Goal: Task Accomplishment & Management: Use online tool/utility

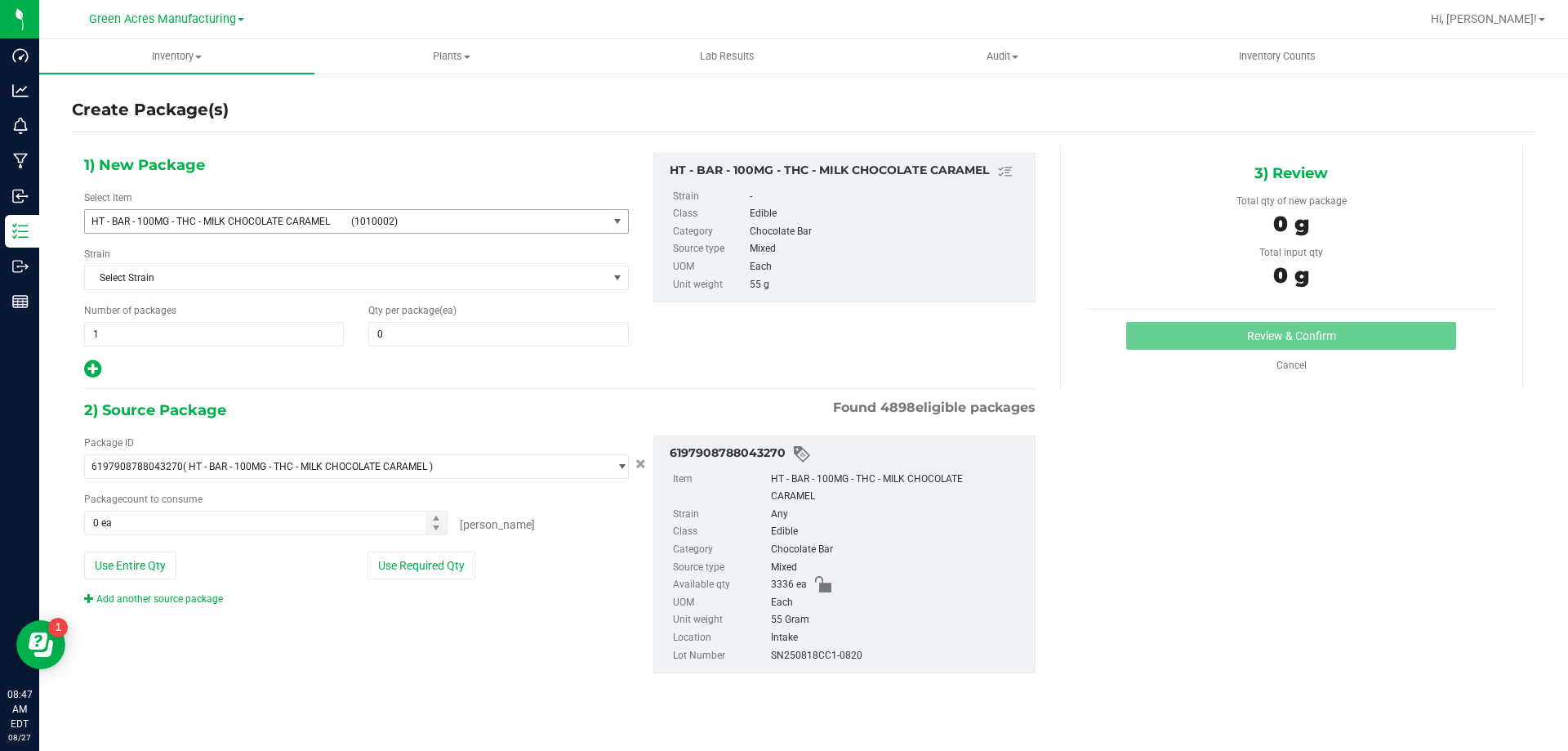
click at [311, 217] on span "HT - BAR - 100MG - THC - MILK CHOCOLATE CARAMEL" at bounding box center [217, 222] width 250 height 12
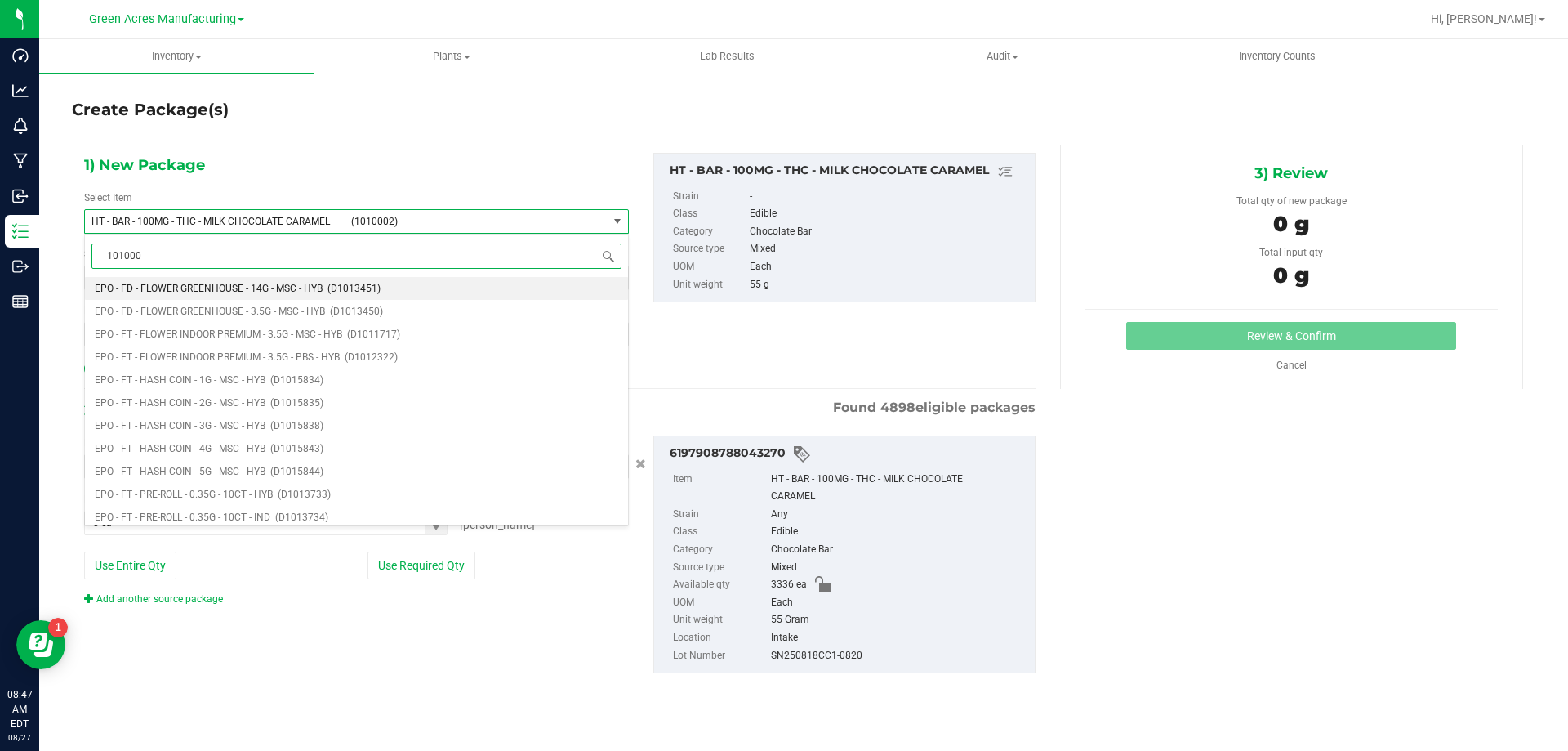
type input "1010002"
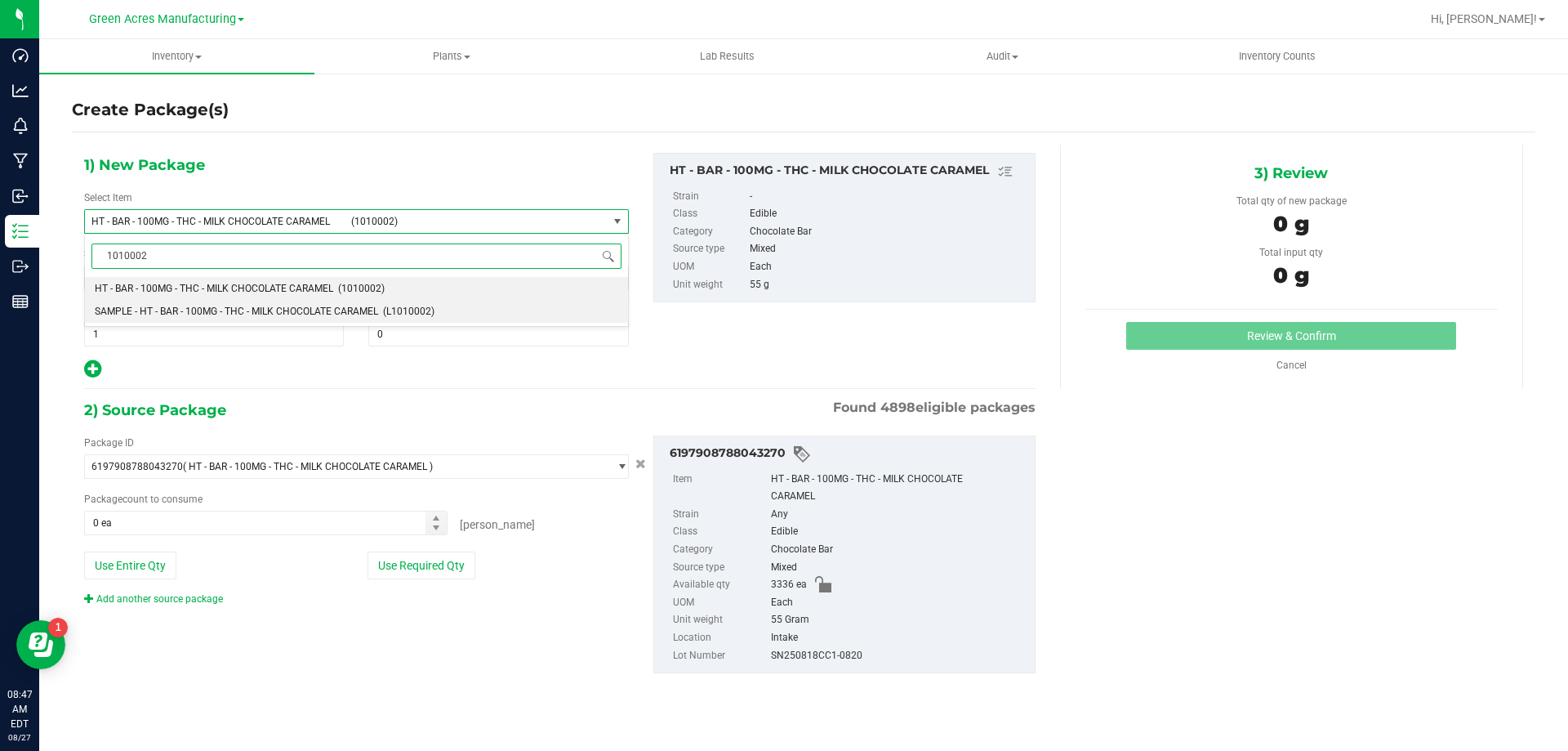
click at [275, 317] on li "SAMPLE - HT - BAR - 100MG - THC - MILK CHOCOLATE CARAMEL (L1010002)" at bounding box center [356, 311] width 543 height 22
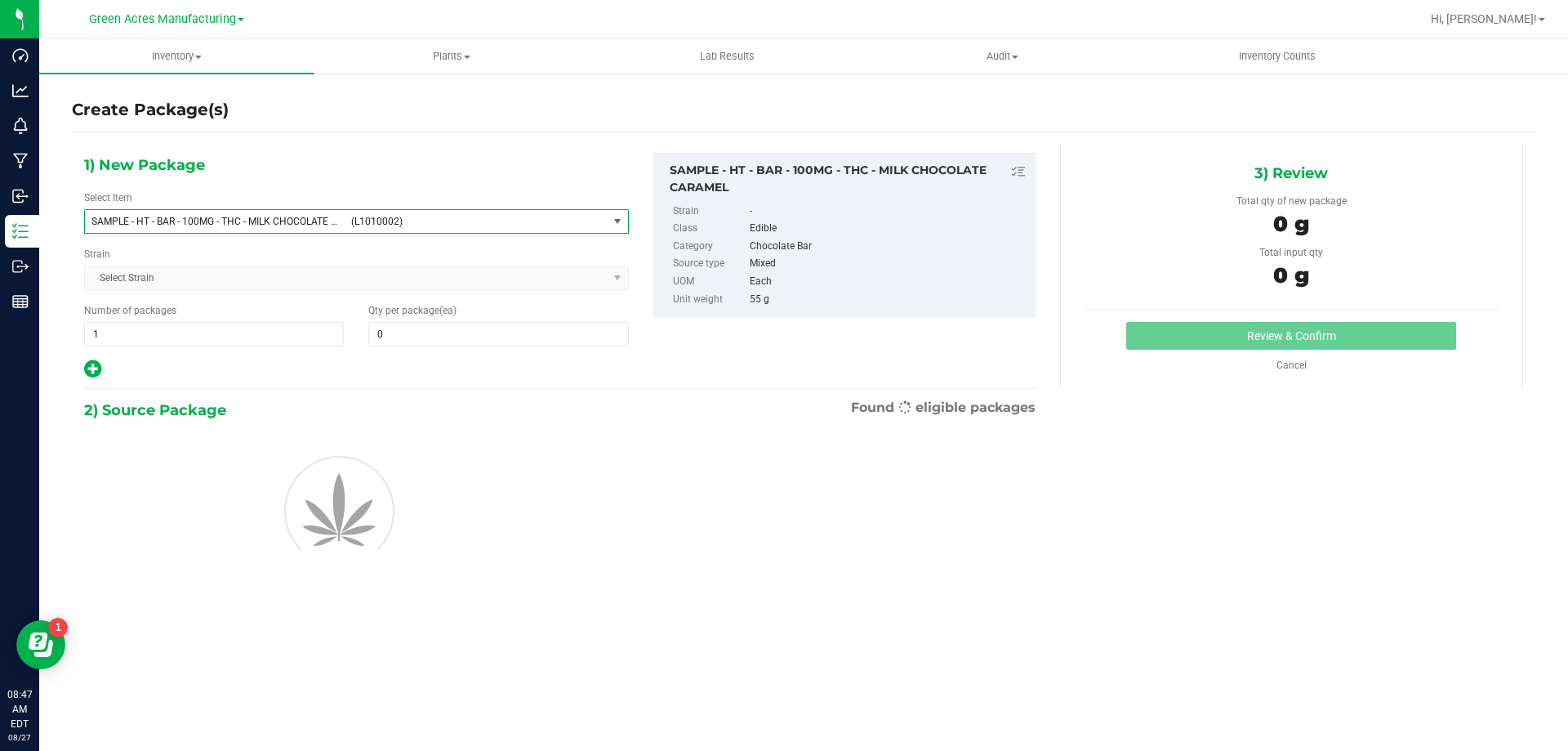
type input "0"
click at [189, 342] on span "1 1" at bounding box center [214, 333] width 260 height 24
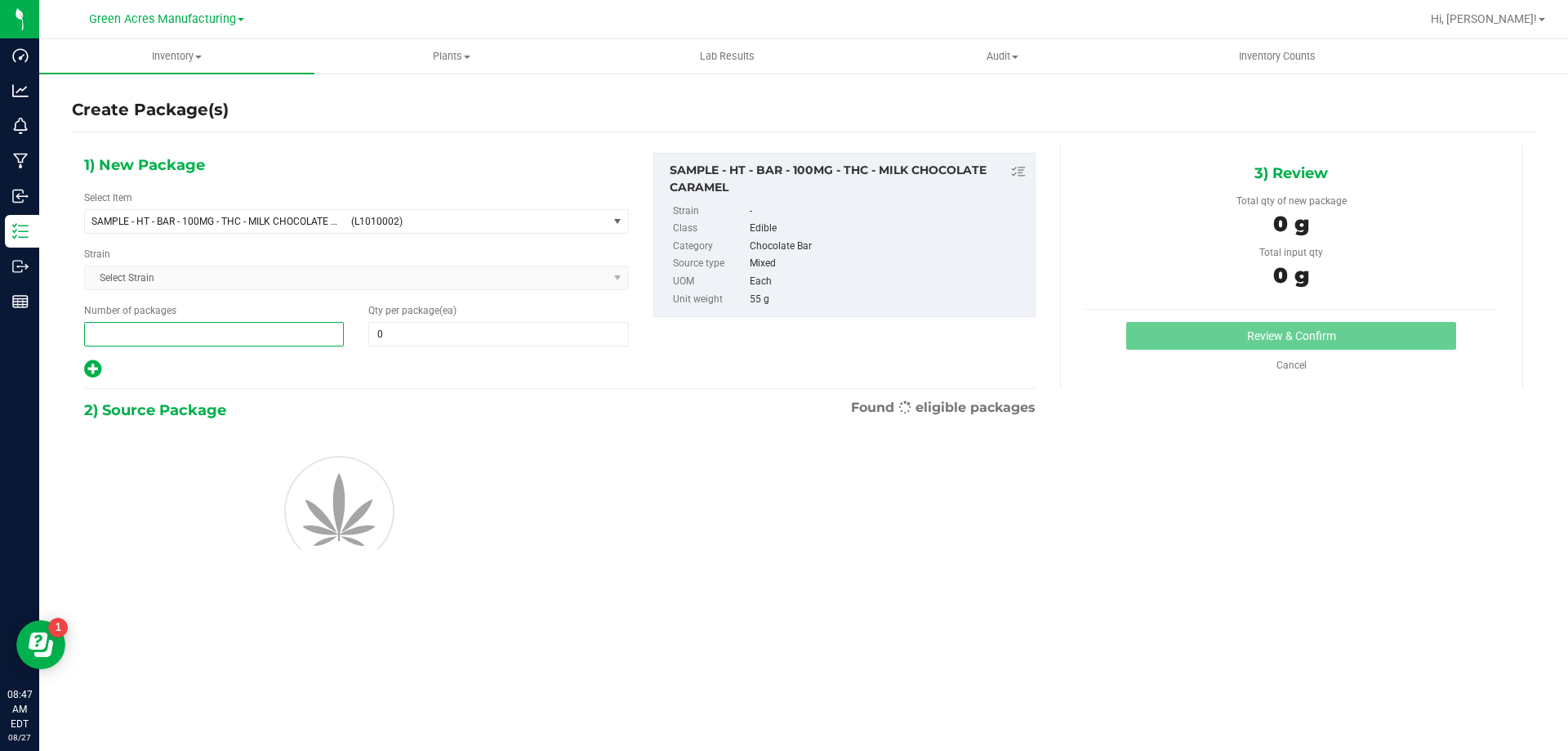
type input "2"
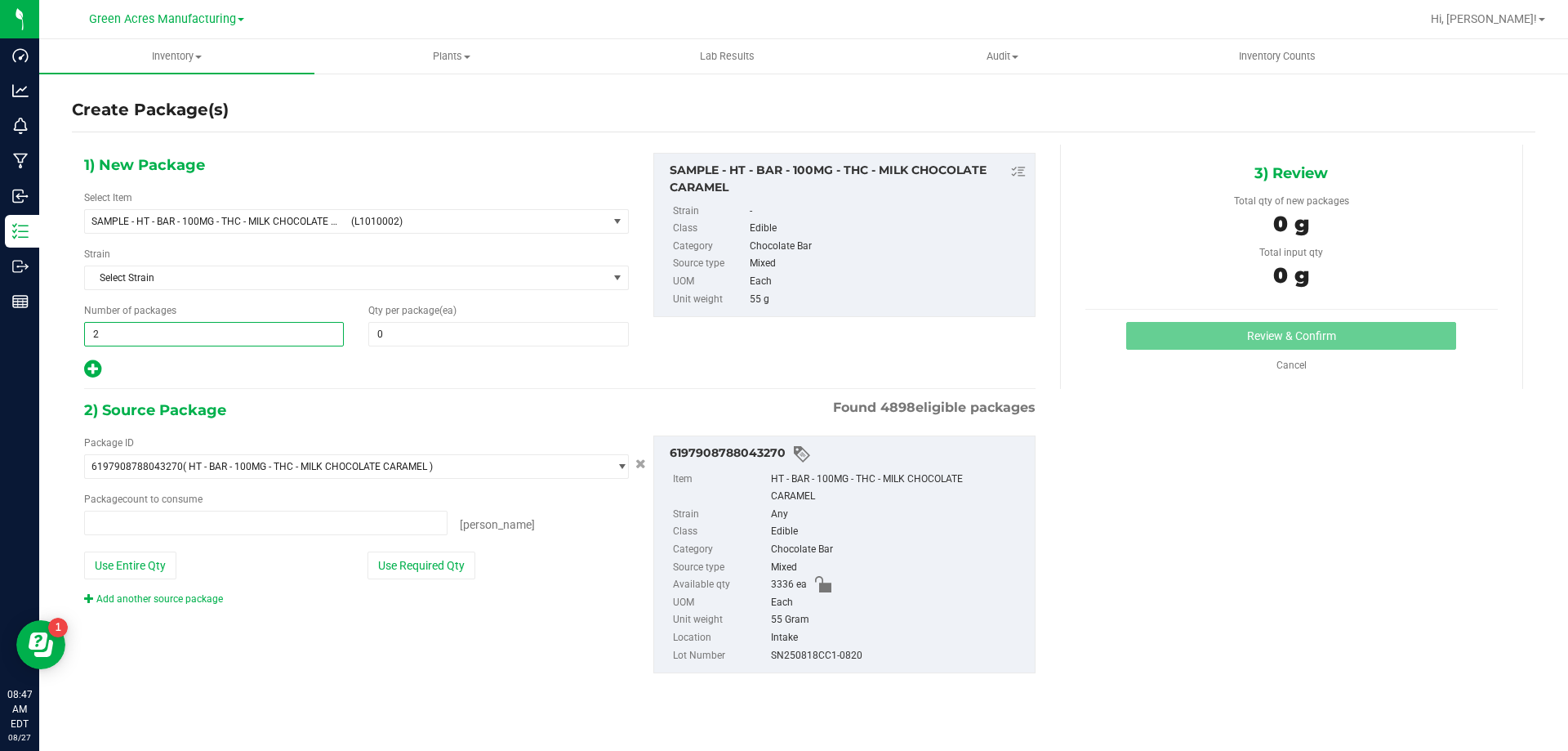
type input "0 ea"
type input "2"
type input "1"
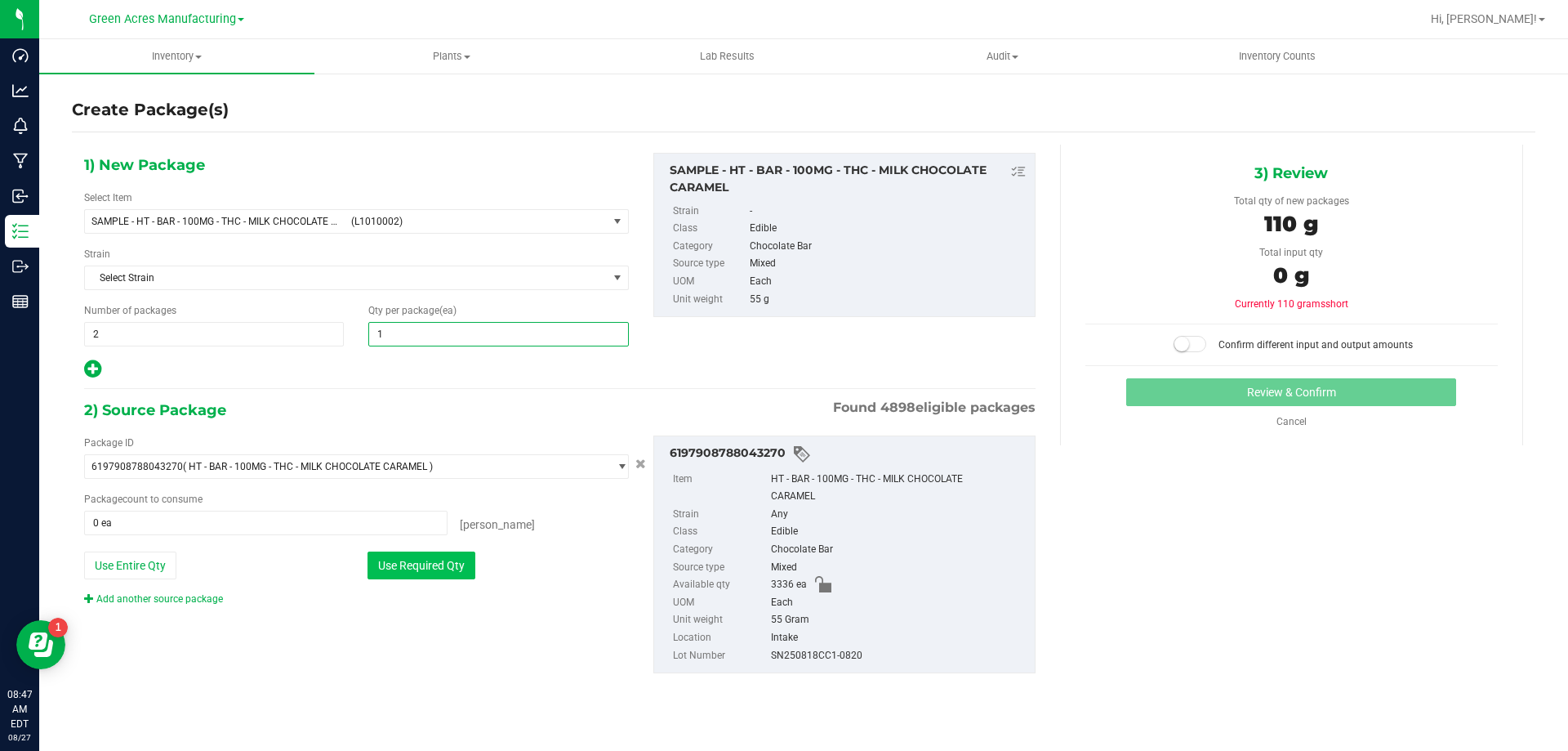
type input "1"
click at [410, 561] on button "Use Required Qty" at bounding box center [421, 564] width 107 height 27
type input "2 ea"
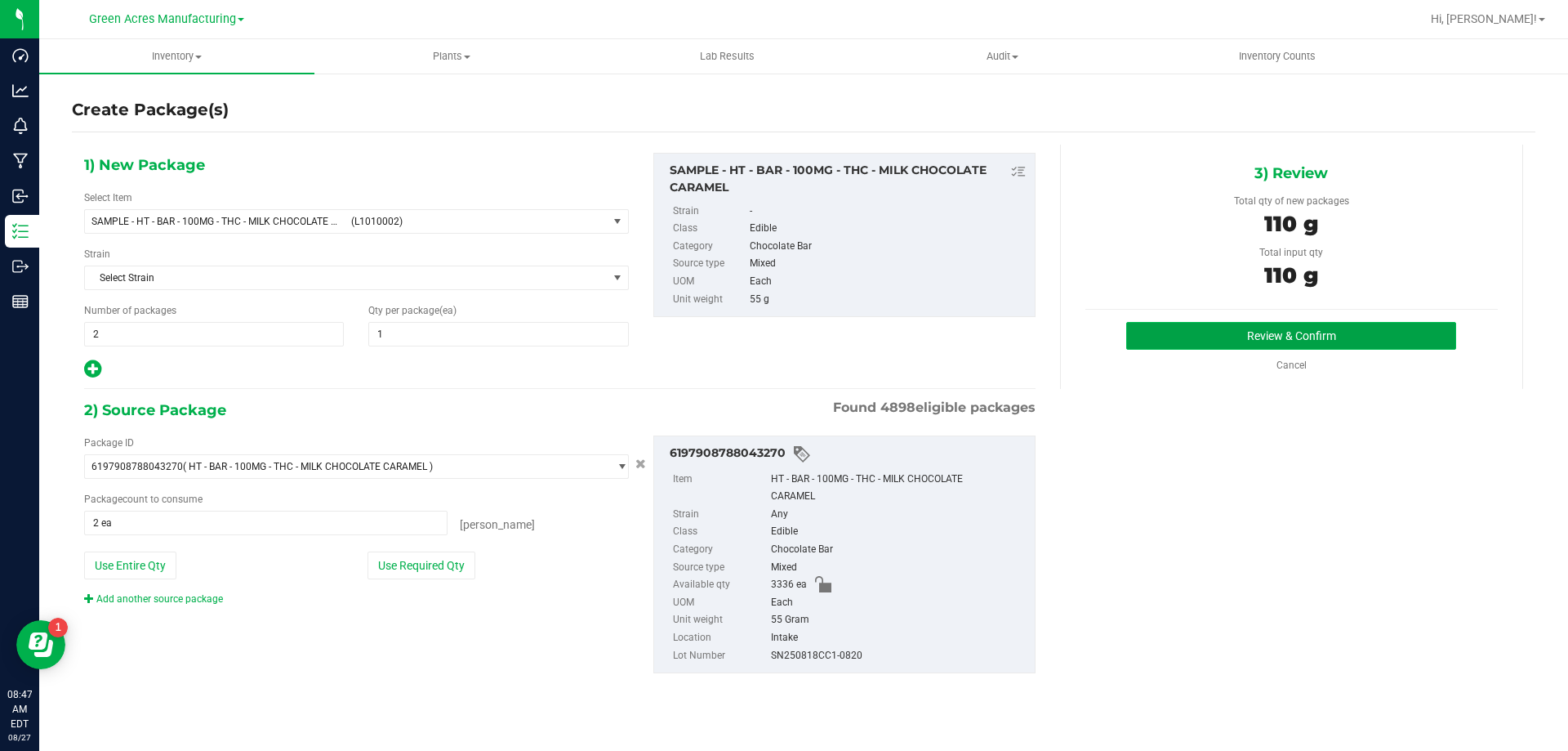
click at [1169, 333] on button "Review & Confirm" at bounding box center [1291, 335] width 330 height 27
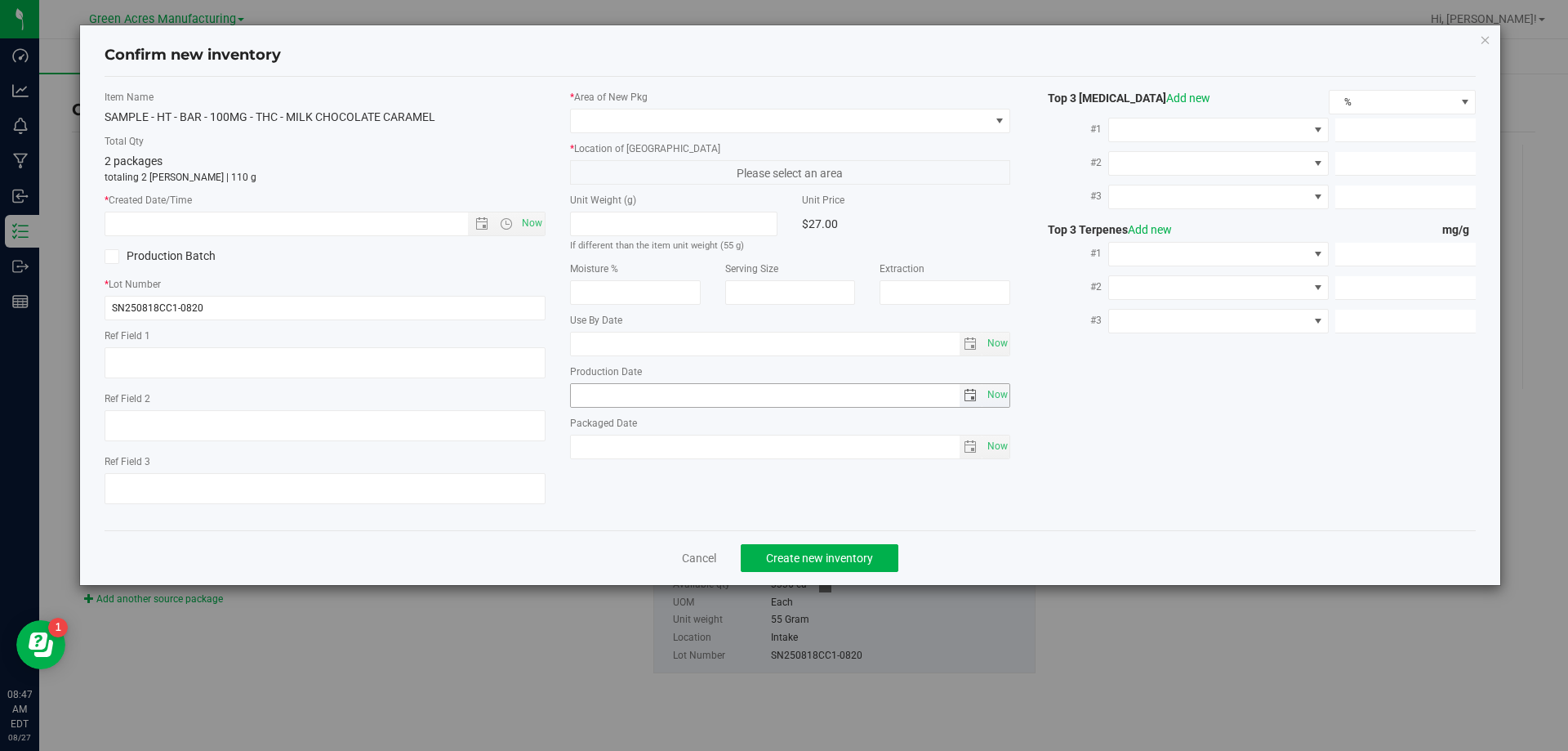
type input "2026-02-28"
click at [539, 227] on span "Now" at bounding box center [531, 224] width 27 height 23
type input "8/27/2025 8:47 AM"
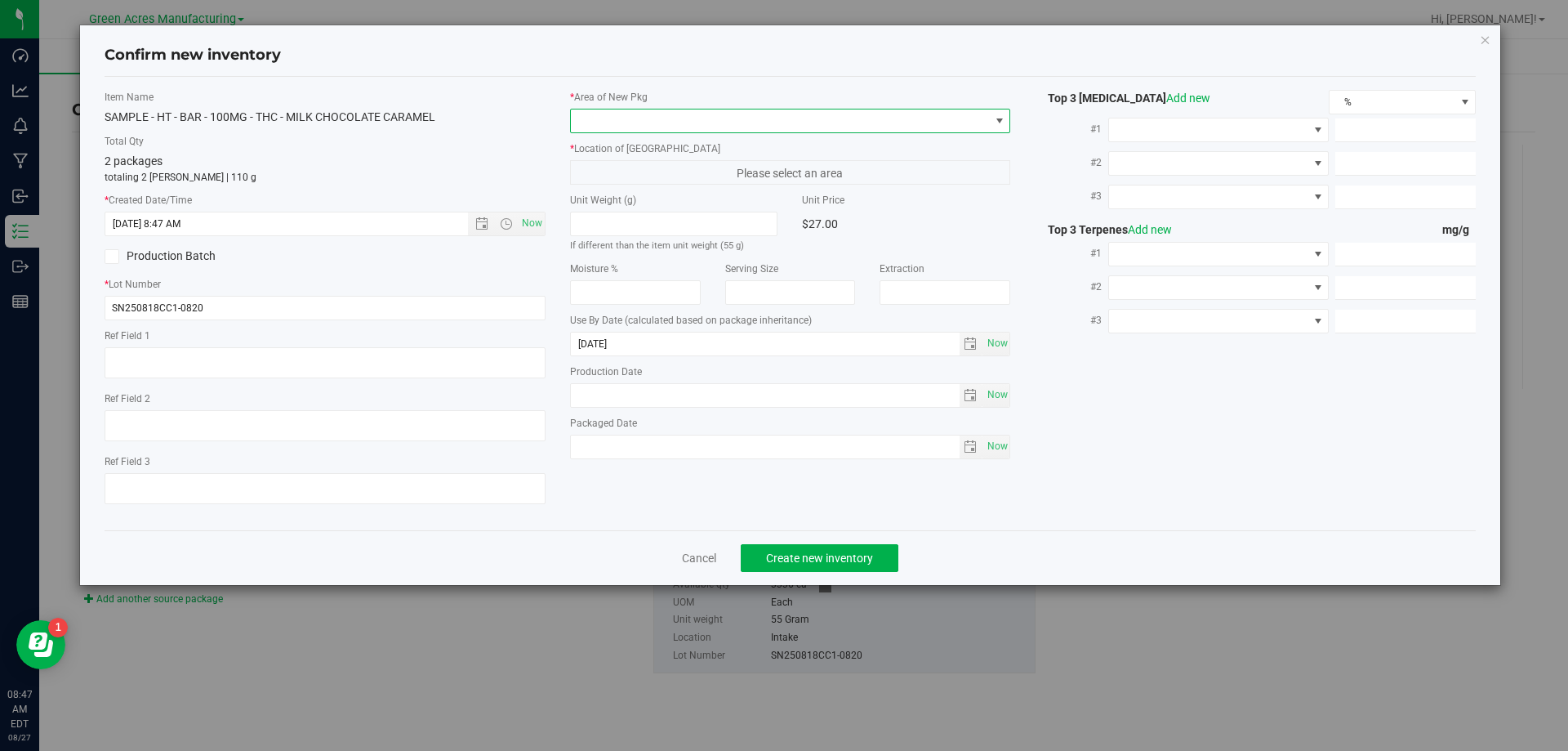
click at [785, 119] on span at bounding box center [780, 120] width 419 height 22
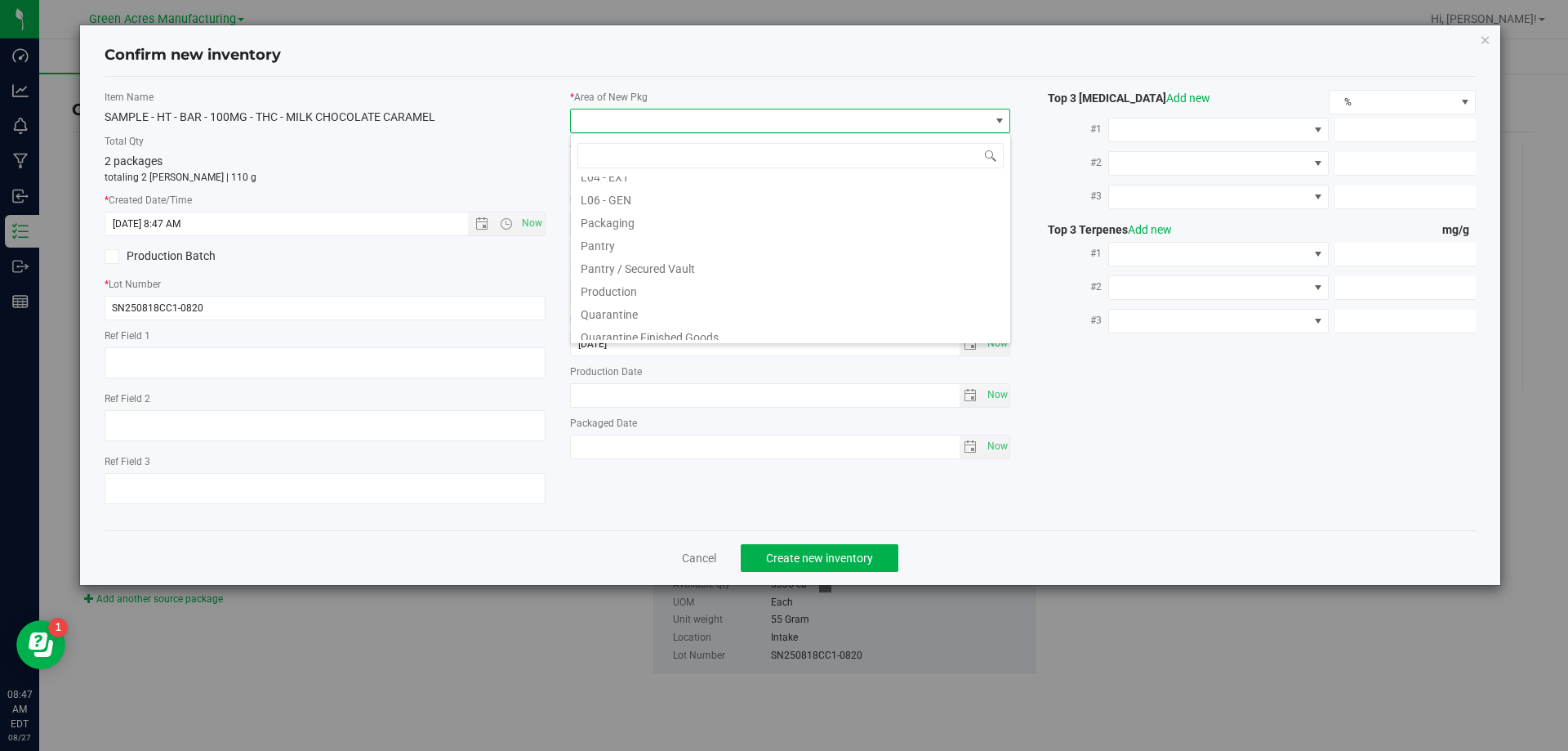
scroll to position [408, 0]
click at [705, 271] on li "Pantry / Secured Vault" at bounding box center [791, 259] width 439 height 22
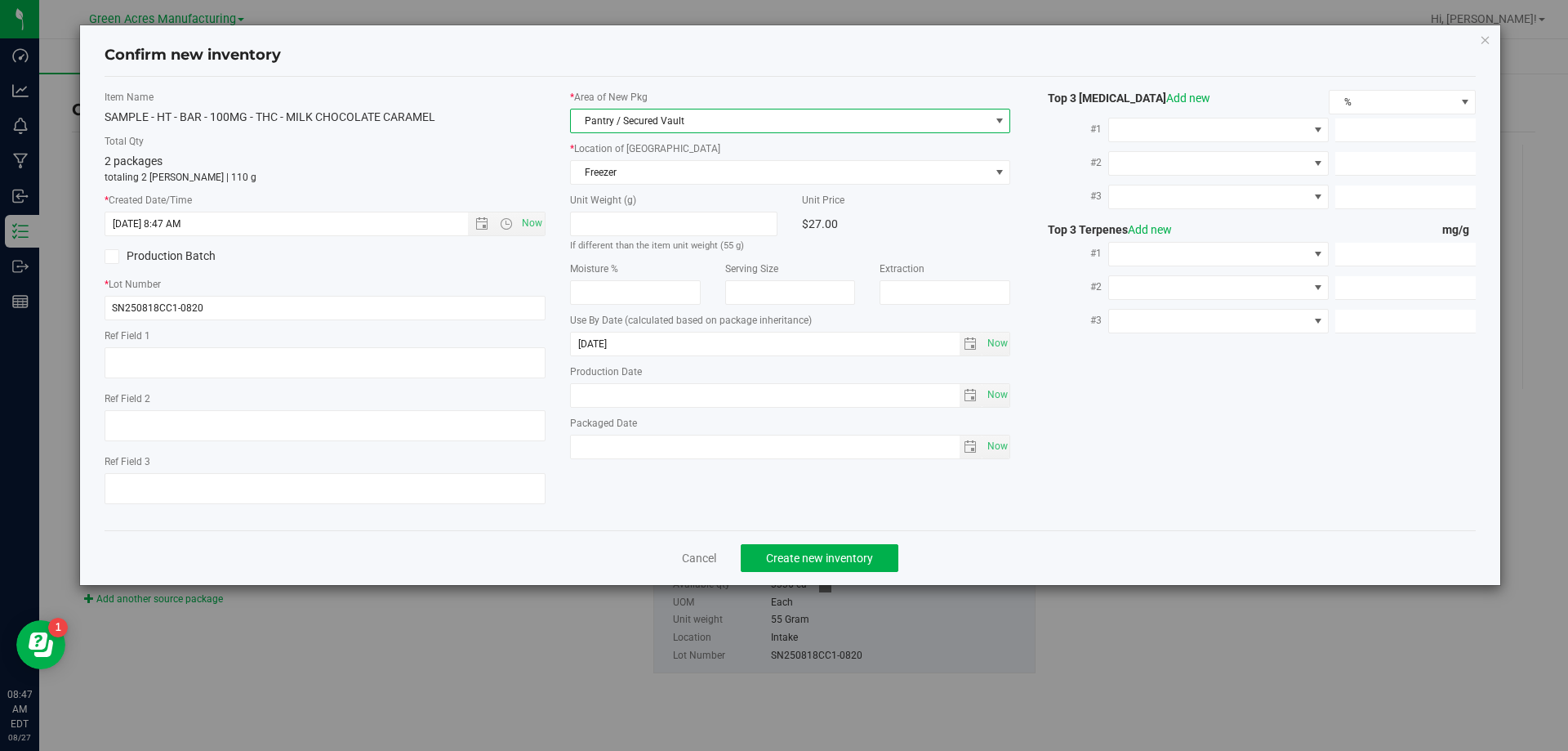
click at [676, 187] on div "* Area of New Pkg Pantry / Secured Vault * Location of New Pkg Freezer Freezer …" at bounding box center [790, 278] width 466 height 377
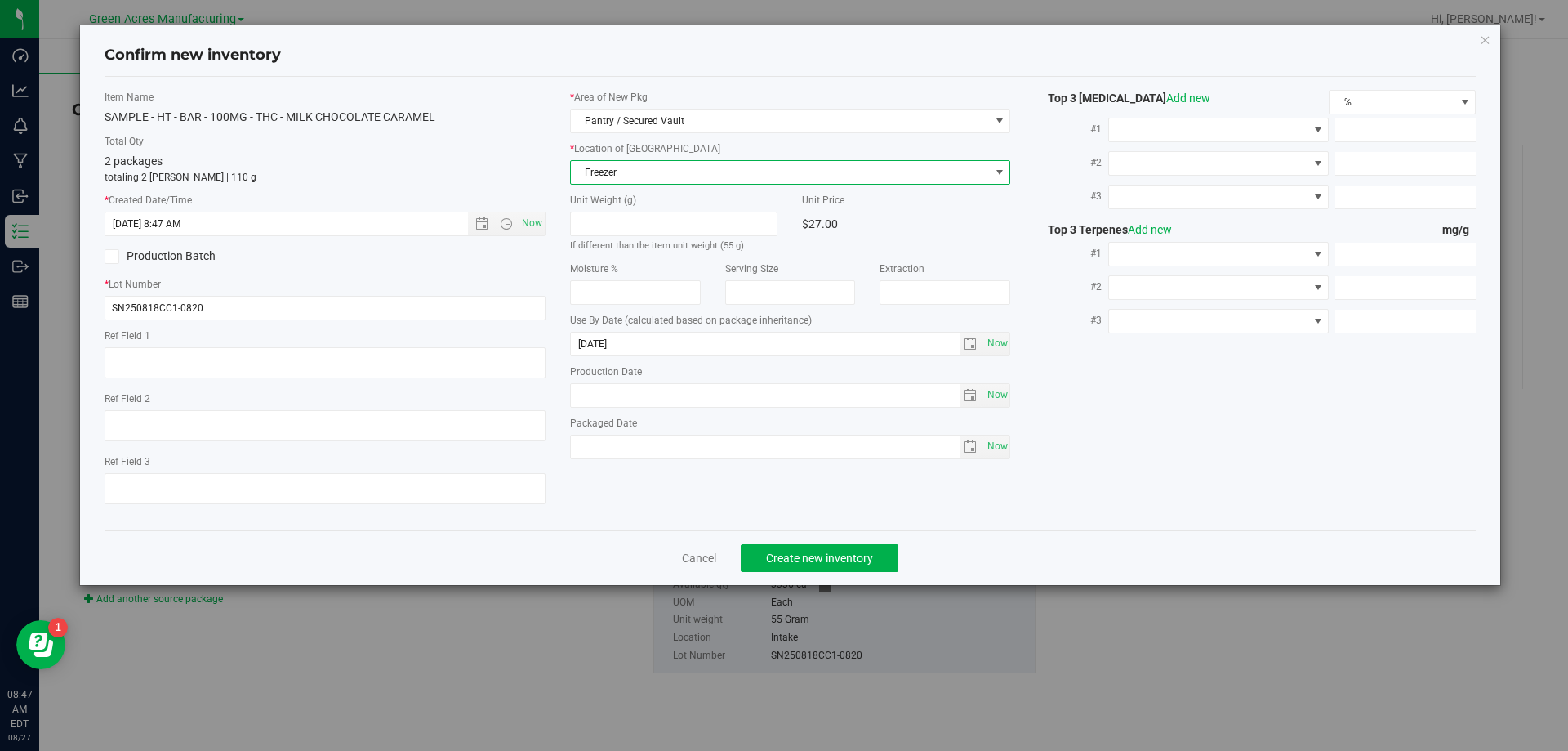
click at [680, 172] on span "Freezer" at bounding box center [780, 172] width 419 height 22
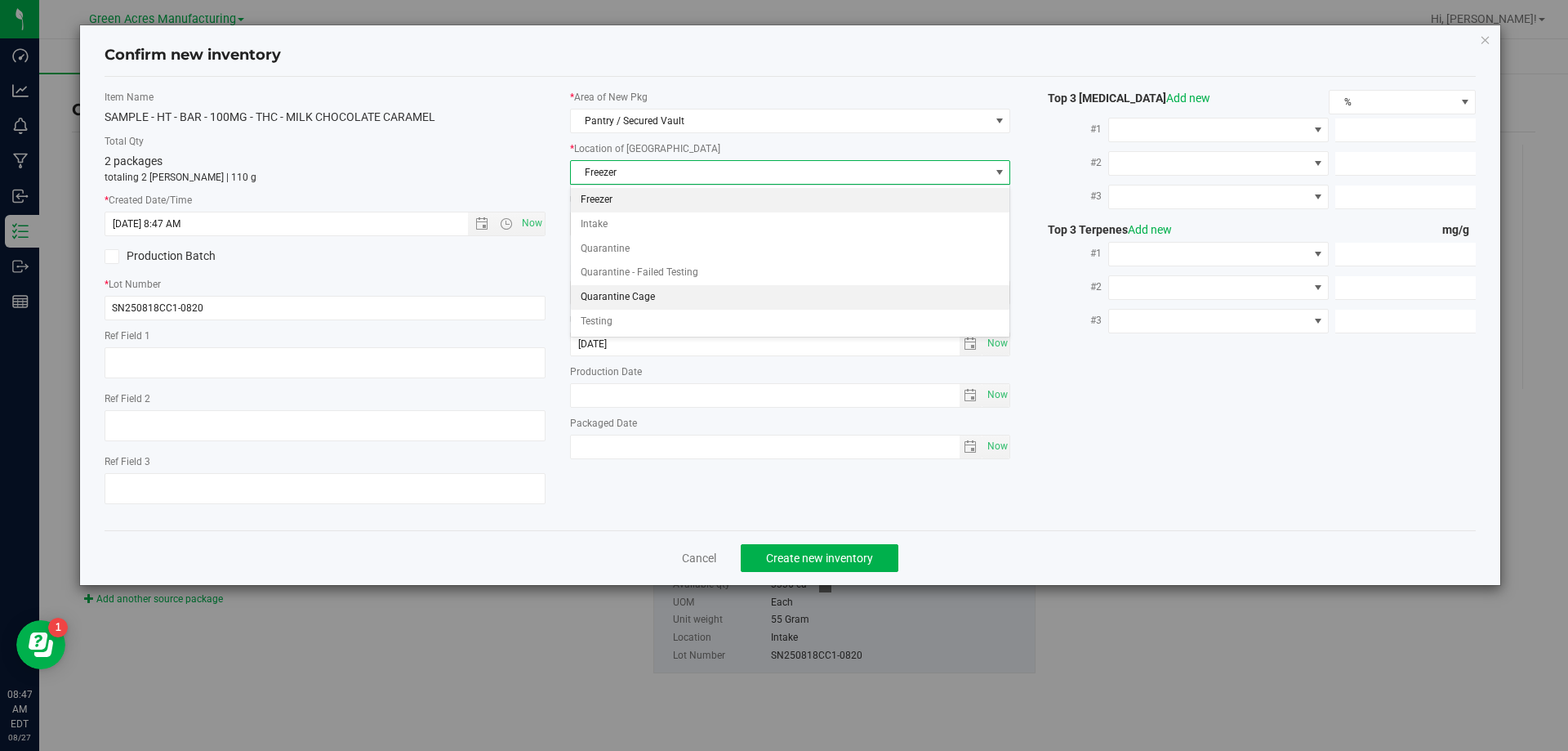
click at [653, 296] on li "Quarantine Cage" at bounding box center [791, 297] width 439 height 24
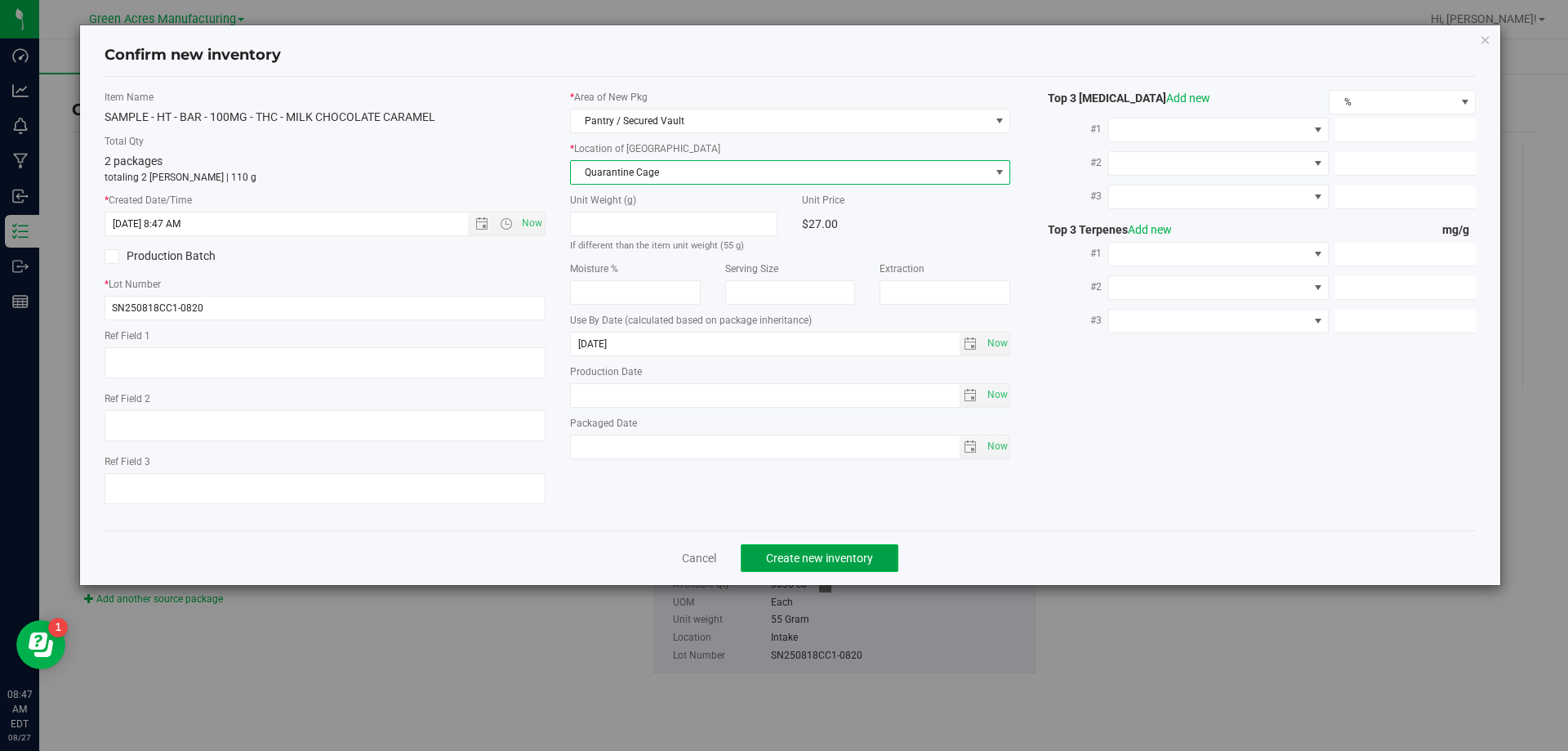
click at [769, 555] on span "Create new inventory" at bounding box center [819, 557] width 107 height 13
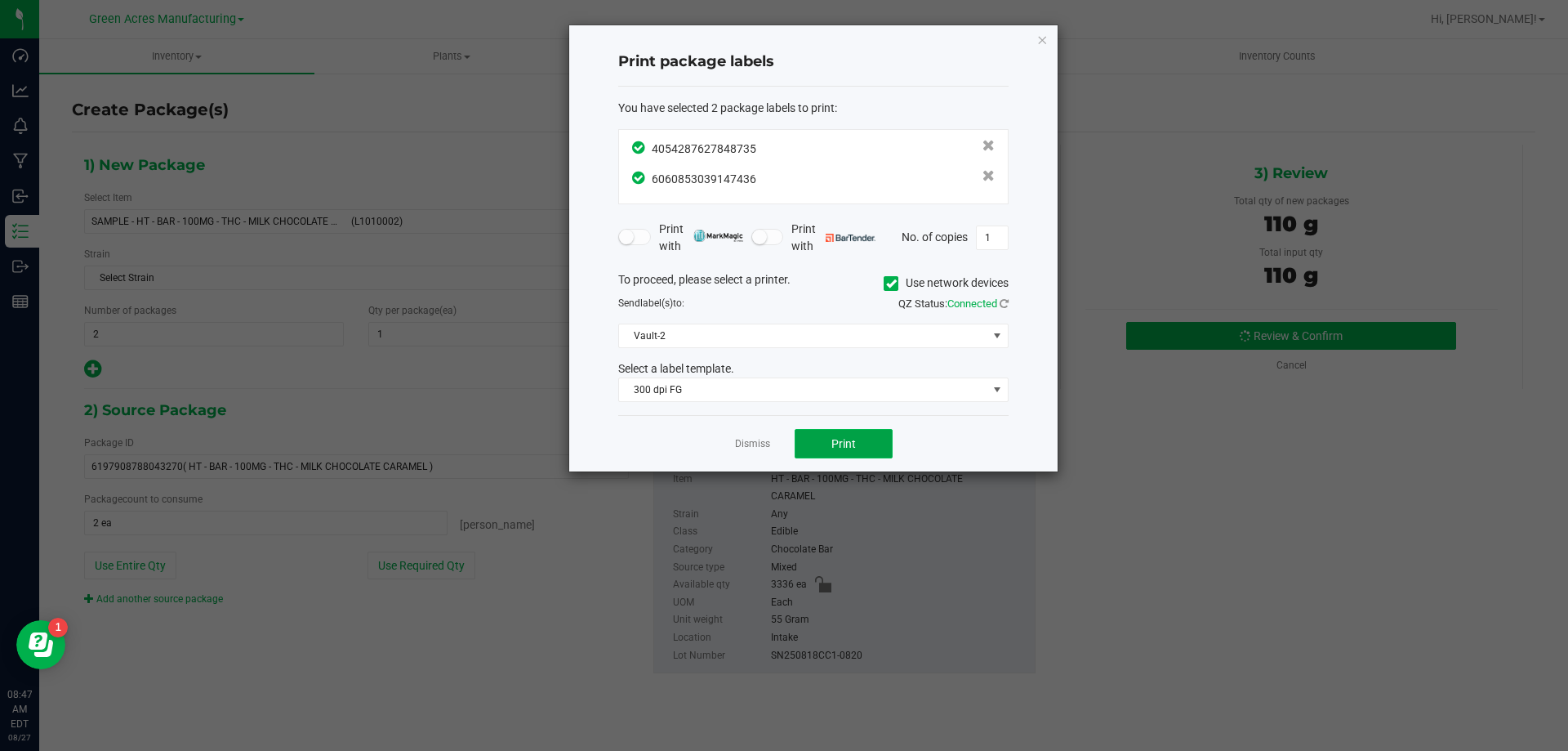
click at [820, 437] on button "Print" at bounding box center [844, 443] width 98 height 29
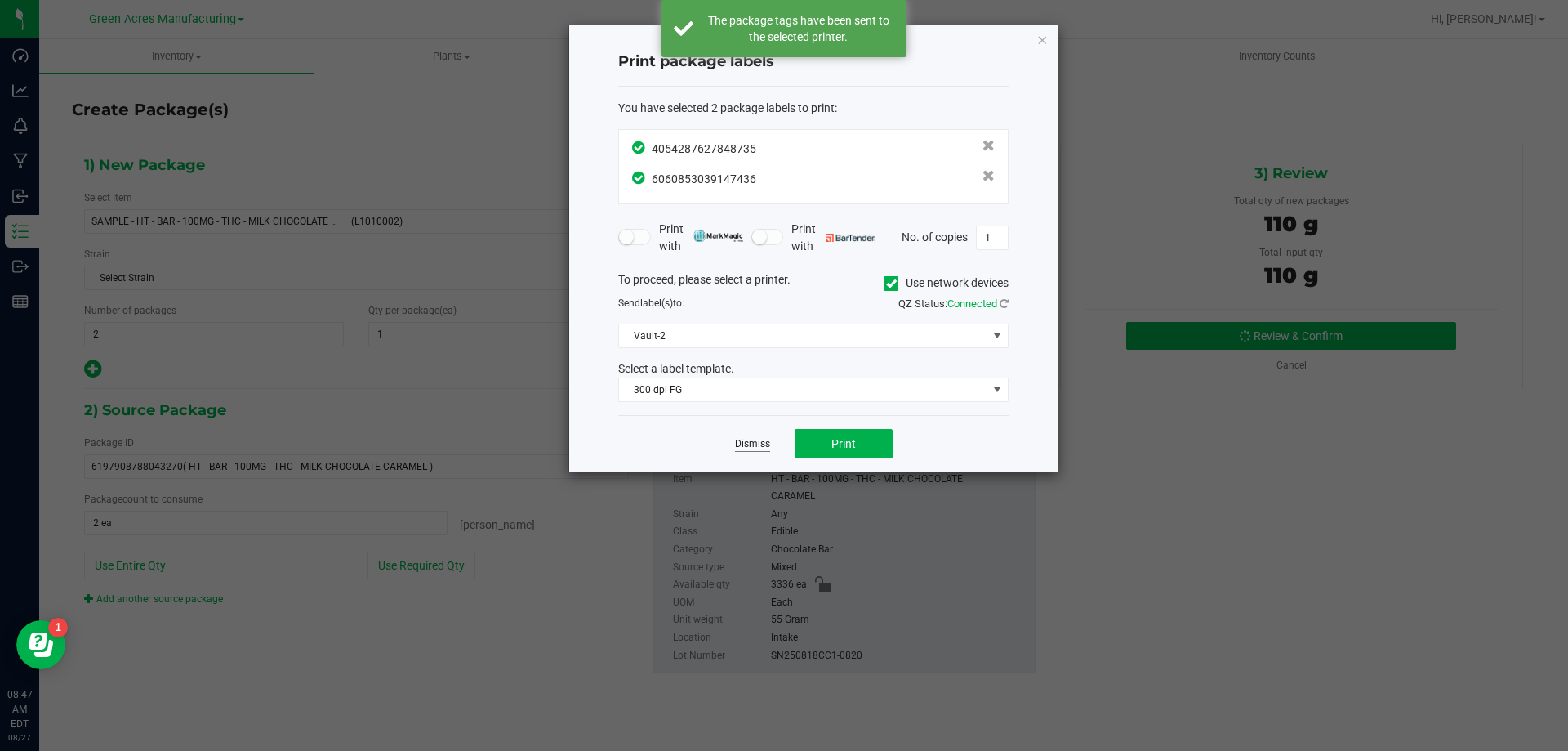
click at [755, 451] on link "Dismiss" at bounding box center [753, 443] width 35 height 14
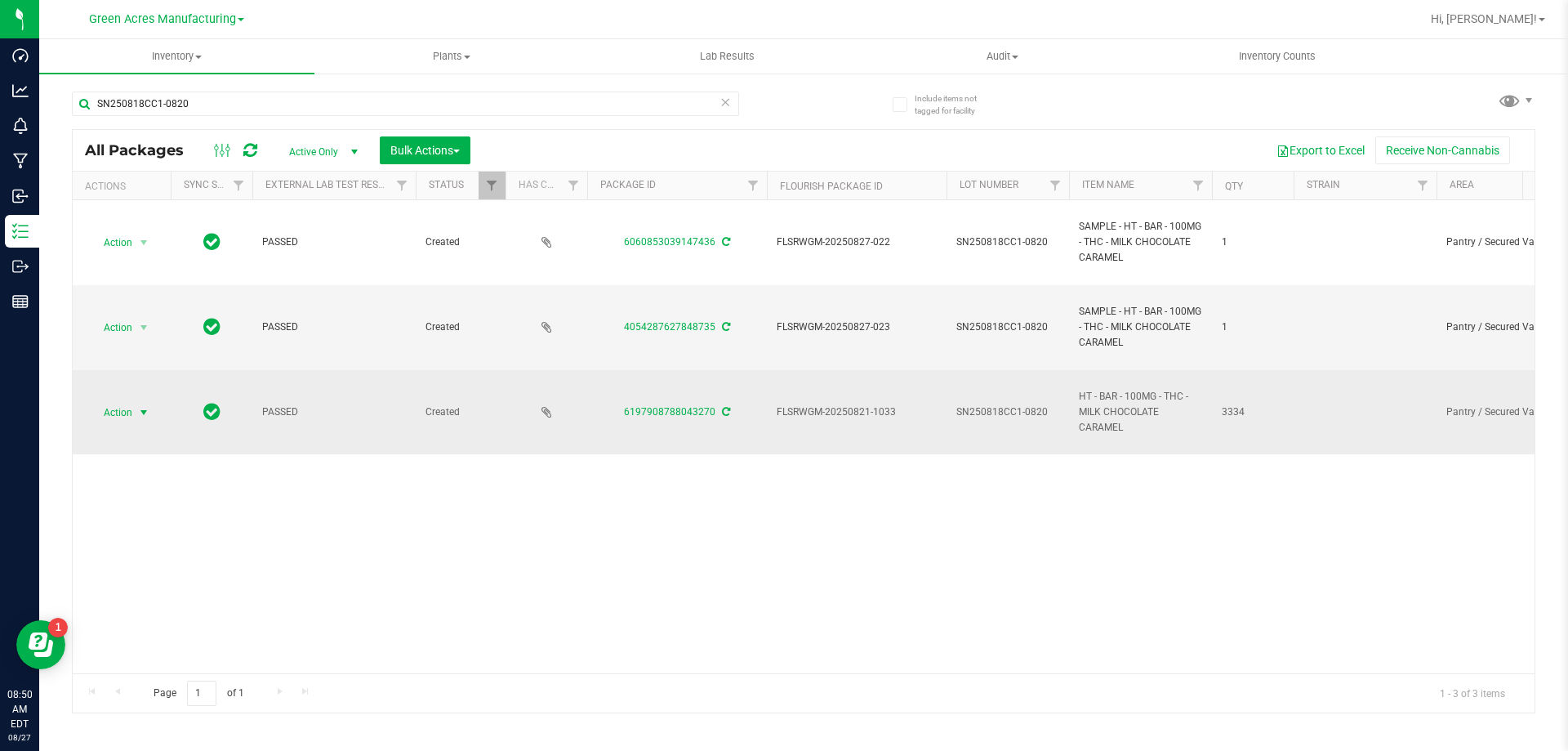
click at [138, 411] on span "select" at bounding box center [143, 412] width 13 height 13
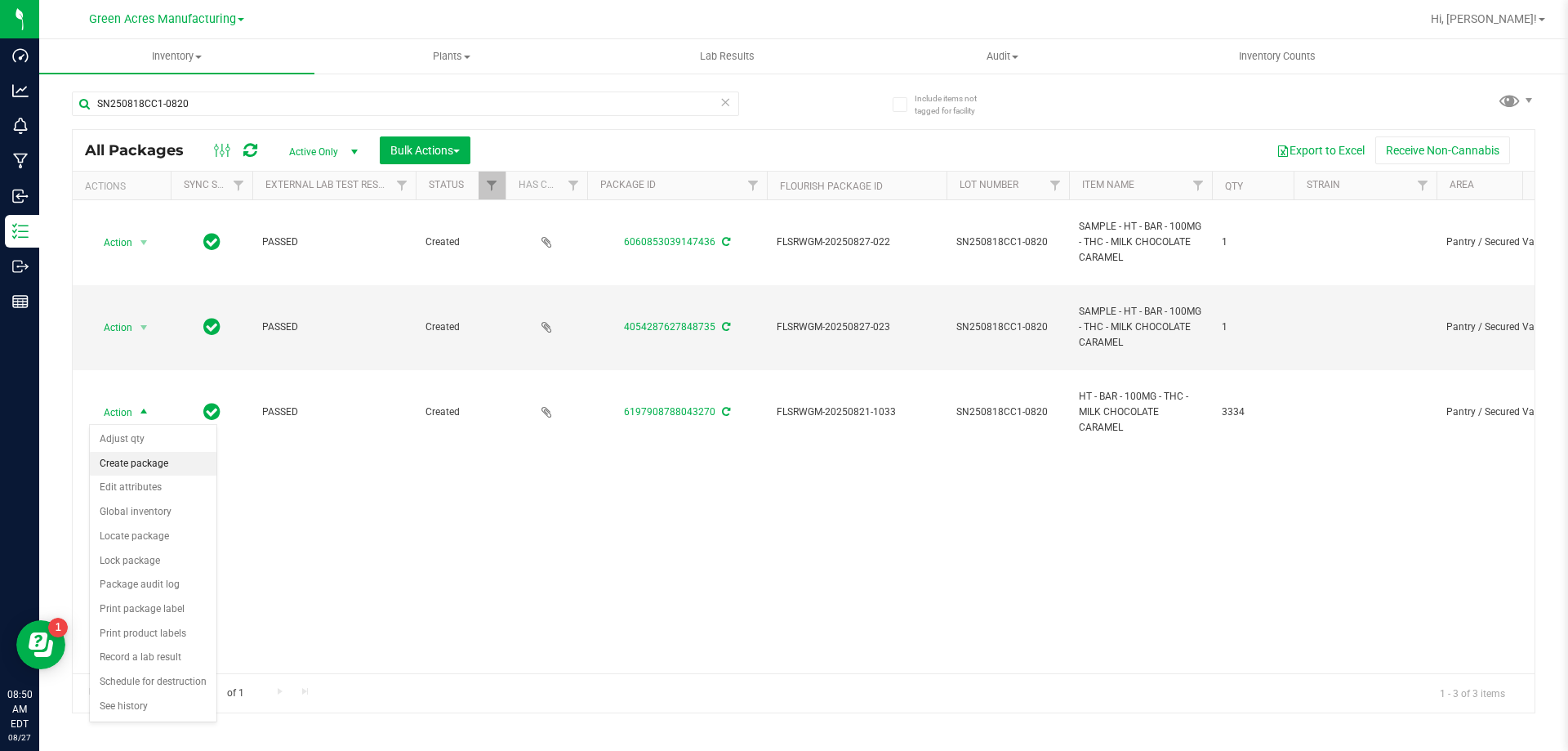
click at [165, 467] on li "Create package" at bounding box center [153, 463] width 127 height 24
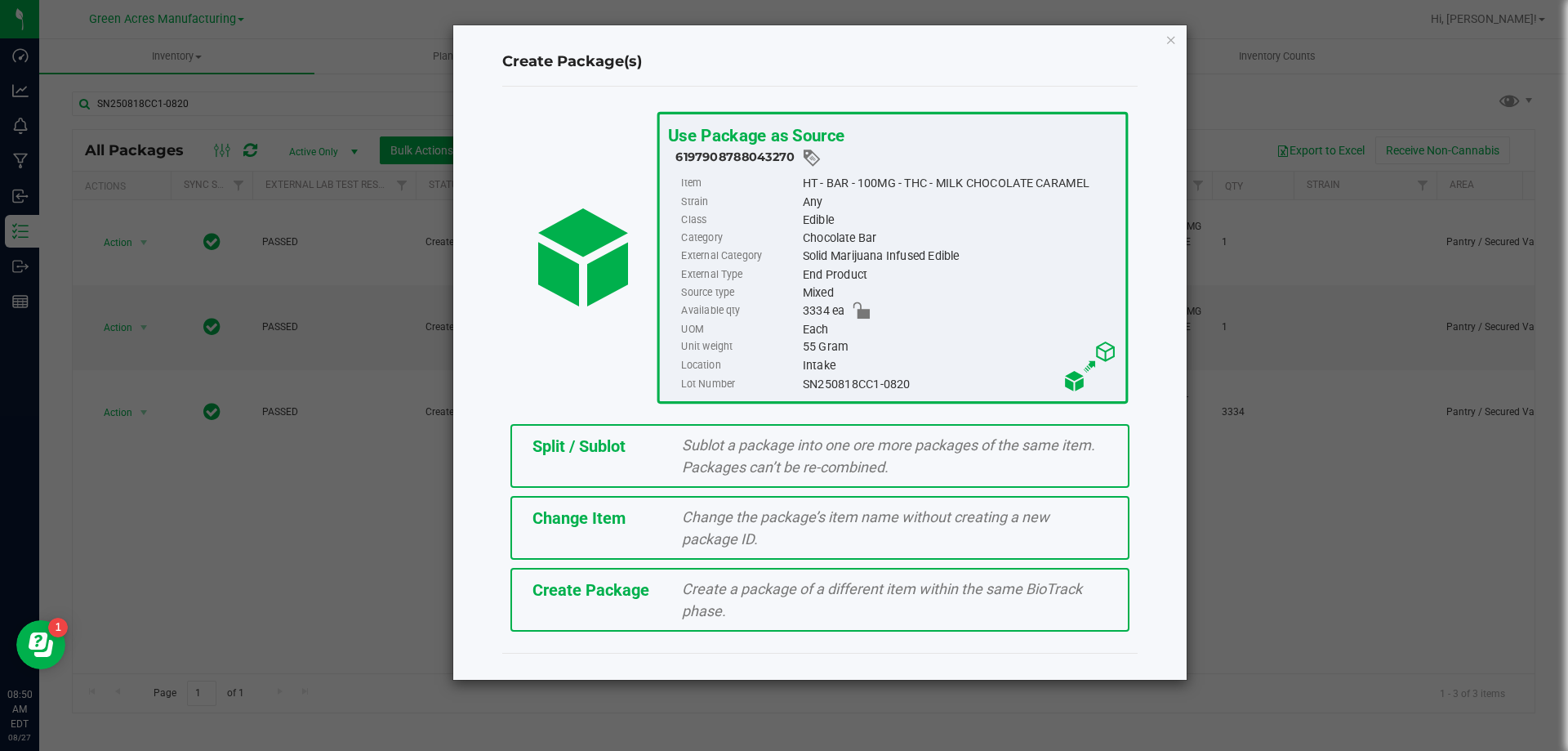
click at [571, 449] on span "Split / Sublot" at bounding box center [578, 446] width 93 height 20
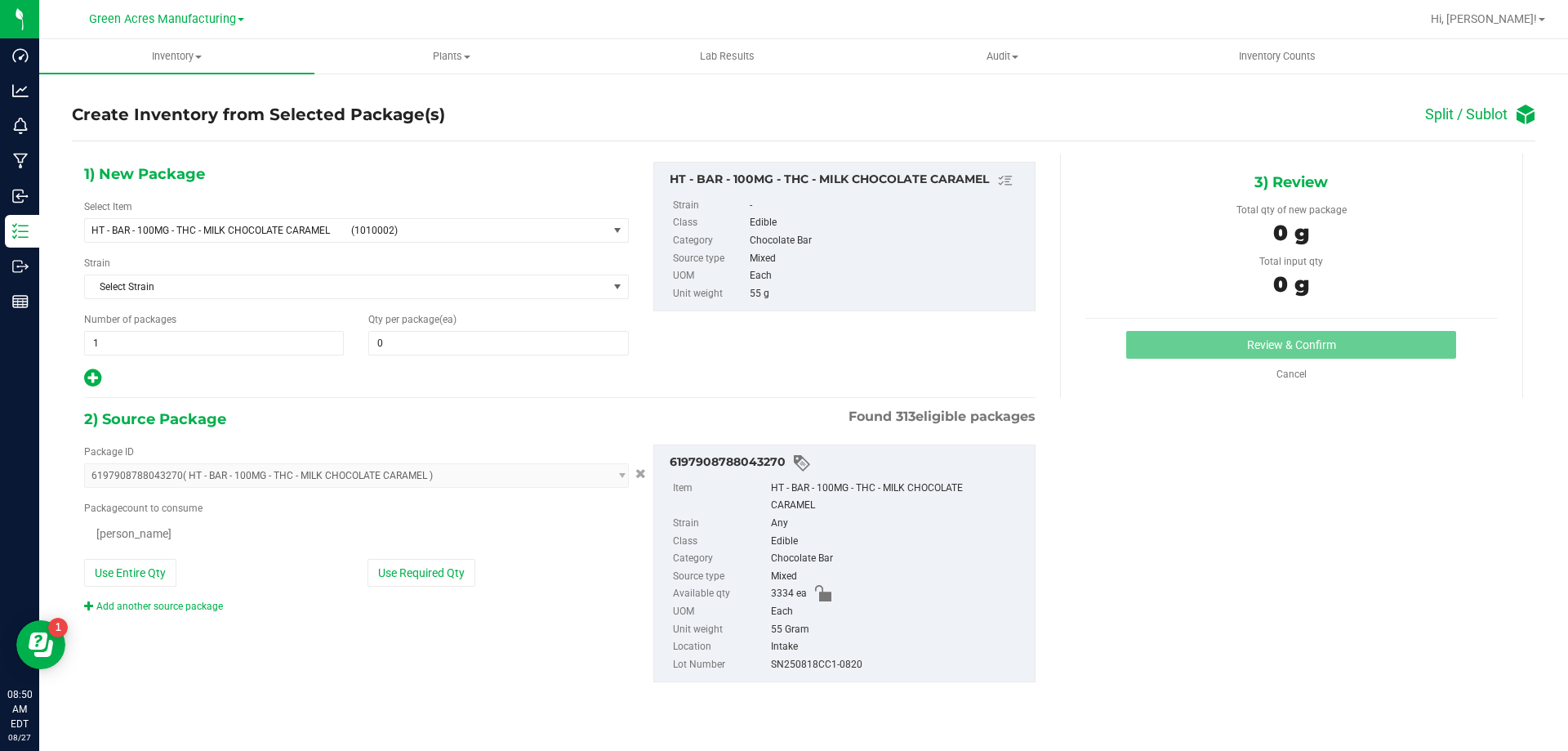
type input "0"
type input "0 ea"
click at [202, 339] on span "1 1" at bounding box center [214, 343] width 260 height 24
type input "66"
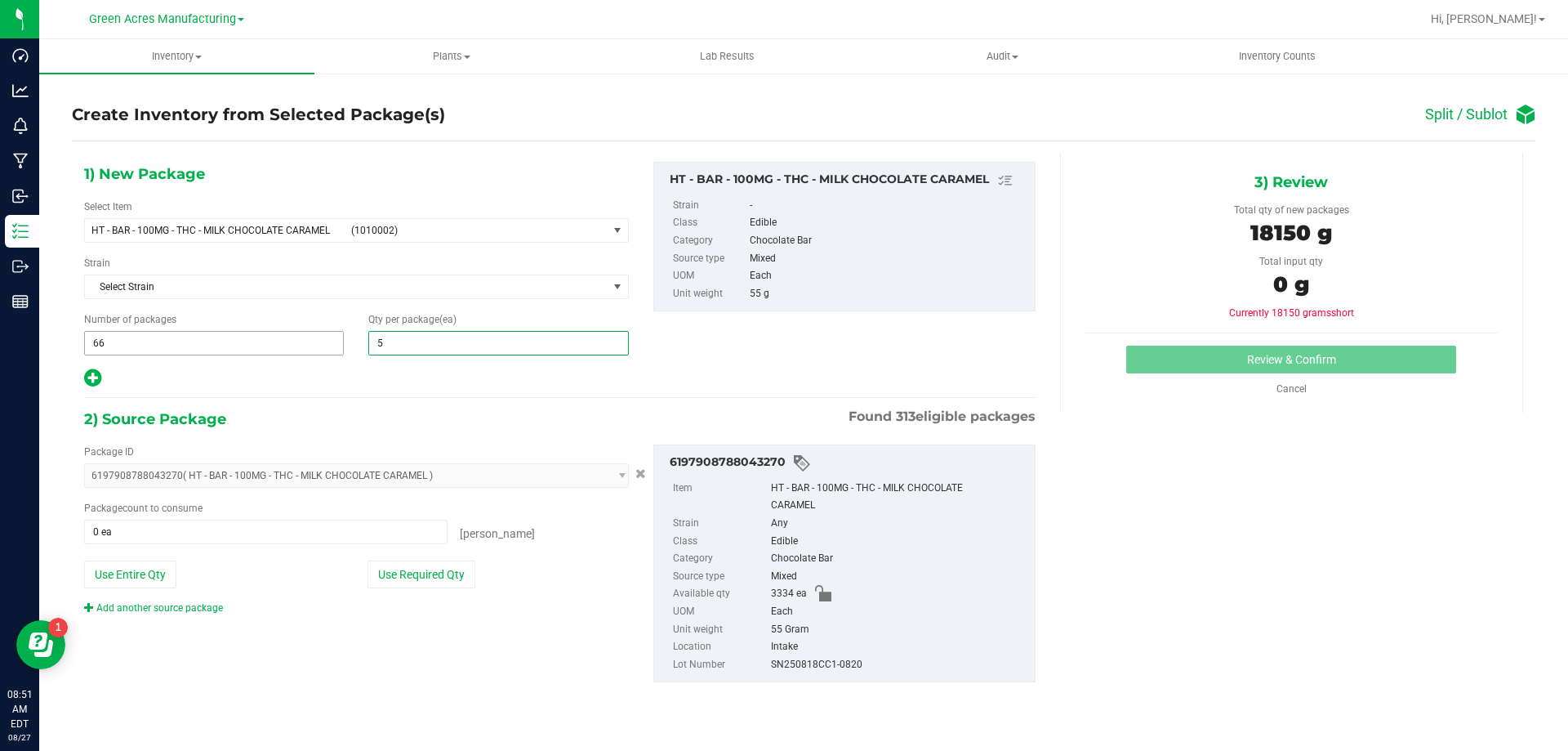
type input "50"
click at [92, 384] on icon at bounding box center [93, 377] width 18 height 21
type input "50"
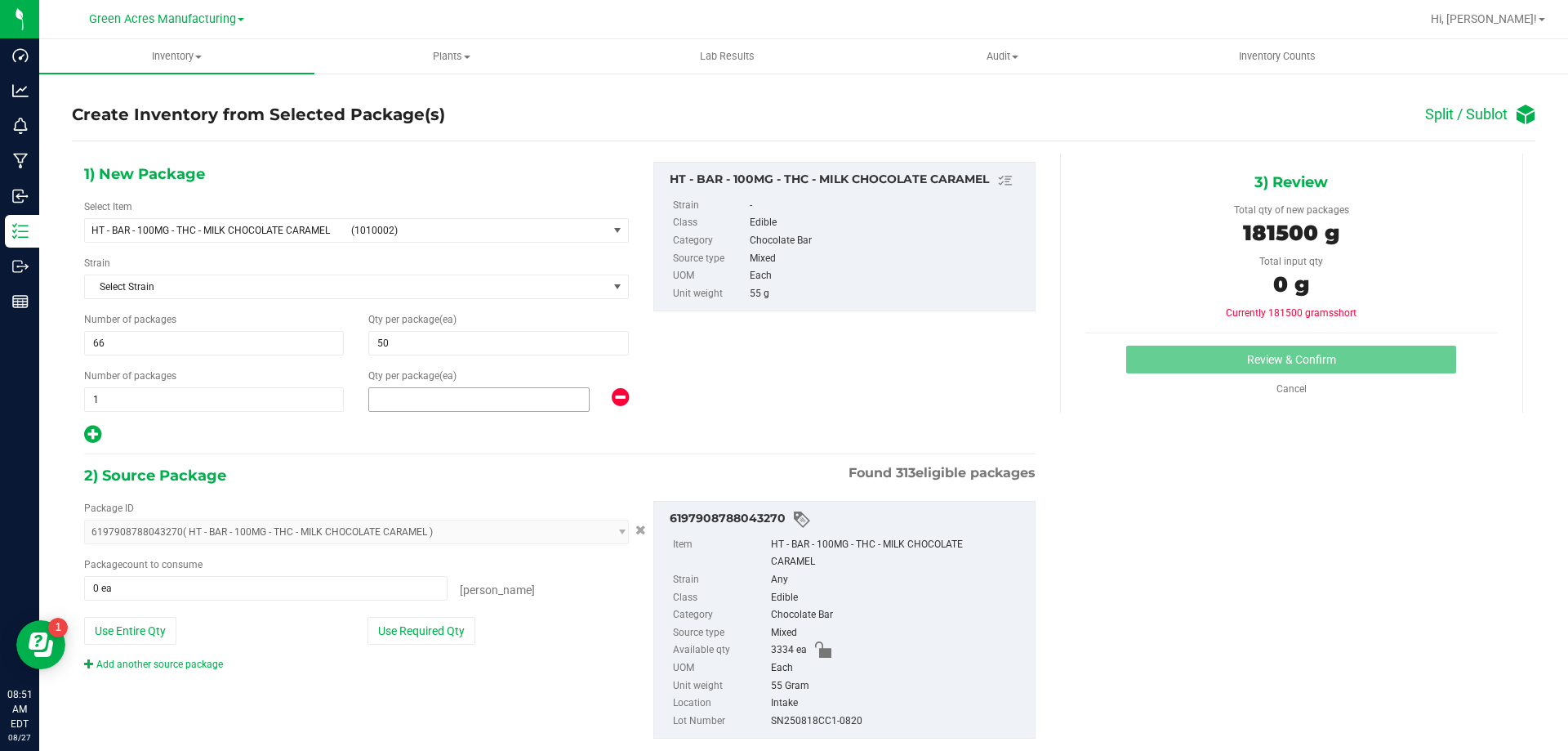
click at [566, 396] on span at bounding box center [478, 398] width 222 height 24
type input "34"
click at [376, 636] on button "Use Required Qty" at bounding box center [421, 630] width 107 height 27
type input "3334 ea"
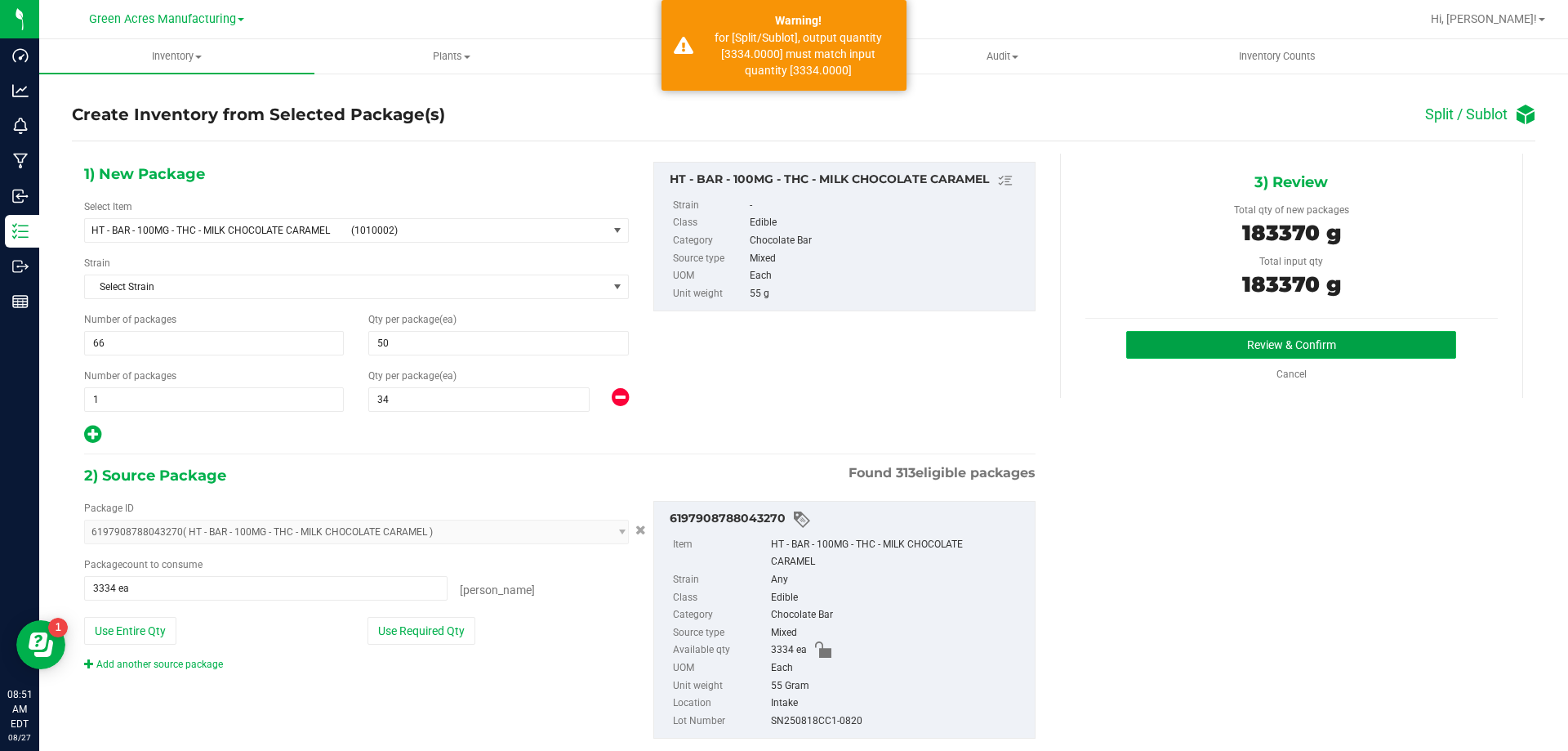
click at [1315, 354] on button "Review & Confirm" at bounding box center [1291, 345] width 330 height 27
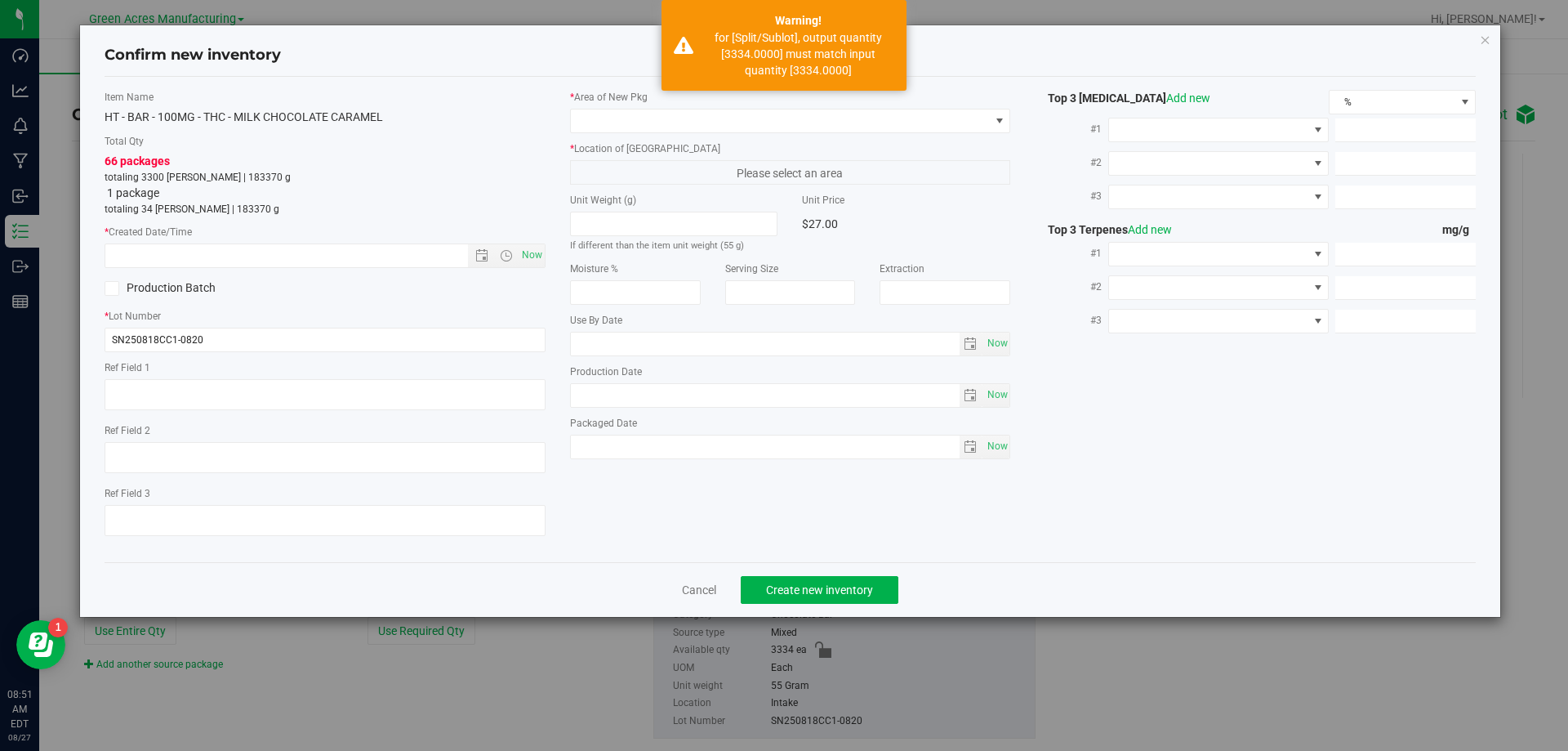
type input "2026-02-28"
click at [523, 253] on span "Now" at bounding box center [531, 255] width 27 height 23
type input "8/27/2025 8:51 AM"
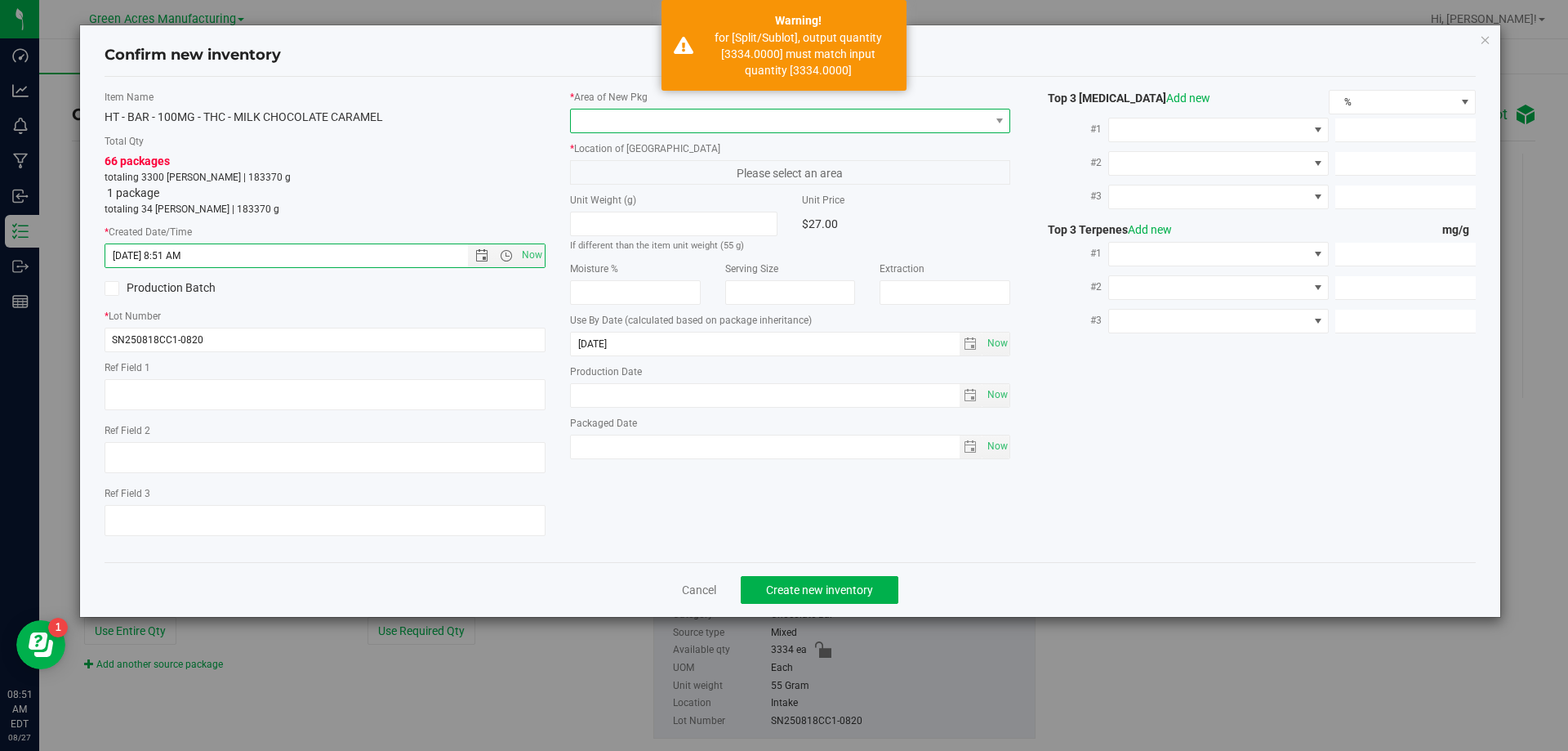
click at [709, 124] on span at bounding box center [780, 120] width 419 height 22
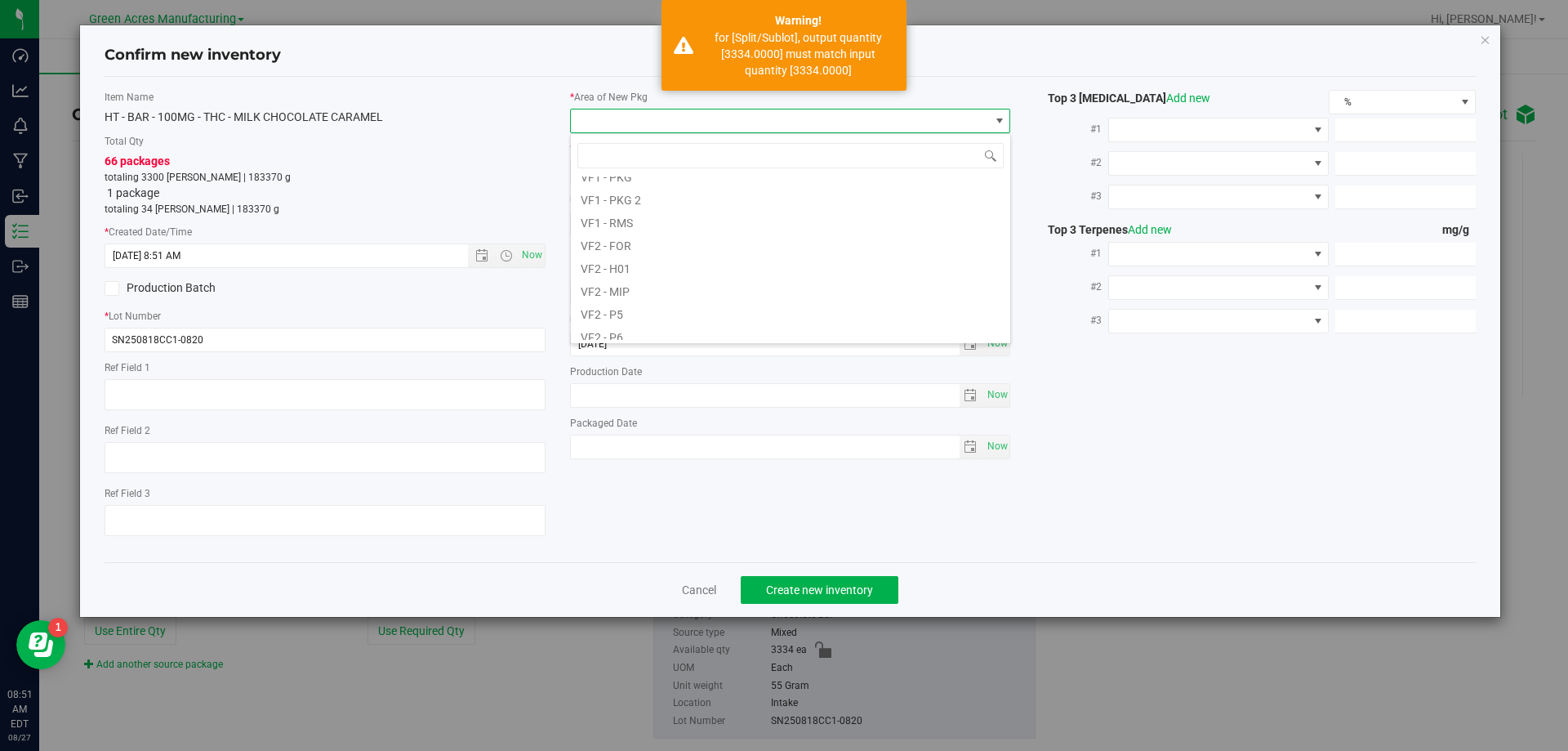
scroll to position [816, 0]
click at [643, 312] on li "VF2 - WHS" at bounding box center [791, 308] width 439 height 22
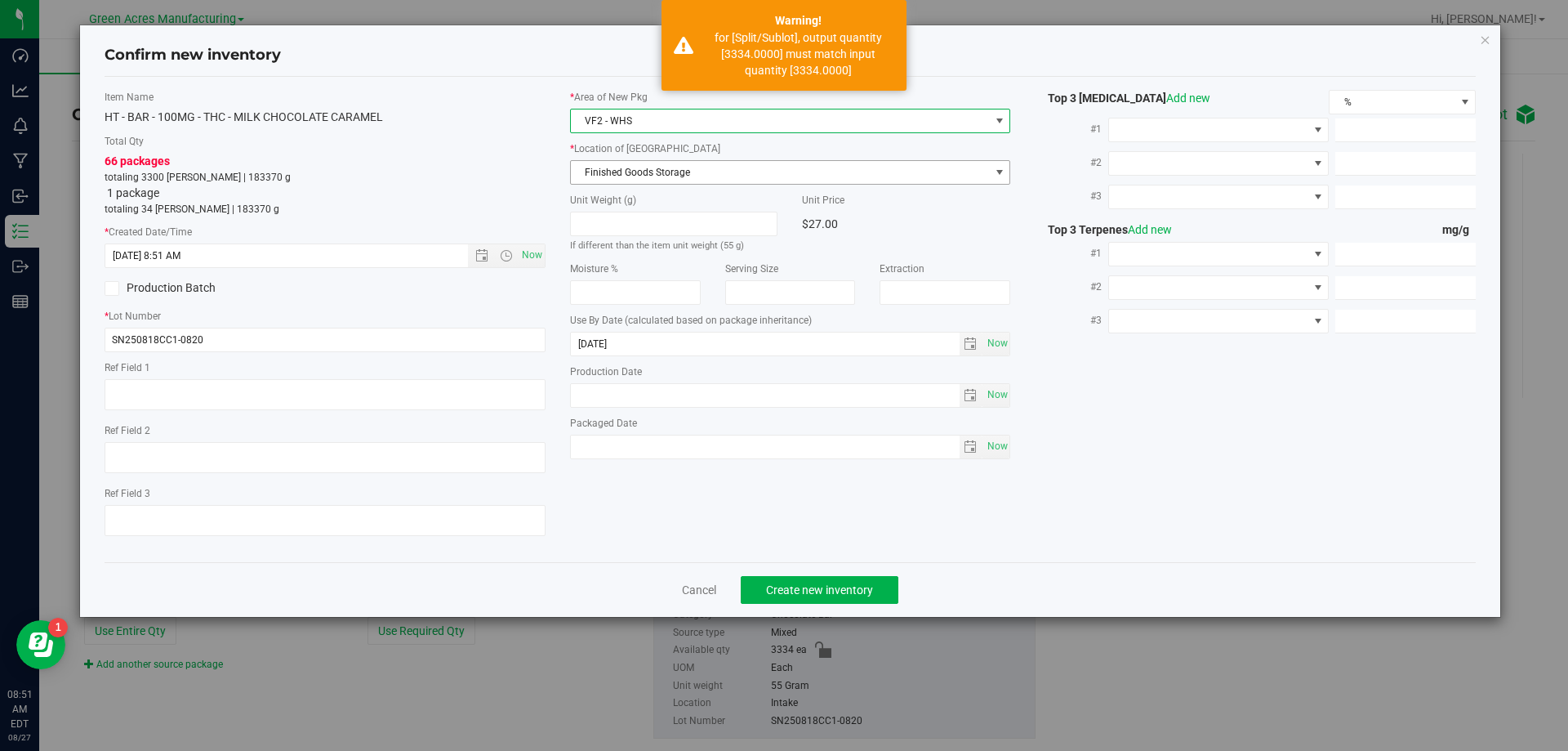
click at [721, 180] on span "Finished Goods Storage" at bounding box center [780, 172] width 419 height 22
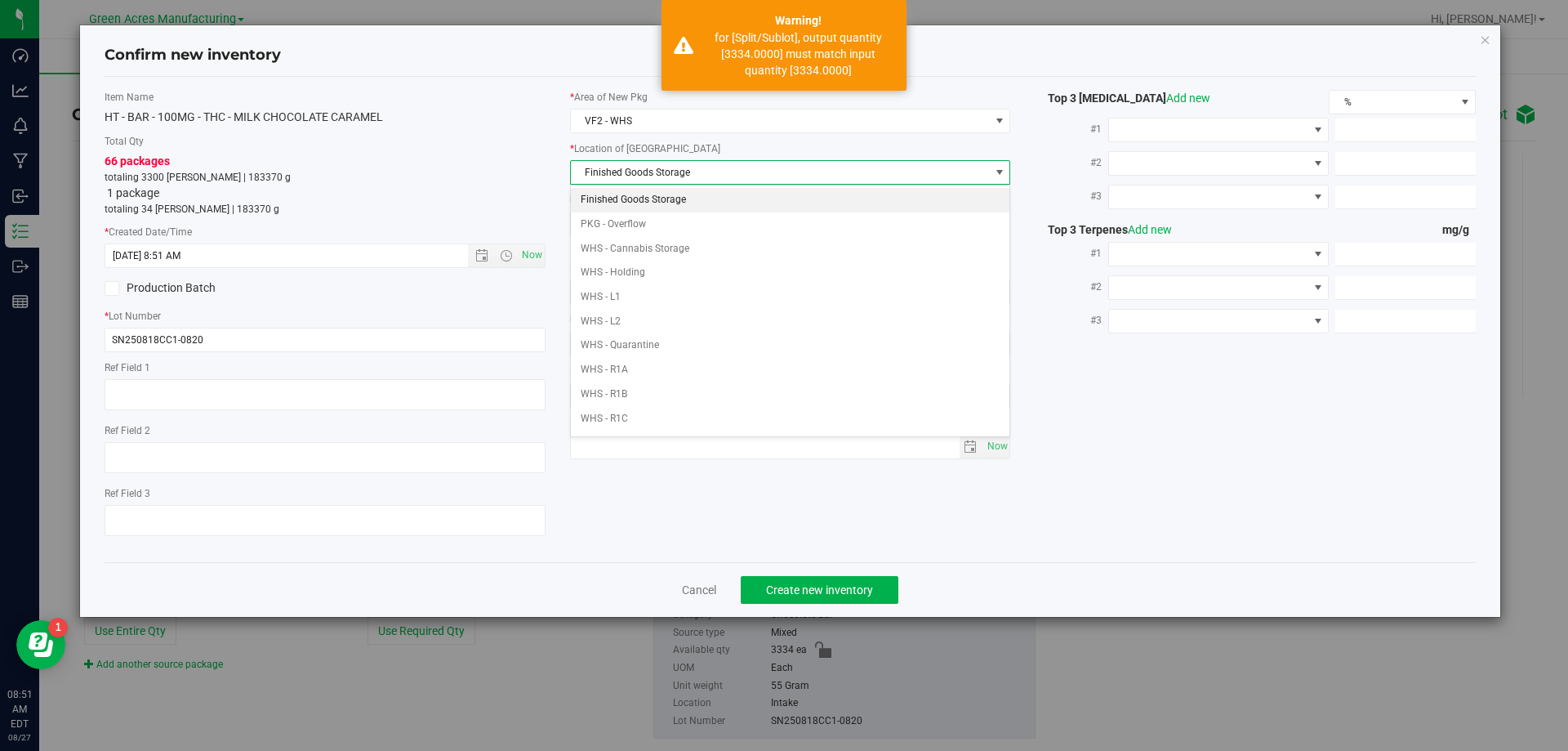
click at [695, 201] on li "Finished Goods Storage" at bounding box center [791, 199] width 439 height 24
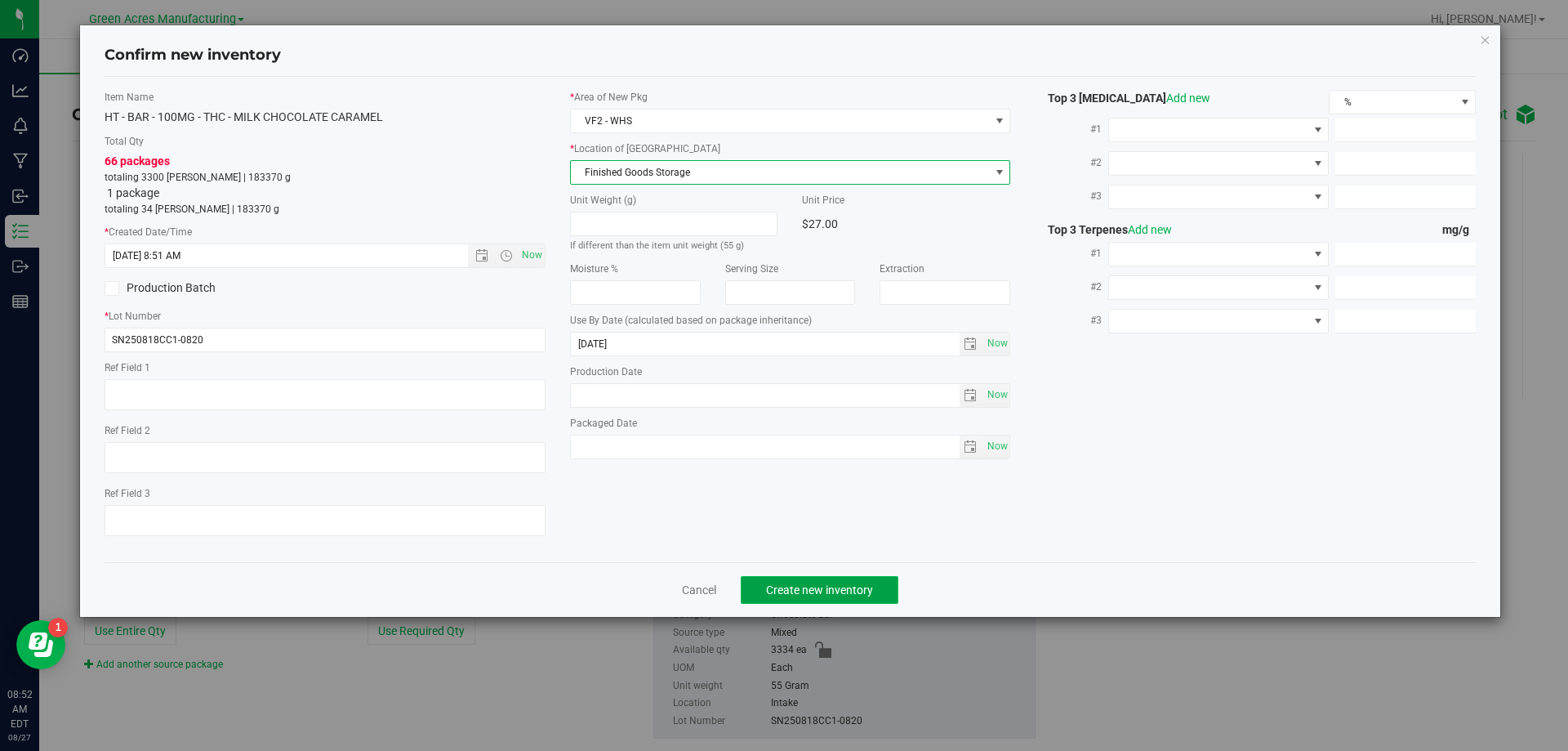
click at [787, 592] on span "Create new inventory" at bounding box center [819, 589] width 107 height 13
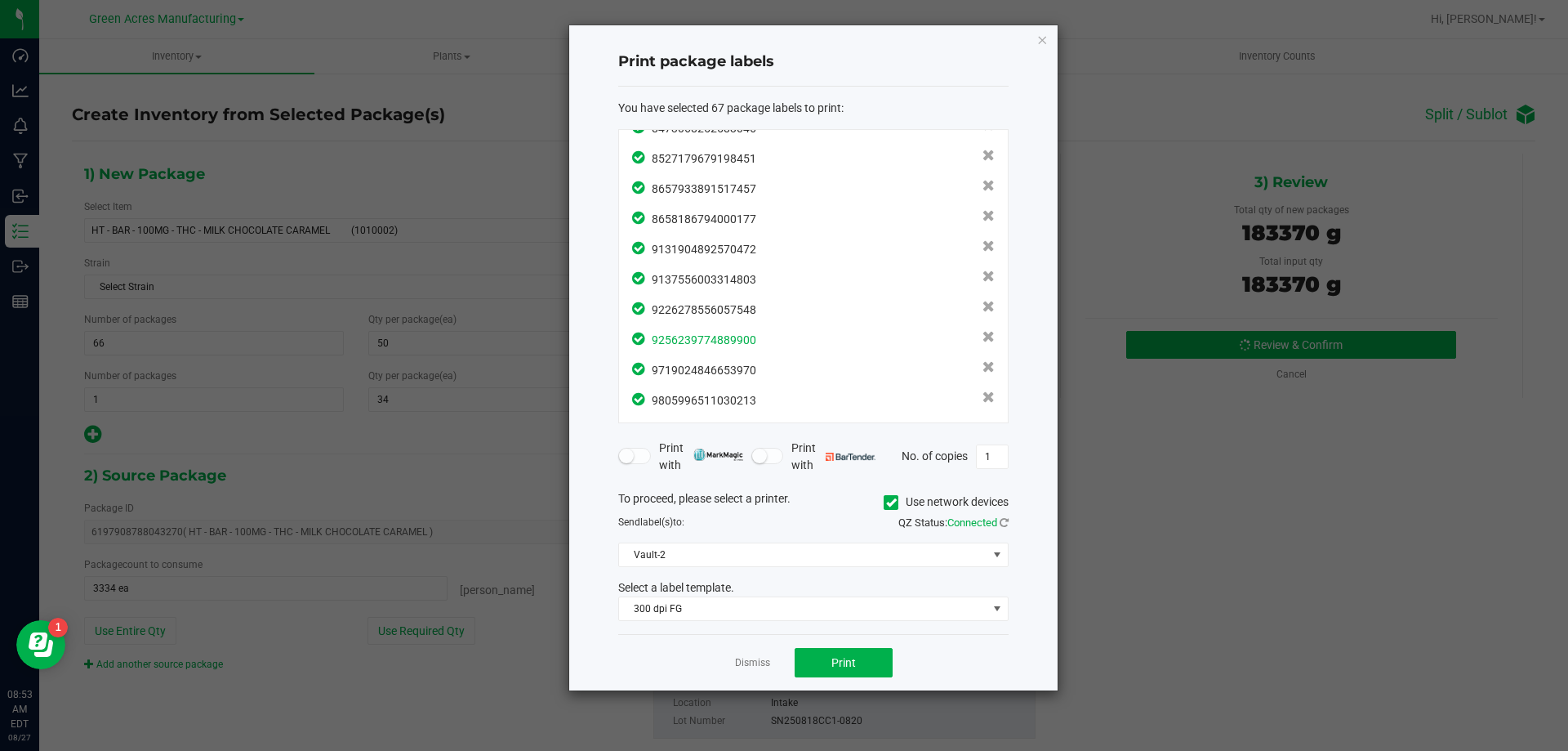
scroll to position [1745, 0]
click at [832, 652] on button "Print" at bounding box center [844, 662] width 98 height 29
click at [758, 656] on link "Dismiss" at bounding box center [753, 663] width 35 height 14
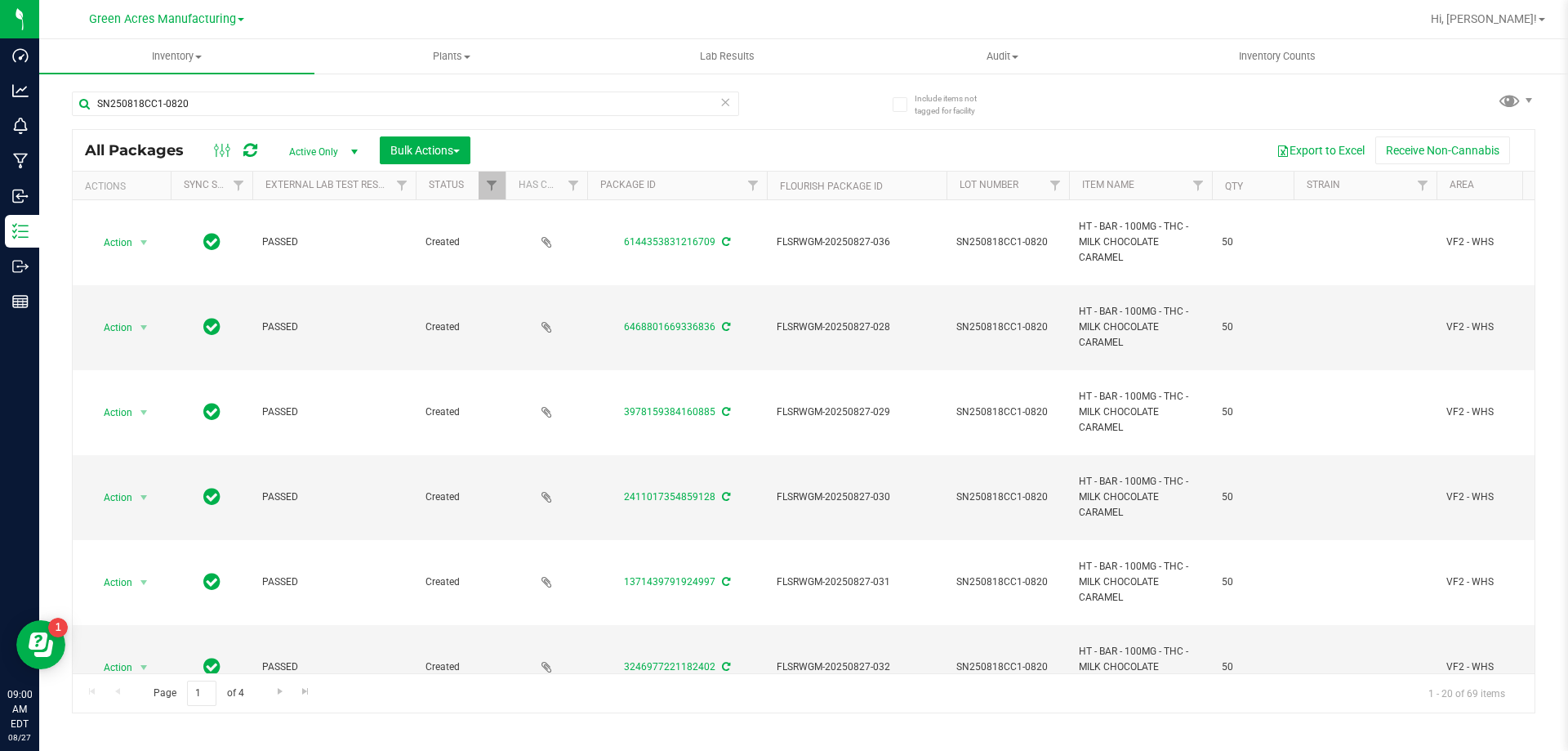
click at [721, 96] on icon at bounding box center [725, 102] width 12 height 20
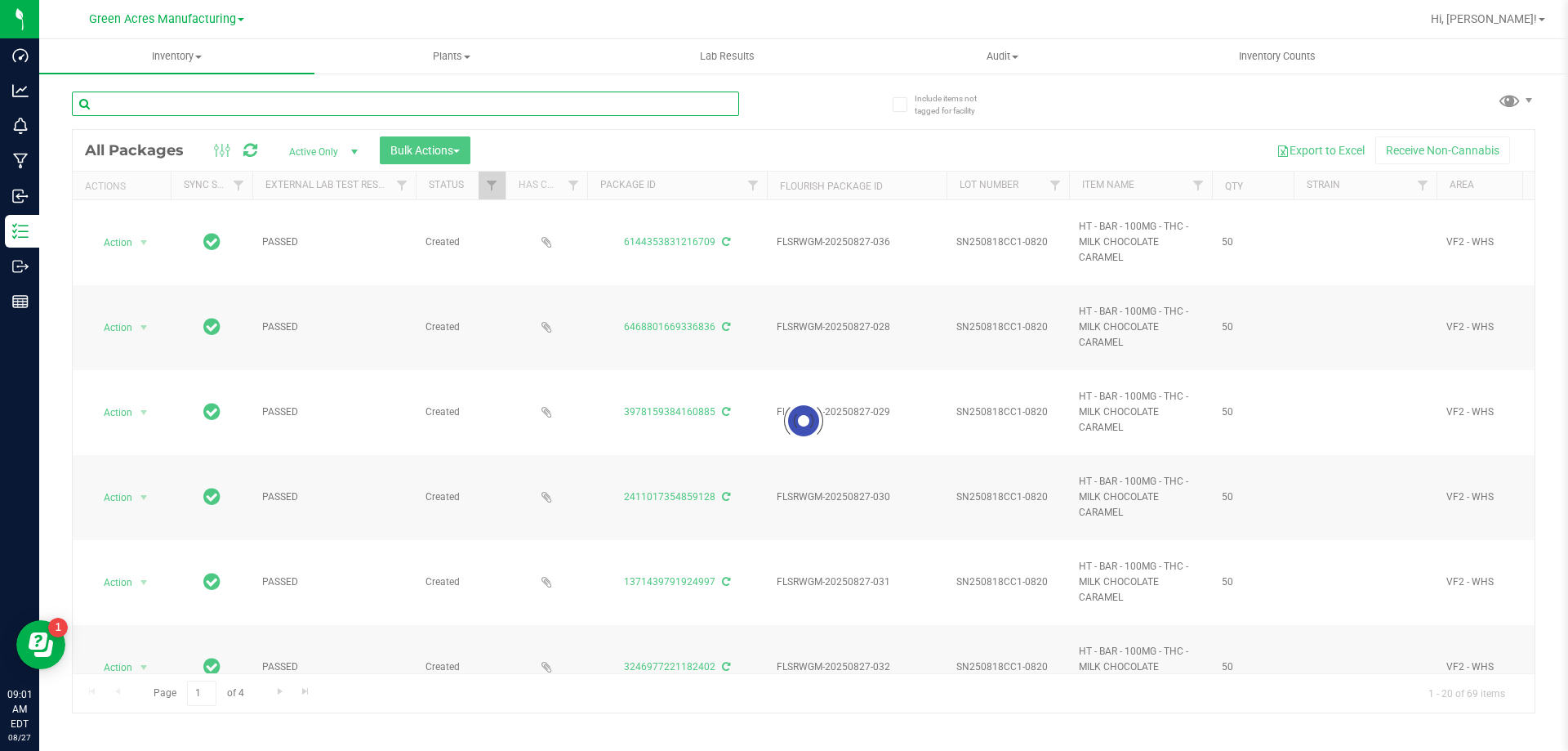
click at [303, 101] on input "text" at bounding box center [405, 104] width 667 height 24
paste input "W-AUG25SWT01-0821"
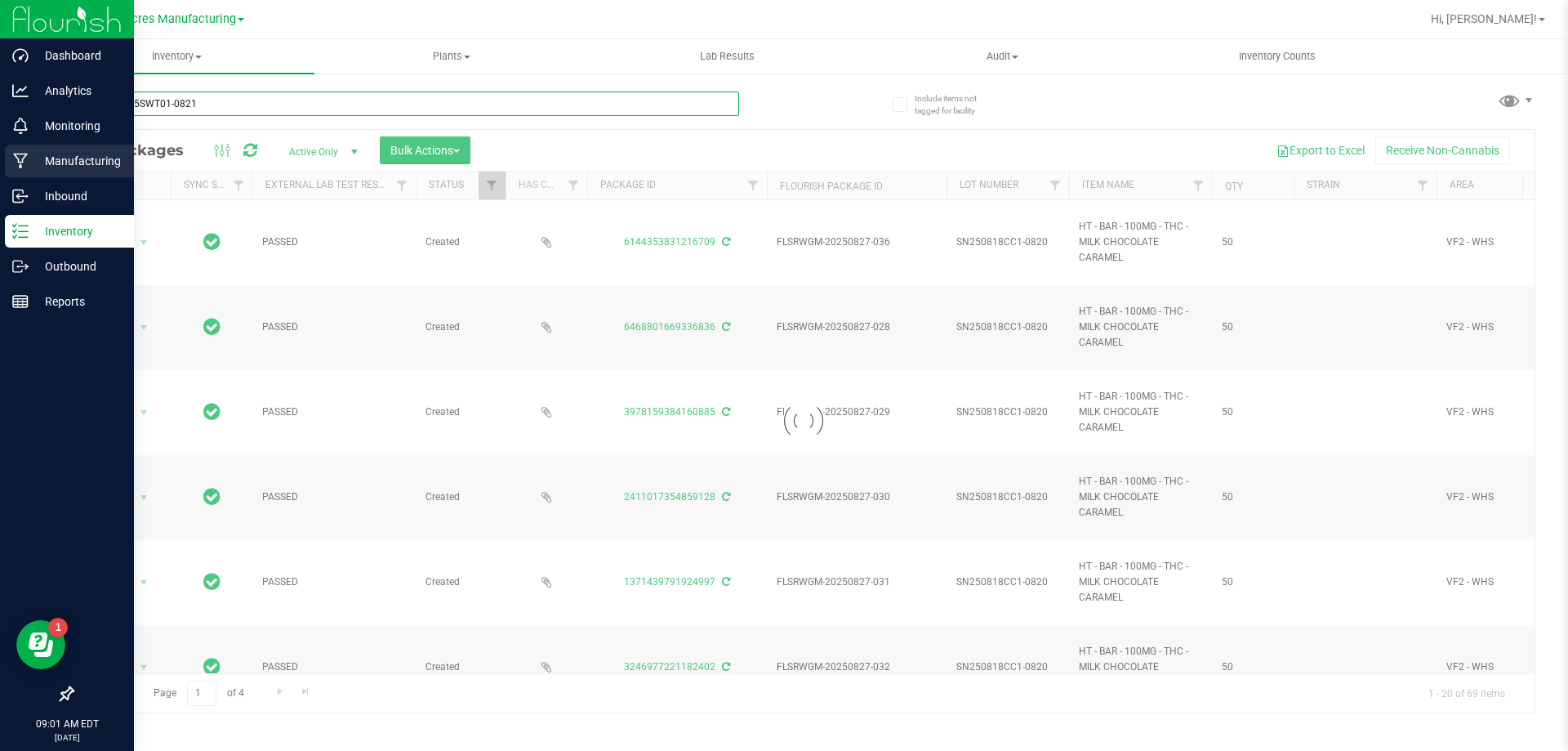
type input "W-AUG25SWT01-0821"
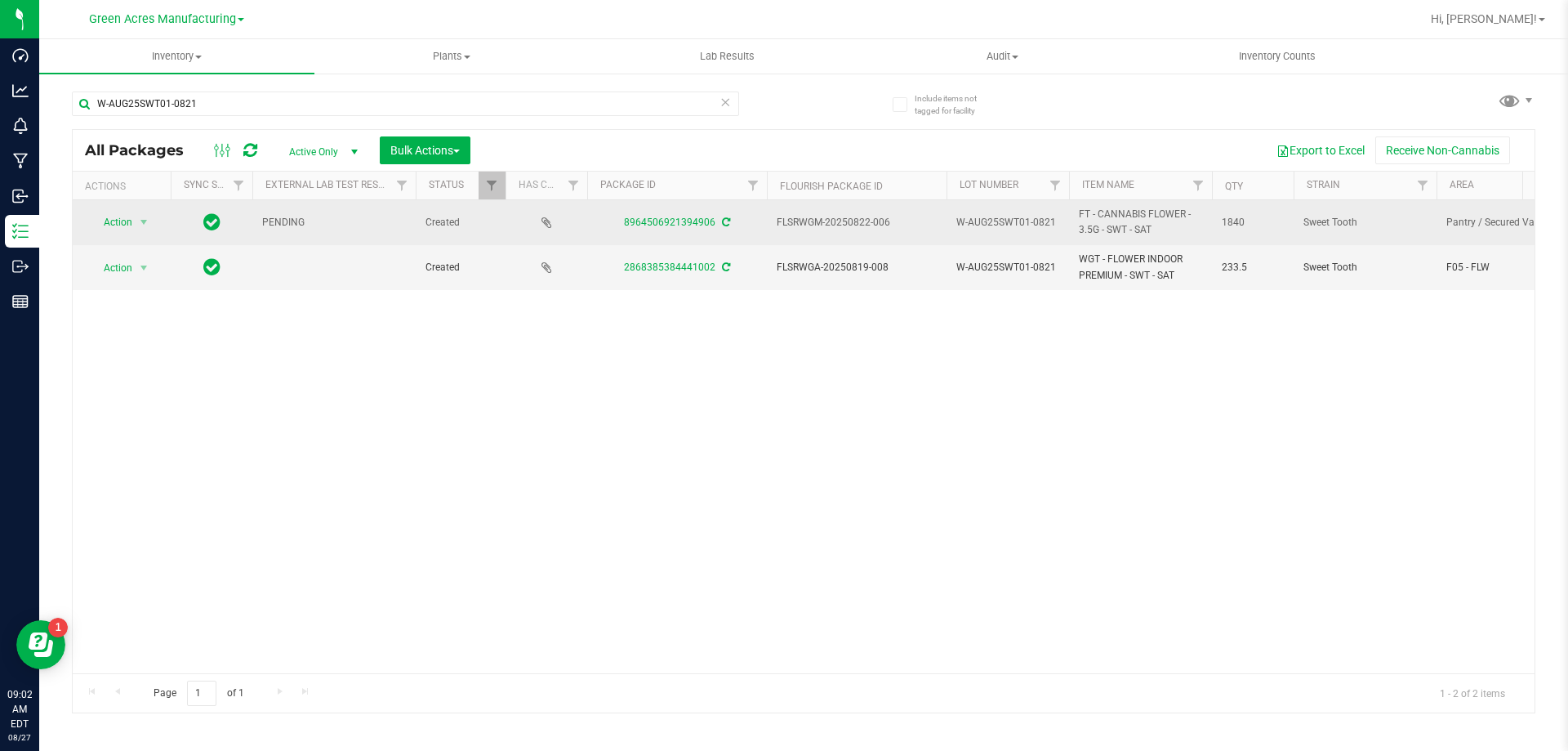
click at [722, 227] on icon at bounding box center [725, 222] width 8 height 10
click at [131, 218] on span "Action" at bounding box center [110, 222] width 44 height 22
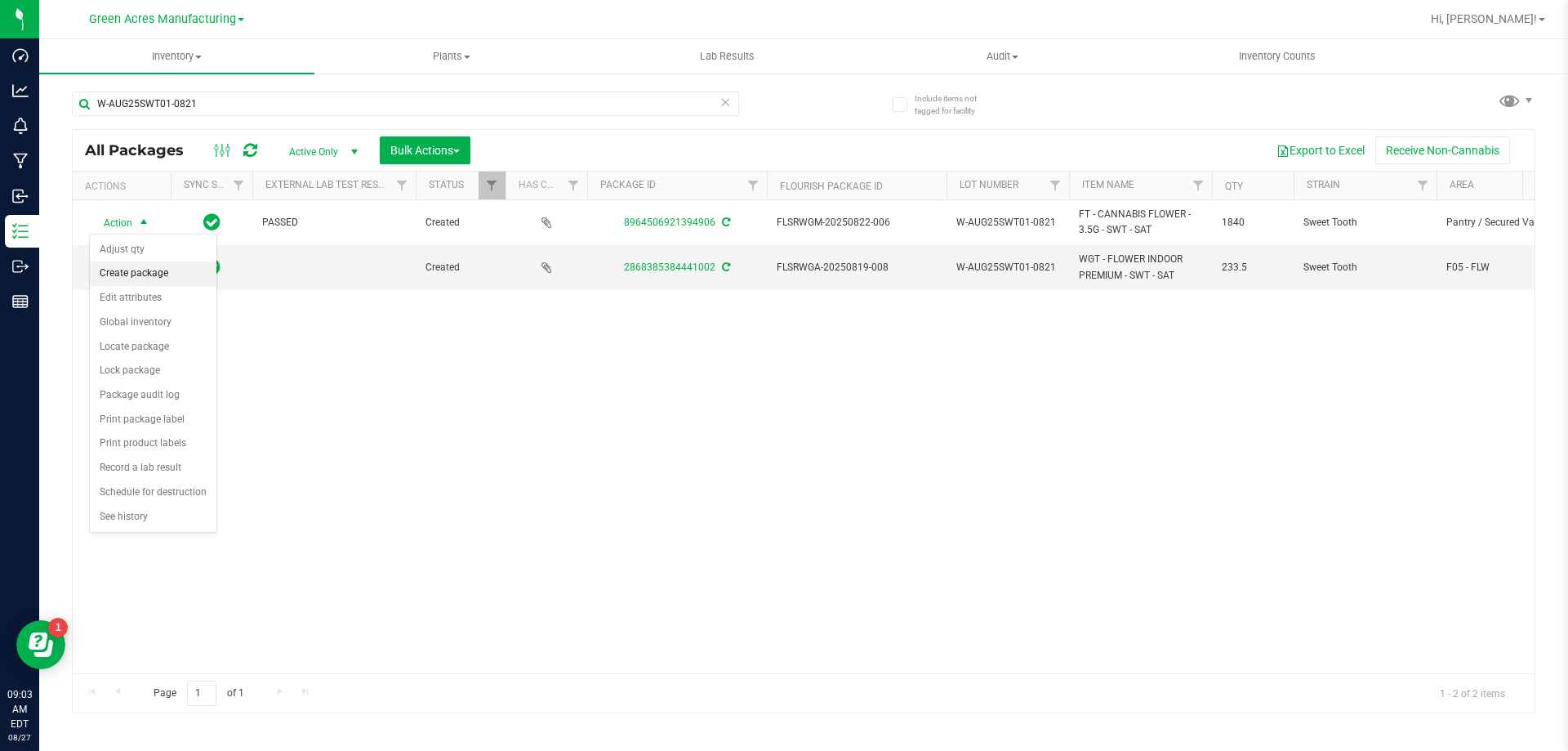
click at [159, 281] on li "Create package" at bounding box center [153, 273] width 127 height 24
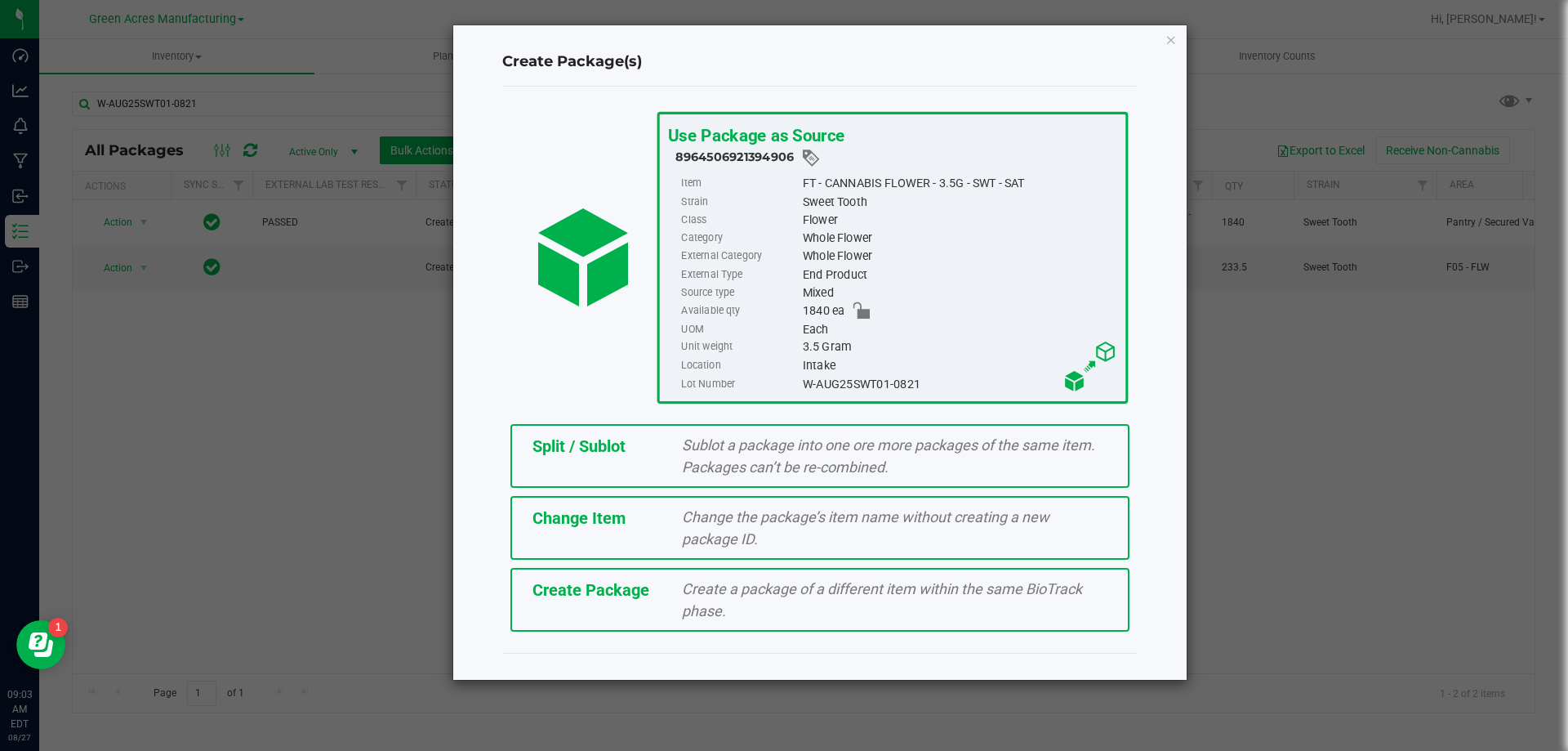
click at [546, 587] on span "Create Package" at bounding box center [591, 590] width 117 height 20
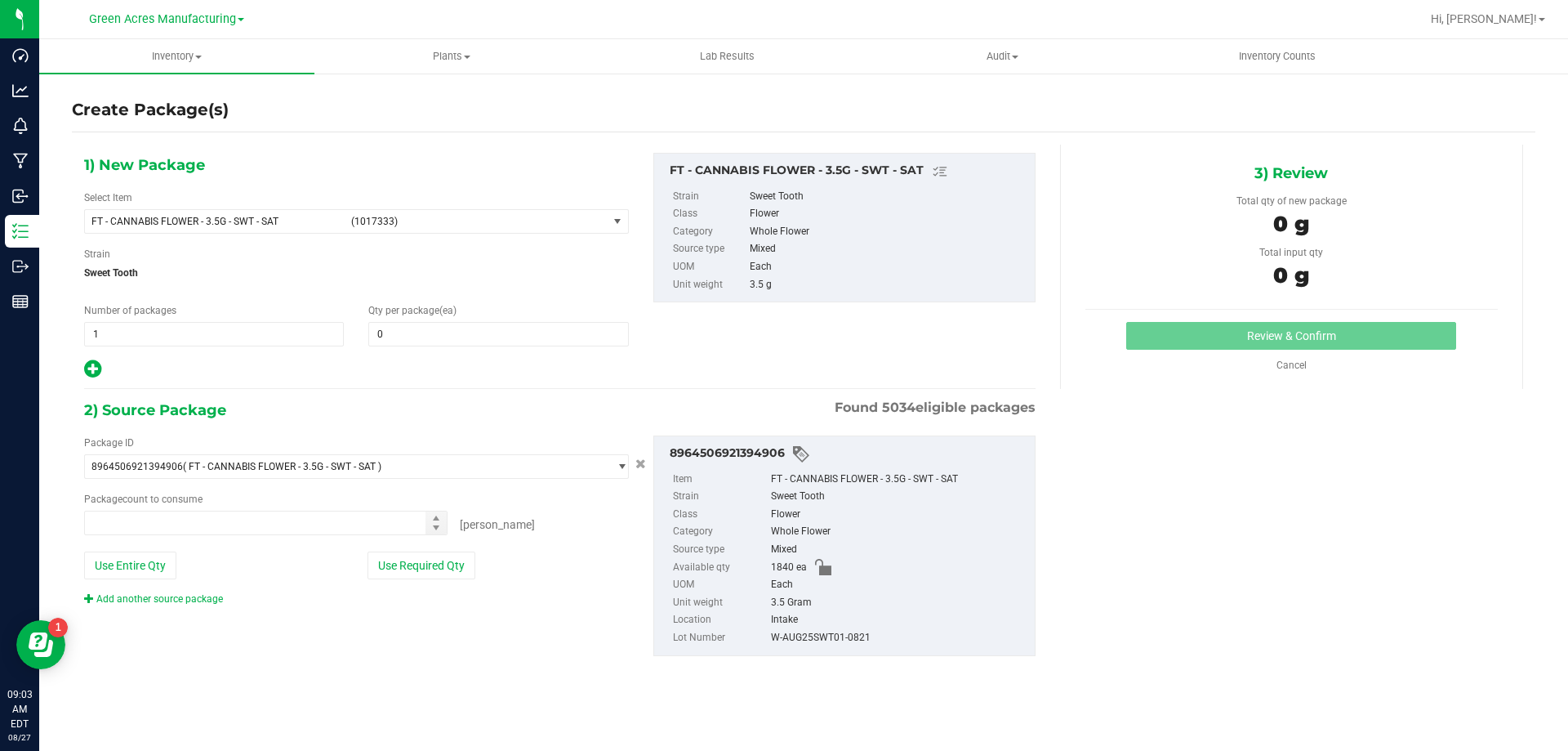
type input "0"
type input "0 ea"
click at [265, 223] on span "FT - CANNABIS FLOWER - 3.5G - SWT - SAT" at bounding box center [217, 222] width 250 height 12
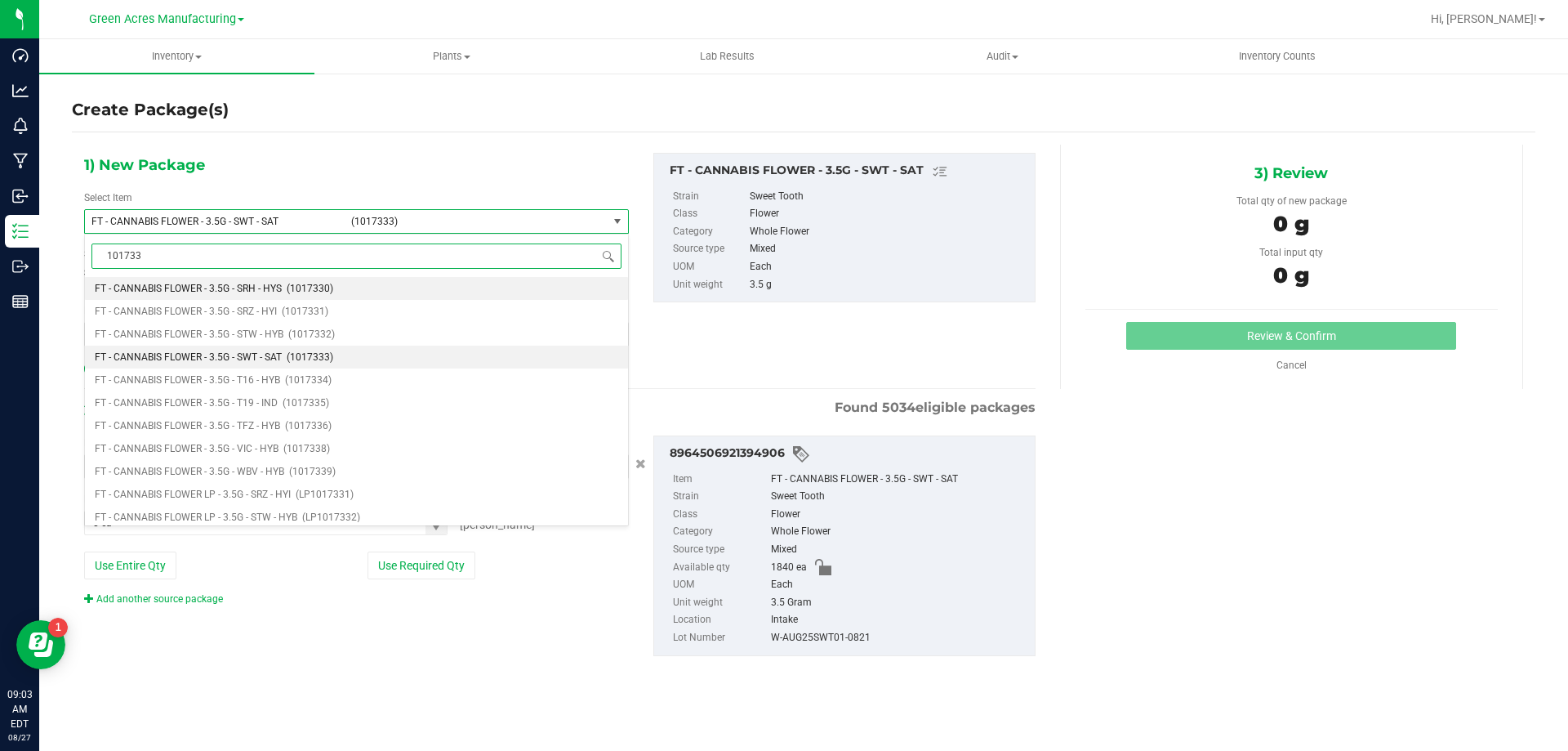
type input "1017333"
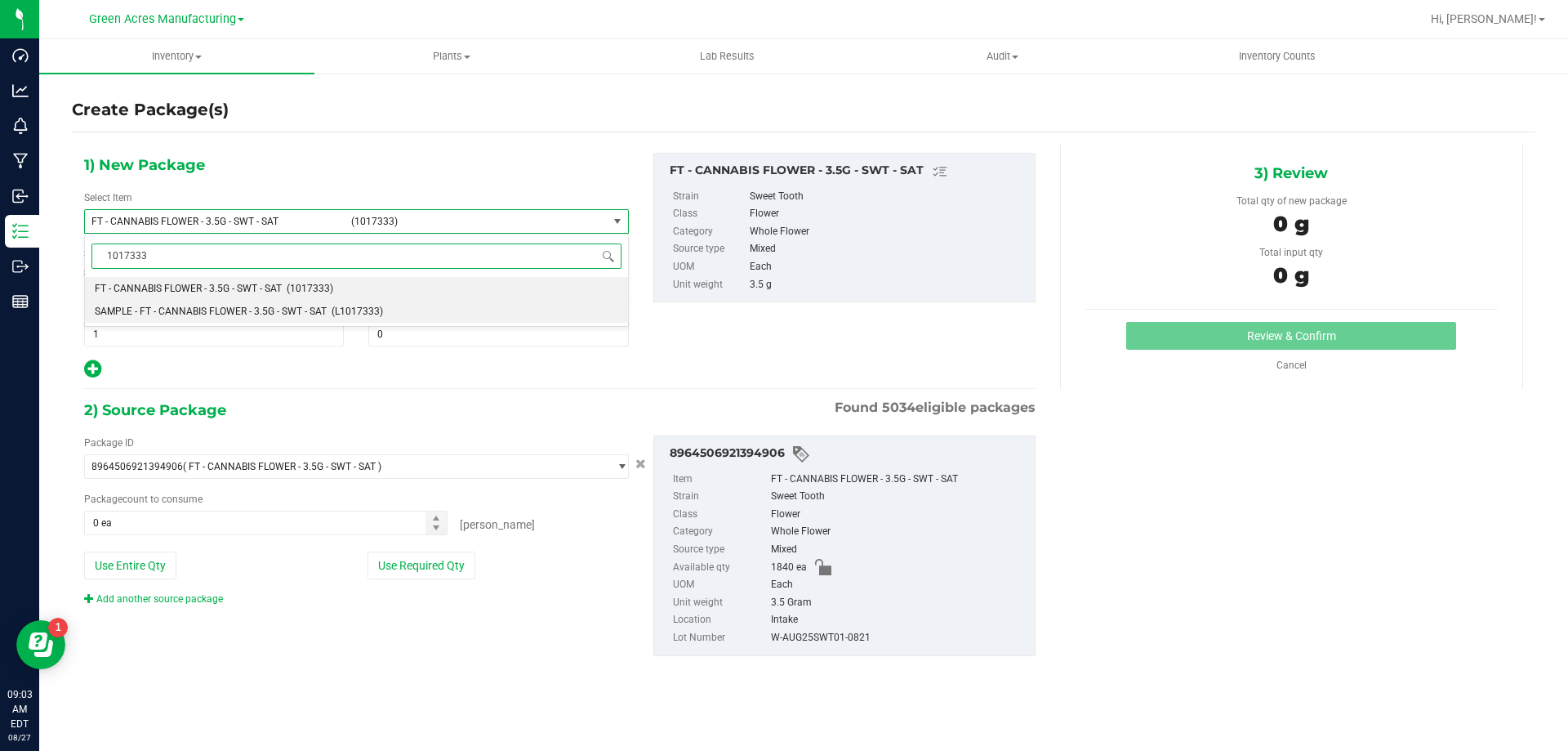
click at [268, 314] on span "SAMPLE - FT - CANNABIS FLOWER - 3.5G - SWT - SAT" at bounding box center [210, 312] width 231 height 12
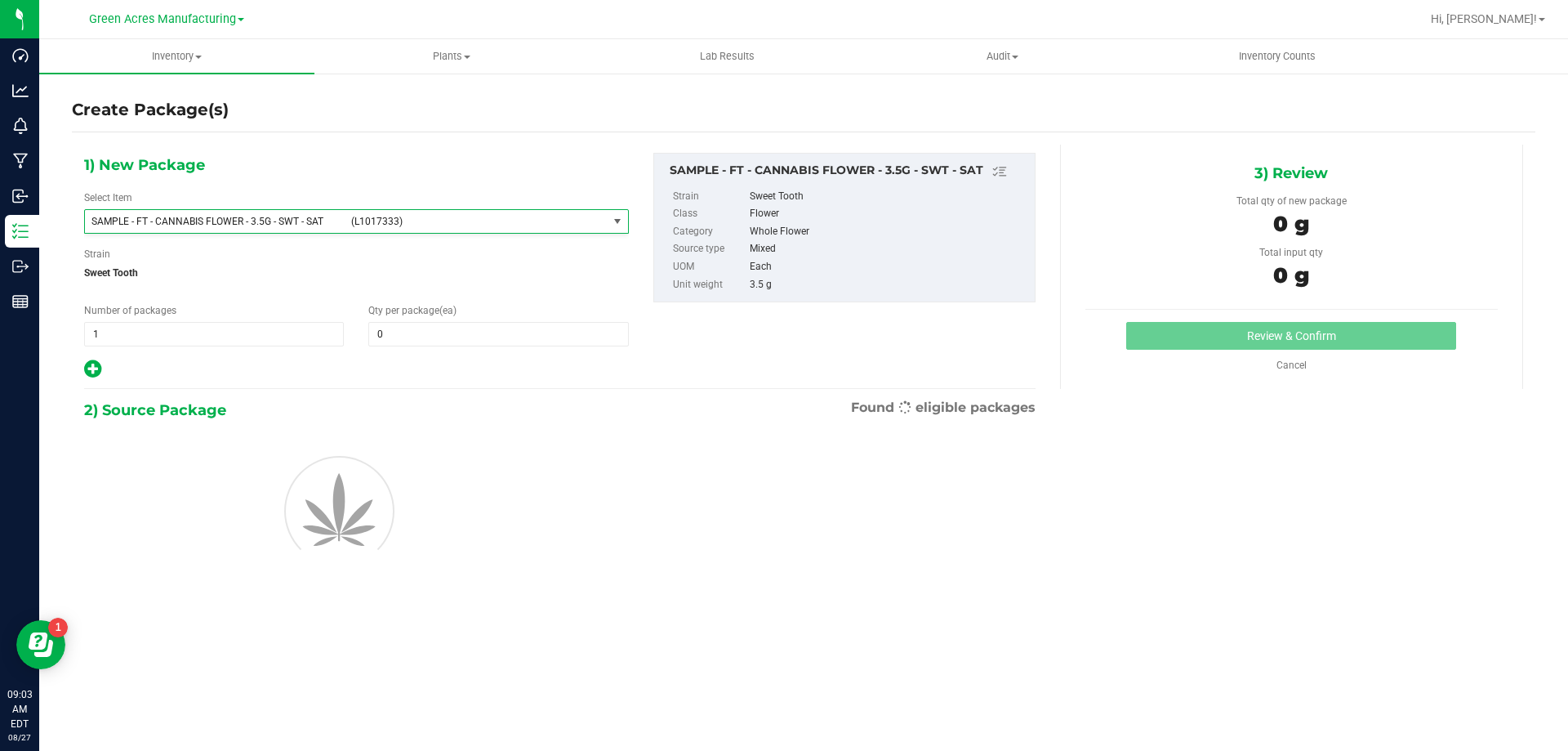
type input "0"
click at [204, 337] on span "1 1" at bounding box center [214, 333] width 260 height 24
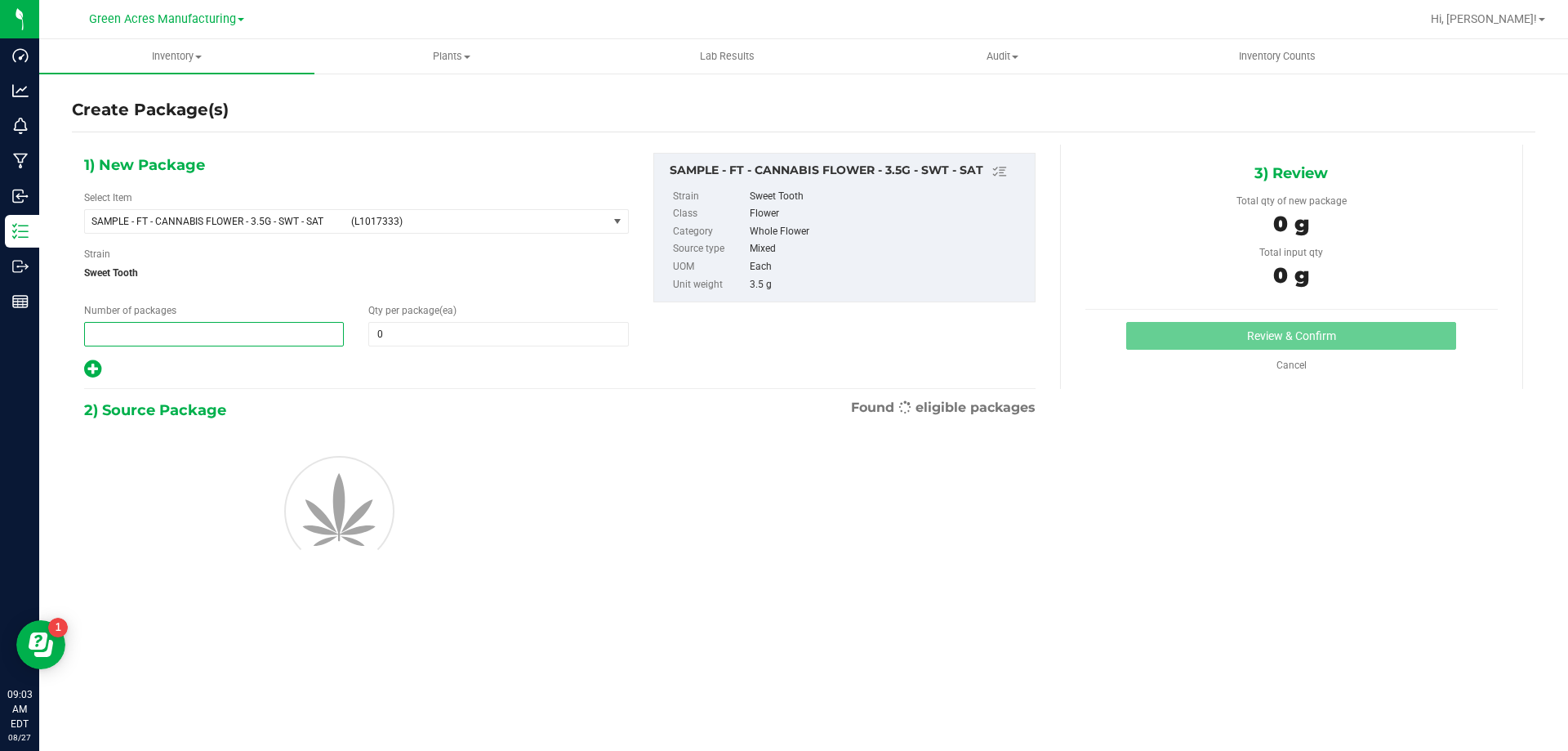
type input "2"
type input "1"
type input "2"
type input "1"
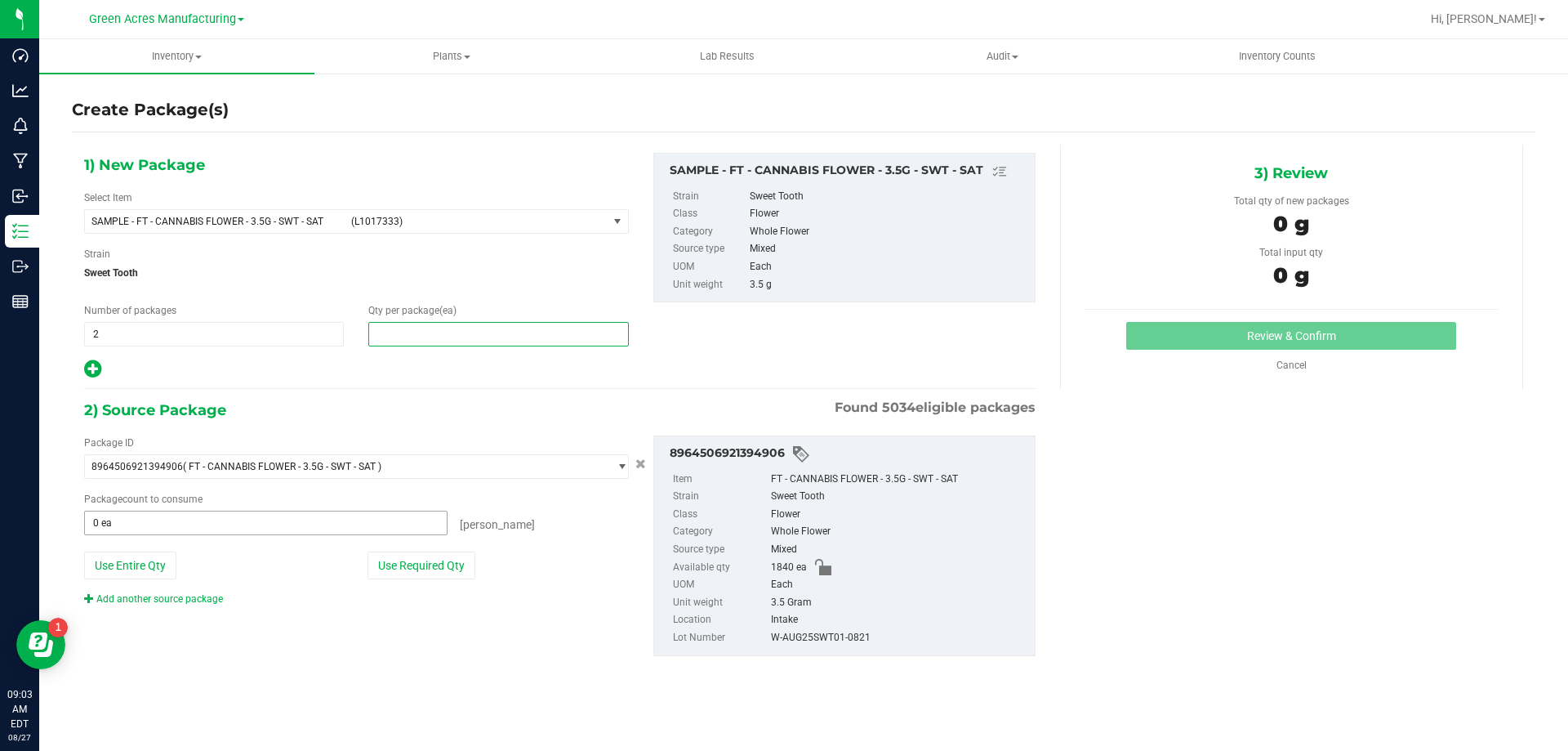
type input "1"
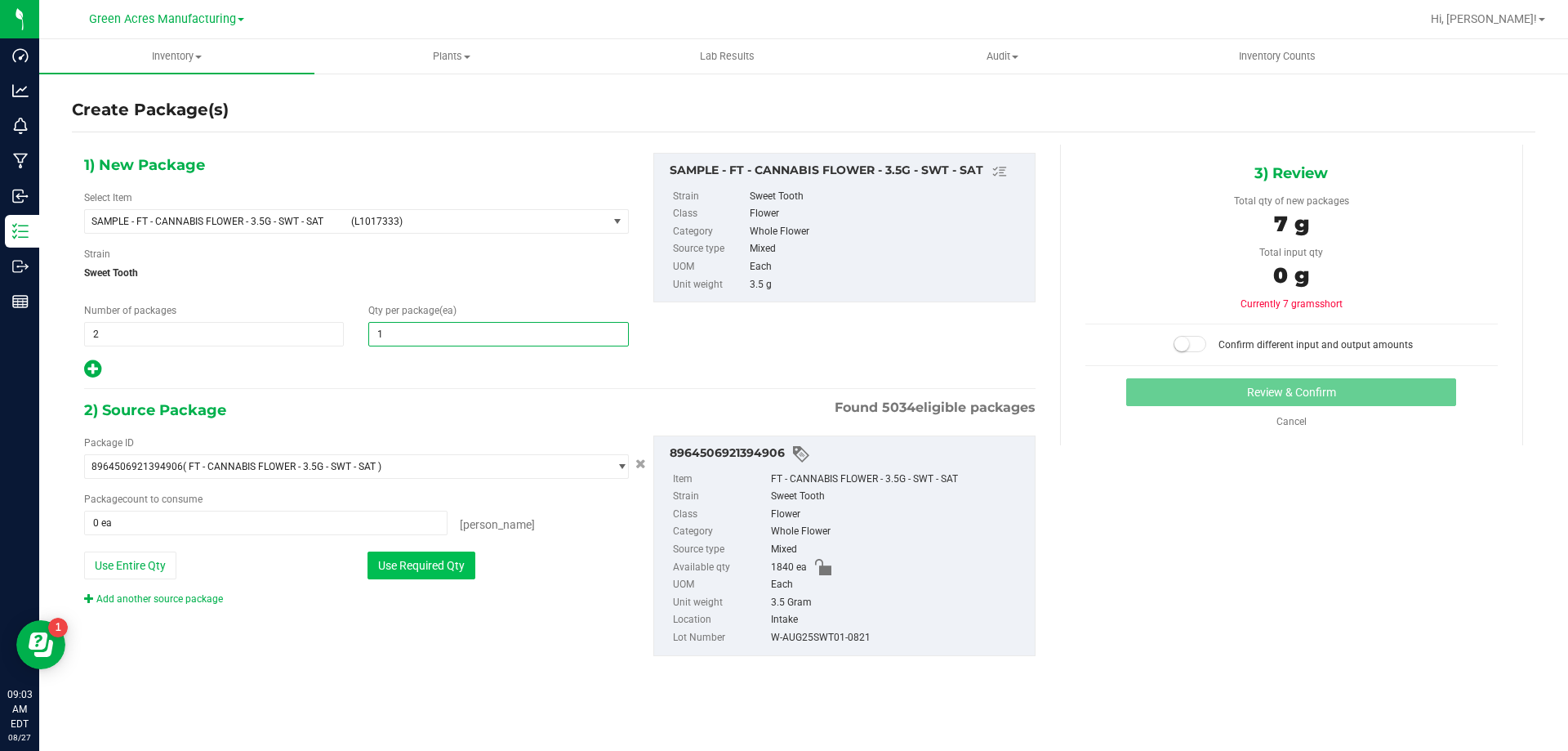
type input "1"
click at [407, 561] on button "Use Required Qty" at bounding box center [421, 564] width 107 height 27
type input "2 ea"
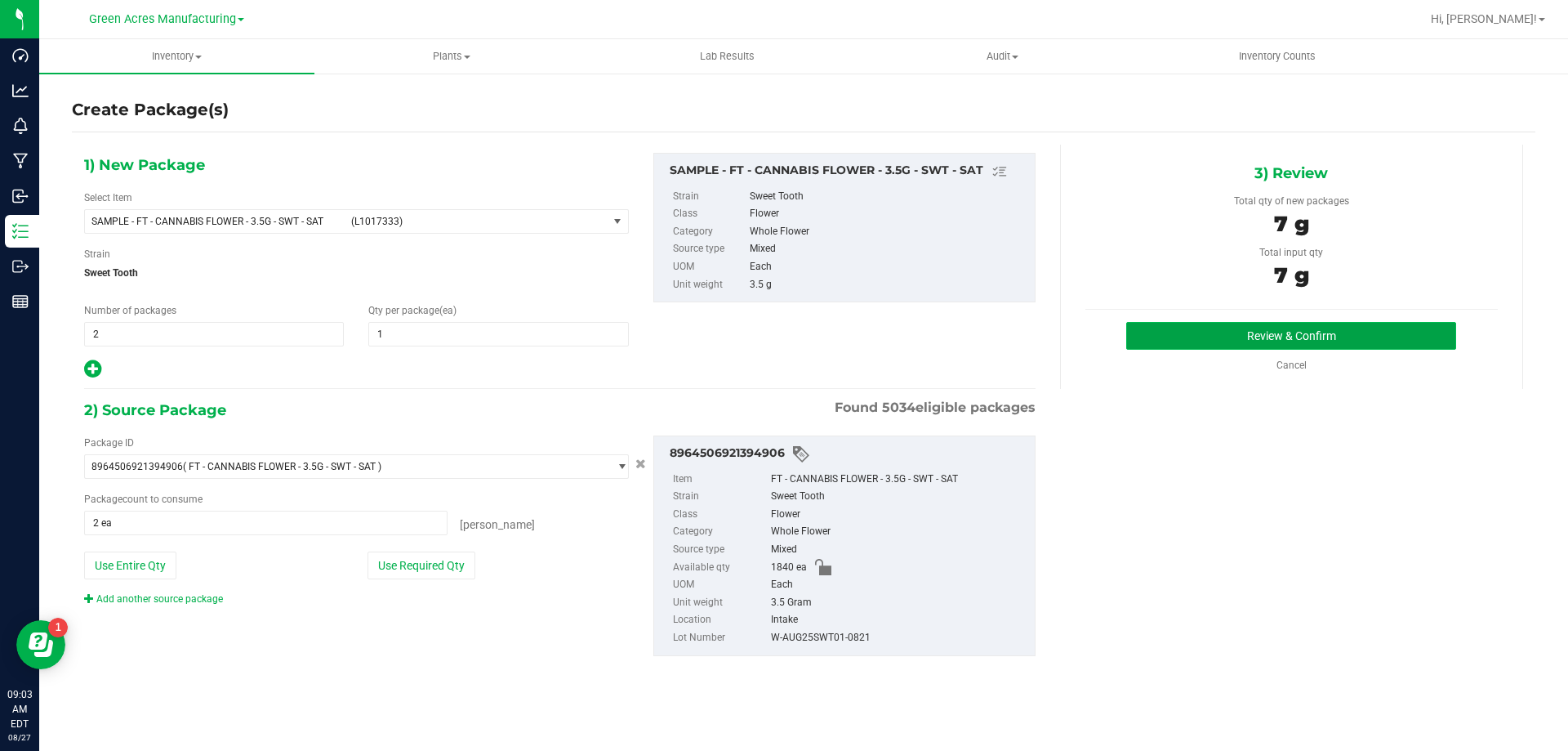
click at [1175, 339] on button "Review & Confirm" at bounding box center [1291, 335] width 330 height 27
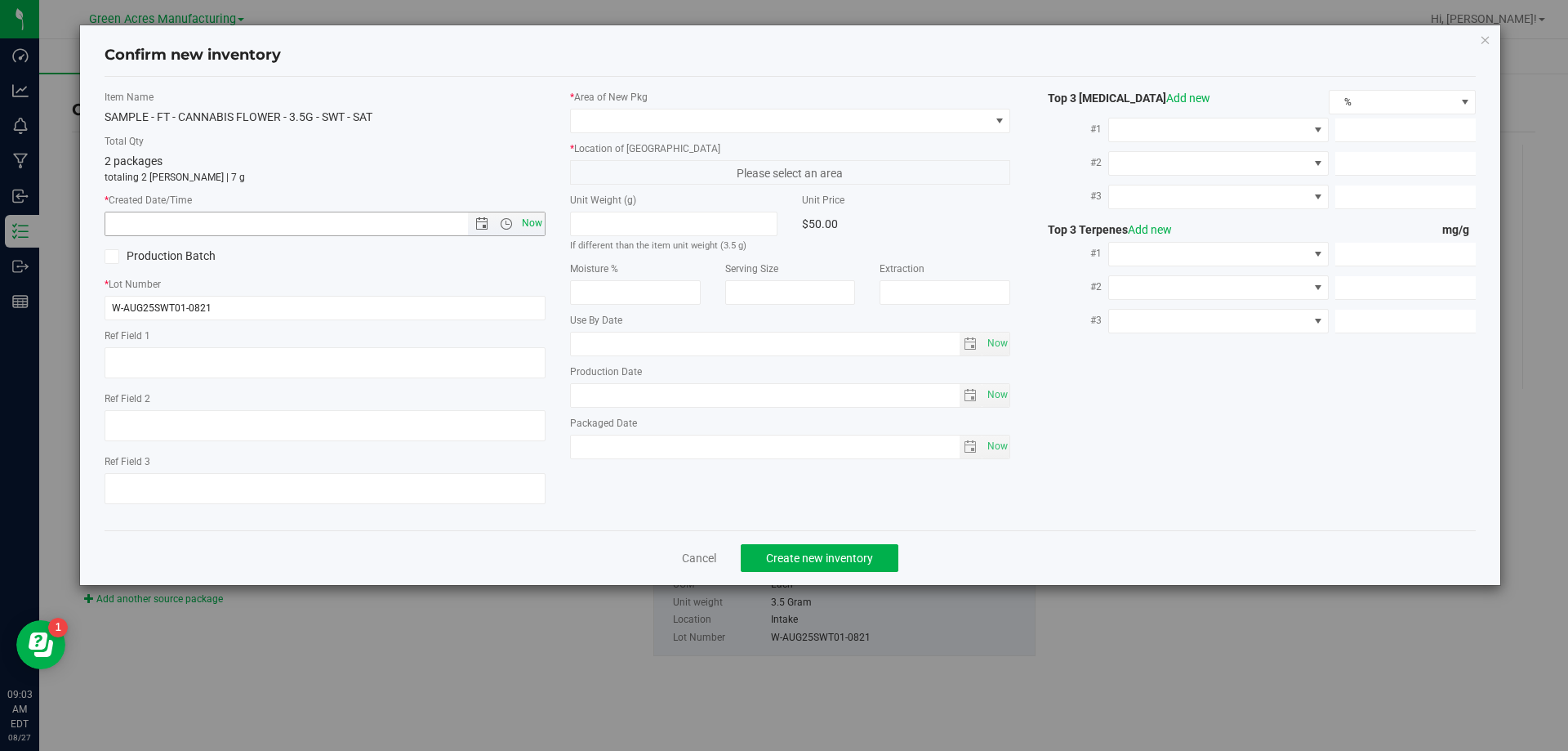
click at [534, 218] on span "Now" at bounding box center [531, 224] width 27 height 23
type input "8/27/2025 9:03 AM"
click at [690, 107] on div "* Area of New Pkg" at bounding box center [791, 111] width 441 height 43
click at [707, 137] on div "* Area of New Pkg * Location of New Pkg Please select an area Unit Weight (g) I…" at bounding box center [790, 278] width 466 height 377
click at [707, 121] on span at bounding box center [780, 120] width 419 height 22
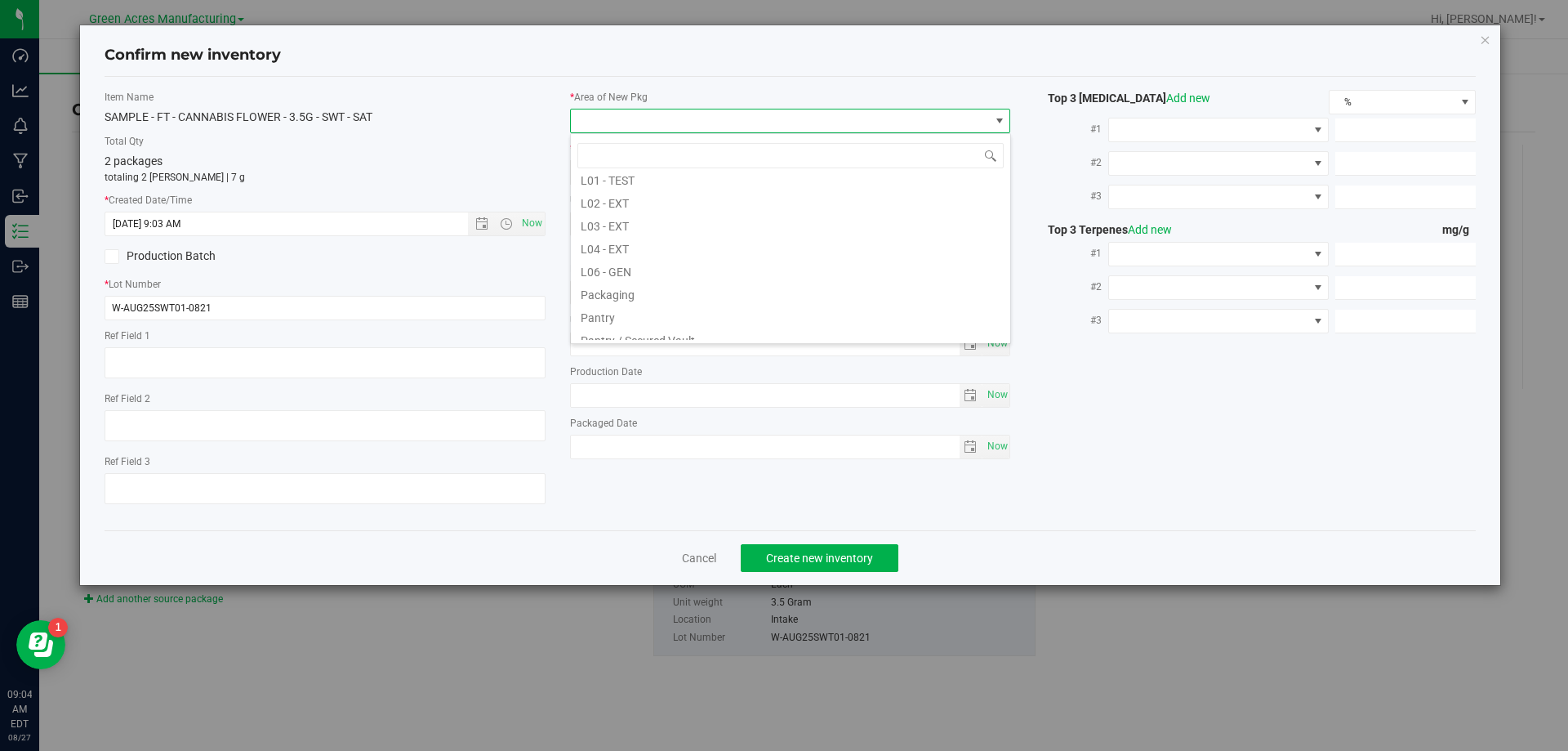
scroll to position [411, 0]
click at [678, 258] on li "Pantry / Secured Vault" at bounding box center [791, 256] width 439 height 22
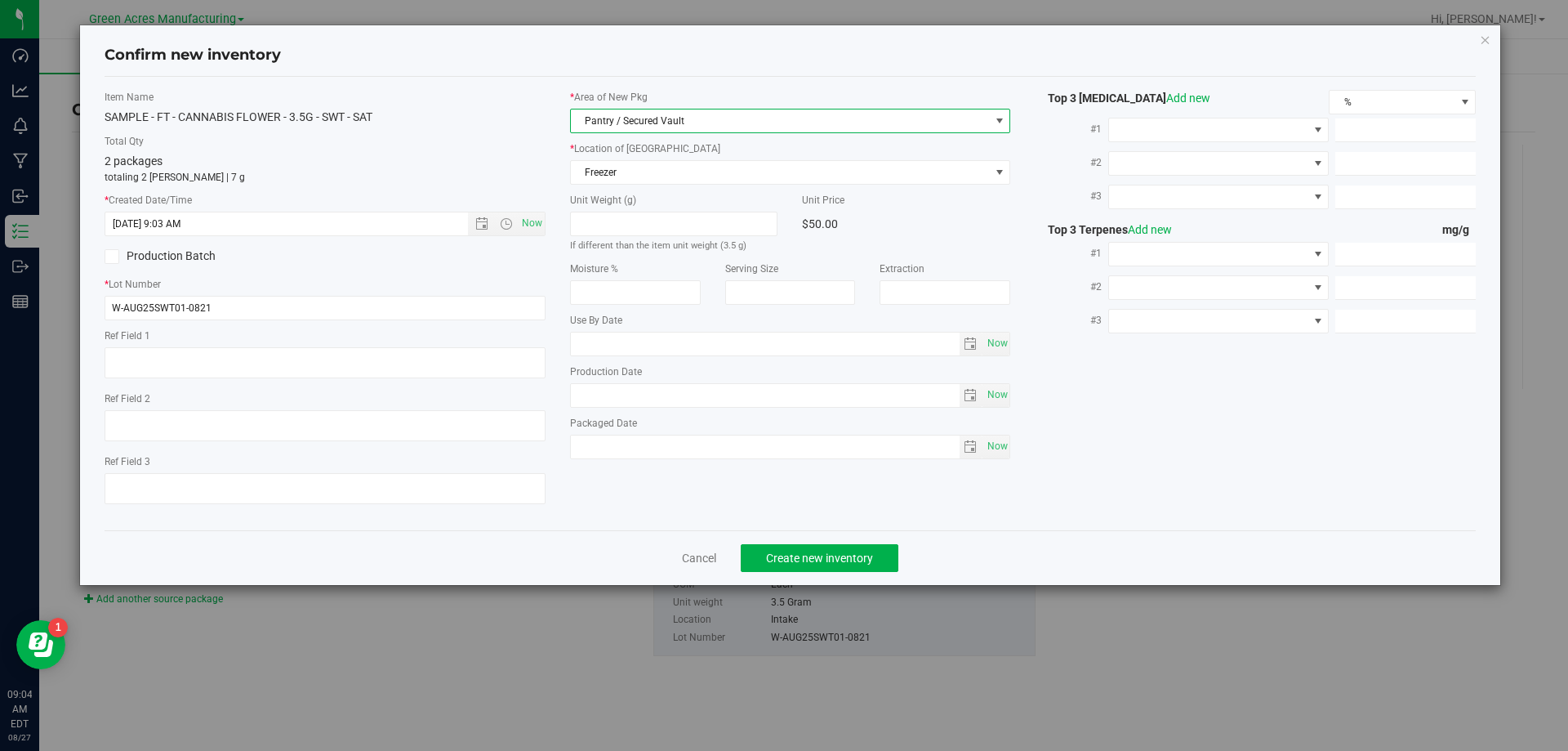
click at [635, 190] on div "* Area of New Pkg Pantry / Secured Vault * Location of New Pkg Freezer Freezer …" at bounding box center [790, 278] width 466 height 377
click at [634, 168] on span "Freezer" at bounding box center [780, 172] width 419 height 22
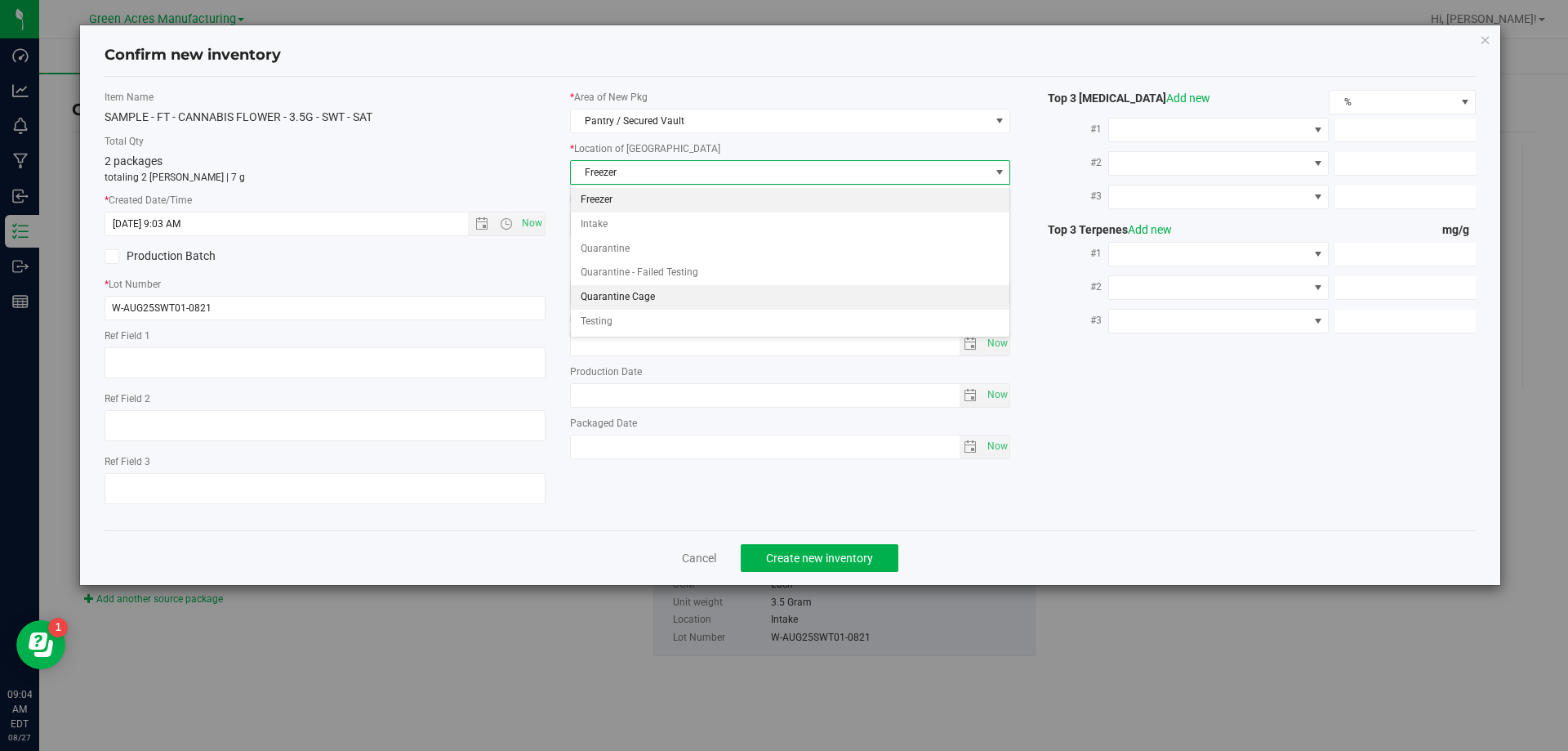
click at [648, 300] on li "Quarantine Cage" at bounding box center [791, 297] width 439 height 24
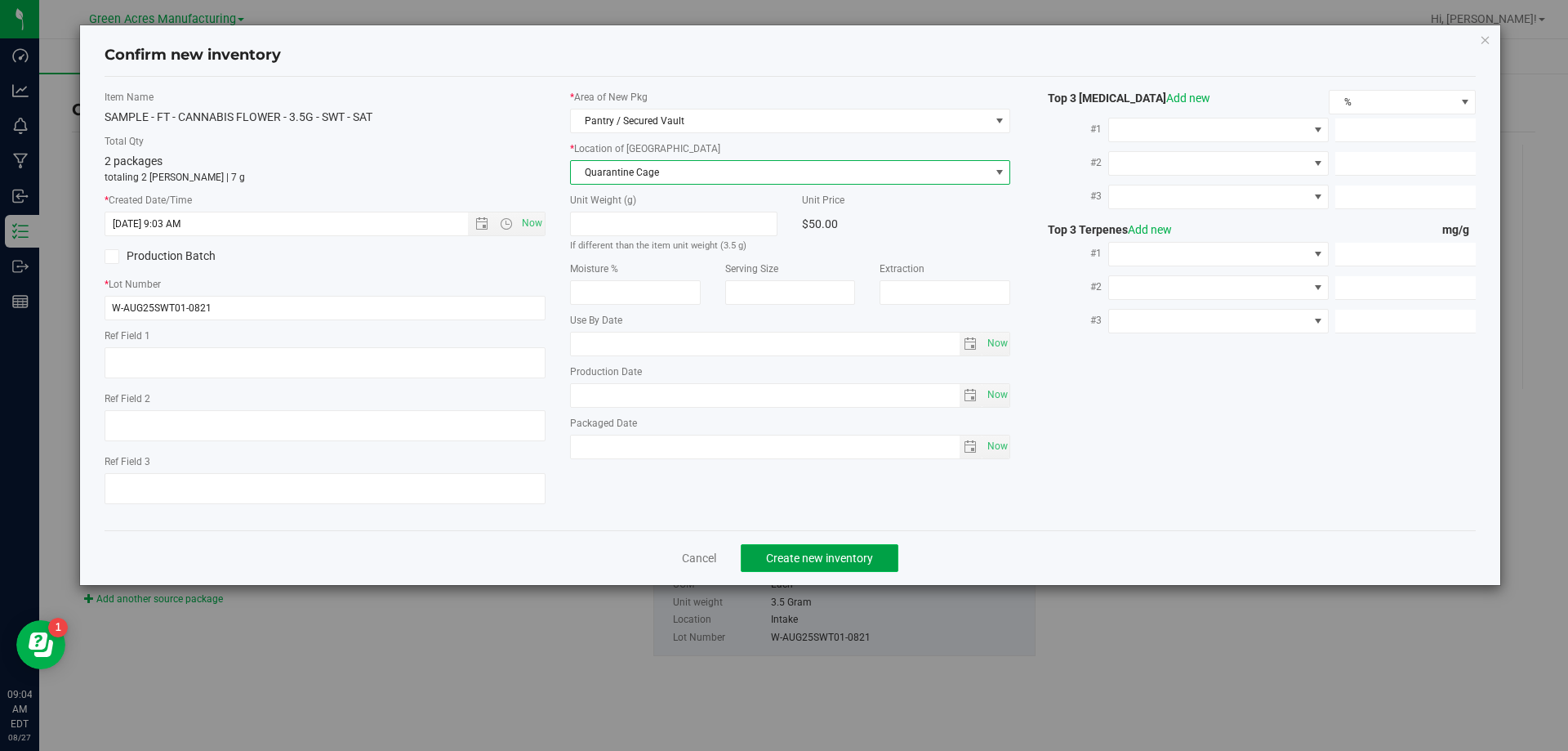
click at [787, 551] on span "Create new inventory" at bounding box center [819, 557] width 107 height 13
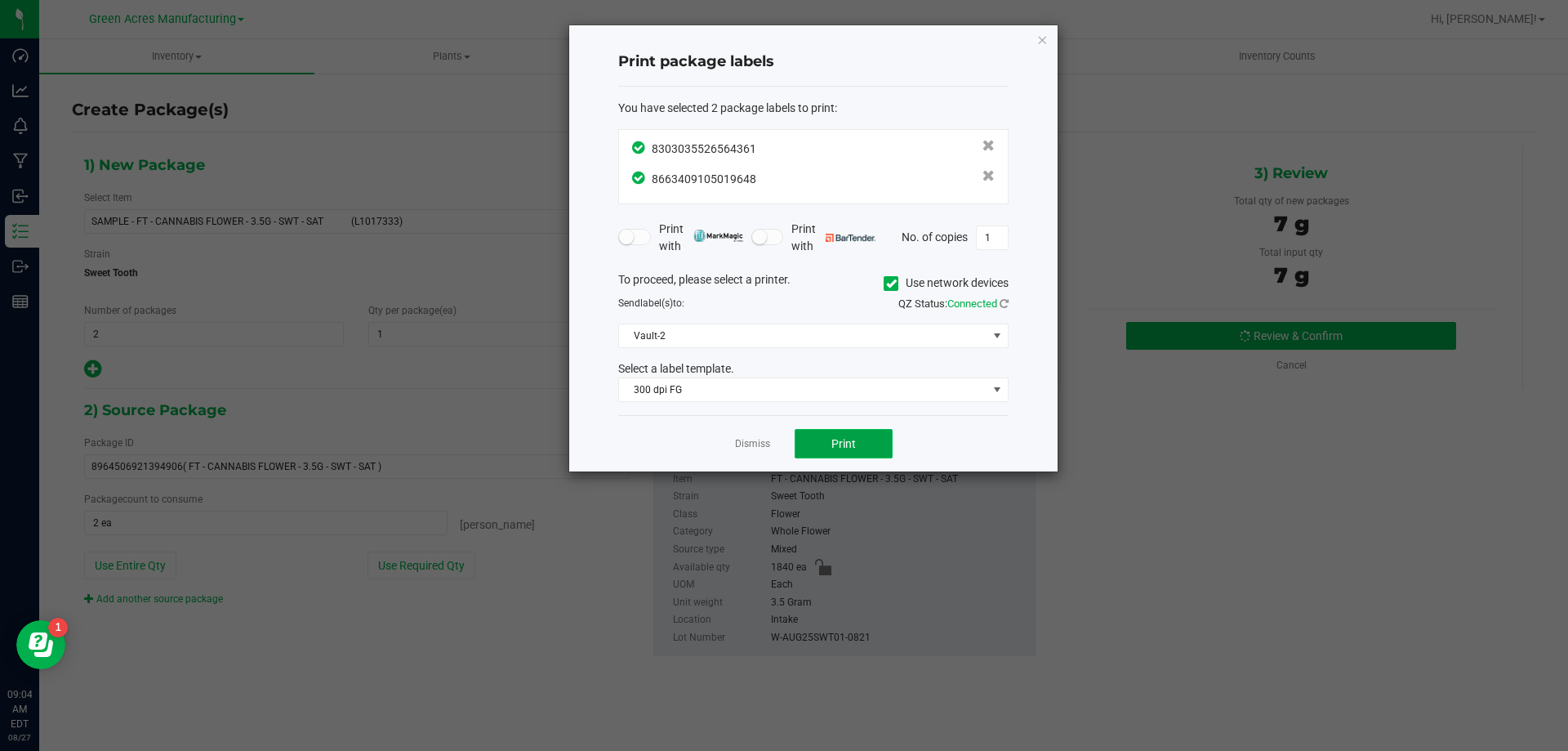
click at [847, 444] on span "Print" at bounding box center [843, 442] width 24 height 13
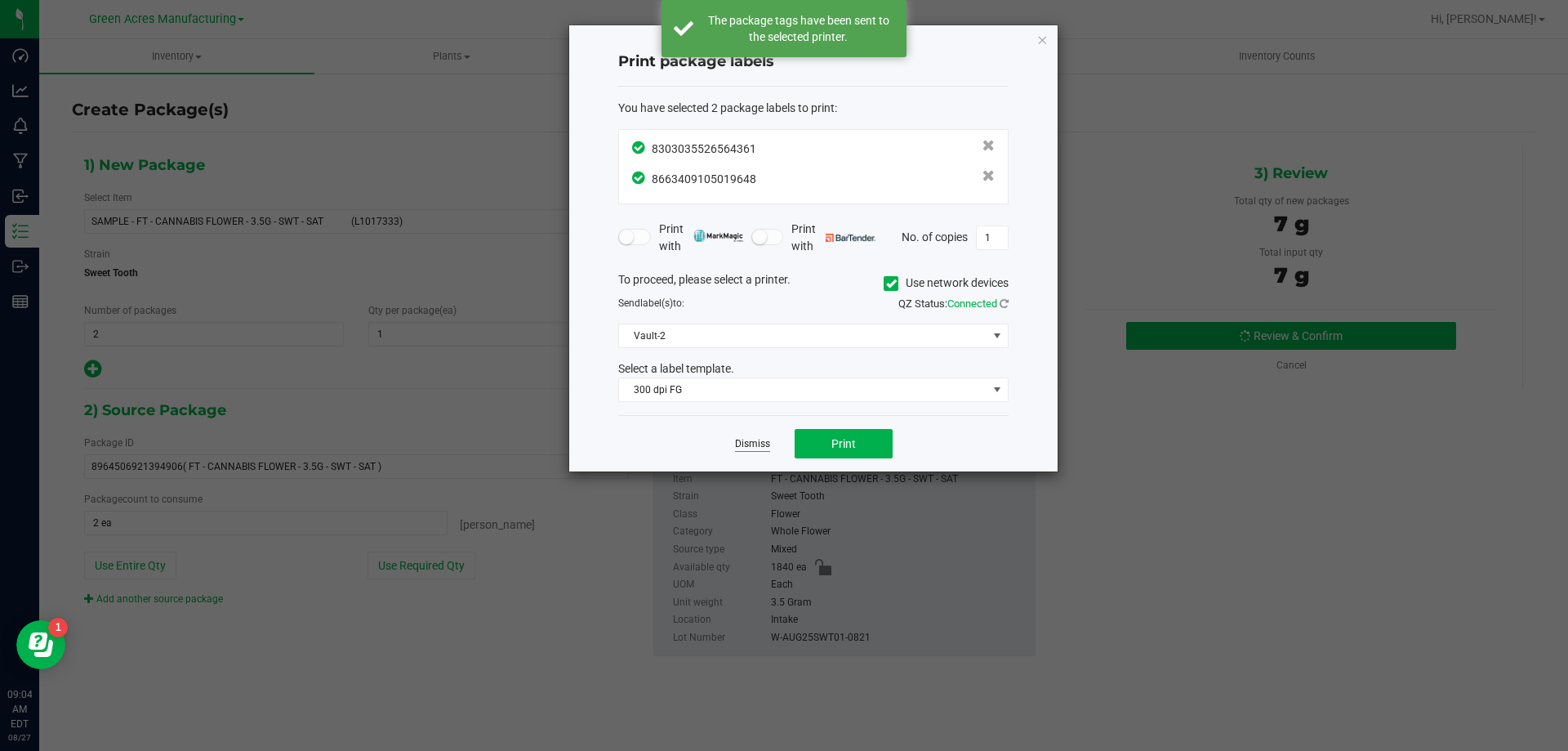
click at [753, 446] on link "Dismiss" at bounding box center [753, 443] width 35 height 14
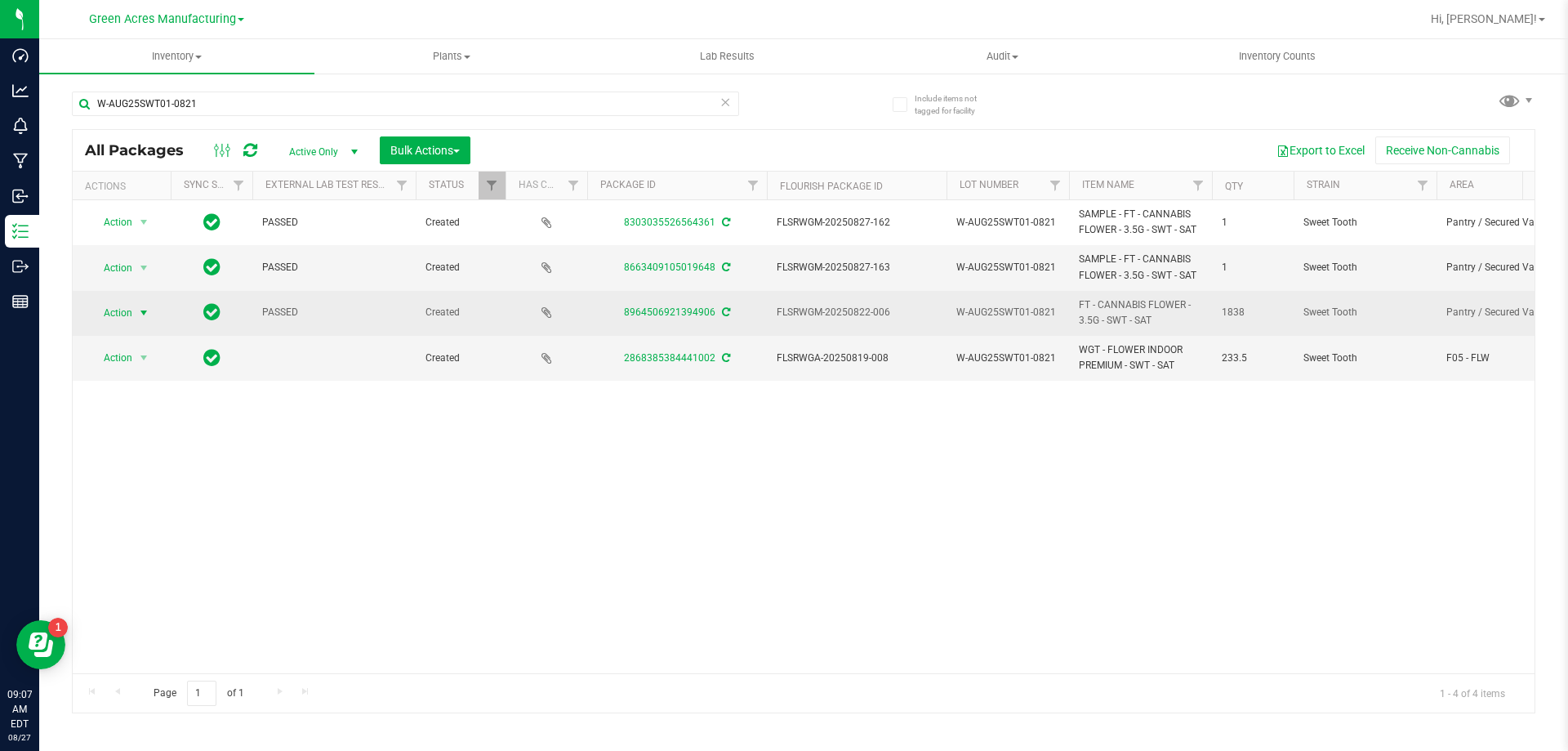
click at [120, 316] on span "Action" at bounding box center [110, 313] width 44 height 22
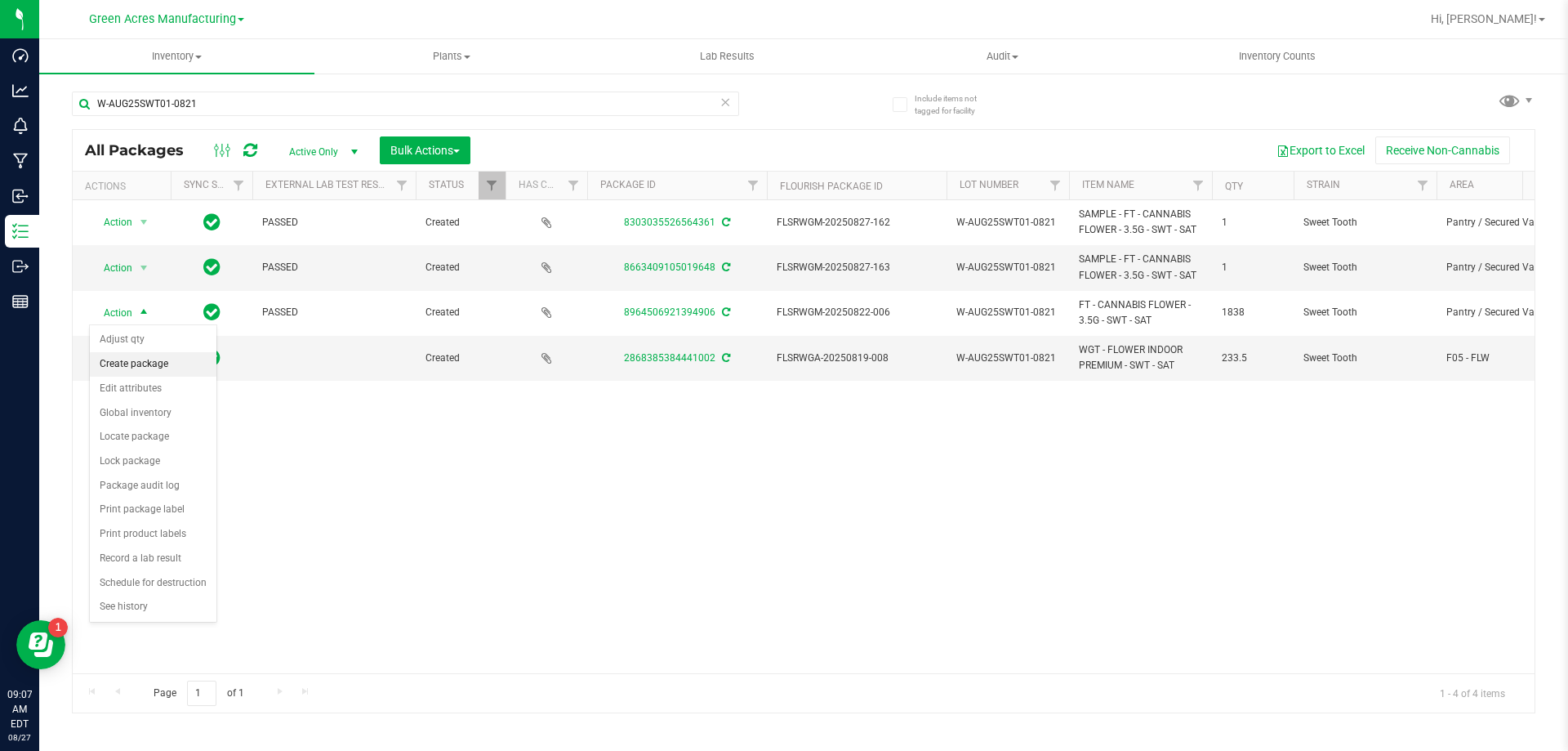
click at [147, 360] on li "Create package" at bounding box center [153, 363] width 127 height 24
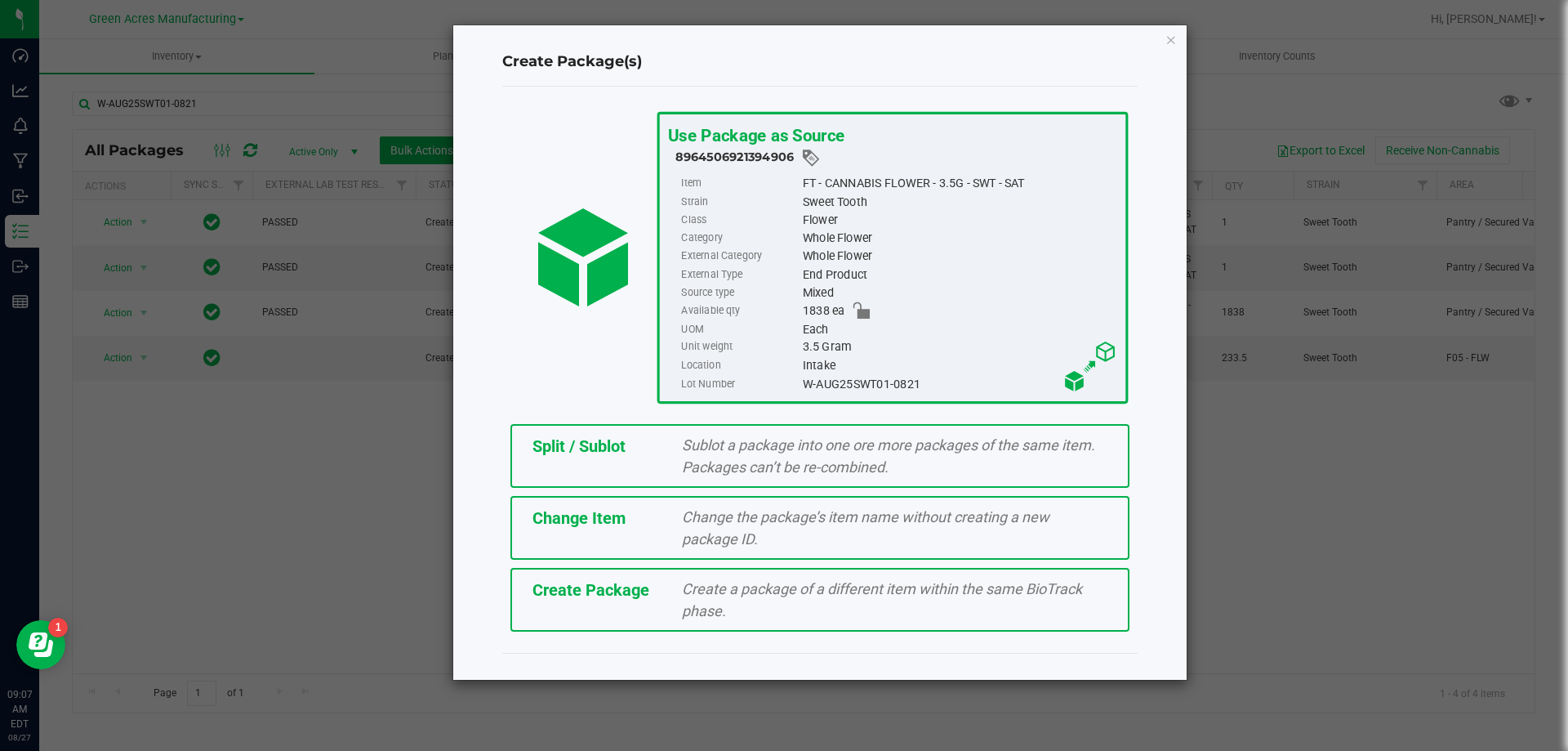
click at [571, 472] on div "Split / Sublot Sublot a package into one ore more packages of the same item. Pa…" at bounding box center [820, 455] width 619 height 63
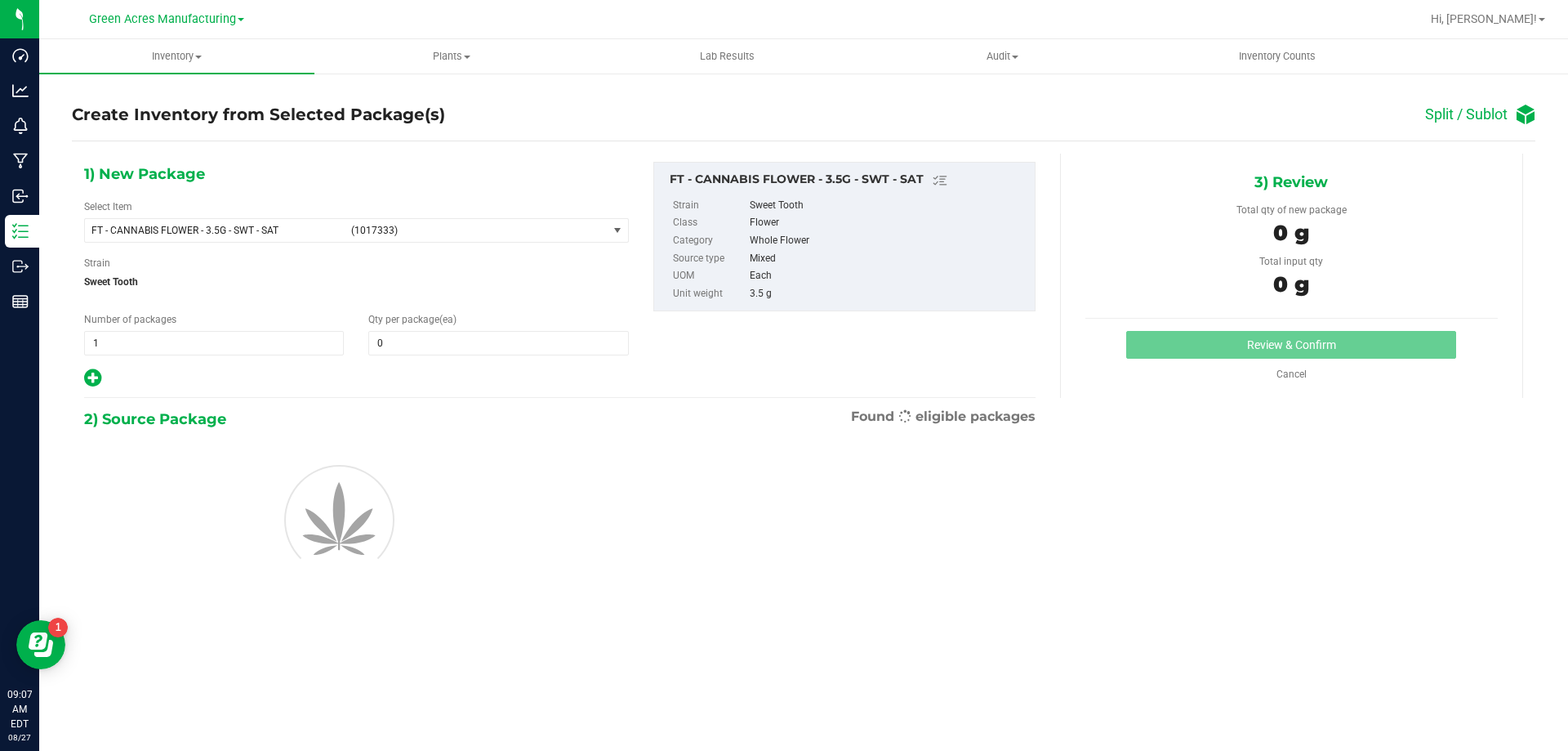
type input "0"
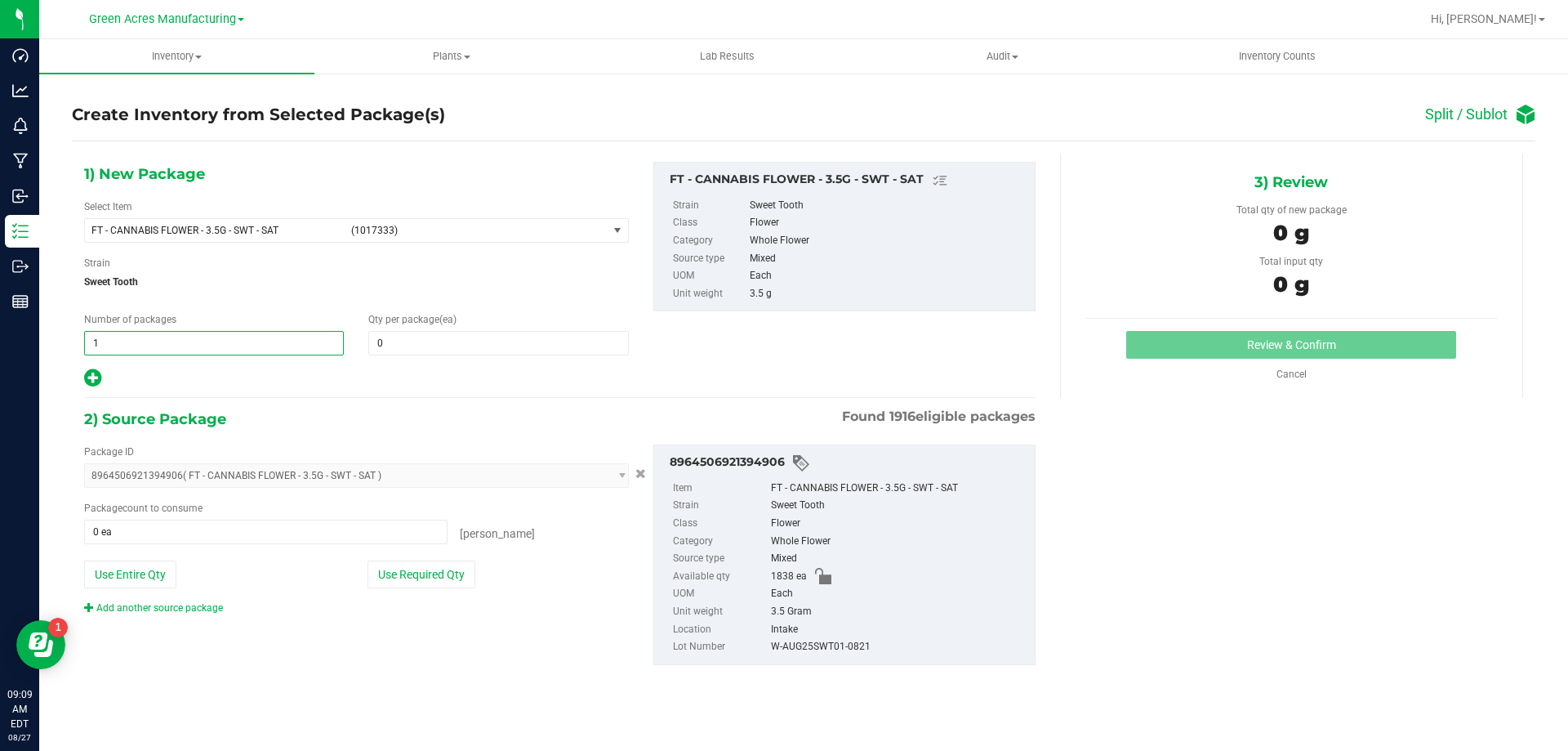
click at [271, 354] on span "1 1" at bounding box center [214, 343] width 260 height 24
type input "91"
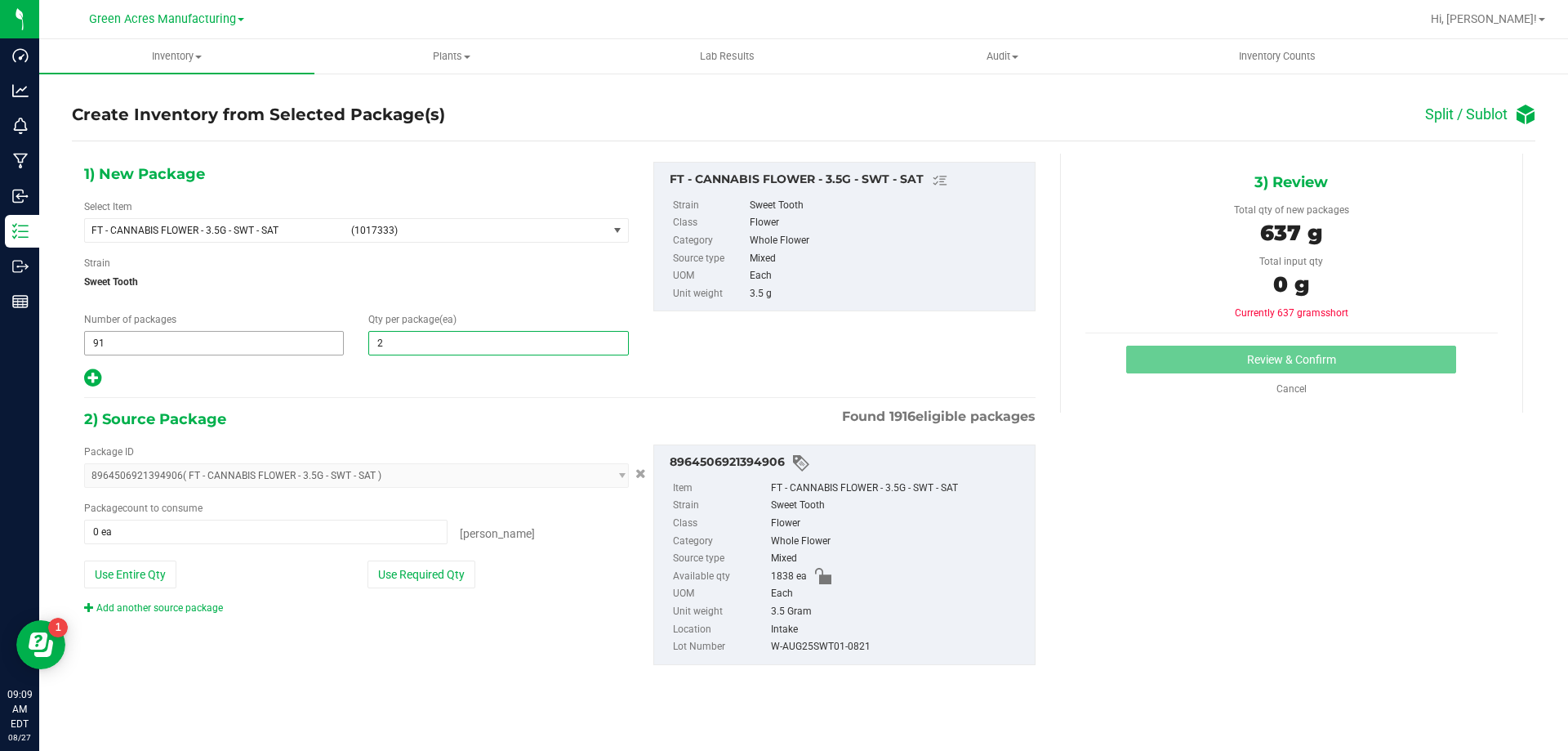
type input "20"
click at [98, 382] on icon at bounding box center [93, 377] width 18 height 21
type input "20"
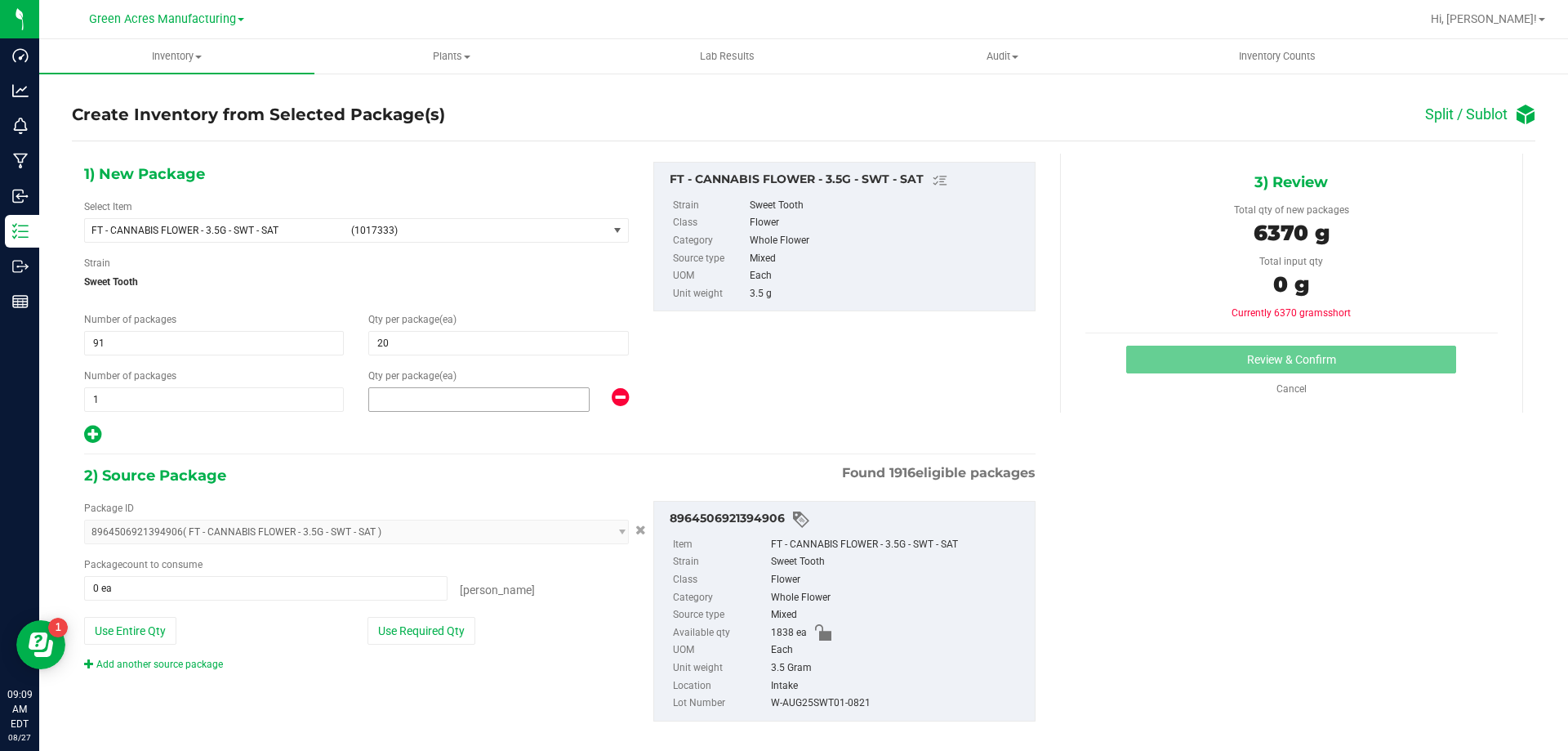
click at [402, 390] on span at bounding box center [478, 398] width 222 height 24
type input "18"
click at [436, 628] on button "Use Required Qty" at bounding box center [421, 630] width 107 height 27
click at [436, 624] on button "Use Required Qty" at bounding box center [421, 630] width 107 height 27
type input "18"
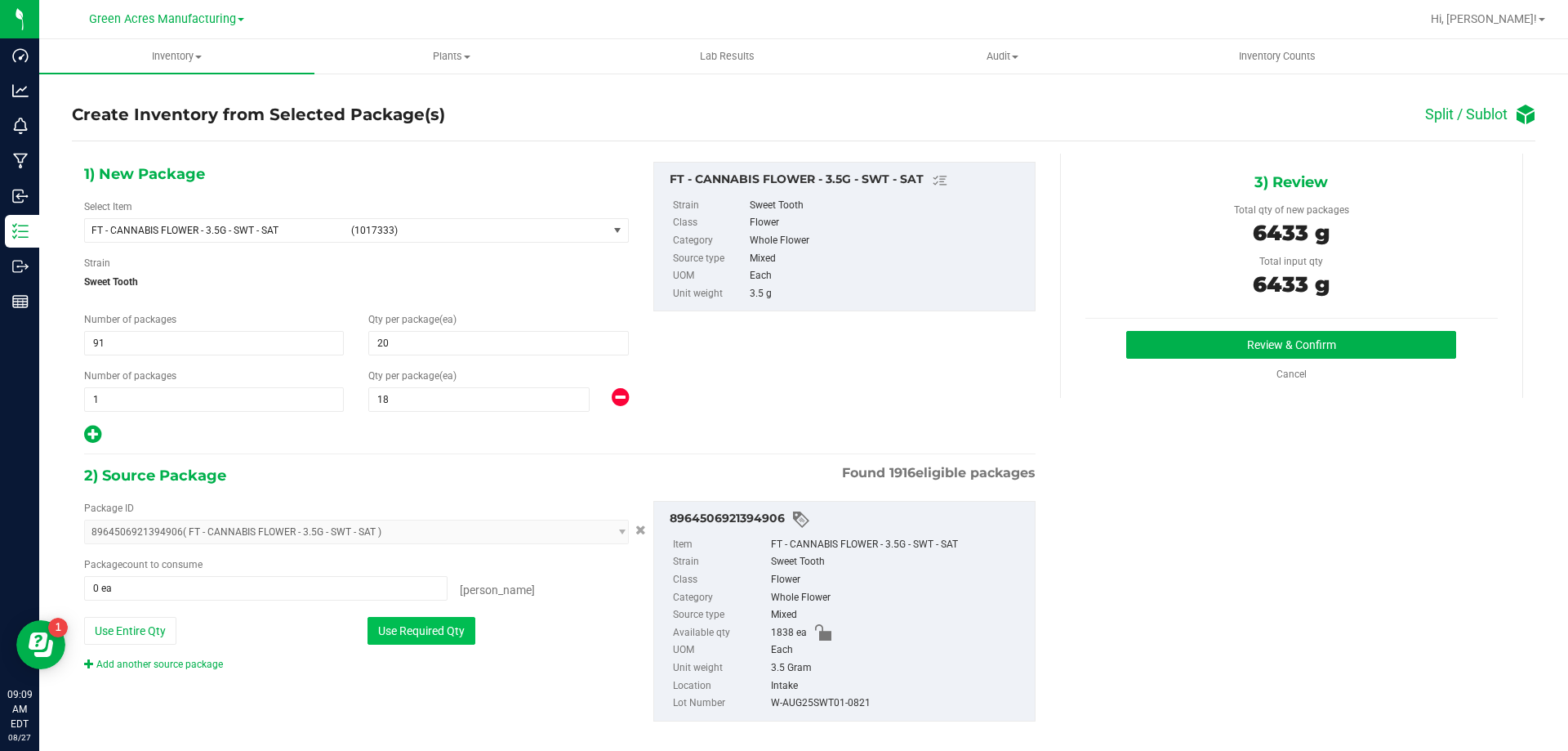
type input "1838 ea"
click at [1346, 342] on button "Review & Confirm" at bounding box center [1291, 345] width 330 height 27
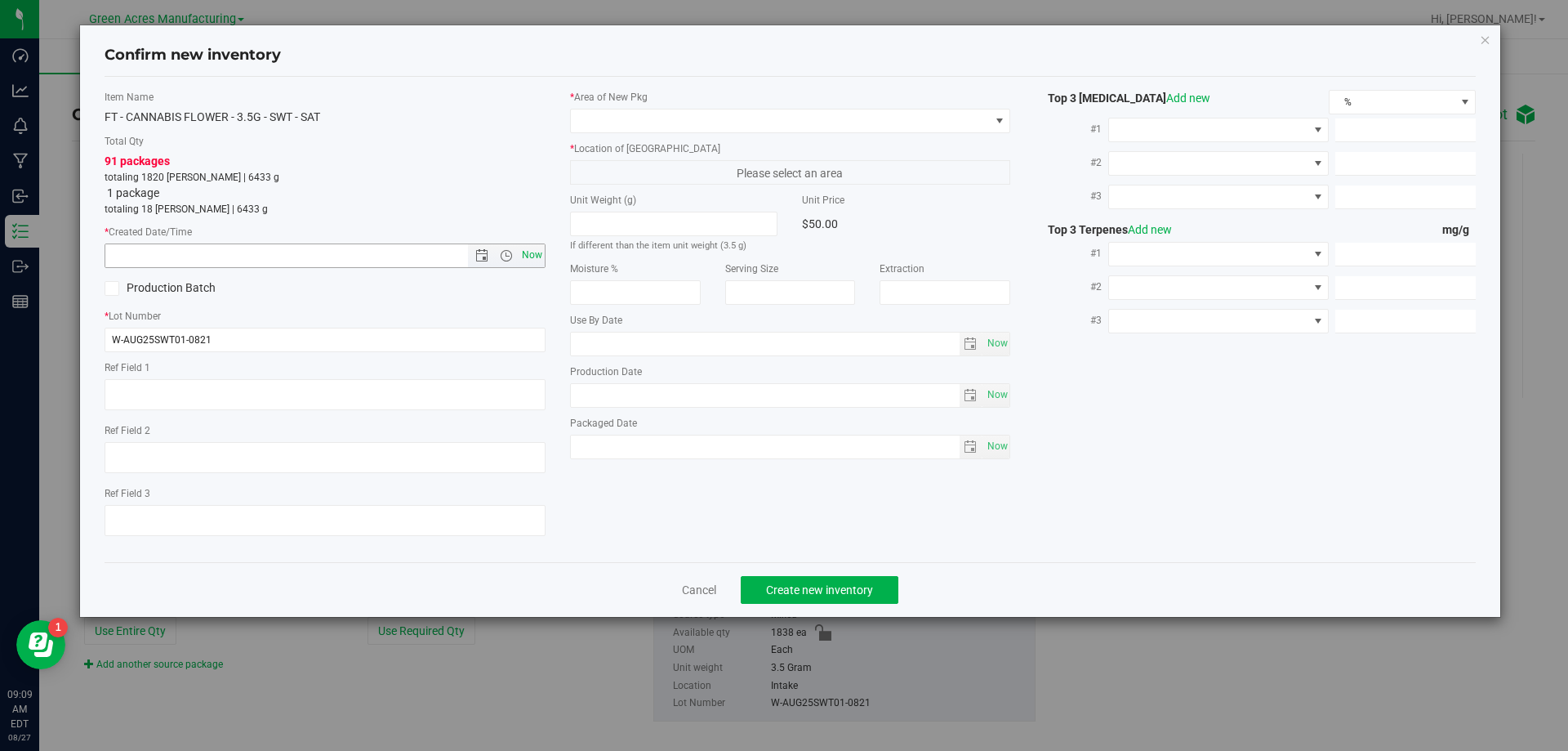
click at [528, 253] on span "Now" at bounding box center [531, 255] width 27 height 23
type input "8/27/2025 9:09 AM"
click at [647, 113] on span at bounding box center [780, 120] width 419 height 22
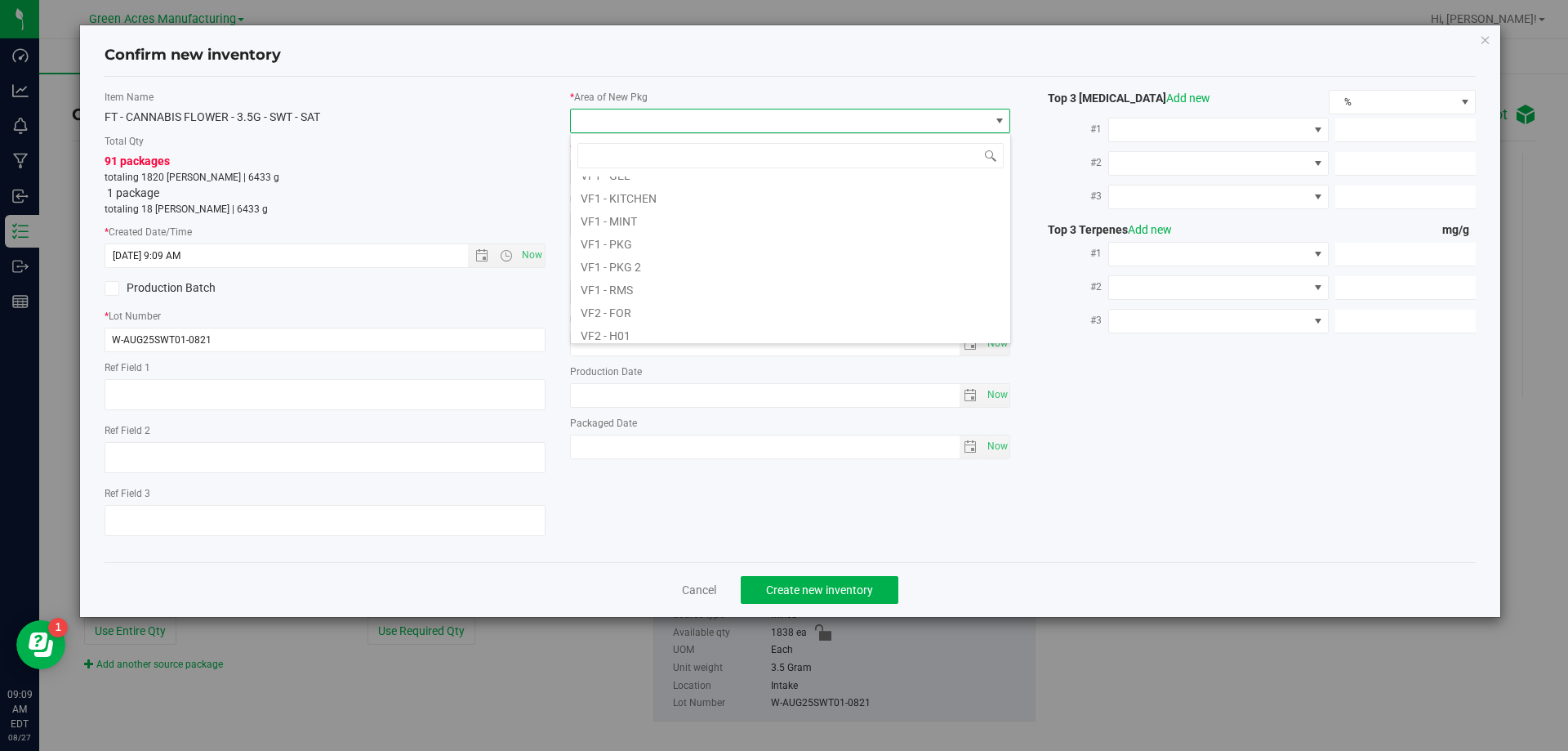
scroll to position [820, 0]
click at [643, 312] on li "VF2 - WHS" at bounding box center [791, 305] width 439 height 22
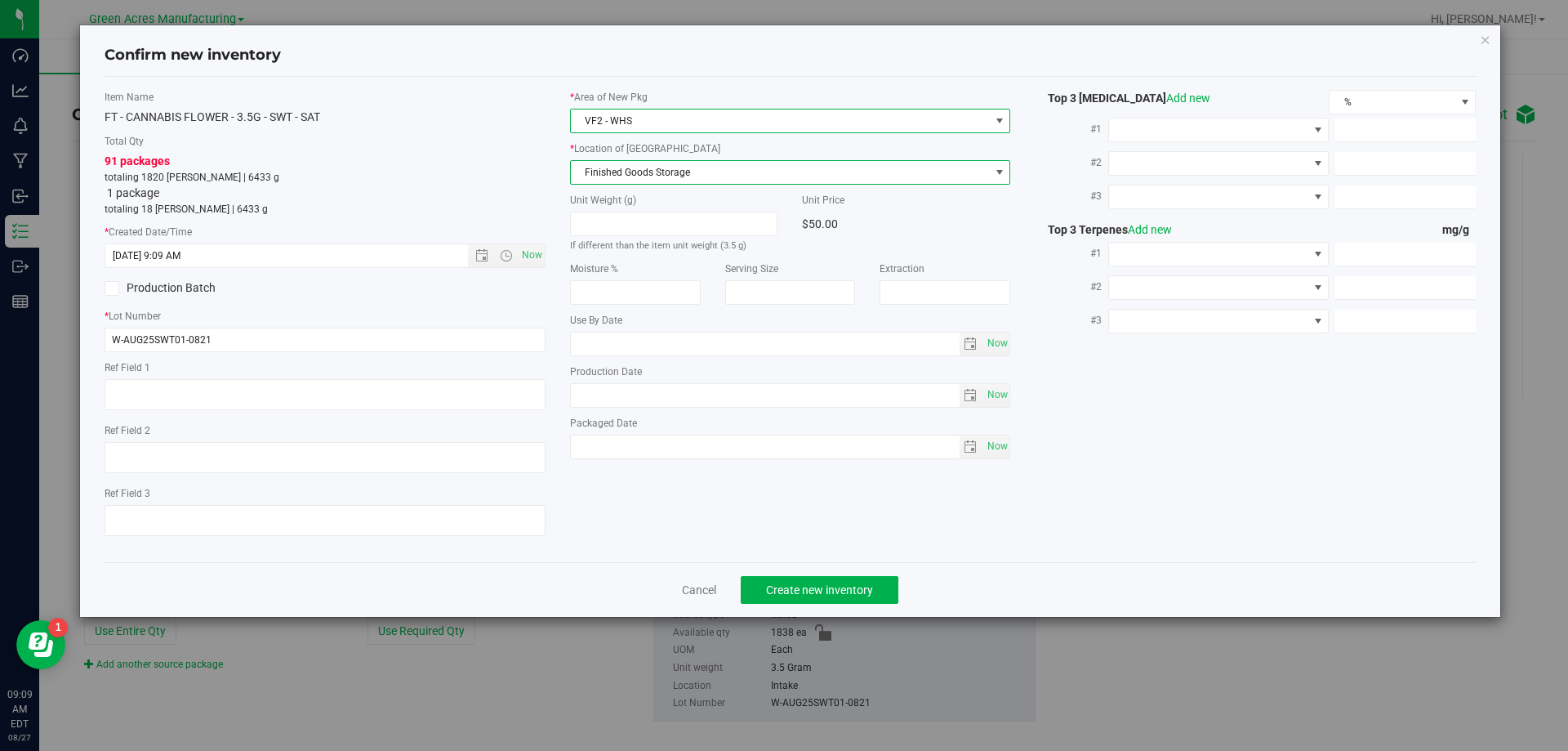
click at [708, 167] on span "Finished Goods Storage" at bounding box center [780, 172] width 419 height 22
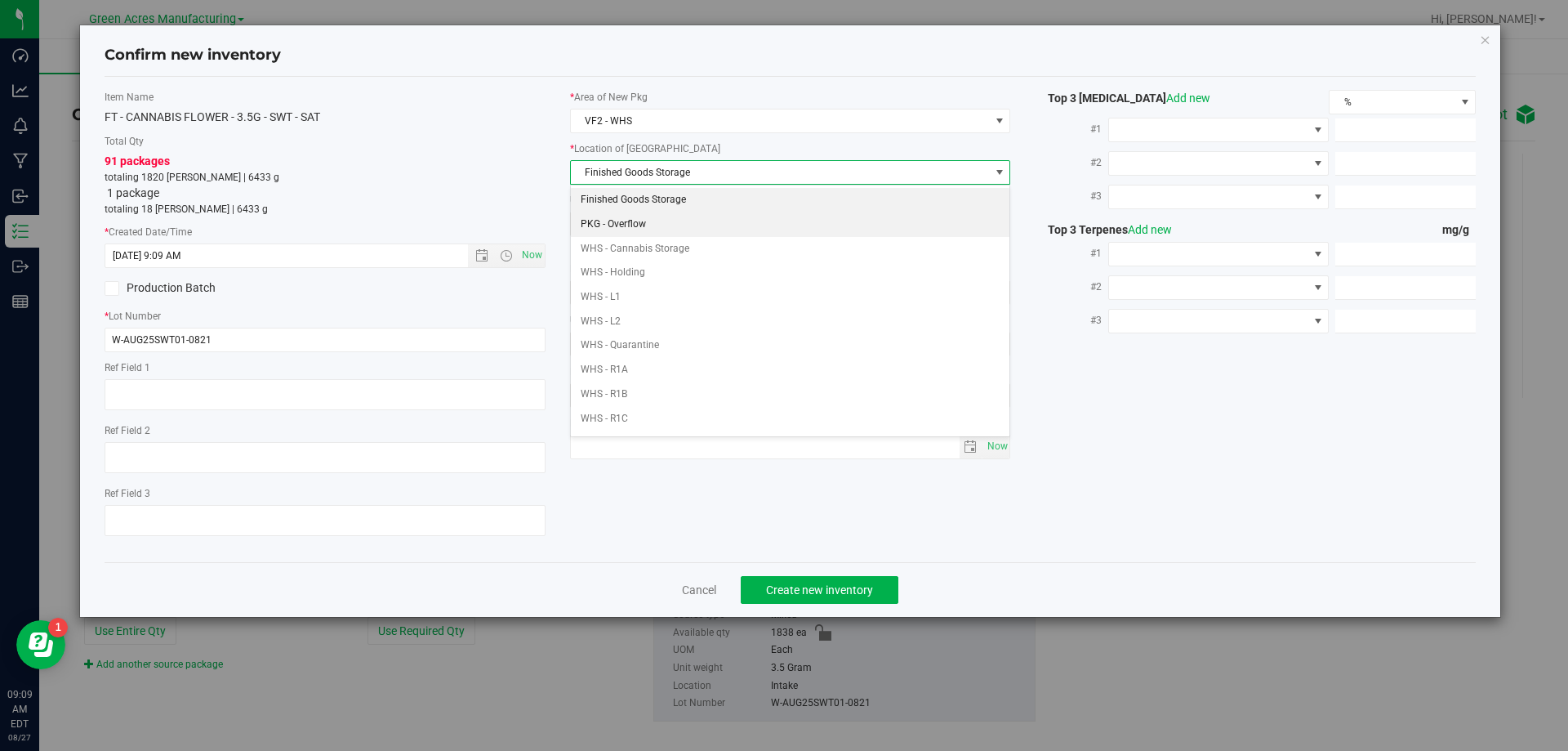
click at [706, 190] on li "Finished Goods Storage" at bounding box center [791, 199] width 439 height 24
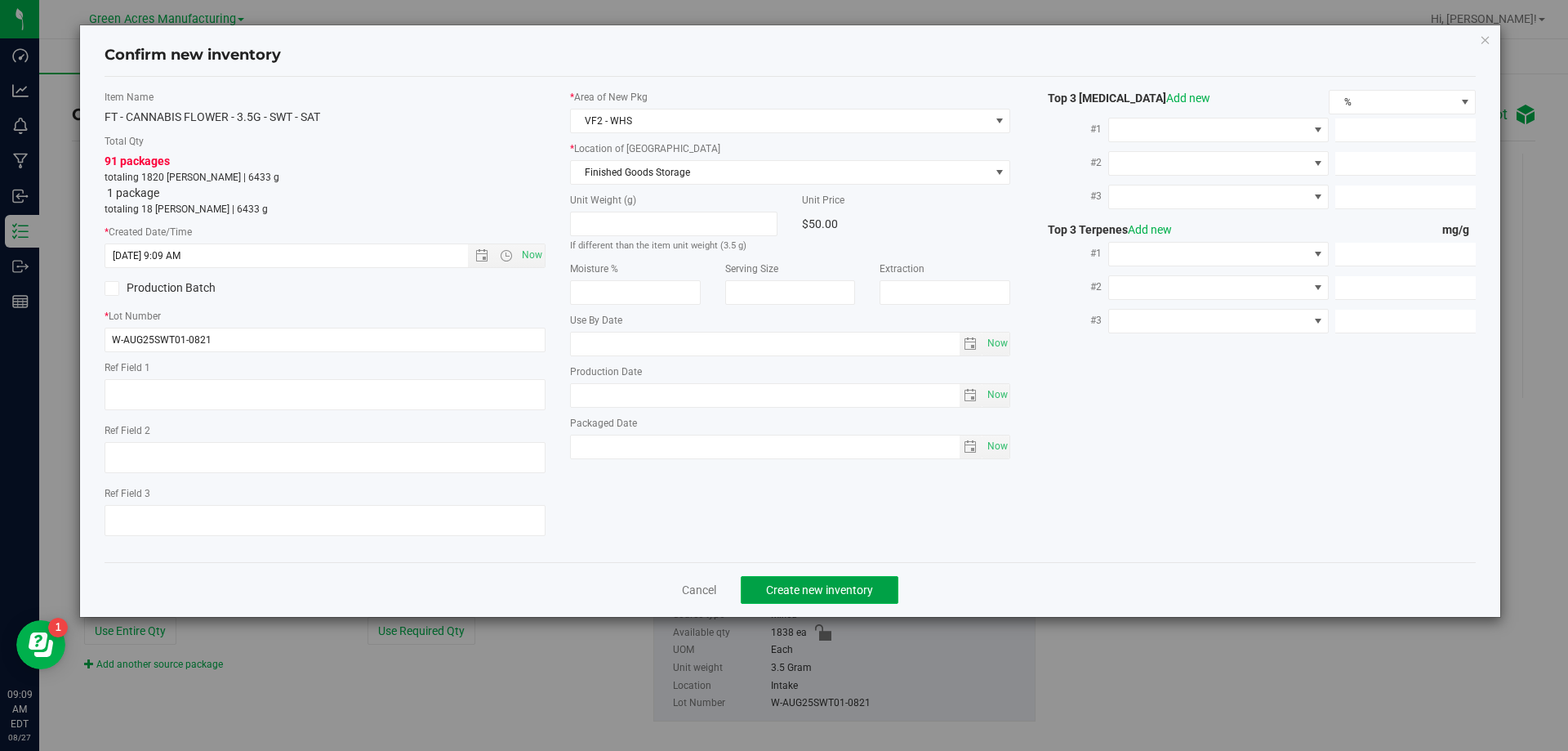
click at [832, 598] on button "Create new inventory" at bounding box center [818, 590] width 157 height 27
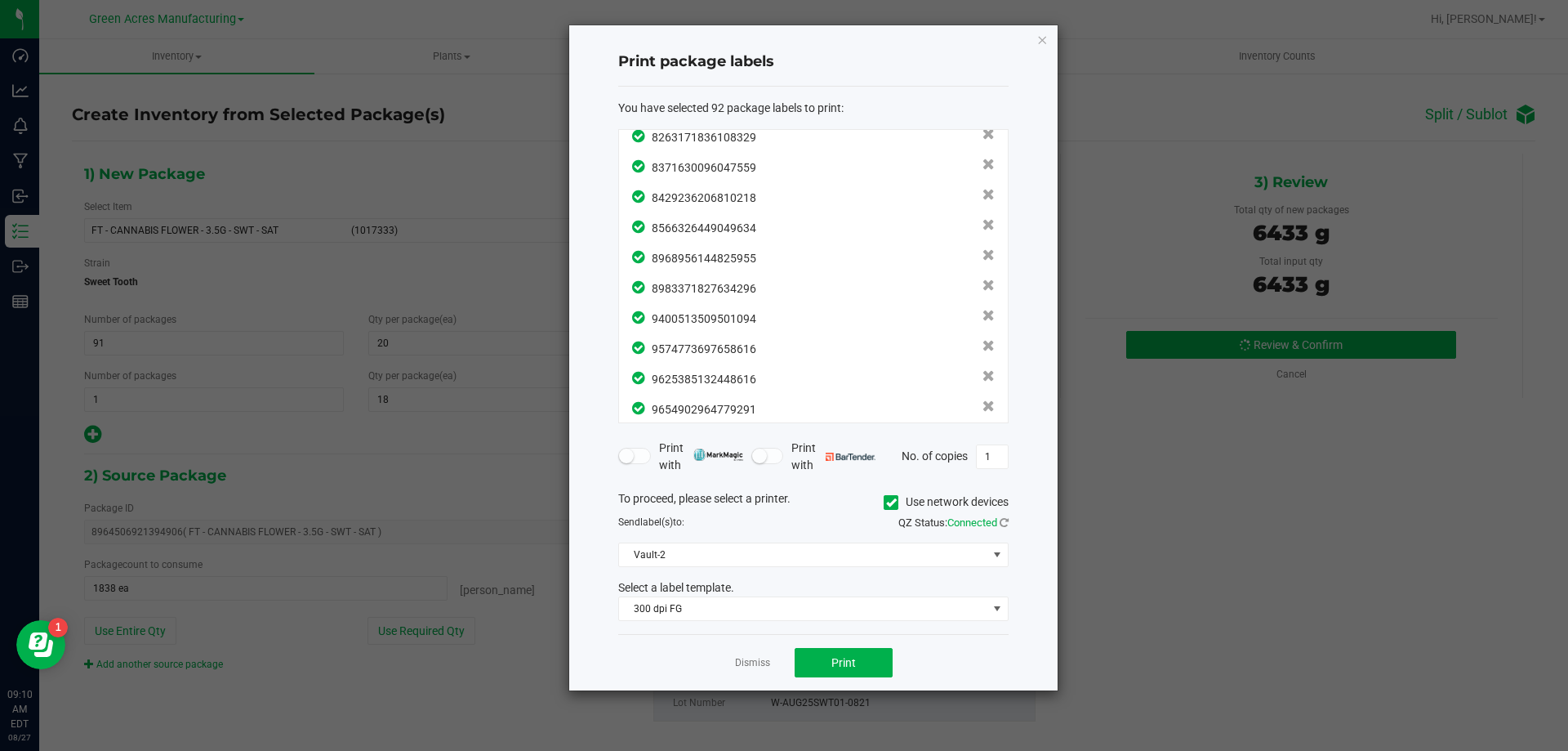
scroll to position [2501, 0]
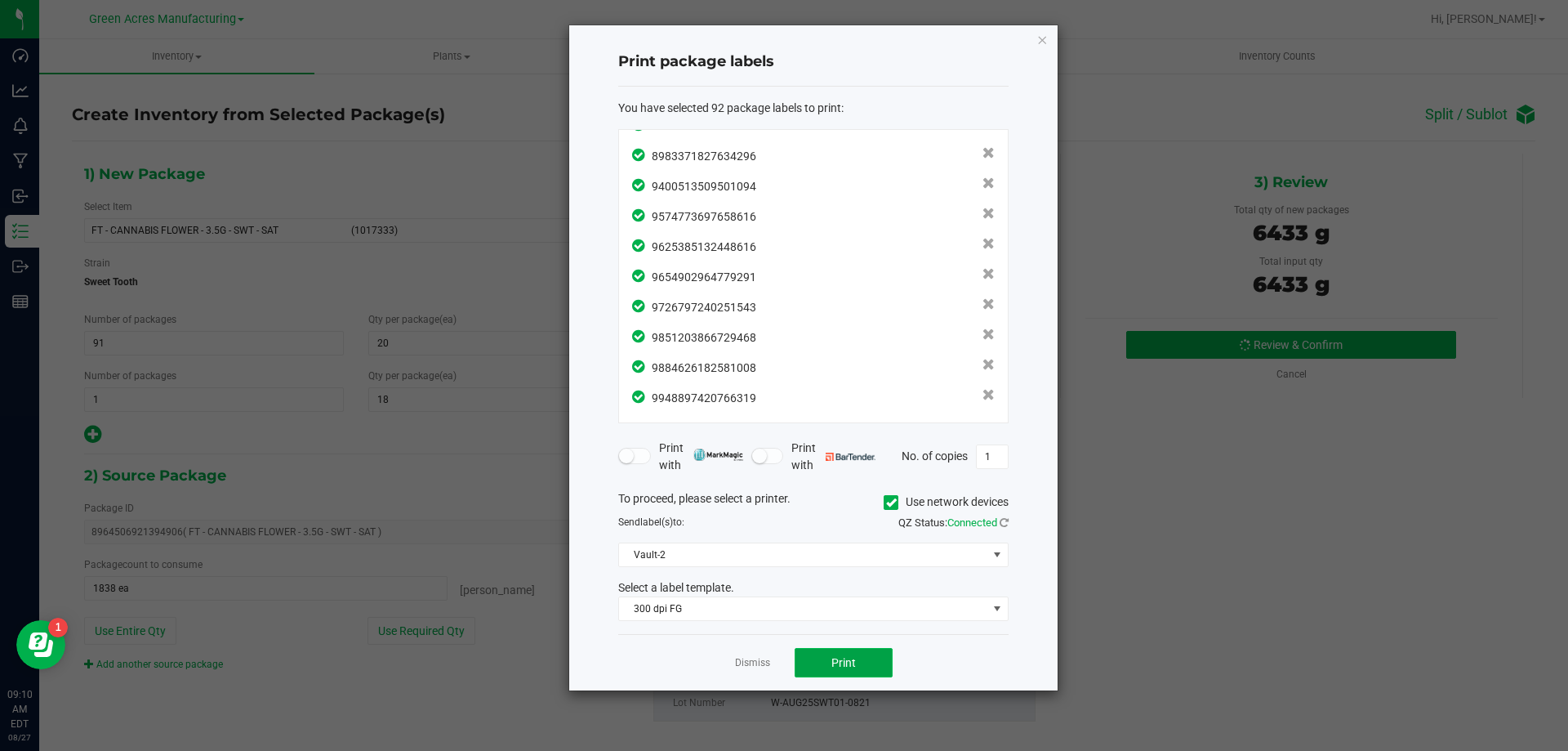
click at [840, 673] on button "Print" at bounding box center [844, 662] width 98 height 29
click at [765, 666] on link "Dismiss" at bounding box center [753, 663] width 35 height 14
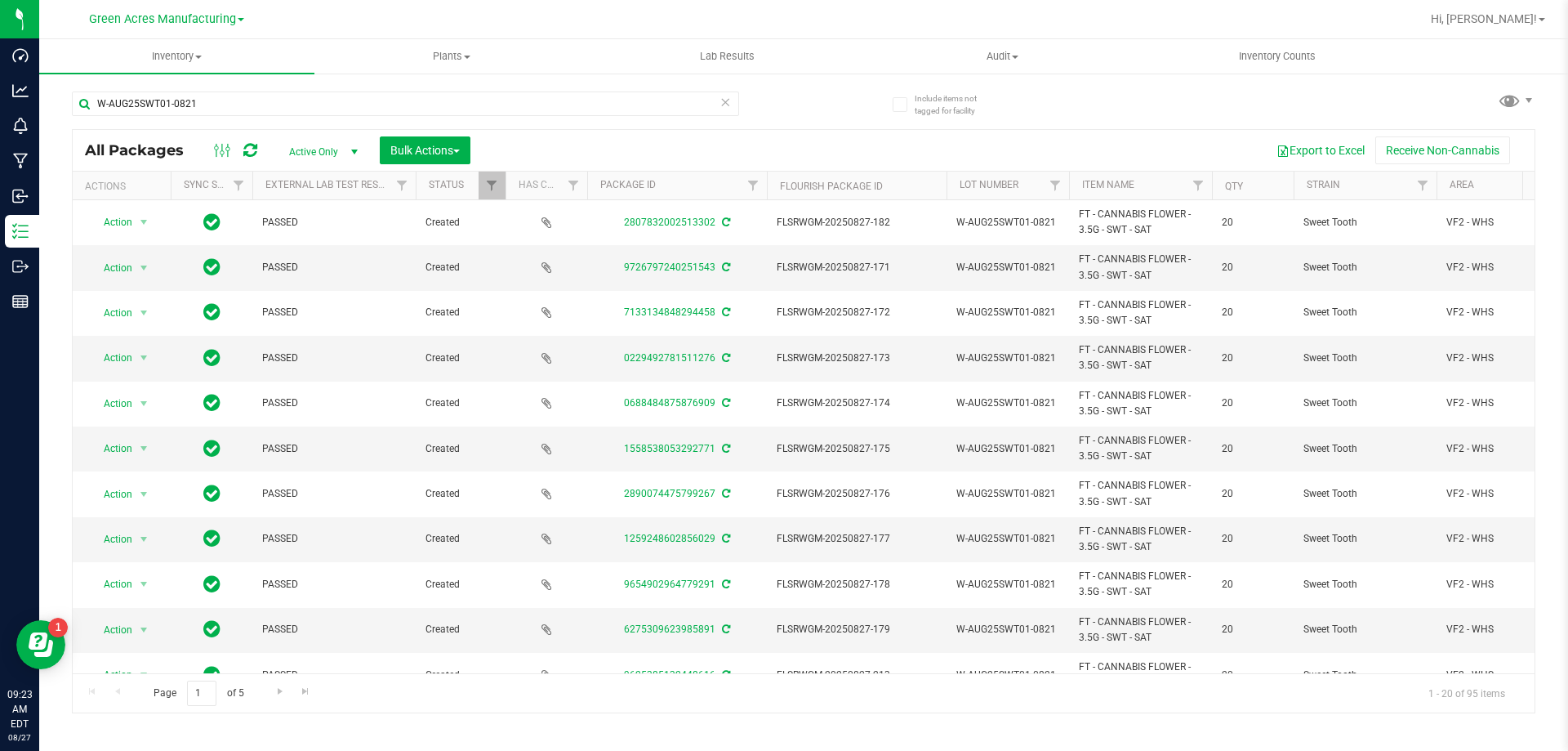
click at [721, 107] on icon at bounding box center [725, 102] width 12 height 20
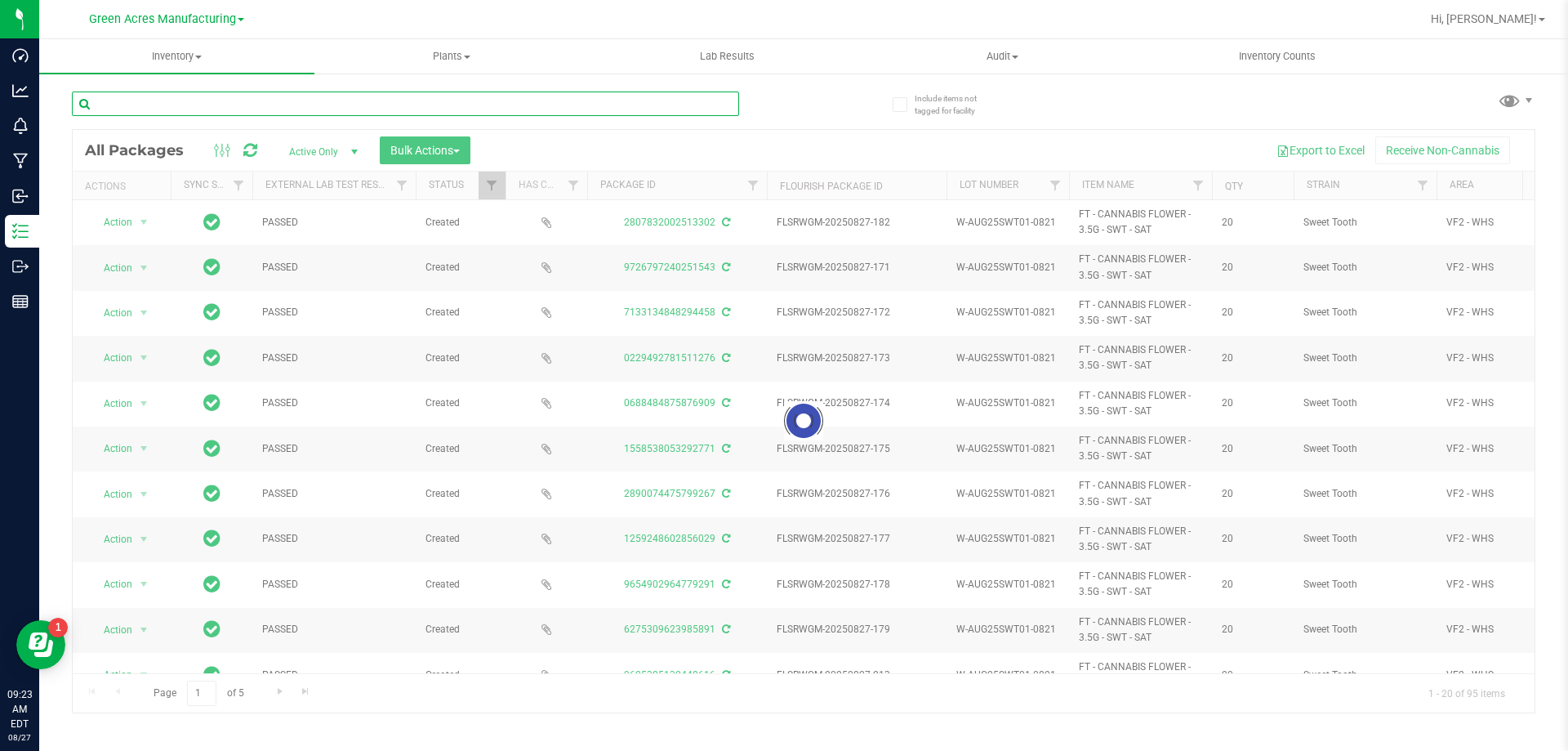
click at [283, 102] on input "text" at bounding box center [405, 104] width 667 height 24
paste input "G-AUG25IND04-0821"
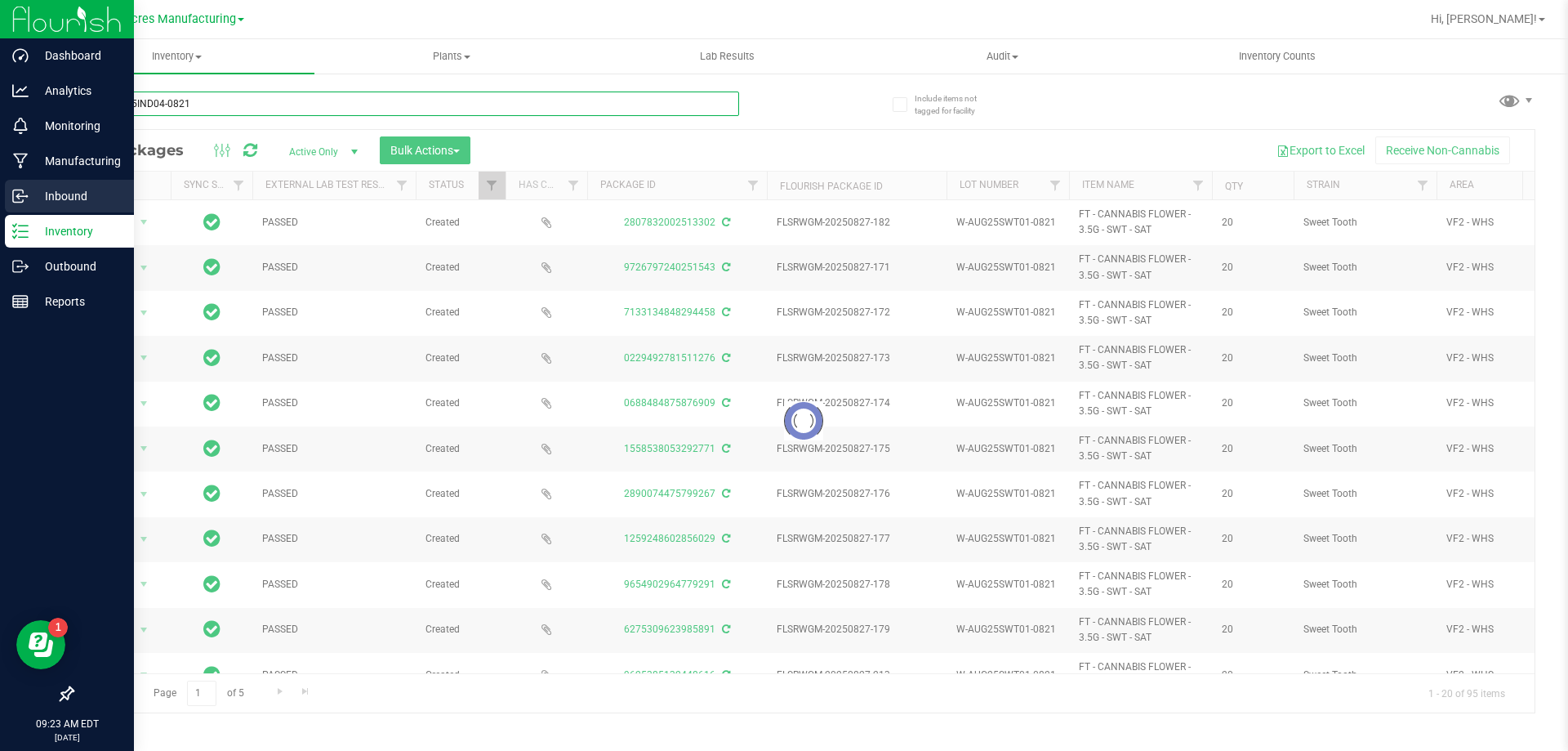
type input "G-AUG25IND04-0821"
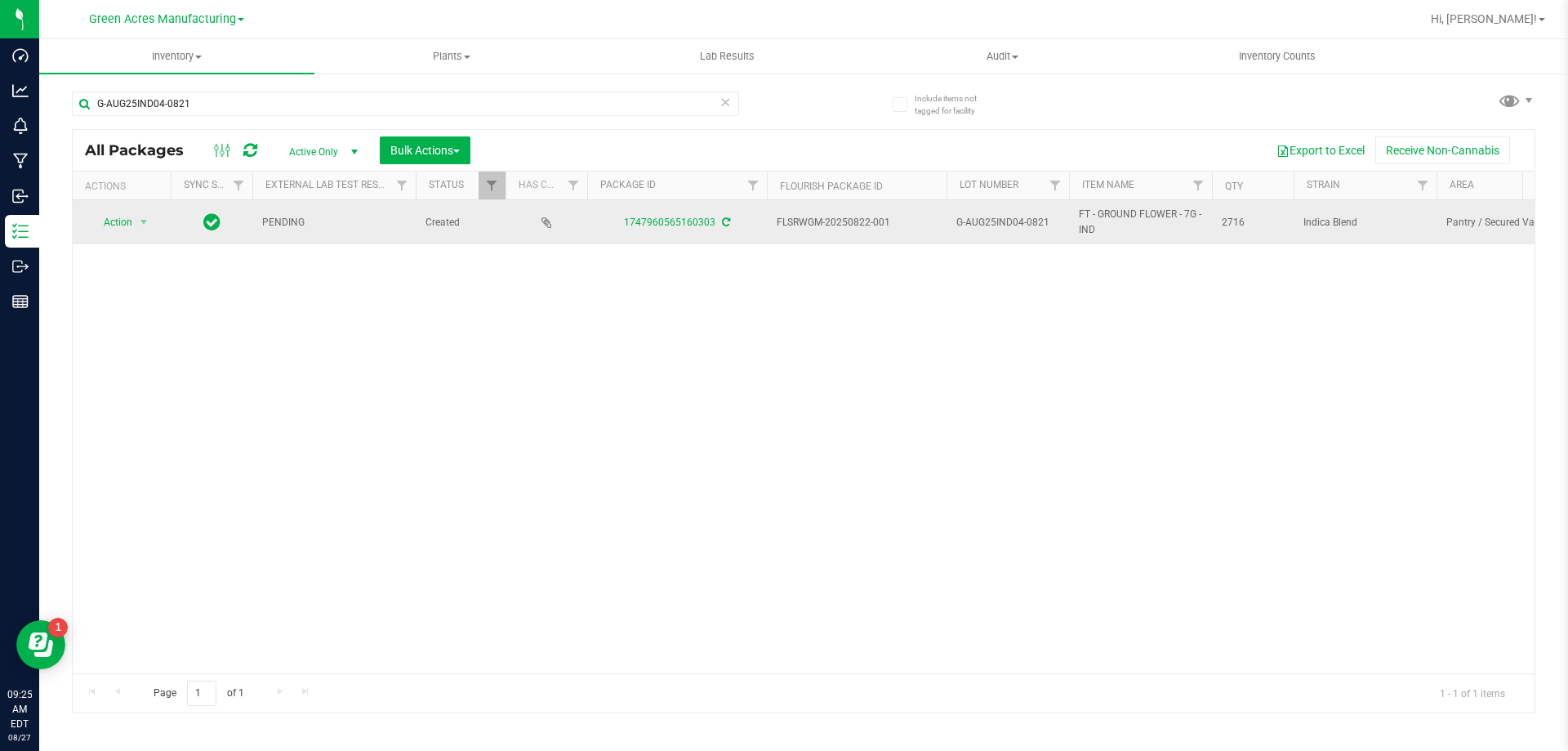
click at [722, 224] on icon at bounding box center [725, 222] width 8 height 10
click at [113, 229] on span "Action" at bounding box center [110, 222] width 44 height 22
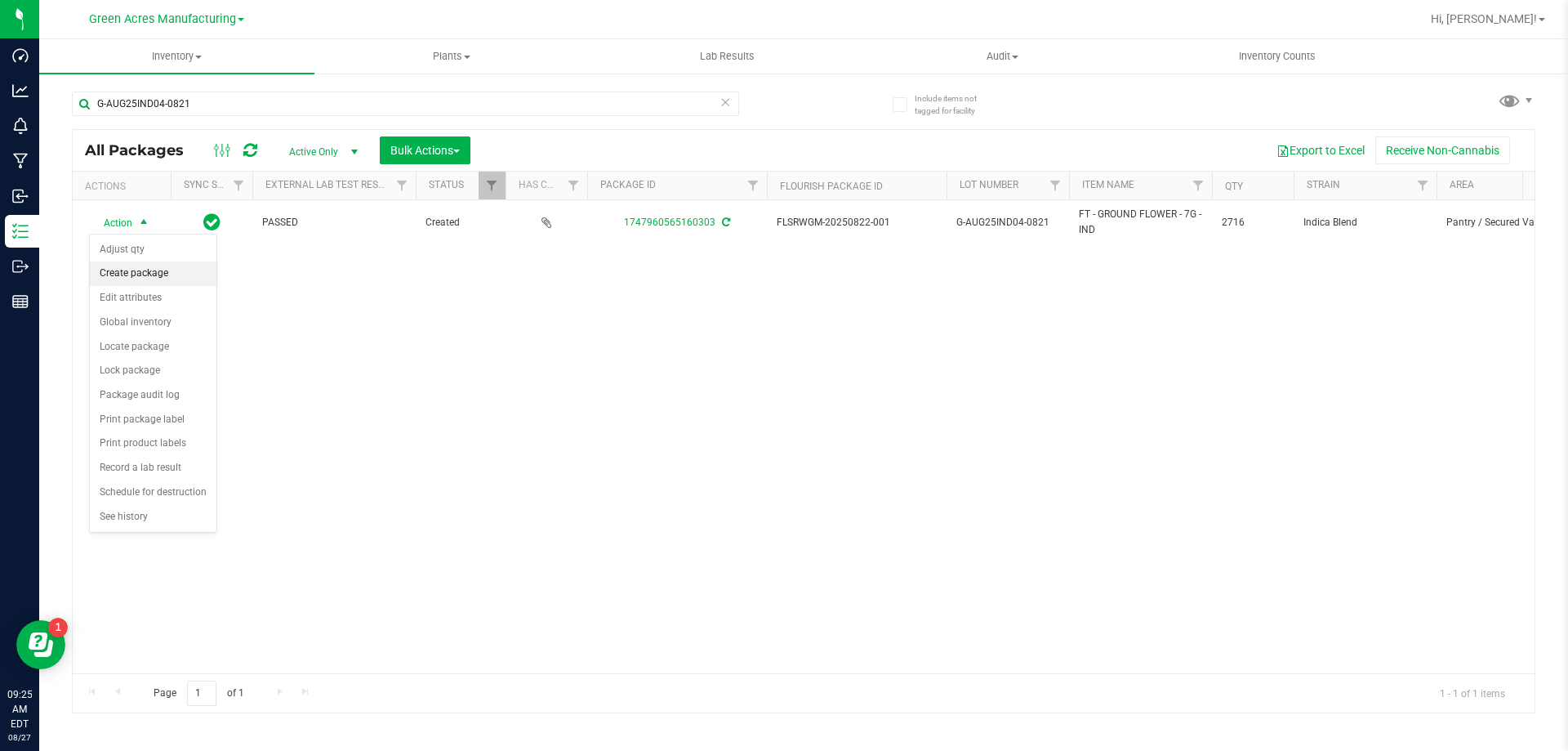
click at [148, 272] on li "Create package" at bounding box center [153, 273] width 127 height 24
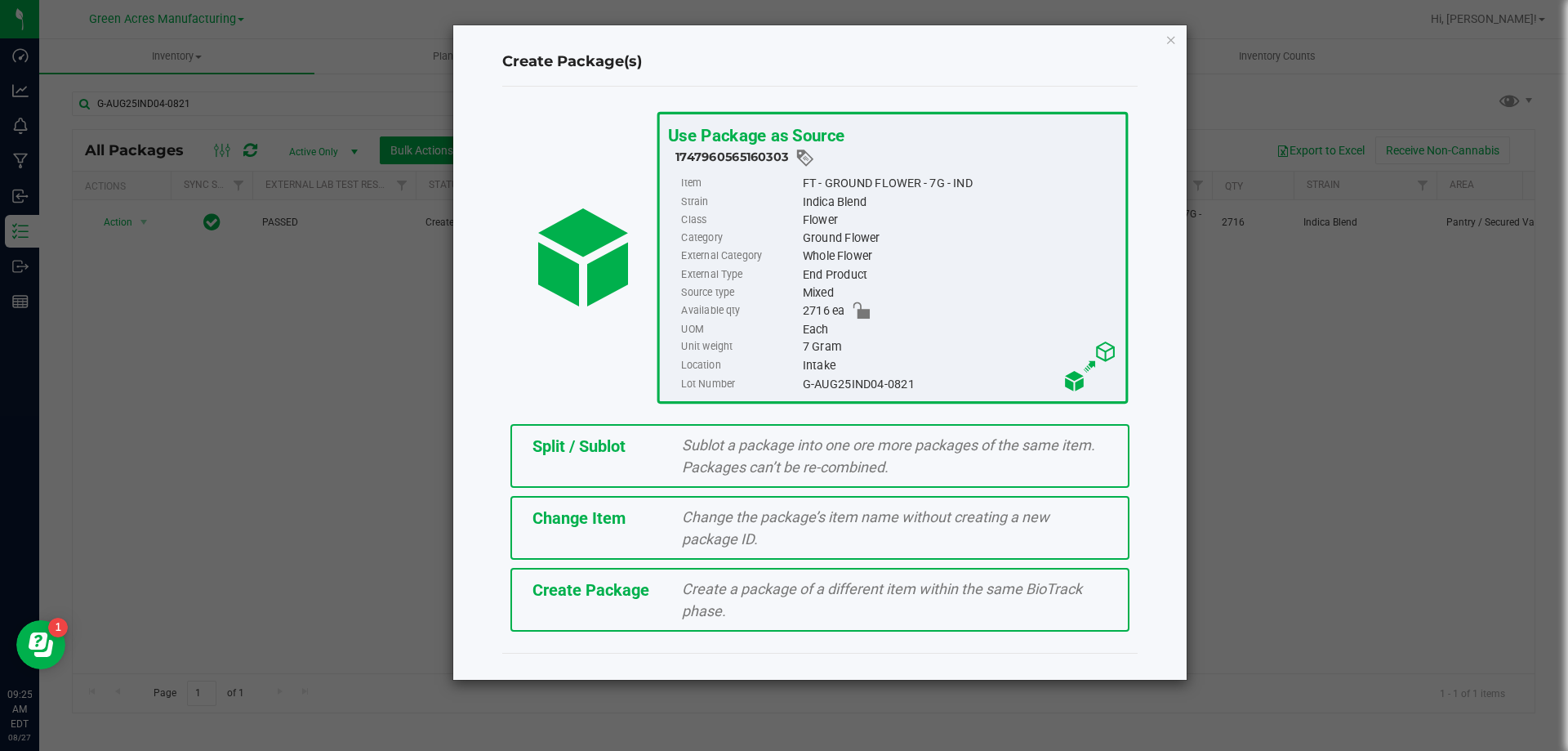
click at [590, 588] on span "Create Package" at bounding box center [591, 590] width 117 height 20
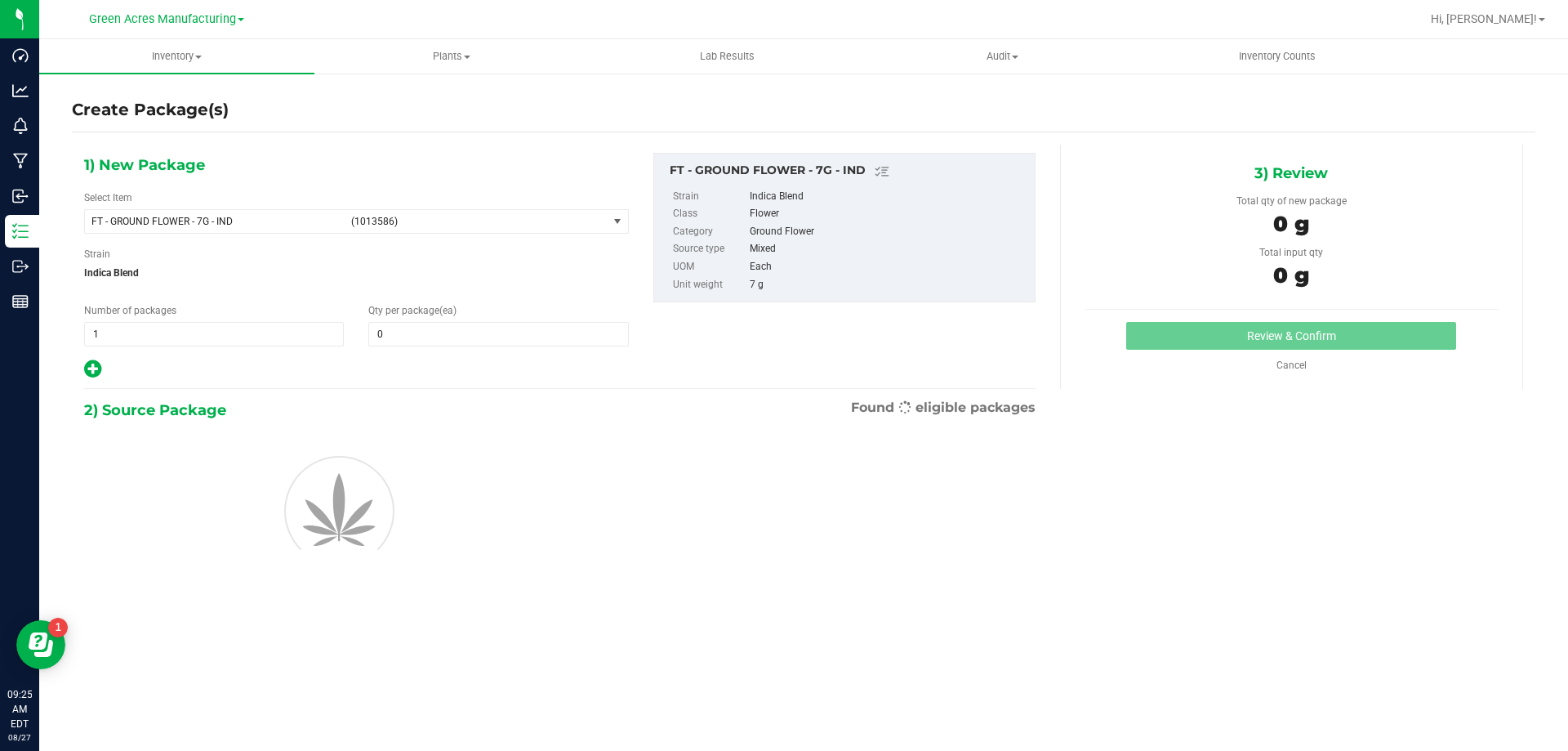
type input "0"
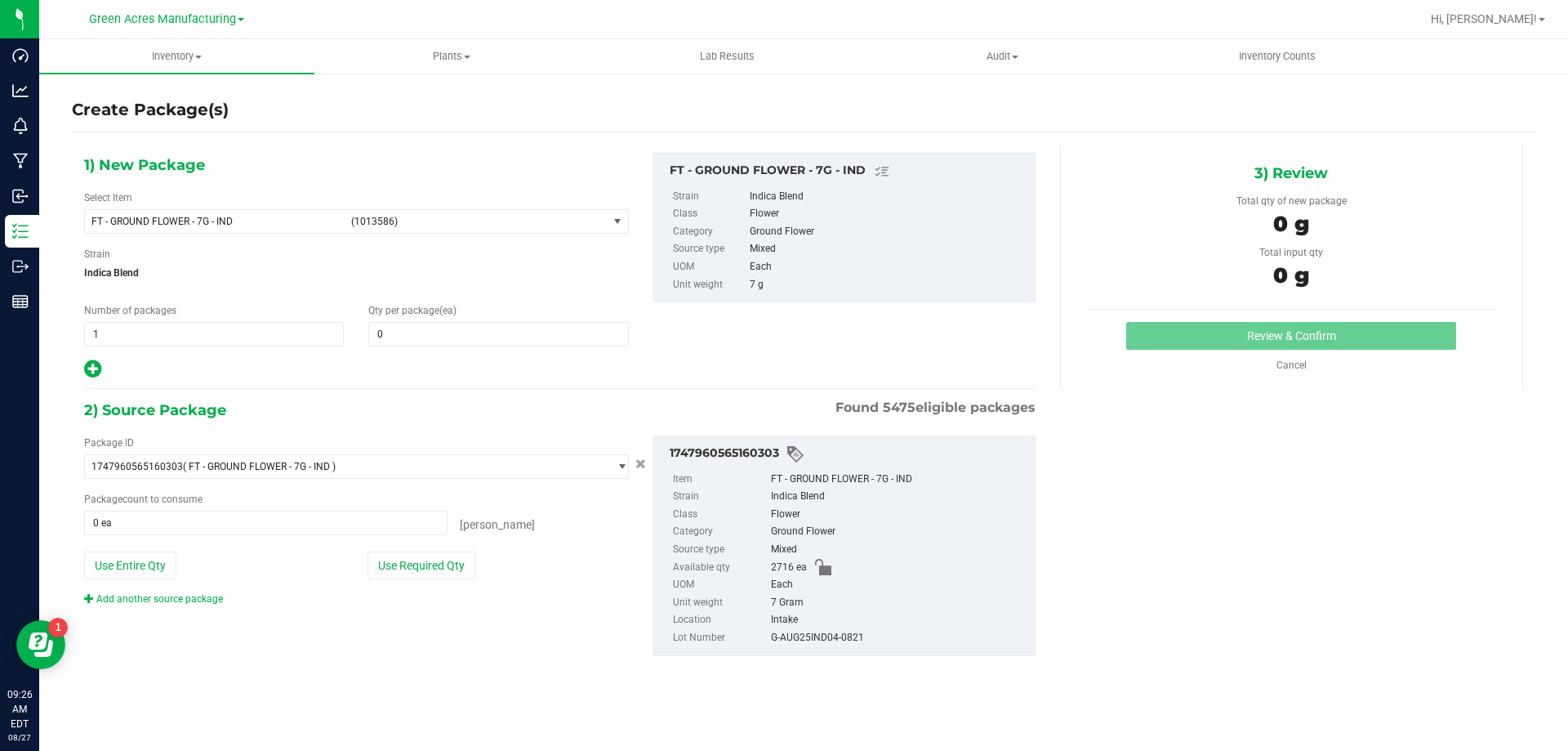
click at [327, 206] on div "Select Item FT - GROUND FLOWER - 7G - IND (1013586) 007UP - Flower 007UP - Wast…" at bounding box center [356, 212] width 545 height 43
click at [326, 222] on span "FT - GROUND FLOWER - 7G - IND" at bounding box center [217, 222] width 250 height 12
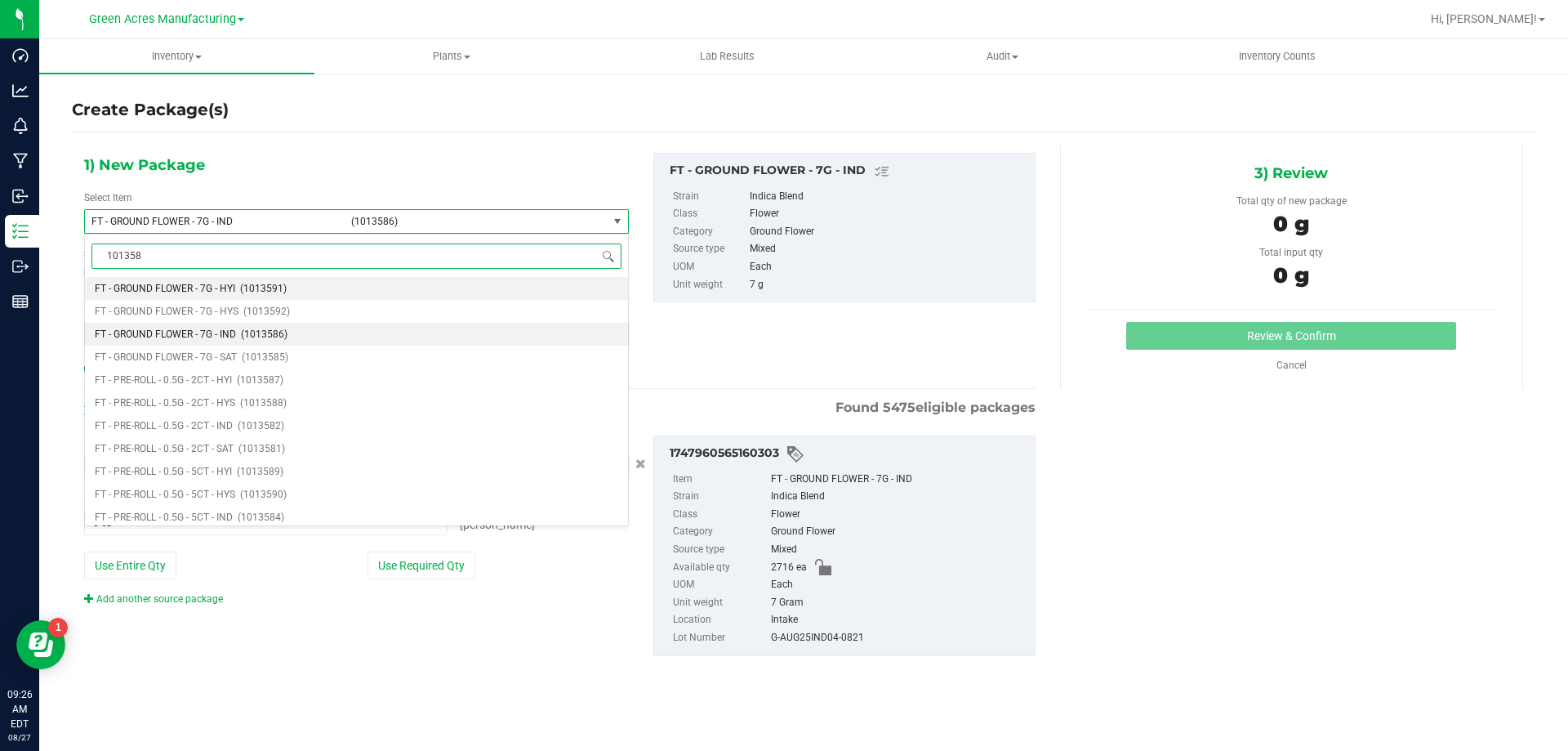
type input "1013586"
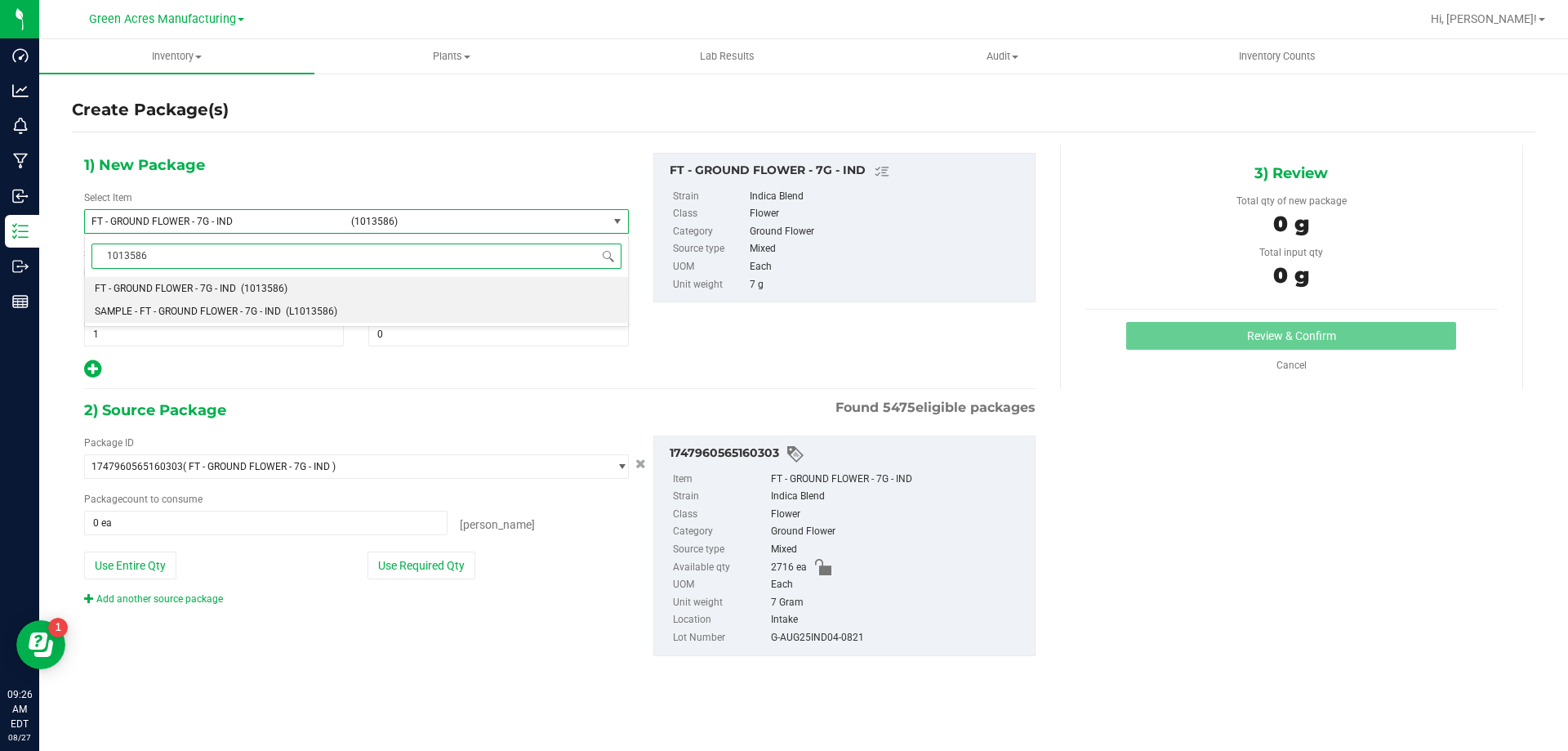
click at [422, 311] on li "SAMPLE - FT - GROUND FLOWER - 7G - IND (L1013586)" at bounding box center [356, 311] width 543 height 22
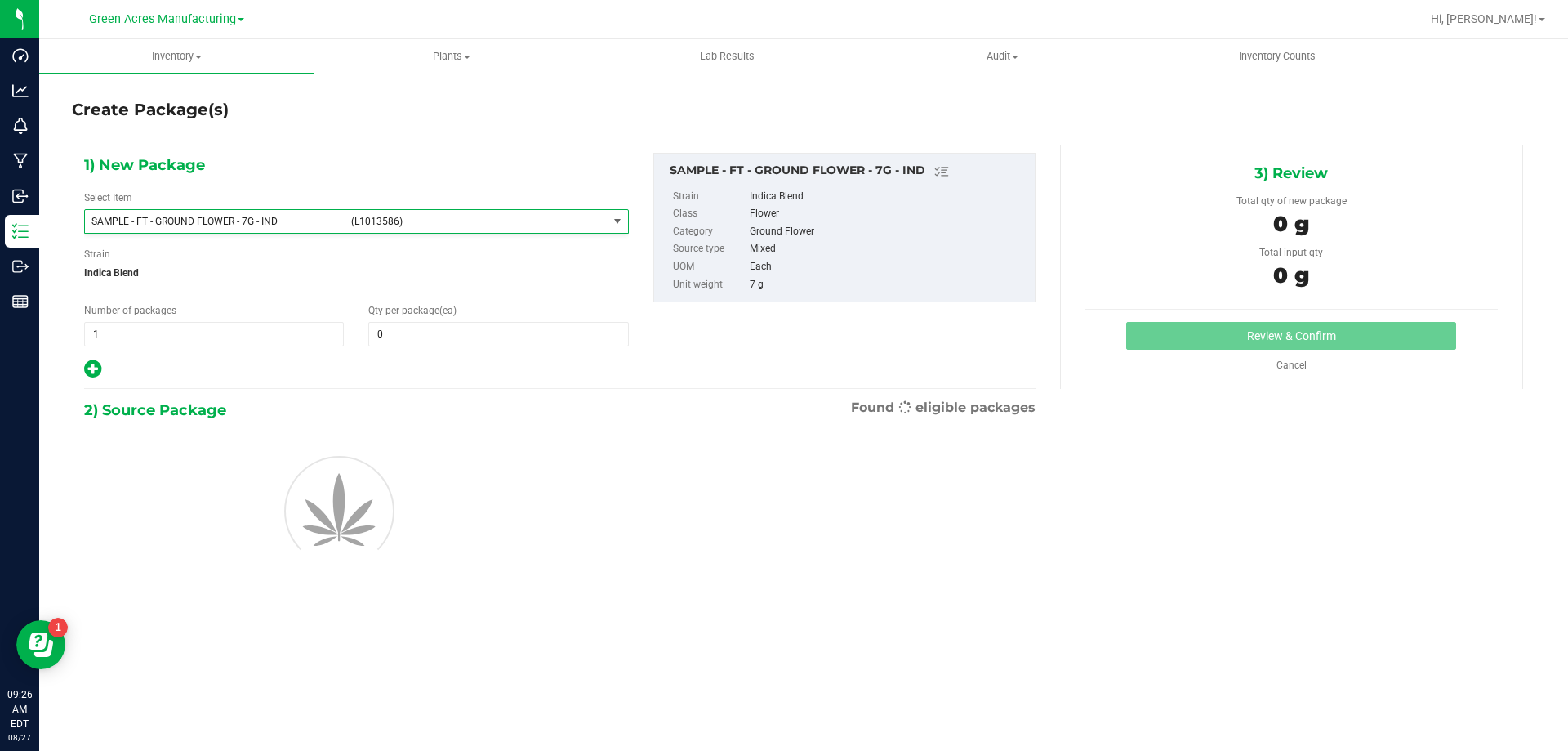
type input "0"
click at [237, 329] on span "1 1" at bounding box center [214, 333] width 260 height 24
type input "2"
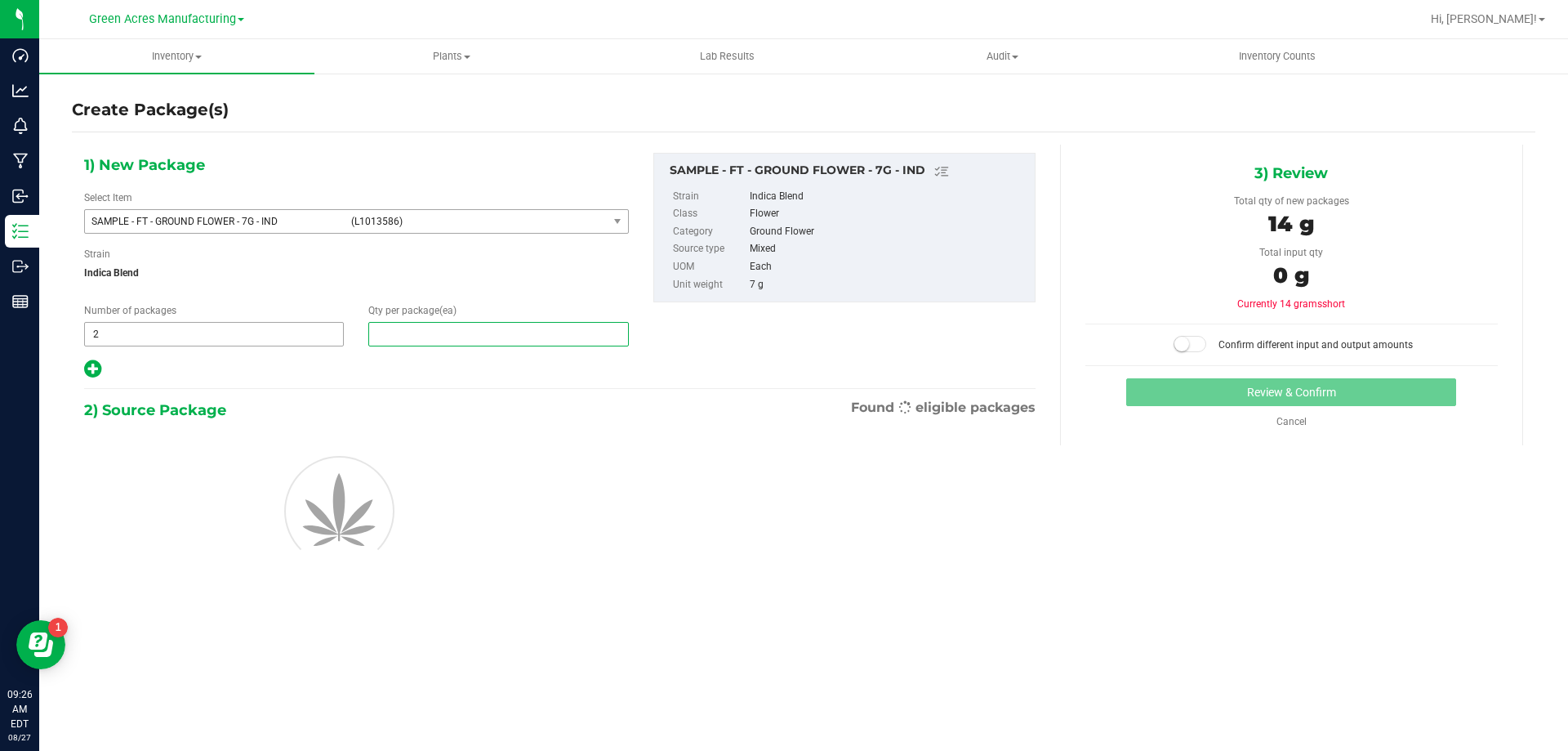
type input "1"
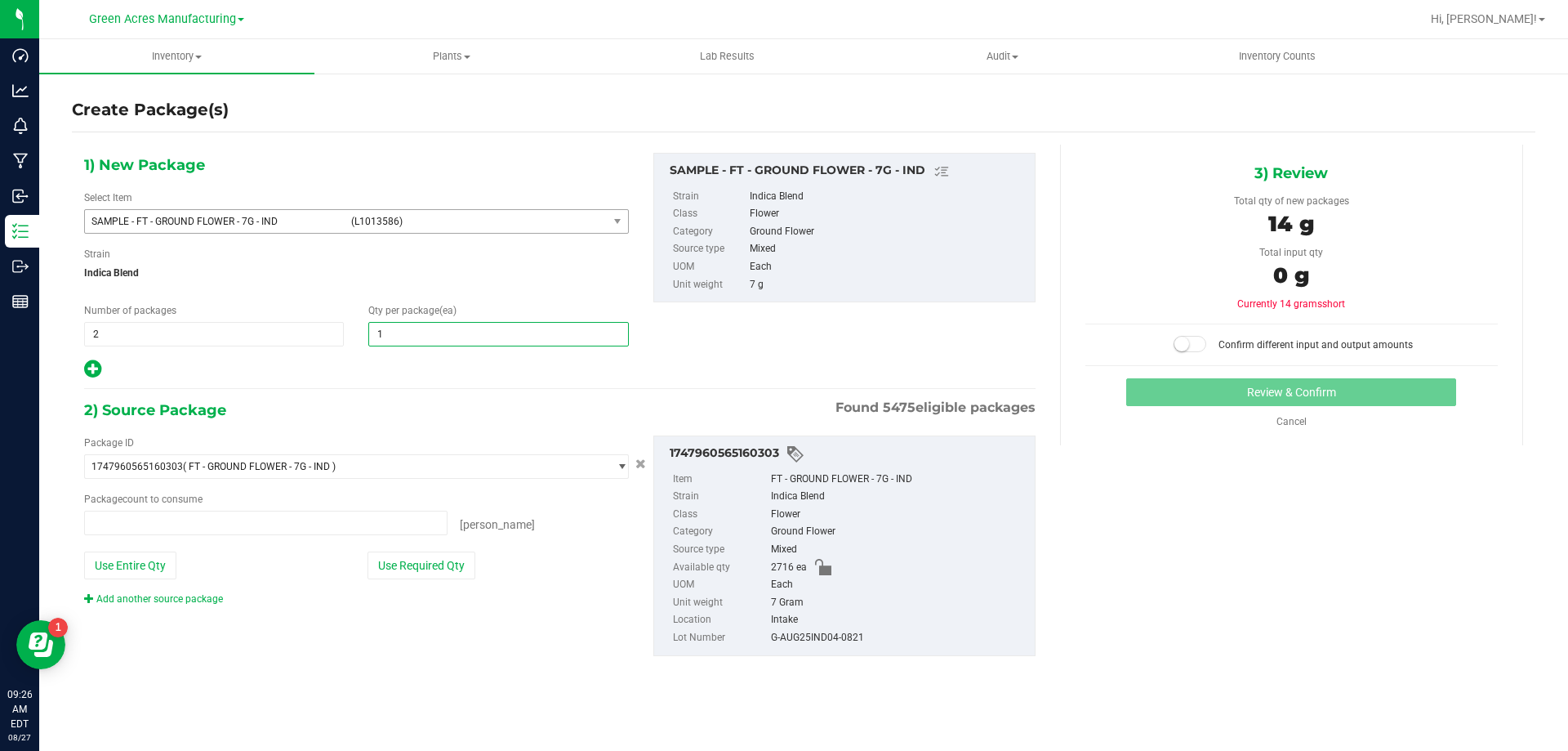
type input "0 ea"
click at [428, 574] on button "Use Required Qty" at bounding box center [421, 564] width 107 height 27
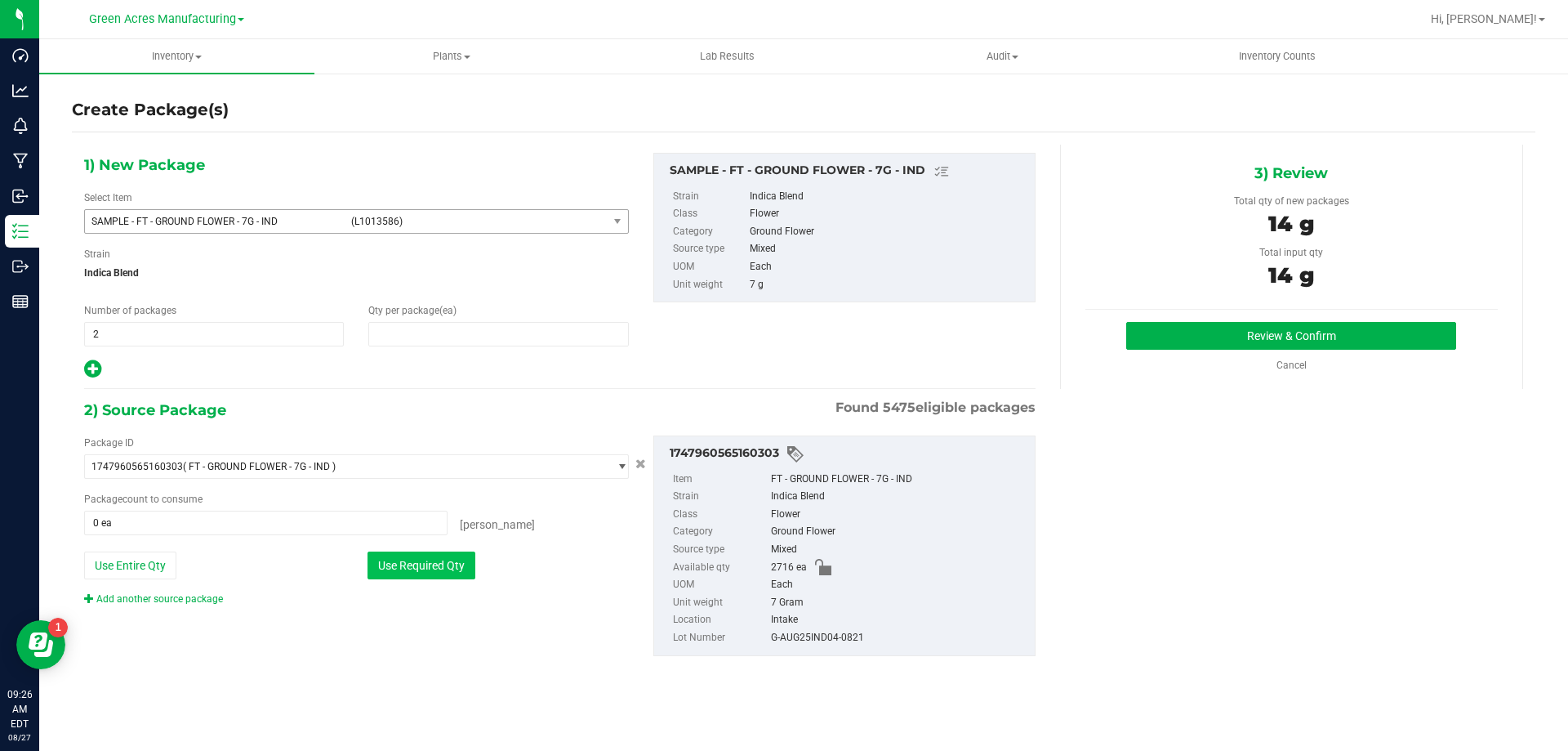
type input "1"
type input "2 ea"
click at [1175, 347] on button "Review & Confirm" at bounding box center [1291, 335] width 330 height 27
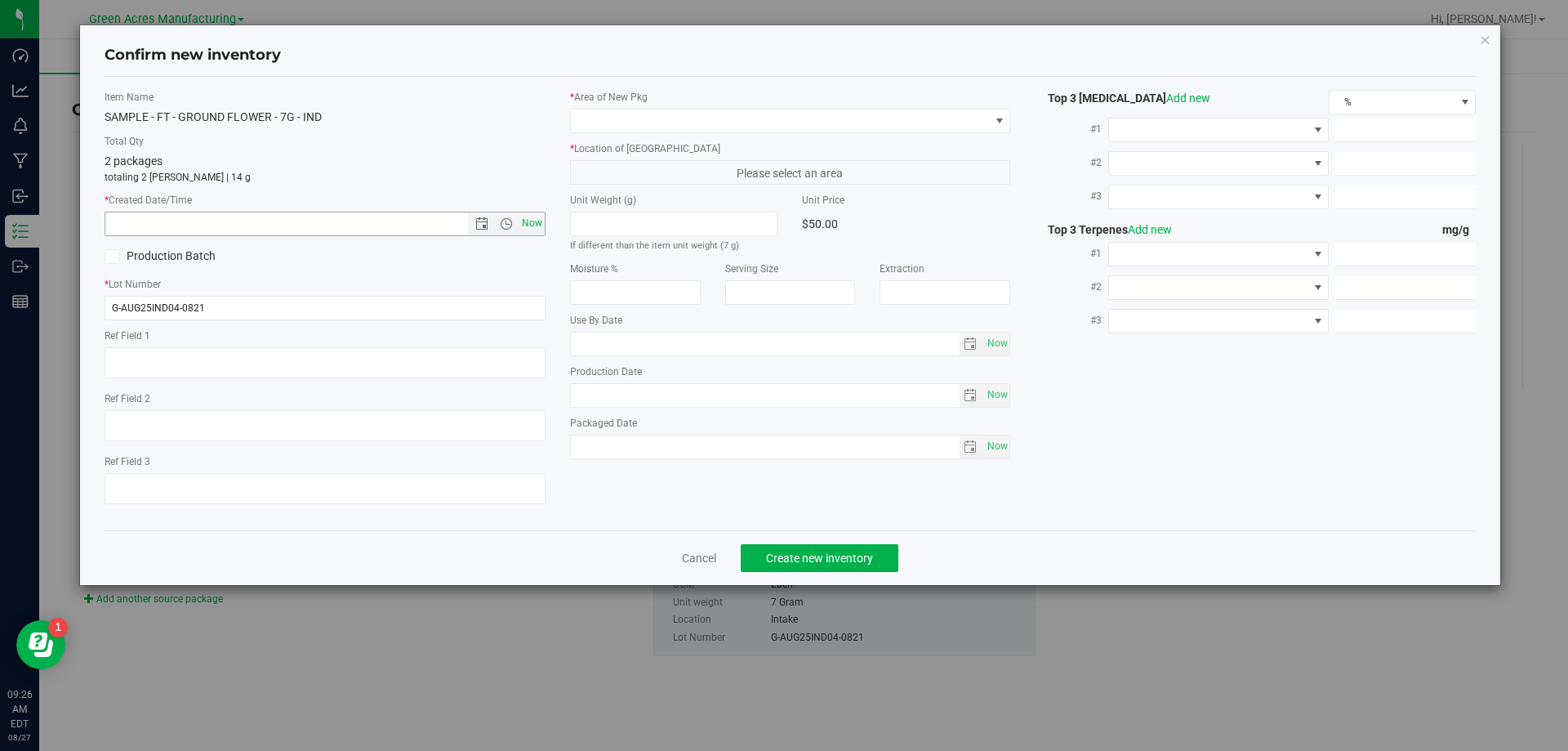
click at [527, 228] on span "Now" at bounding box center [531, 224] width 27 height 23
type input "8/27/2025 9:26 AM"
click at [660, 110] on span at bounding box center [780, 120] width 419 height 22
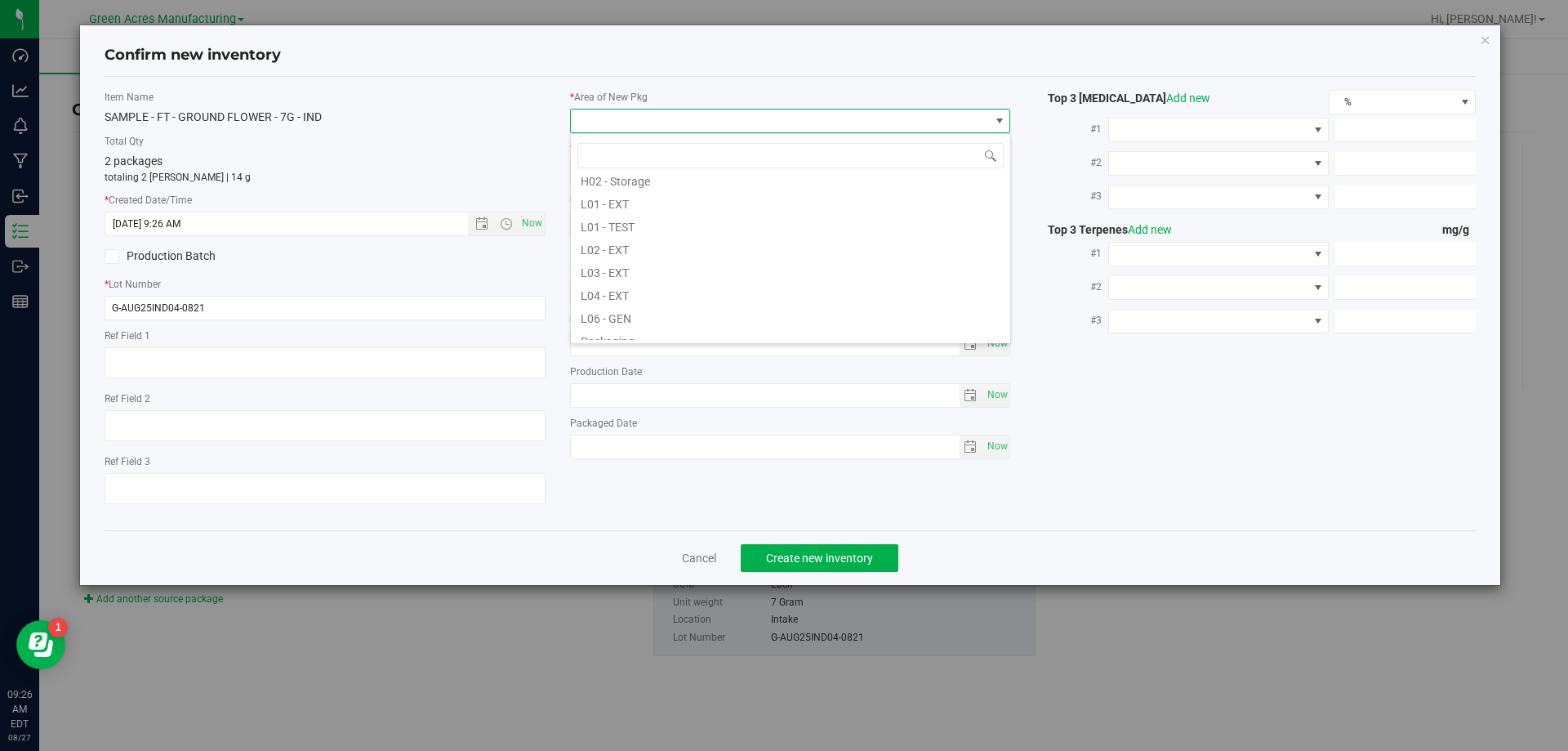
scroll to position [408, 0]
click at [702, 265] on li "Pantry / Secured Vault" at bounding box center [791, 259] width 439 height 22
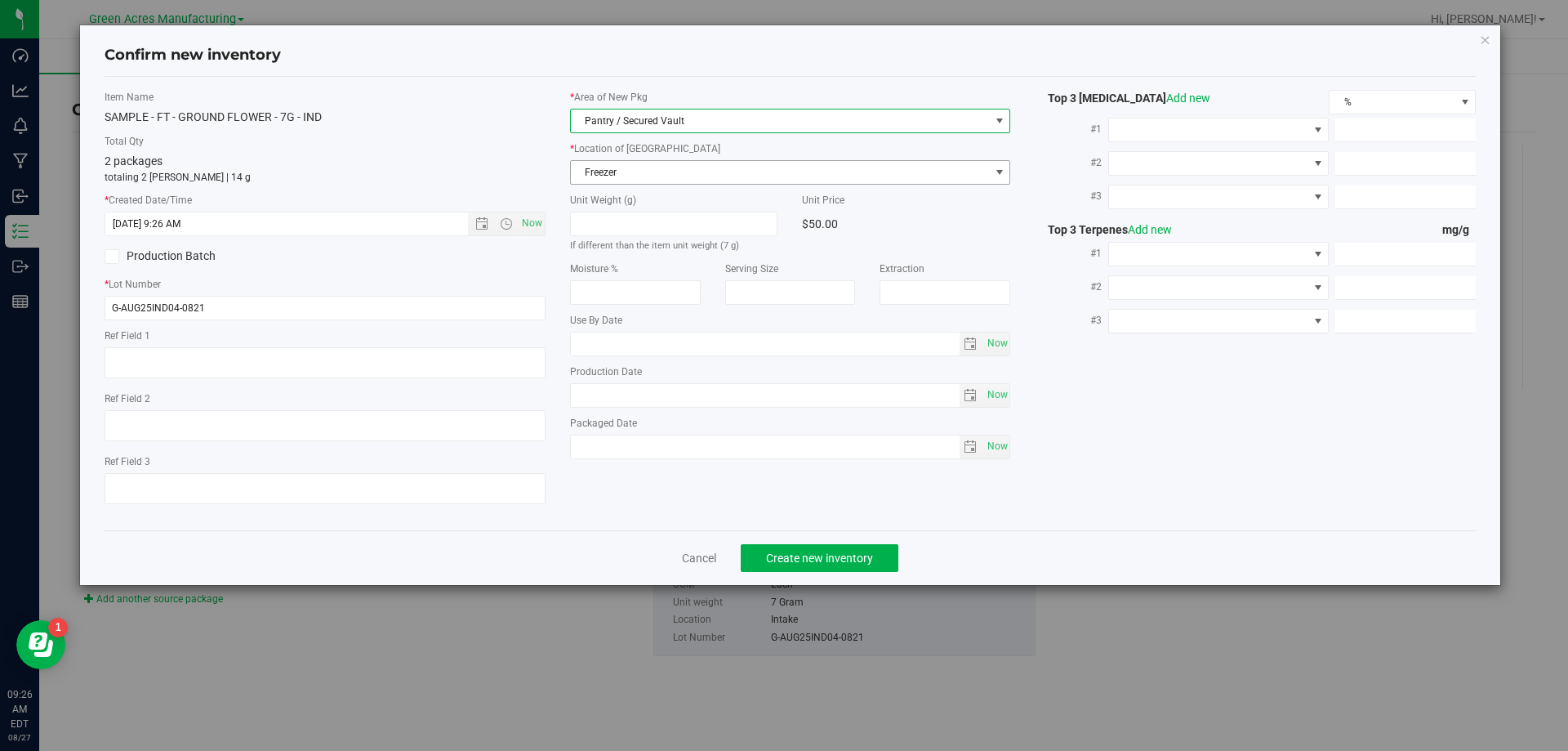
click at [711, 167] on span "Freezer" at bounding box center [780, 172] width 419 height 22
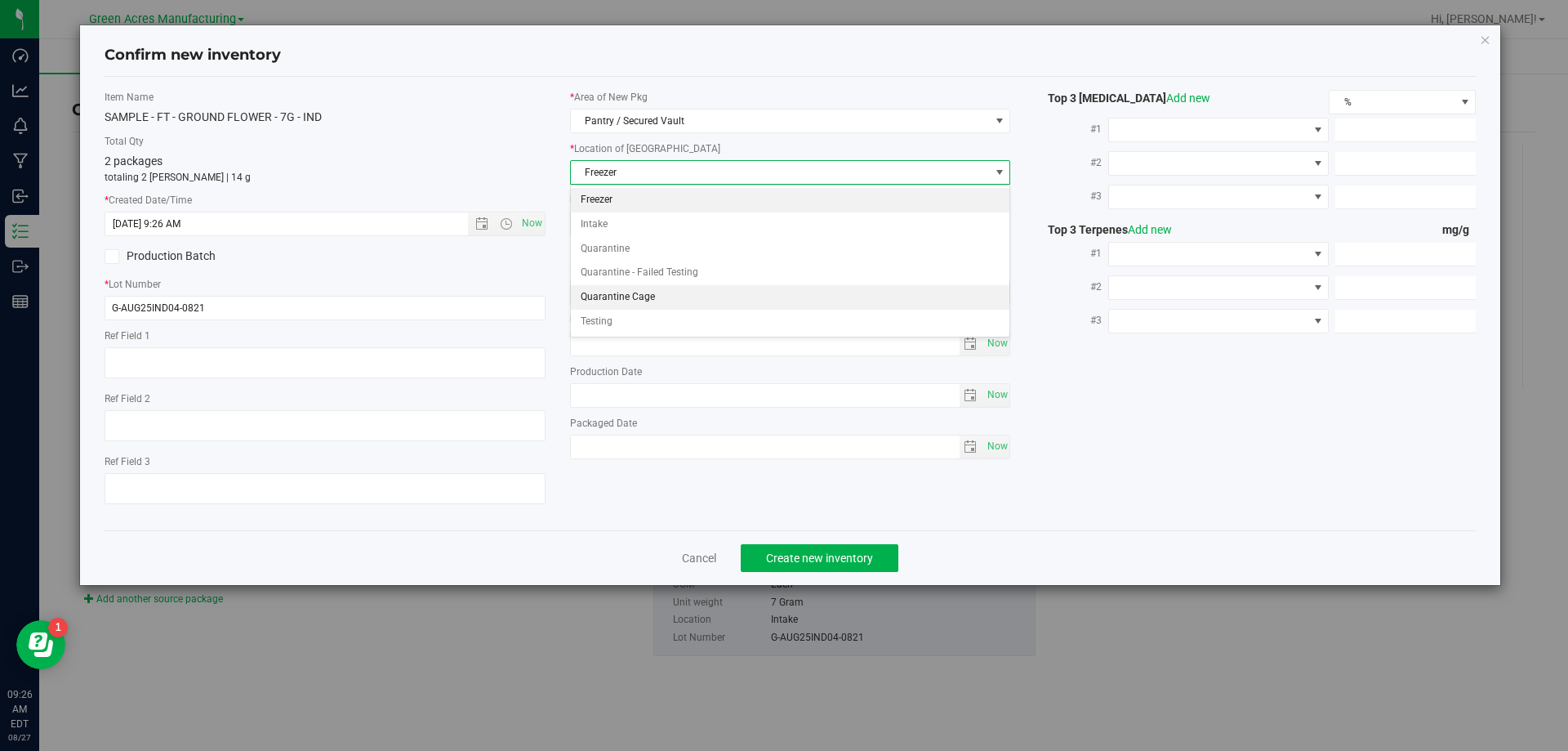
click at [692, 295] on li "Quarantine Cage" at bounding box center [791, 297] width 439 height 24
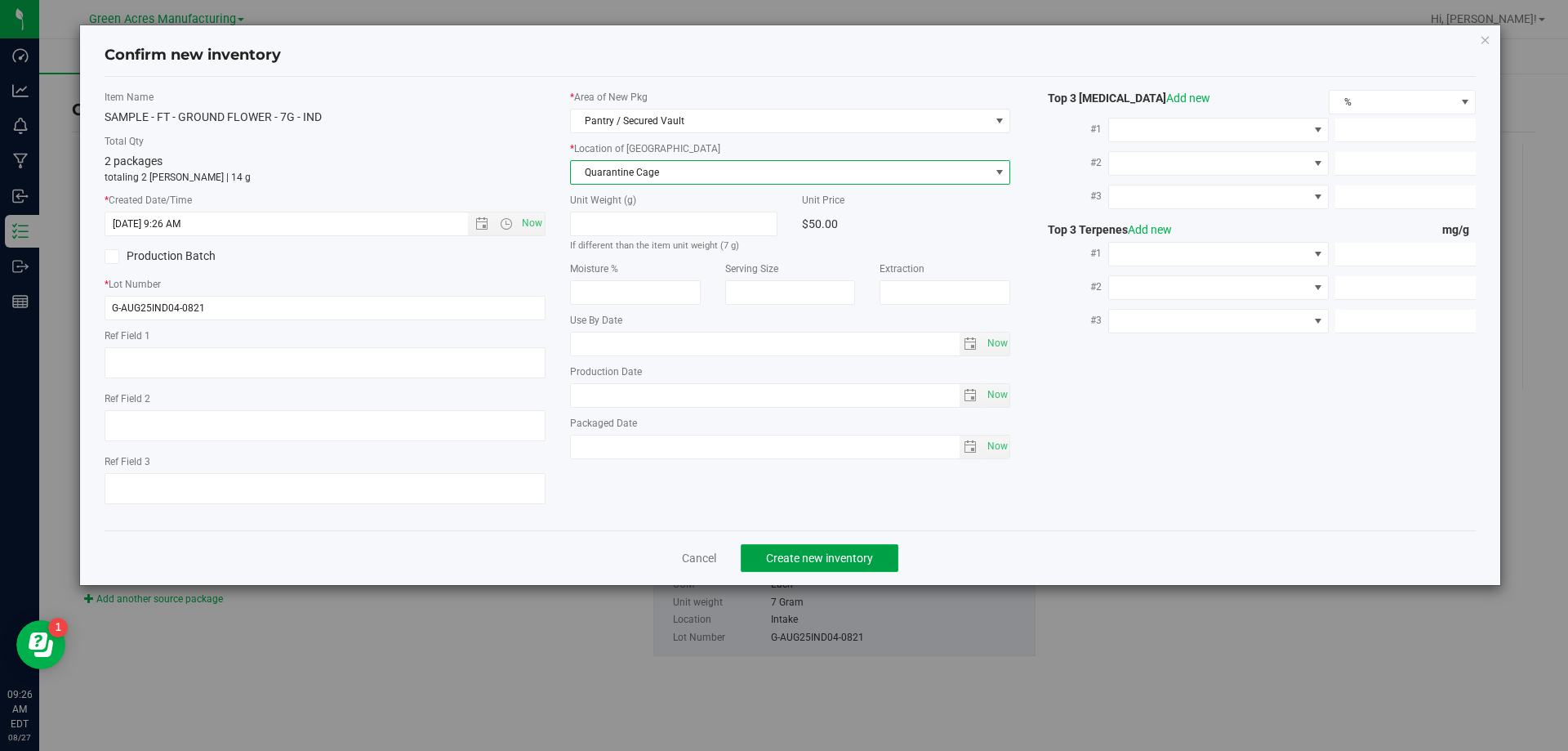
click at [776, 561] on span "Create new inventory" at bounding box center [819, 557] width 107 height 13
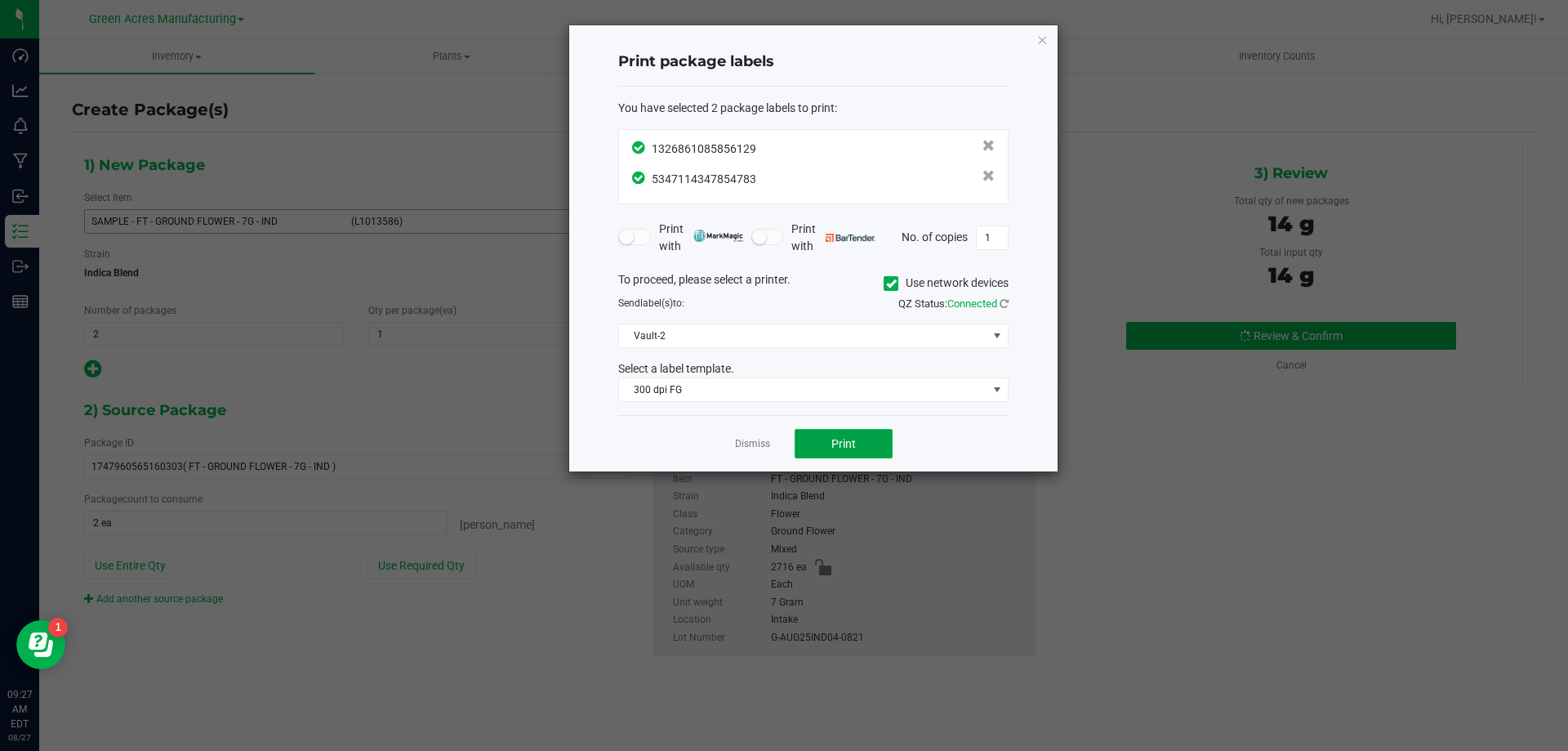
click at [835, 444] on span "Print" at bounding box center [843, 442] width 24 height 13
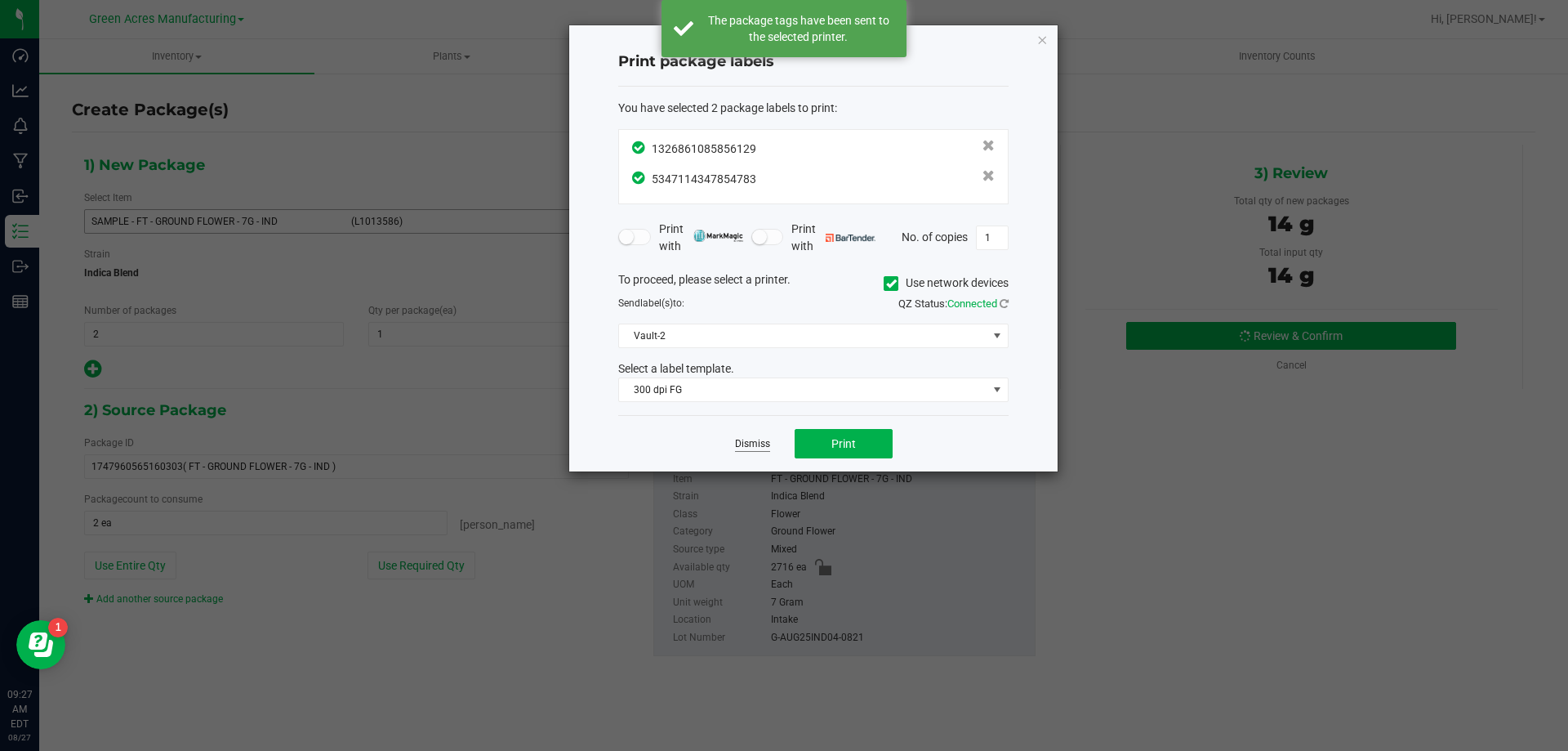
click at [759, 450] on link "Dismiss" at bounding box center [753, 443] width 35 height 14
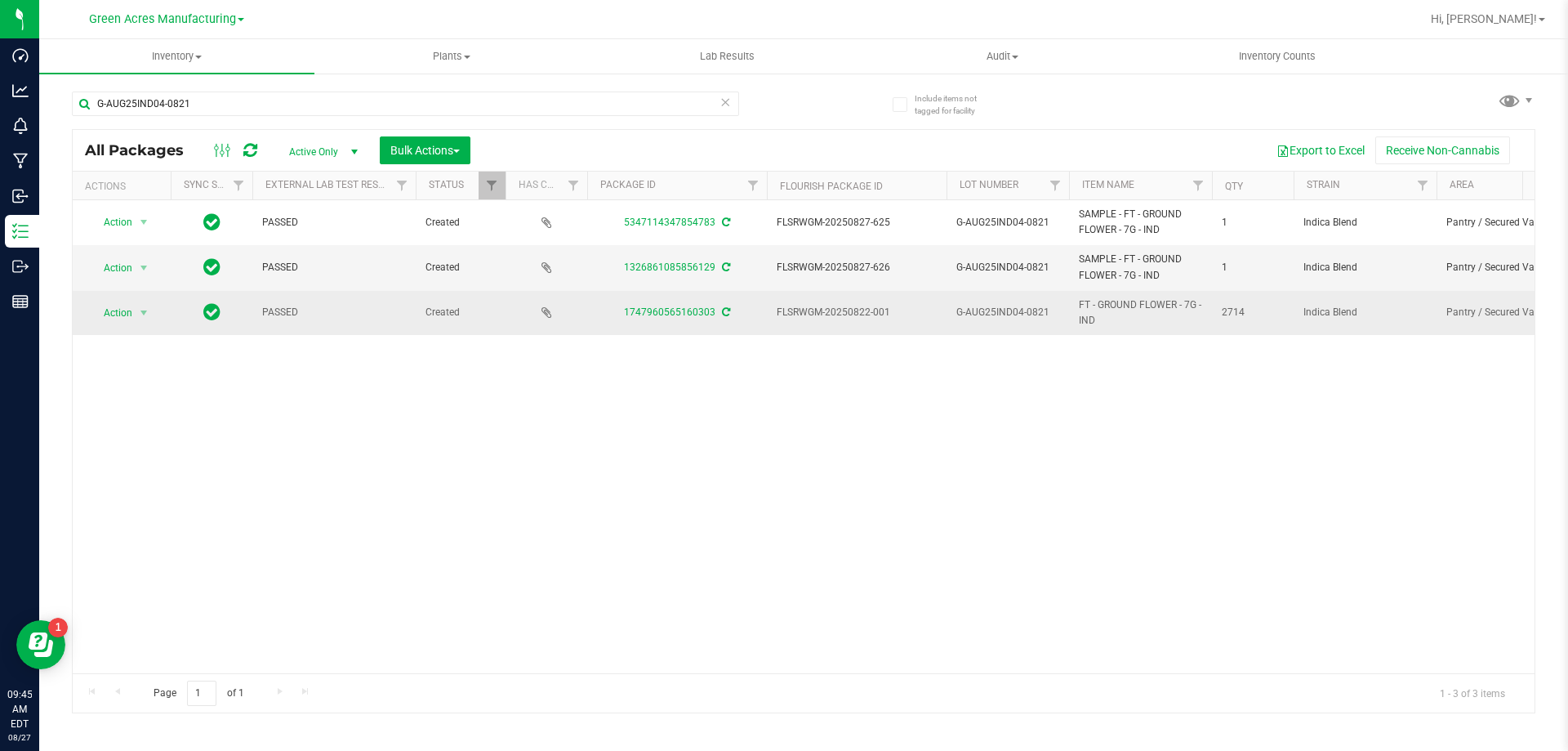
click at [132, 315] on span "Action" at bounding box center [110, 313] width 44 height 22
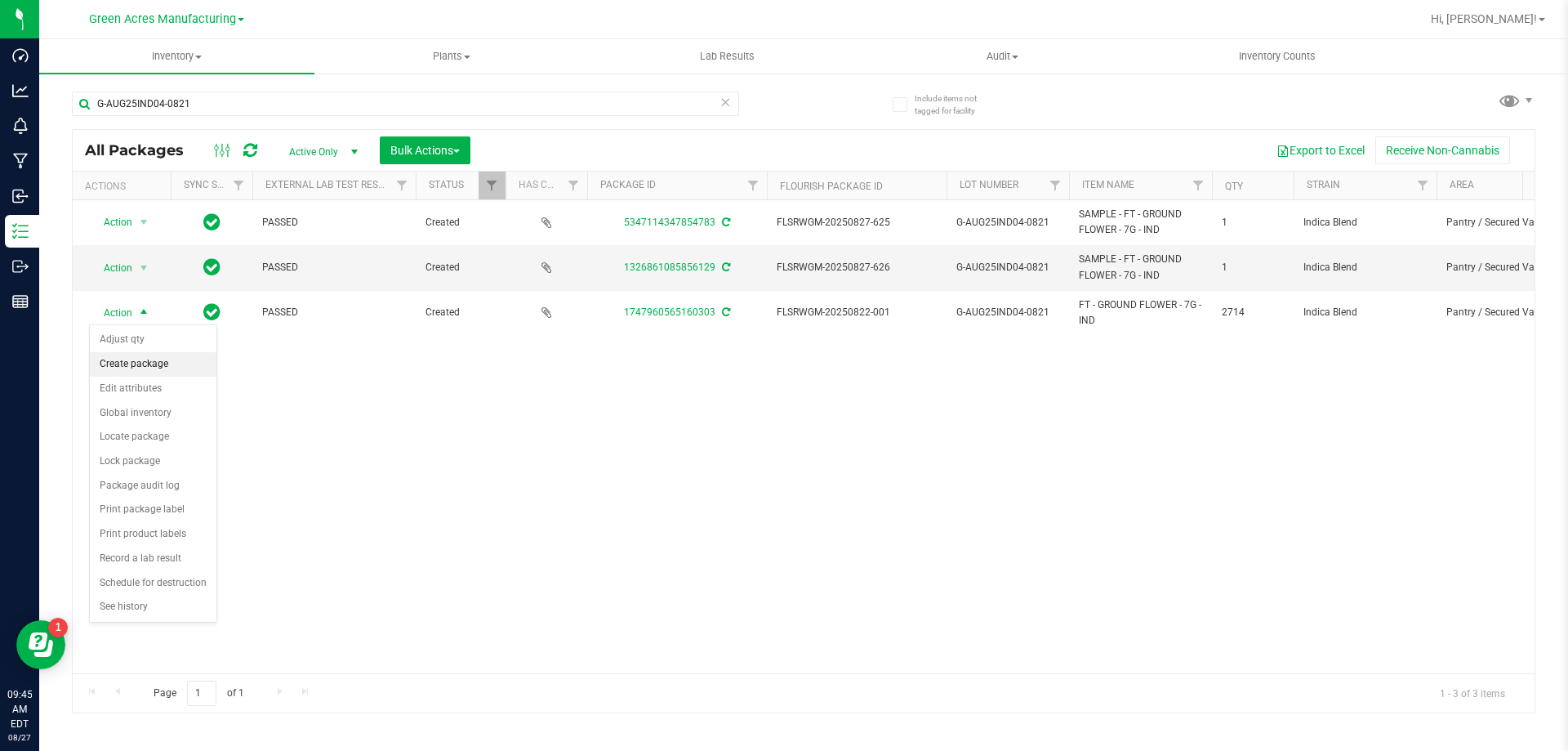
click at [140, 362] on li "Create package" at bounding box center [153, 363] width 127 height 24
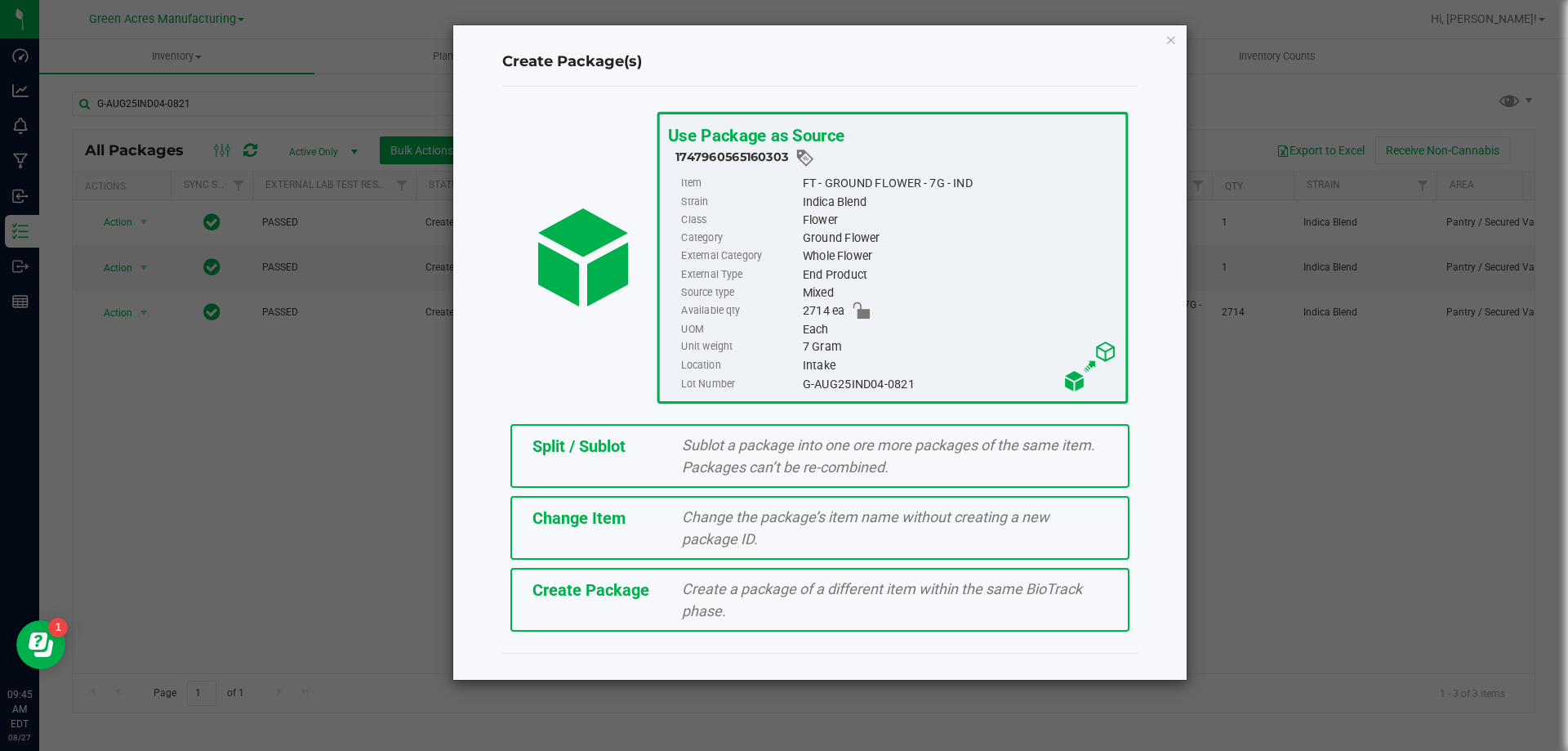
click at [631, 451] on div "Split / Sublot" at bounding box center [596, 445] width 150 height 24
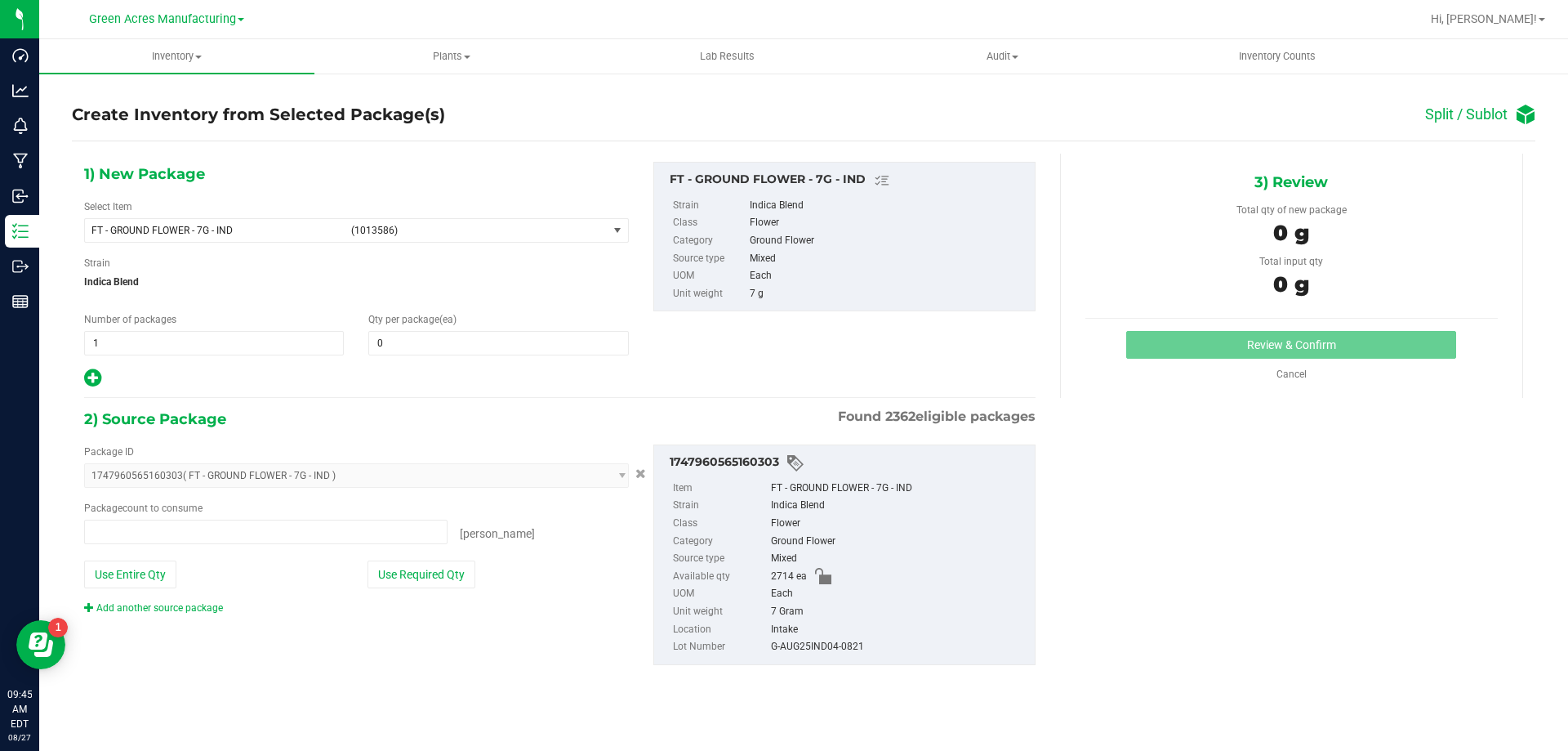
type input "0 ea"
click at [181, 331] on span "1 1" at bounding box center [214, 343] width 260 height 24
type input "135"
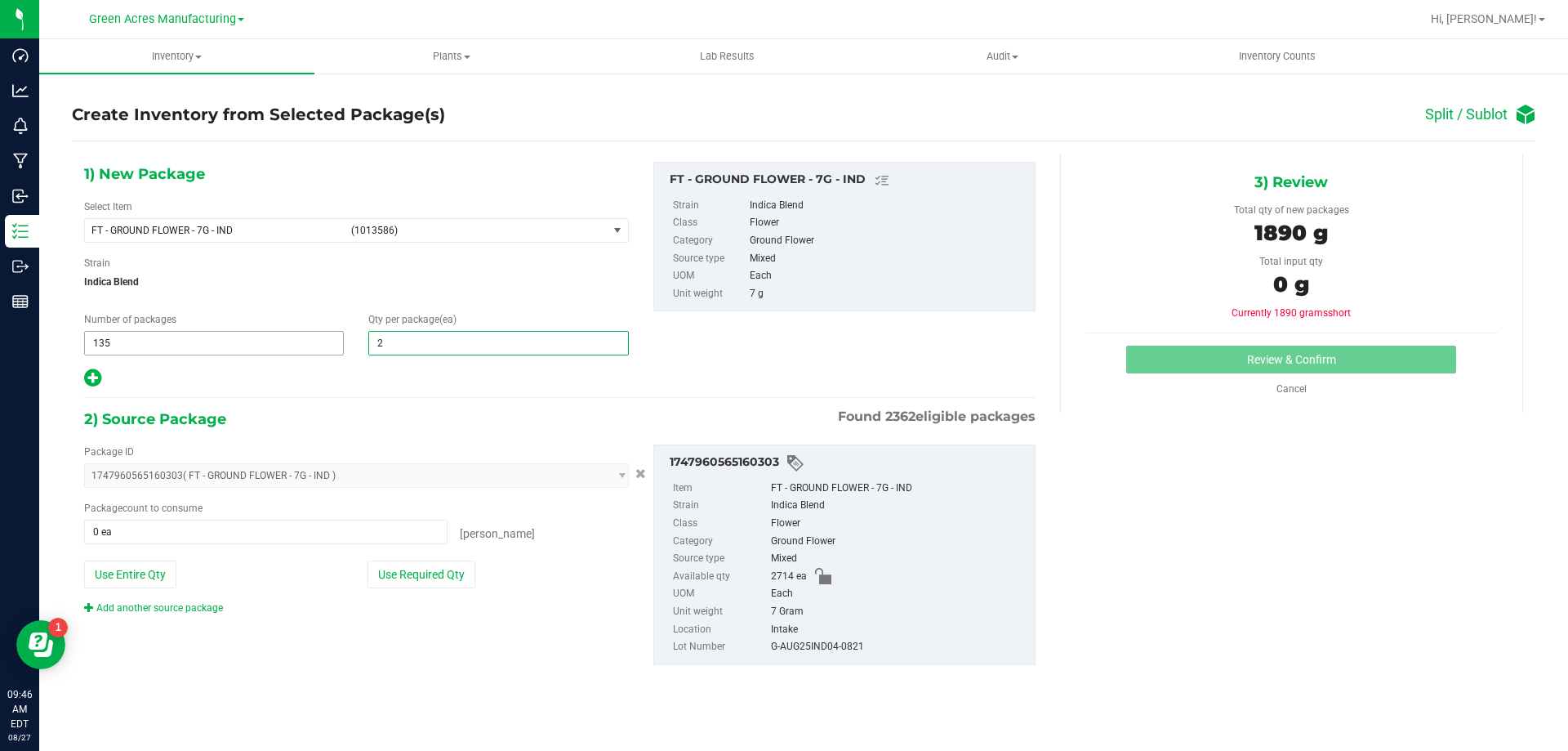
type input "20"
click at [92, 382] on icon at bounding box center [93, 377] width 18 height 21
type input "20"
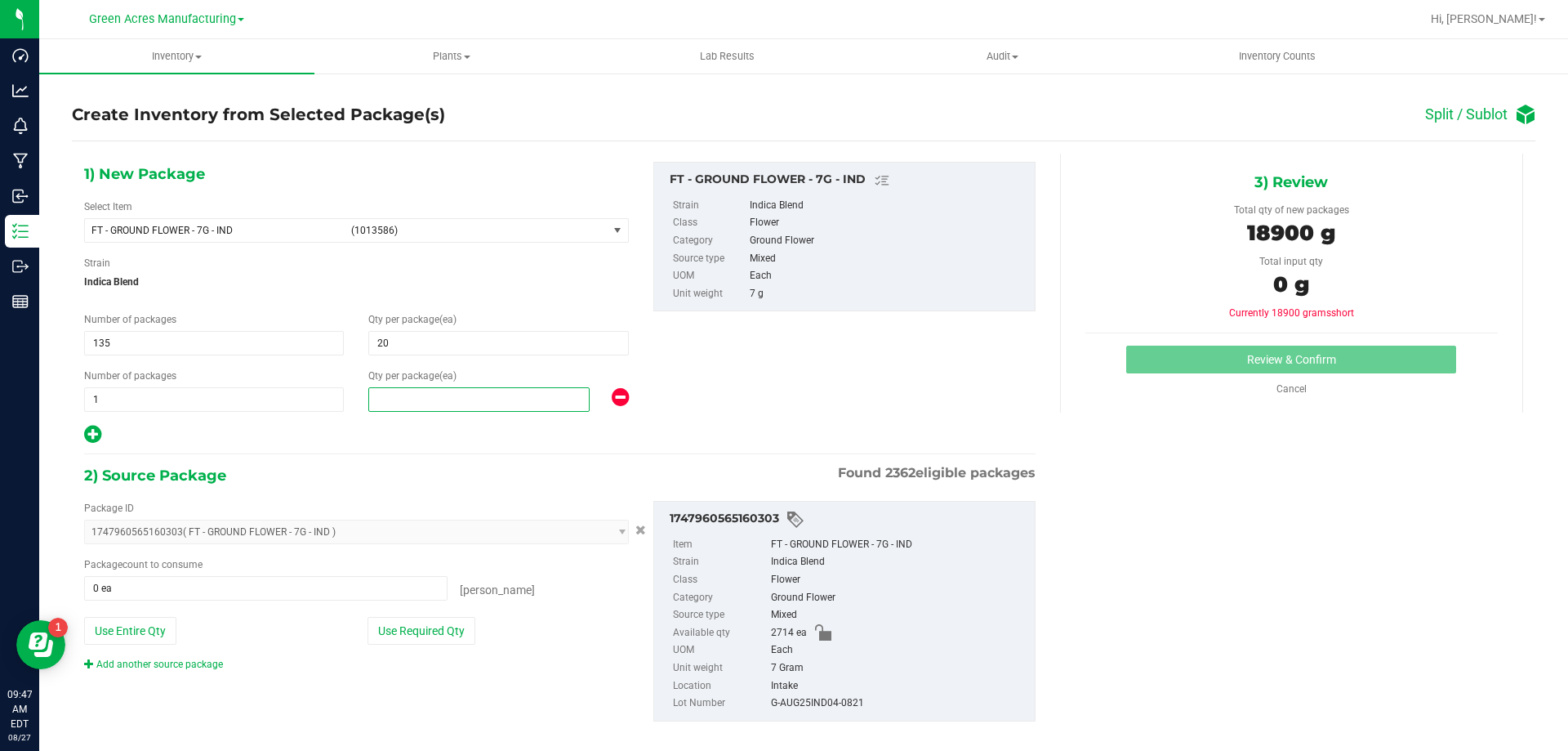
click at [408, 403] on span at bounding box center [478, 398] width 222 height 24
type input "14"
click at [428, 639] on button "Use Required Qty" at bounding box center [421, 630] width 107 height 27
type input "2714 ea"
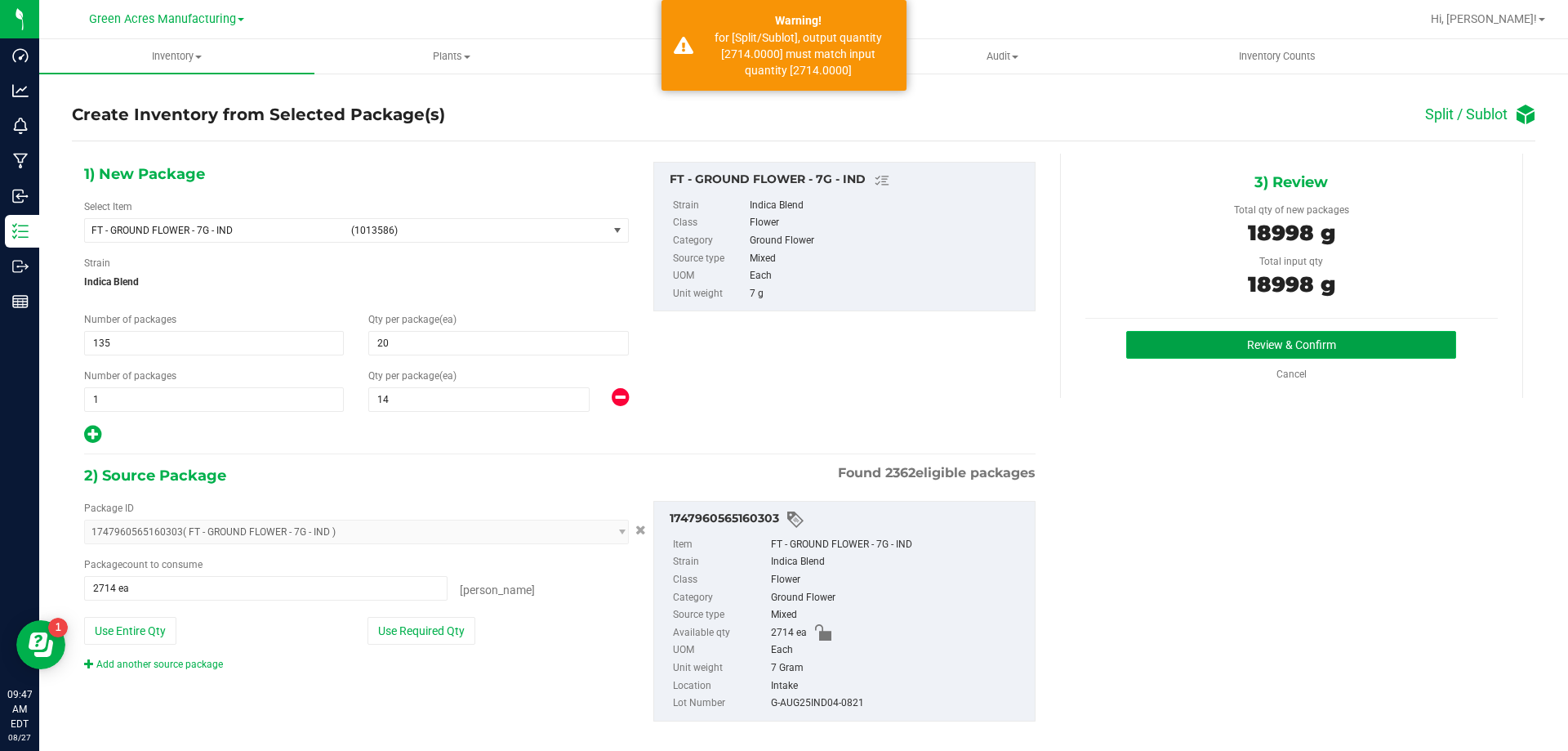
click at [1278, 336] on button "Review & Confirm" at bounding box center [1291, 345] width 330 height 27
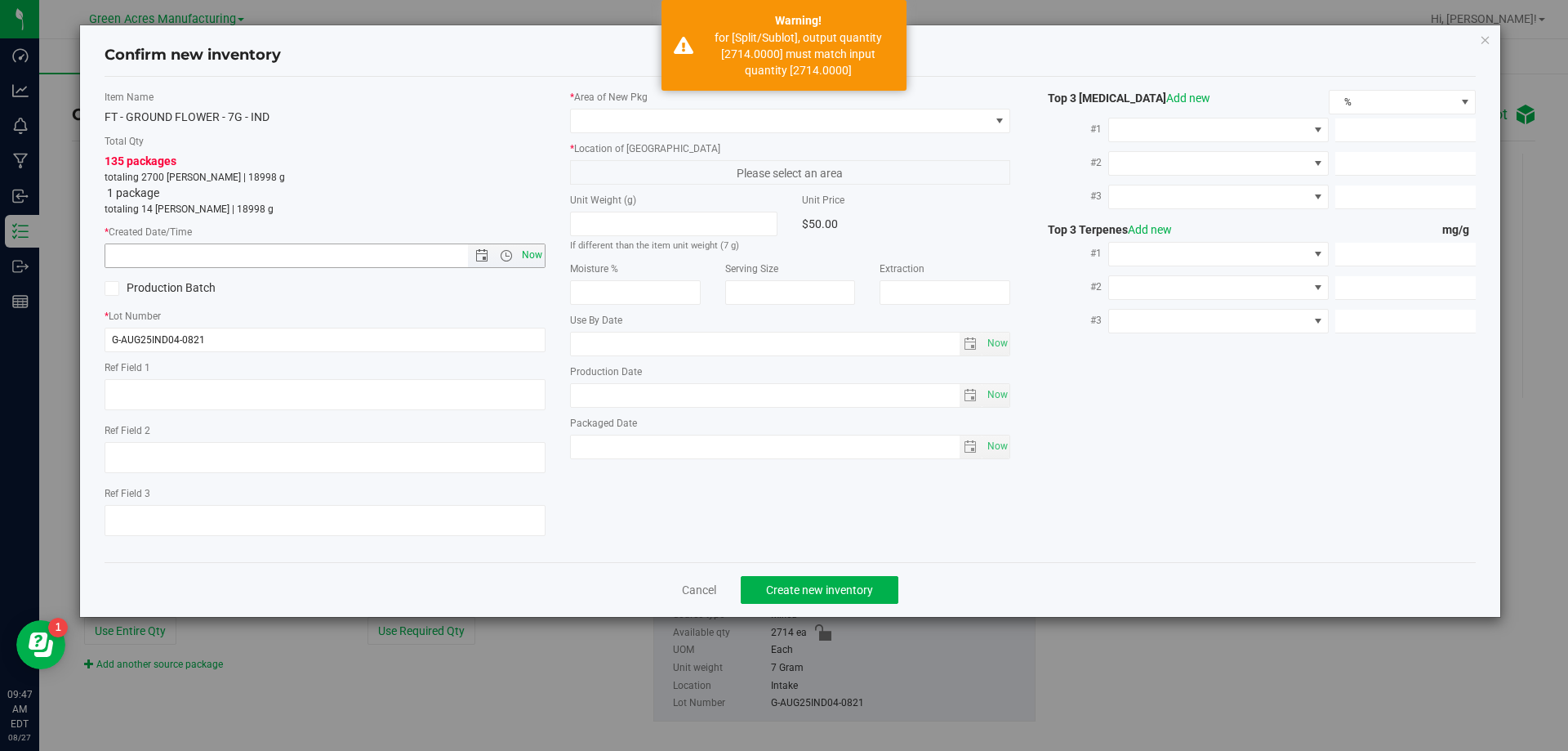
click at [536, 251] on span "Now" at bounding box center [531, 255] width 27 height 23
type input "8/27/2025 9:47 AM"
click at [676, 108] on span at bounding box center [791, 120] width 441 height 24
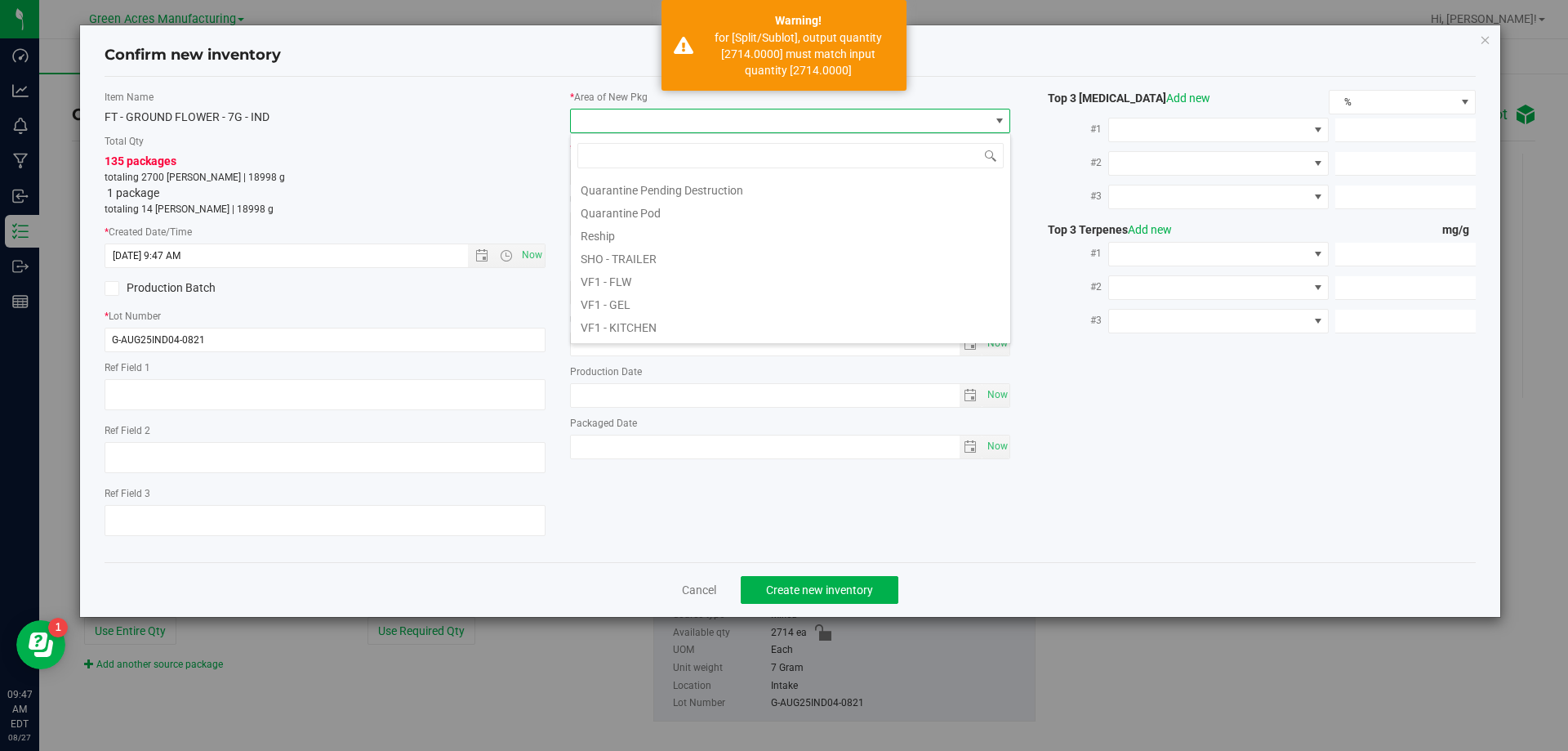
scroll to position [820, 0]
click at [630, 306] on li "VF2 - WHS" at bounding box center [791, 305] width 439 height 22
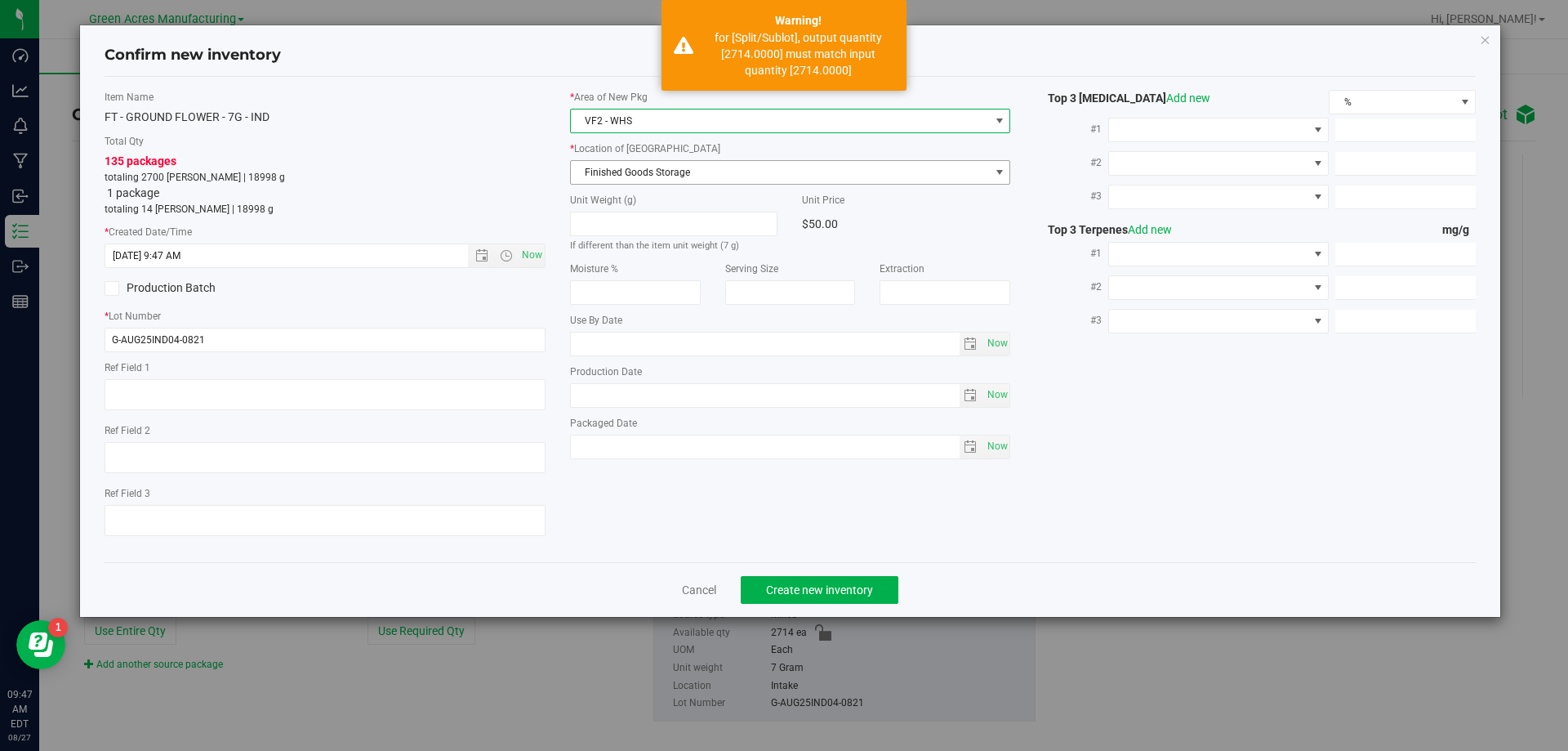
click at [684, 168] on span "Finished Goods Storage" at bounding box center [780, 172] width 419 height 22
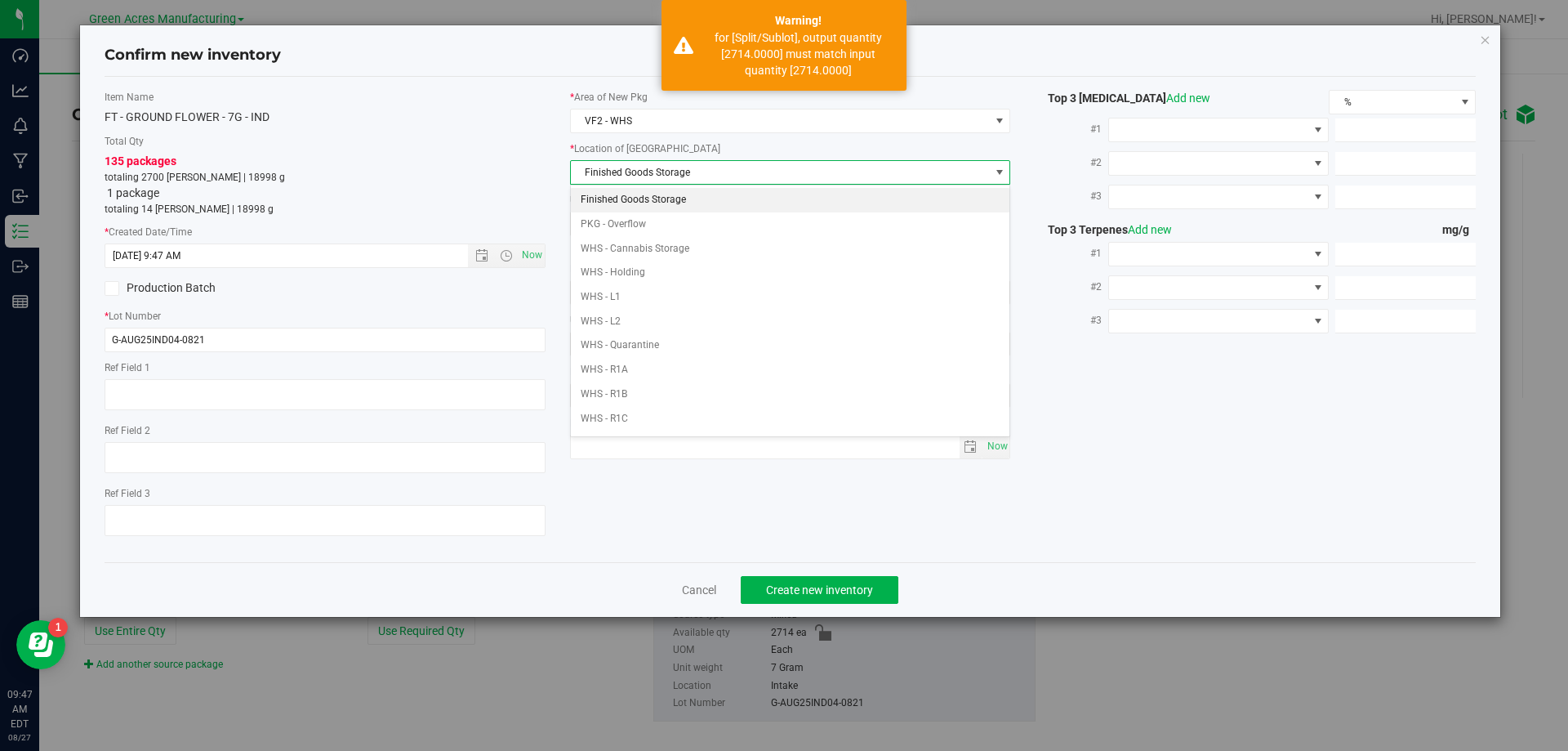
click at [683, 197] on li "Finished Goods Storage" at bounding box center [791, 199] width 439 height 24
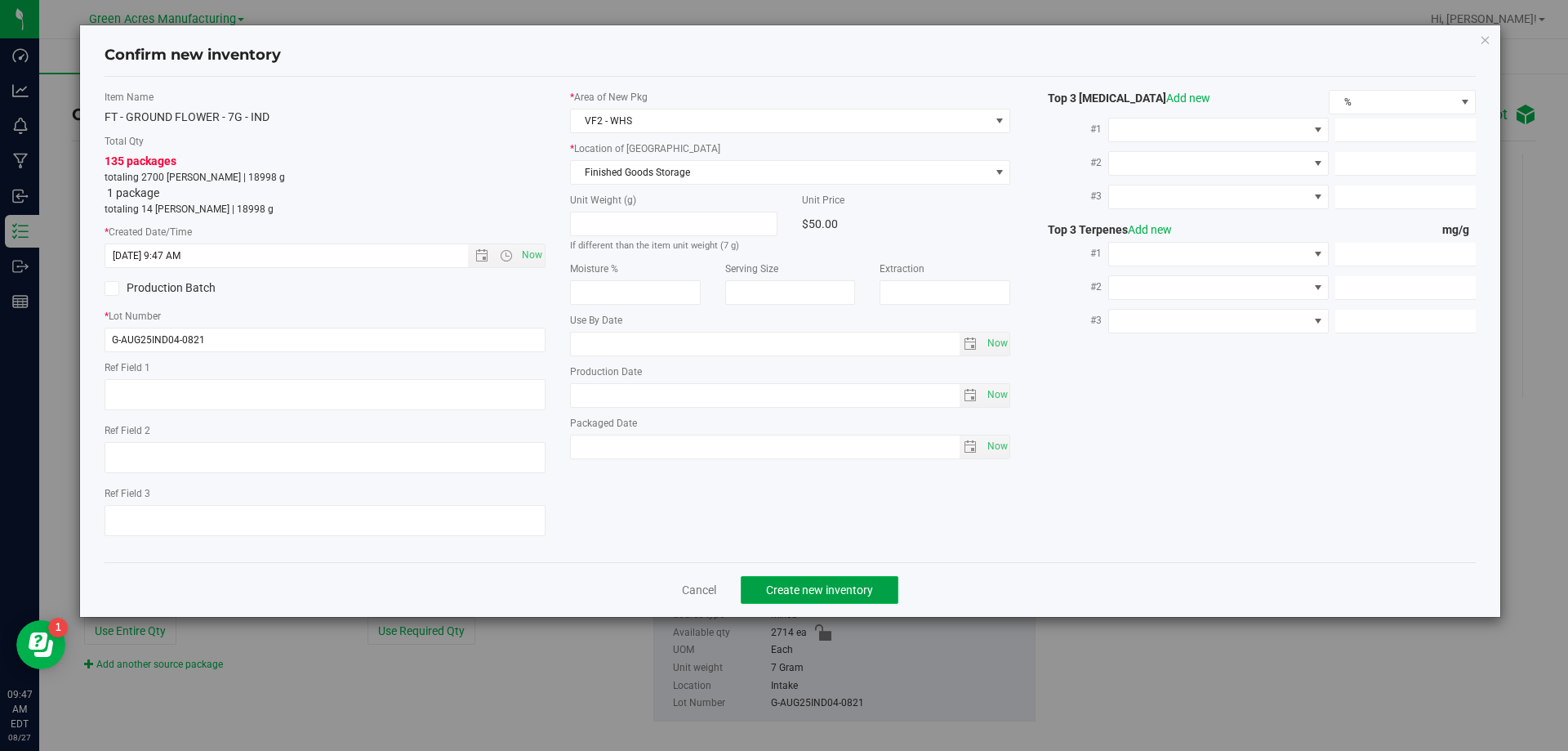
click at [763, 583] on button "Create new inventory" at bounding box center [818, 590] width 157 height 27
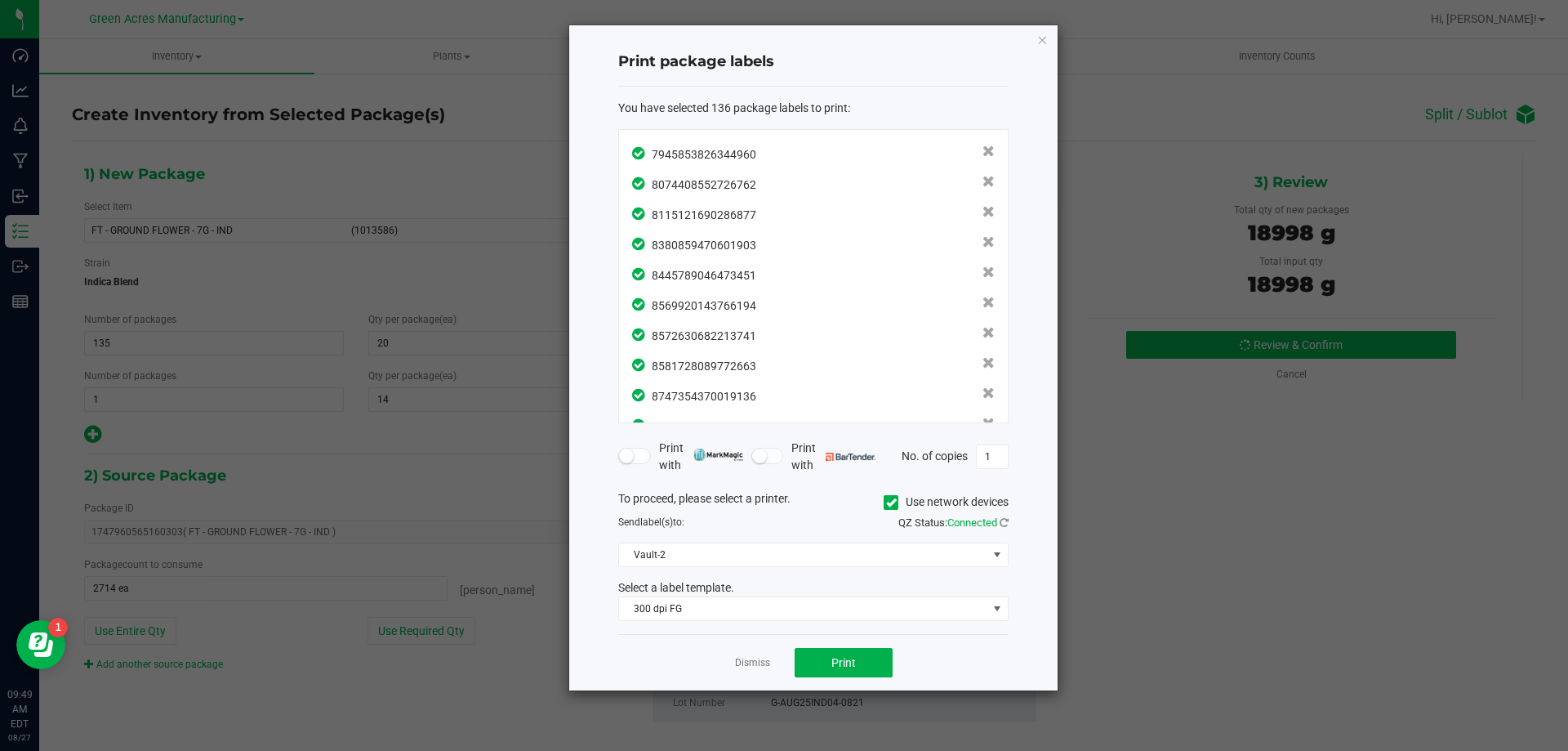
scroll to position [3830, 0]
click at [808, 661] on button "Print" at bounding box center [844, 662] width 98 height 29
click at [749, 663] on link "Dismiss" at bounding box center [753, 663] width 35 height 14
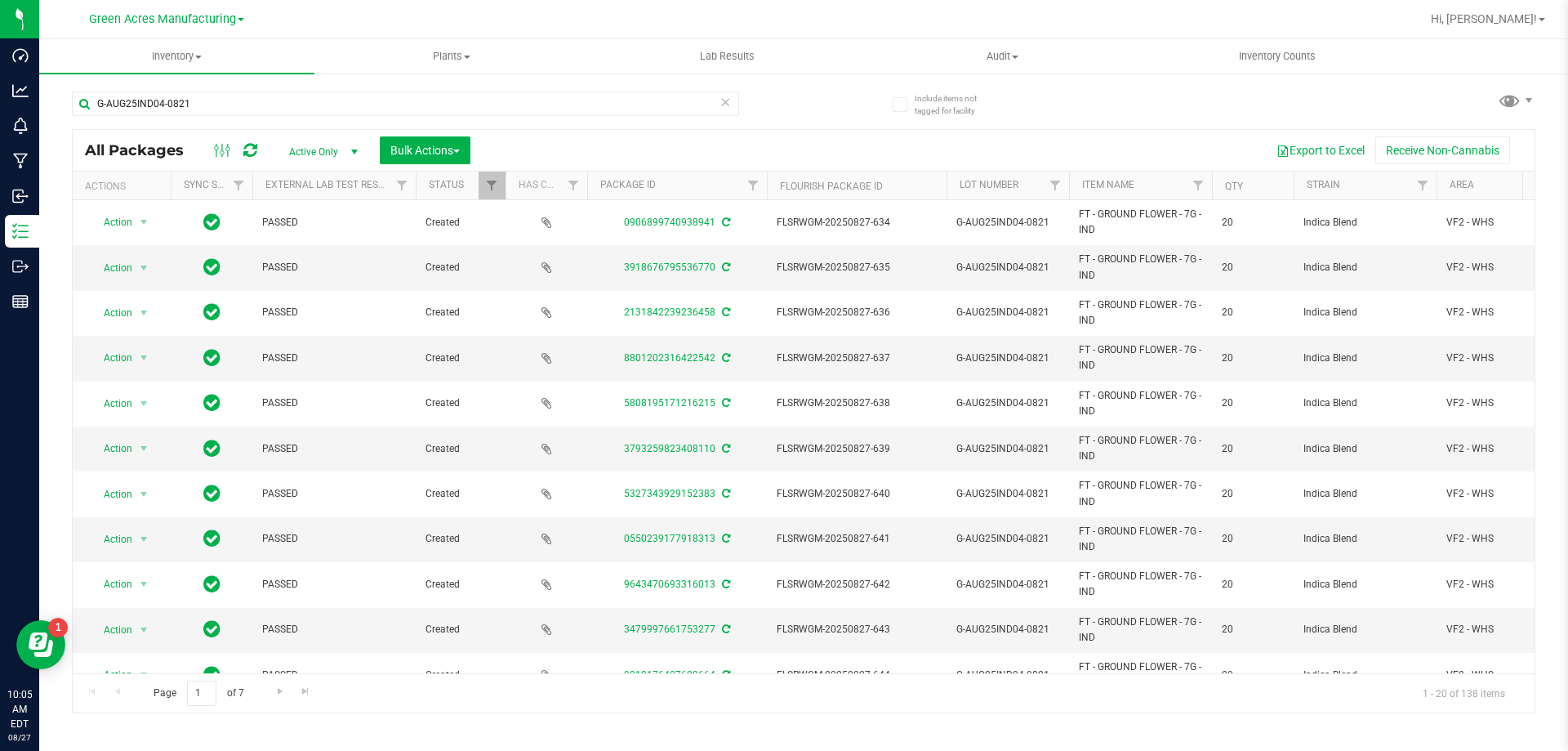
click at [726, 109] on icon at bounding box center [725, 102] width 12 height 20
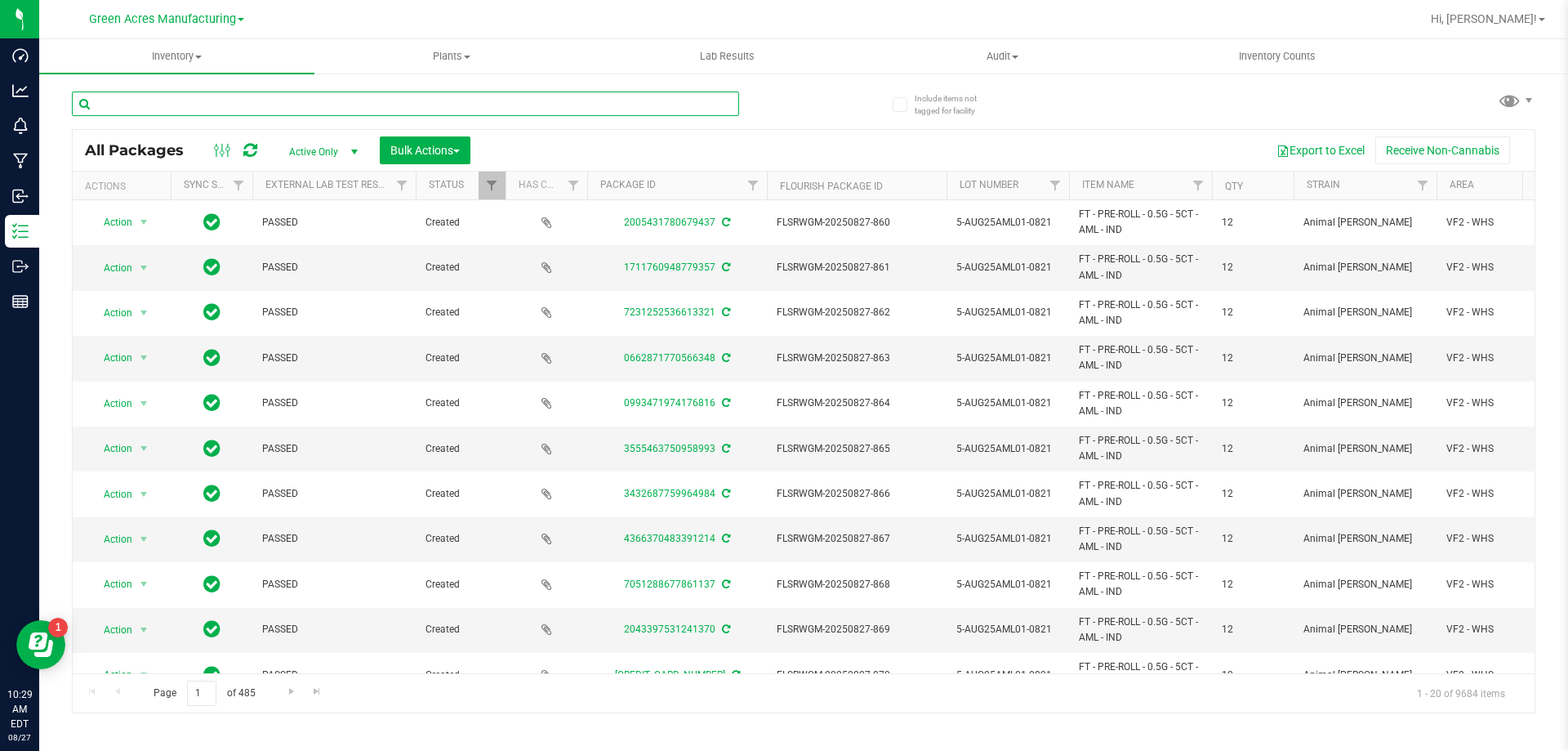
click at [247, 92] on input "text" at bounding box center [405, 104] width 667 height 24
paste input "1-AUG25AML01-0821"
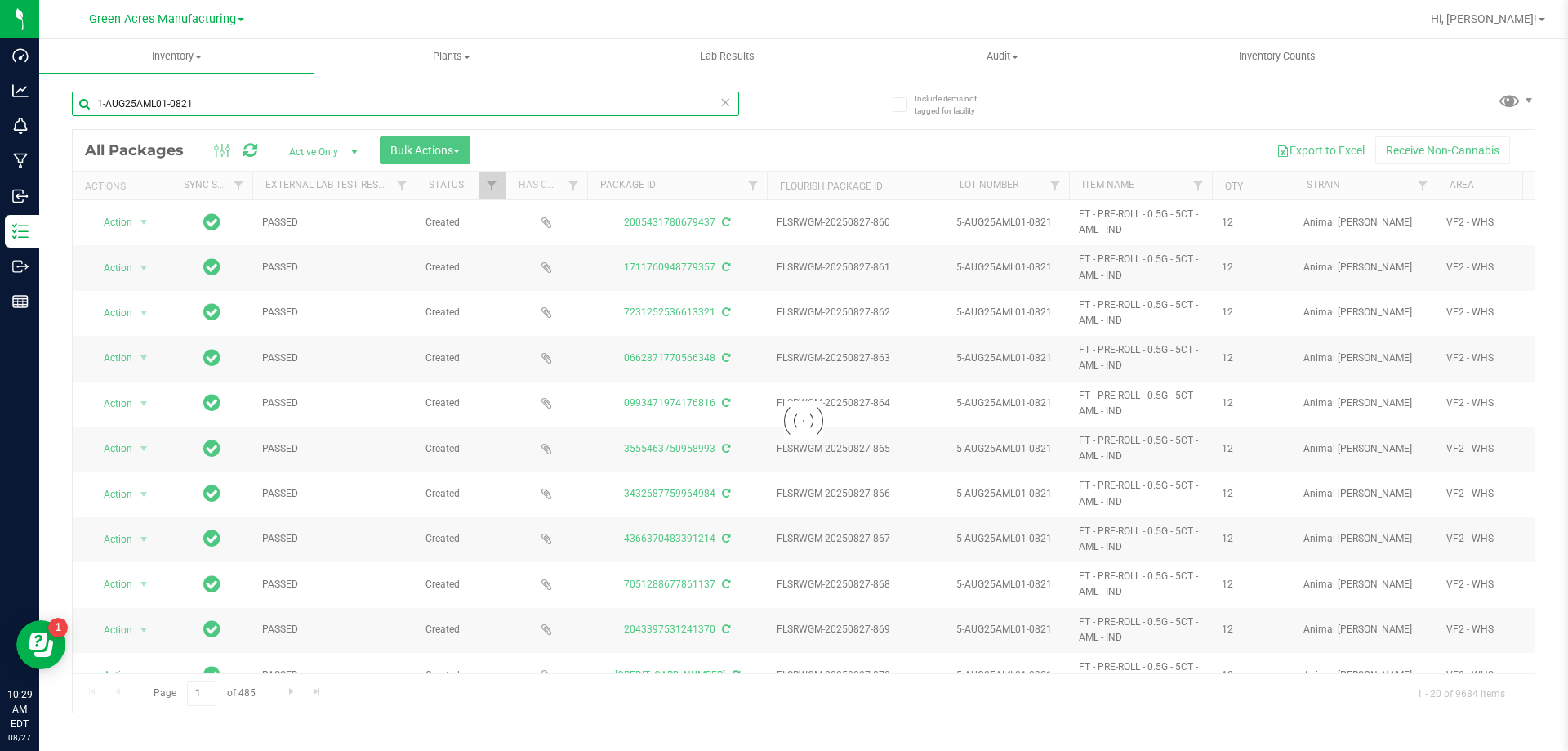
type input "1-AUG25AML01-0821"
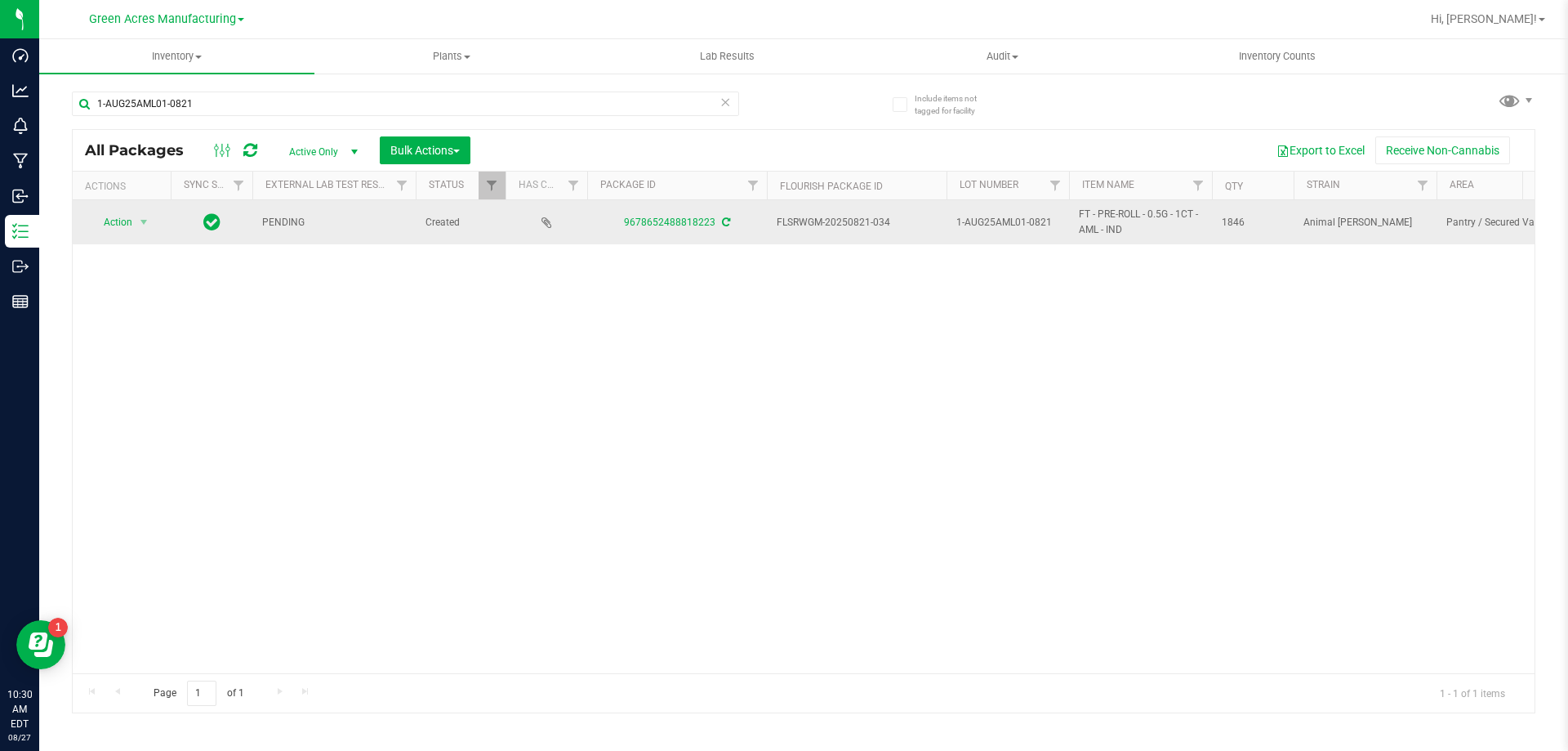
click at [724, 220] on icon at bounding box center [725, 222] width 8 height 10
click at [144, 227] on span "select" at bounding box center [143, 222] width 13 height 13
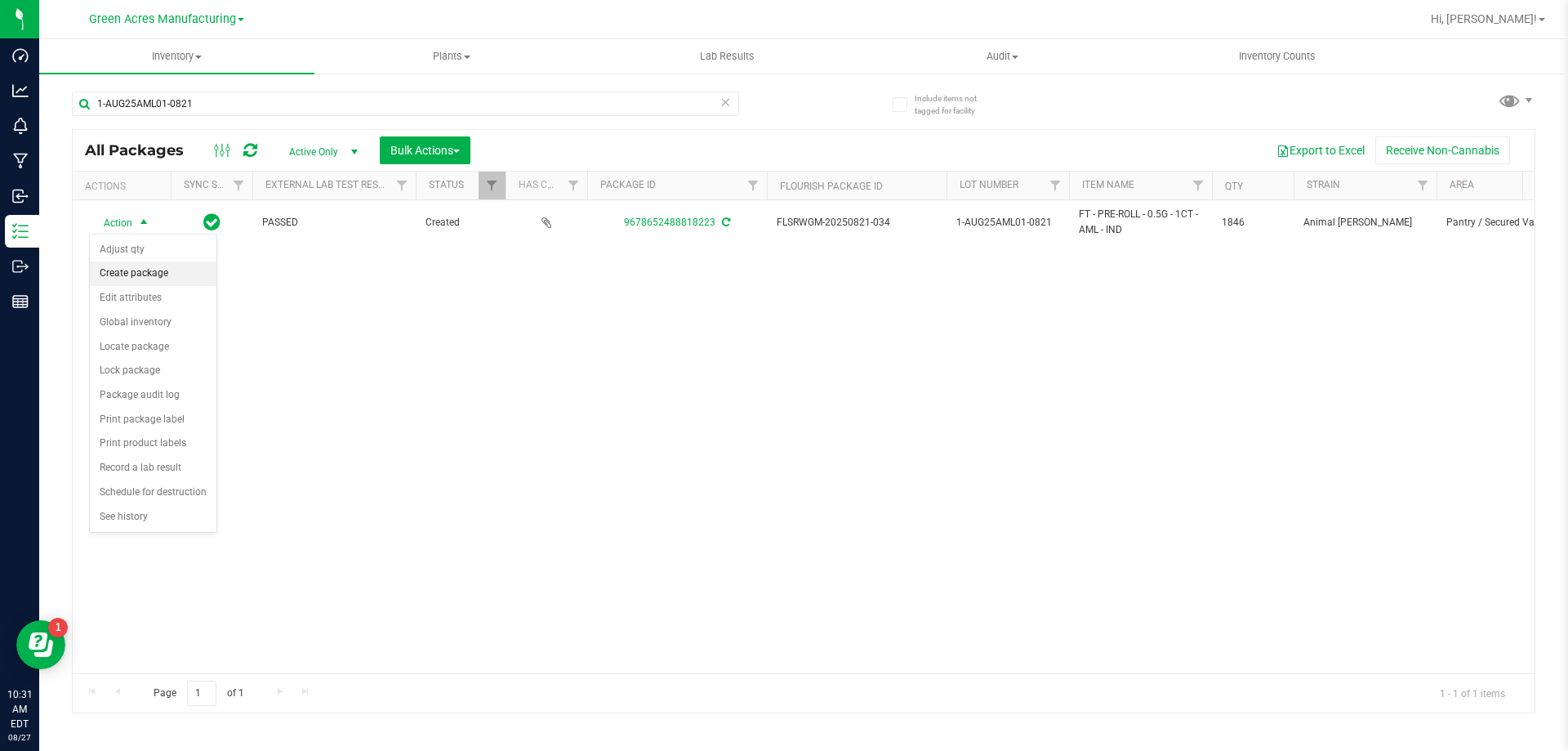
click at [136, 267] on li "Create package" at bounding box center [153, 273] width 127 height 24
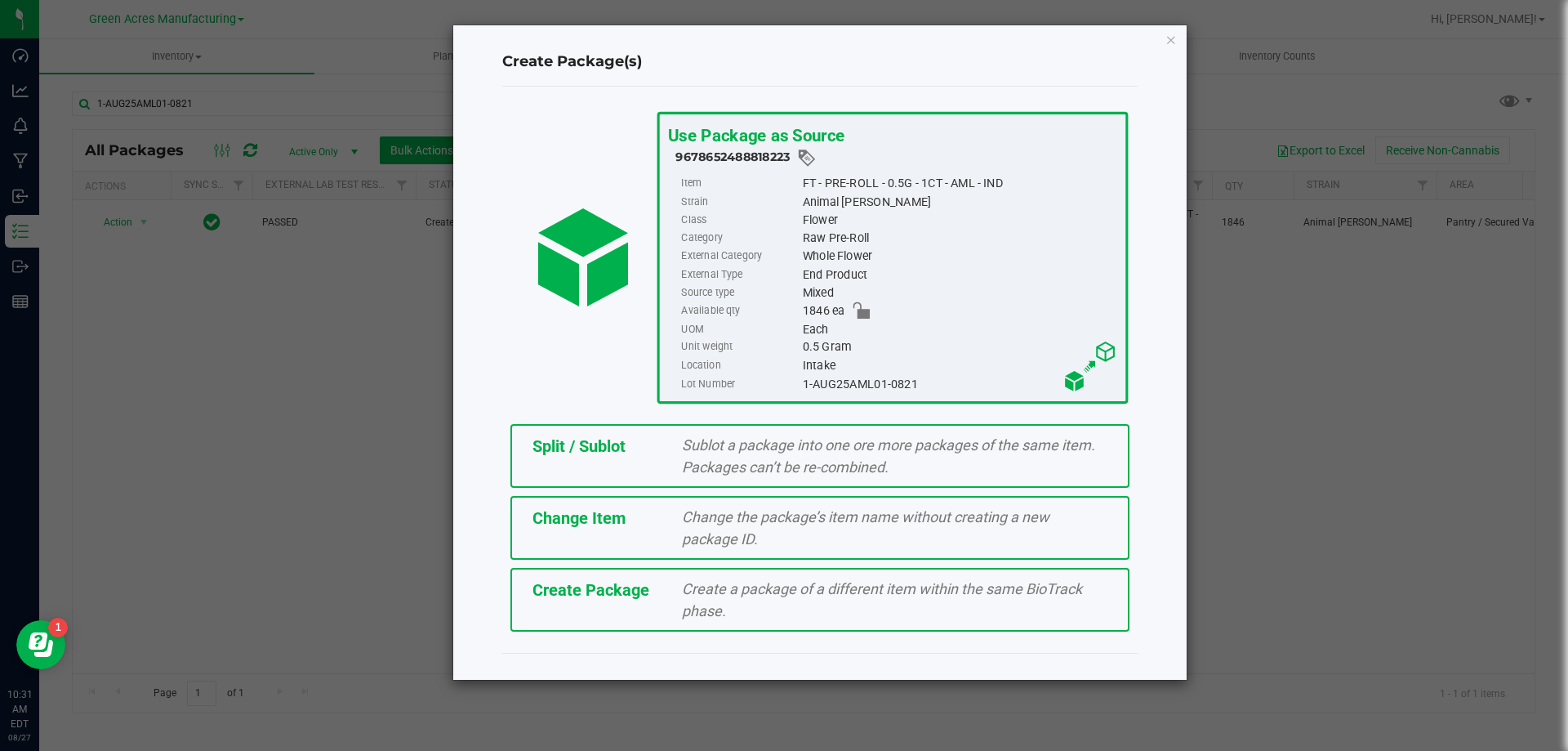
click at [576, 588] on span "Create Package" at bounding box center [591, 590] width 117 height 20
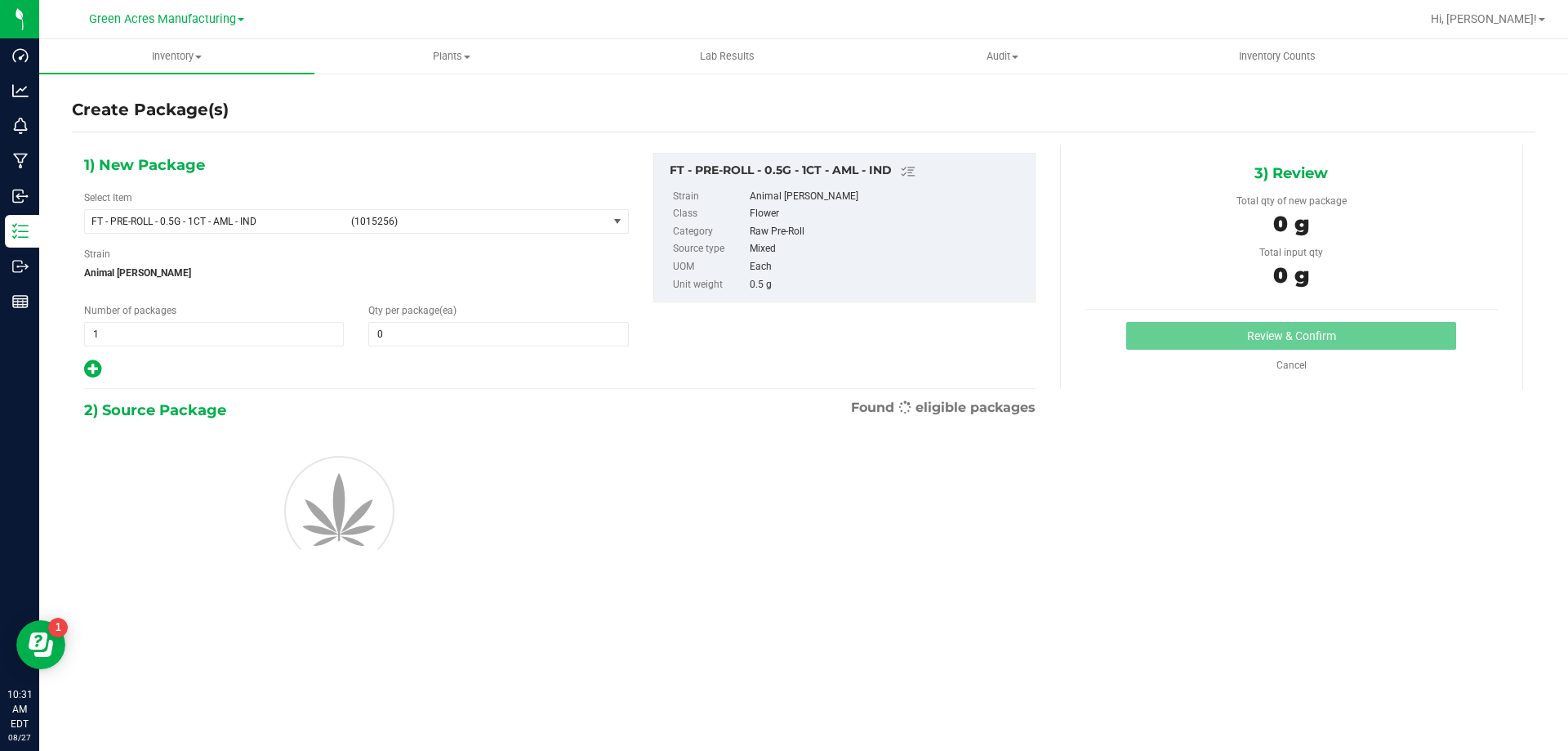
type input "0"
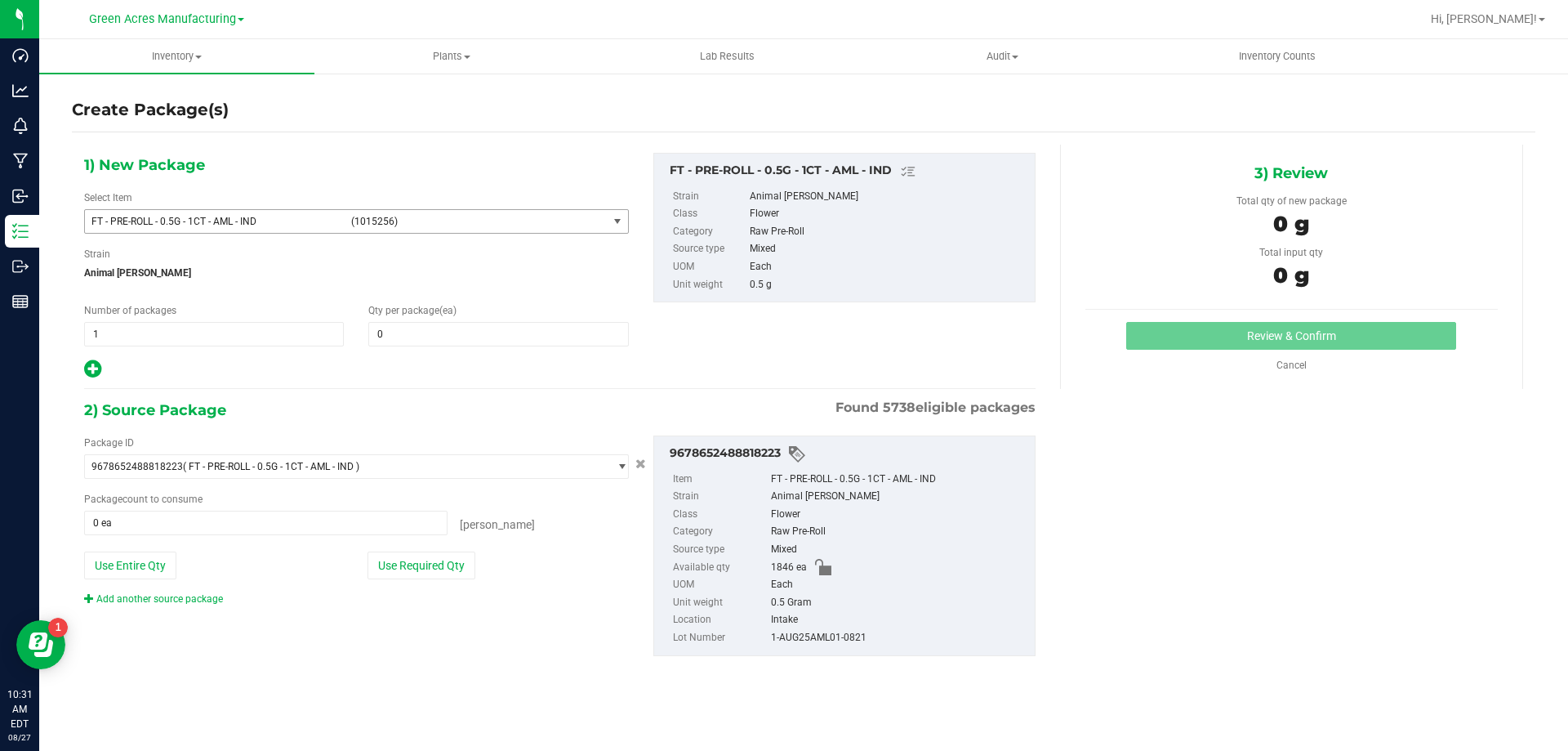
click at [404, 217] on span "(1015256)" at bounding box center [476, 222] width 250 height 12
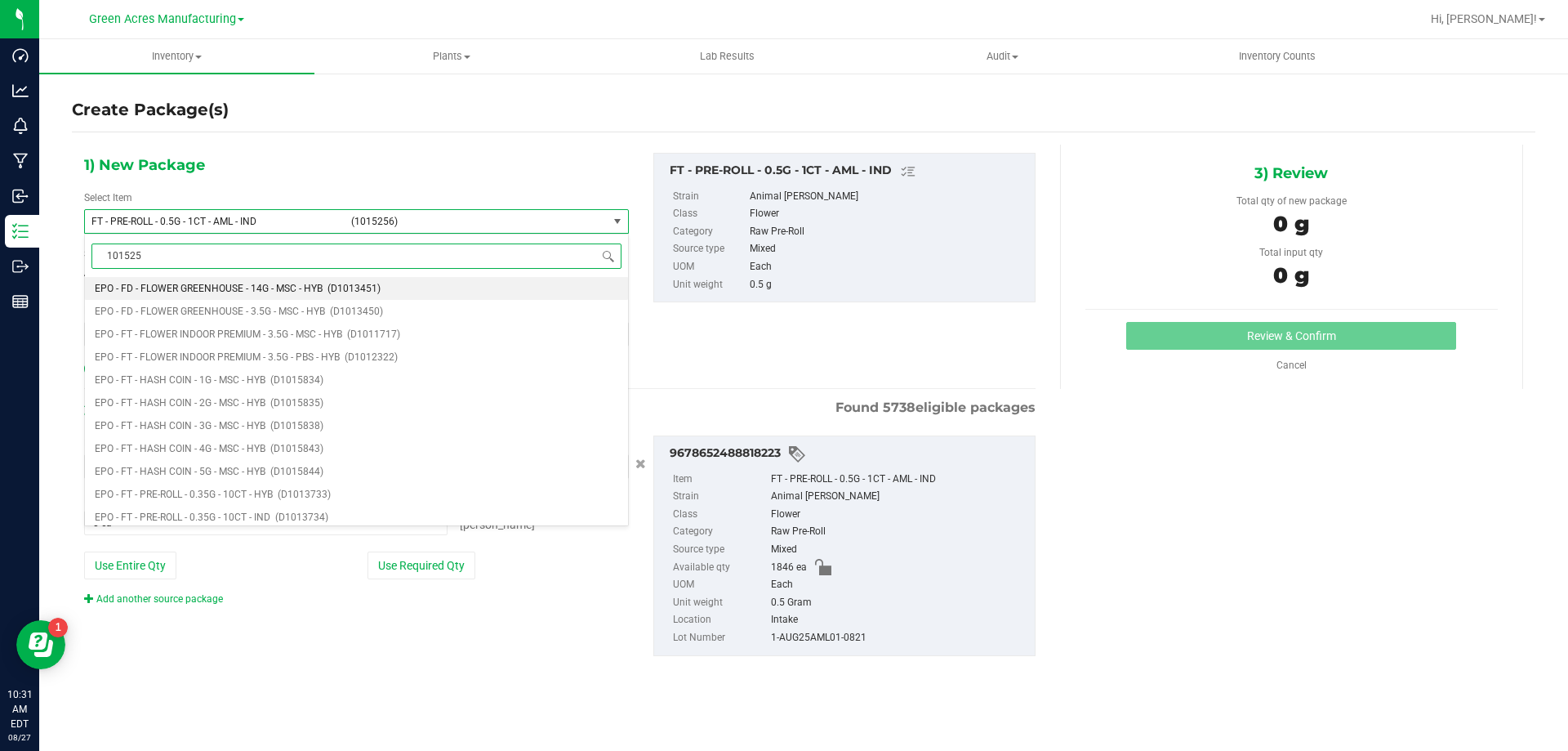
type input "1015256"
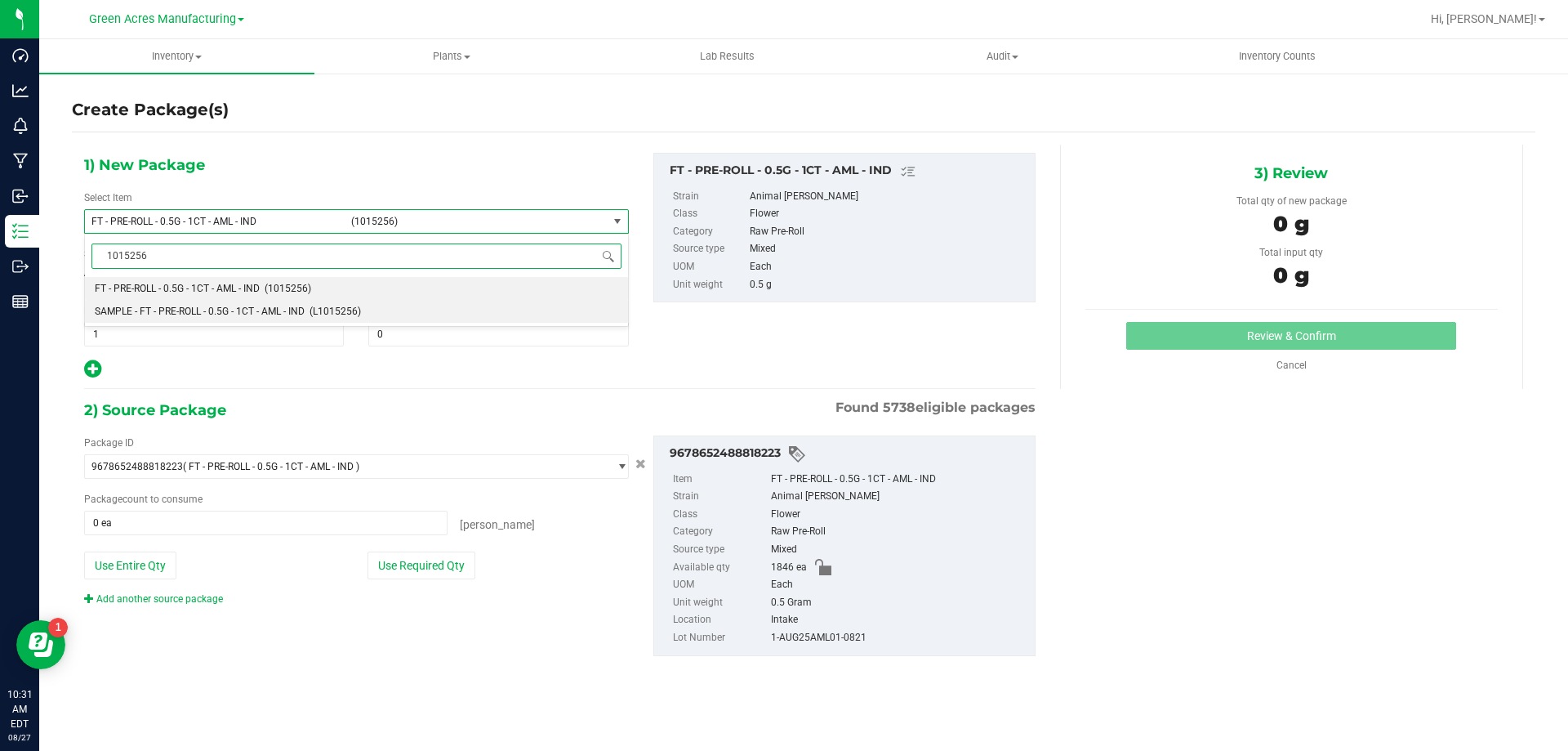
click at [336, 311] on span "(L1015256)" at bounding box center [335, 312] width 52 height 12
type input "0"
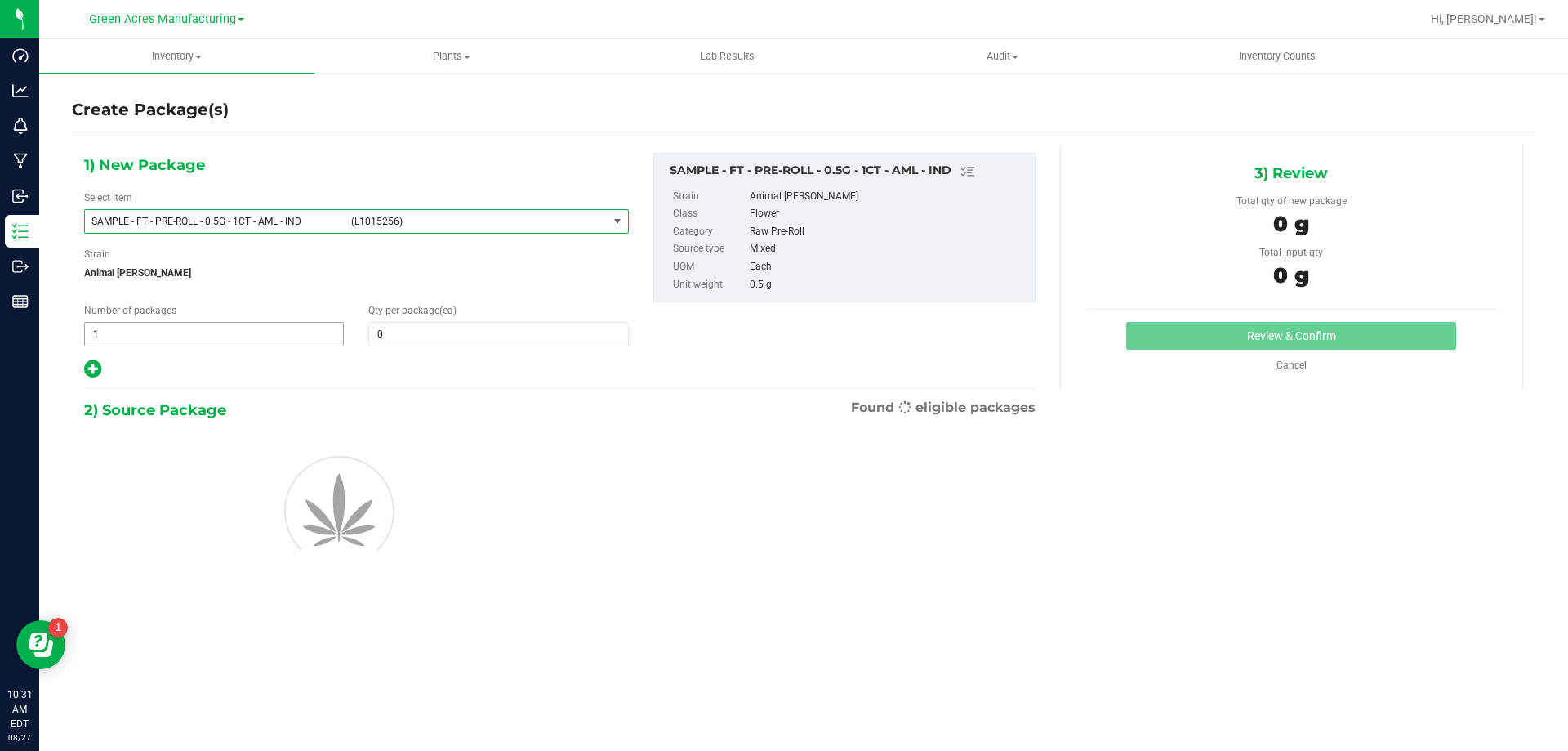
click at [159, 334] on span "1 1" at bounding box center [214, 333] width 260 height 24
type input "2"
type input "1"
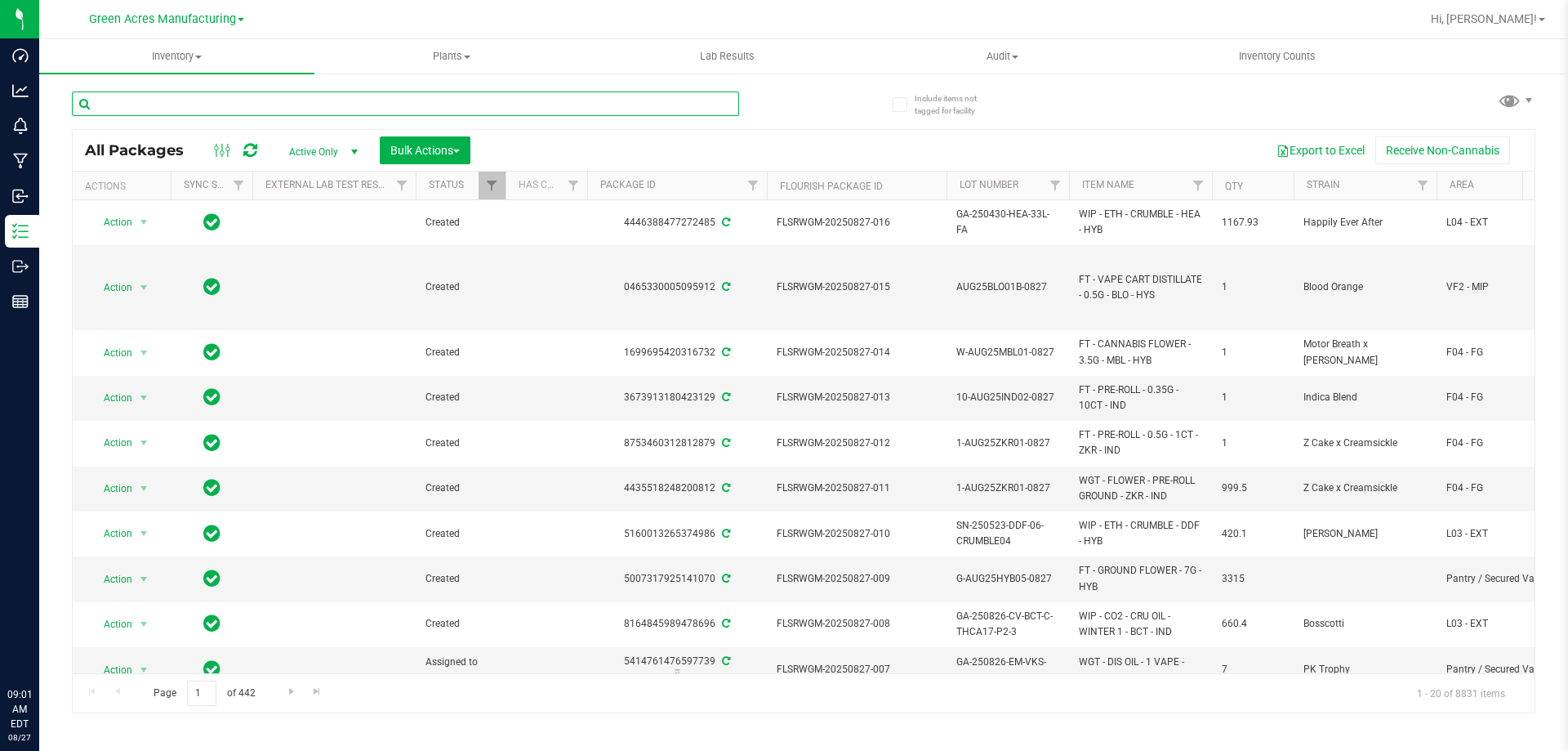
click at [499, 101] on input "text" at bounding box center [405, 104] width 667 height 24
paste input "W-JUL25LMZ01-0820"
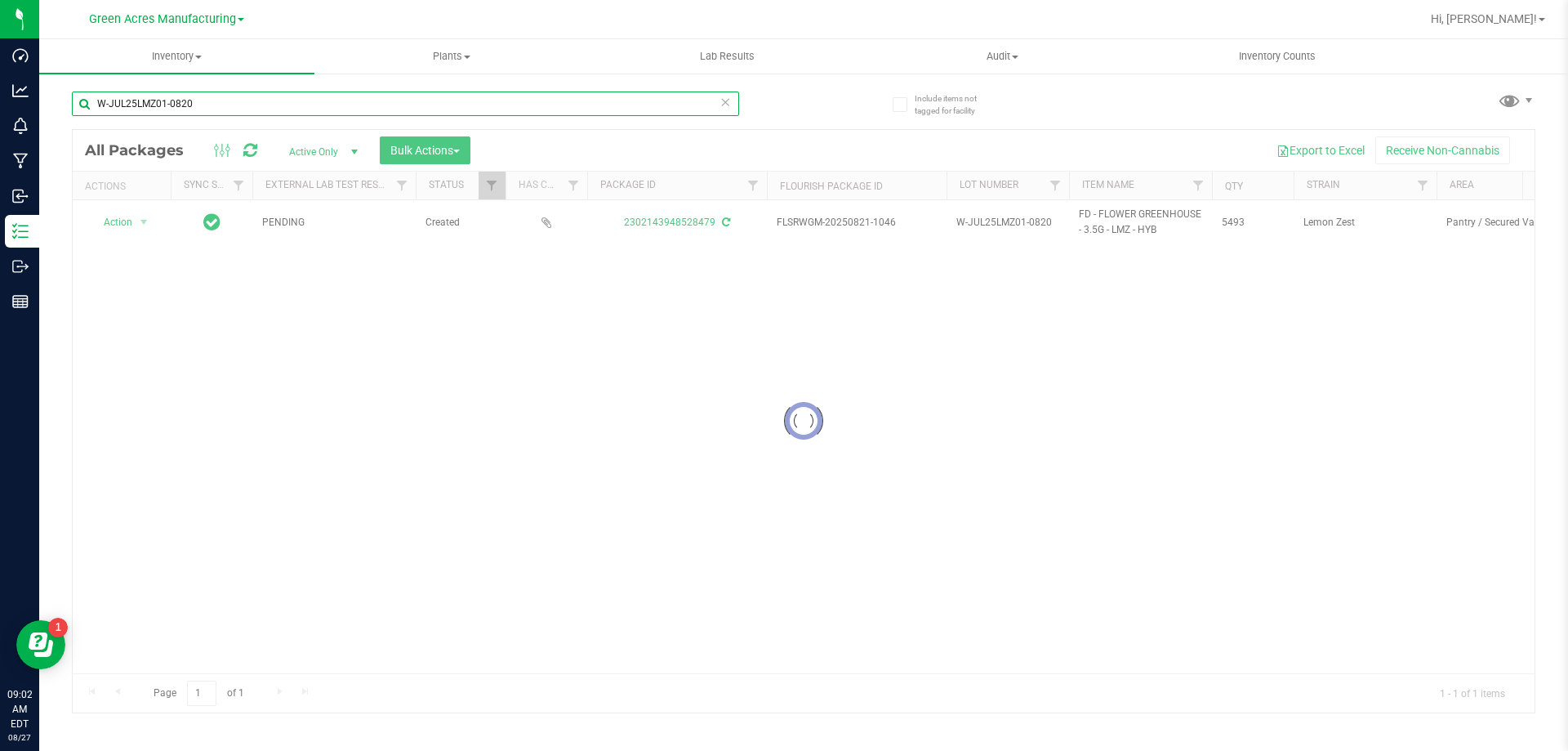
type input "W-JUL25LMZ01-0820"
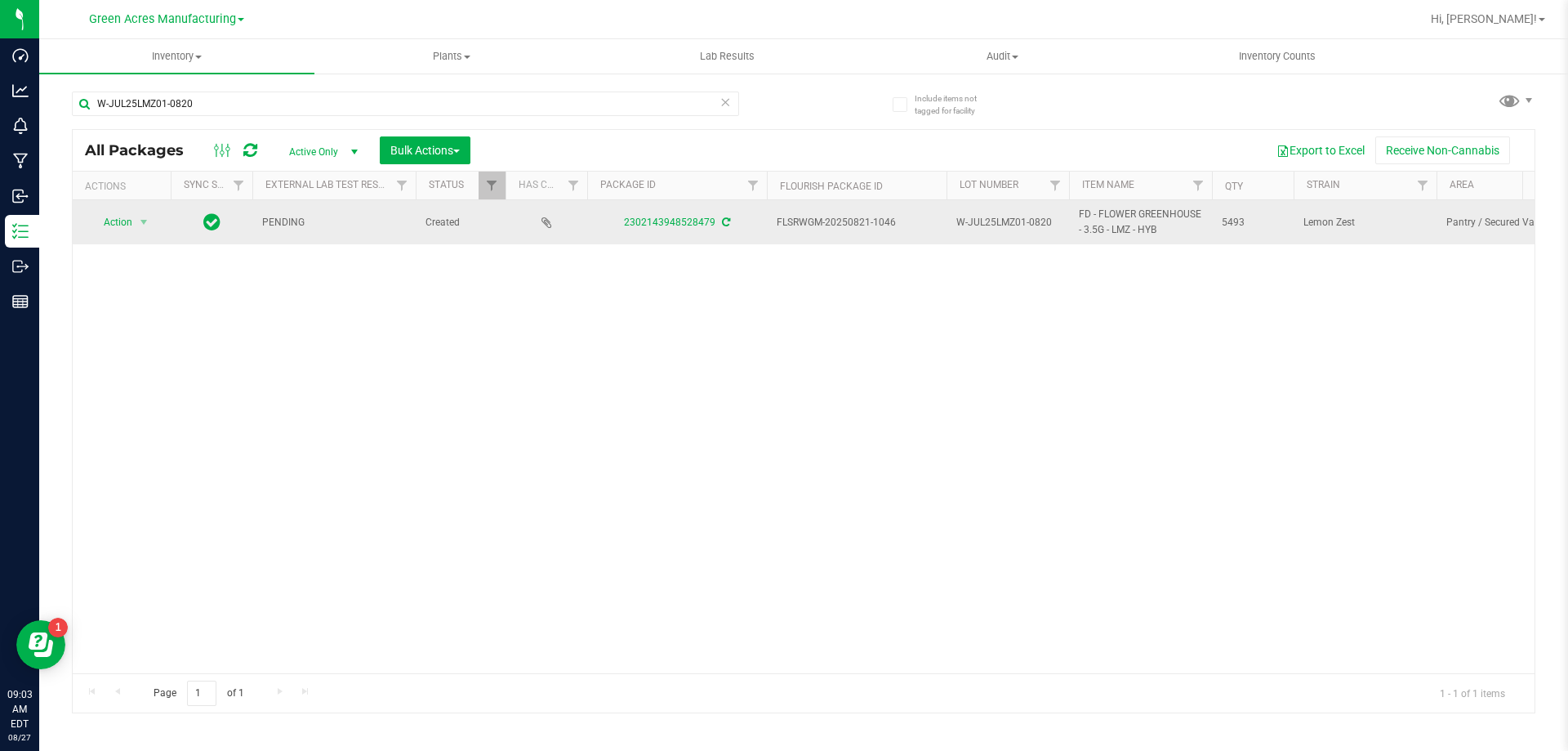
click at [722, 225] on icon at bounding box center [725, 222] width 8 height 10
click at [127, 229] on span "Action" at bounding box center [110, 222] width 44 height 22
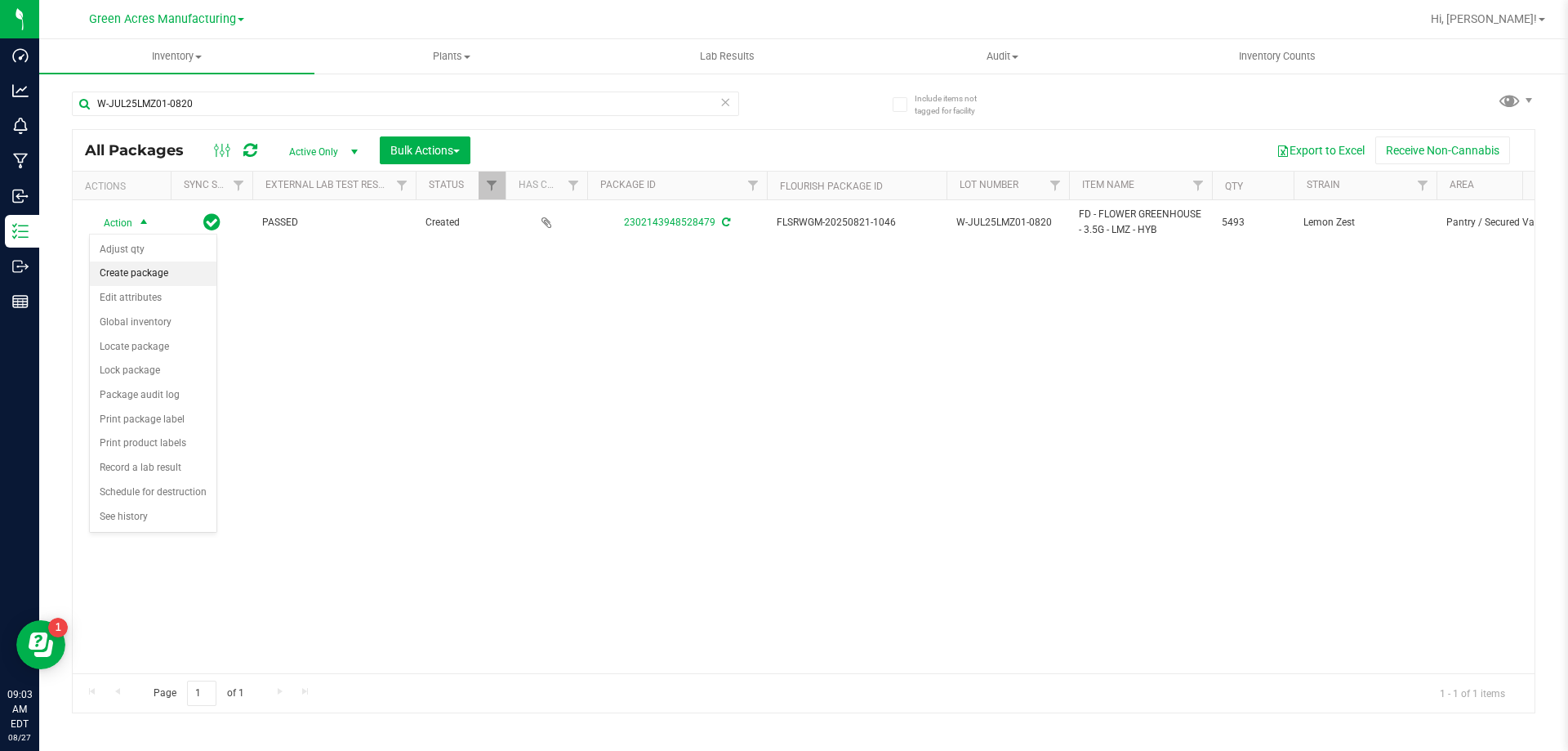
click at [153, 272] on li "Create package" at bounding box center [153, 273] width 127 height 24
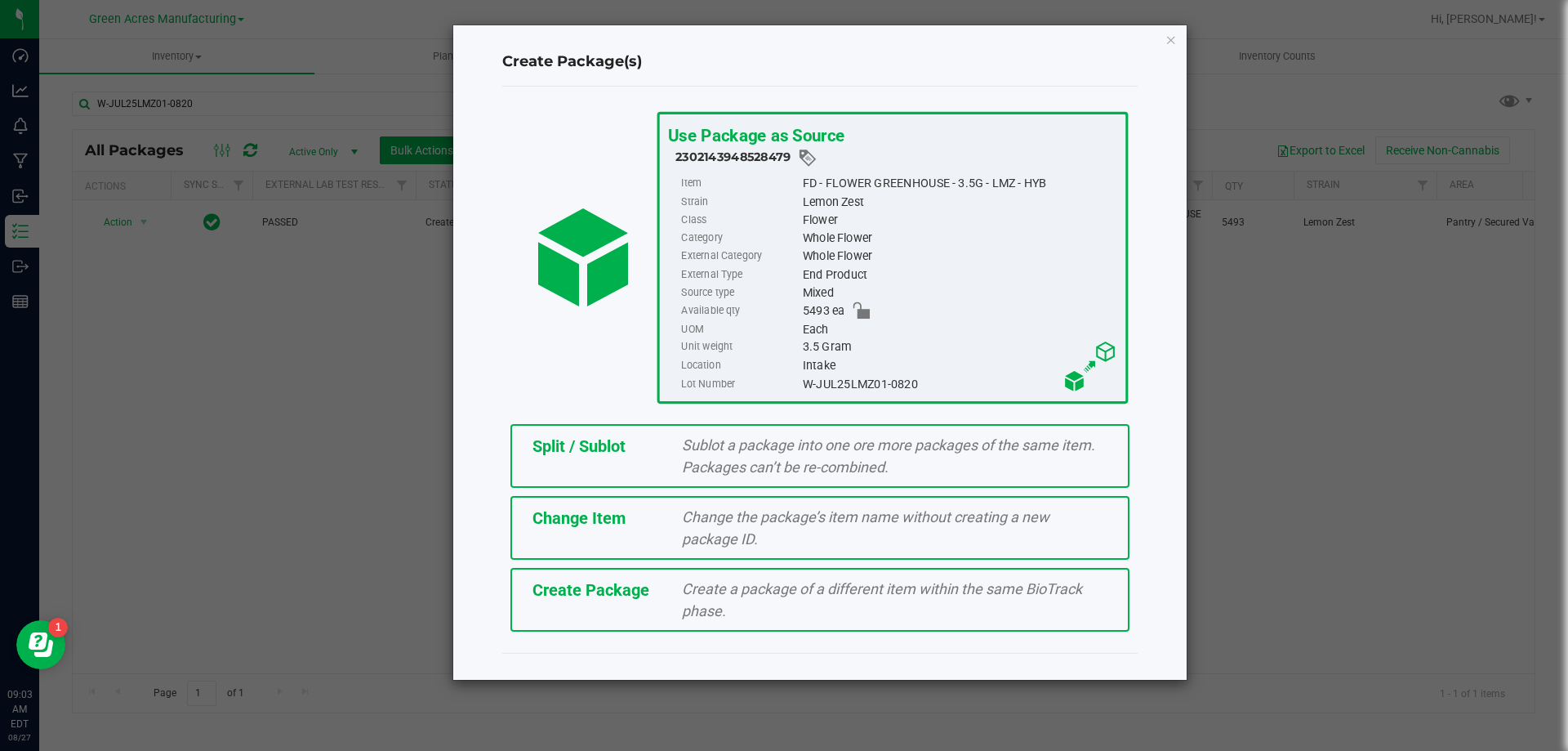
click at [552, 602] on div "Create Package Create a package of a different item within the same BioTrack ph…" at bounding box center [820, 599] width 619 height 63
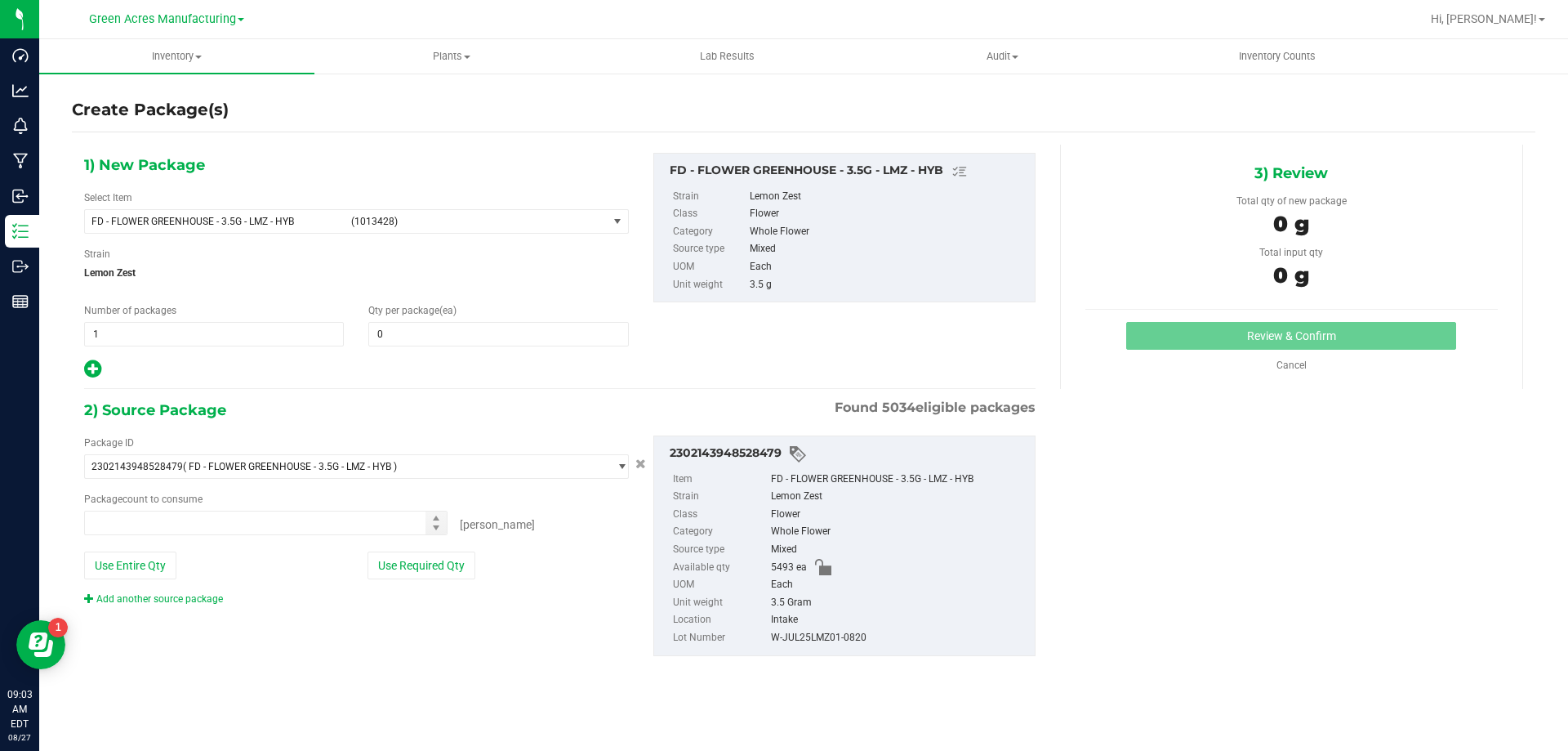
type input "0"
type input "0 ea"
click at [484, 224] on span "(1013428)" at bounding box center [476, 222] width 250 height 12
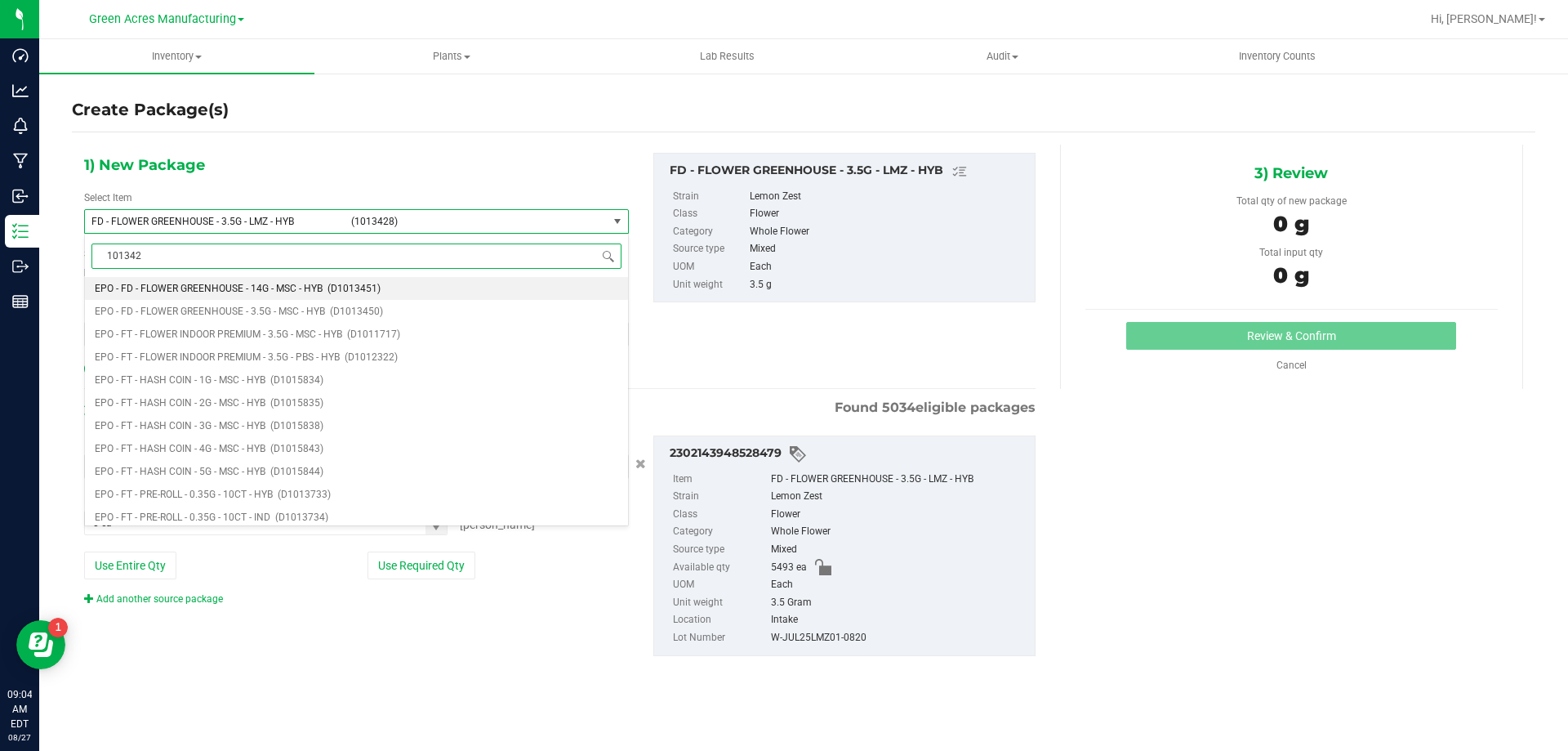
type input "1013428"
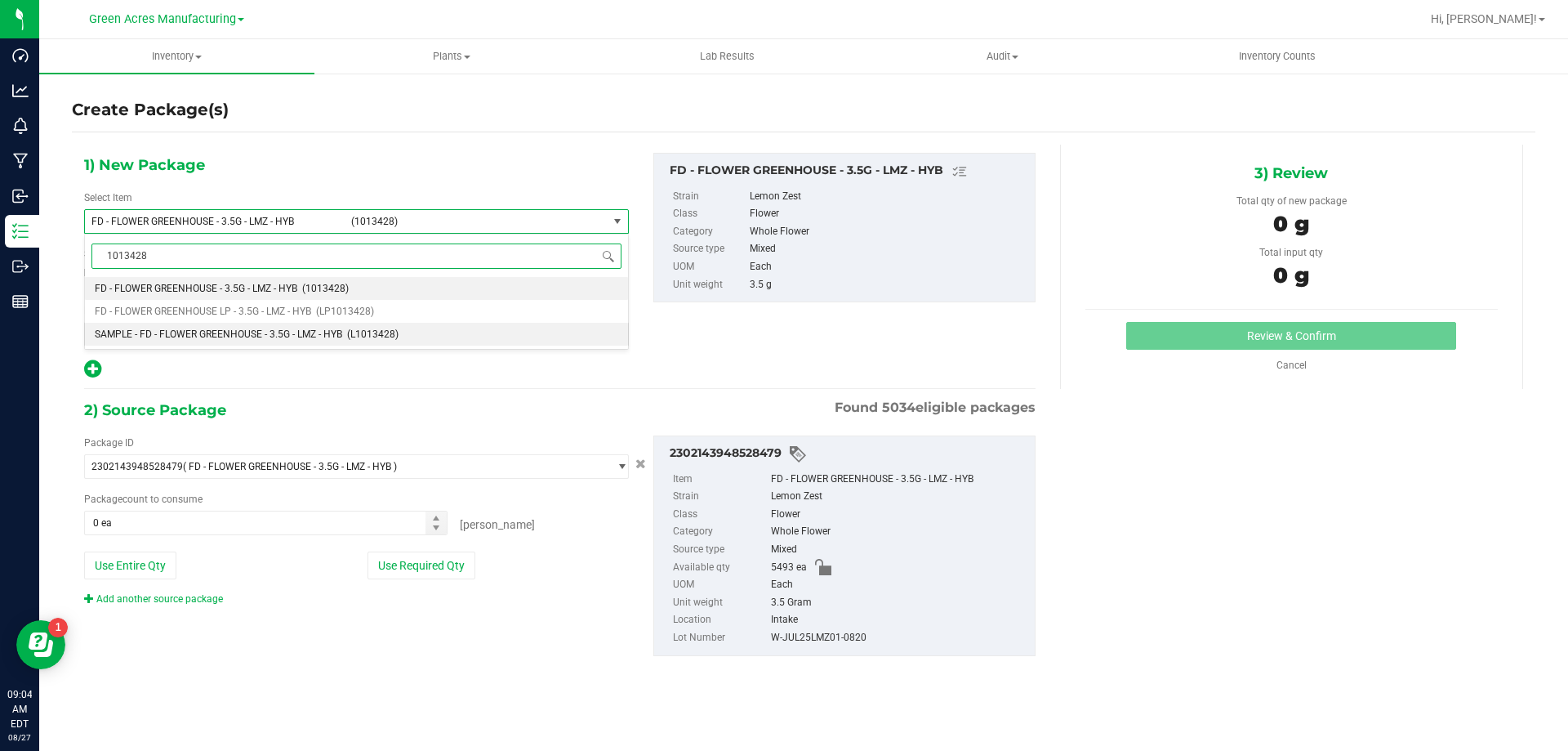
click at [282, 332] on span "SAMPLE - FD - FLOWER GREENHOUSE - 3.5G - LMZ - HYB" at bounding box center [218, 334] width 247 height 12
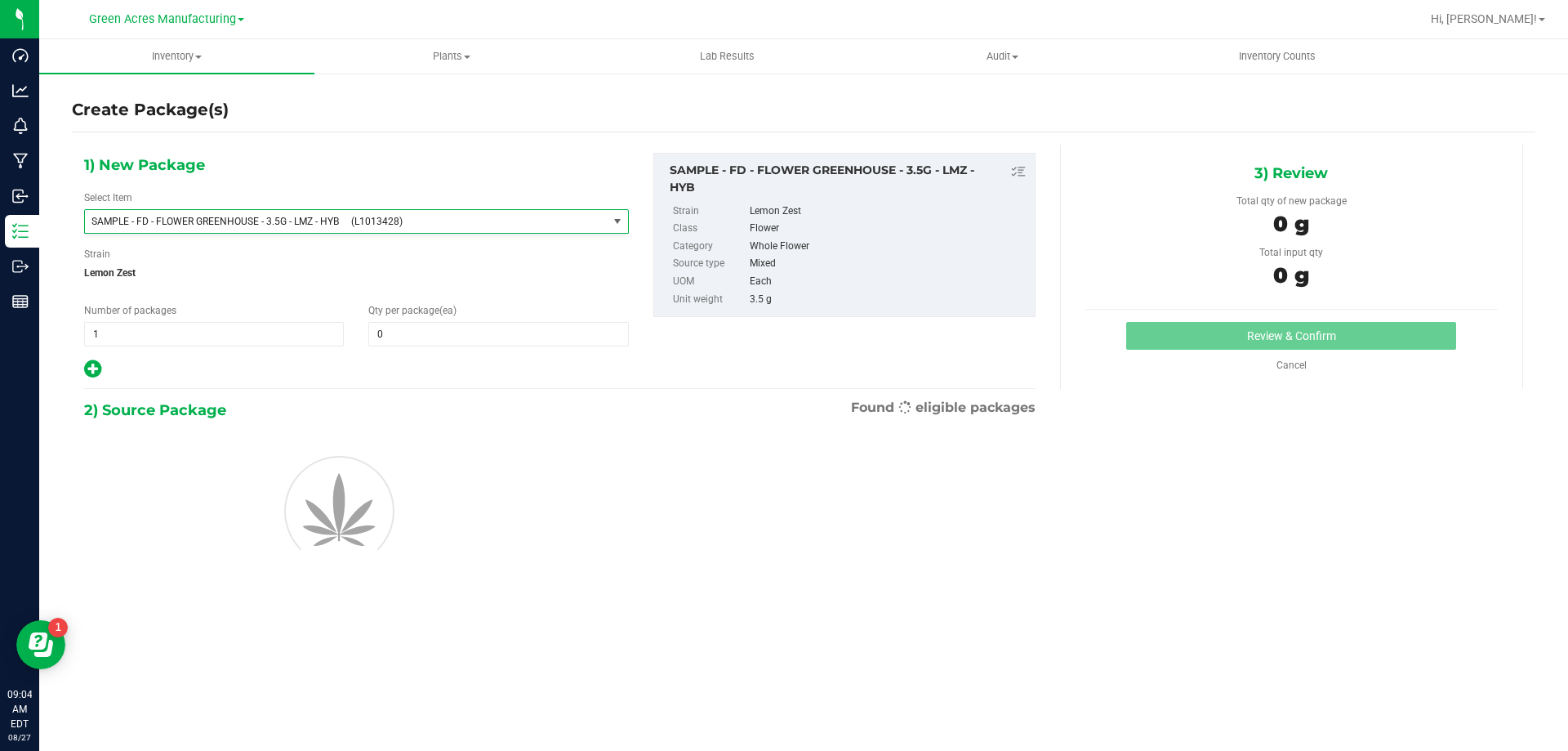
type input "0"
click at [157, 325] on span "1 1" at bounding box center [214, 333] width 260 height 24
type input "2"
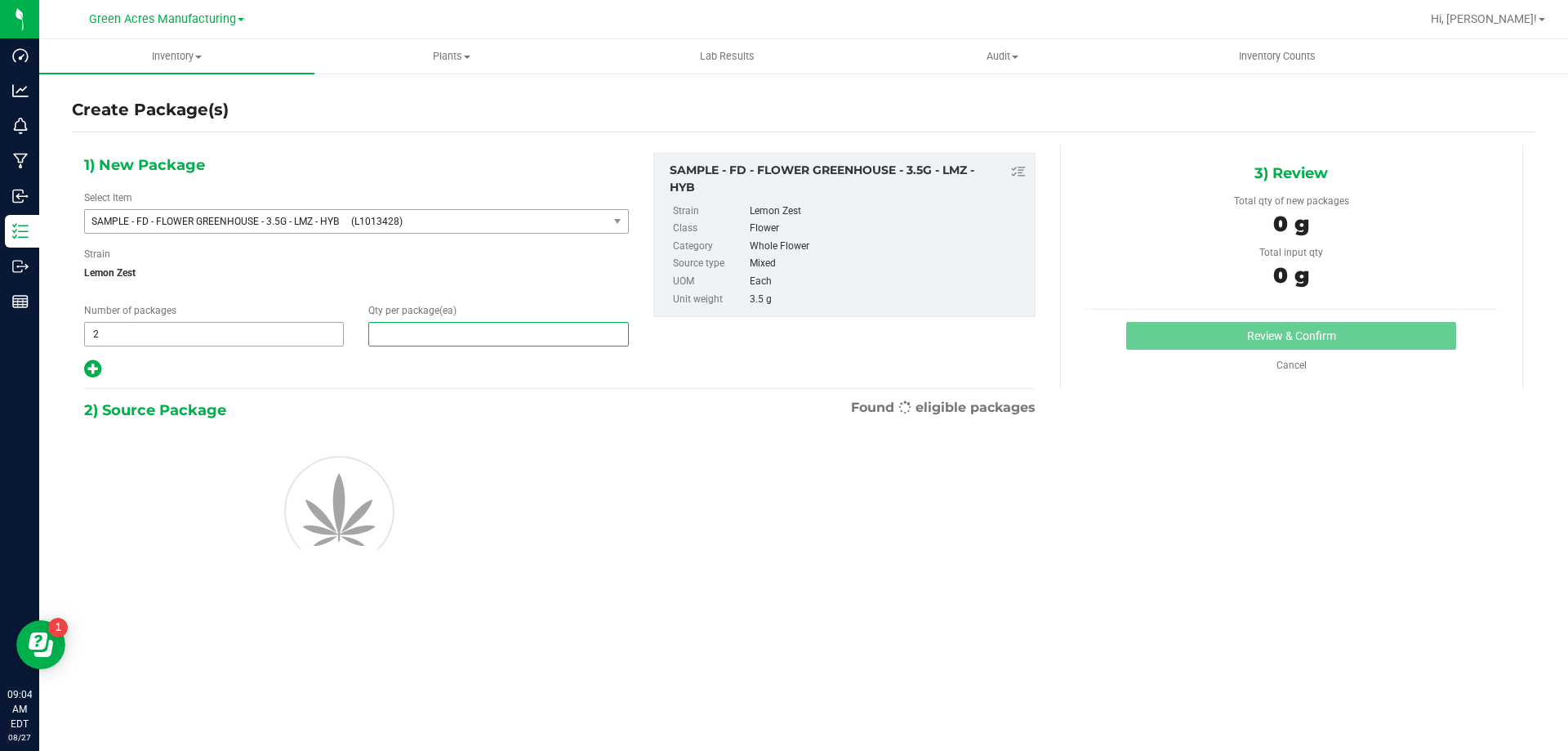
type input "1"
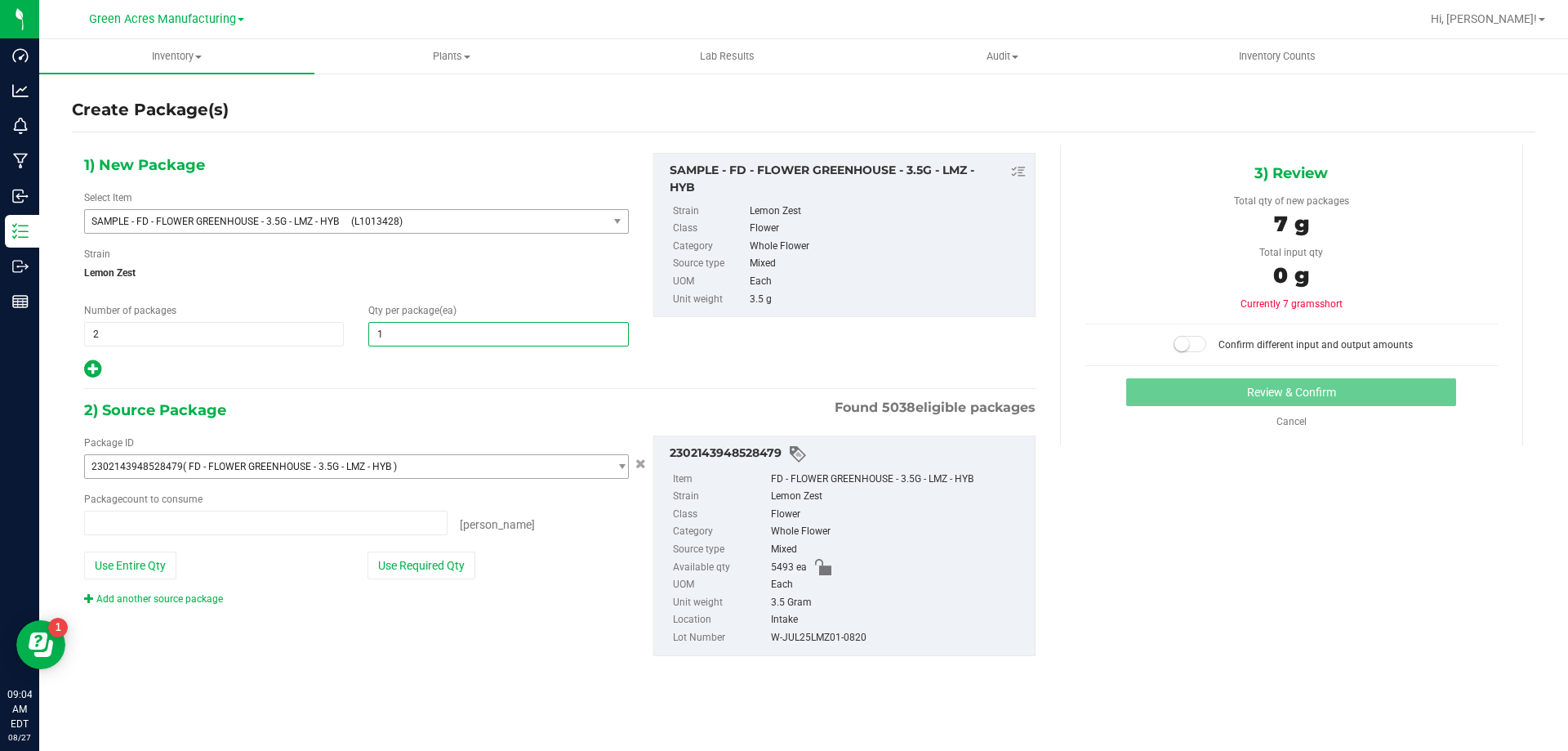
type input "0 ea"
type input "1"
click at [456, 558] on button "Use Required Qty" at bounding box center [421, 564] width 107 height 27
type input "2 ea"
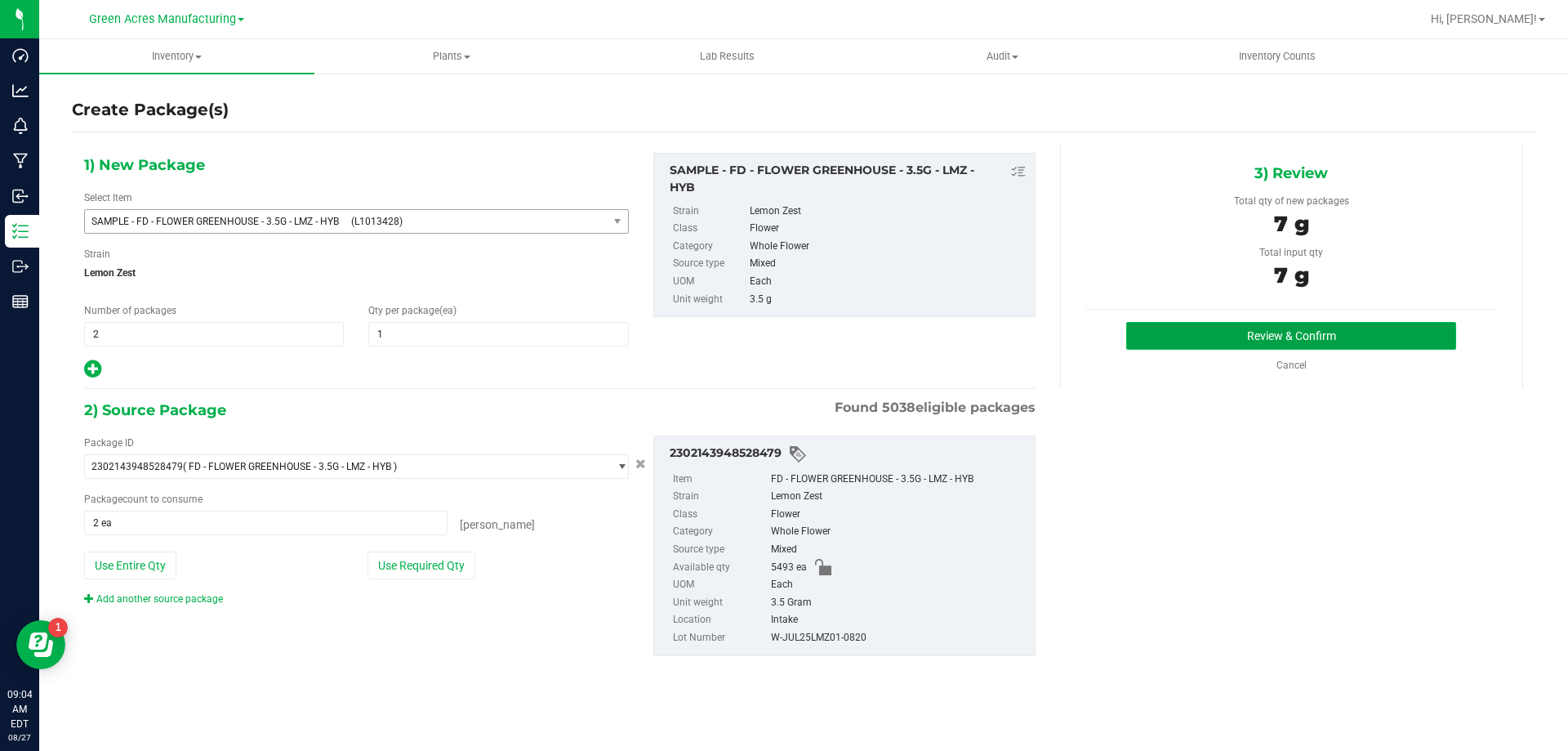
click at [1273, 334] on button "Review & Confirm" at bounding box center [1291, 335] width 330 height 27
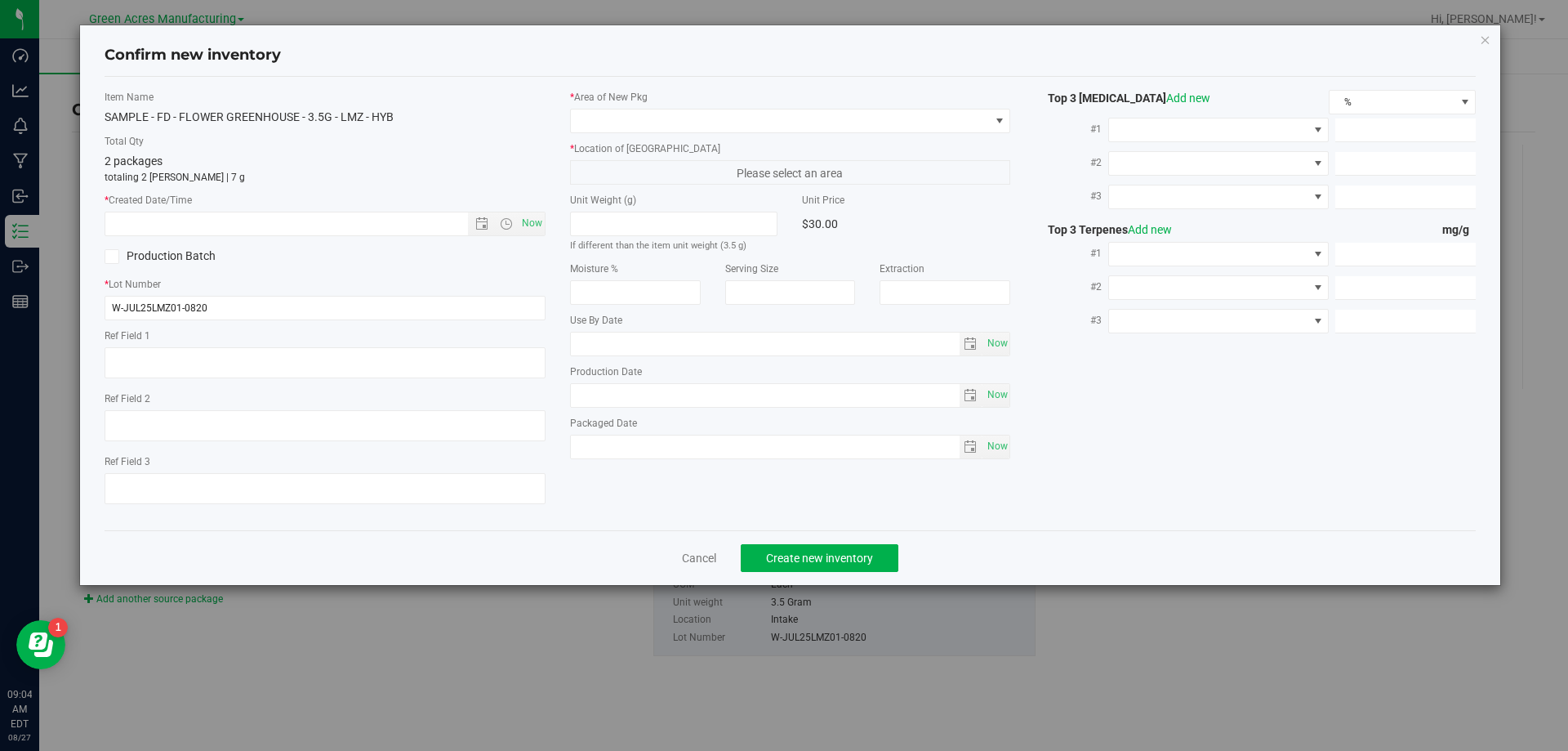
type textarea "DEP"
click at [531, 222] on span "Now" at bounding box center [531, 224] width 27 height 23
type input "8/27/2025 9:04 AM"
click at [671, 113] on span at bounding box center [780, 120] width 419 height 22
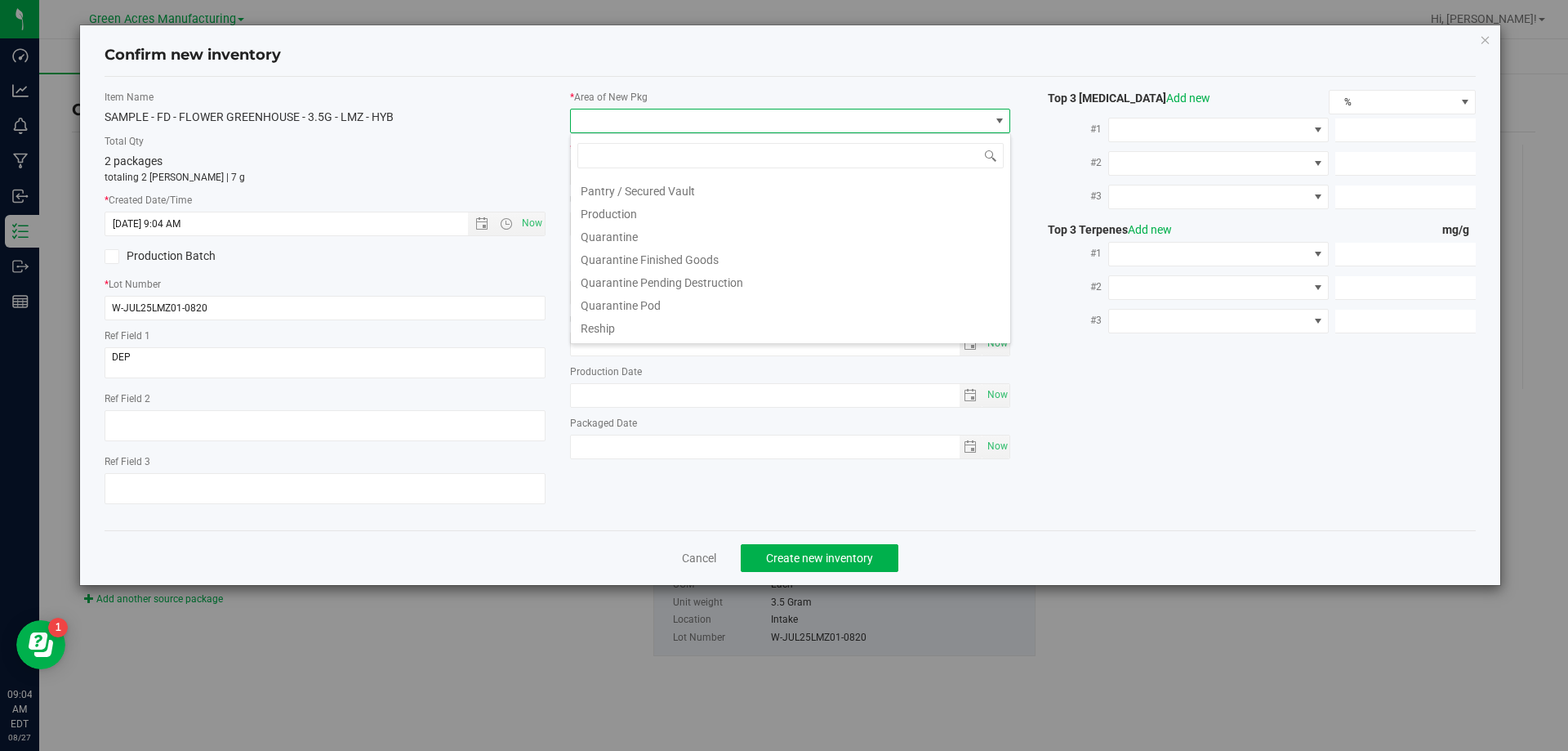
scroll to position [490, 0]
click at [656, 180] on li "Pantry / Secured Vault" at bounding box center [791, 178] width 439 height 22
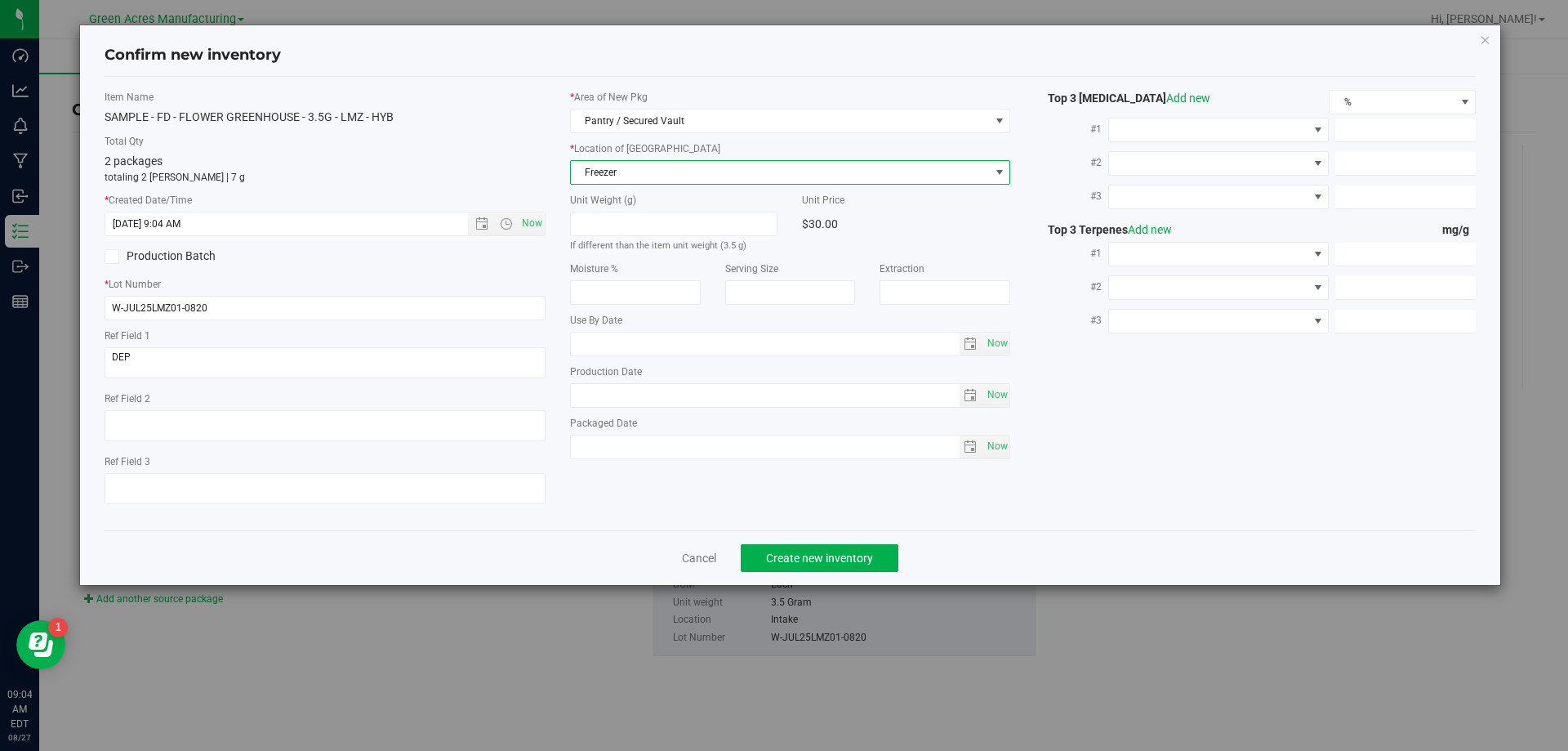
click at [675, 164] on span "Freezer" at bounding box center [780, 172] width 419 height 22
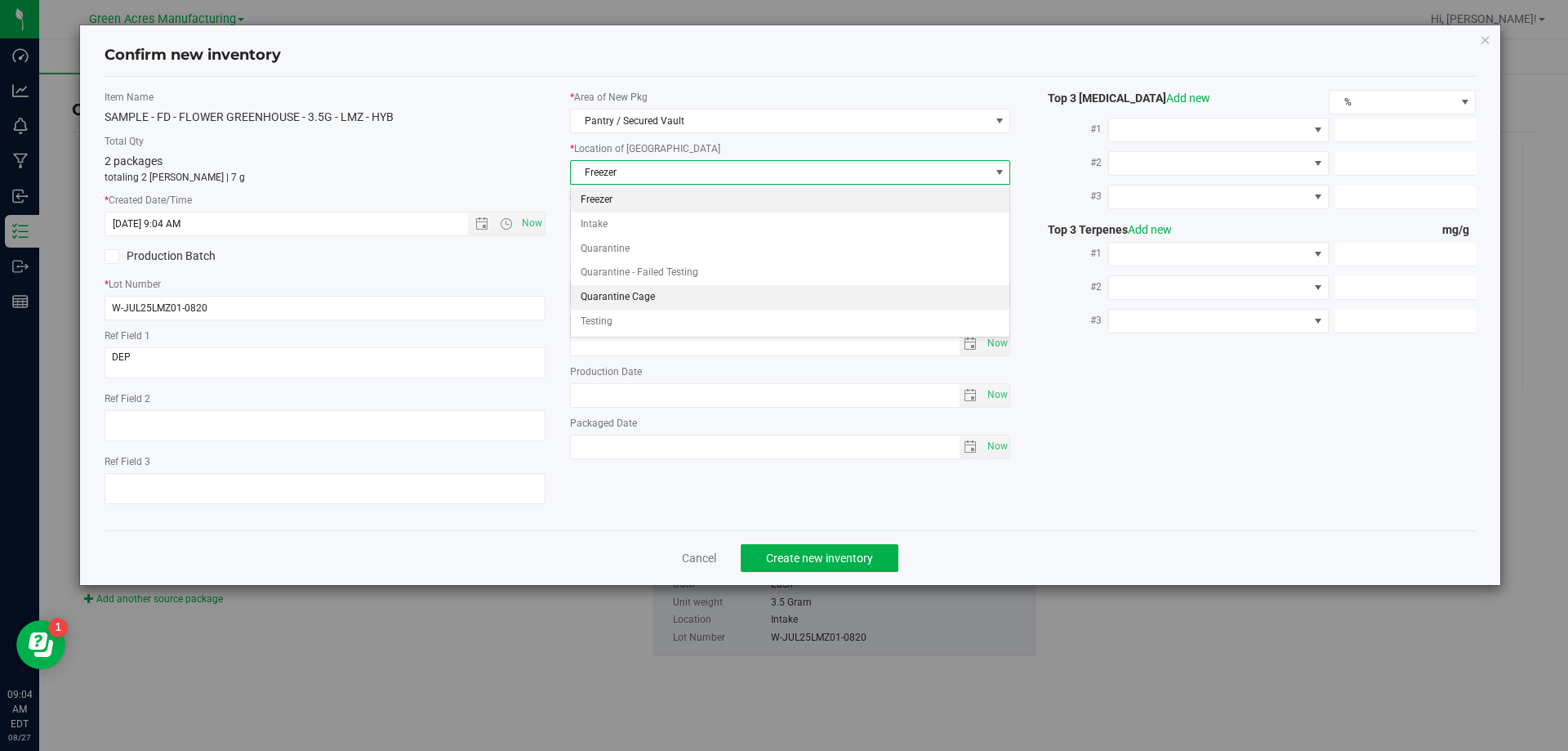
click at [640, 300] on li "Quarantine Cage" at bounding box center [791, 297] width 439 height 24
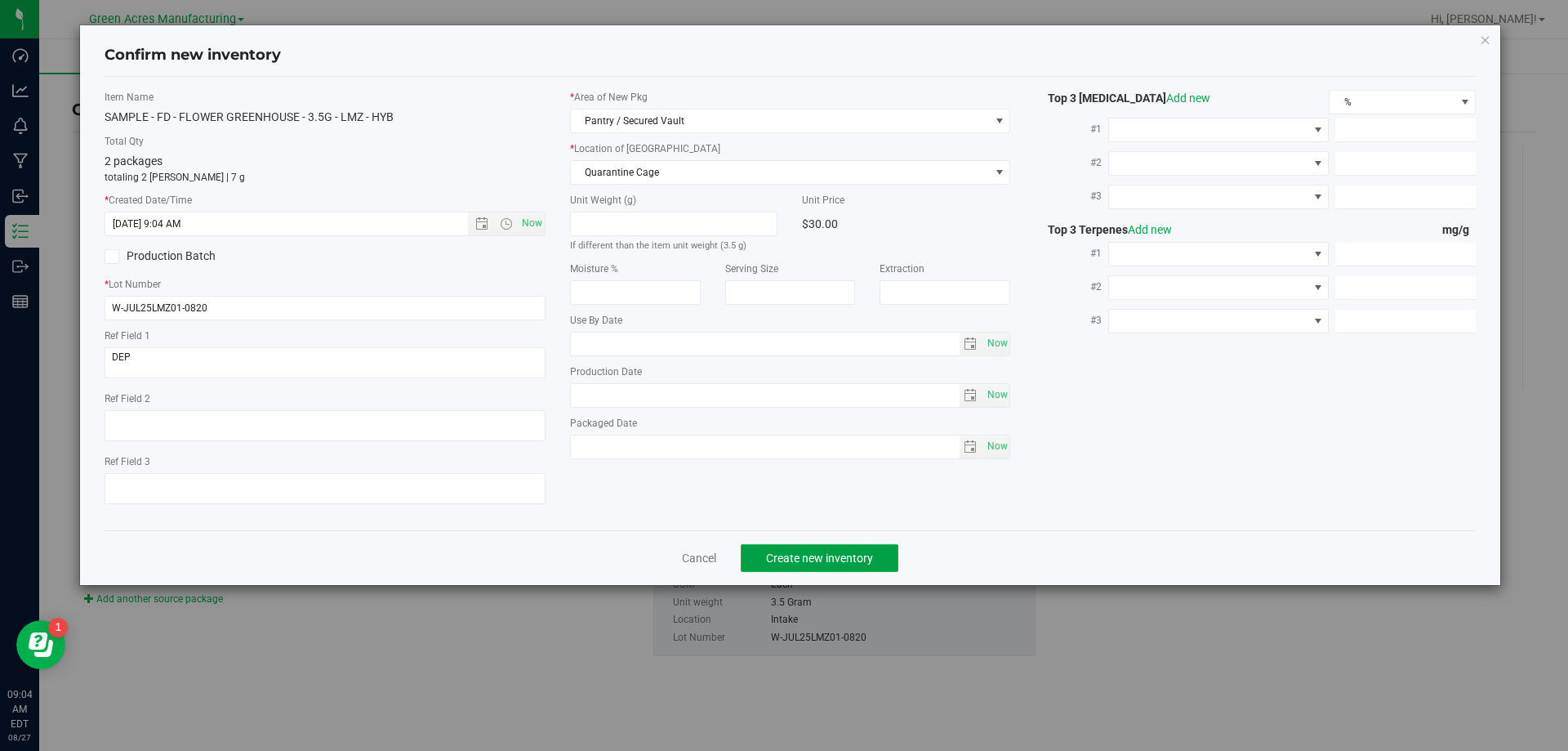
click at [836, 564] on button "Create new inventory" at bounding box center [818, 558] width 157 height 27
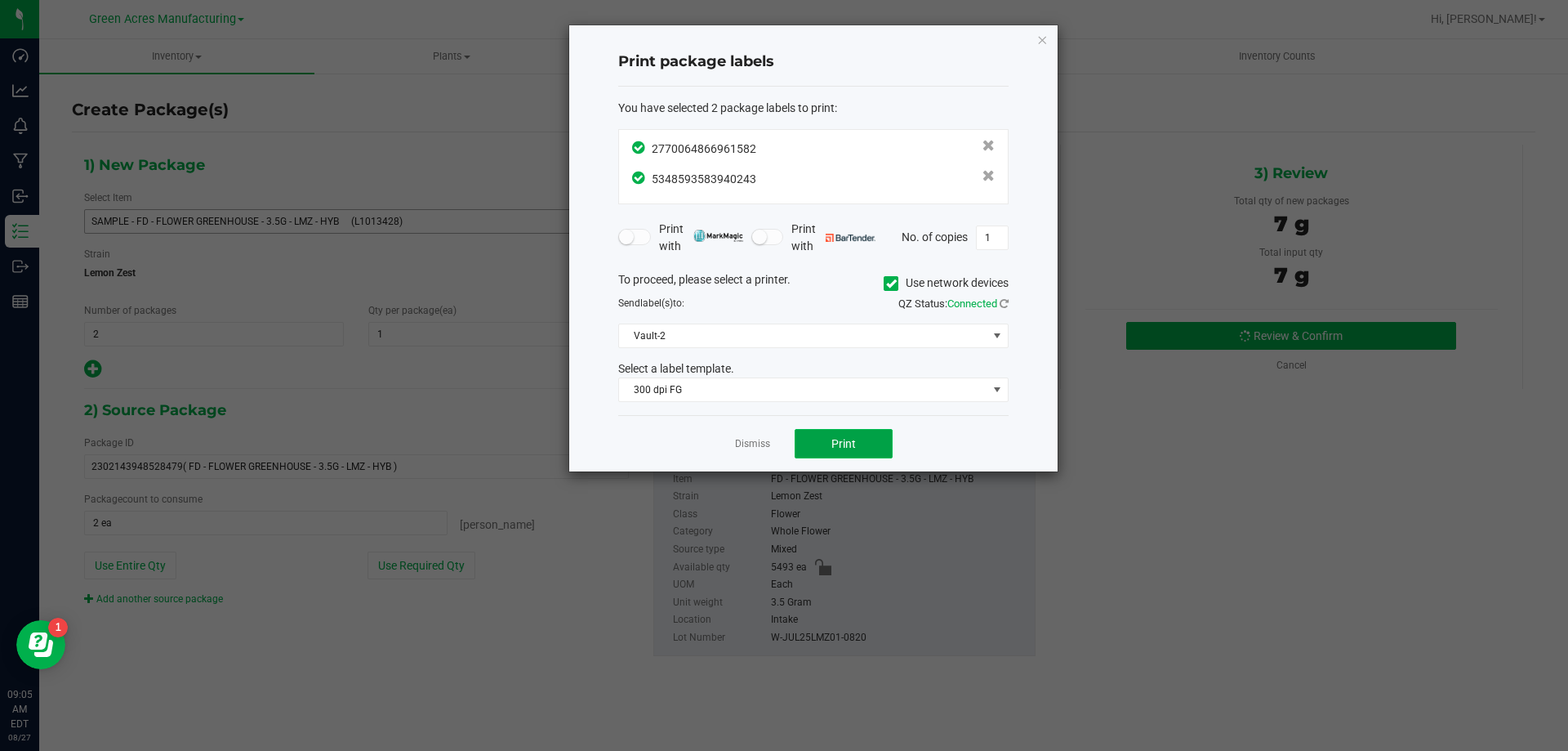
click at [830, 432] on button "Print" at bounding box center [844, 443] width 98 height 29
click at [749, 443] on link "Dismiss" at bounding box center [753, 443] width 35 height 14
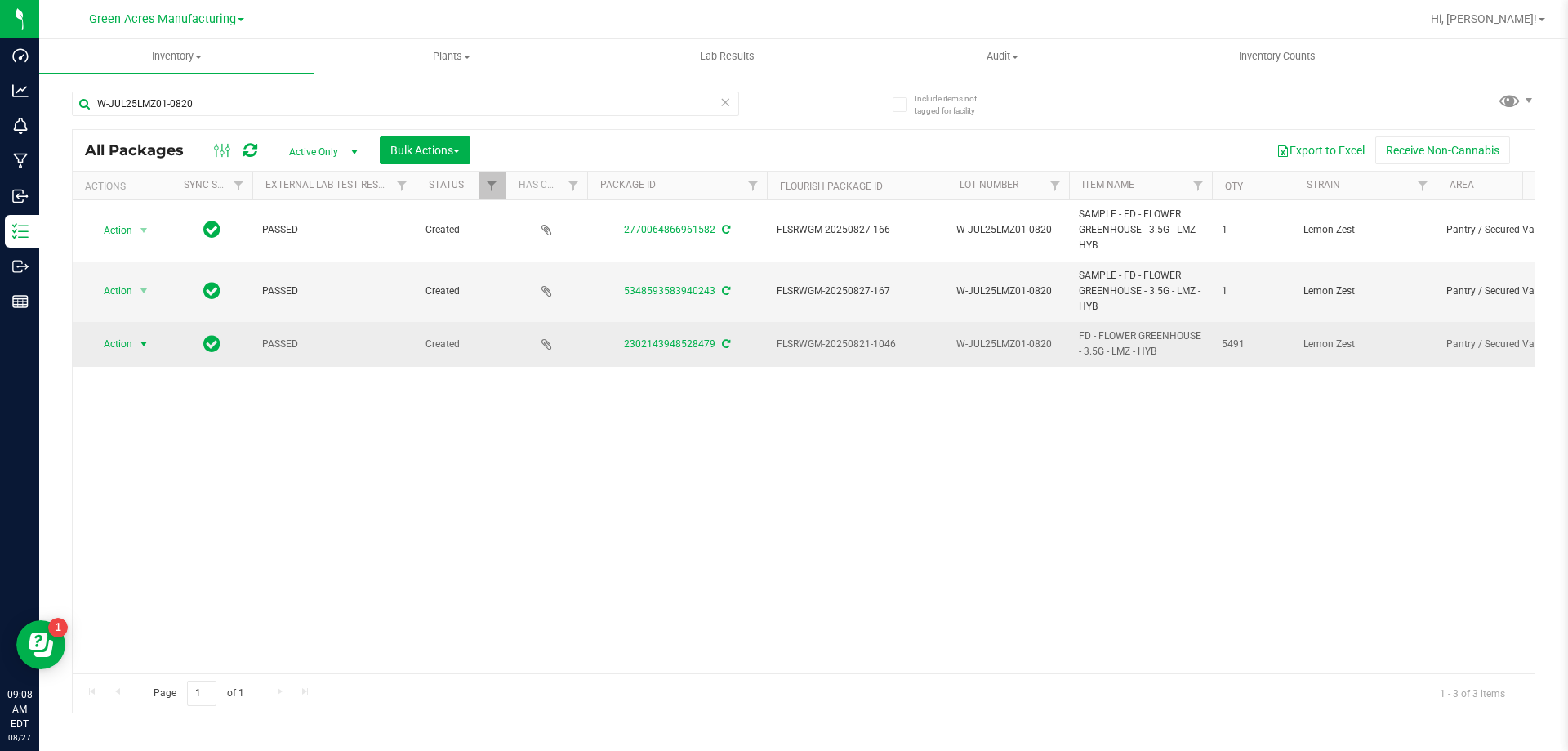
click at [107, 344] on span "Action" at bounding box center [110, 343] width 44 height 22
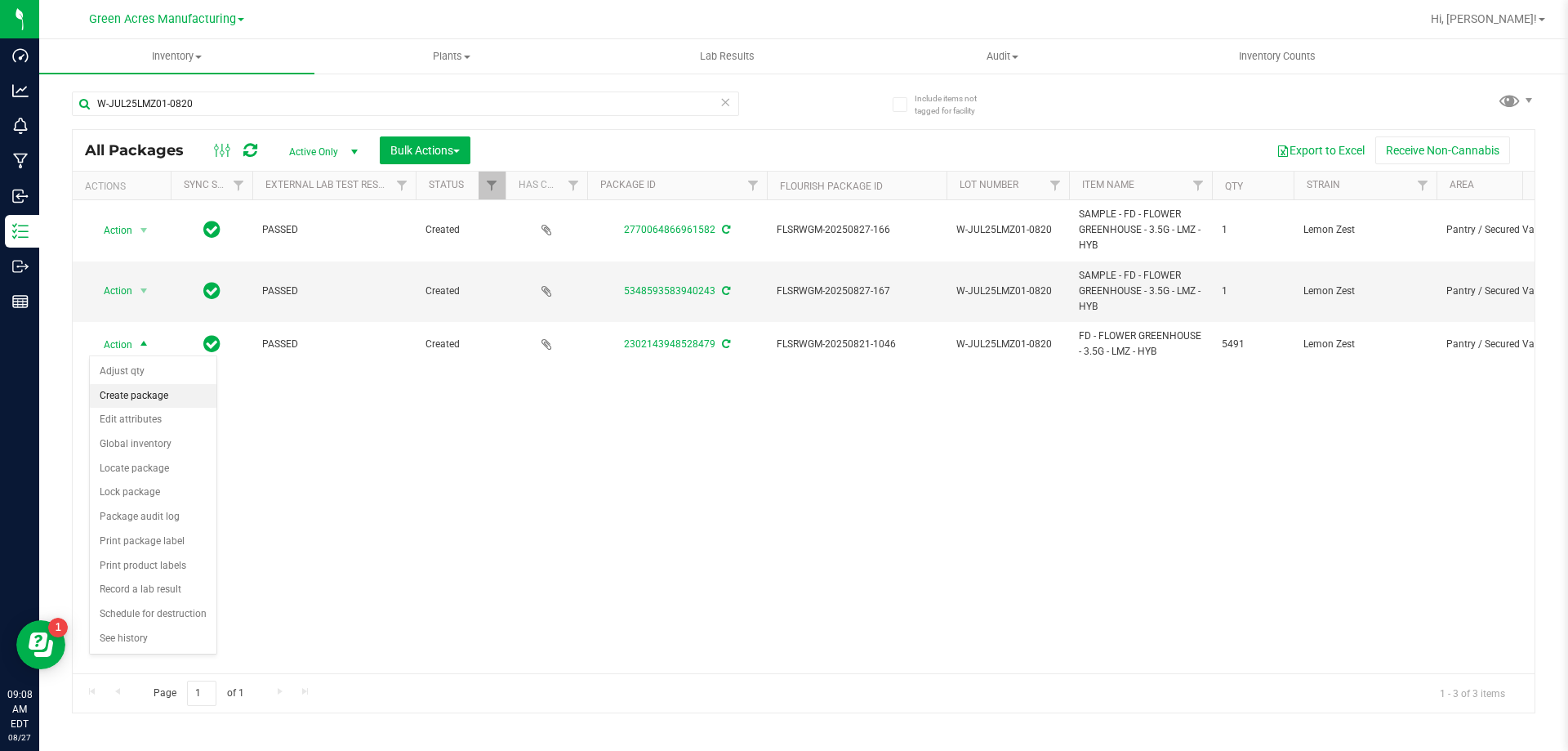
click at [124, 387] on li "Create package" at bounding box center [153, 396] width 127 height 24
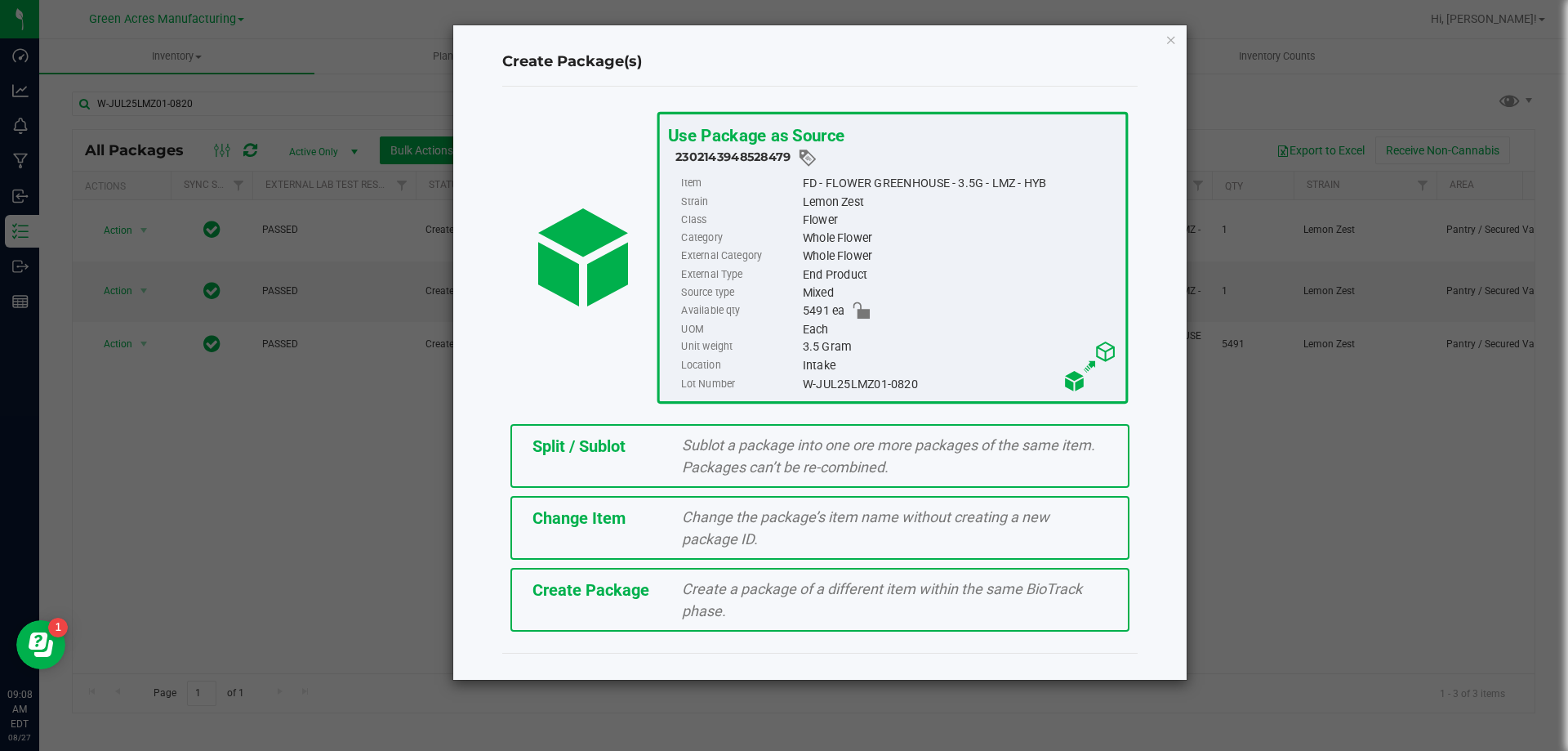
click at [525, 464] on div "Split / Sublot Sublot a package into one ore more packages of the same item. Pa…" at bounding box center [820, 455] width 619 height 63
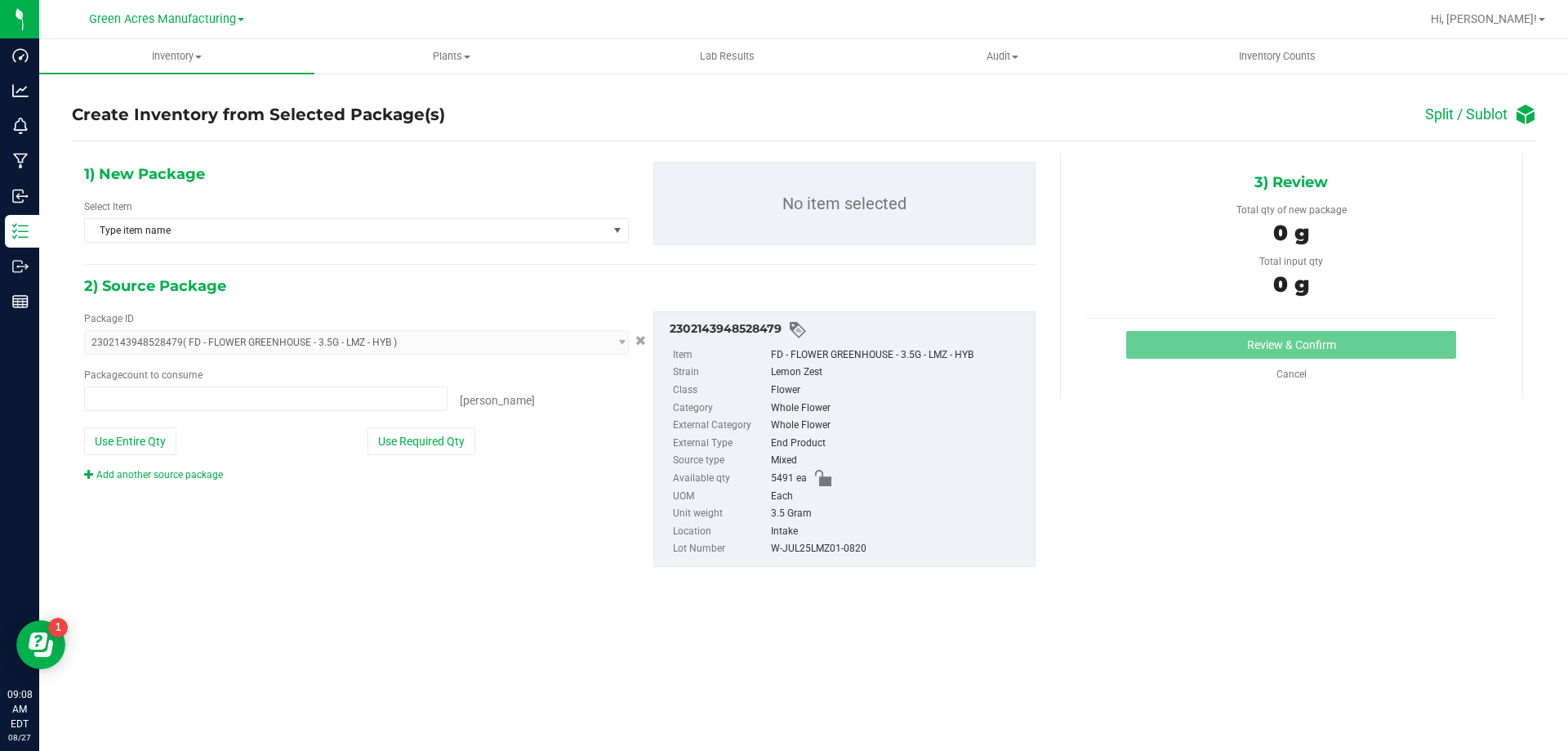
type input "0 ea"
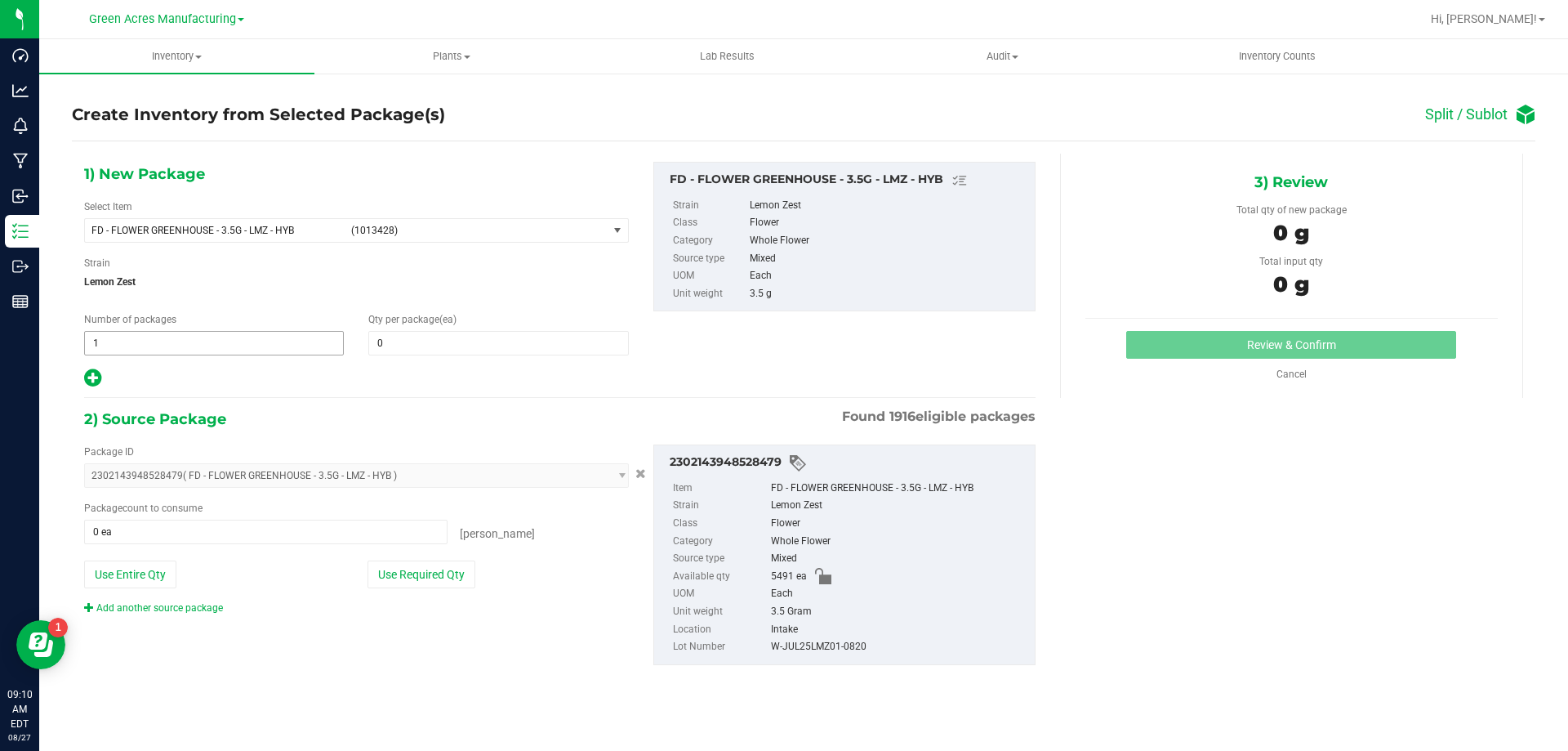
click at [282, 331] on span "1 1" at bounding box center [214, 343] width 260 height 24
type input "274"
type input "20"
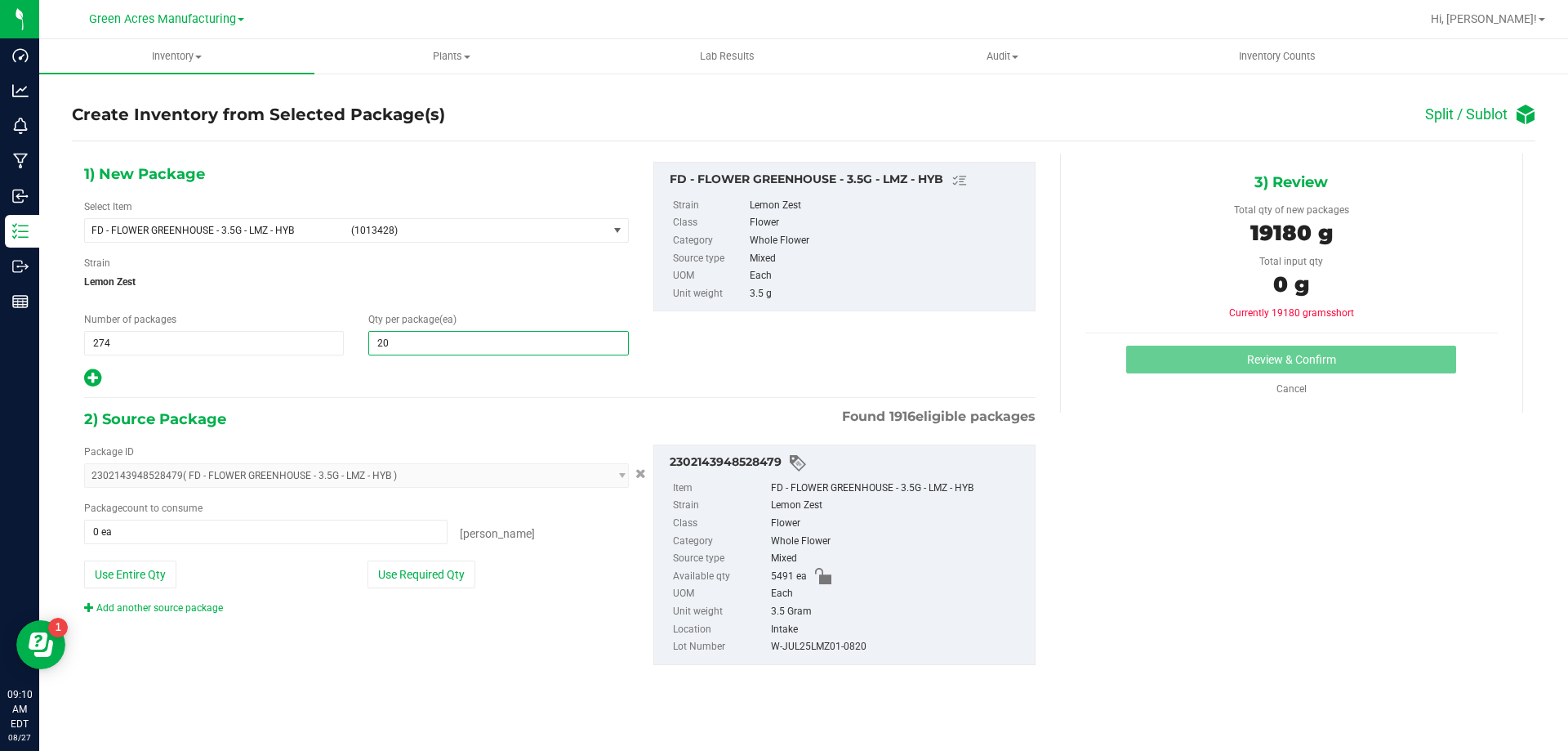
click at [92, 376] on icon at bounding box center [93, 377] width 18 height 21
type input "20"
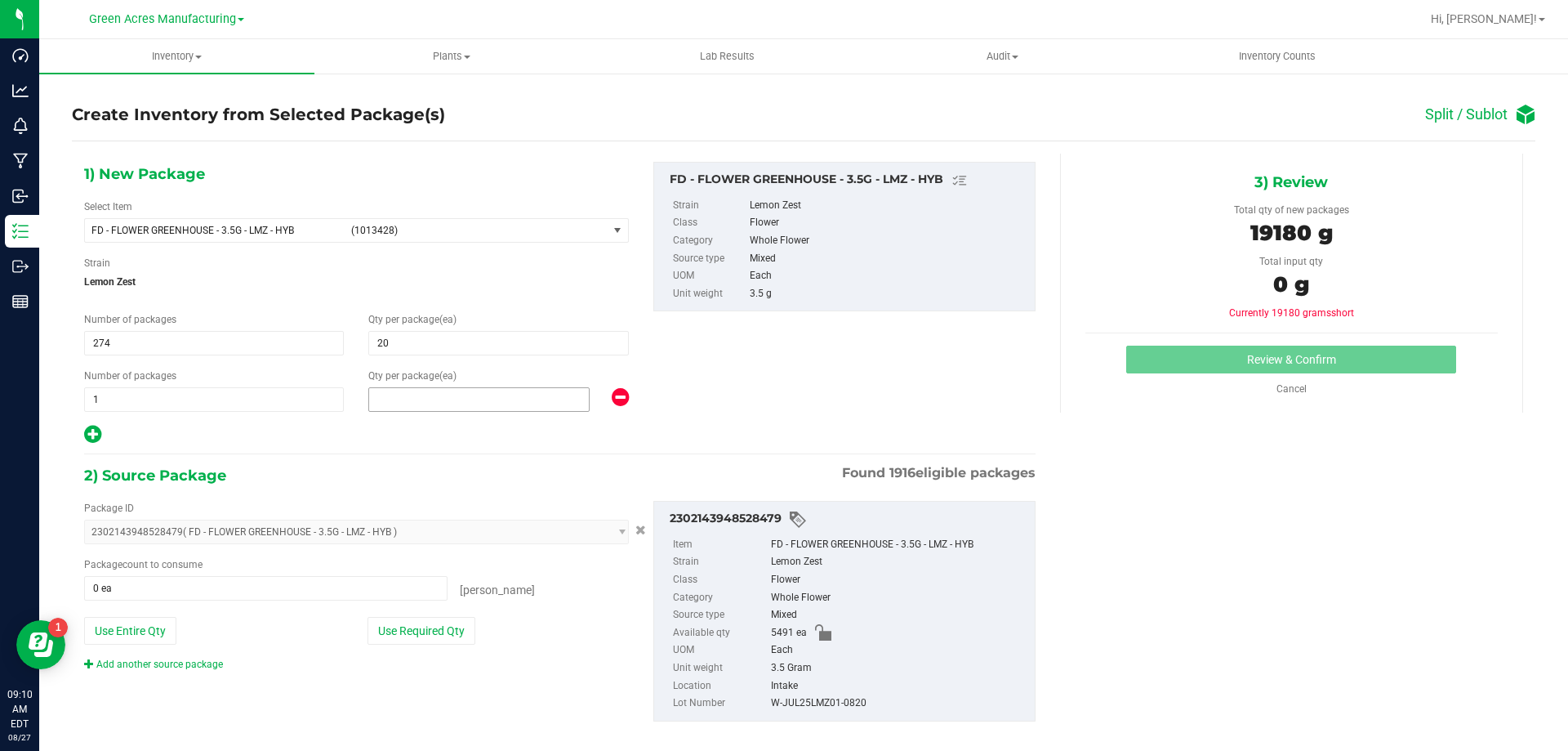
click at [427, 396] on span at bounding box center [478, 398] width 222 height 24
type input "11"
click at [371, 617] on button "Use Required Qty" at bounding box center [421, 630] width 107 height 27
type input "5491 ea"
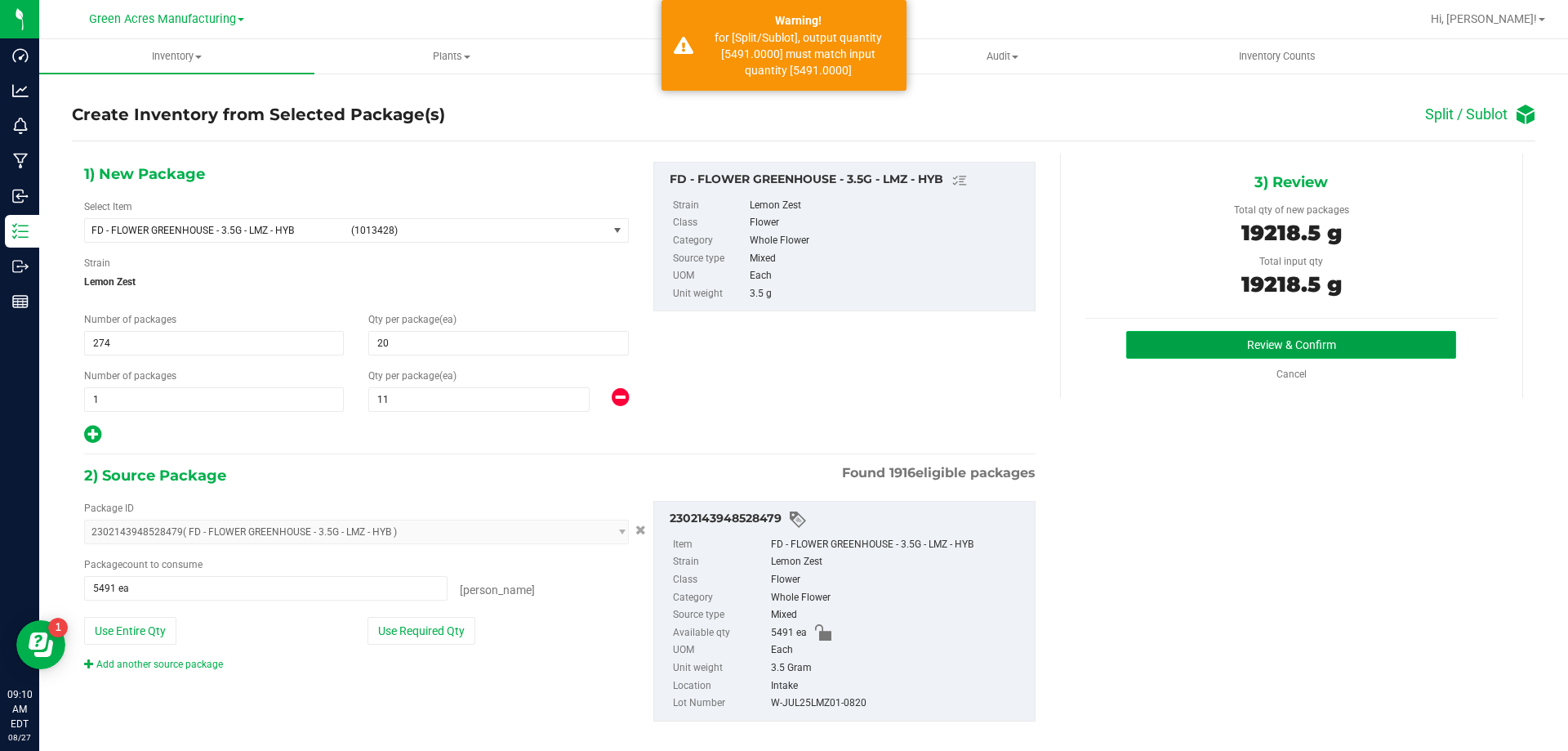
click at [1178, 349] on button "Review & Confirm" at bounding box center [1291, 345] width 330 height 27
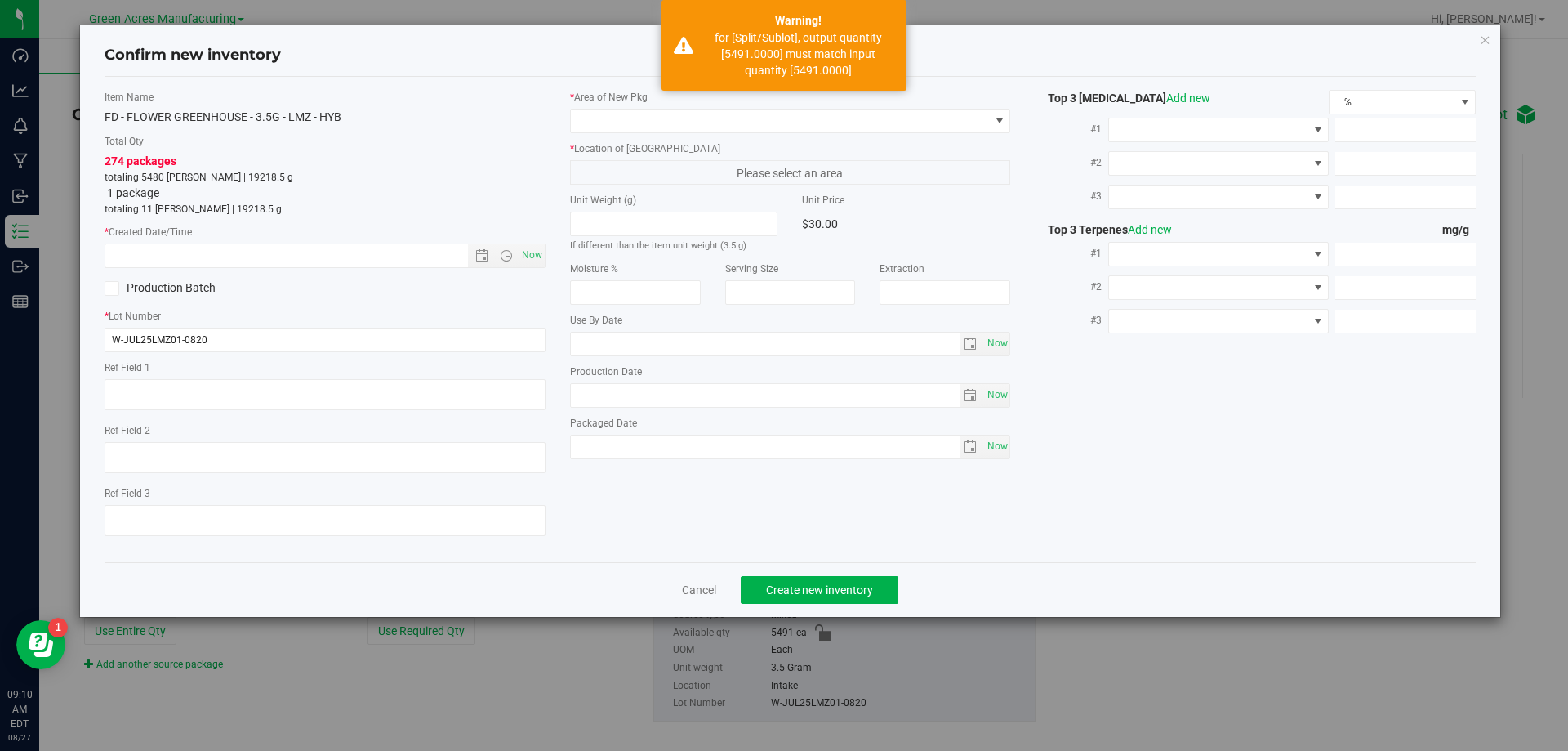
type textarea "DEP"
click at [525, 257] on span "Now" at bounding box center [531, 255] width 27 height 23
type input "8/27/2025 9:10 AM"
click at [721, 138] on div "* Area of New Pkg * Location of New Pkg Please select an area Unit Weight (g) I…" at bounding box center [790, 278] width 466 height 377
click at [721, 120] on span at bounding box center [780, 120] width 419 height 22
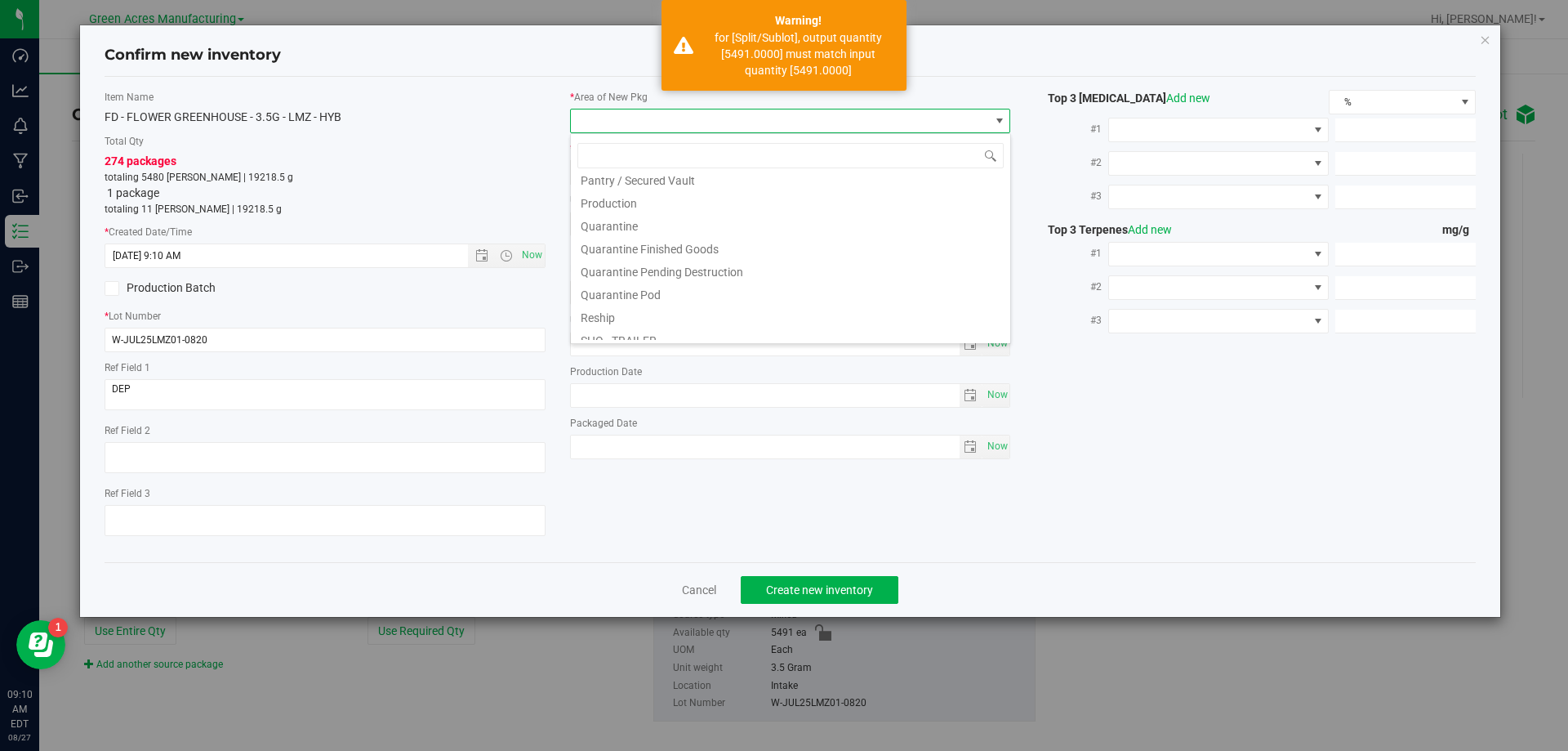
scroll to position [820, 0]
click at [684, 304] on li "VF2 - WHS" at bounding box center [791, 305] width 439 height 22
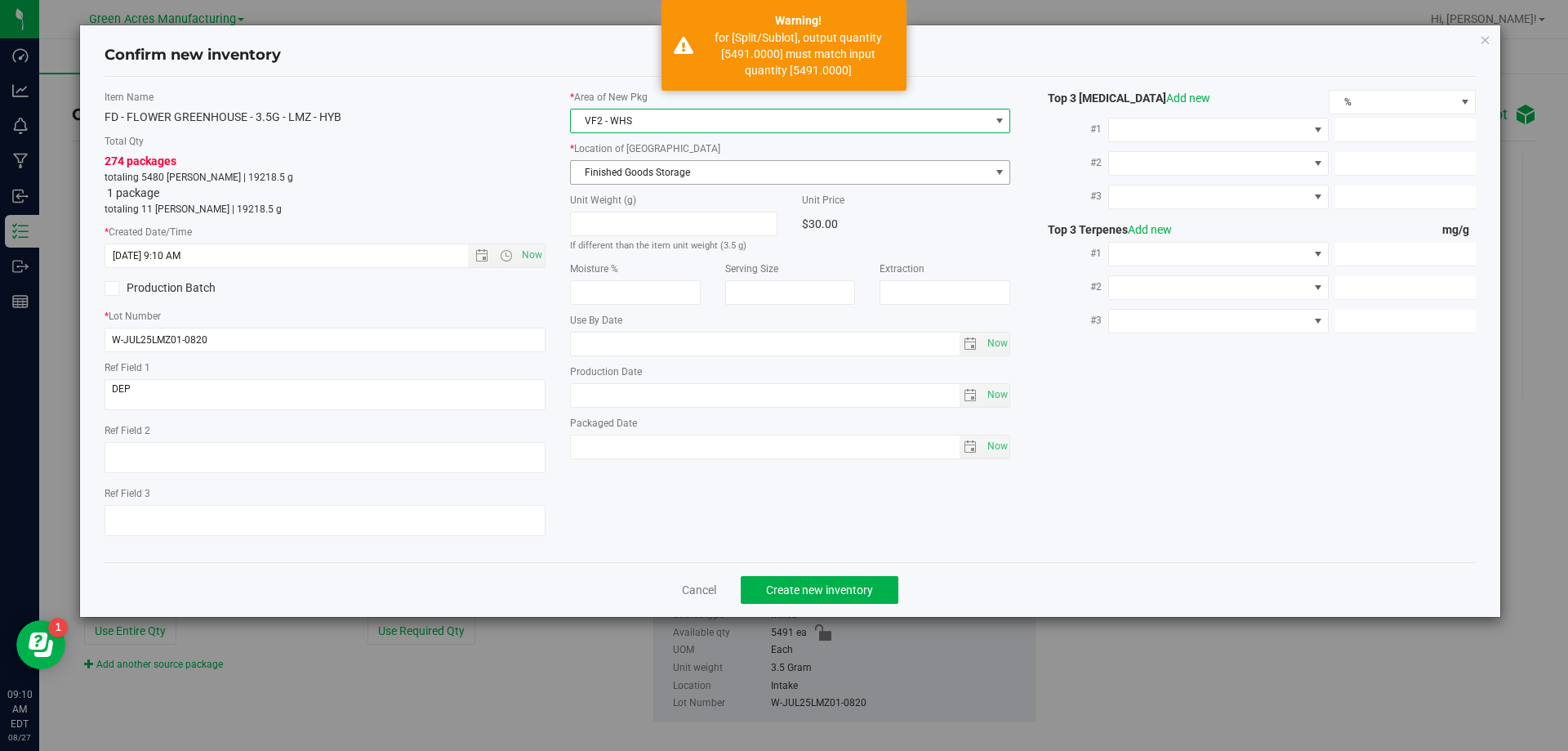
click at [678, 175] on span "Finished Goods Storage" at bounding box center [780, 172] width 419 height 22
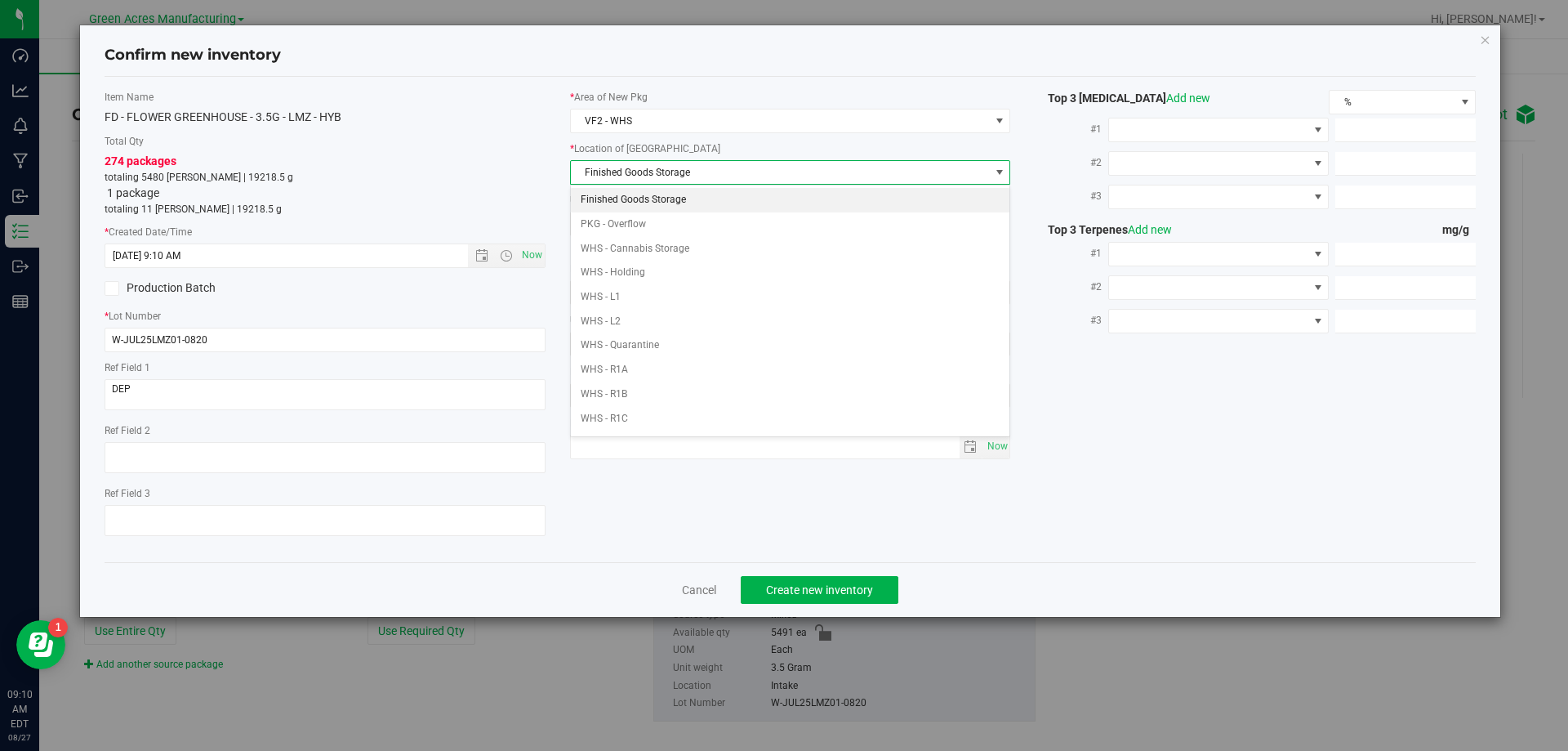
click at [680, 195] on li "Finished Goods Storage" at bounding box center [791, 199] width 439 height 24
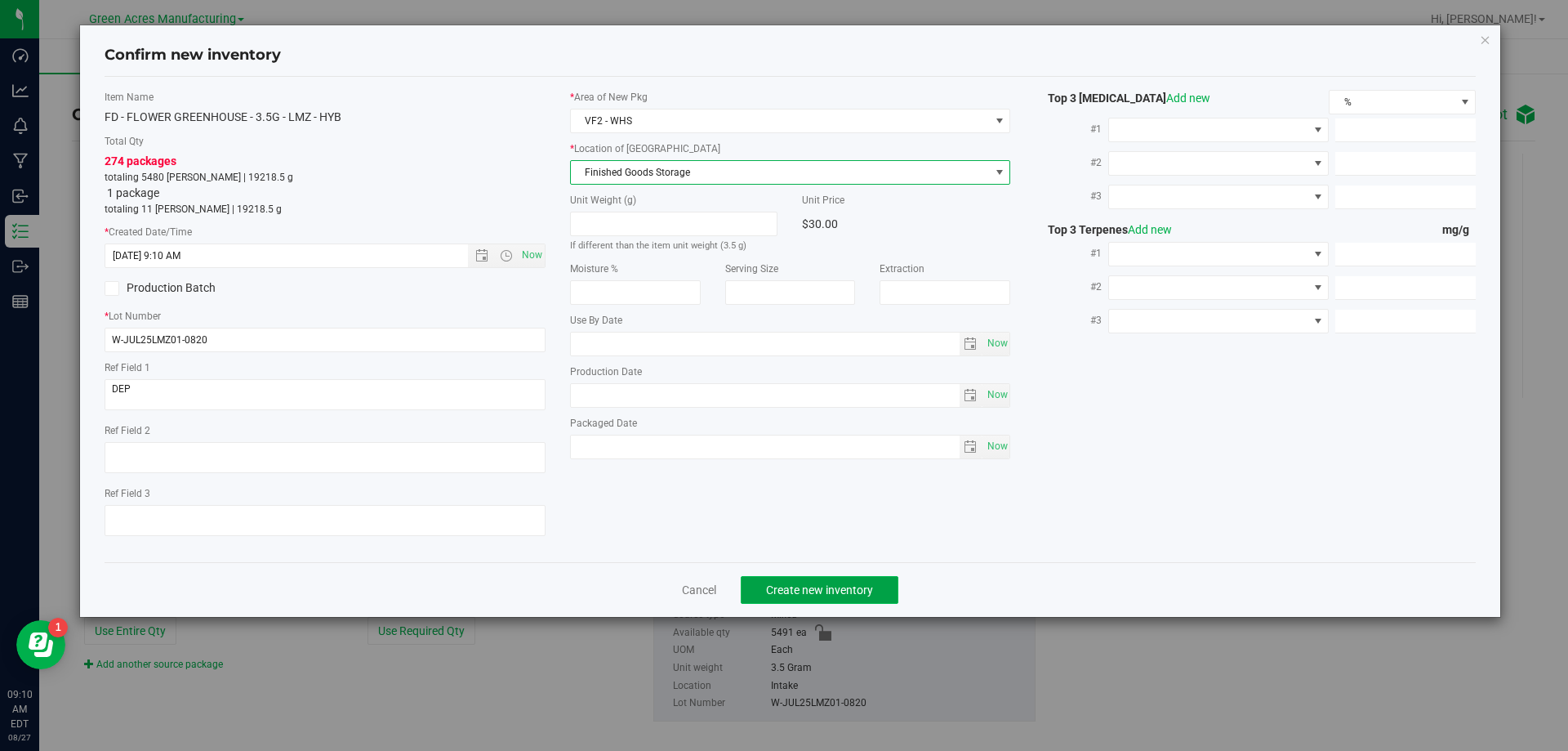
click at [825, 597] on button "Create new inventory" at bounding box center [818, 590] width 157 height 27
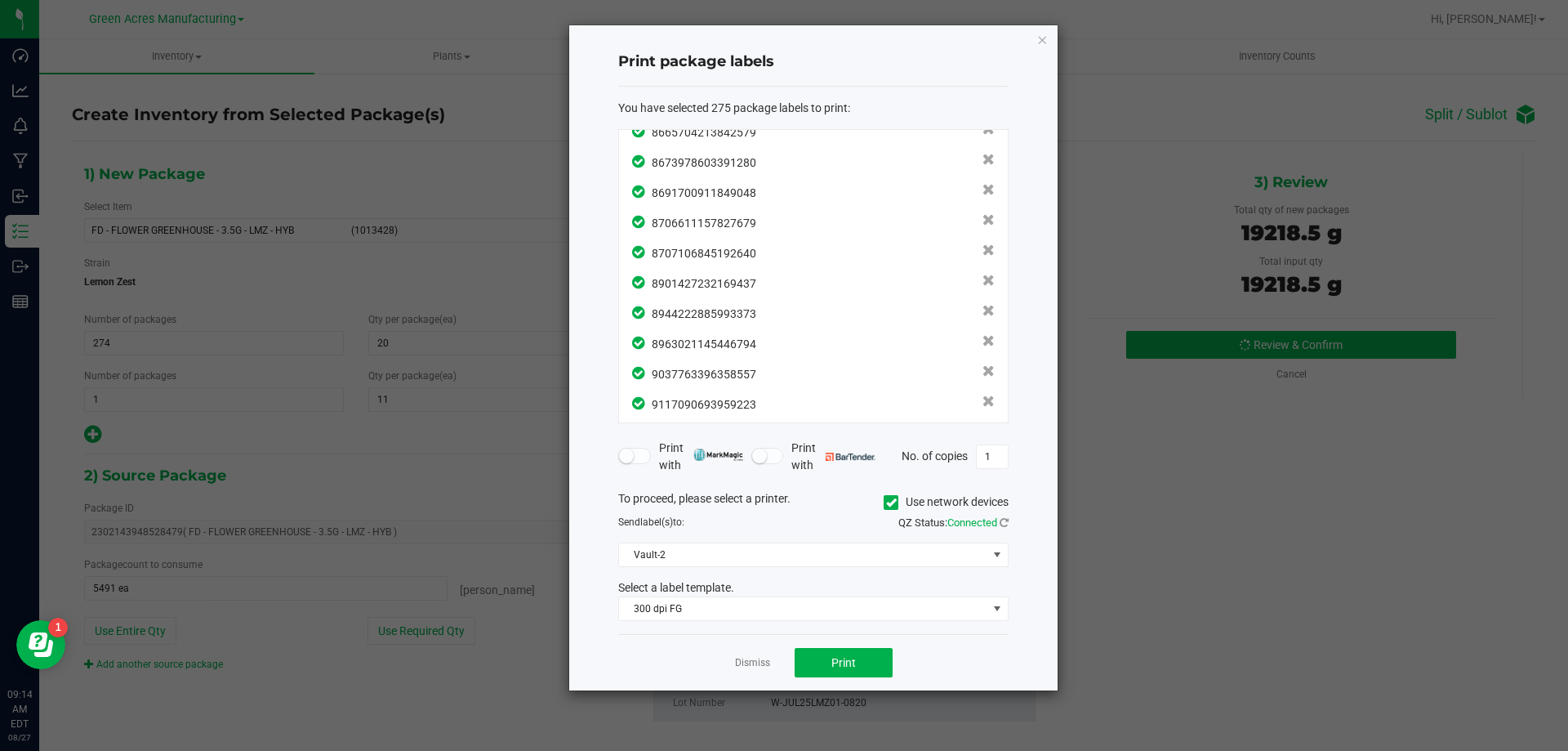
scroll to position [8031, 0]
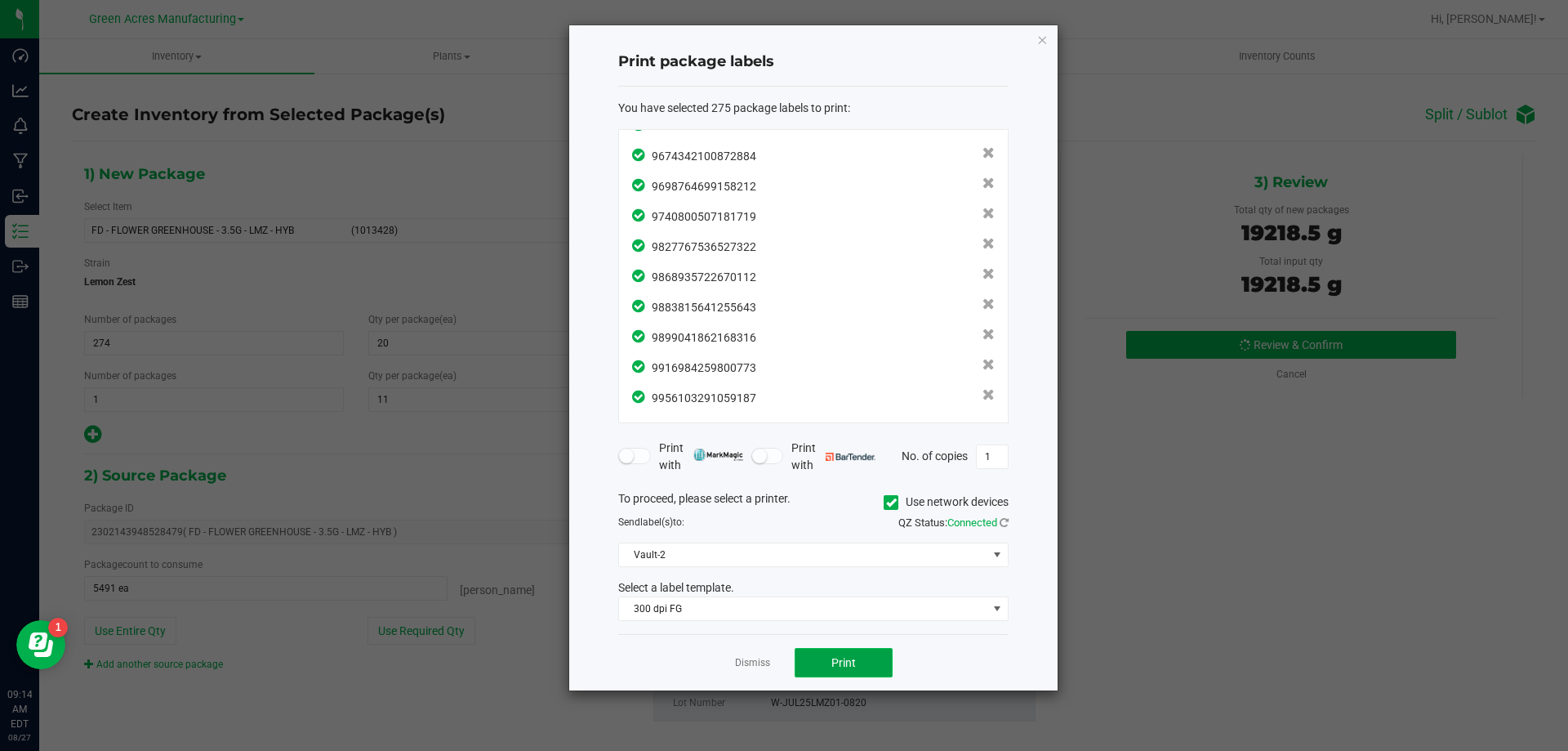
click at [861, 651] on button "Print" at bounding box center [844, 662] width 98 height 29
click at [763, 642] on div "Dismiss Print" at bounding box center [813, 662] width 391 height 57
click at [742, 658] on link "Dismiss" at bounding box center [753, 663] width 35 height 14
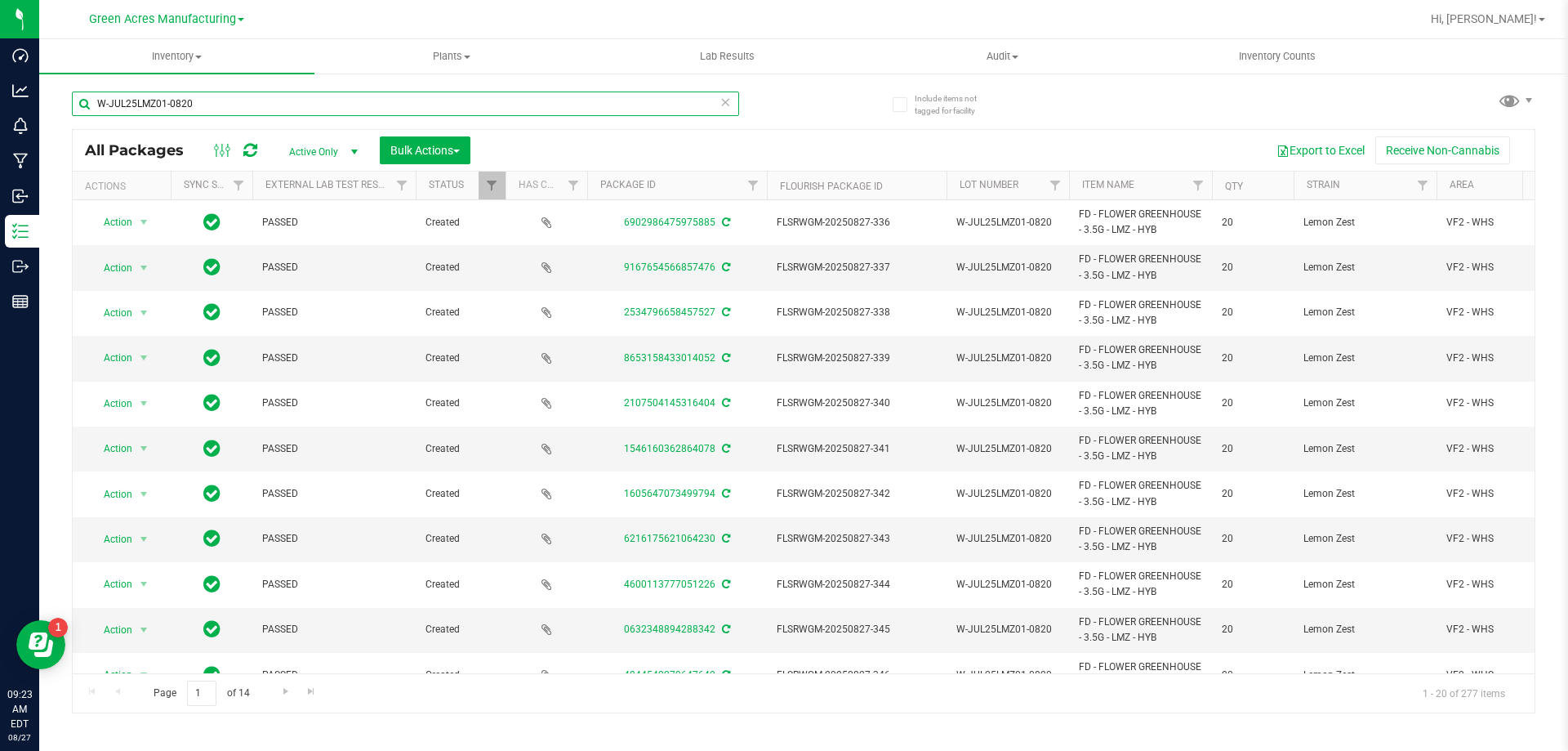
click at [732, 107] on input "W-JUL25LMZ01-0820" at bounding box center [405, 104] width 667 height 24
click at [725, 104] on icon at bounding box center [725, 102] width 12 height 20
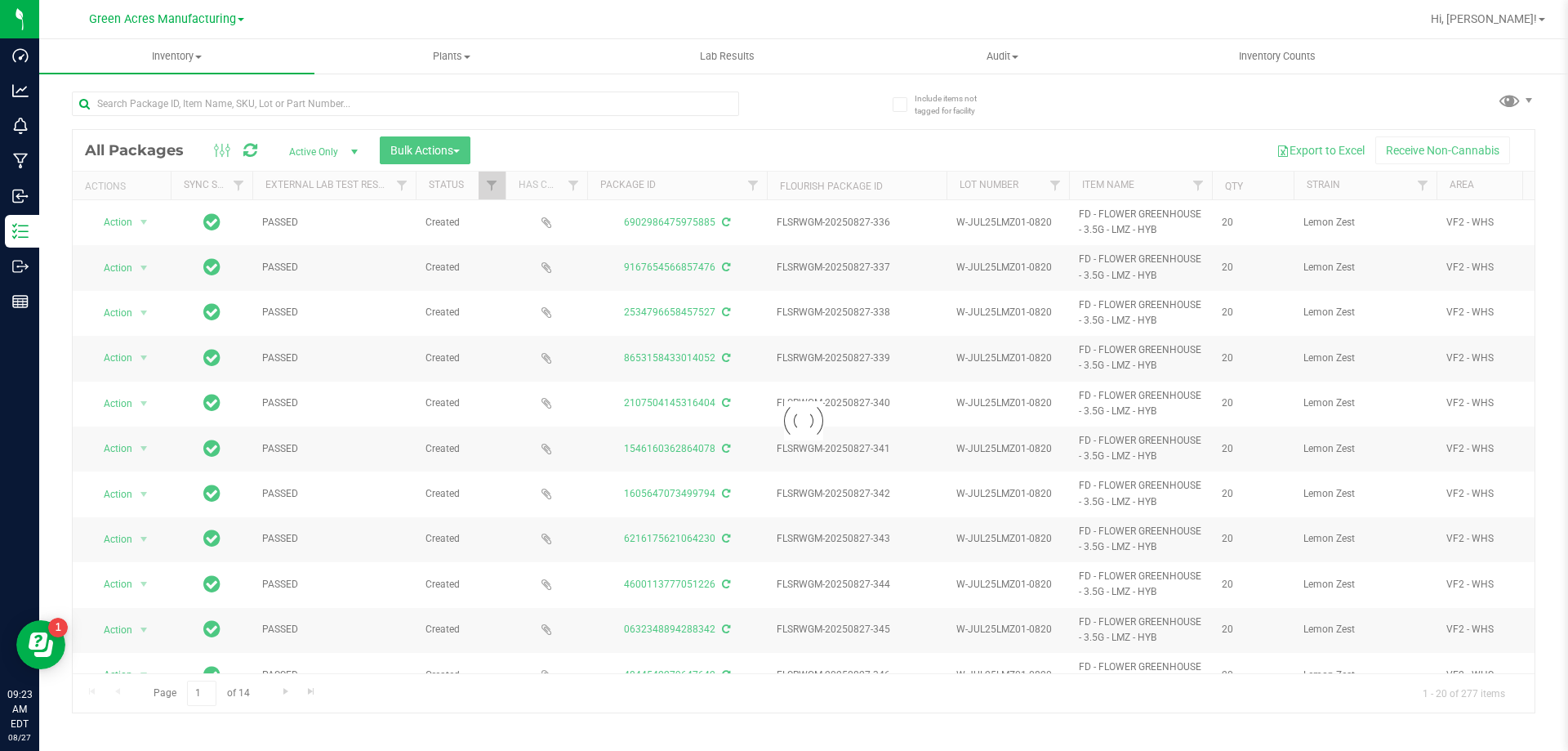
click at [312, 116] on div at bounding box center [405, 110] width 667 height 37
click at [309, 108] on input "text" at bounding box center [405, 104] width 667 height 24
paste input "5-AUG25AML01-0821"
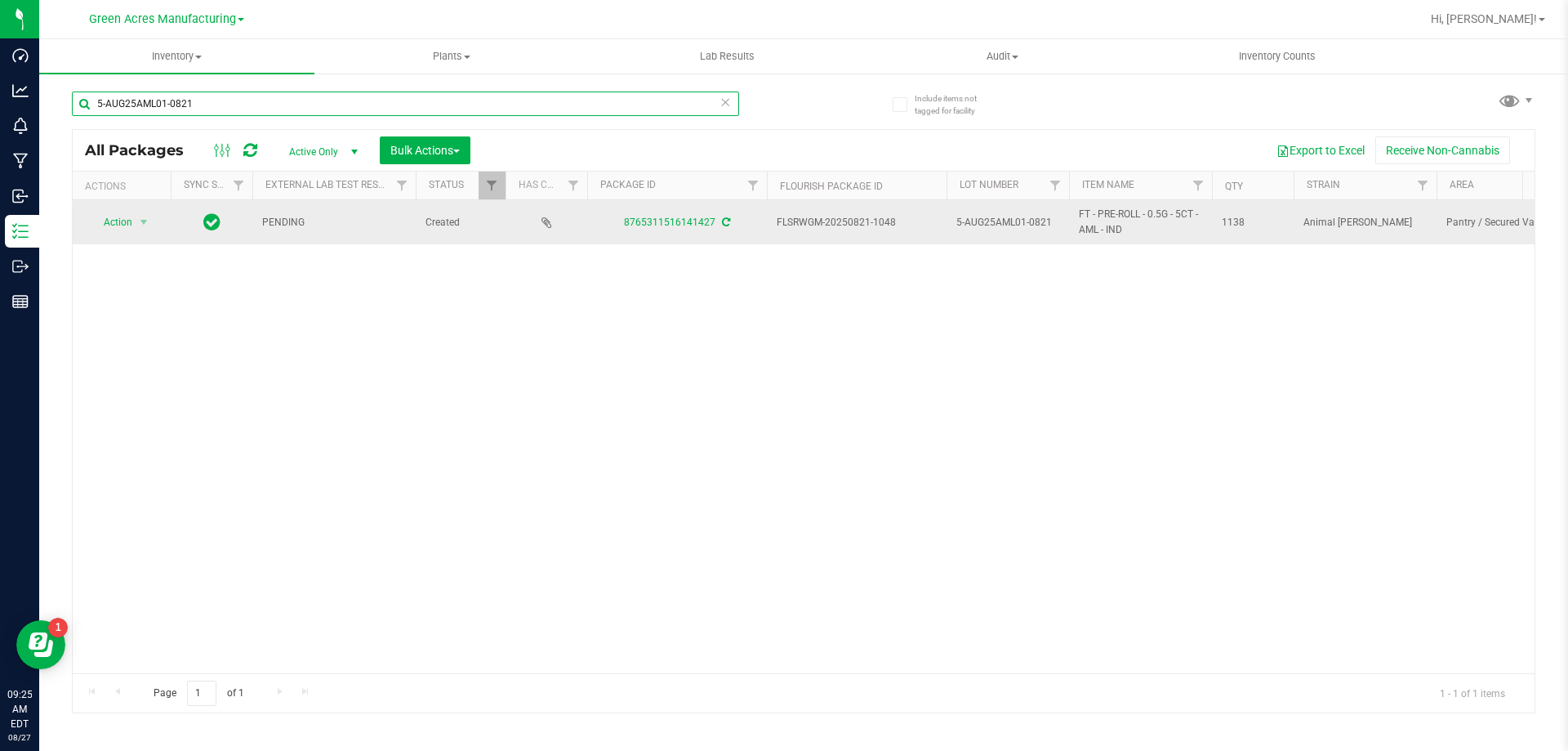
type input "5-AUG25AML01-0821"
click at [727, 217] on icon at bounding box center [725, 222] width 8 height 10
click at [135, 221] on span "select" at bounding box center [144, 222] width 21 height 22
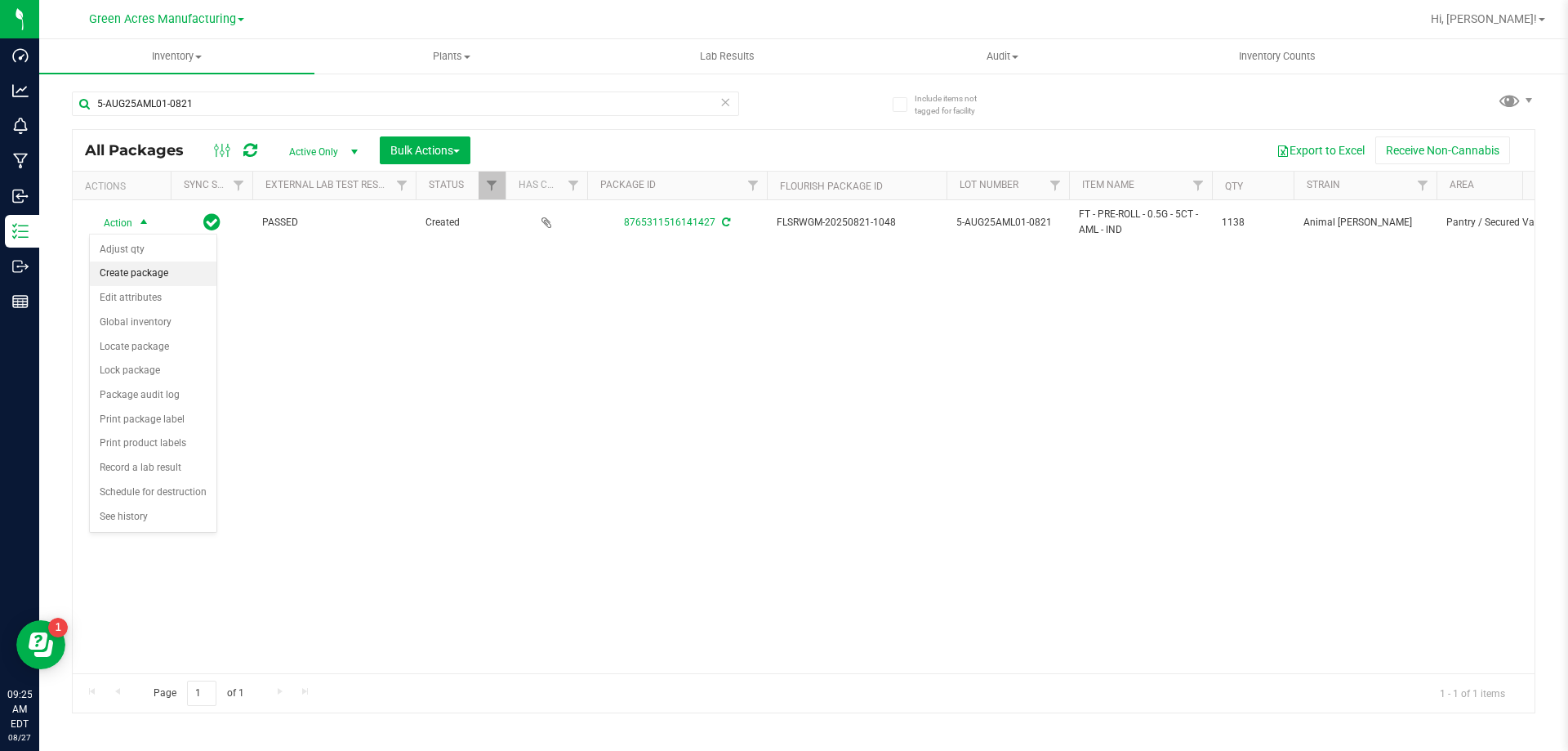
click at [149, 273] on li "Create package" at bounding box center [153, 273] width 127 height 24
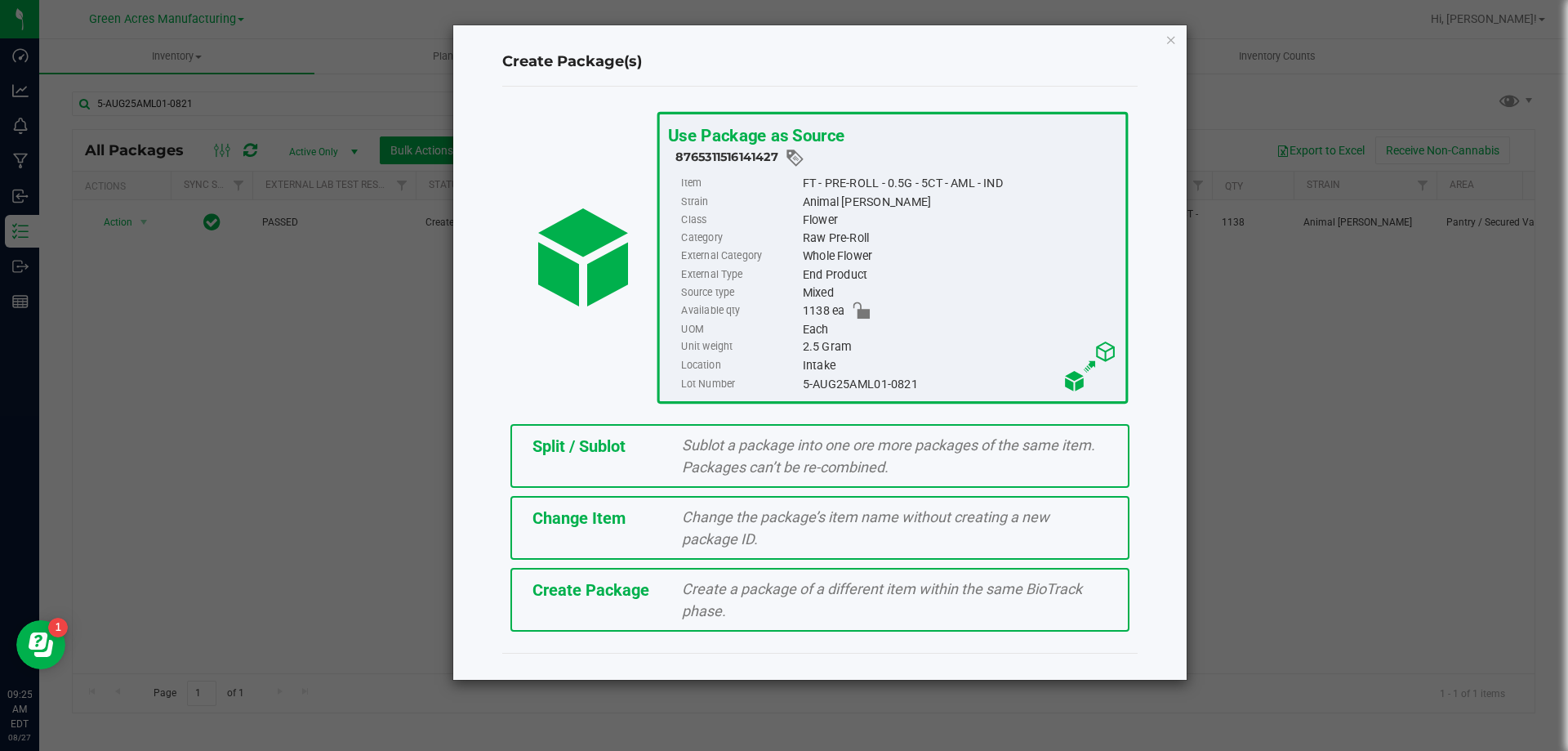
click at [605, 587] on span "Create Package" at bounding box center [591, 590] width 117 height 20
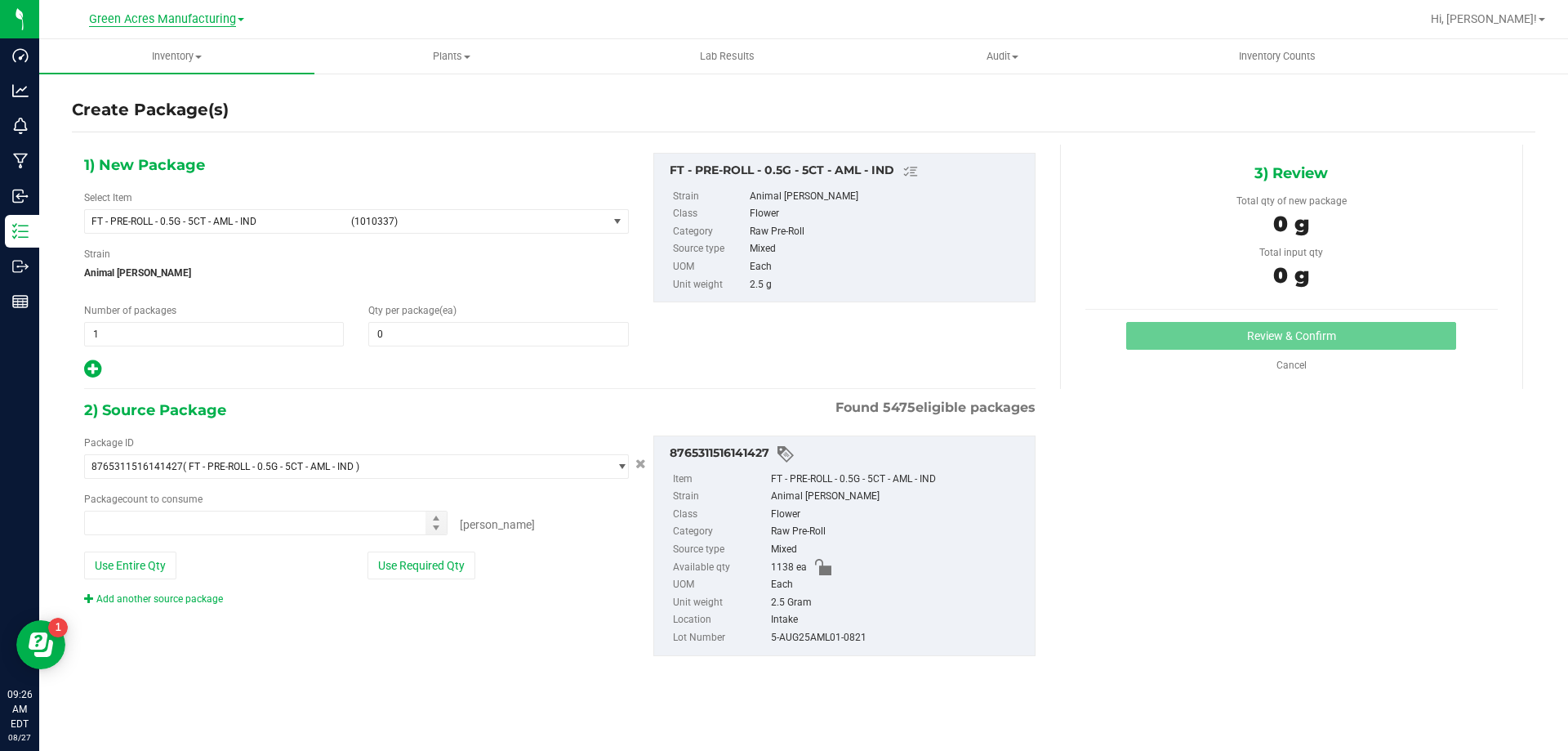
type input "0"
type input "0 ea"
click at [427, 221] on span "(1010337)" at bounding box center [476, 222] width 250 height 12
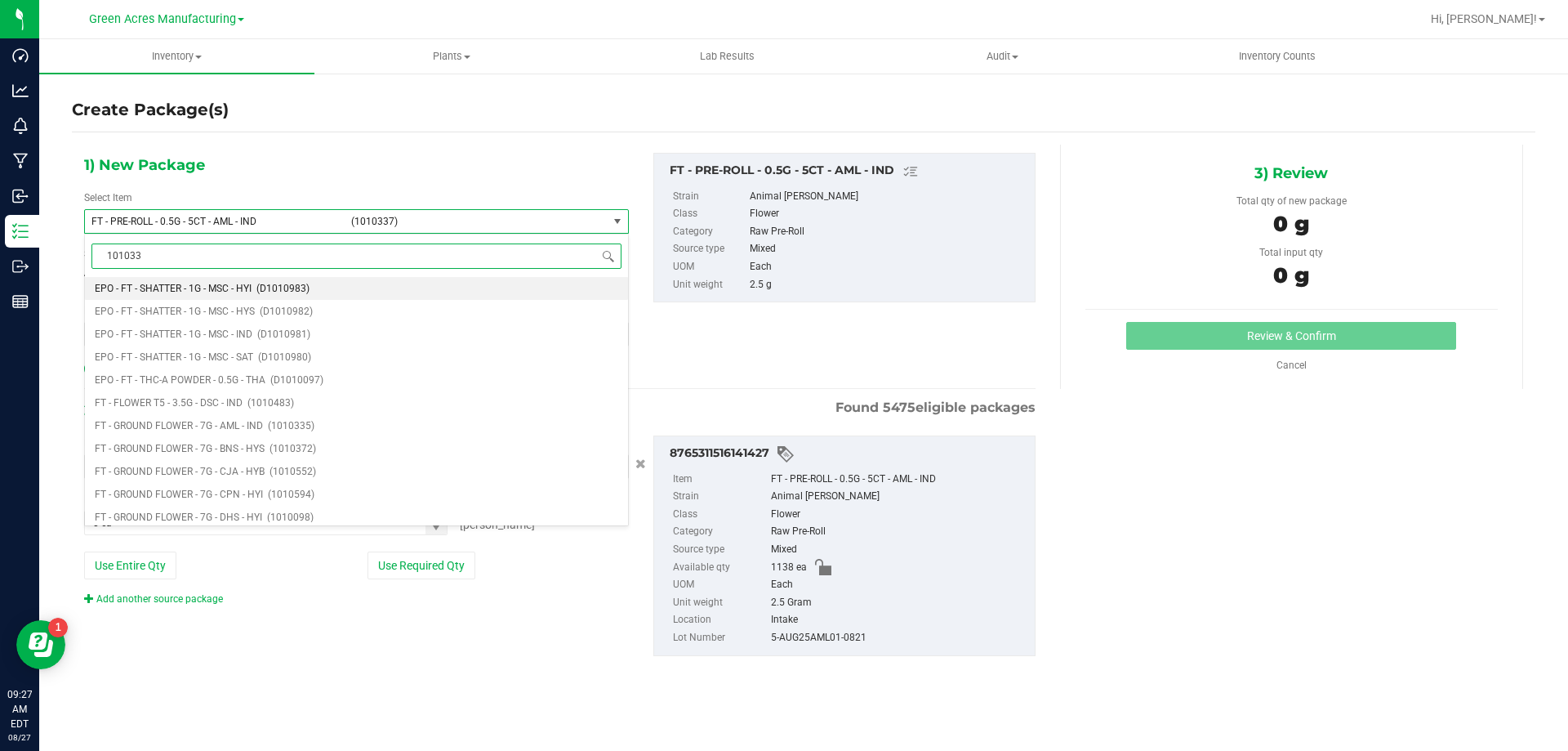
type input "1010337"
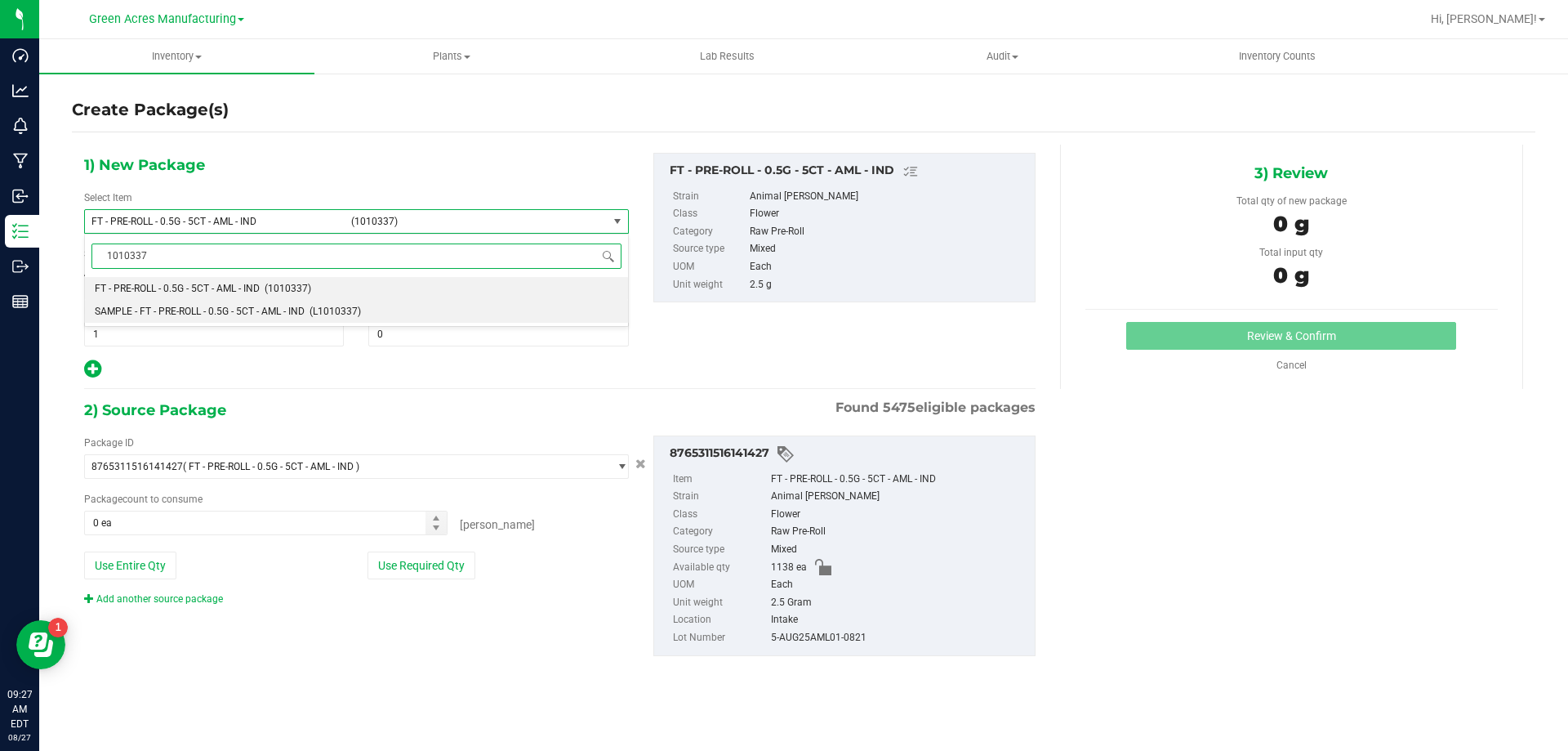
click at [328, 310] on span "(L1010337)" at bounding box center [335, 312] width 52 height 12
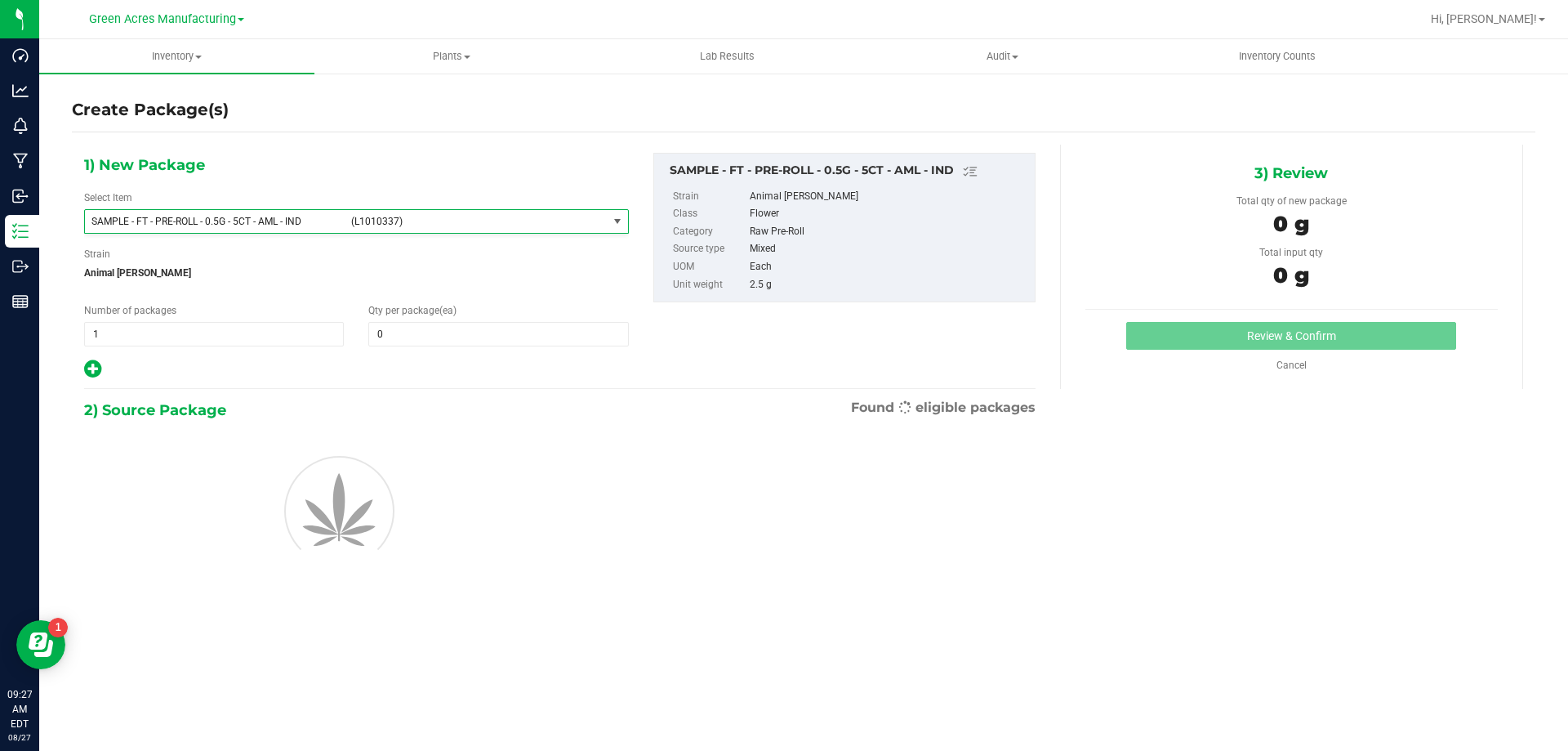
type input "0"
click at [187, 330] on span "1 1" at bounding box center [214, 333] width 260 height 24
type input "2"
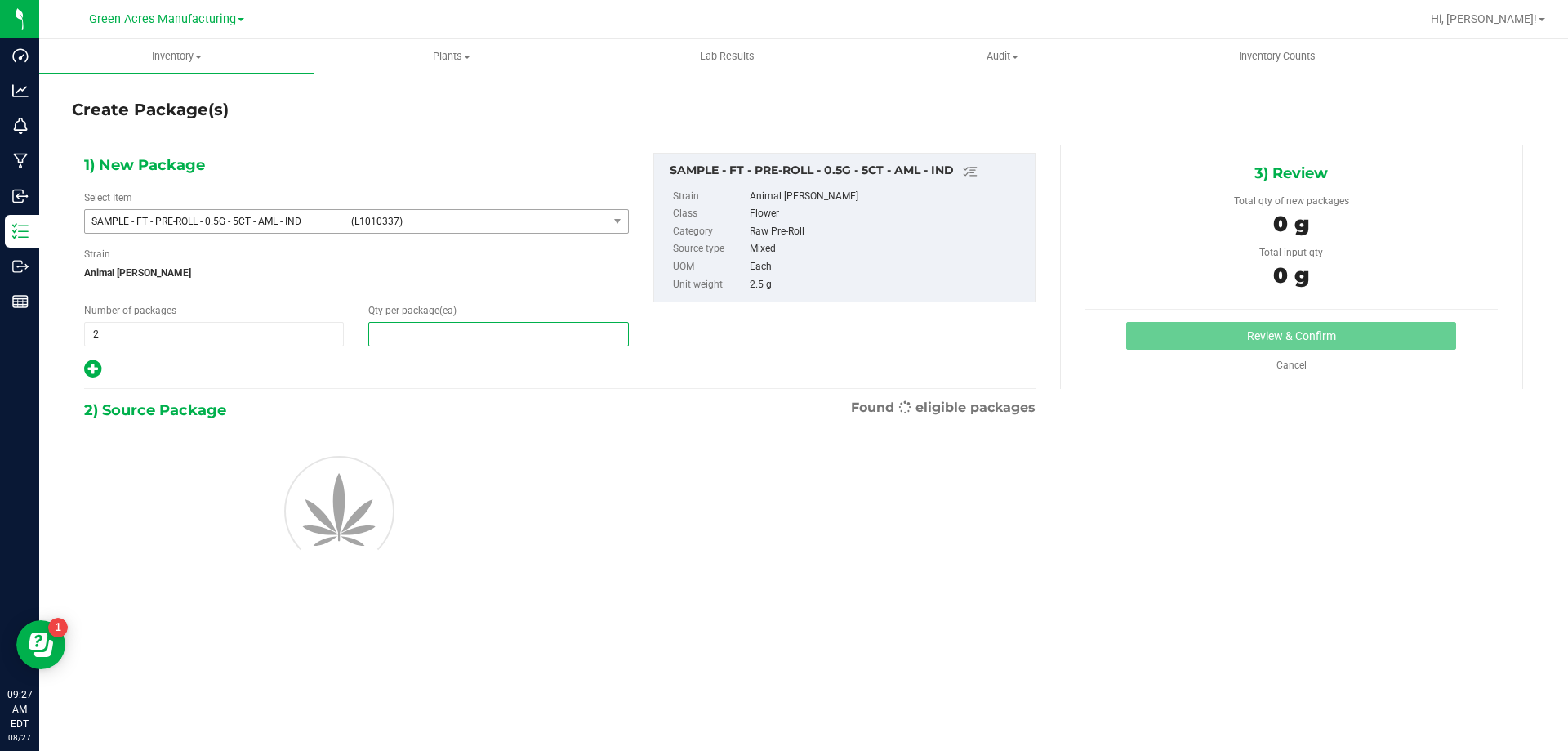
type input "1"
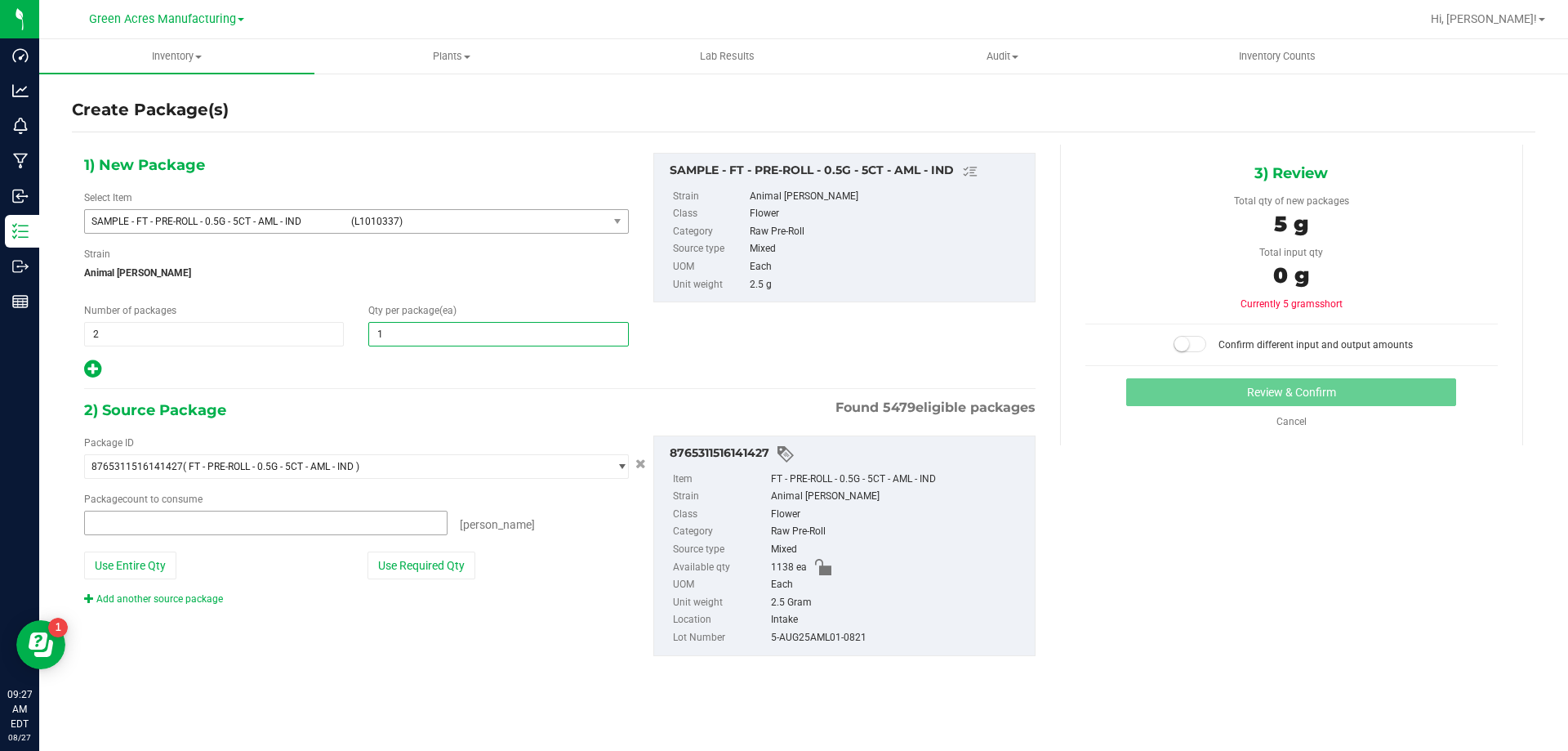
type input "0 ea"
type input "1"
click at [385, 567] on button "Use Required Qty" at bounding box center [421, 564] width 107 height 27
type input "2 ea"
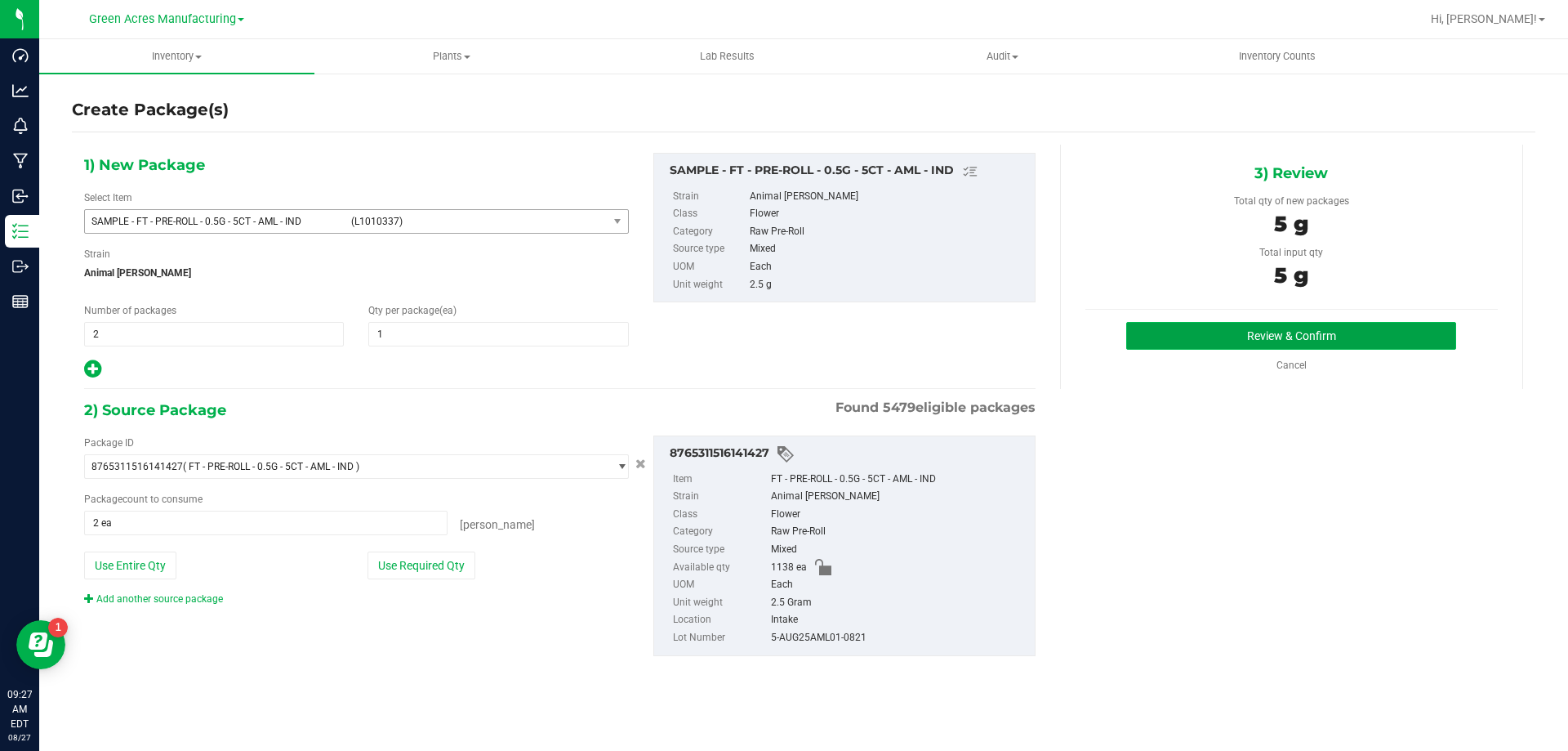
click at [1155, 324] on button "Review & Confirm" at bounding box center [1291, 335] width 330 height 27
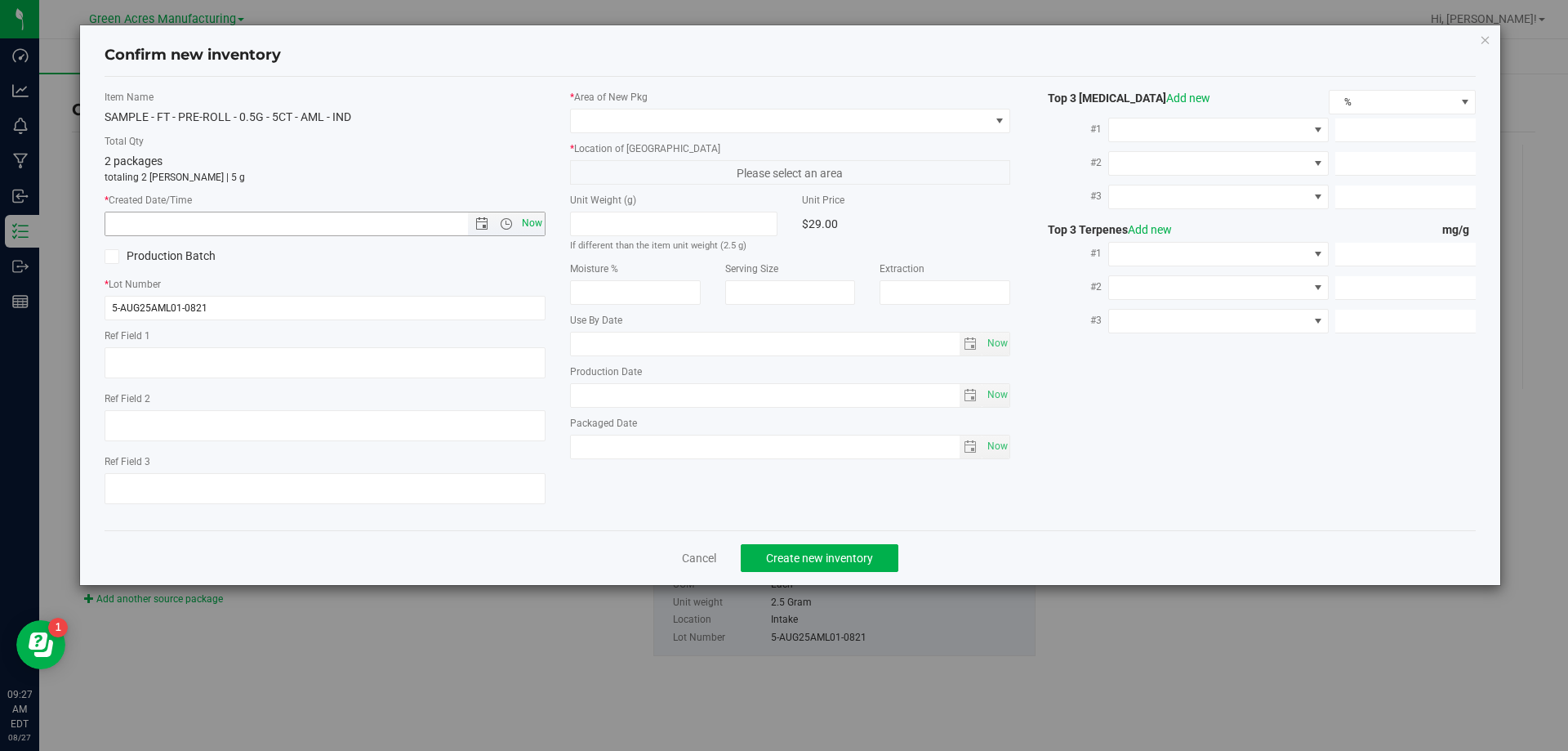
click at [528, 230] on span "Now" at bounding box center [531, 224] width 27 height 23
type input "8/27/2025 9:27 AM"
click at [673, 127] on span at bounding box center [780, 120] width 419 height 22
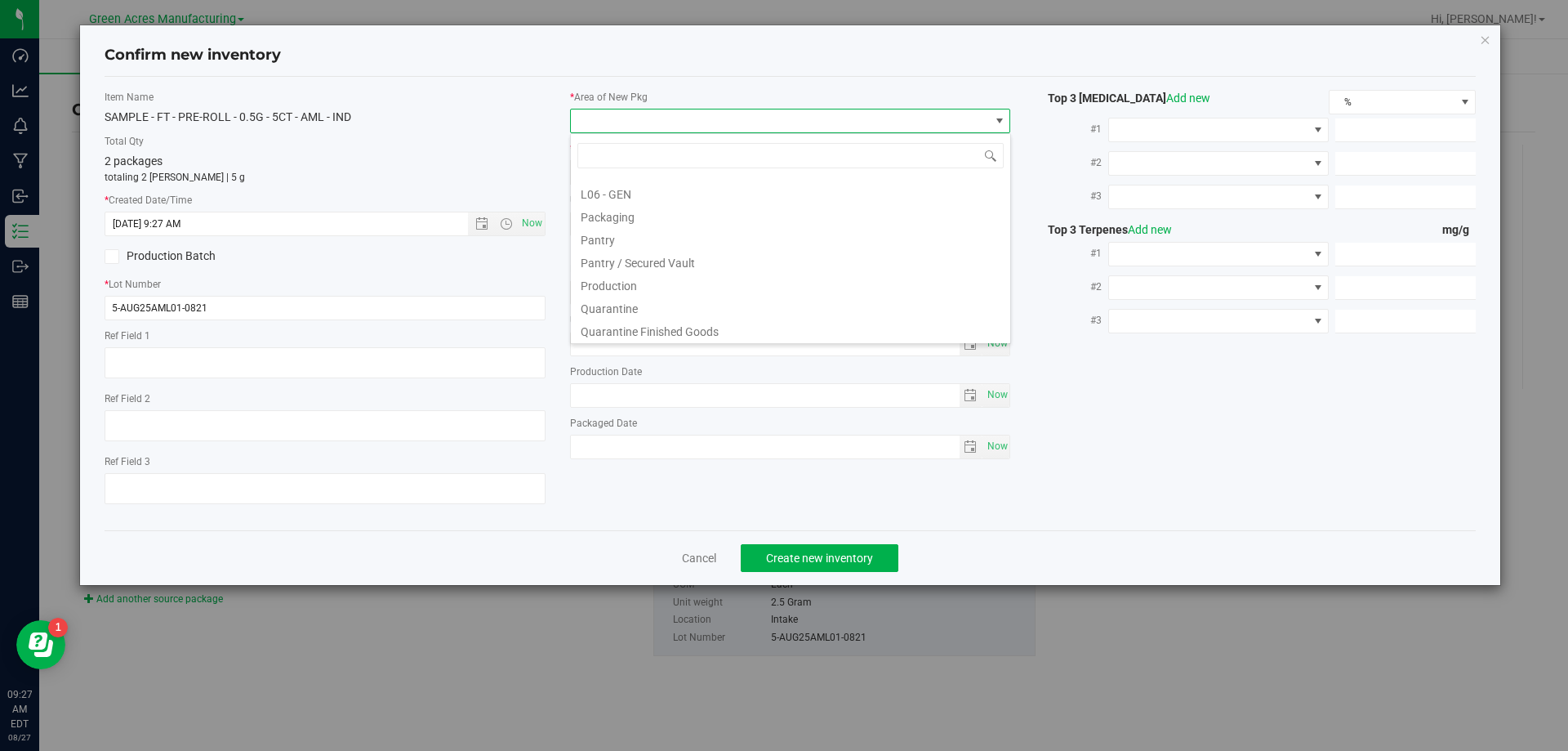
scroll to position [408, 0]
click at [675, 256] on li "Pantry / Secured Vault" at bounding box center [791, 259] width 439 height 22
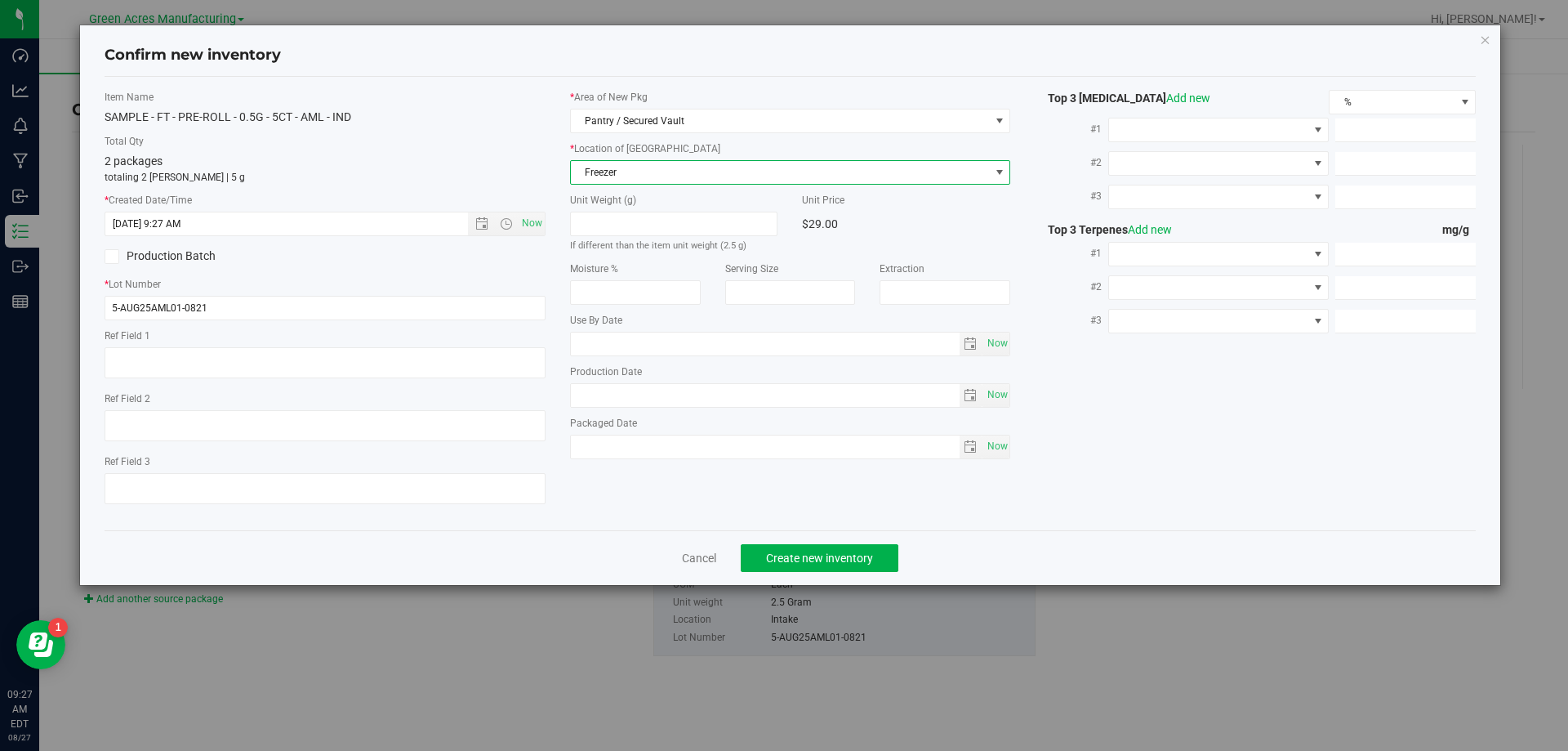
click at [638, 165] on span "Freezer" at bounding box center [780, 172] width 419 height 22
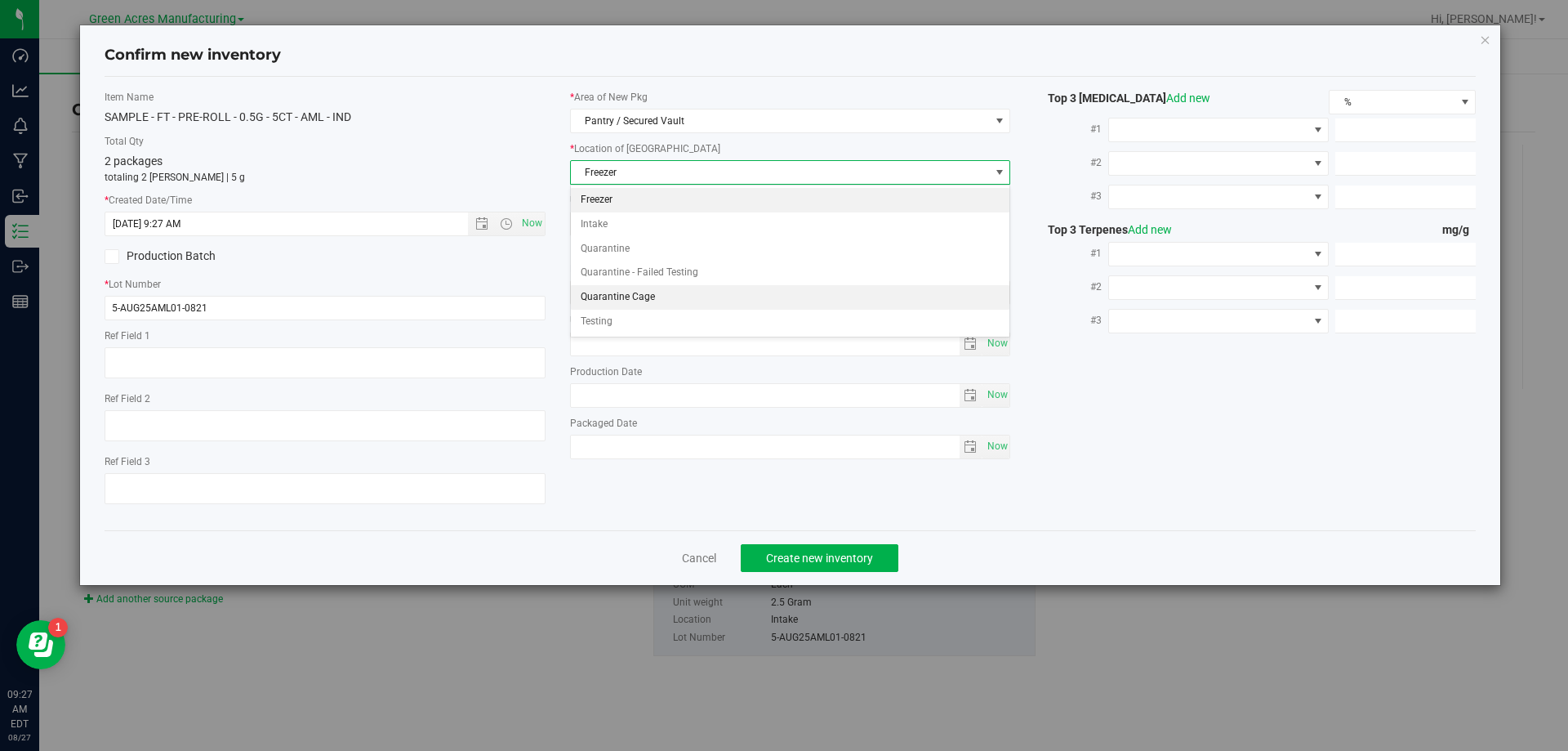
click at [659, 292] on li "Quarantine Cage" at bounding box center [791, 297] width 439 height 24
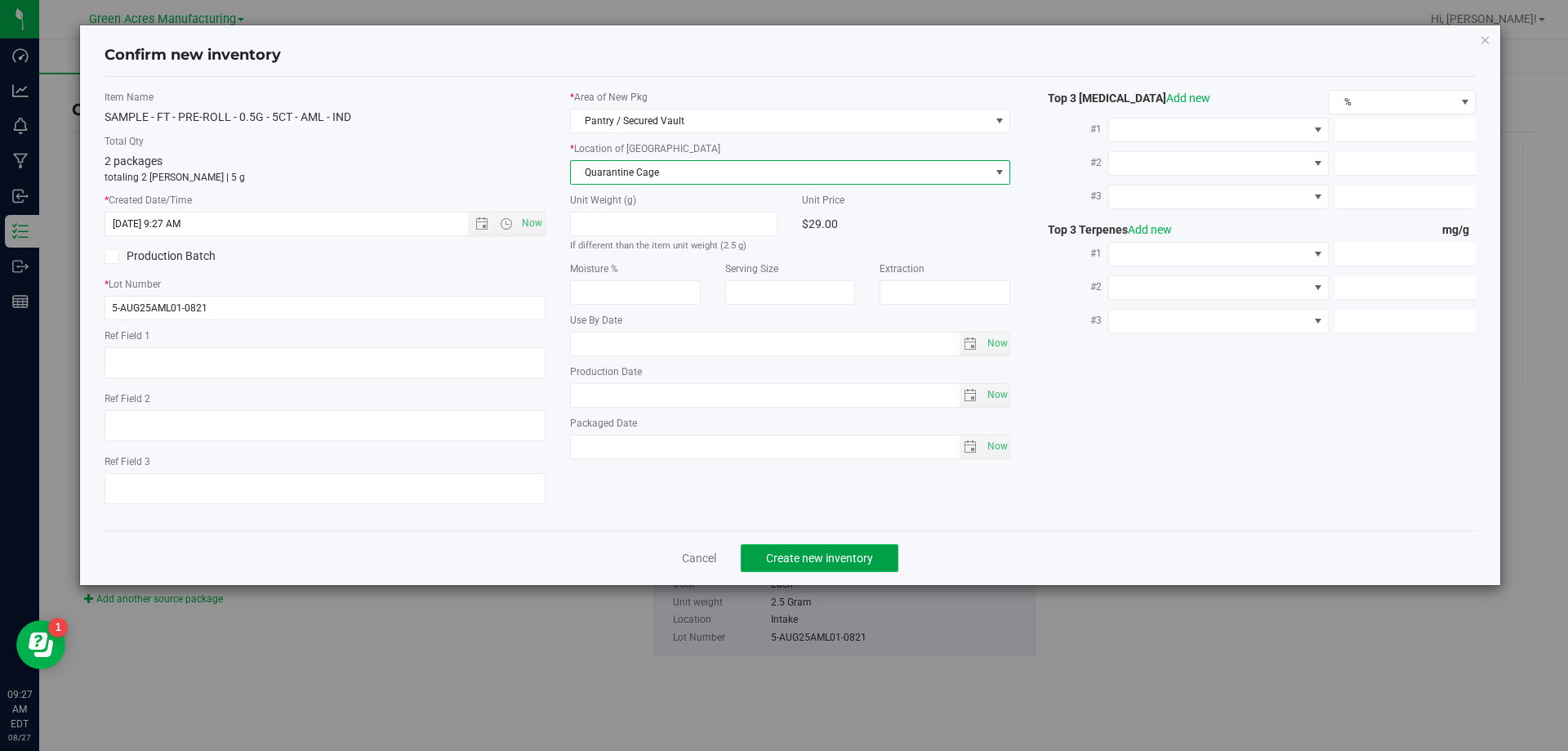
click at [773, 561] on span "Create new inventory" at bounding box center [819, 557] width 107 height 13
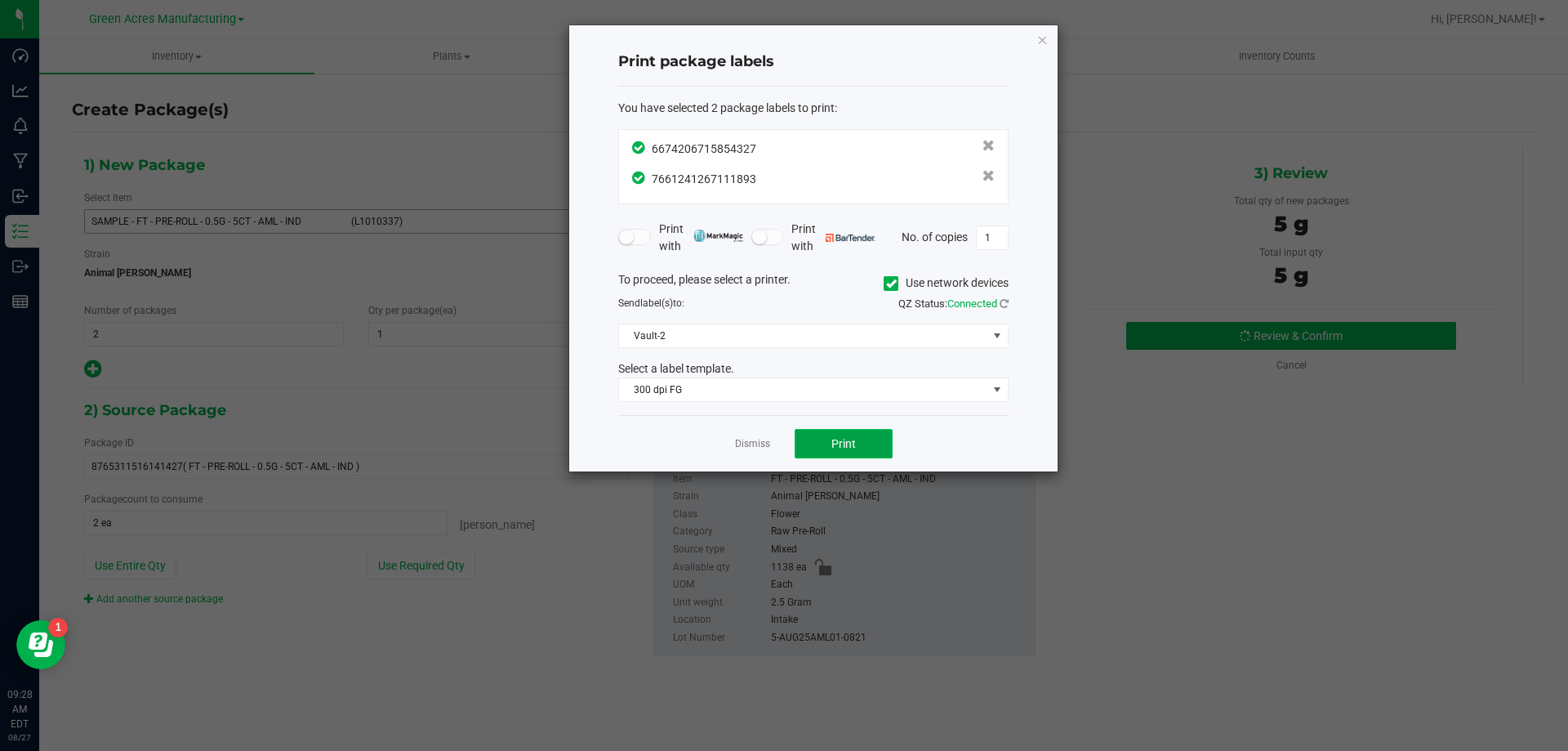
click at [831, 438] on span "Print" at bounding box center [843, 442] width 24 height 13
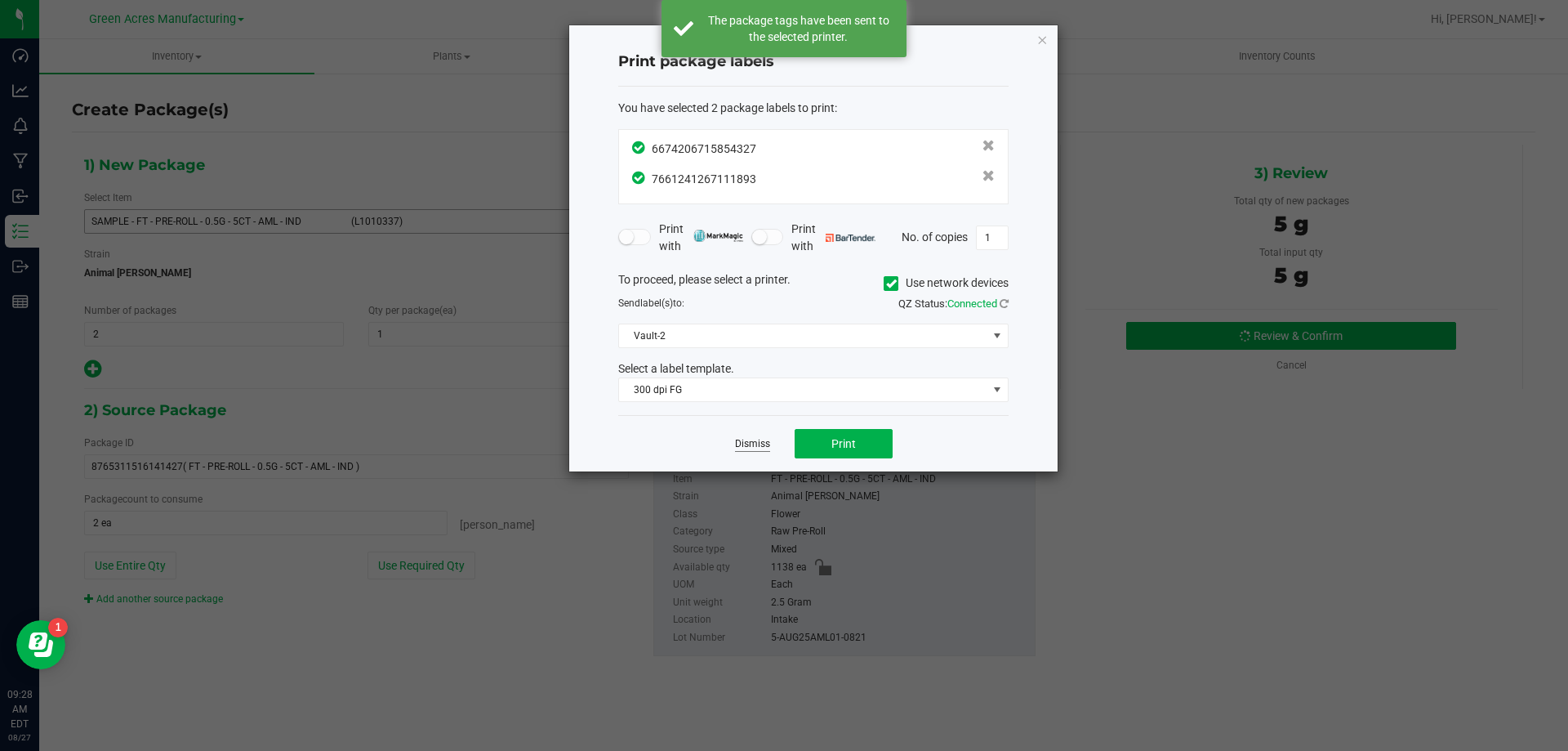
click at [744, 444] on link "Dismiss" at bounding box center [753, 443] width 35 height 14
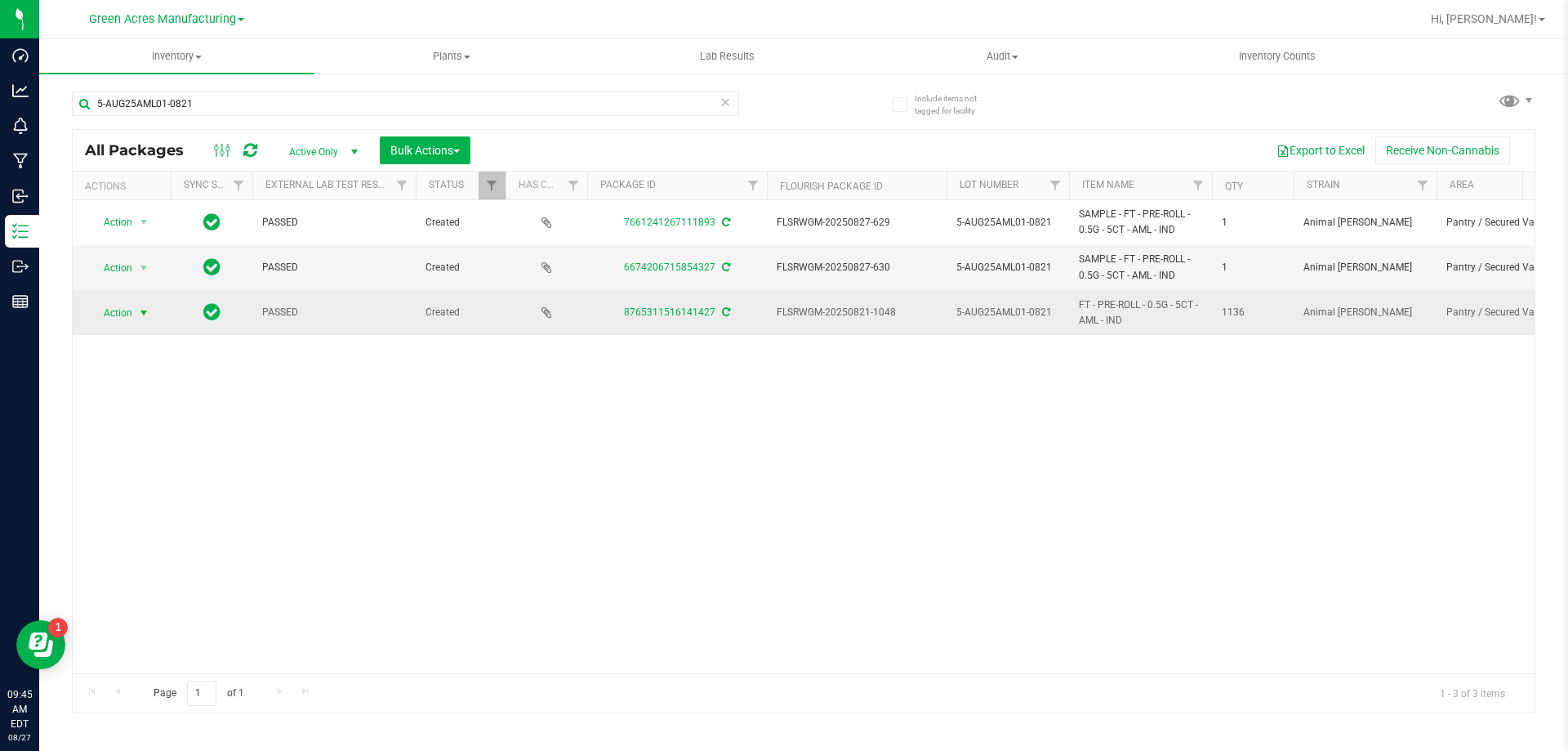
click at [143, 314] on span "select" at bounding box center [143, 313] width 13 height 13
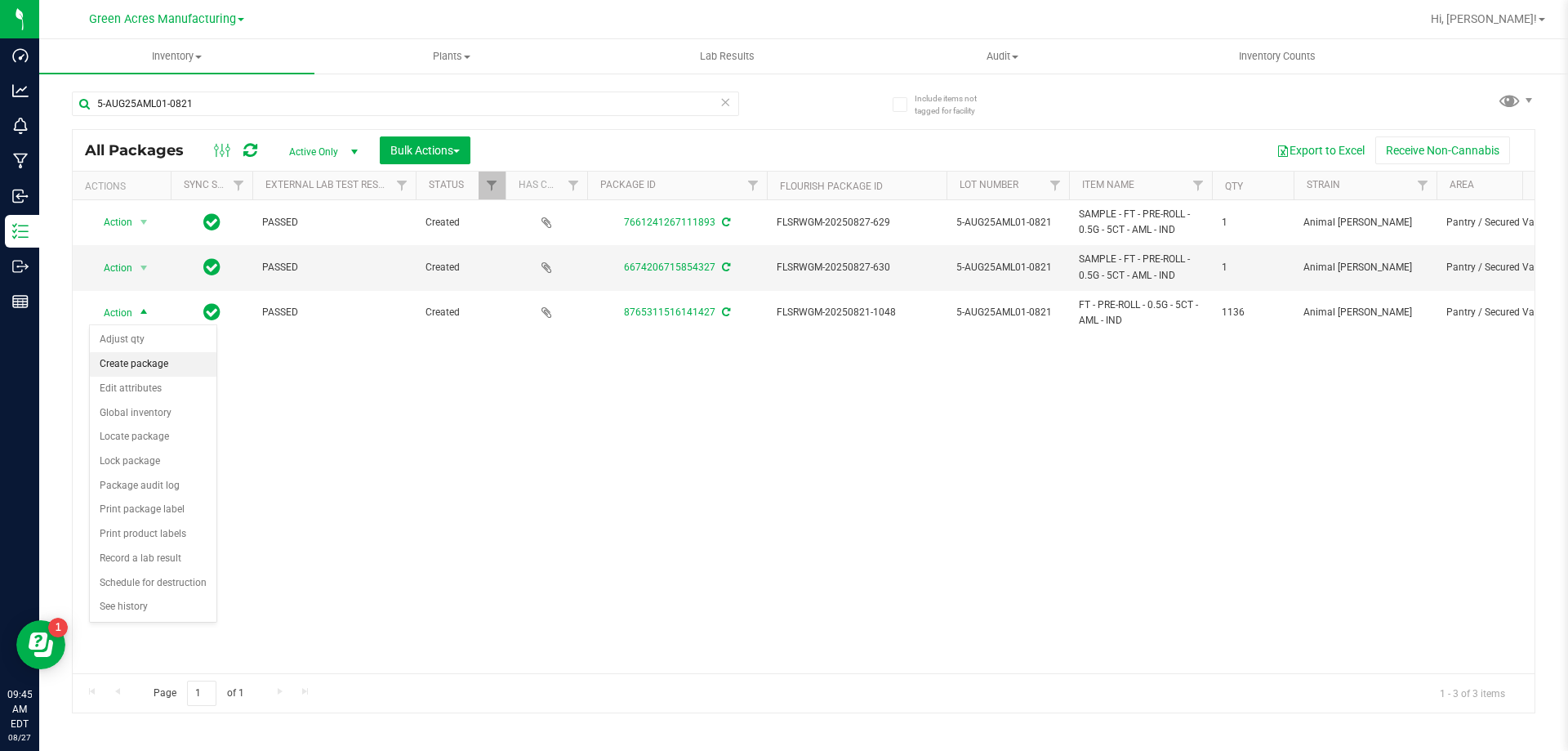
click at [144, 370] on li "Create package" at bounding box center [153, 363] width 127 height 24
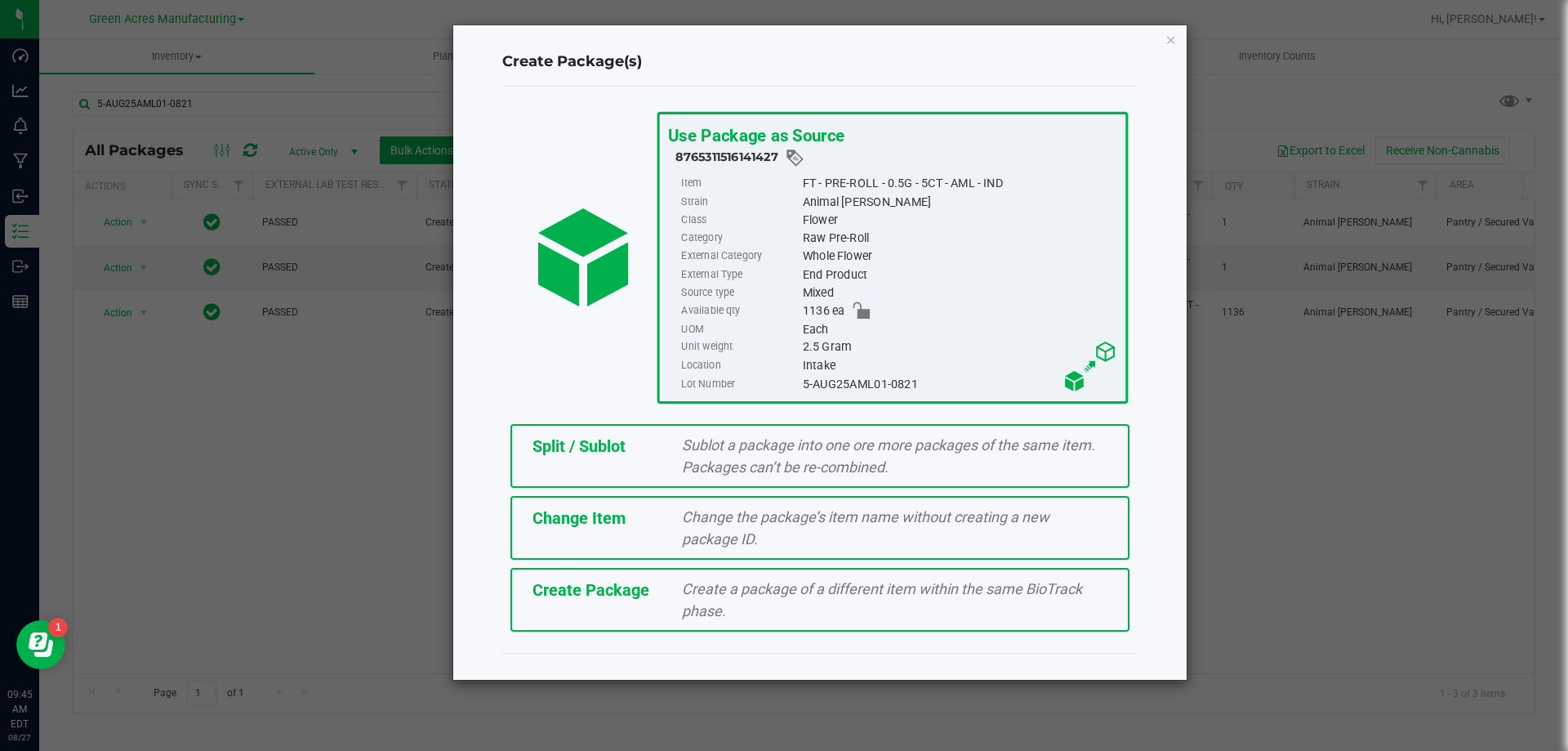
click at [601, 453] on span "Split / Sublot" at bounding box center [578, 446] width 93 height 20
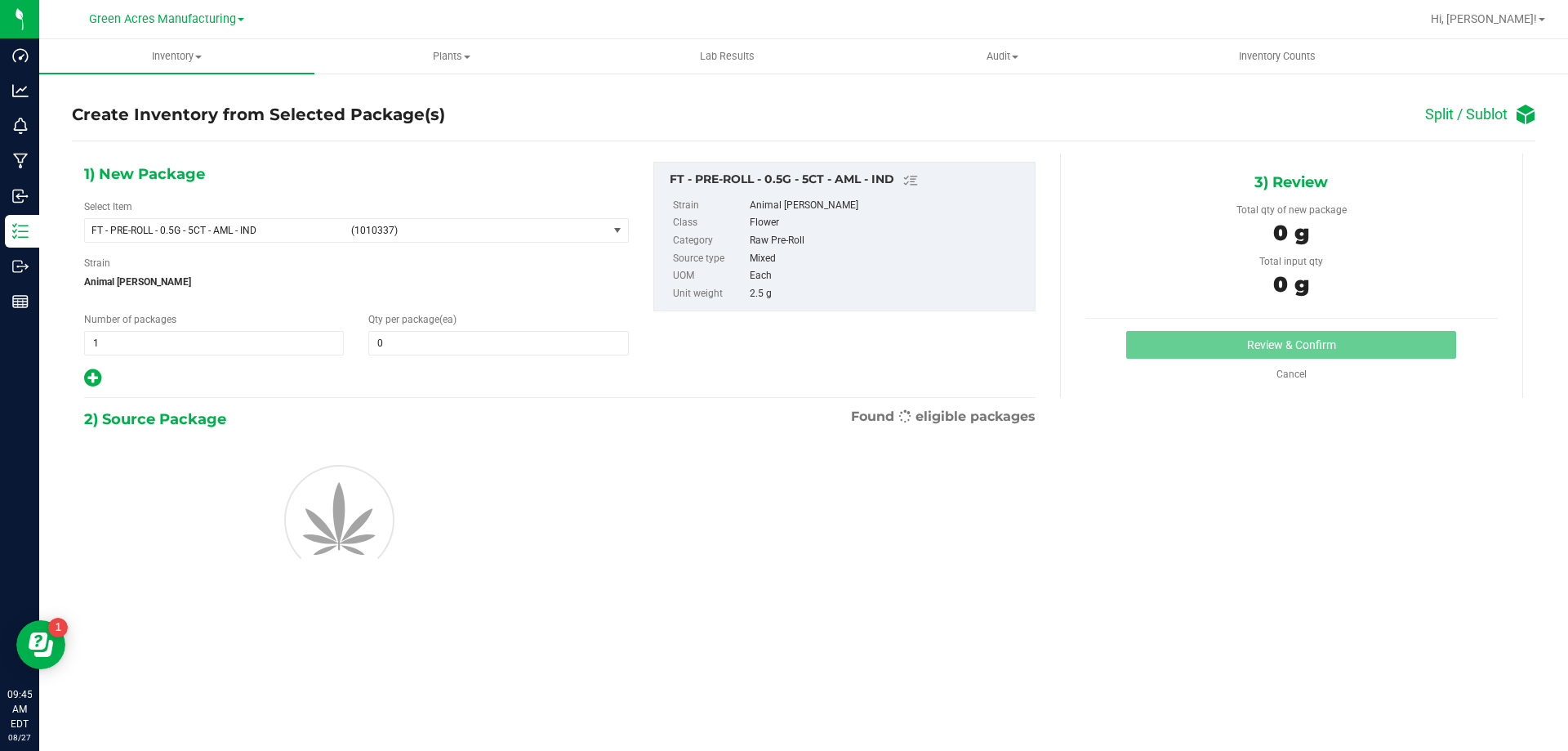
type input "0"
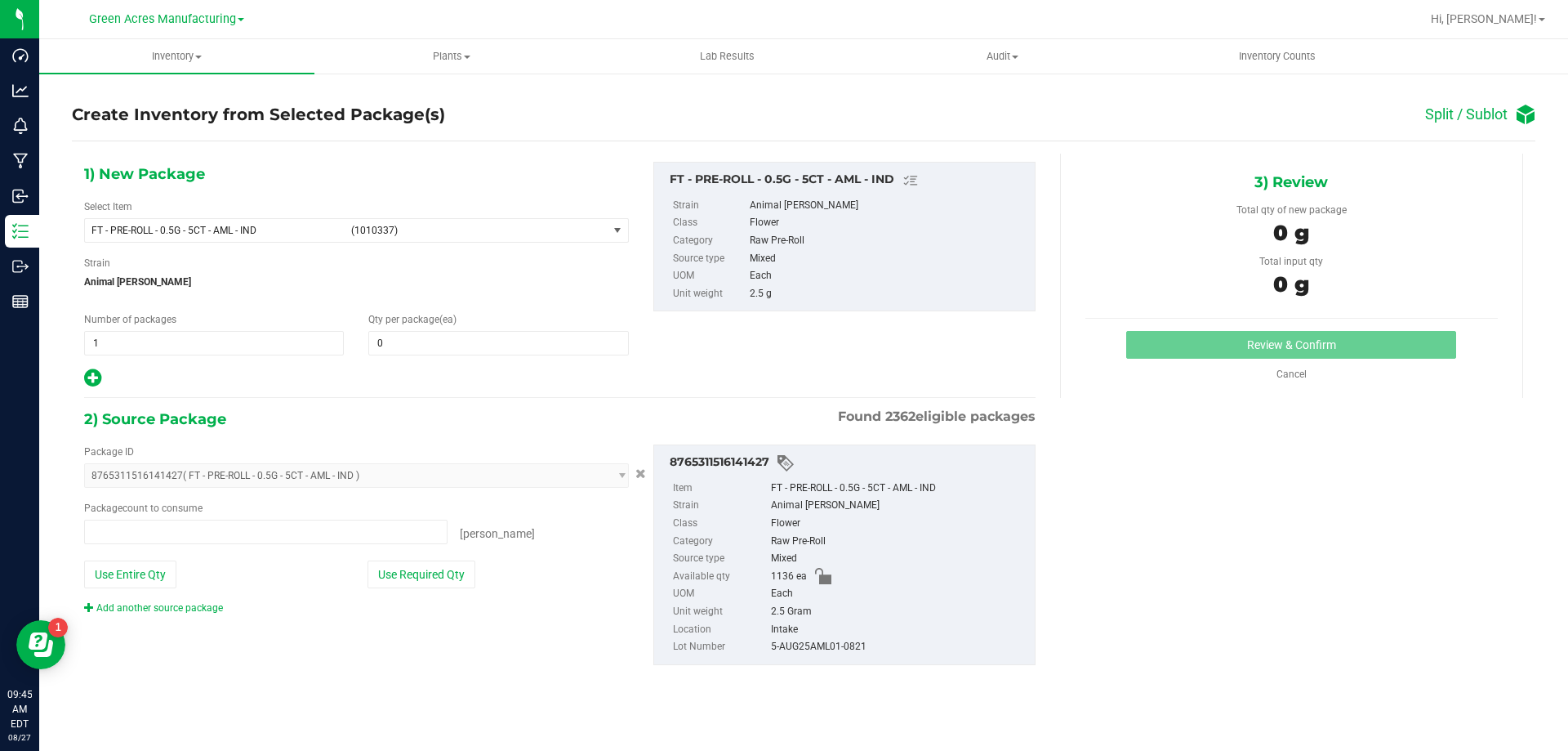
type input "0 ea"
click at [282, 342] on span "1 1" at bounding box center [214, 343] width 260 height 24
type input "94"
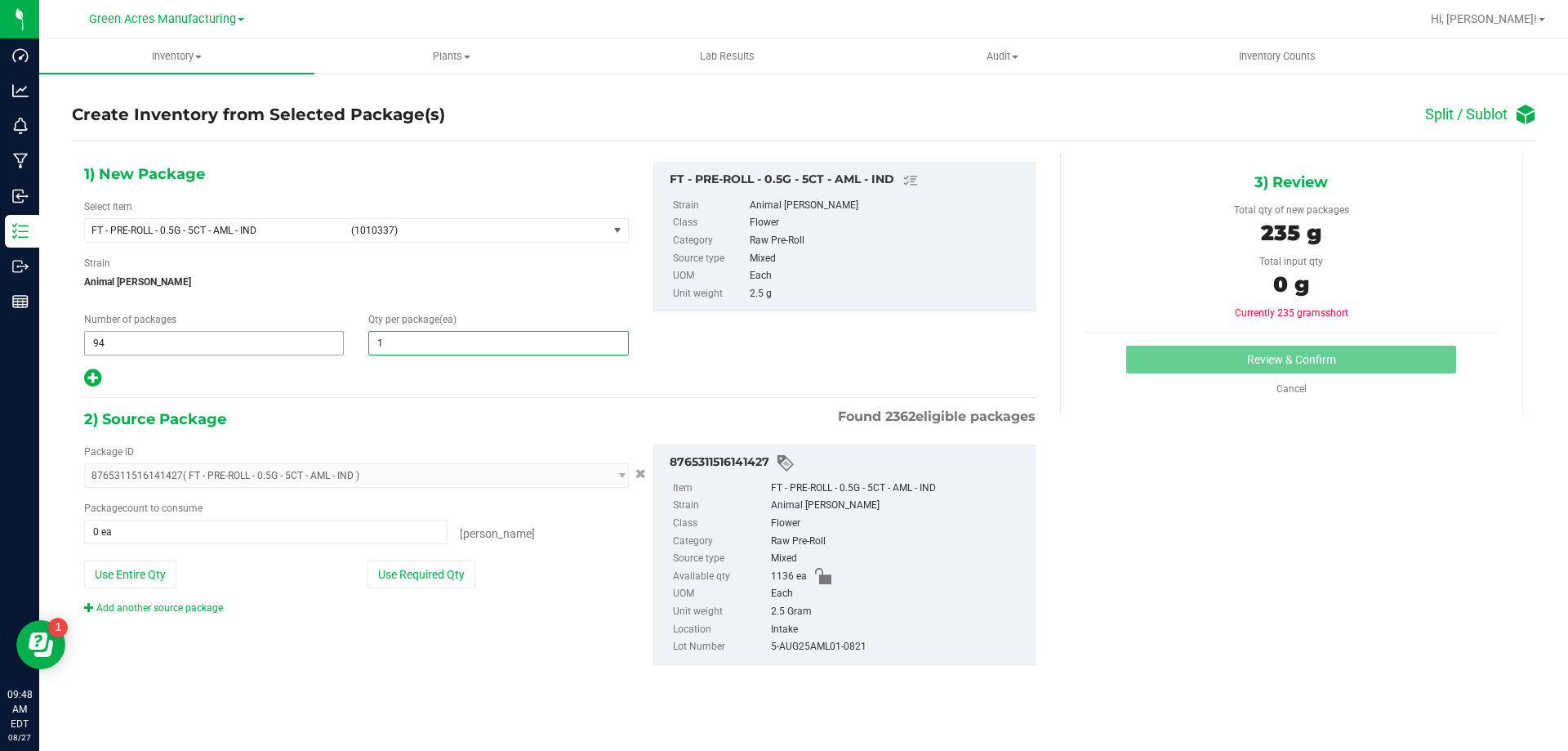
type input "12"
click at [85, 381] on icon at bounding box center [93, 377] width 18 height 21
type input "12"
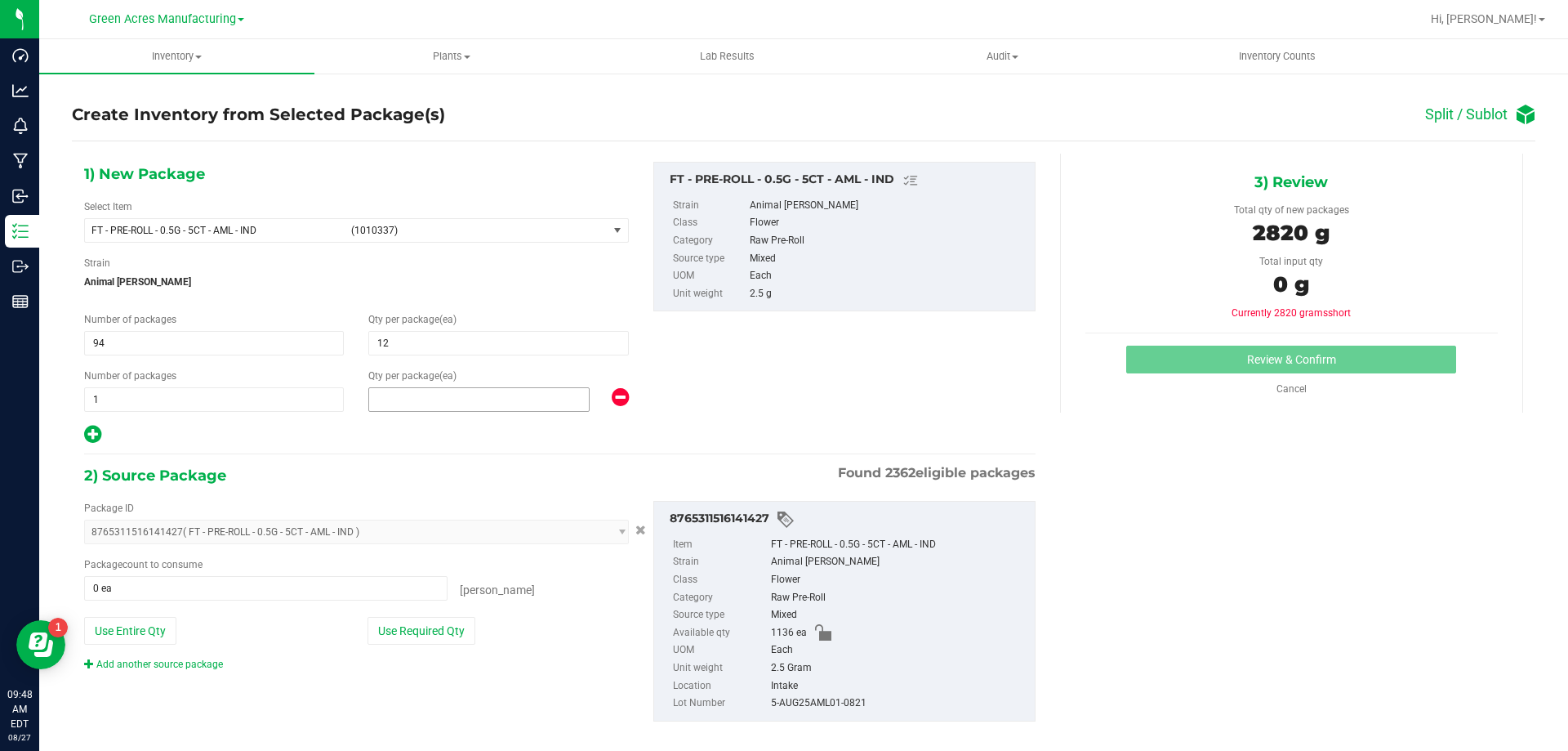
click at [506, 392] on span at bounding box center [478, 398] width 222 height 24
type input "8"
click at [453, 630] on button "Use Required Qty" at bounding box center [421, 630] width 107 height 27
type input "1136 ea"
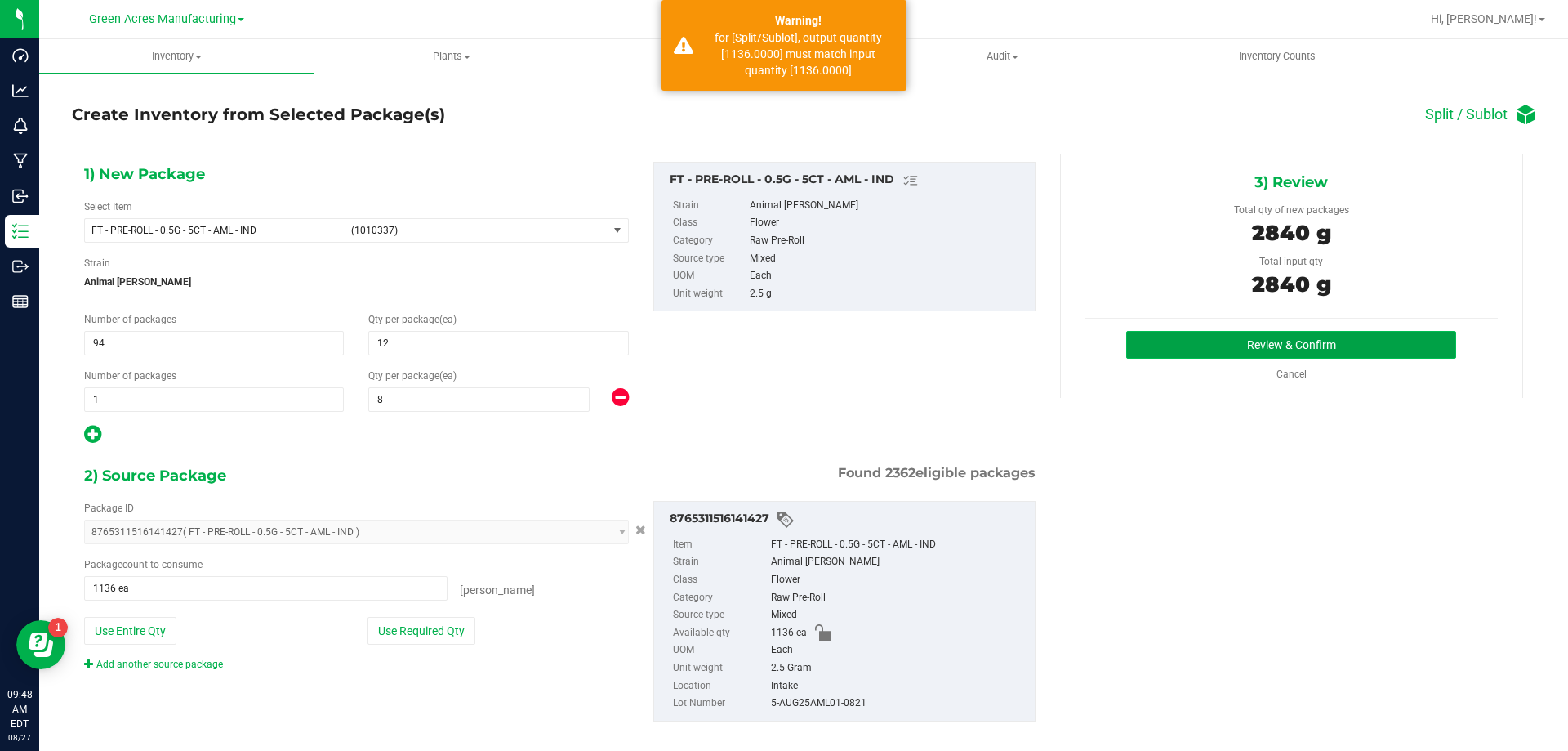
click at [1156, 356] on button "Review & Confirm" at bounding box center [1291, 345] width 330 height 27
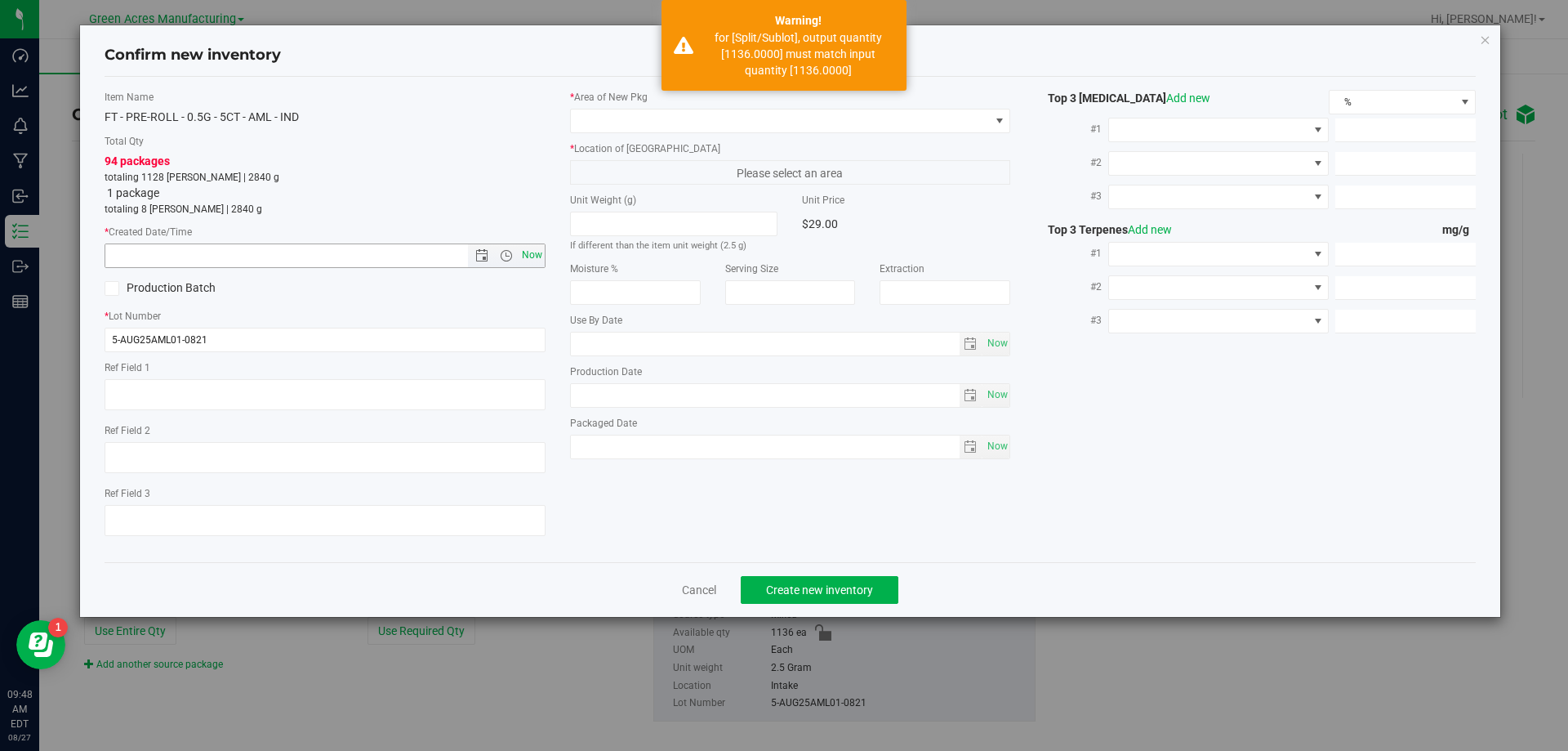
click at [524, 257] on span "Now" at bounding box center [531, 255] width 27 height 23
type input "8/27/2025 9:48 AM"
click at [598, 128] on span at bounding box center [780, 120] width 419 height 22
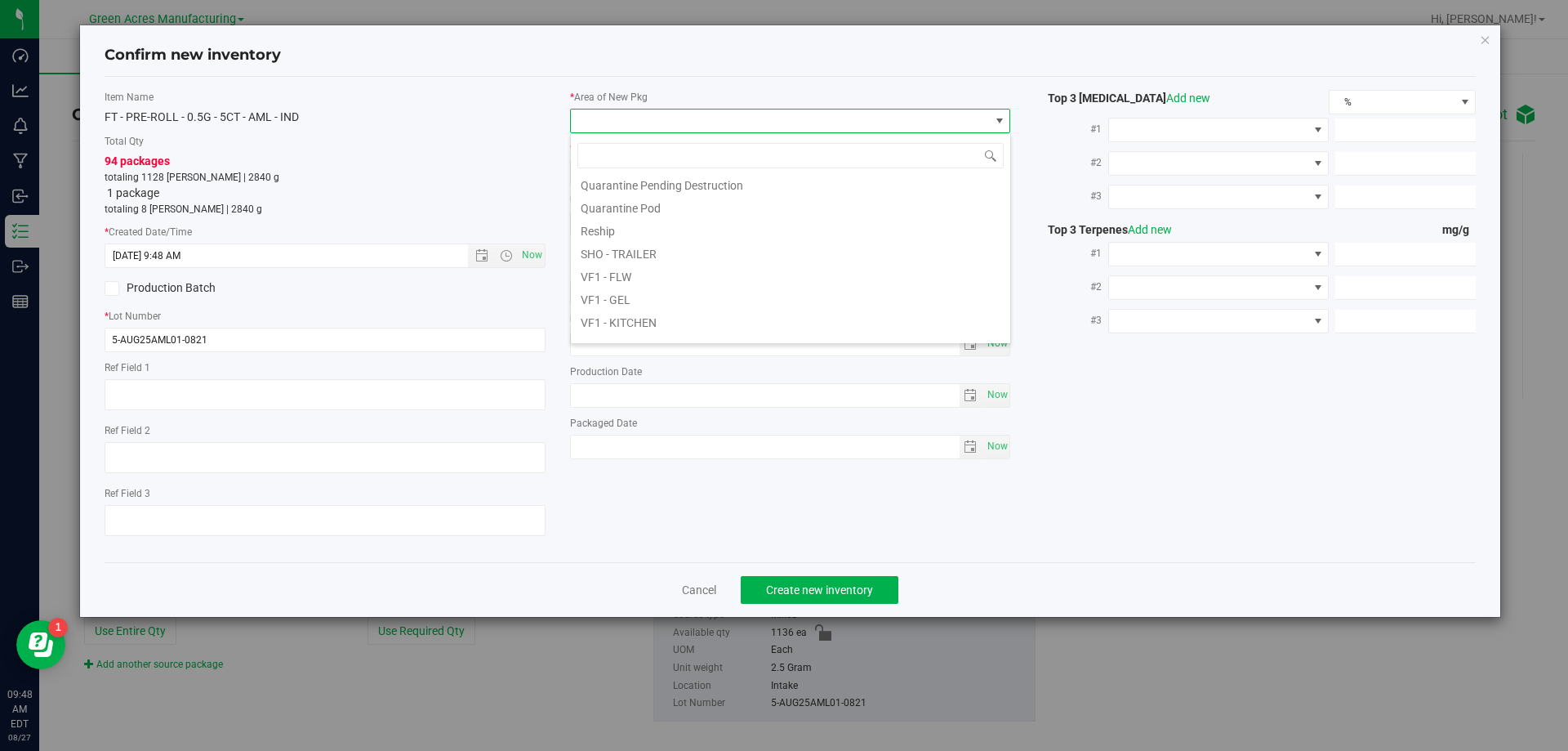
scroll to position [820, 0]
click at [632, 308] on li "VF2 - WHS" at bounding box center [791, 305] width 439 height 22
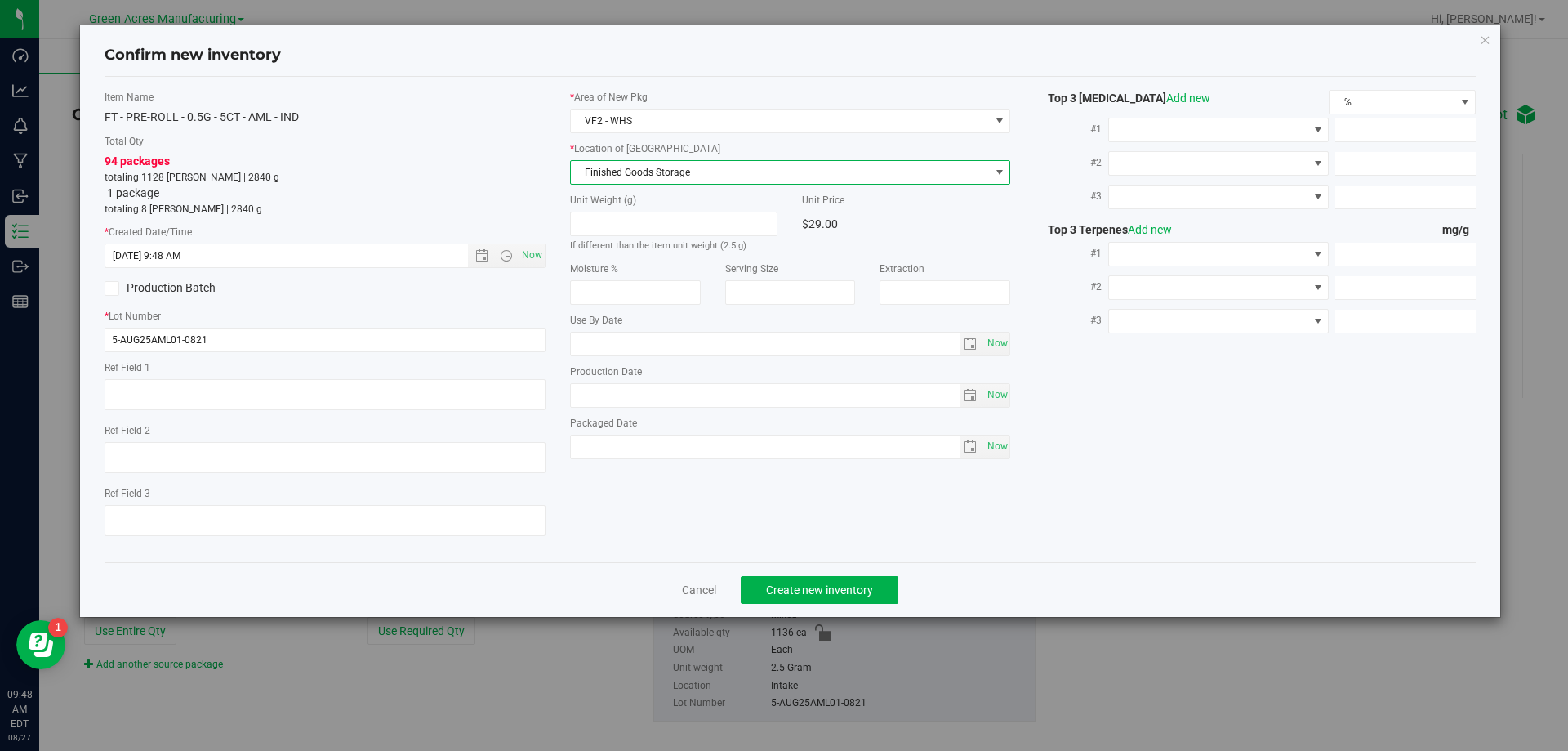
click at [662, 170] on span "Finished Goods Storage" at bounding box center [780, 172] width 419 height 22
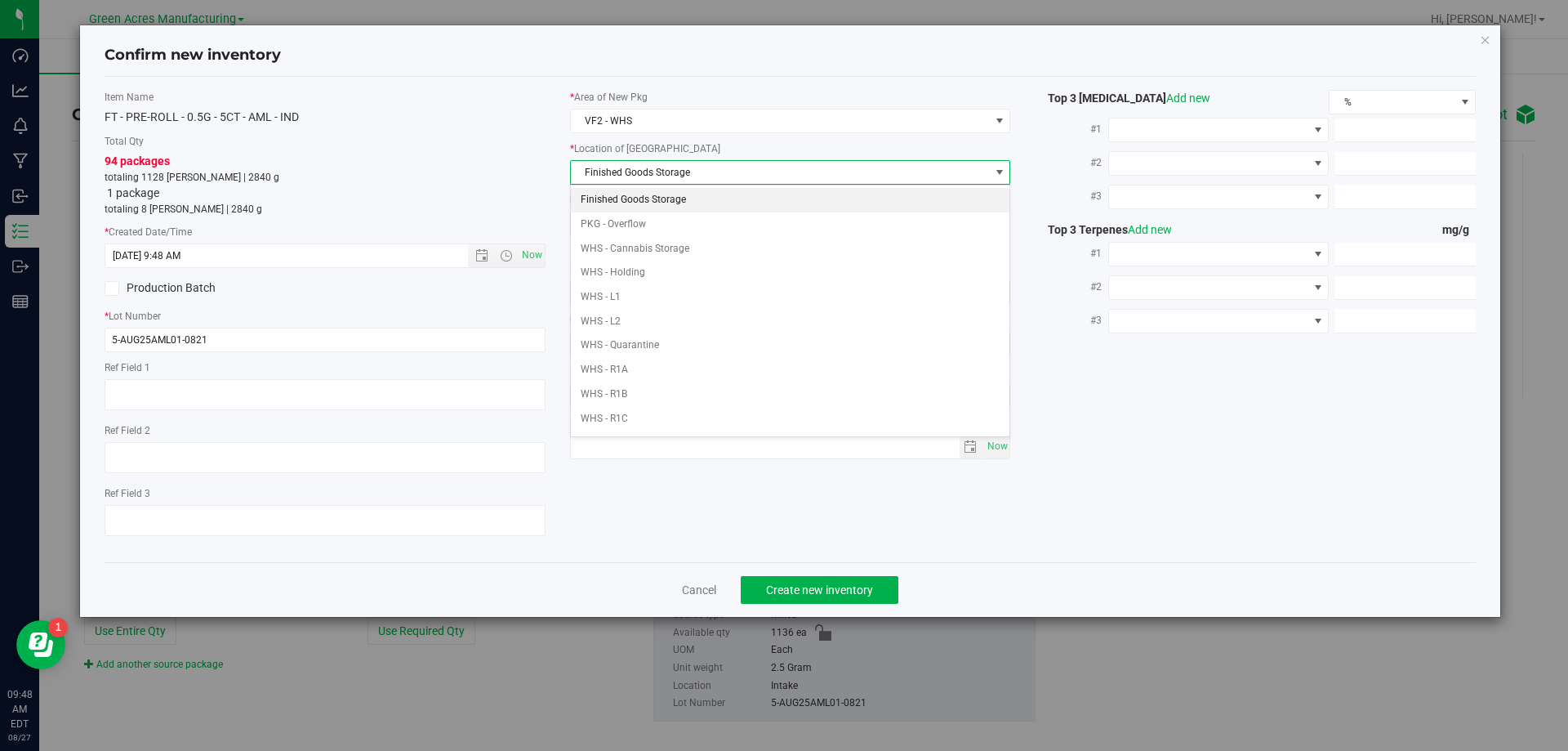
click at [662, 195] on li "Finished Goods Storage" at bounding box center [791, 199] width 439 height 24
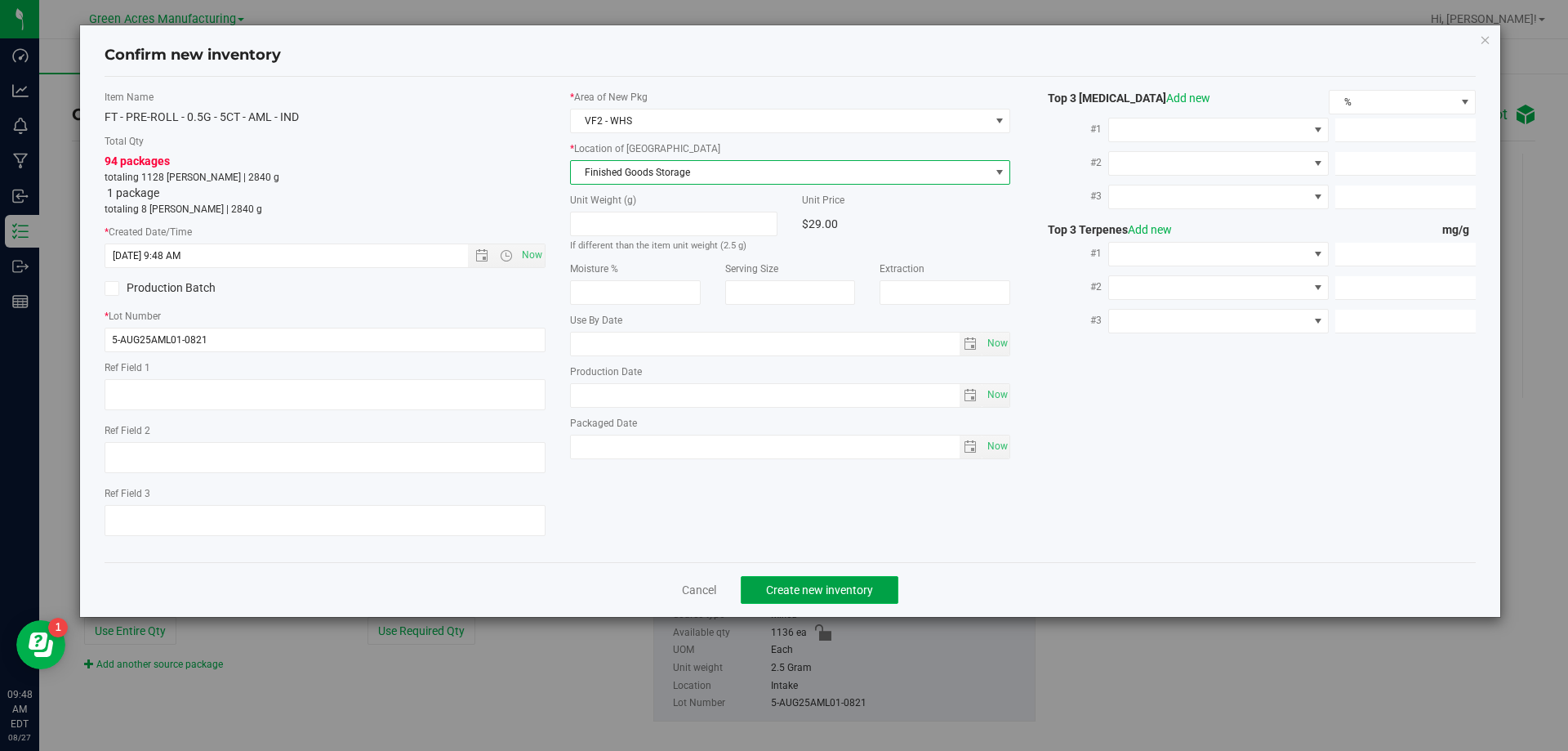
click at [794, 592] on span "Create new inventory" at bounding box center [819, 589] width 107 height 13
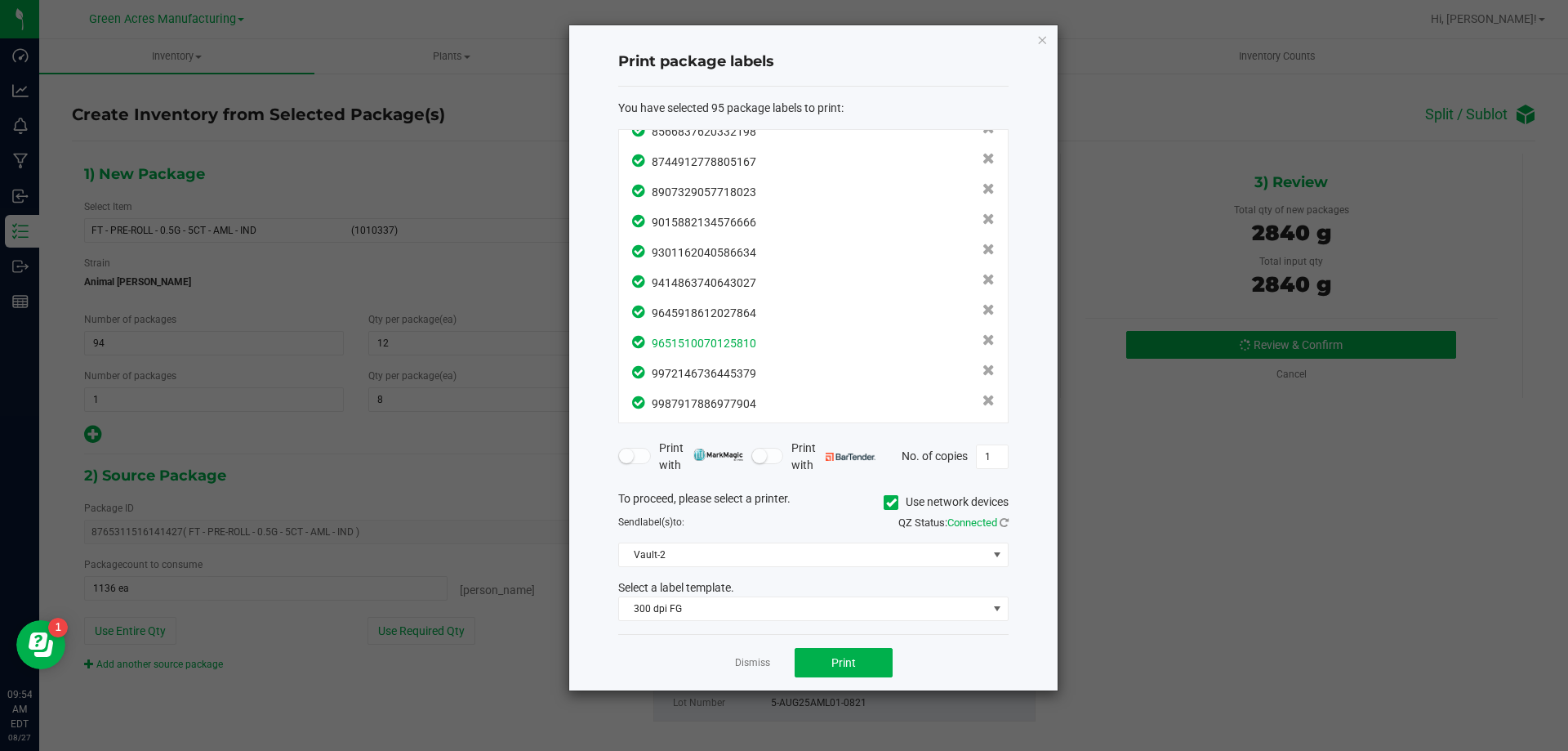
scroll to position [2591, 0]
click at [852, 657] on span "Print" at bounding box center [843, 662] width 24 height 13
click at [747, 672] on div "Dismiss Print" at bounding box center [813, 662] width 391 height 57
click at [747, 666] on link "Dismiss" at bounding box center [753, 663] width 35 height 14
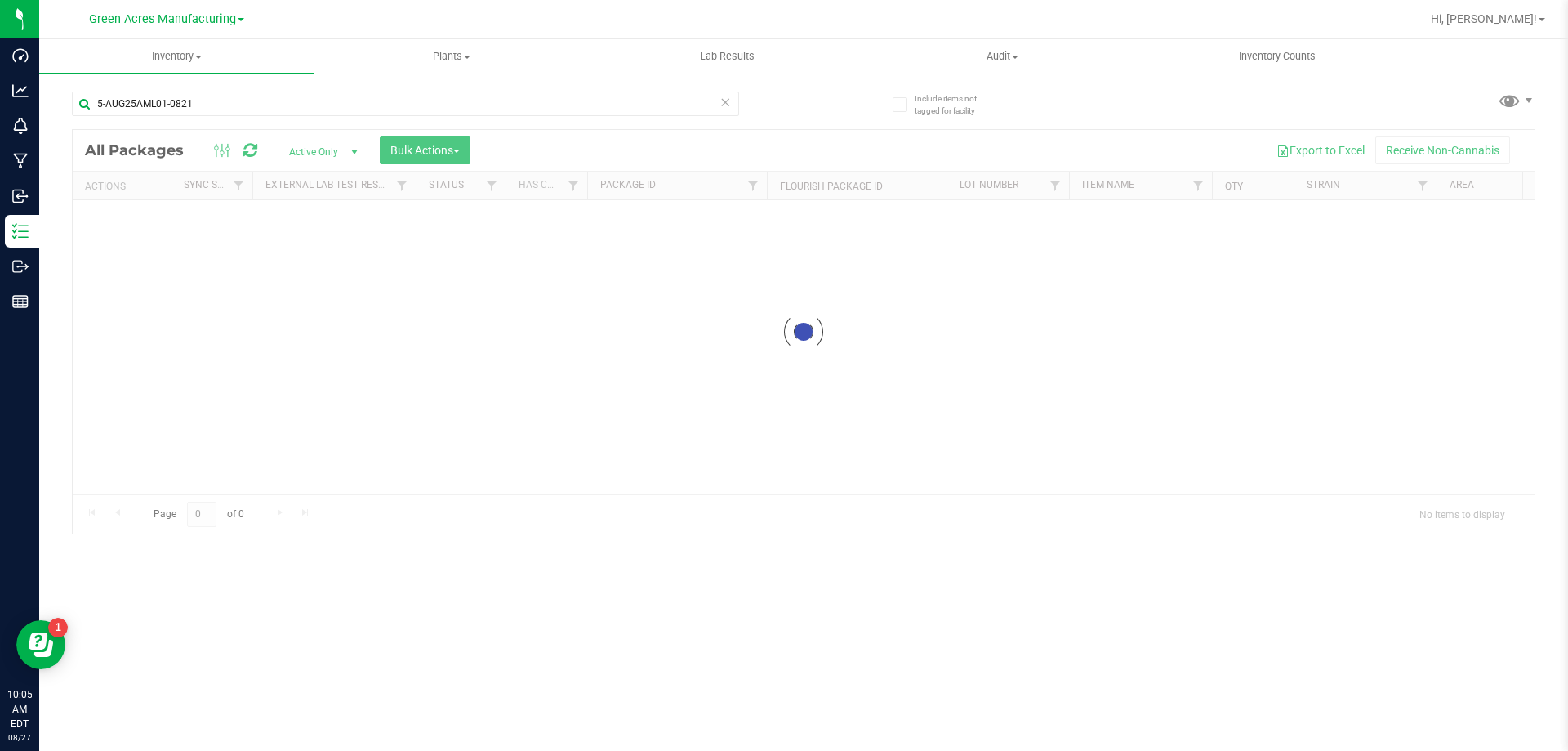
click at [723, 103] on icon at bounding box center [725, 102] width 12 height 20
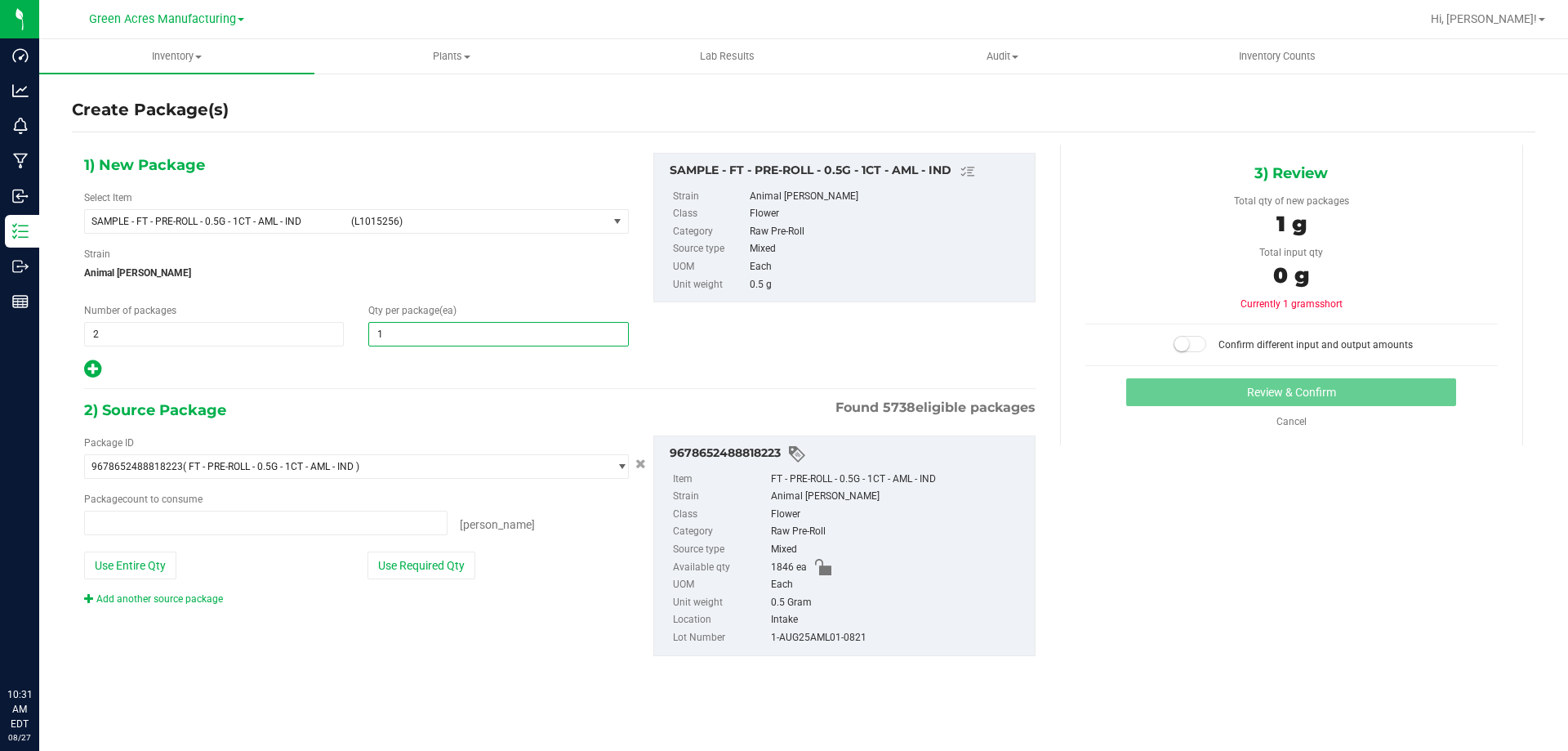
type input "0 ea"
type input "1"
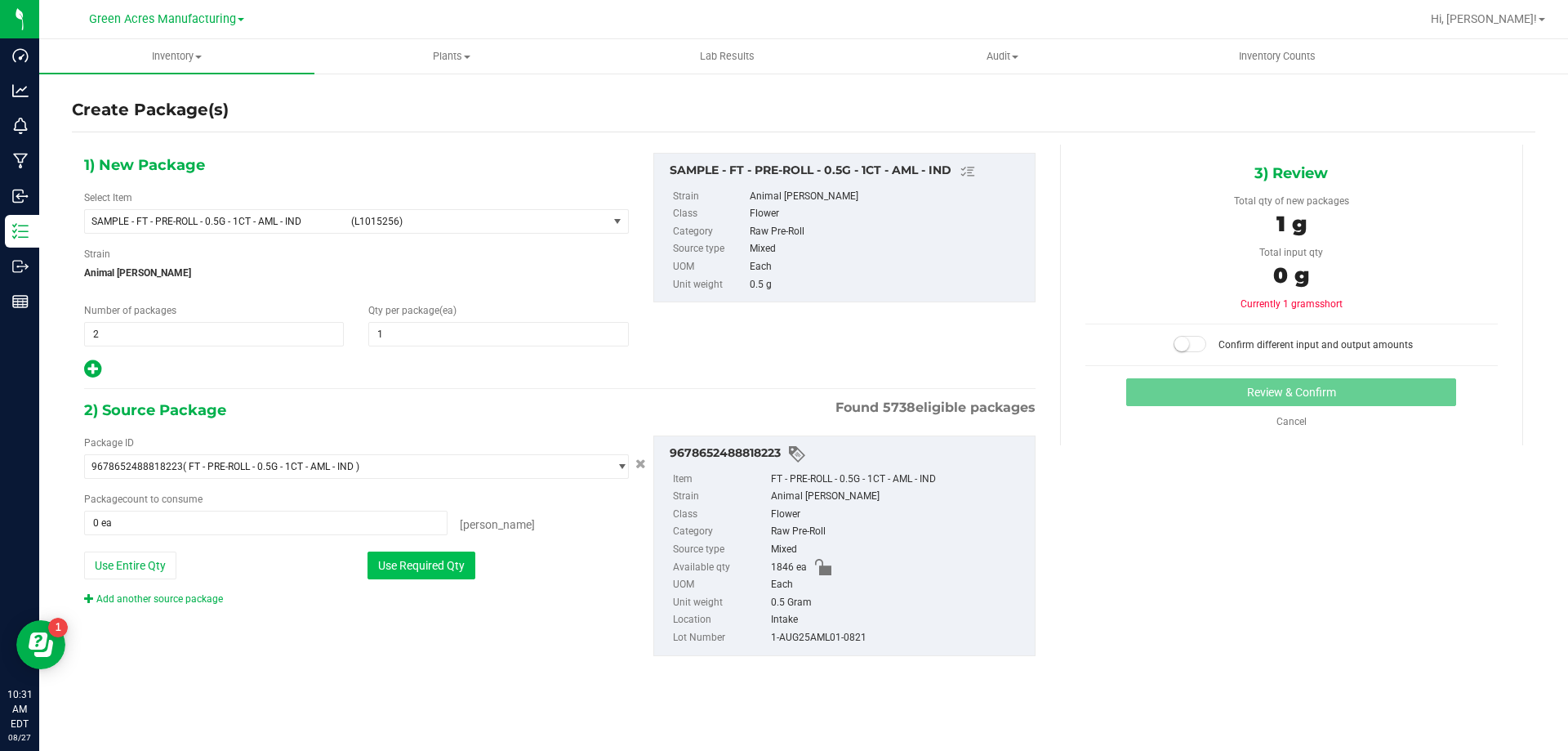
click at [394, 561] on button "Use Required Qty" at bounding box center [421, 564] width 107 height 27
type input "2 ea"
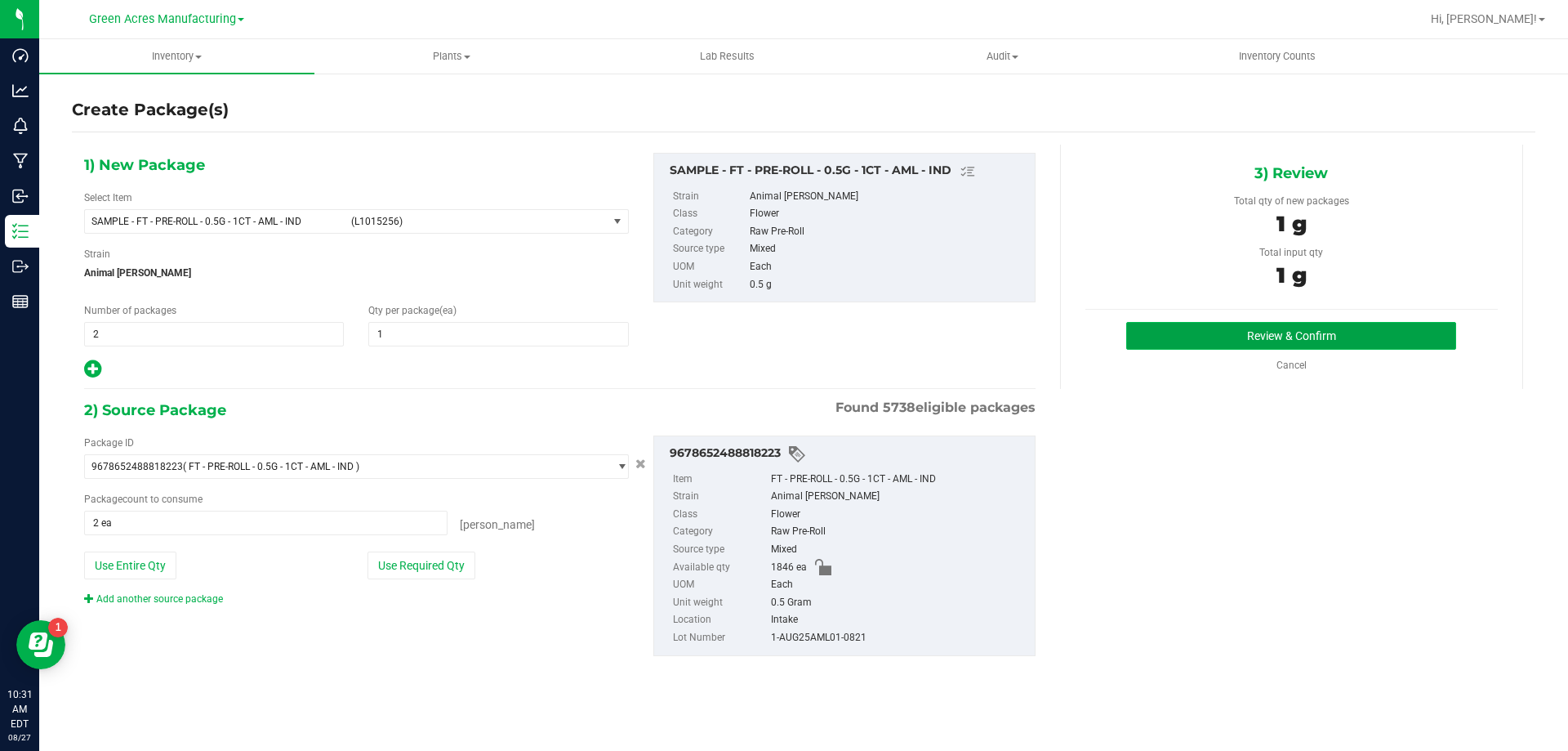
click at [1148, 332] on button "Review & Confirm" at bounding box center [1291, 335] width 330 height 27
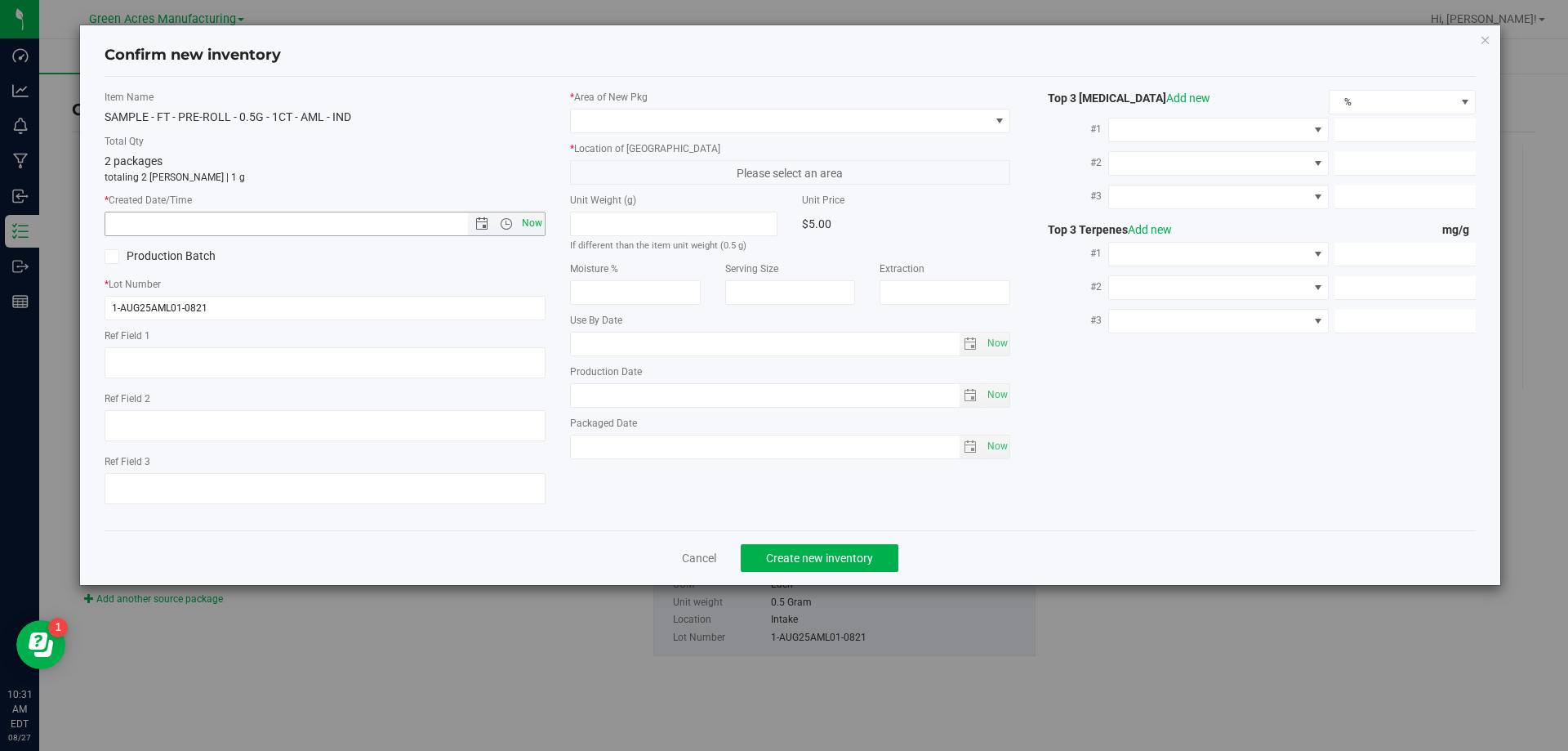
click at [525, 229] on span "Now" at bounding box center [531, 224] width 27 height 23
type input "8/27/2025 10:31 AM"
click at [723, 117] on span at bounding box center [780, 120] width 419 height 22
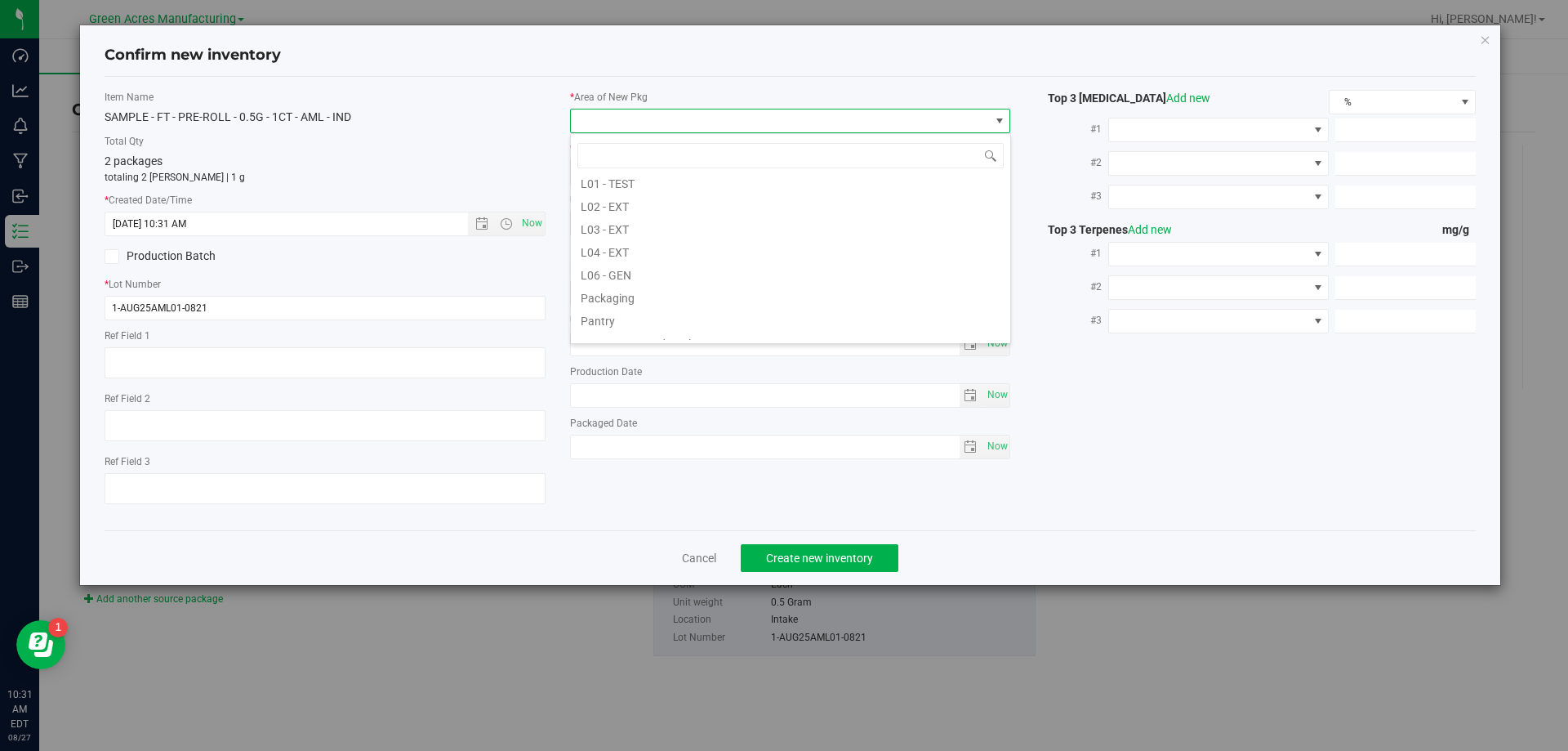
scroll to position [408, 0]
click at [649, 267] on li "Pantry / Secured Vault" at bounding box center [791, 259] width 439 height 22
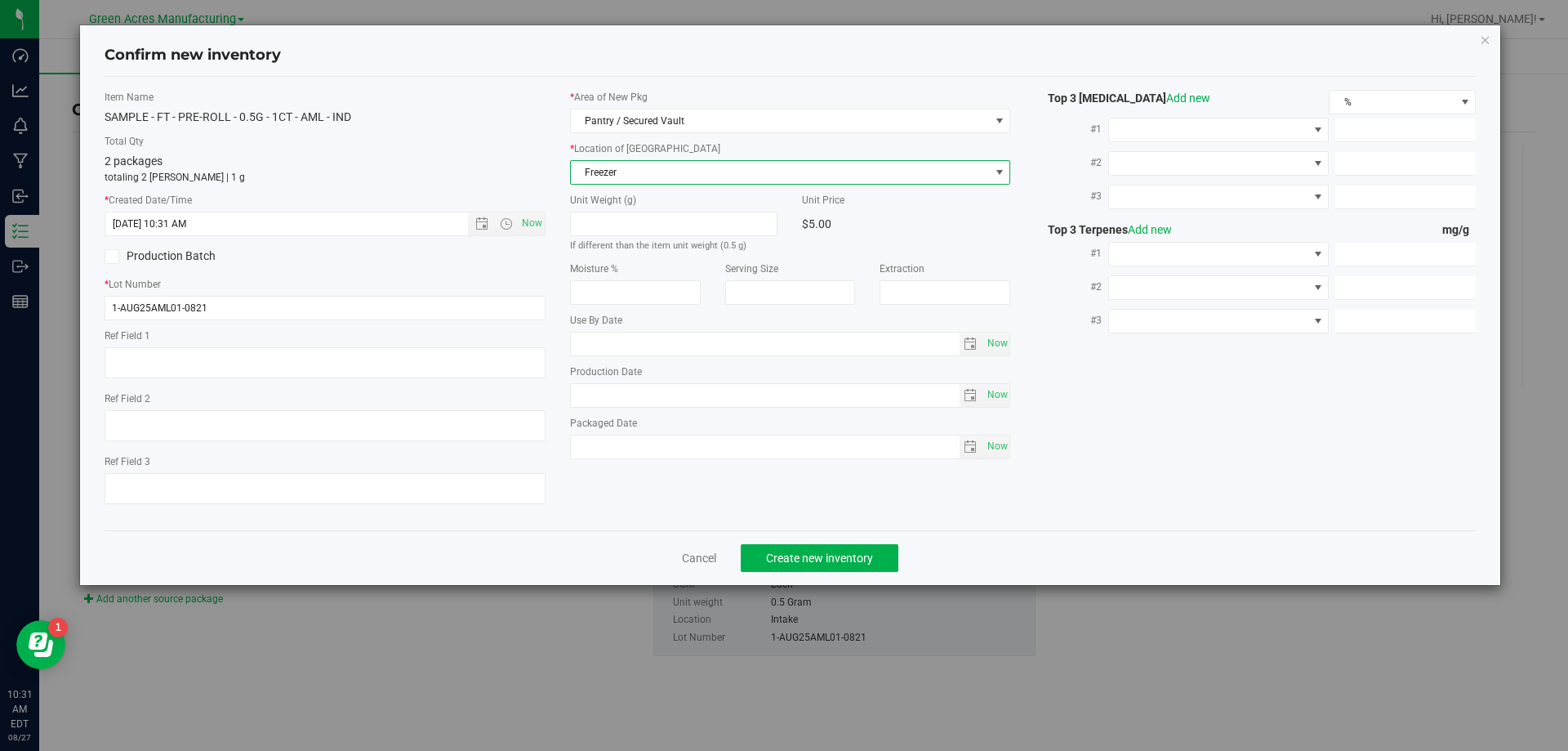
click at [617, 167] on span "Freezer" at bounding box center [780, 172] width 419 height 22
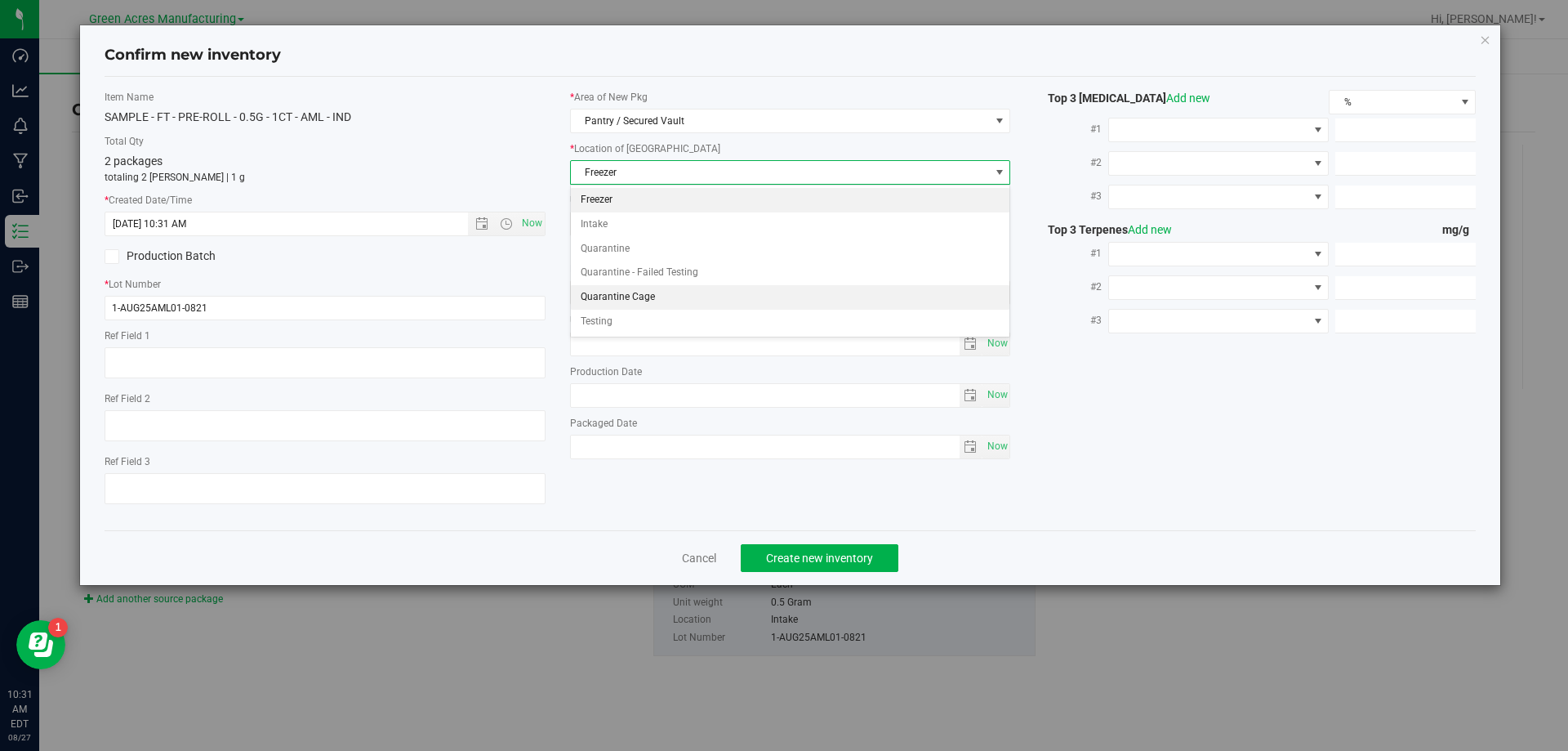
click at [652, 306] on li "Quarantine Cage" at bounding box center [791, 297] width 439 height 24
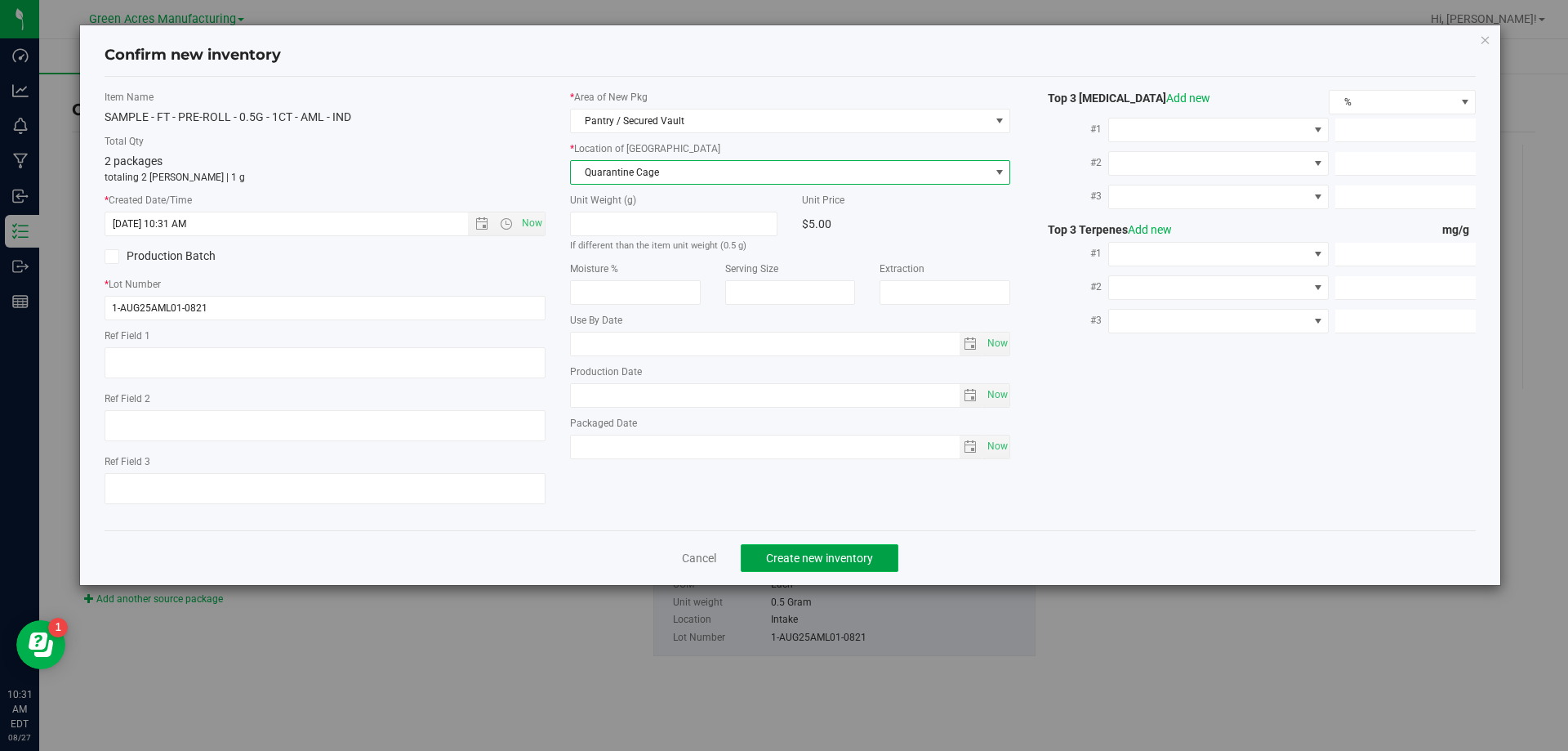
click at [865, 563] on span "Create new inventory" at bounding box center [819, 557] width 107 height 13
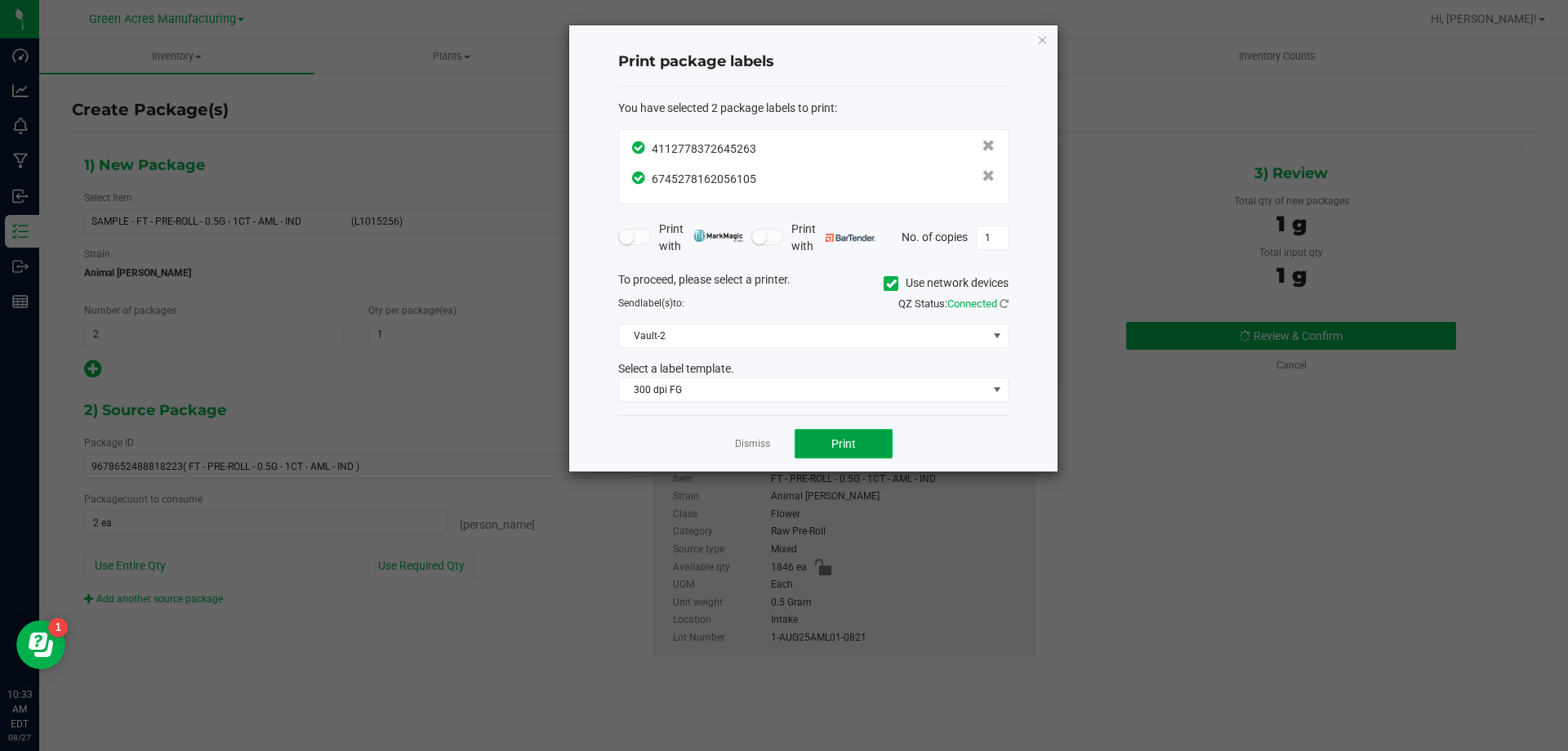
click at [819, 453] on button "Print" at bounding box center [844, 443] width 98 height 29
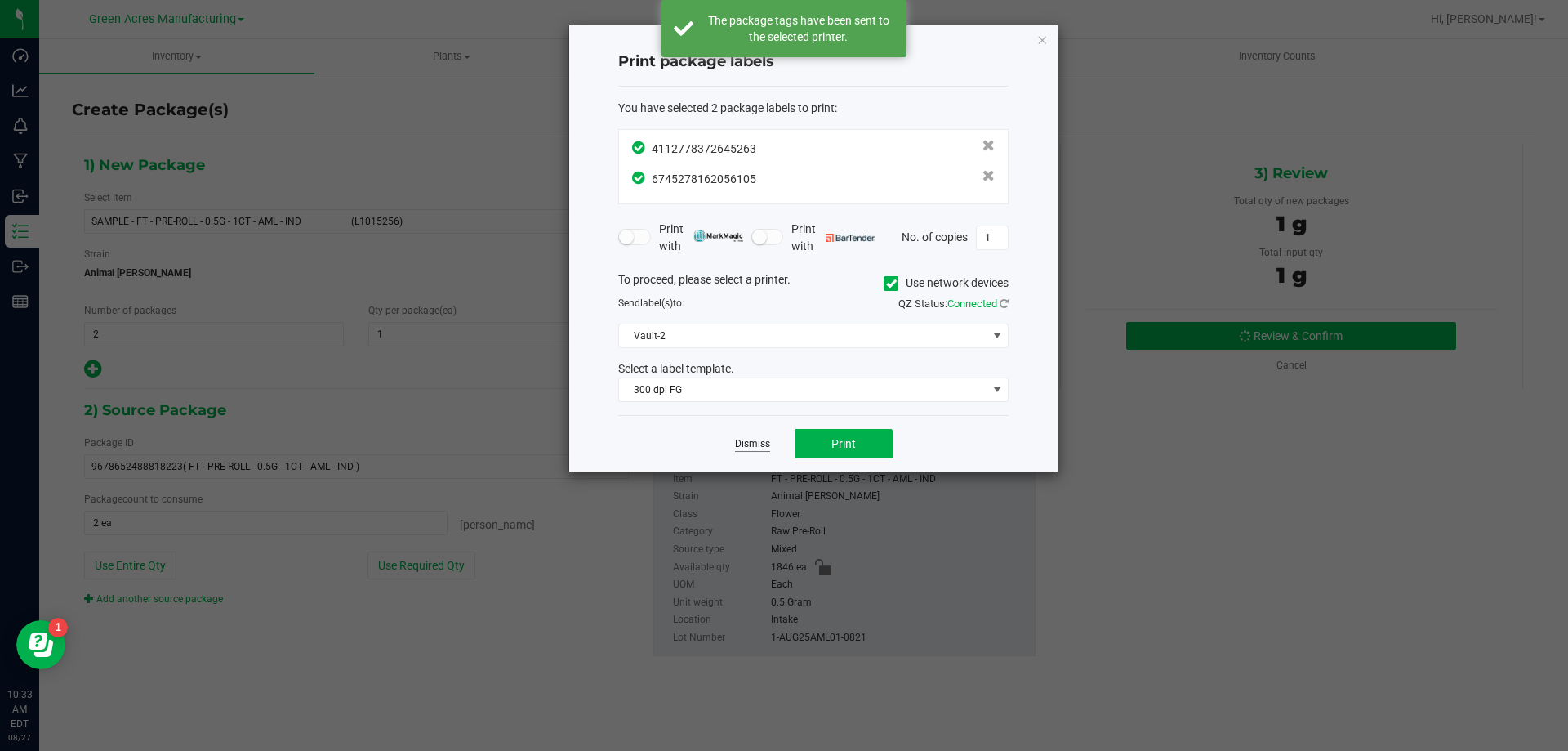
click at [760, 450] on link "Dismiss" at bounding box center [753, 443] width 35 height 14
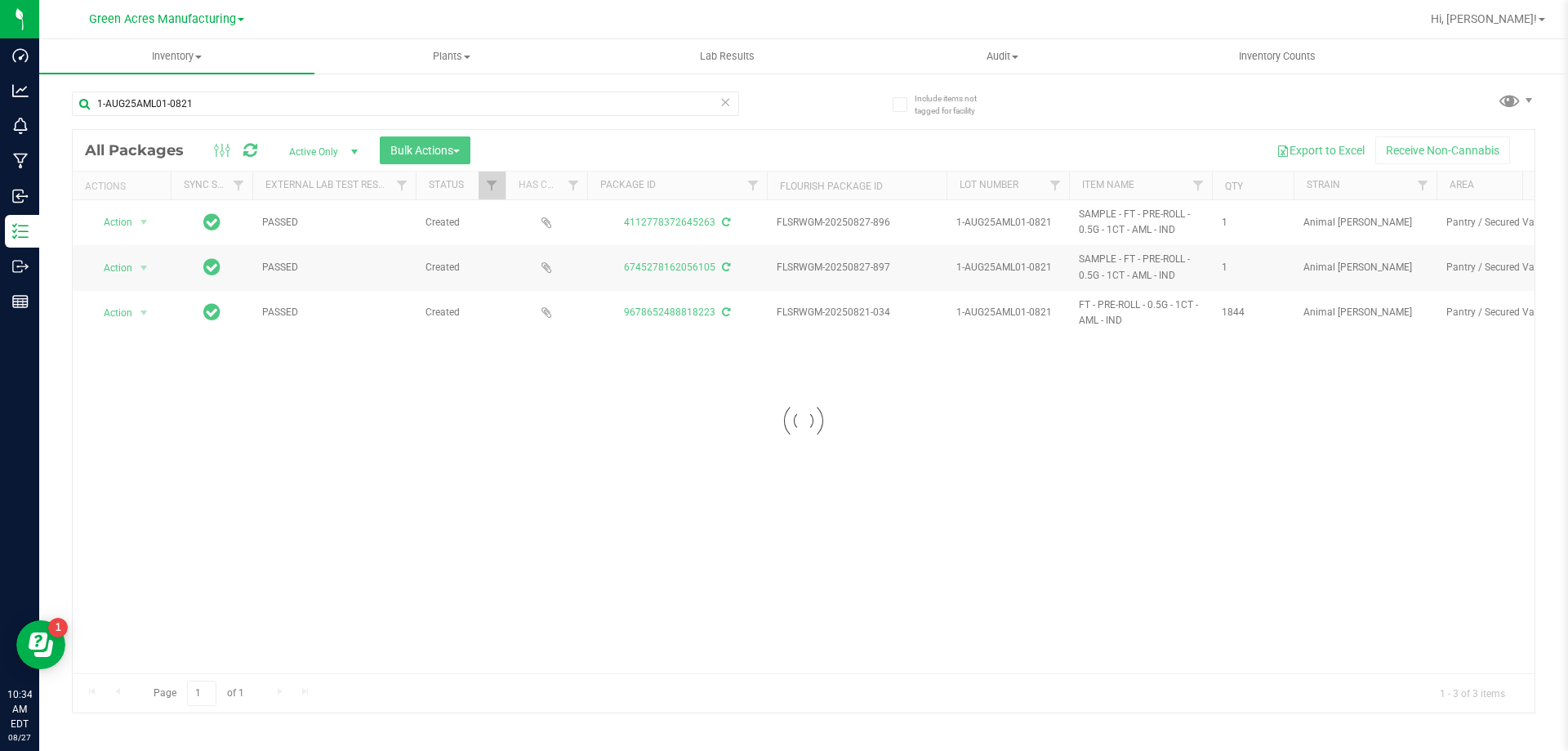
click at [1024, 591] on div at bounding box center [803, 421] width 1462 height 582
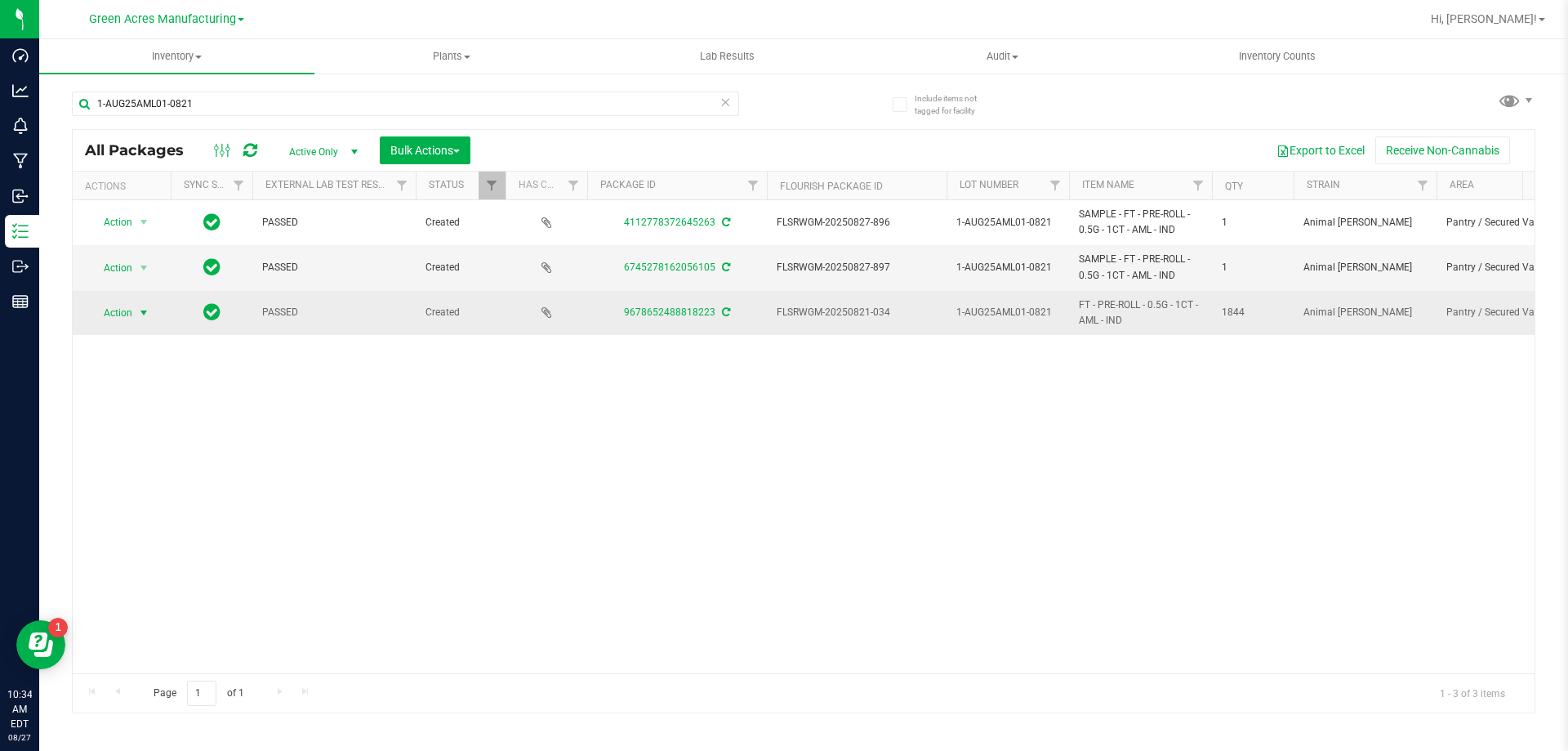
click at [119, 319] on span "Action" at bounding box center [110, 313] width 44 height 22
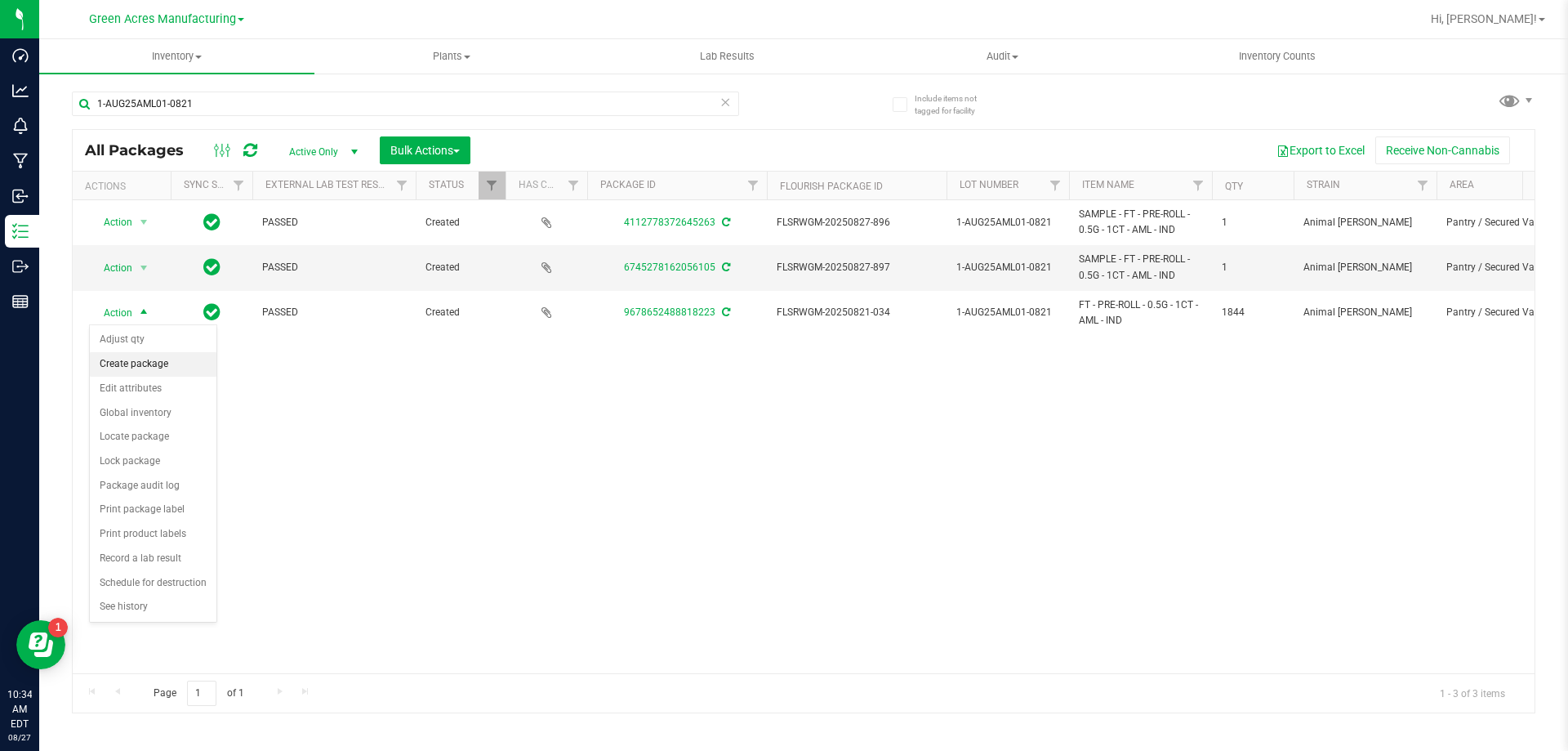
click at [156, 368] on li "Create package" at bounding box center [153, 363] width 127 height 24
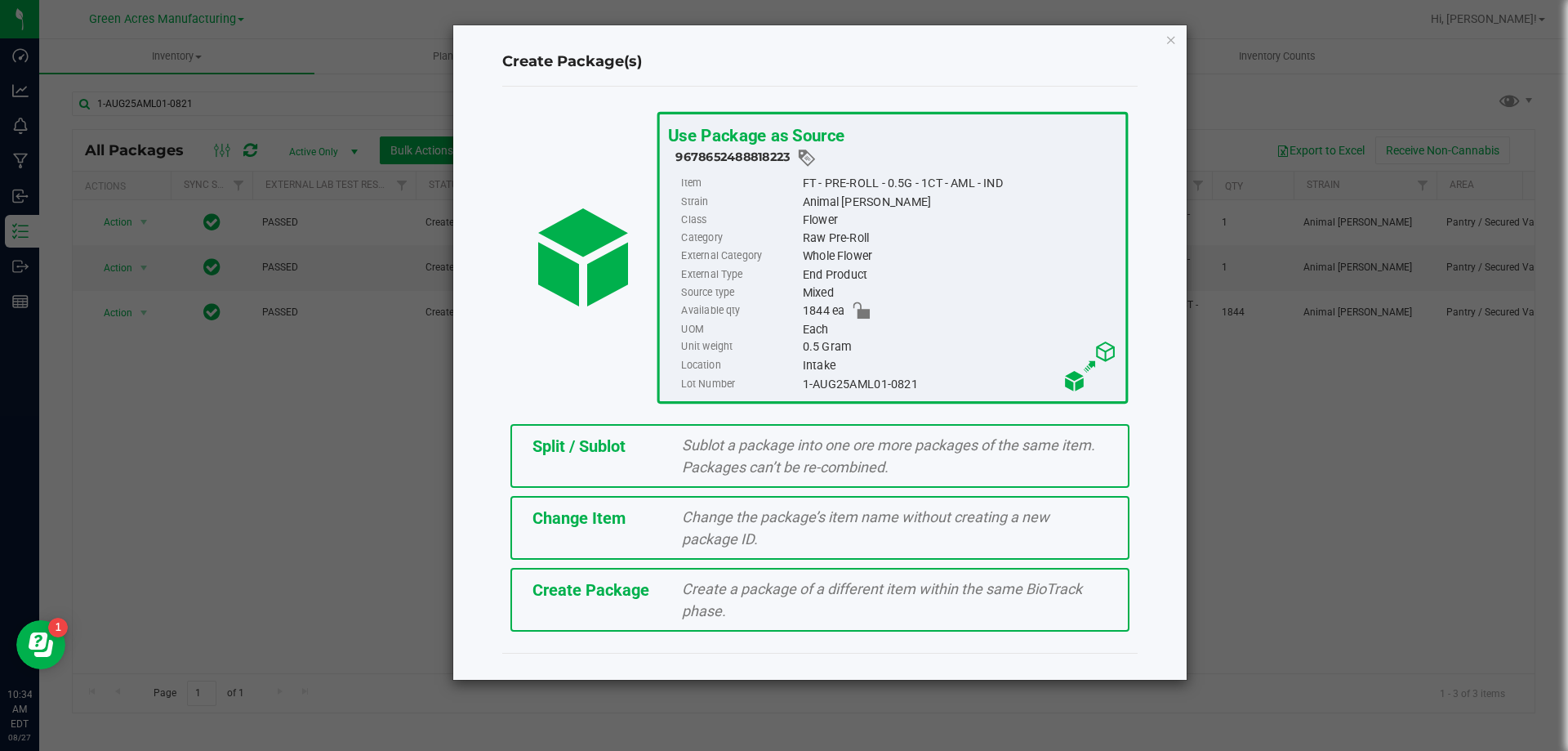
click at [616, 475] on div "Split / Sublot Sublot a package into one ore more packages of the same item. Pa…" at bounding box center [820, 455] width 619 height 63
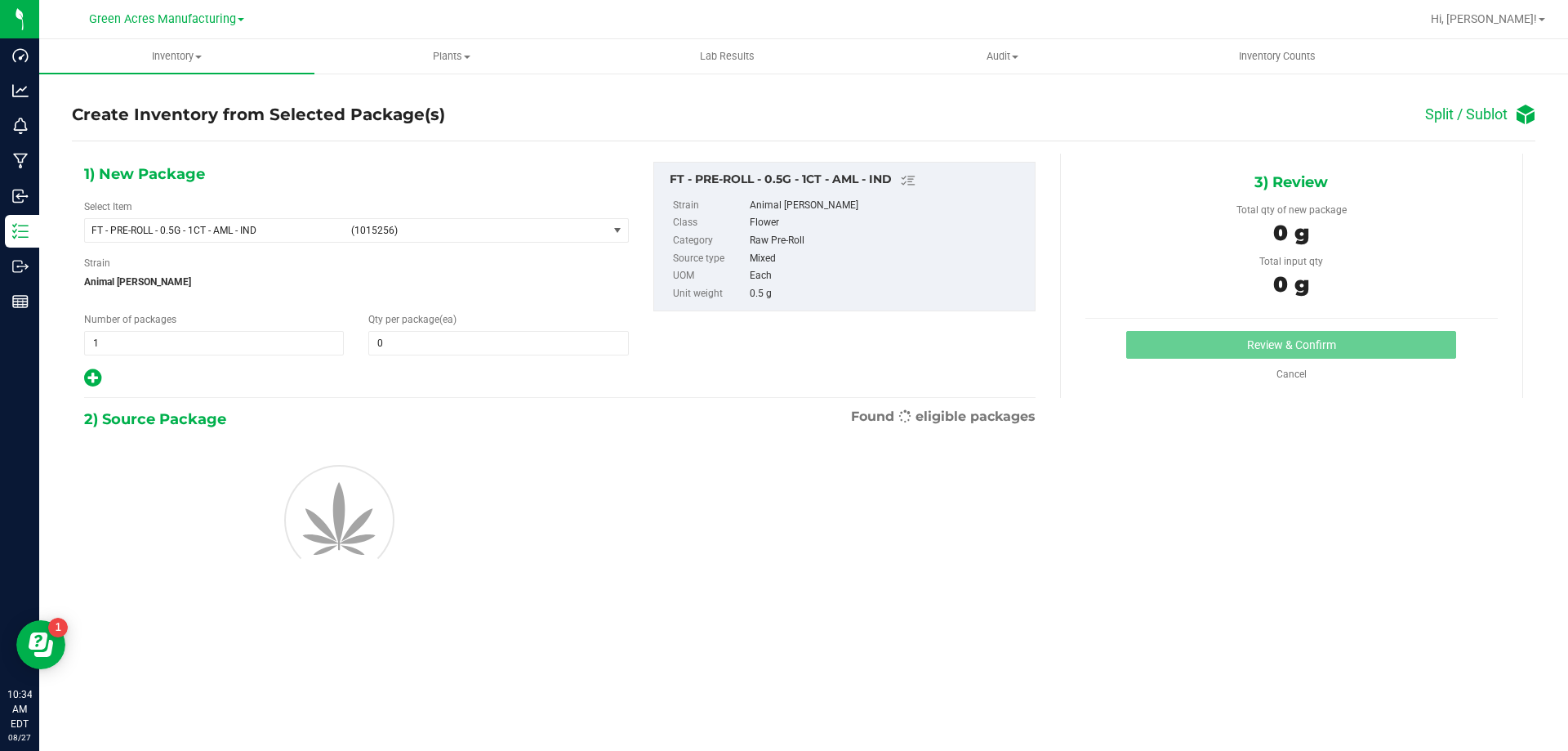
click at [196, 322] on div "Number of packages 1 1" at bounding box center [214, 333] width 284 height 43
click at [194, 350] on span "1 1" at bounding box center [214, 343] width 260 height 24
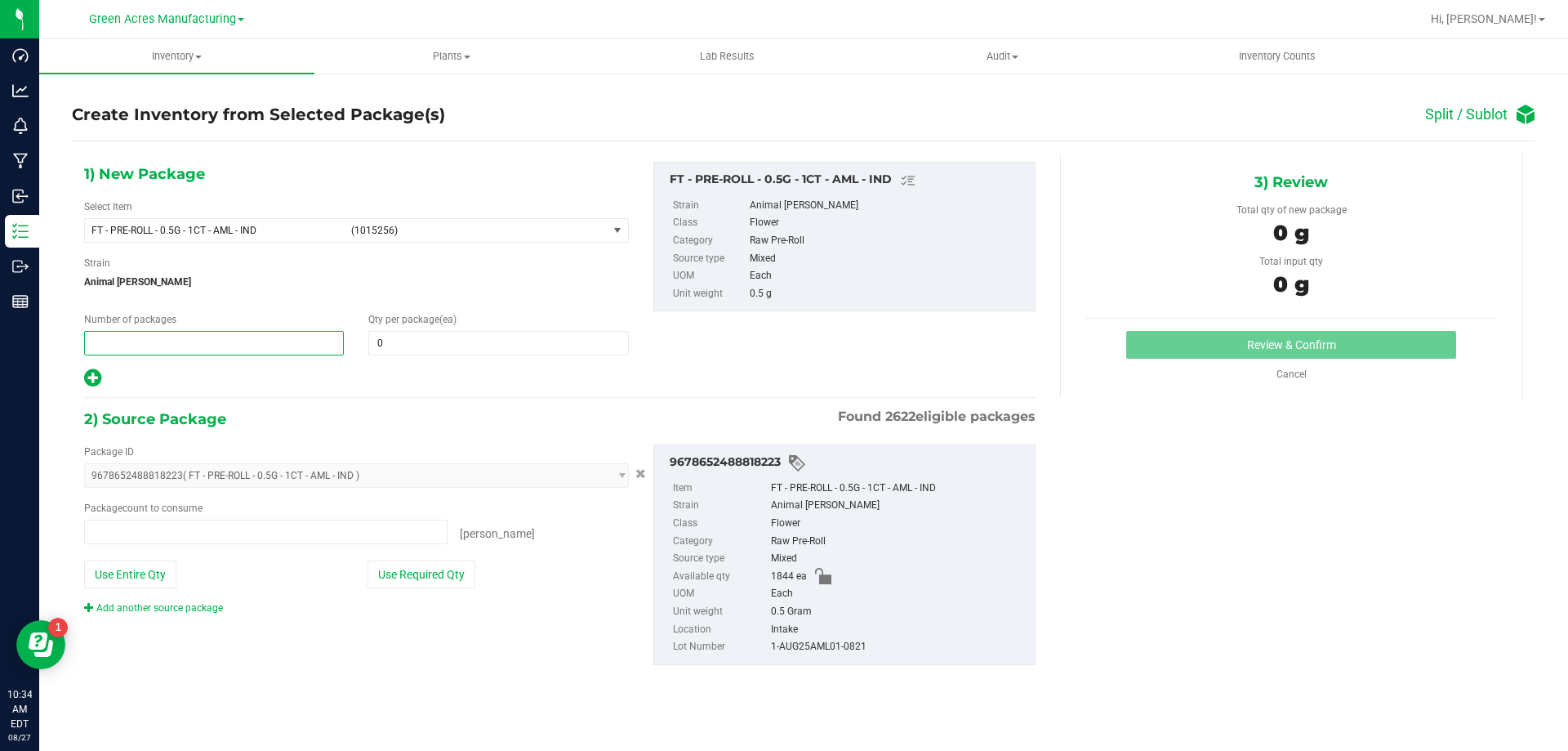
type input "0 ea"
type input "73"
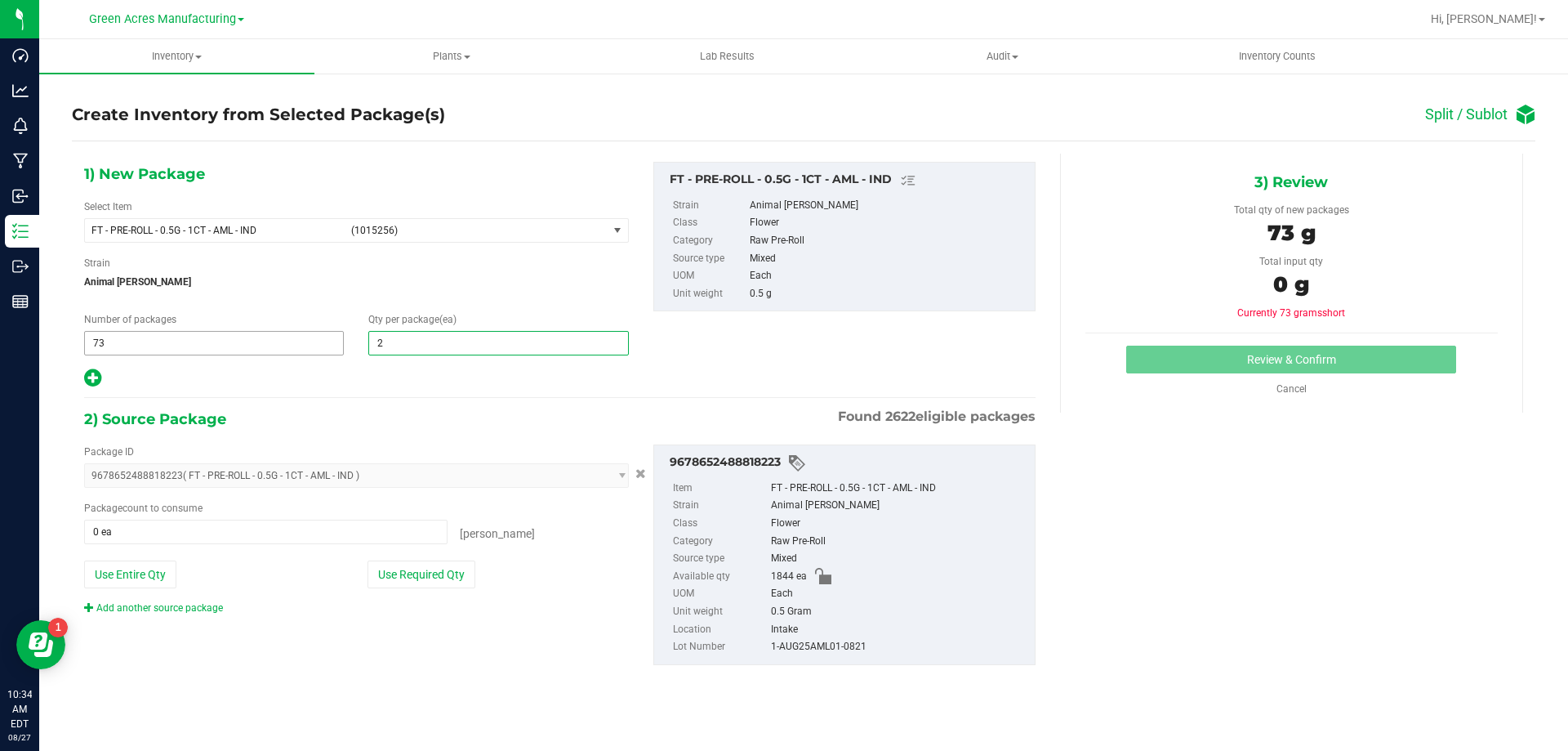
type input "25"
click at [82, 375] on div "1) New Package Select Item FT - PRE-ROLL - 0.5G - 1CT - AML - IND (1015256) FT …" at bounding box center [356, 275] width 569 height 227
click at [86, 377] on icon at bounding box center [93, 377] width 18 height 21
type input "25"
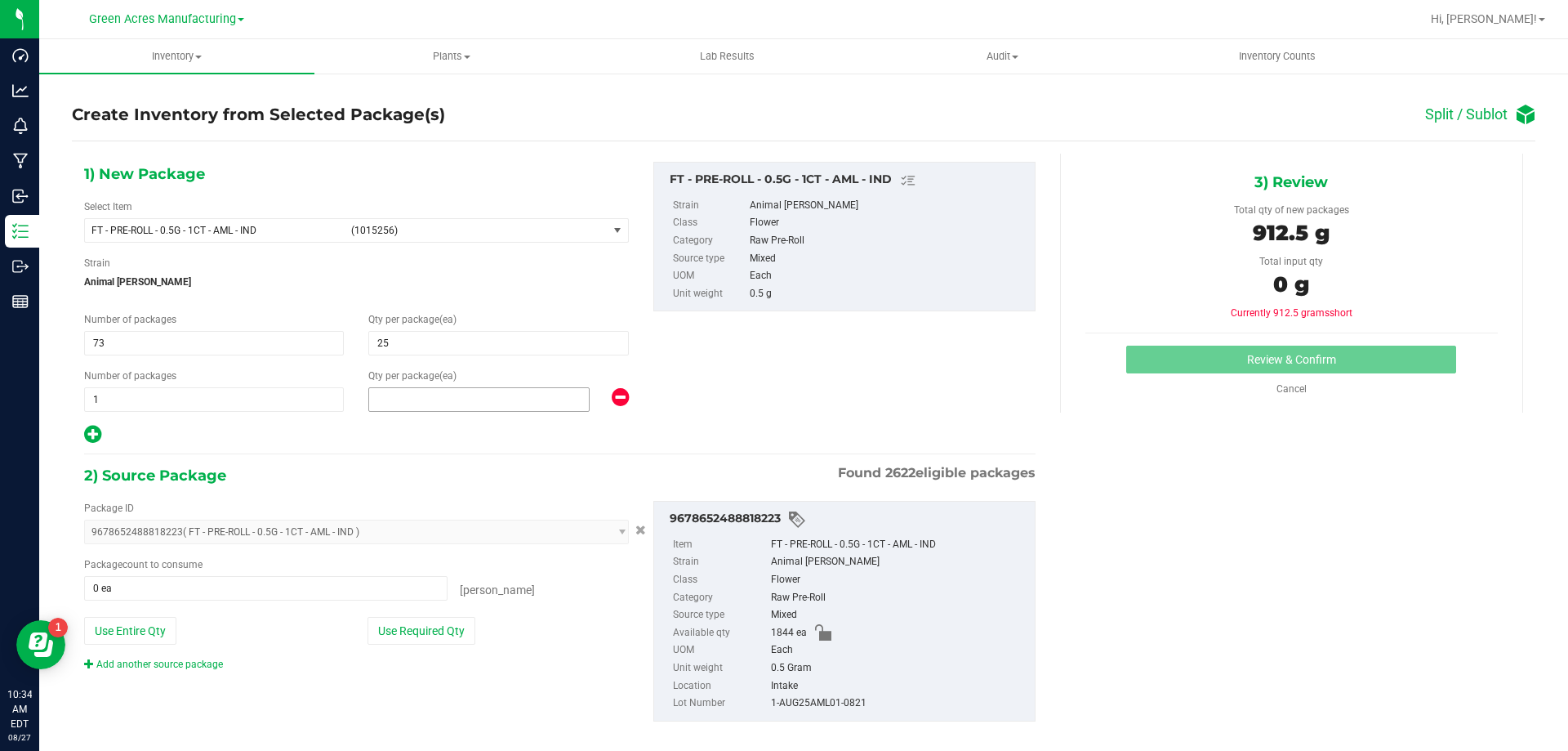
click at [479, 405] on span at bounding box center [478, 398] width 222 height 24
type input "19"
click at [431, 641] on button "Use Required Qty" at bounding box center [421, 630] width 107 height 27
type input "1844 ea"
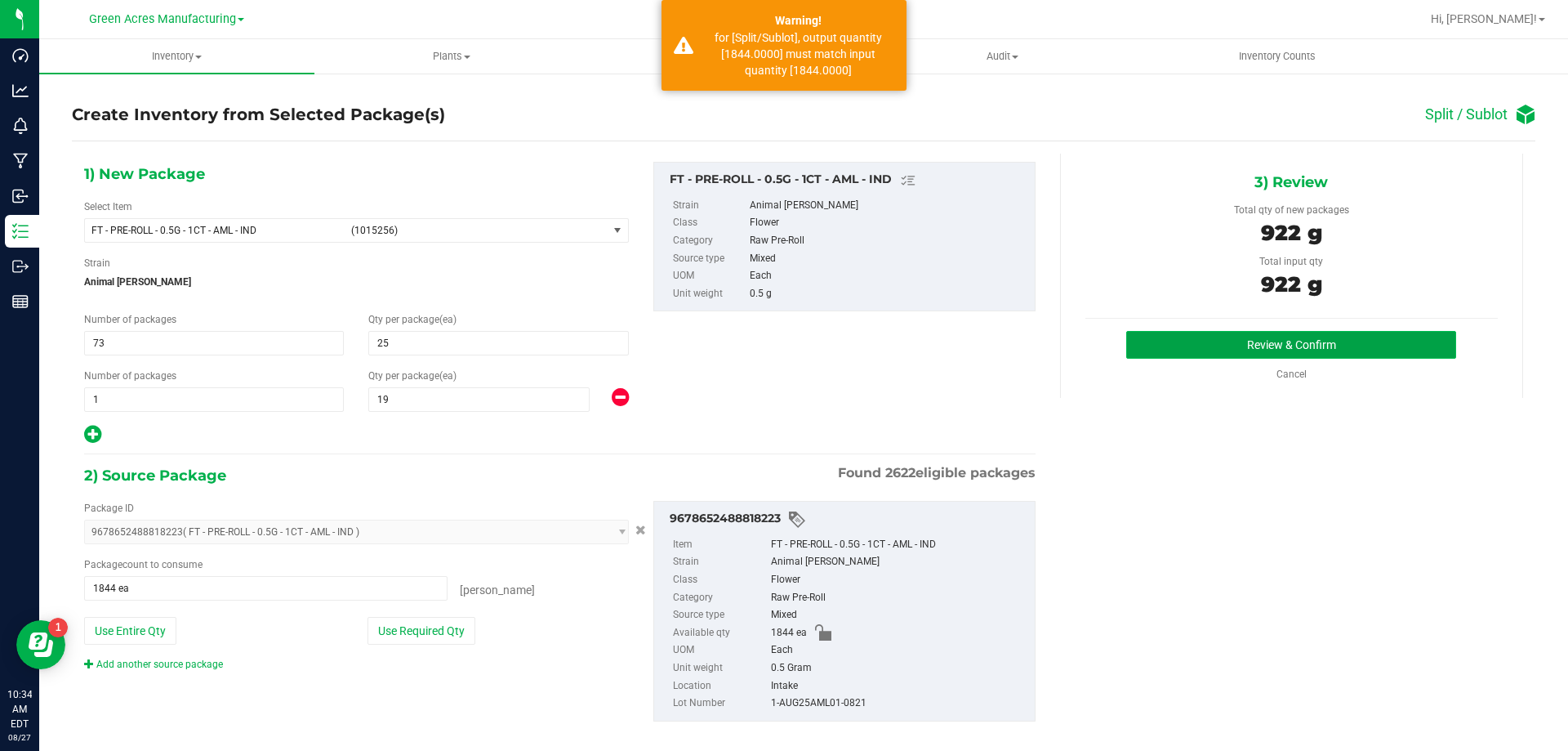
click at [1172, 352] on button "Review & Confirm" at bounding box center [1291, 345] width 330 height 27
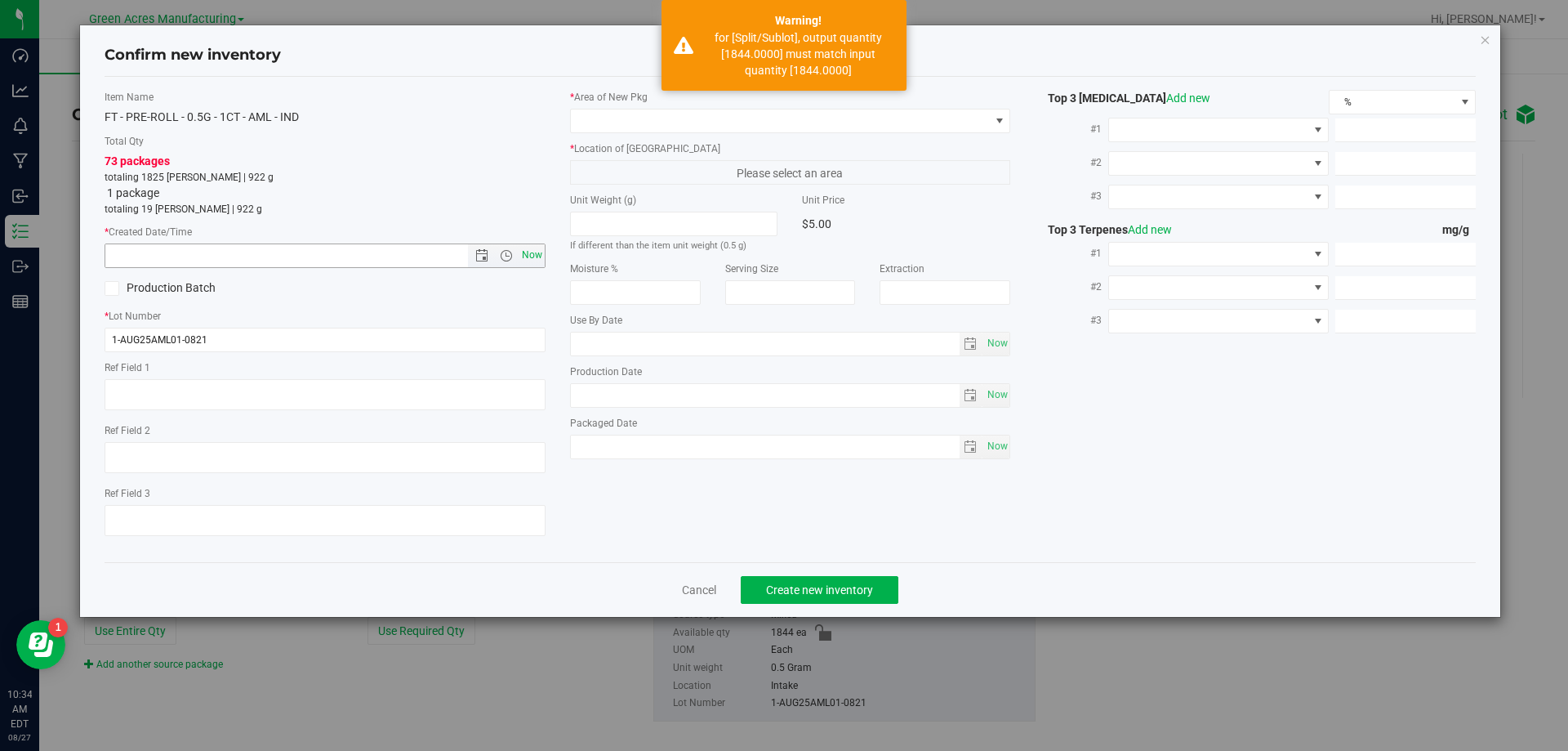
click at [531, 253] on span "Now" at bounding box center [531, 255] width 27 height 23
type input "8/27/2025 10:34 AM"
click at [610, 135] on div "* Area of New Pkg * Location of New Pkg Please select an area Unit Weight (g) I…" at bounding box center [790, 278] width 466 height 377
click at [656, 117] on span at bounding box center [780, 120] width 419 height 22
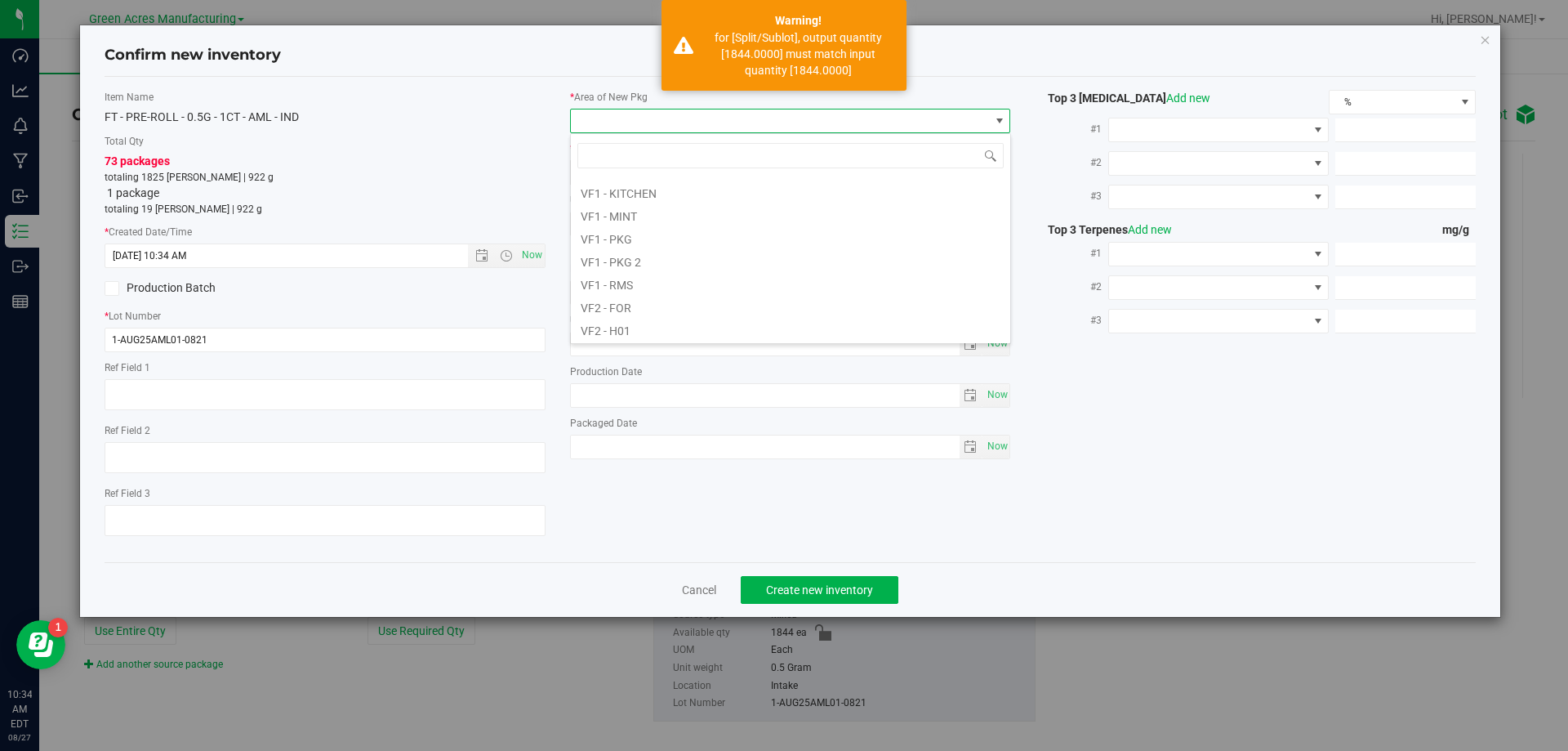
scroll to position [820, 0]
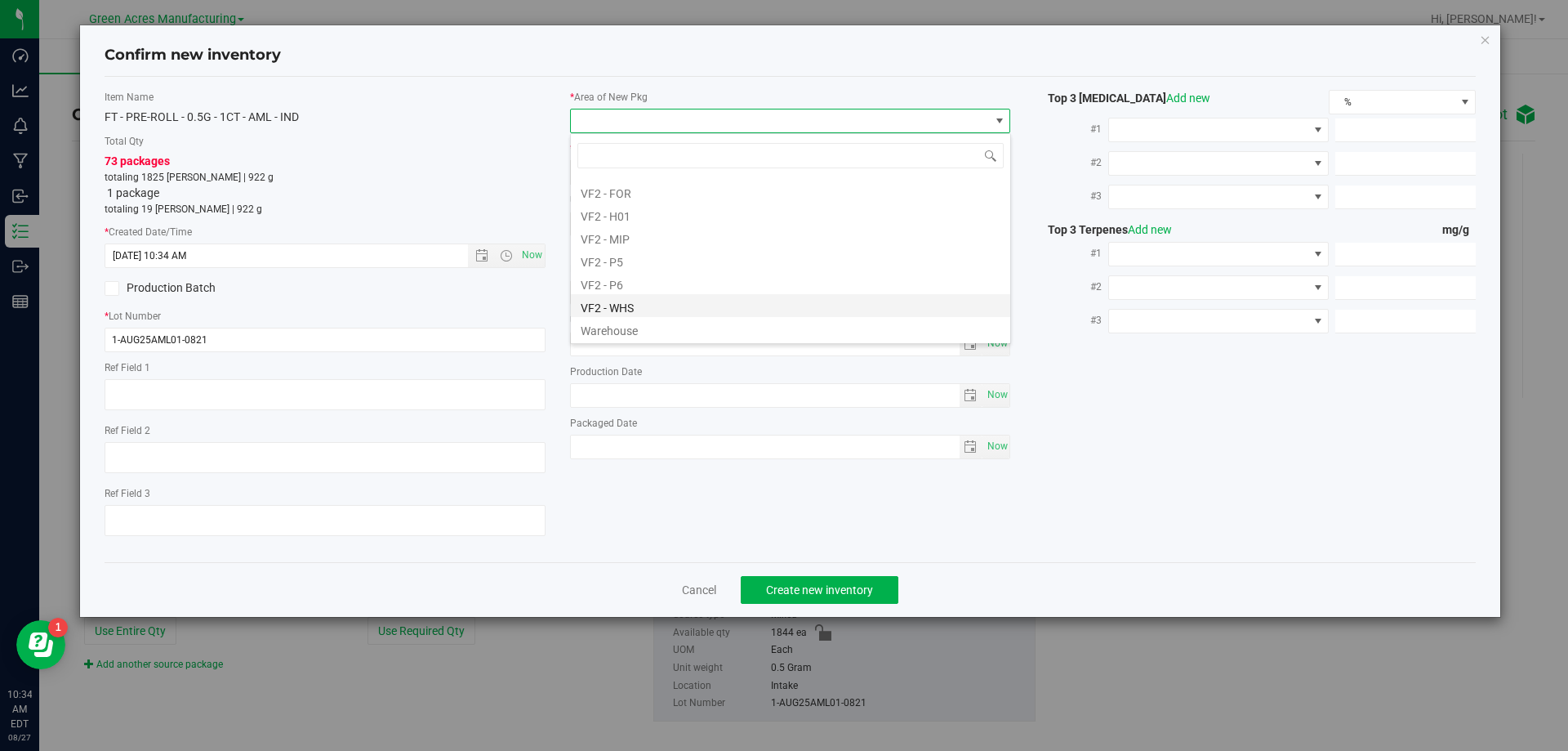
click at [656, 307] on li "VF2 - WHS" at bounding box center [791, 305] width 439 height 22
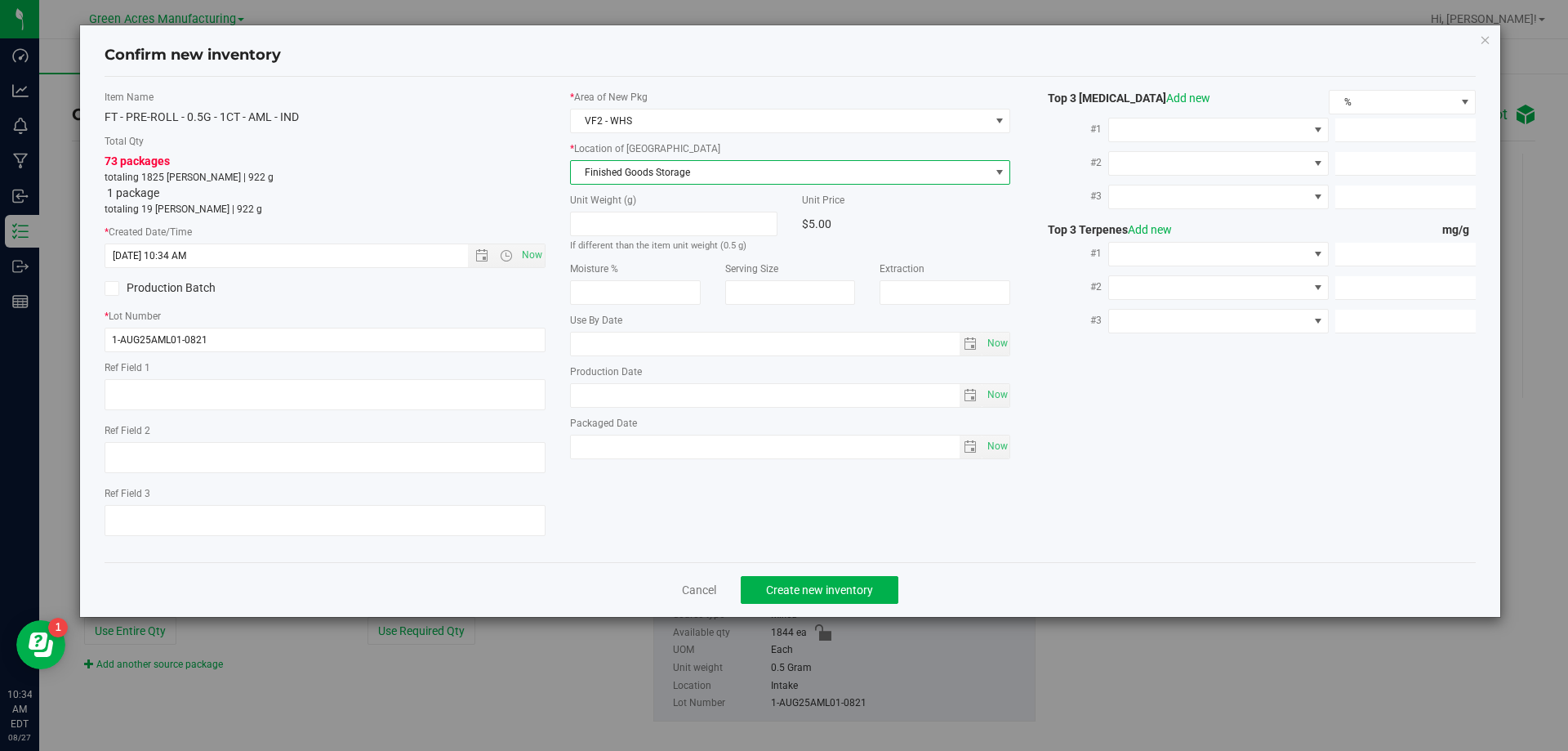
click at [643, 179] on span "Finished Goods Storage" at bounding box center [780, 172] width 419 height 22
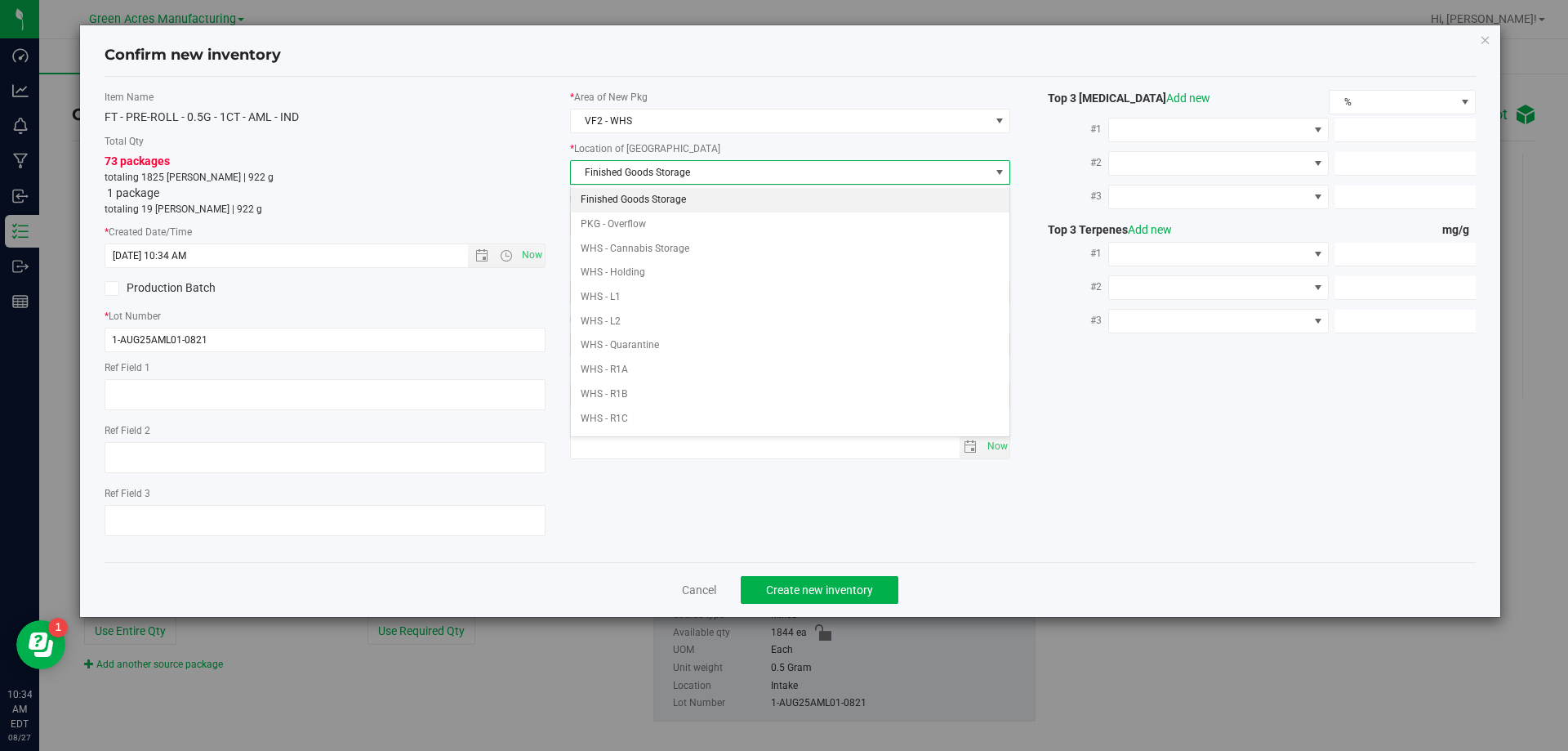
click at [645, 203] on li "Finished Goods Storage" at bounding box center [791, 199] width 439 height 24
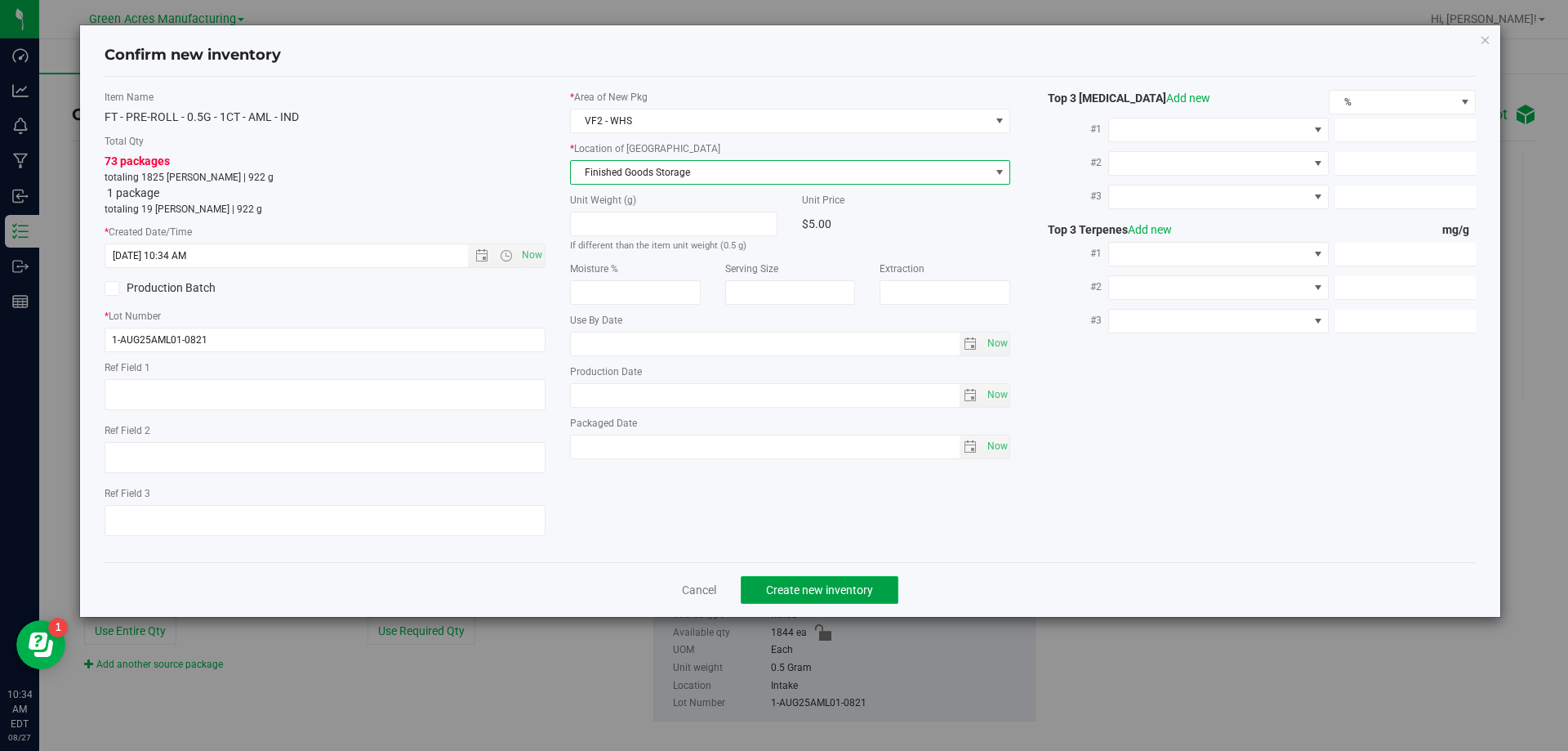
click at [815, 593] on span "Create new inventory" at bounding box center [819, 589] width 107 height 13
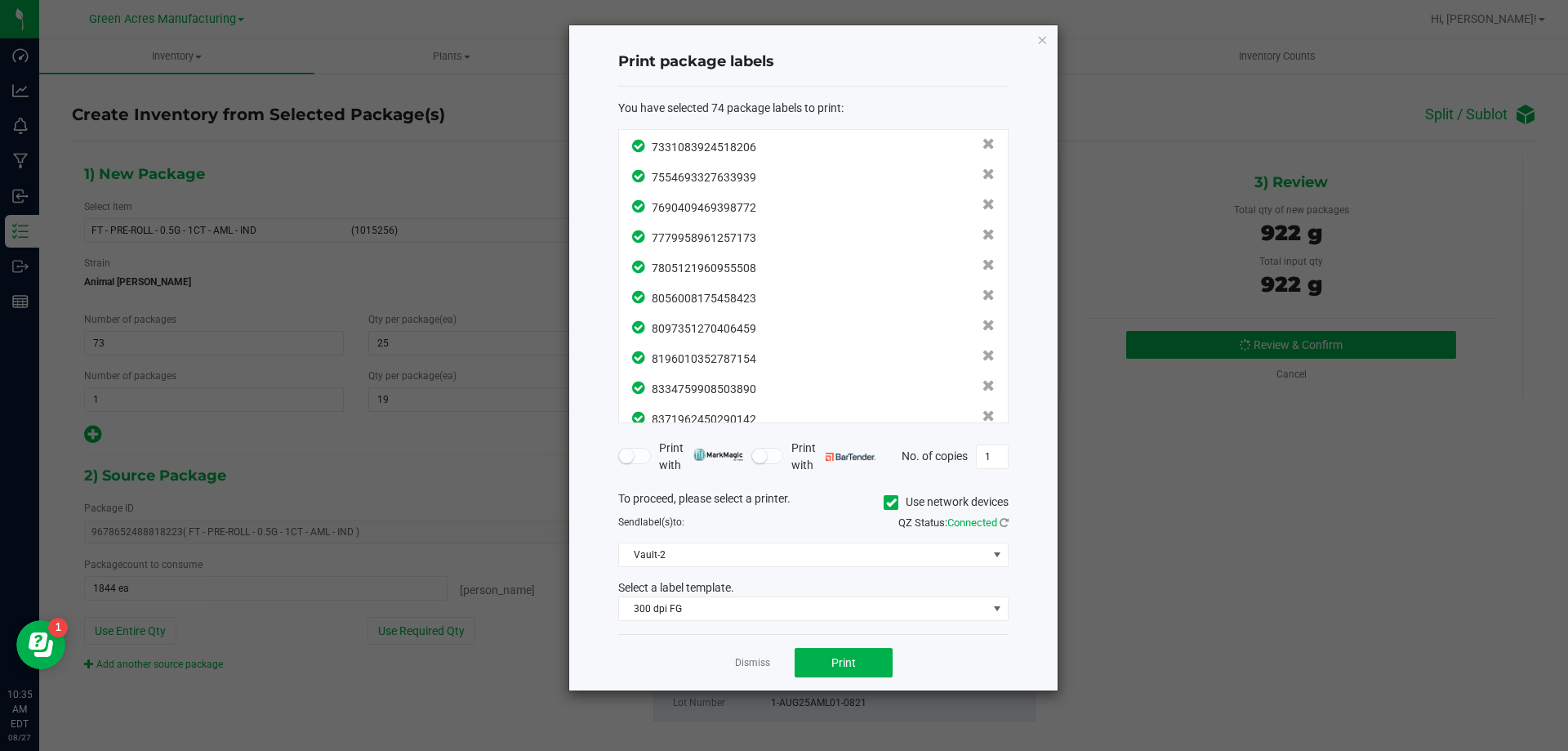
scroll to position [1957, 0]
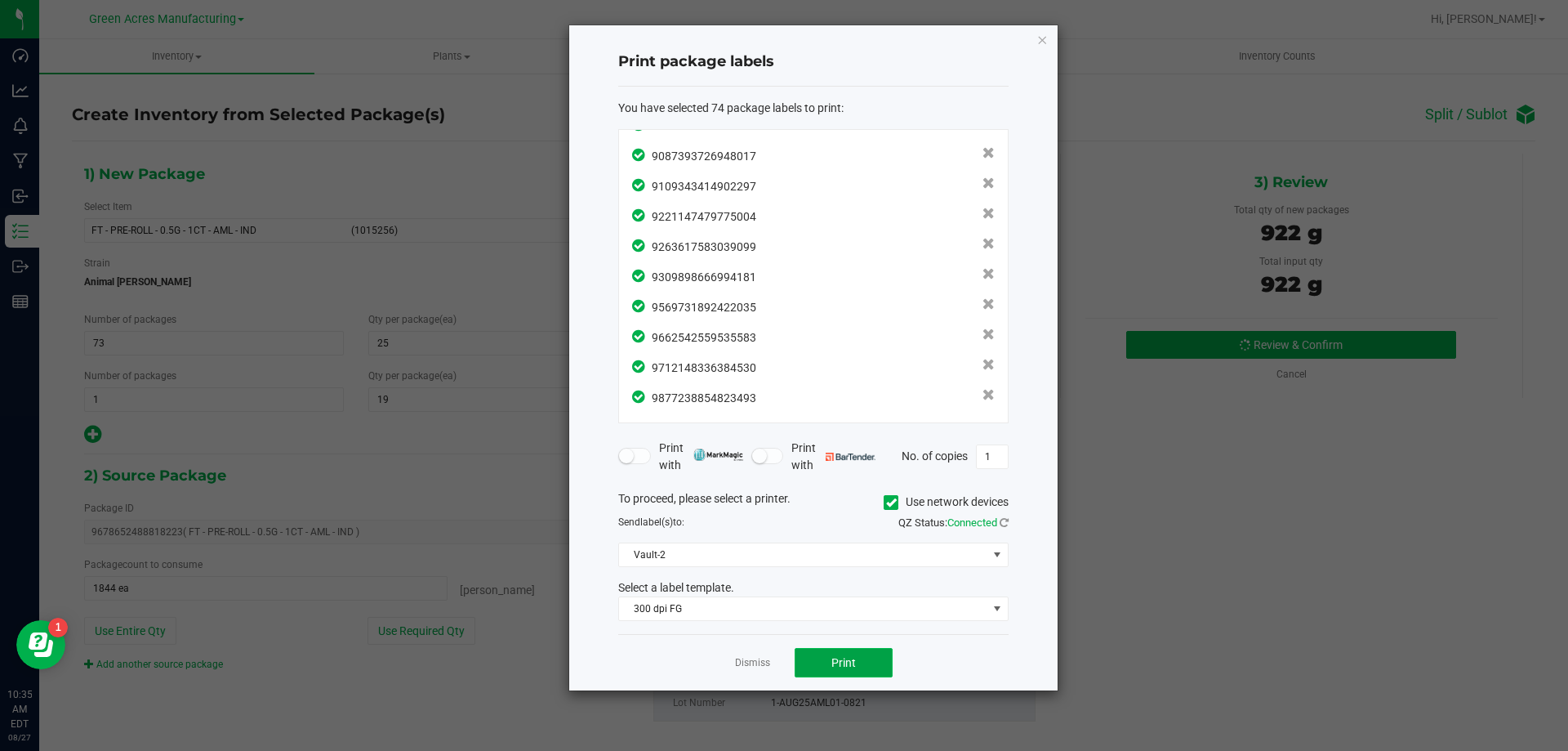
click at [834, 667] on span "Print" at bounding box center [843, 662] width 24 height 13
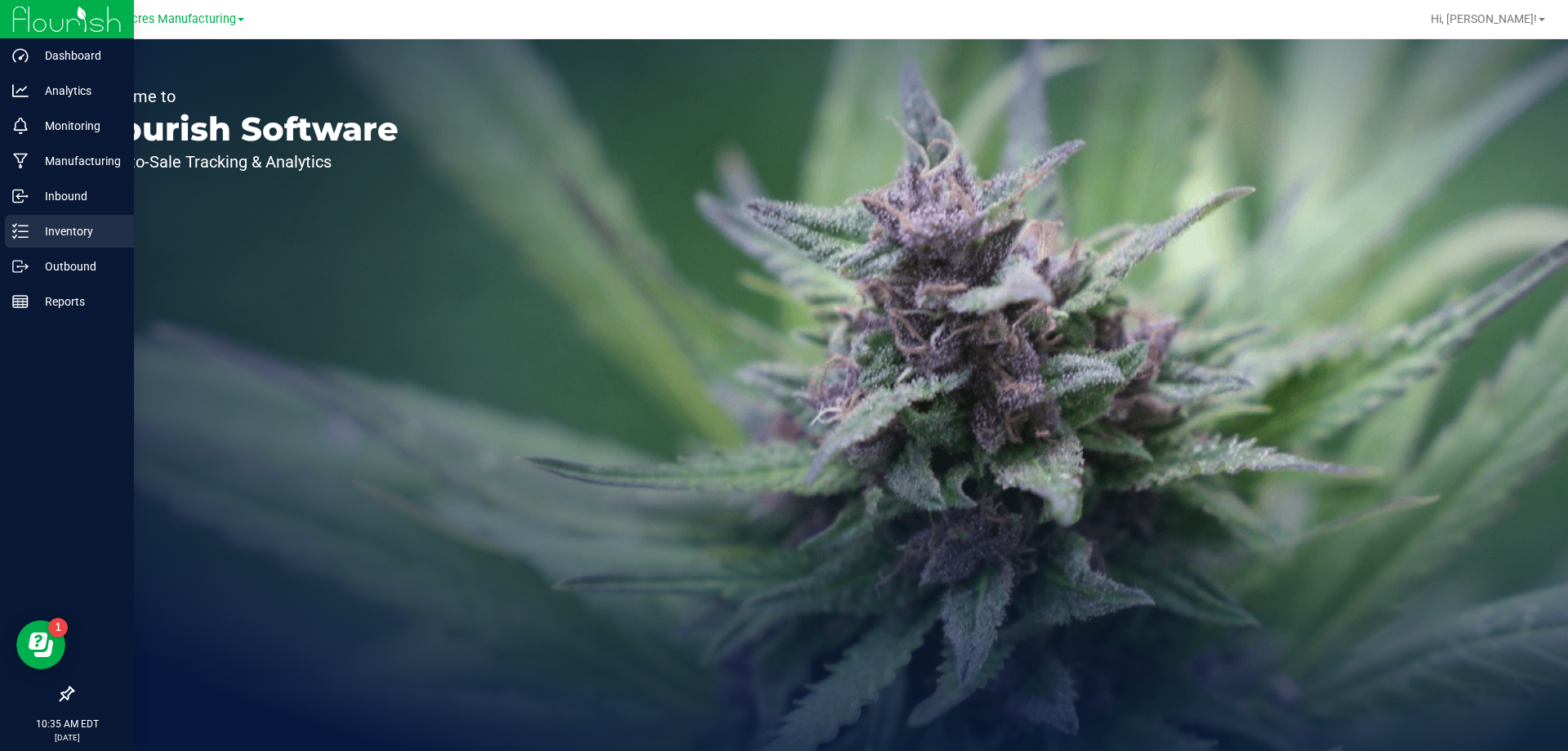
click at [32, 243] on div "Inventory" at bounding box center [69, 230] width 129 height 32
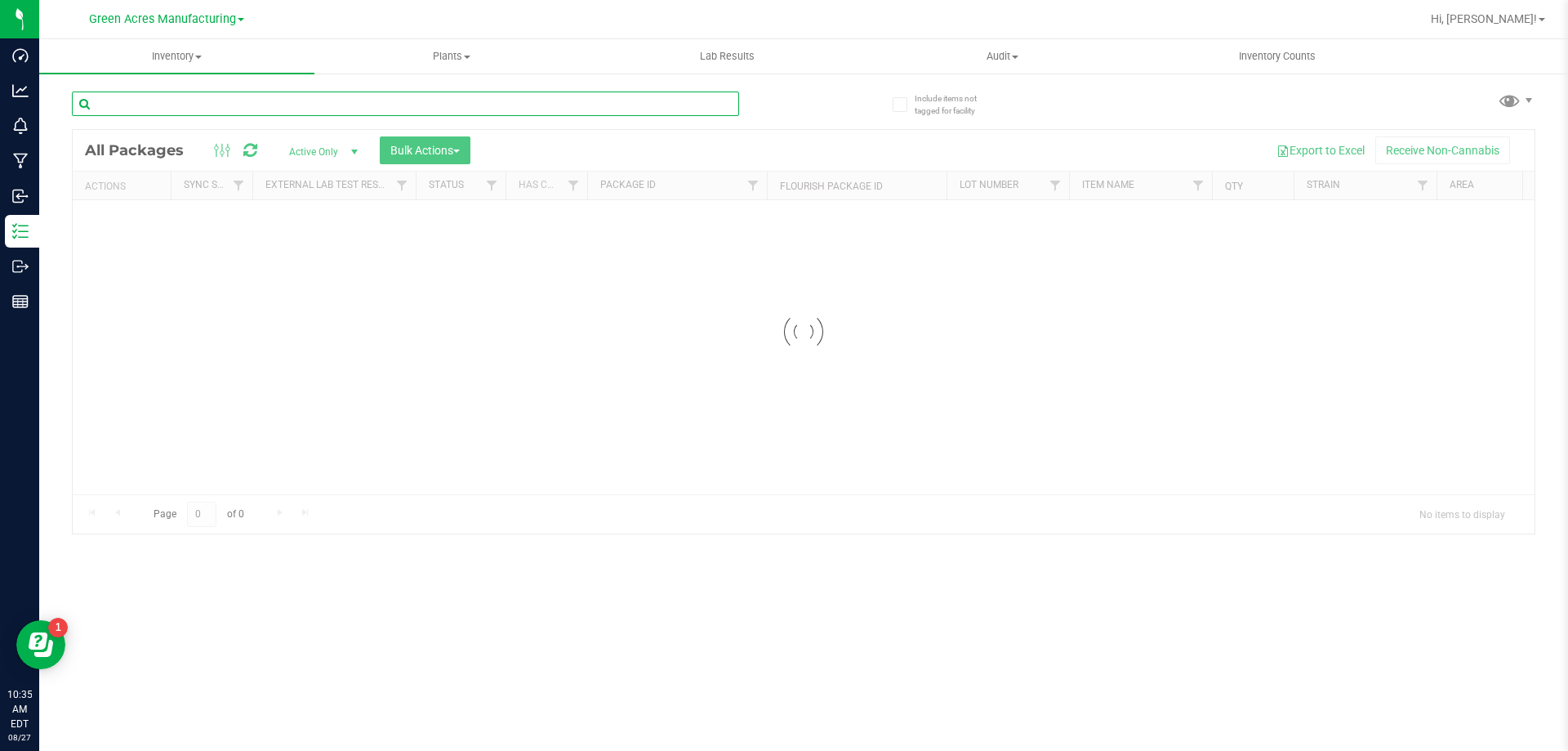
click at [390, 93] on input "text" at bounding box center [405, 104] width 667 height 24
paste input "AUG25SBC01-0821"
type input "AUG25SBC01-0821"
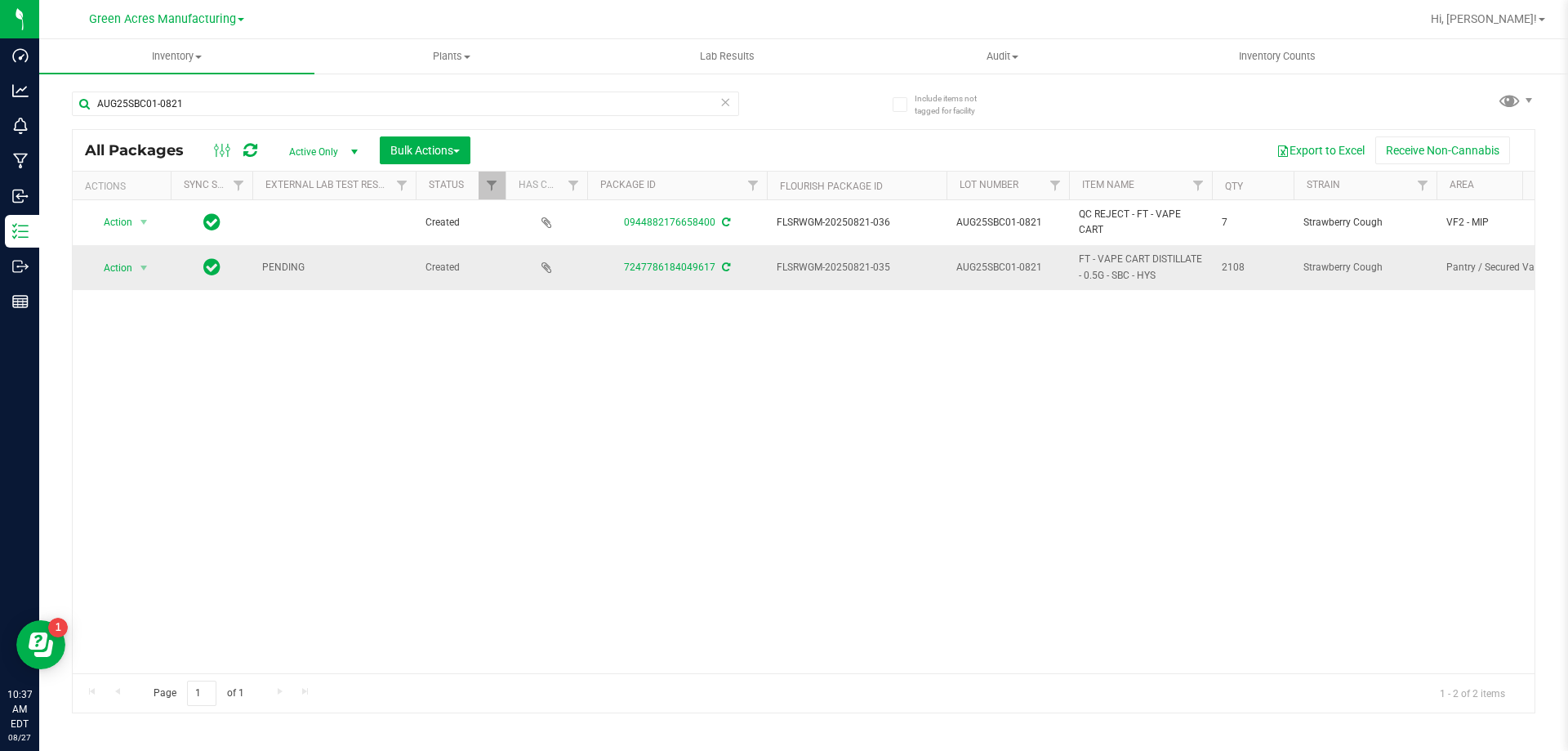
click at [724, 267] on icon at bounding box center [725, 267] width 8 height 10
click at [123, 271] on span "Action" at bounding box center [110, 268] width 44 height 22
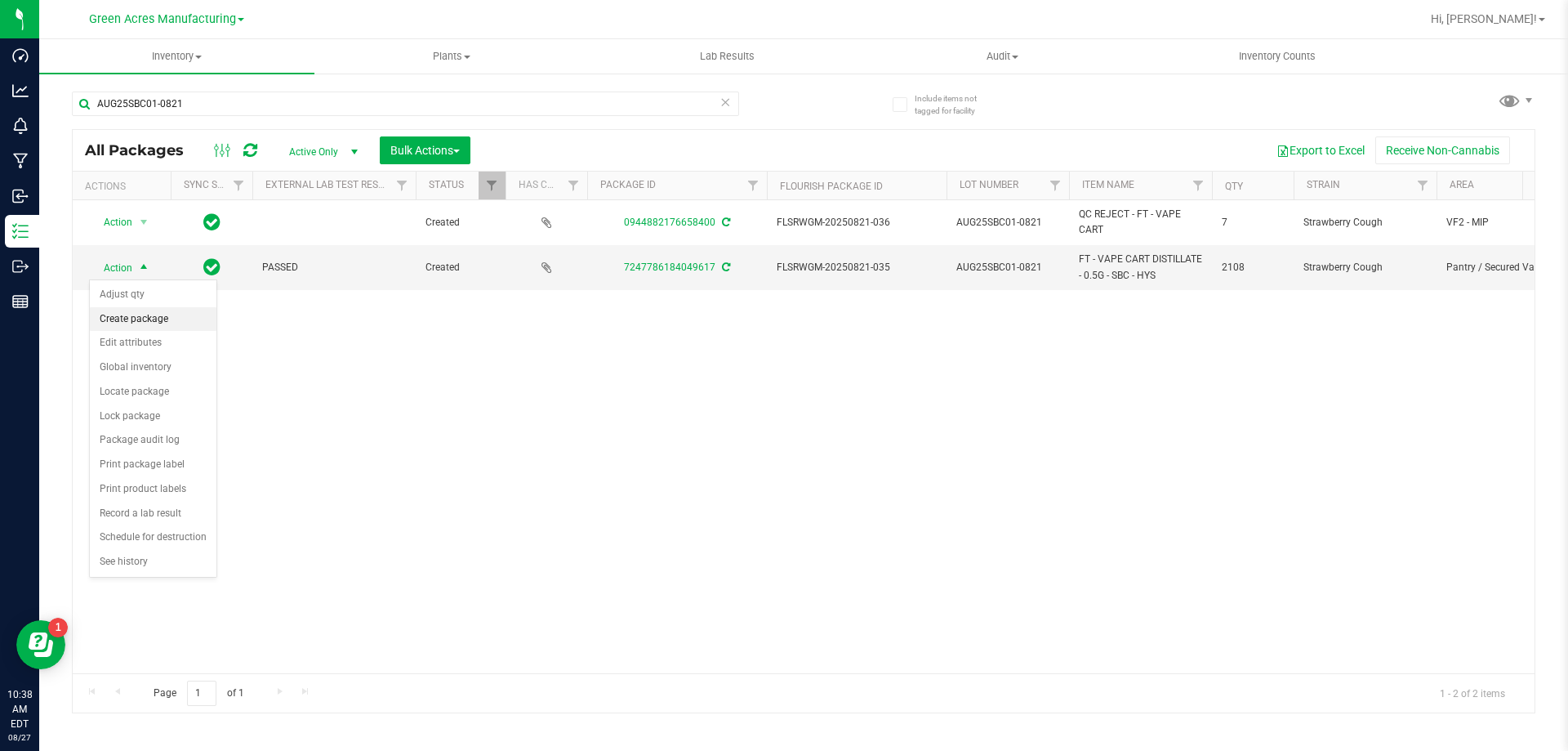
click at [172, 323] on li "Create package" at bounding box center [153, 318] width 127 height 24
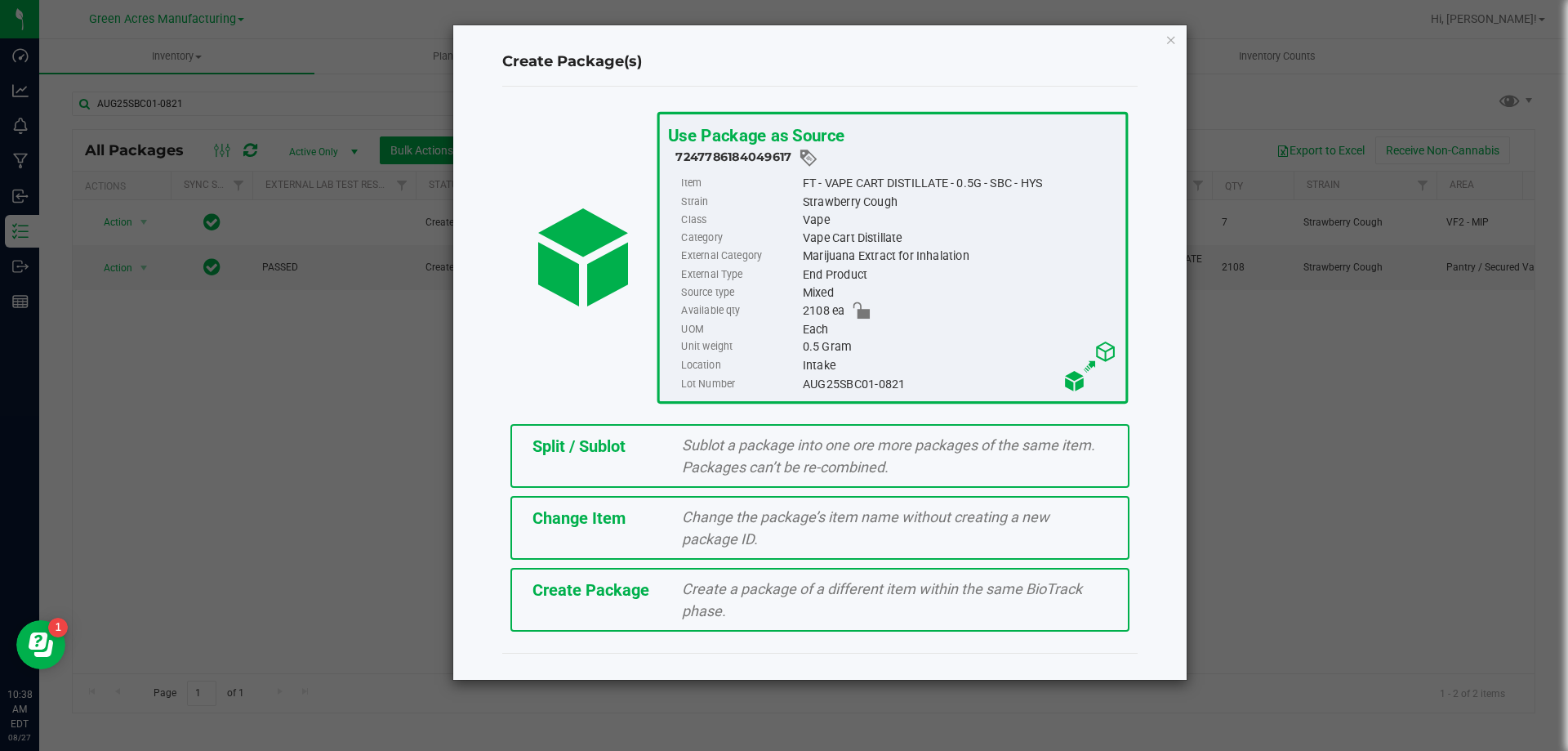
click at [645, 605] on div "Create Package Create a package of a different item within the same BioTrack ph…" at bounding box center [820, 599] width 619 height 63
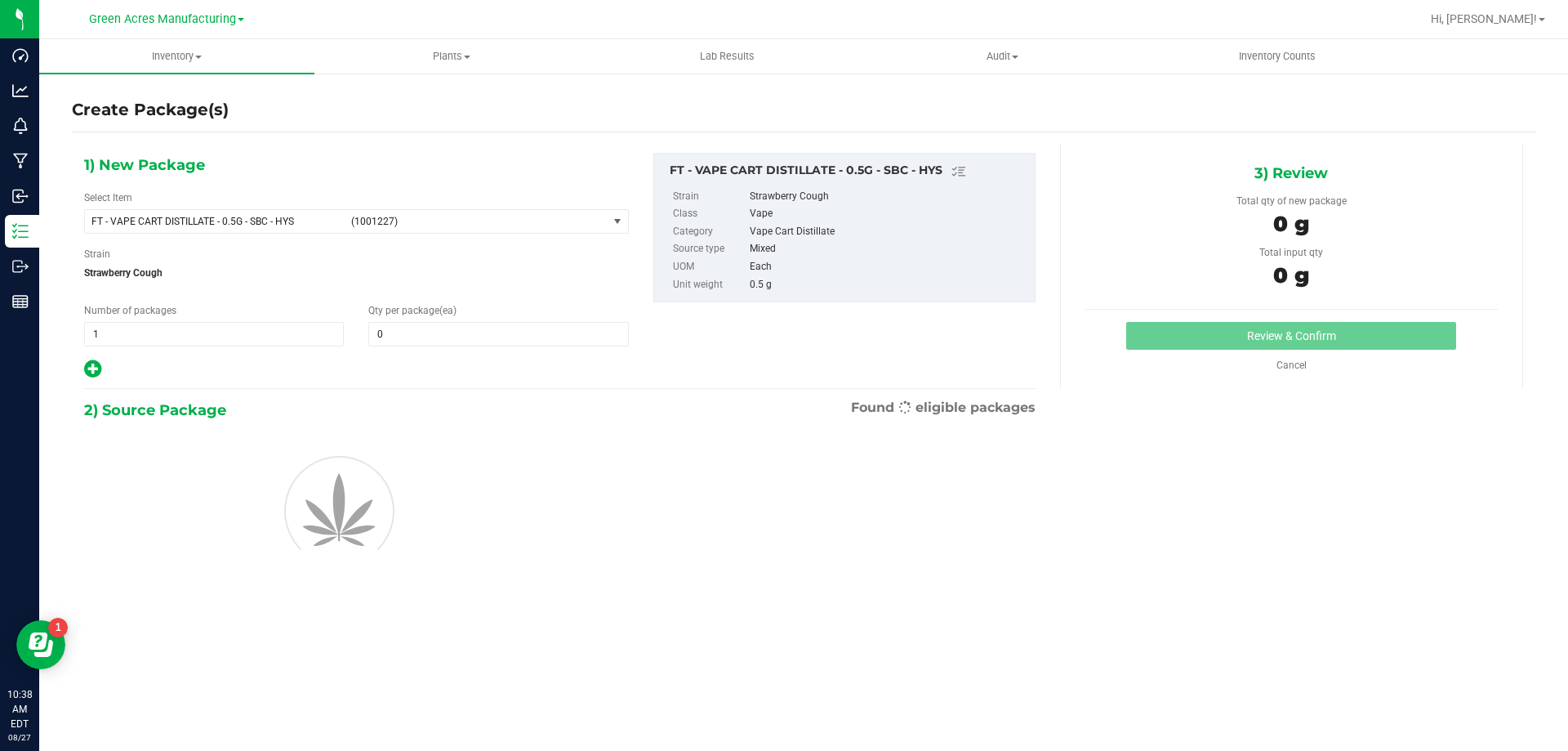
type input "0"
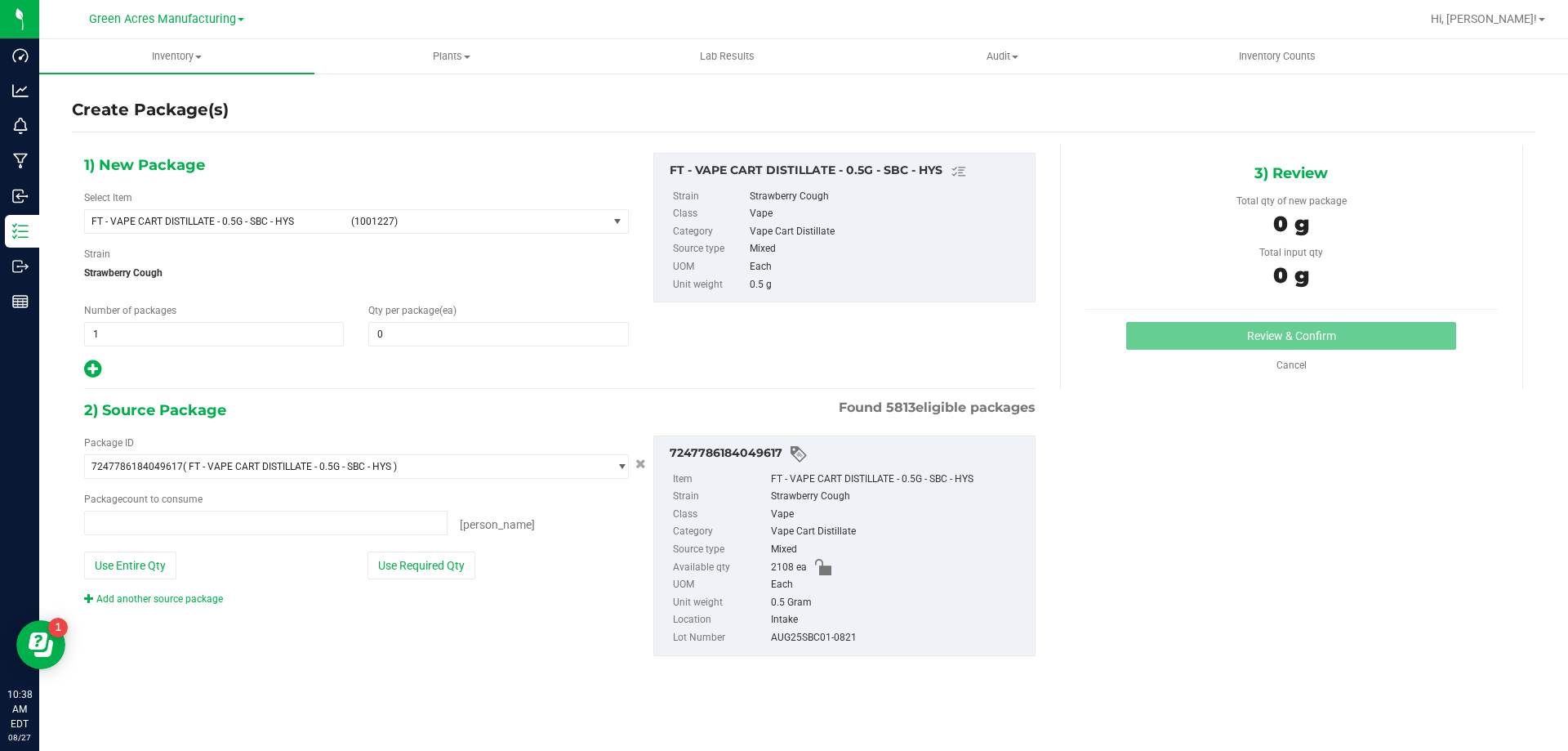
type input "0 ea"
click at [349, 226] on span "FT - VAPE CART DISTILLATE - 0.5G - SBC - HYS (1001227)" at bounding box center [346, 221] width 522 height 22
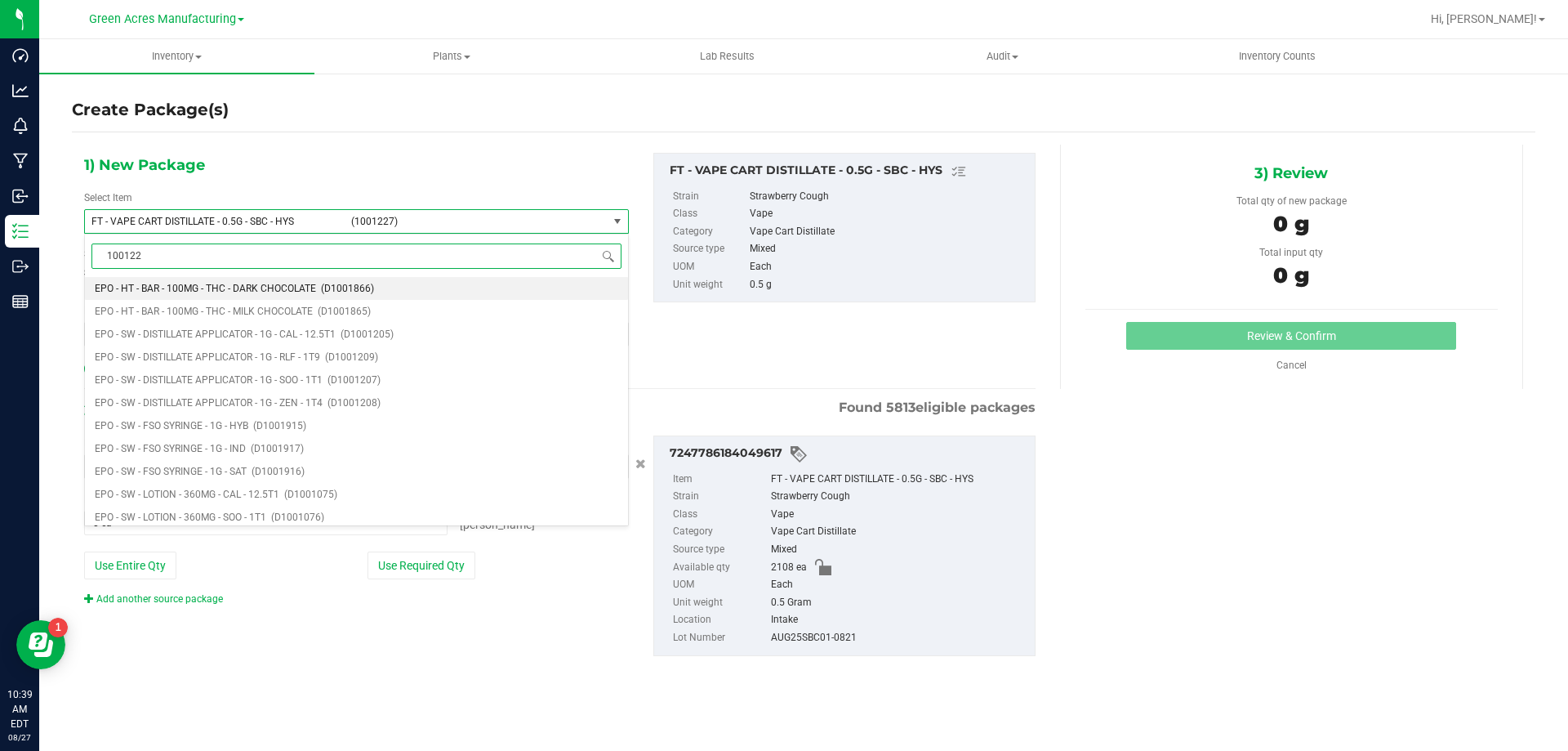
type input "1001227"
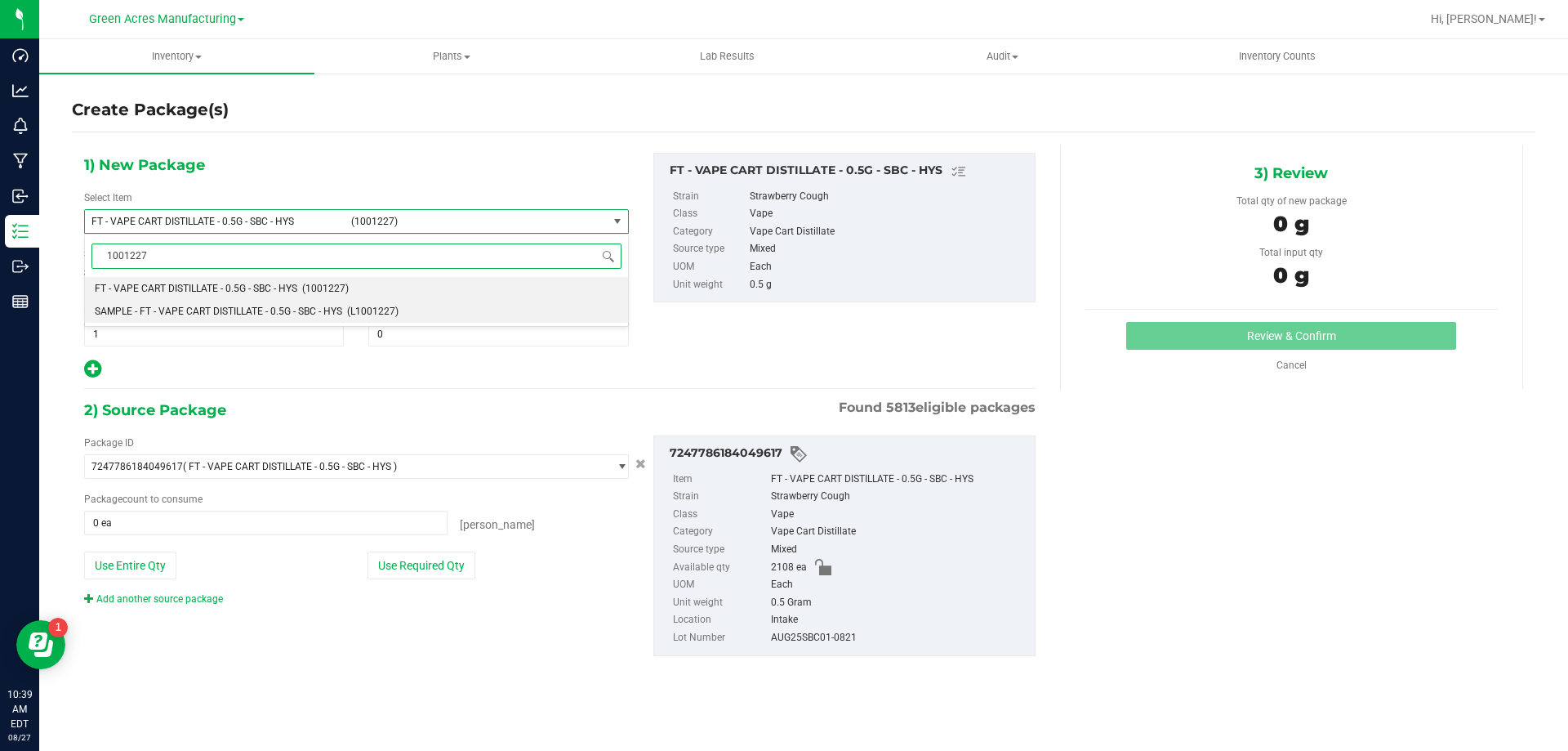
click at [285, 314] on span "SAMPLE - FT - VAPE CART DISTILLATE - 0.5G - SBC - HYS" at bounding box center [218, 312] width 247 height 12
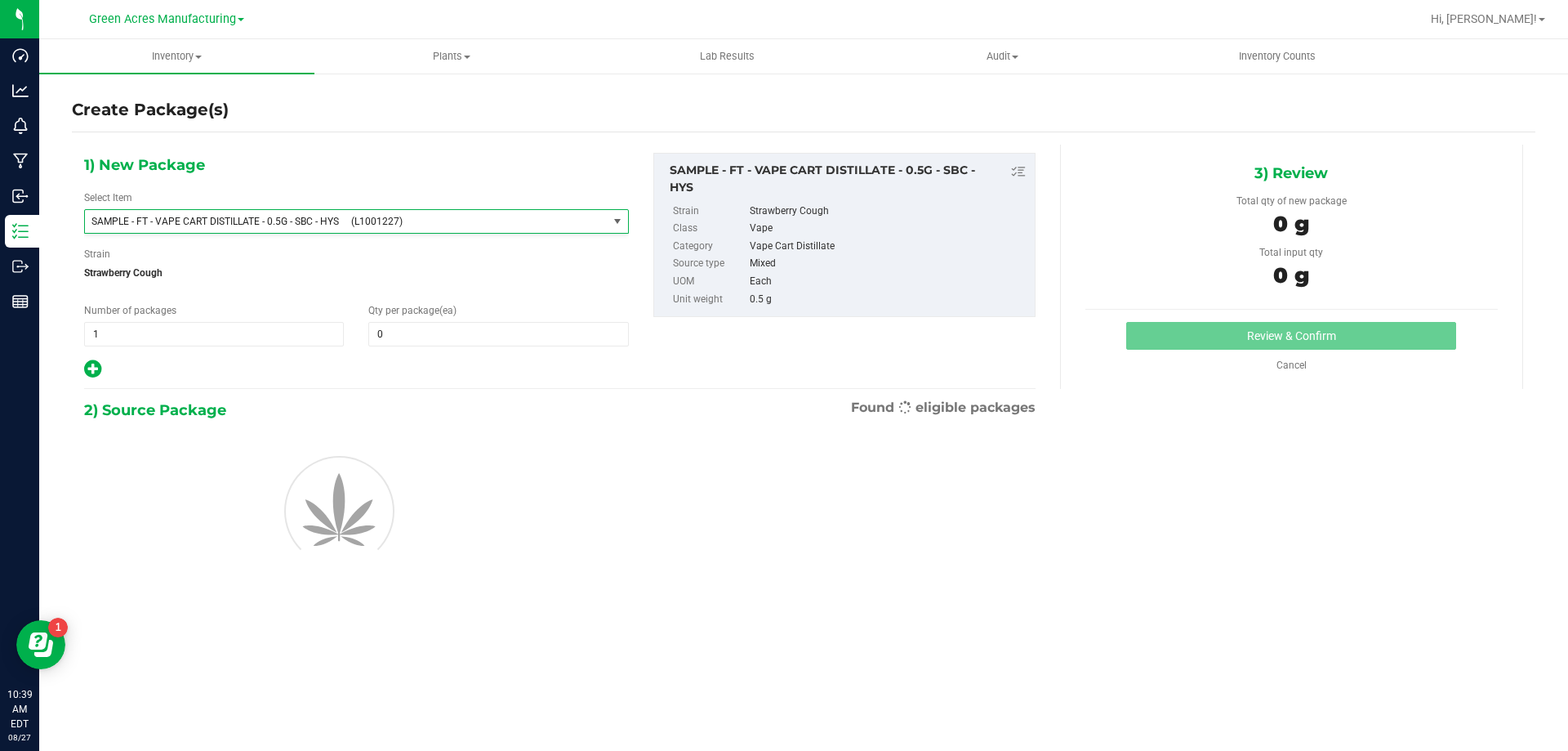
type input "0"
click at [148, 325] on span "1 1" at bounding box center [214, 333] width 260 height 24
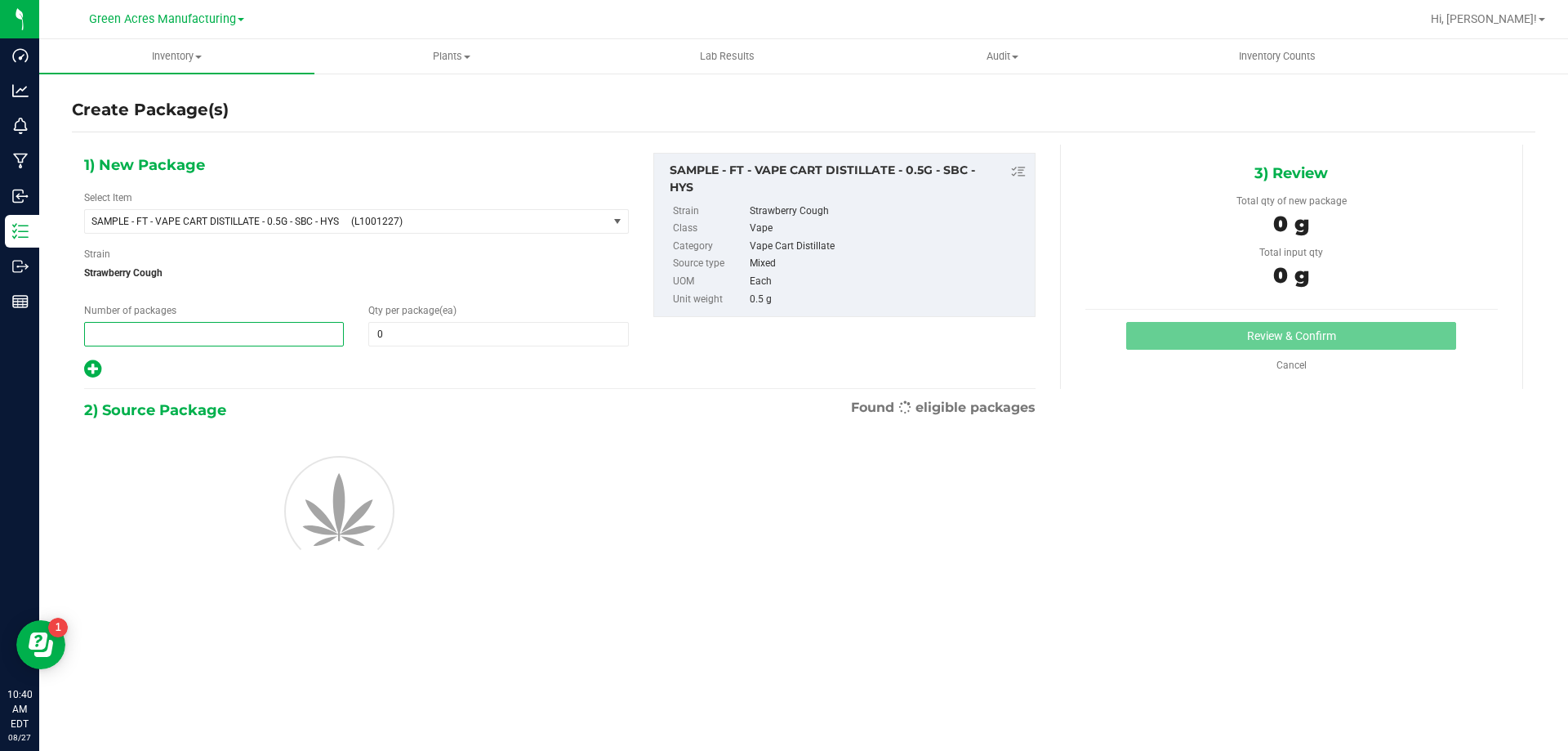
type input "2"
type input "1"
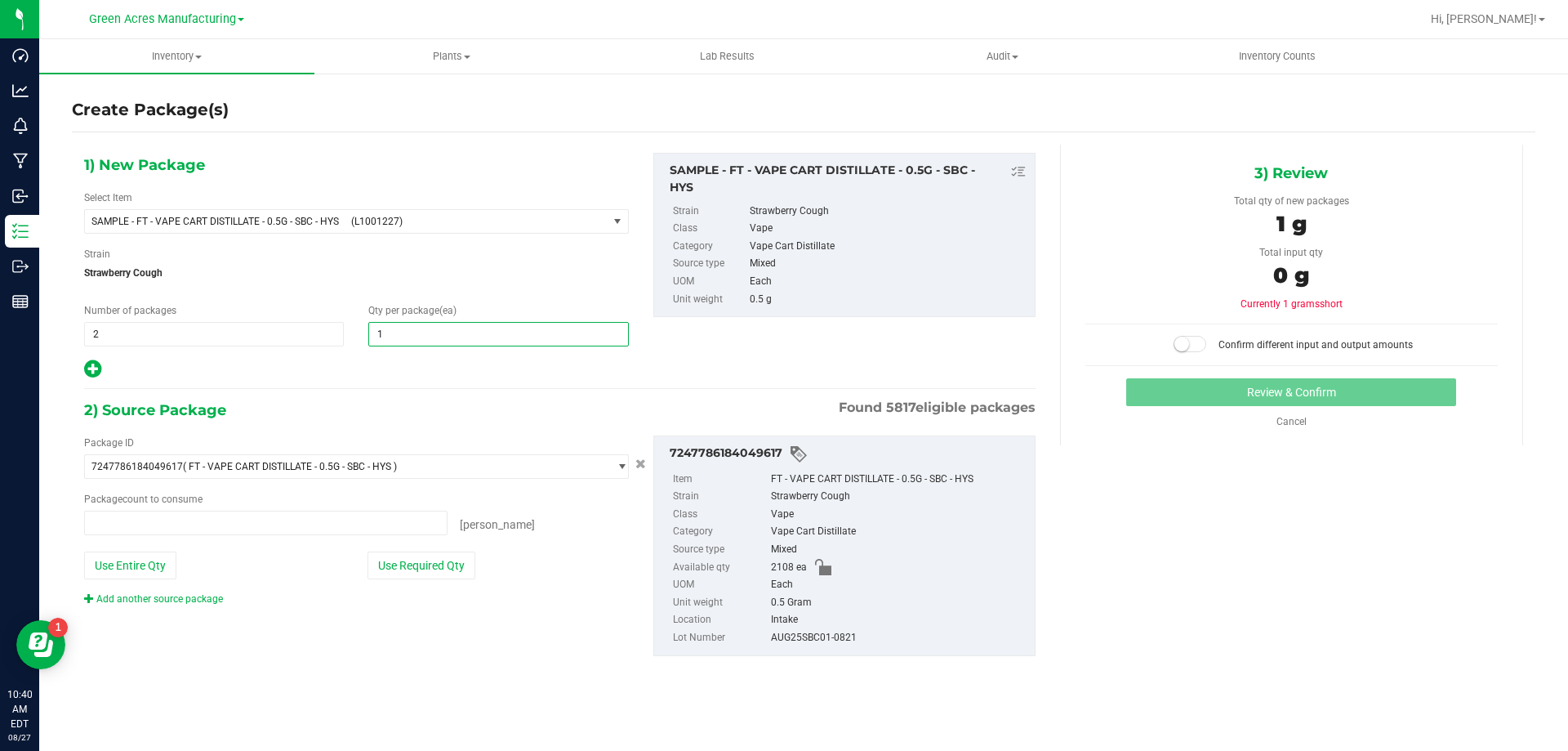
type input "0 ea"
type input "1"
click at [396, 579] on div "Package ID 7247786184049617 ( FT - VAPE CART DISTILLATE - 0.5G - SBC - HYS ) 00…" at bounding box center [356, 521] width 569 height 171
click at [389, 579] on div "Package ID 7247786184049617 ( FT - VAPE CART DISTILLATE - 0.5G - SBC - HYS ) 00…" at bounding box center [356, 521] width 569 height 171
click at [392, 574] on button "Use Required Qty" at bounding box center [421, 564] width 107 height 27
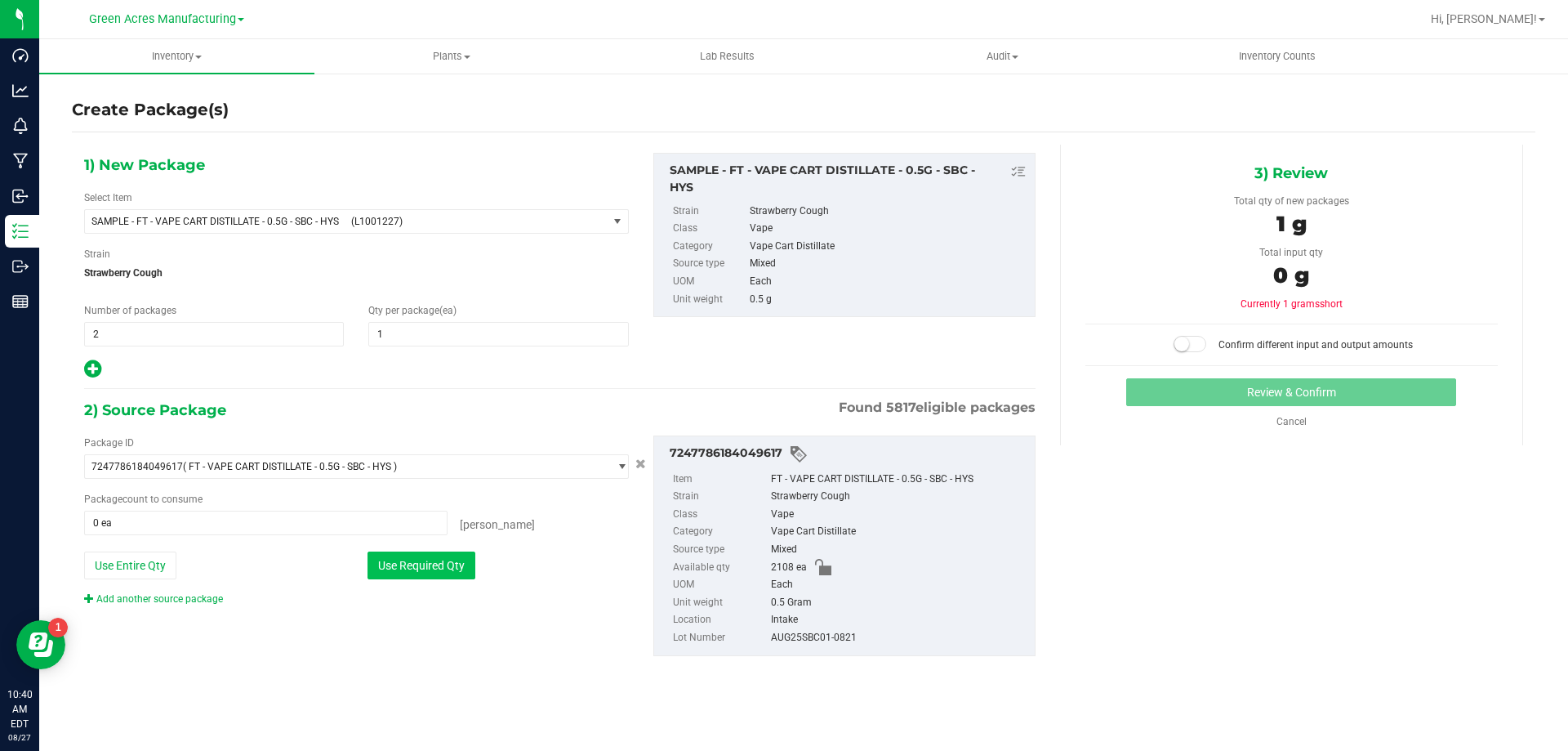
type input "2 ea"
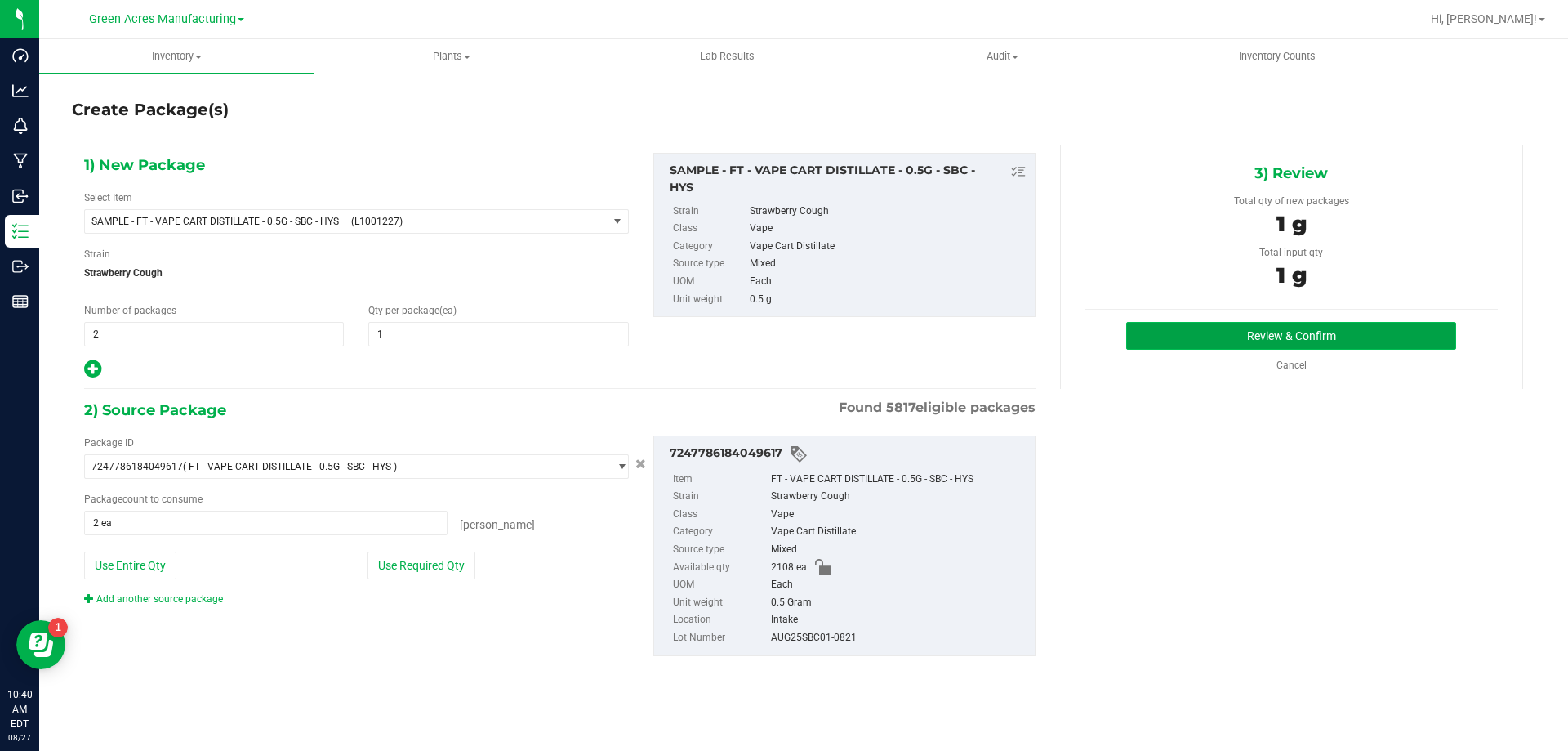
click at [1163, 332] on button "Review & Confirm" at bounding box center [1291, 335] width 330 height 27
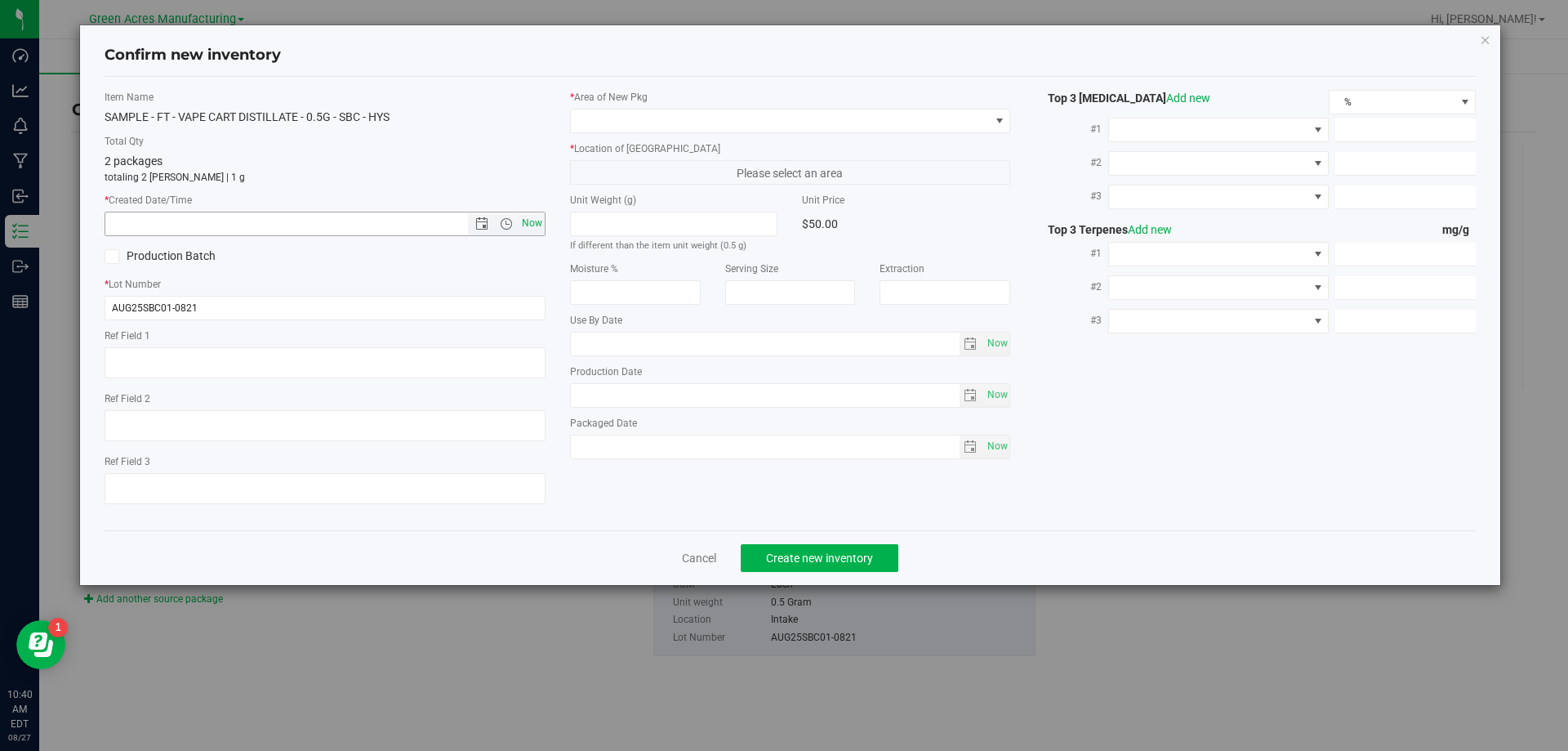
click at [539, 225] on span "Now" at bounding box center [531, 224] width 27 height 23
type input "8/27/2025 10:40 AM"
click at [616, 114] on span at bounding box center [780, 120] width 419 height 22
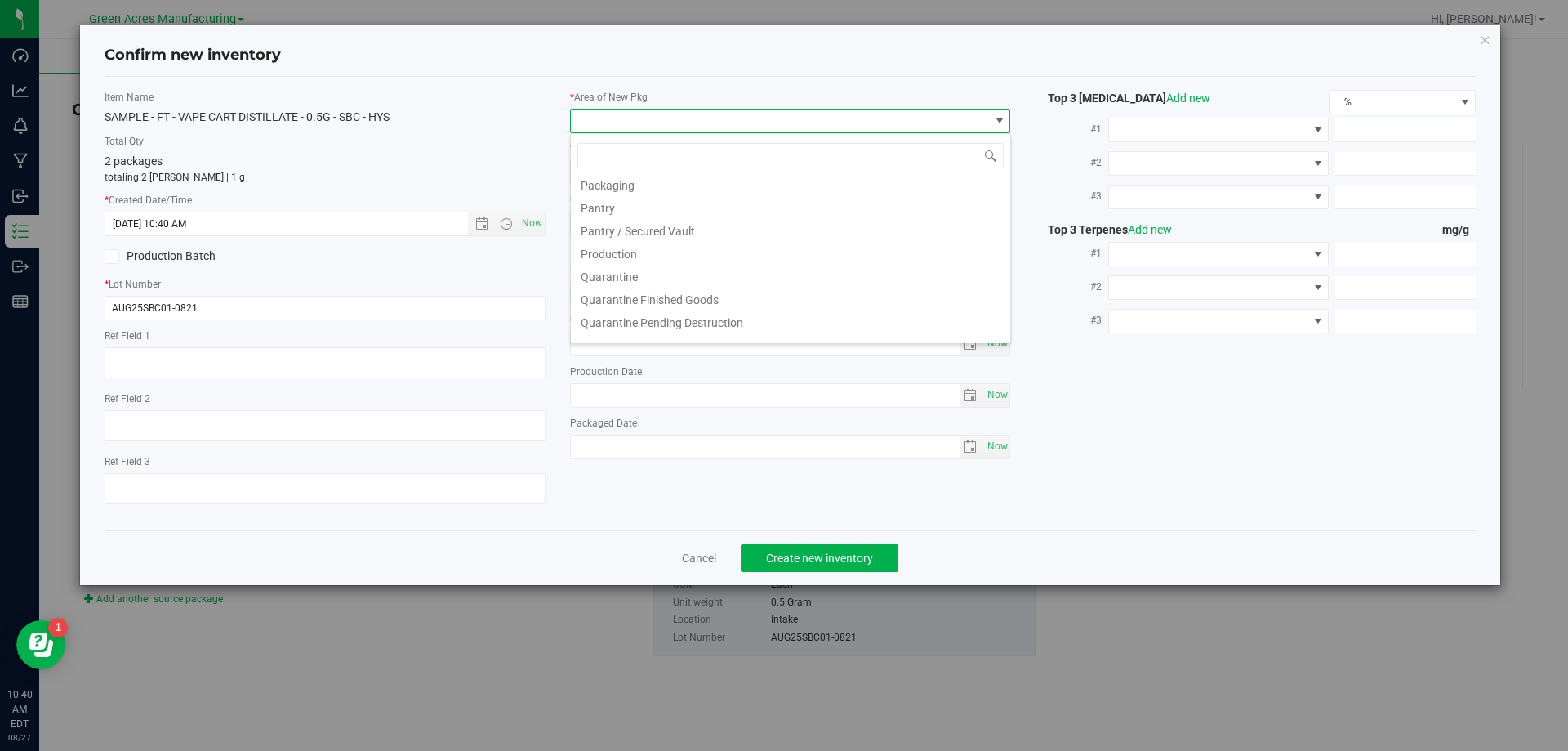
scroll to position [408, 0]
click at [636, 258] on li "Pantry / Secured Vault" at bounding box center [791, 259] width 439 height 22
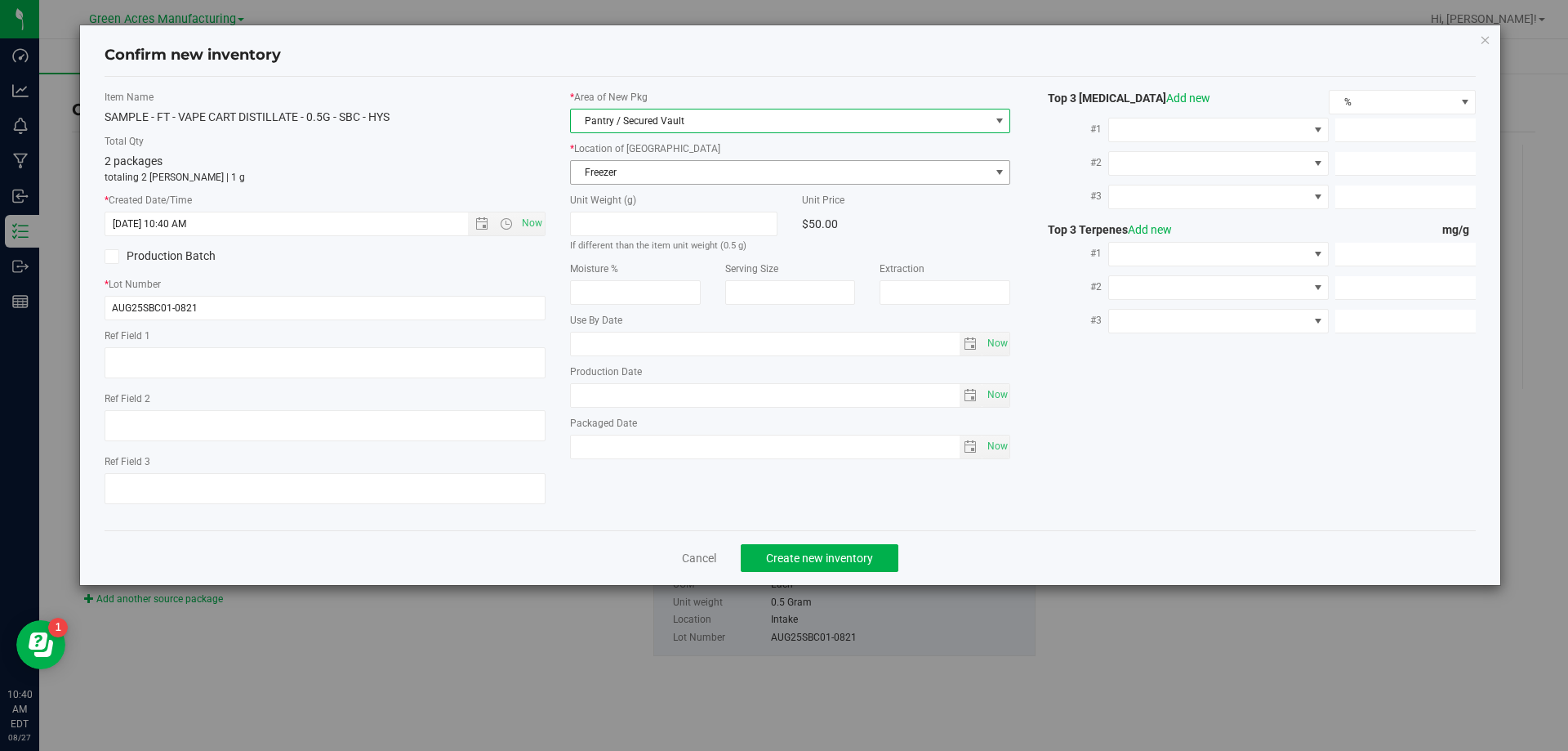
click at [661, 164] on span "Freezer" at bounding box center [780, 172] width 419 height 22
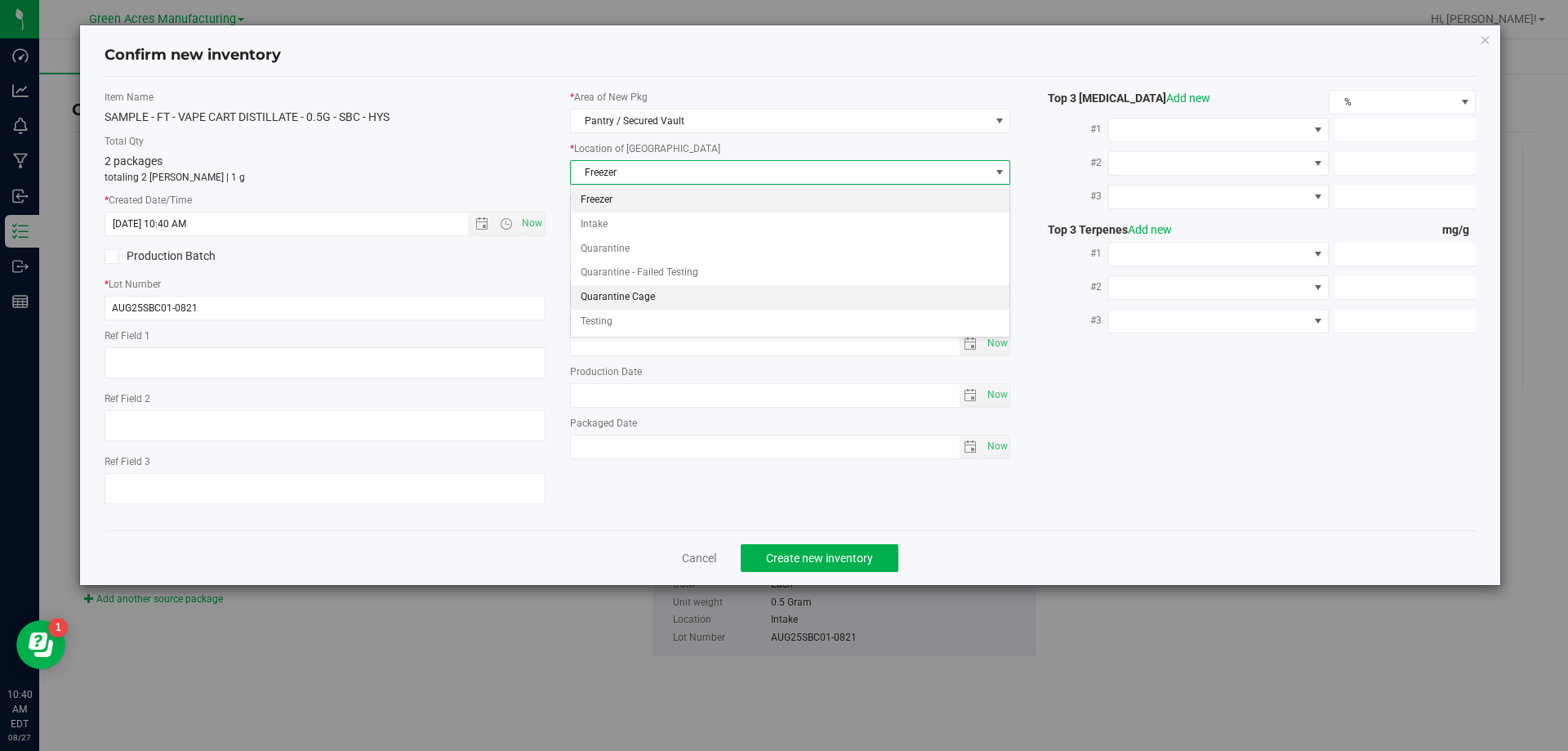
click at [628, 299] on li "Quarantine Cage" at bounding box center [791, 297] width 439 height 24
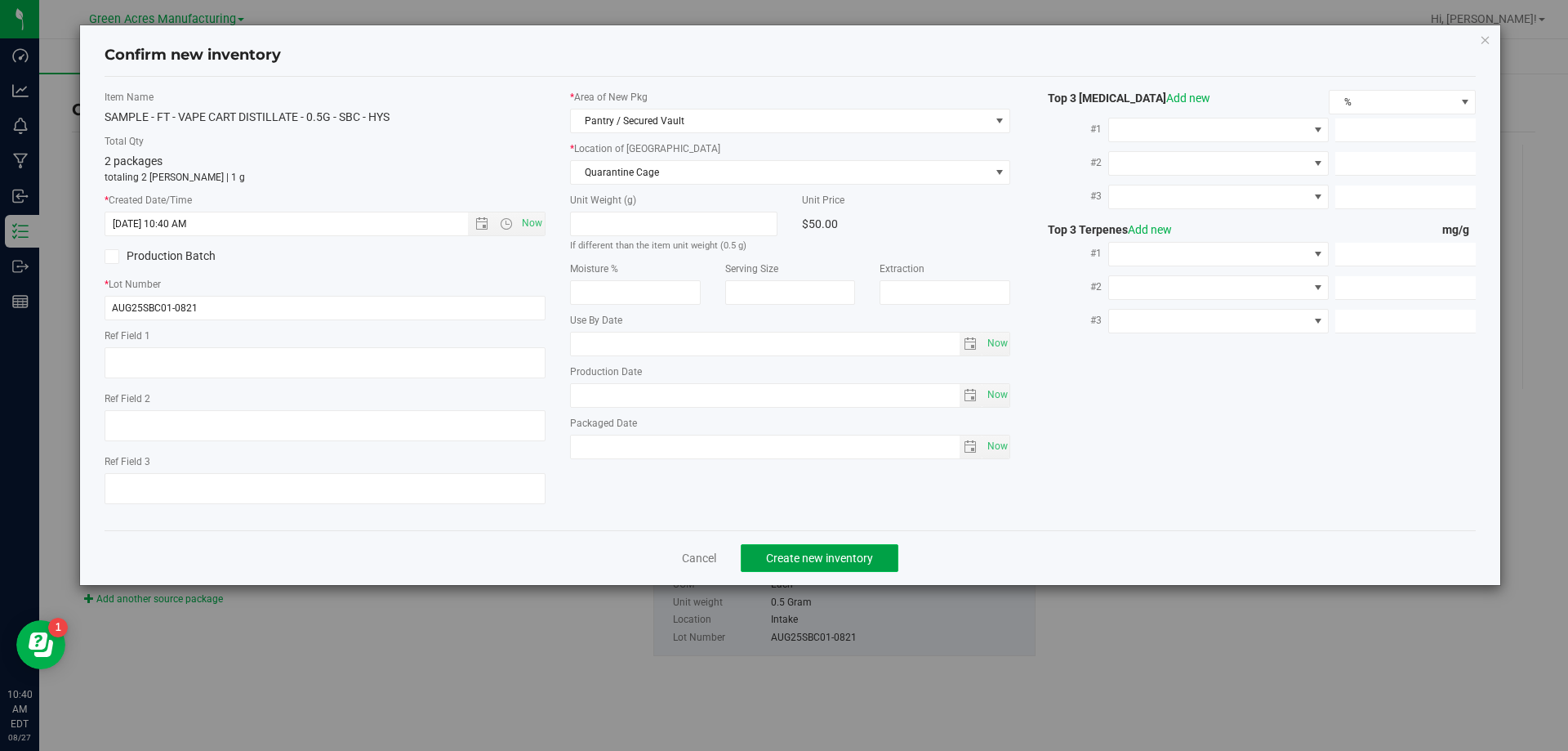
click at [839, 565] on button "Create new inventory" at bounding box center [818, 558] width 157 height 27
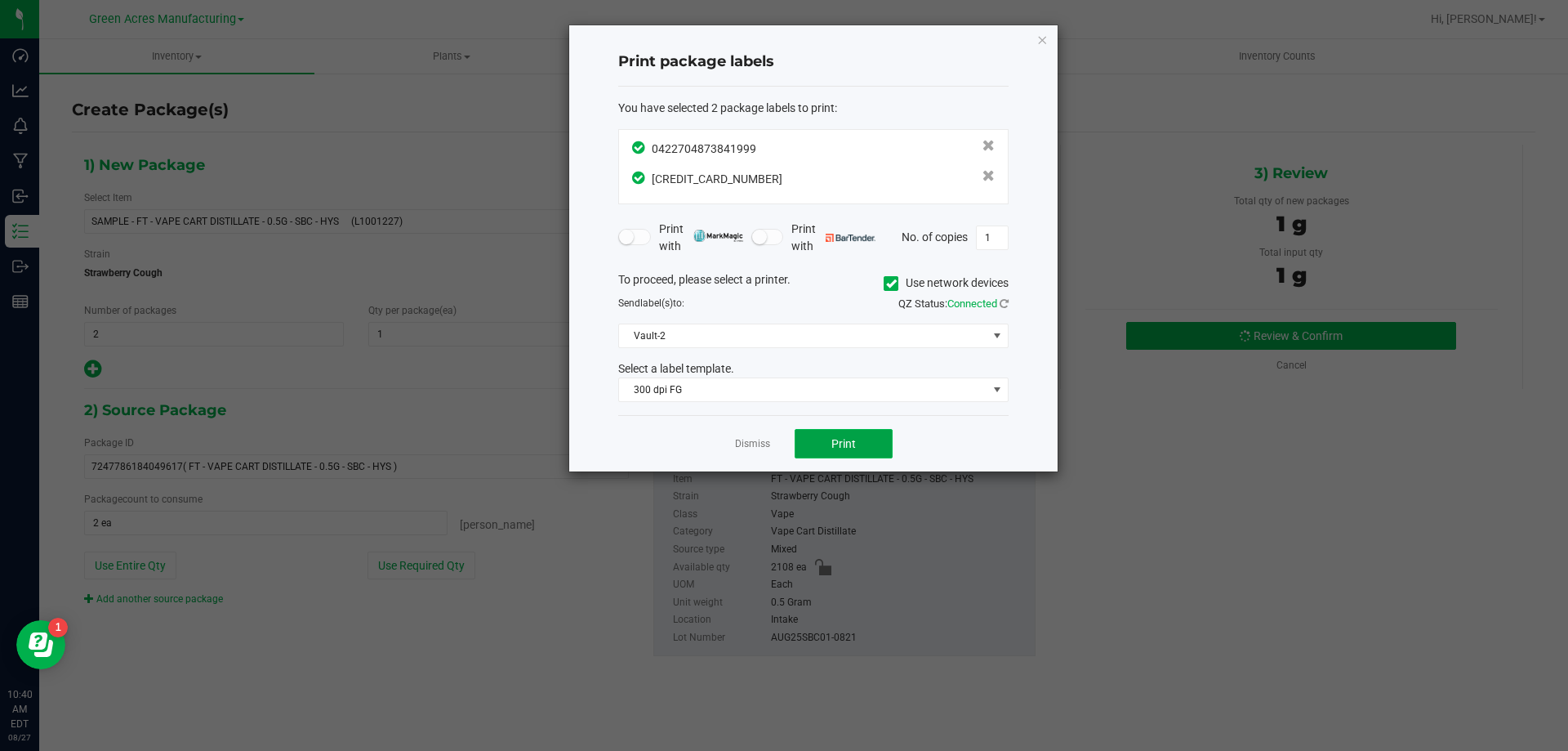
click at [870, 440] on button "Print" at bounding box center [844, 443] width 98 height 29
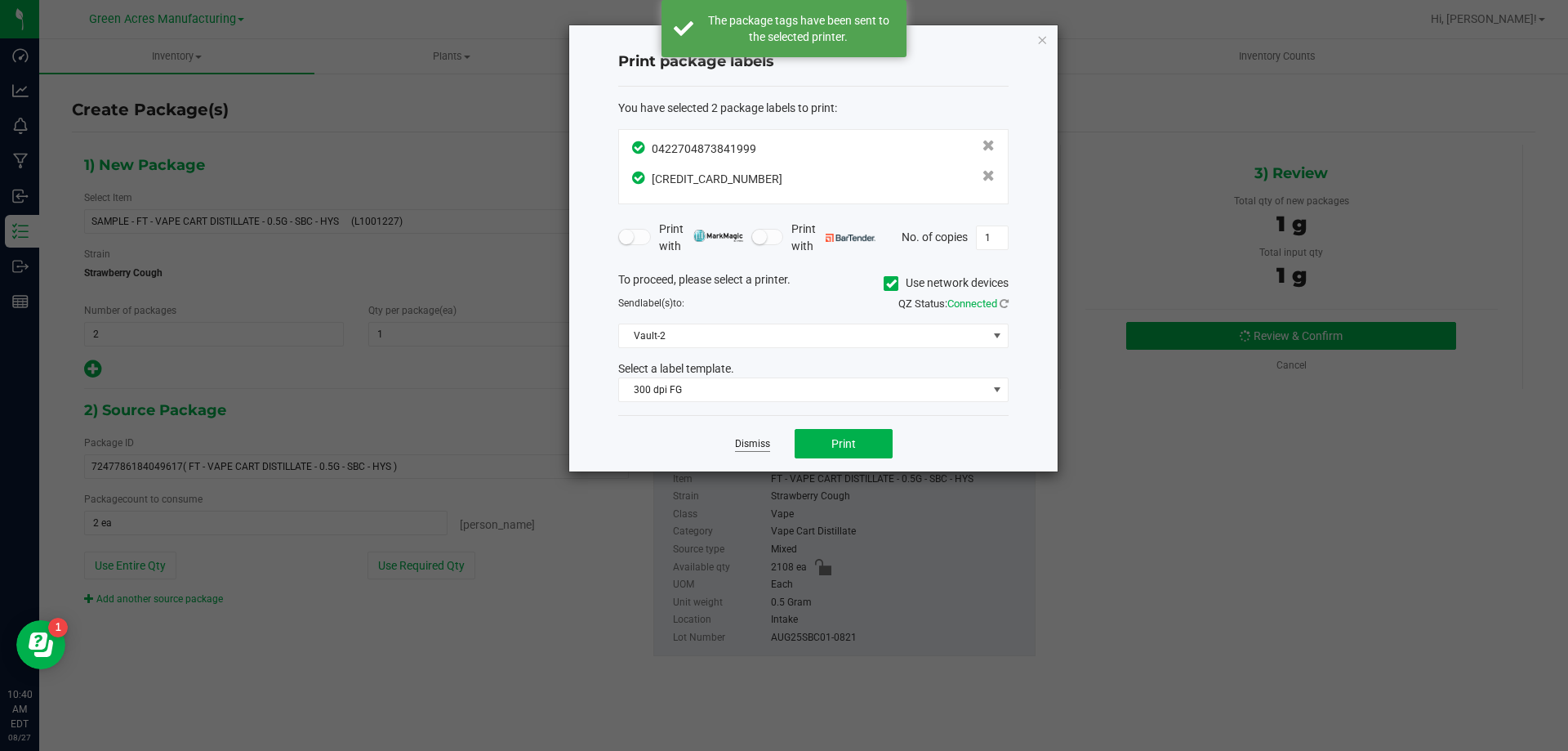
click at [754, 440] on link "Dismiss" at bounding box center [753, 443] width 35 height 14
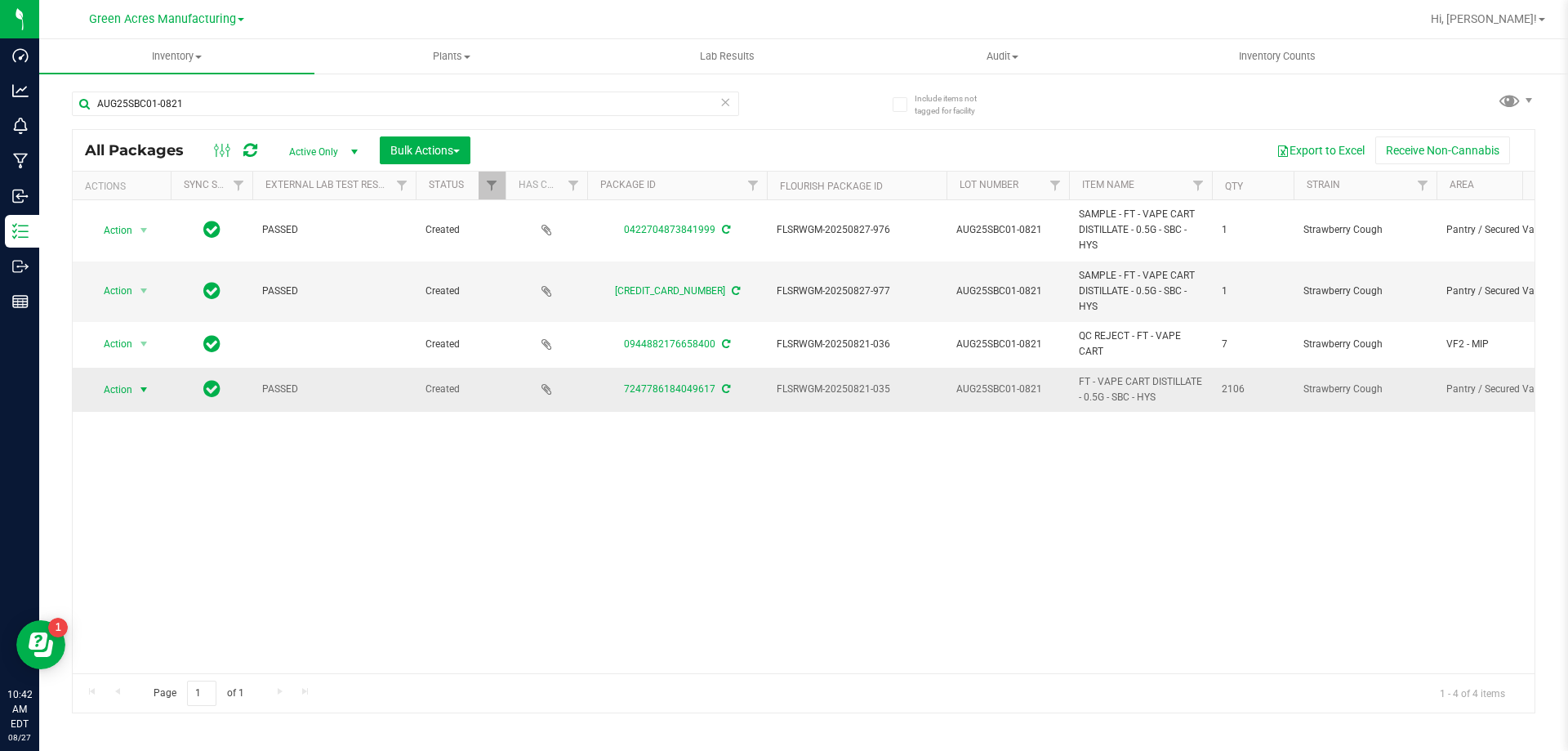
click at [144, 390] on span "select" at bounding box center [143, 389] width 13 height 13
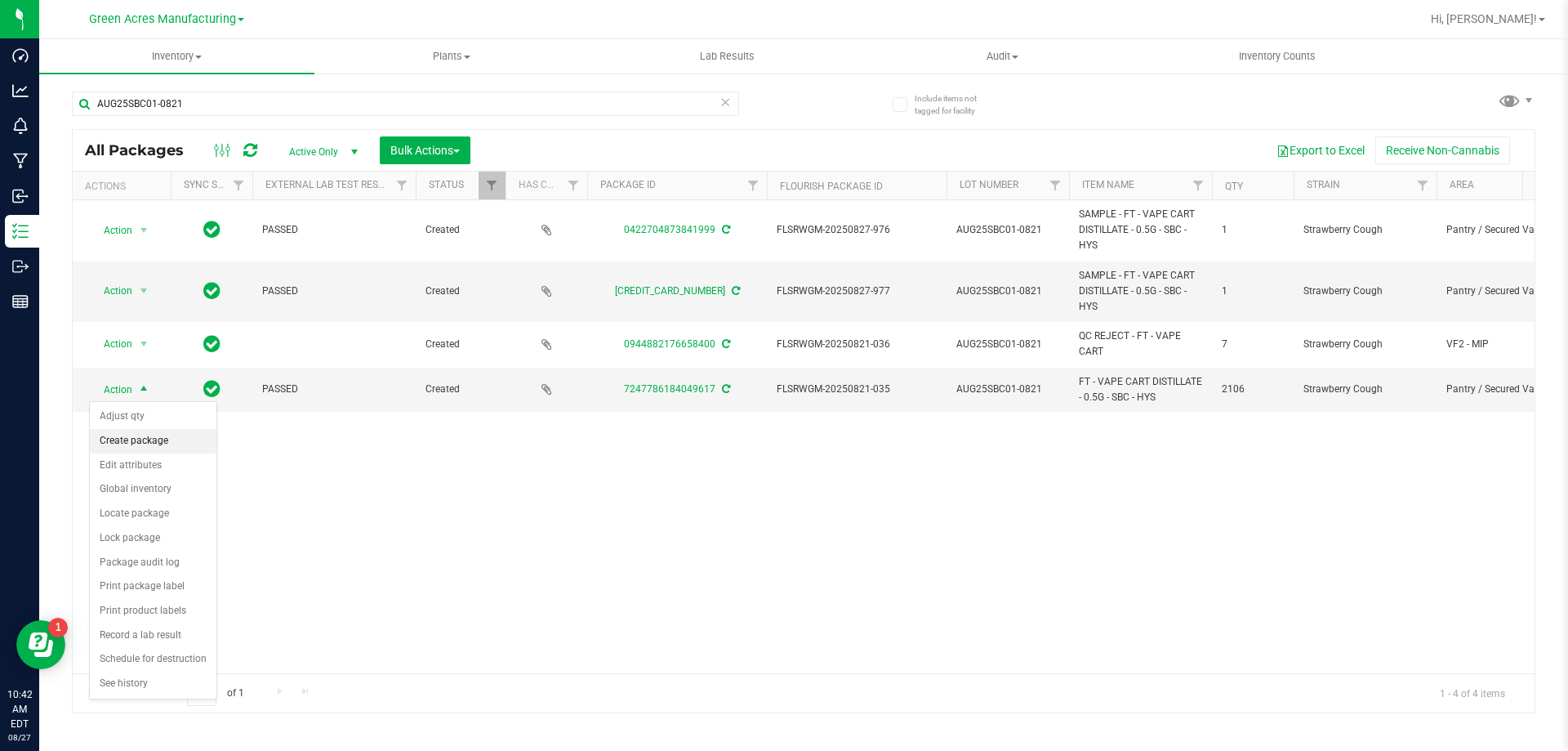
click at [181, 441] on li "Create package" at bounding box center [153, 440] width 127 height 24
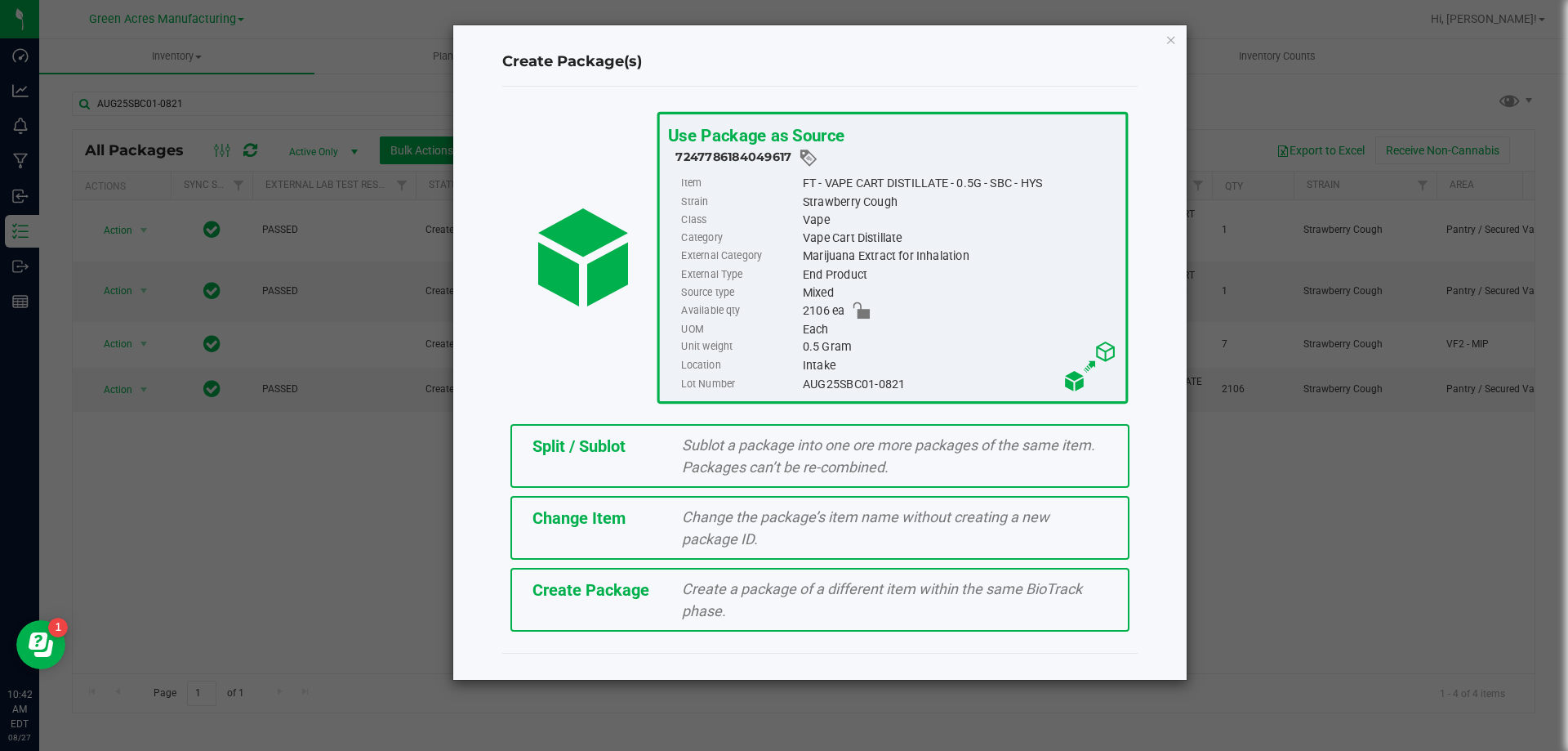
click at [638, 440] on div "Split / Sublot" at bounding box center [596, 445] width 150 height 24
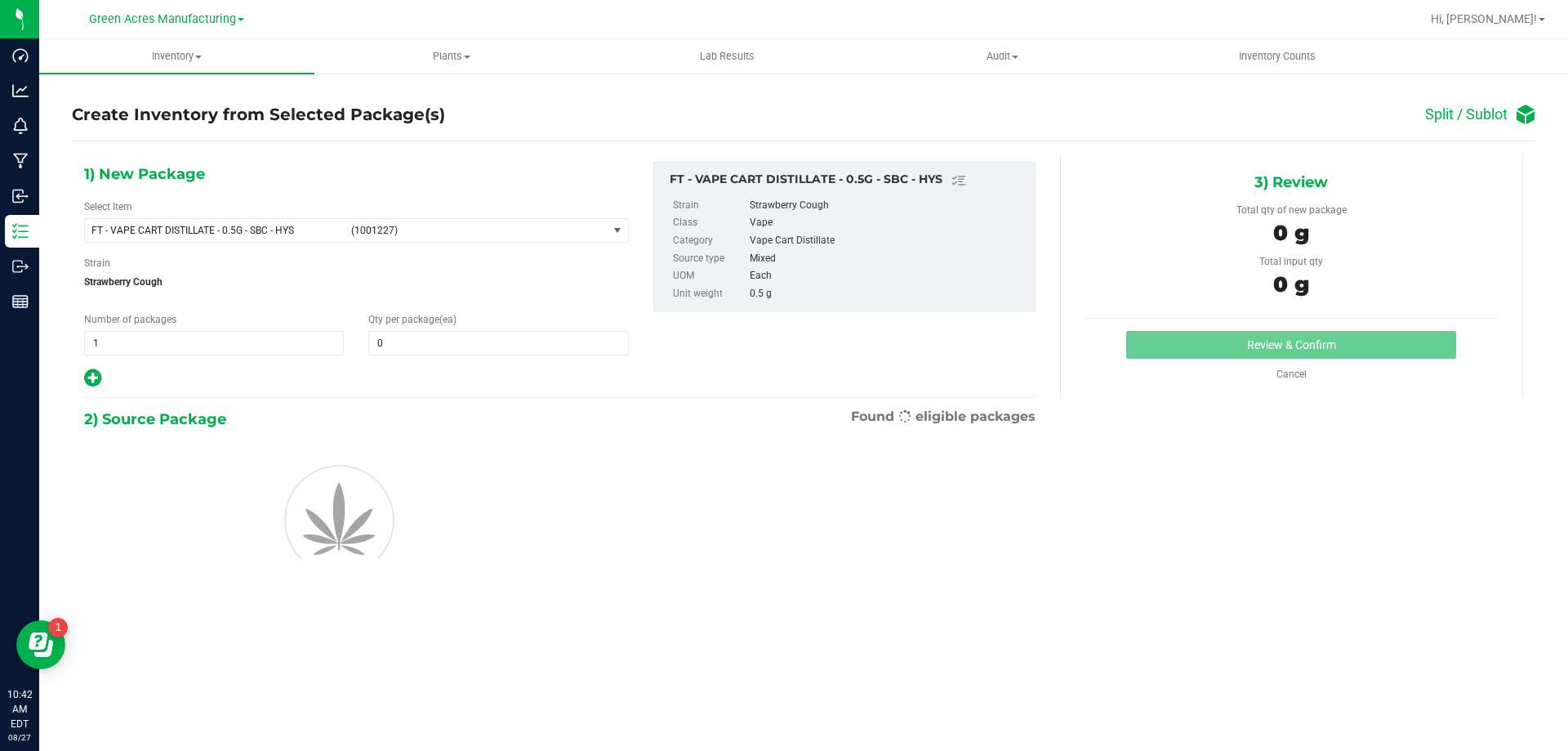
type input "0"
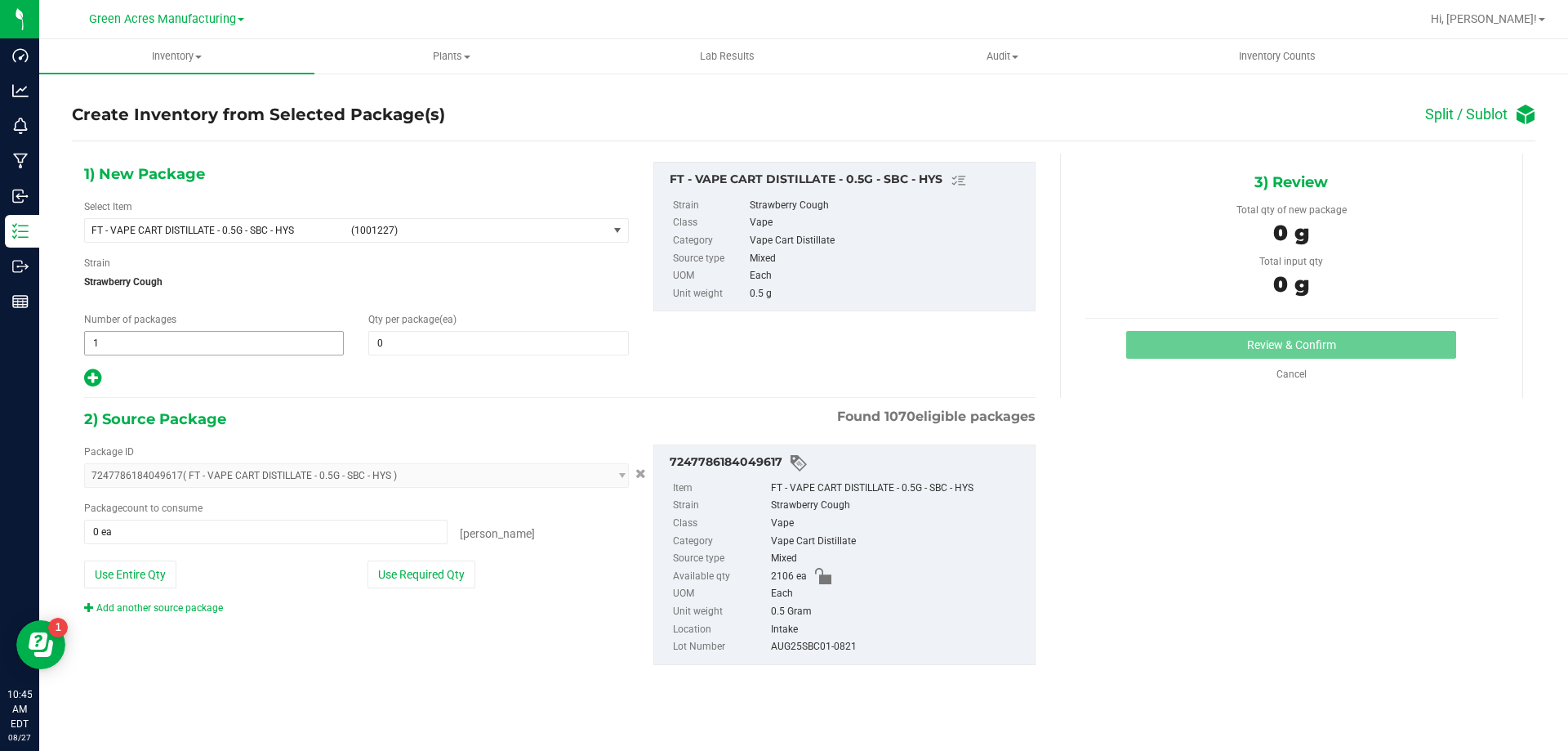
click at [229, 339] on span "1 1" at bounding box center [214, 343] width 260 height 24
type input "175"
type input "12"
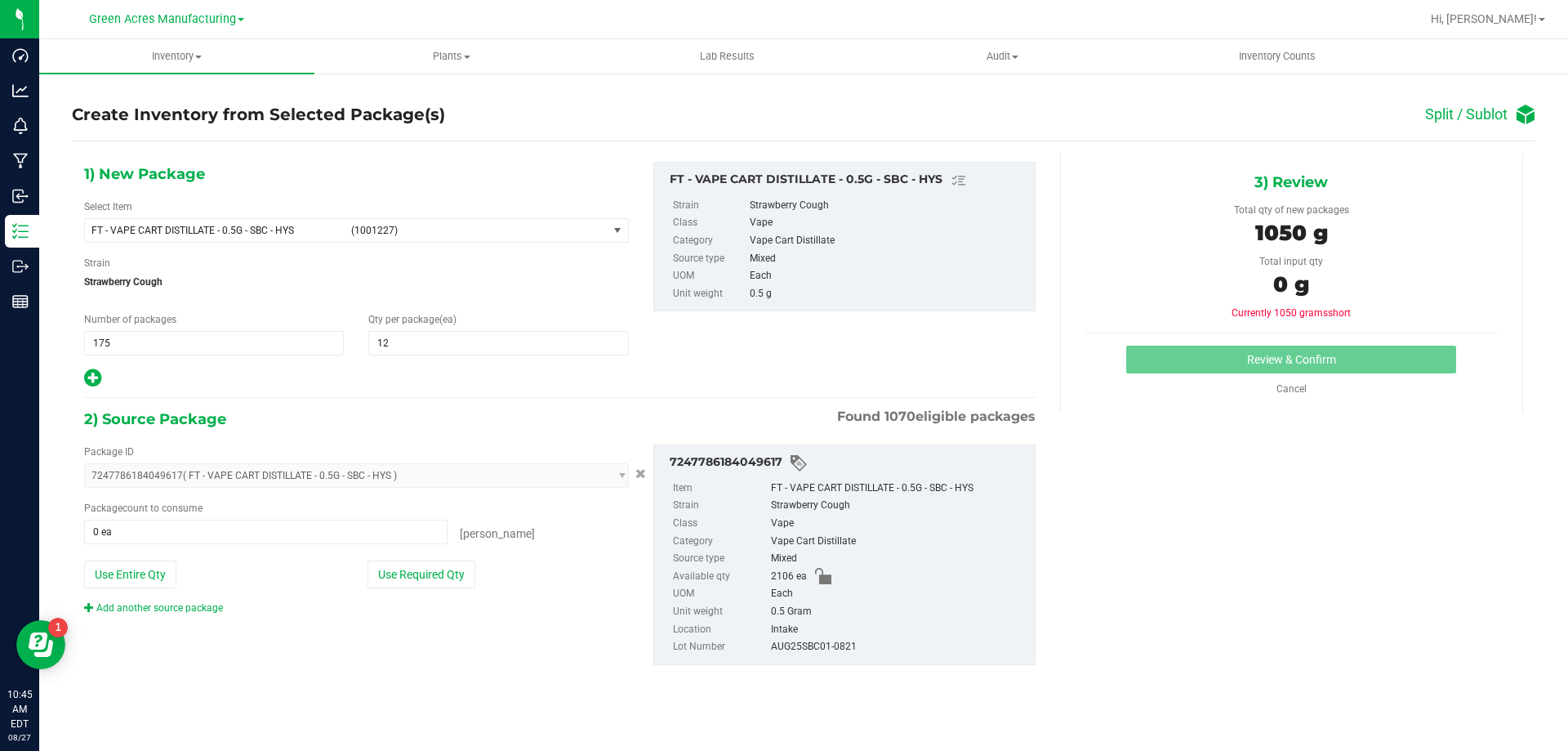
click at [95, 380] on icon at bounding box center [93, 377] width 18 height 21
type input "12"
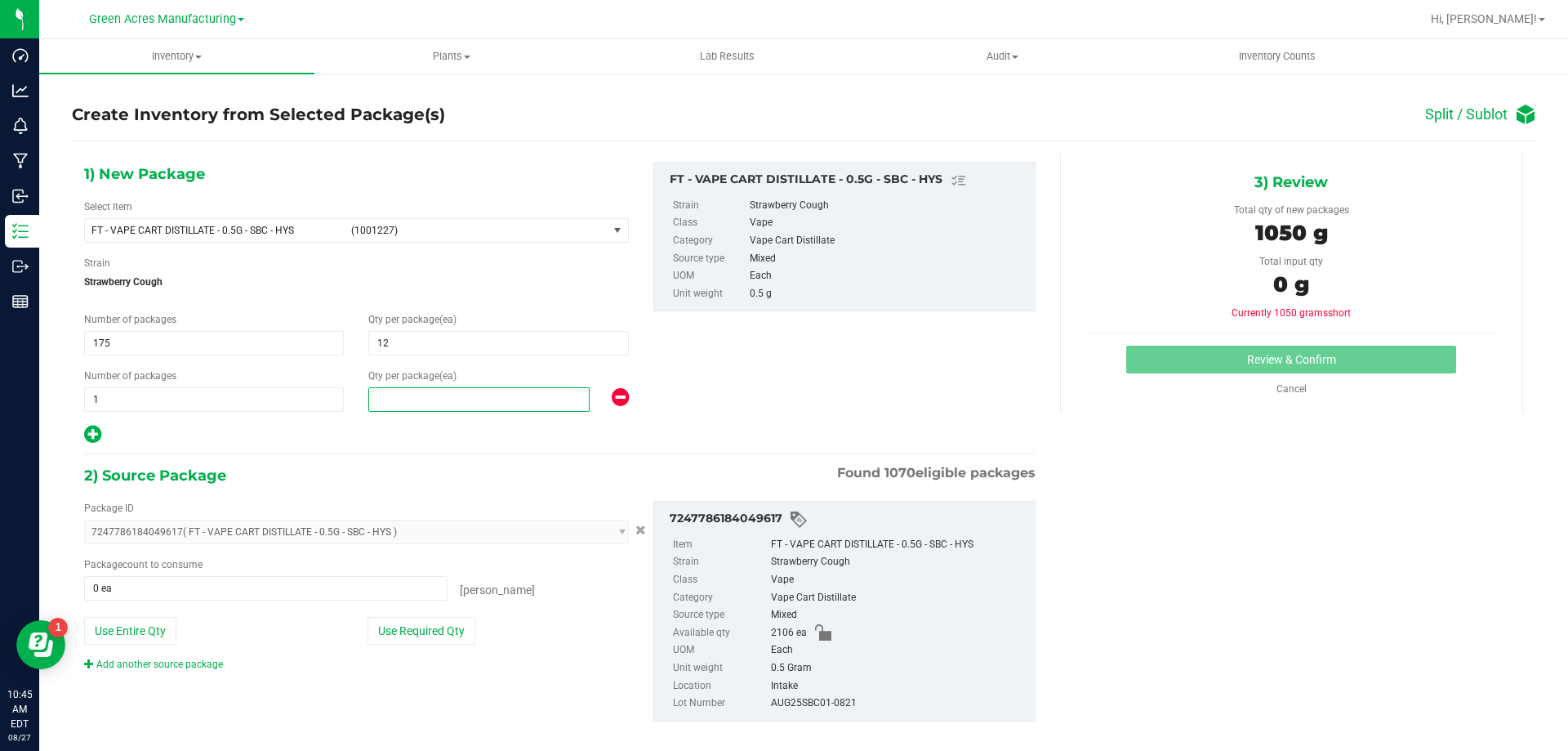
click at [551, 404] on span at bounding box center [478, 398] width 222 height 24
type input "5"
type input "6"
click at [382, 631] on button "Use Required Qty" at bounding box center [421, 630] width 107 height 27
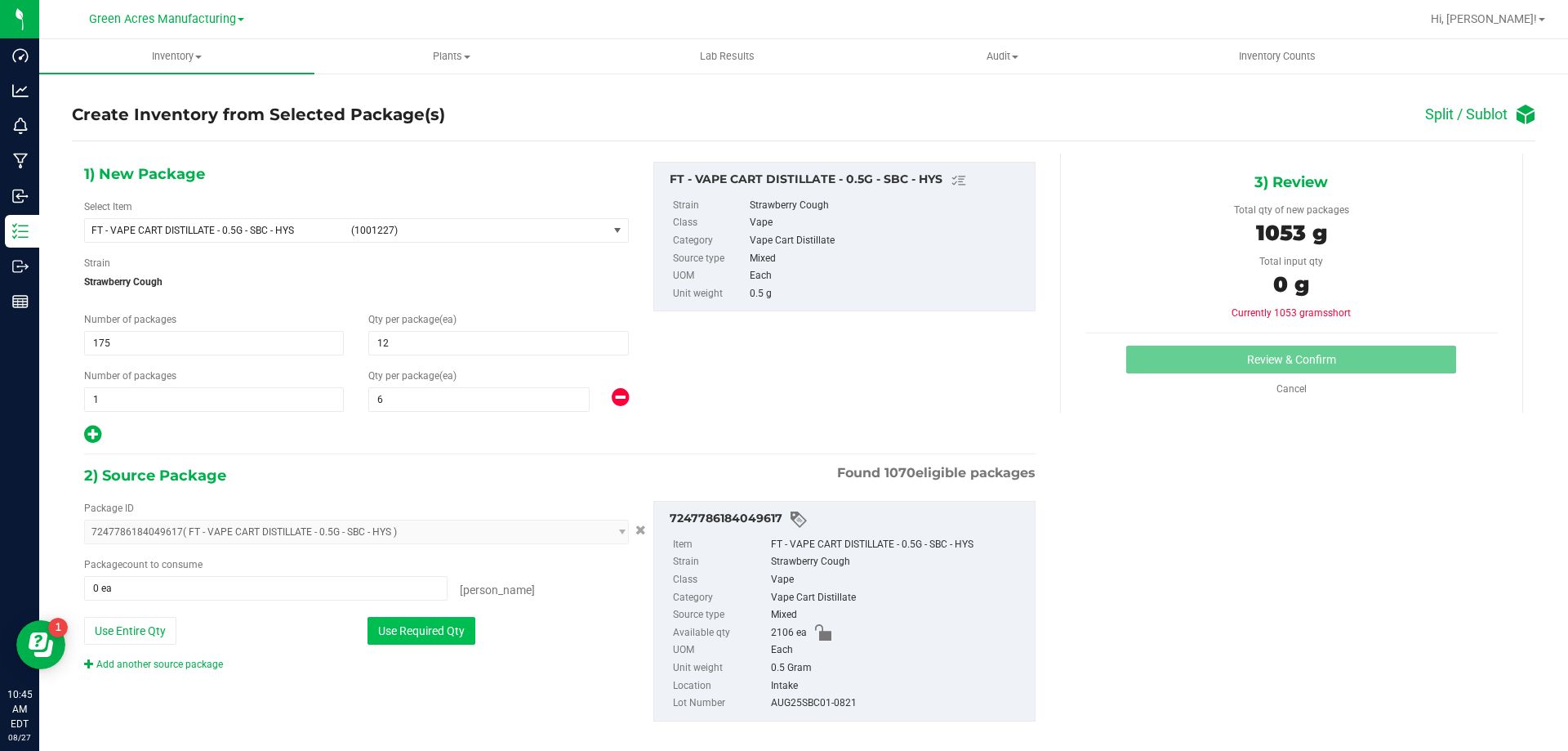
type input "2106 ea"
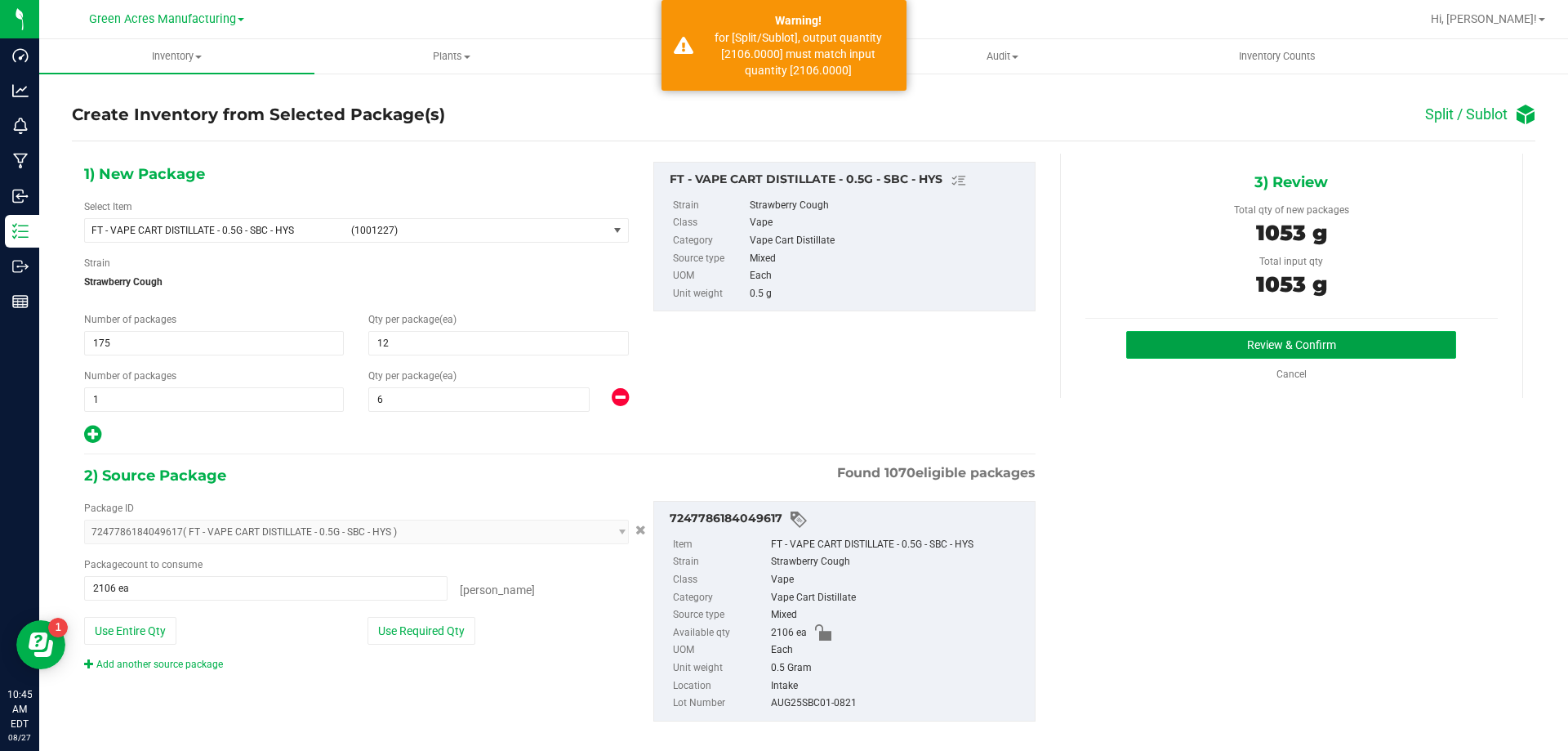
click at [1136, 351] on button "Review & Confirm" at bounding box center [1291, 345] width 330 height 27
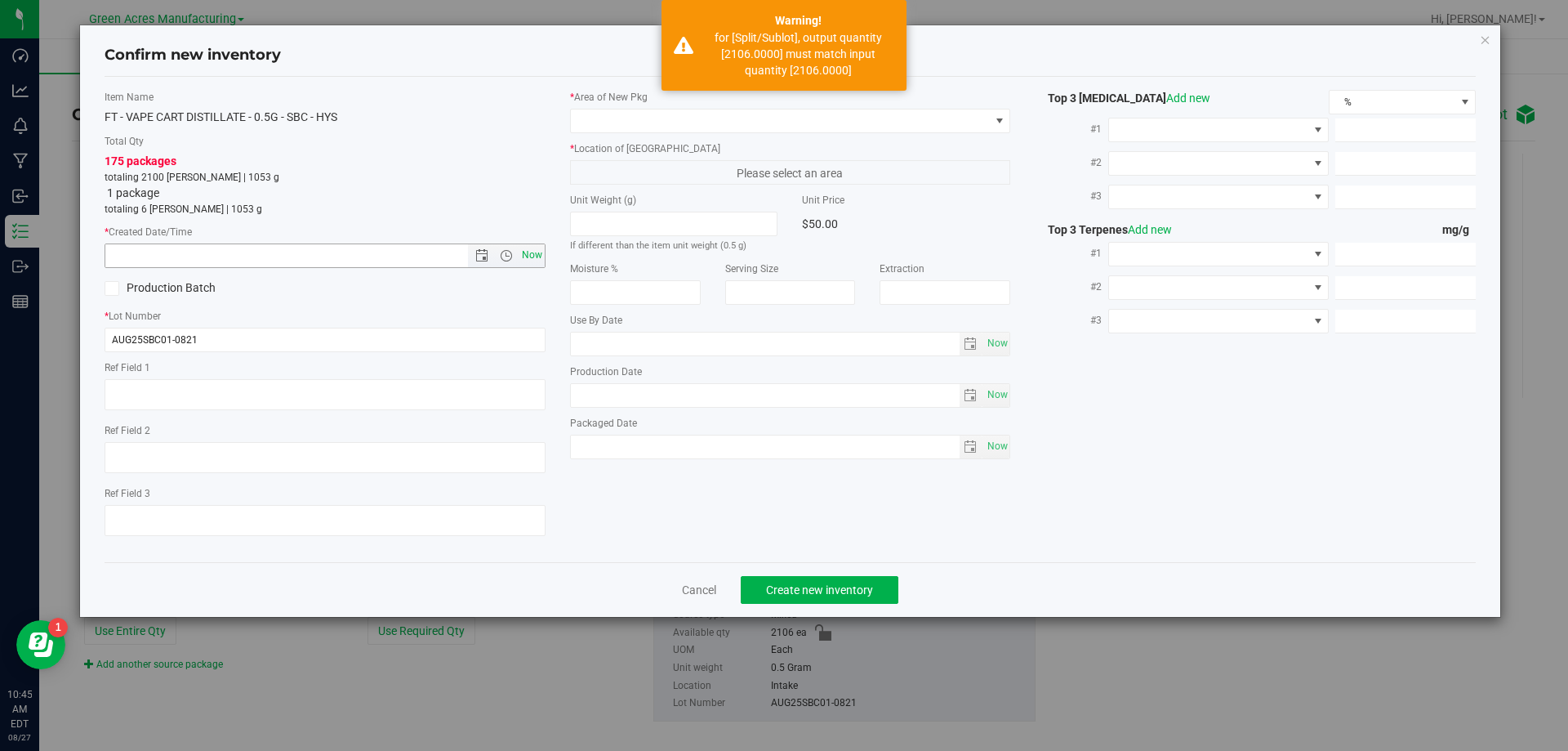
click at [527, 255] on span "Now" at bounding box center [531, 255] width 27 height 23
type input "8/27/2025 10:45 AM"
click at [712, 126] on span at bounding box center [780, 120] width 419 height 22
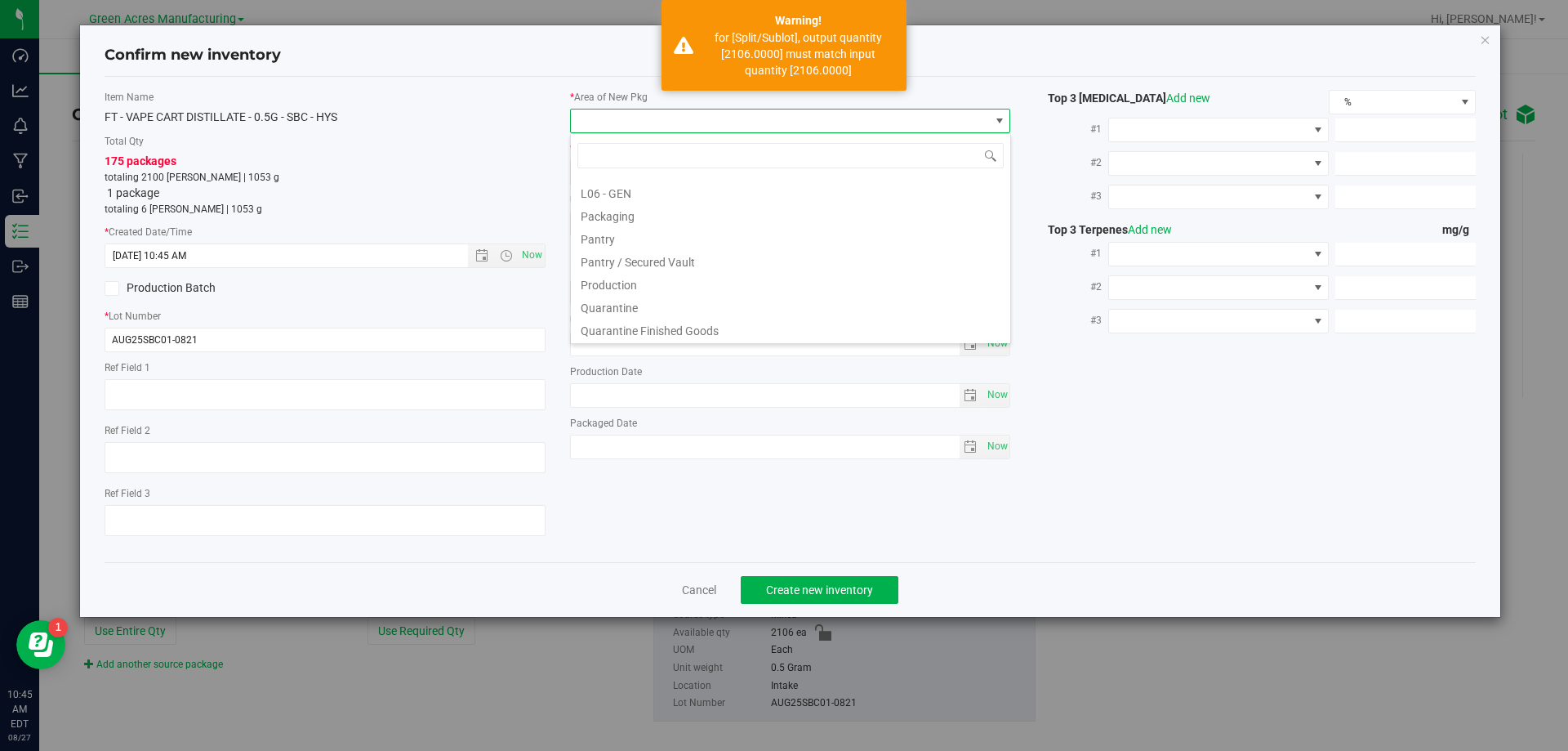
scroll to position [820, 0]
click at [652, 302] on li "VF2 - WHS" at bounding box center [791, 305] width 439 height 22
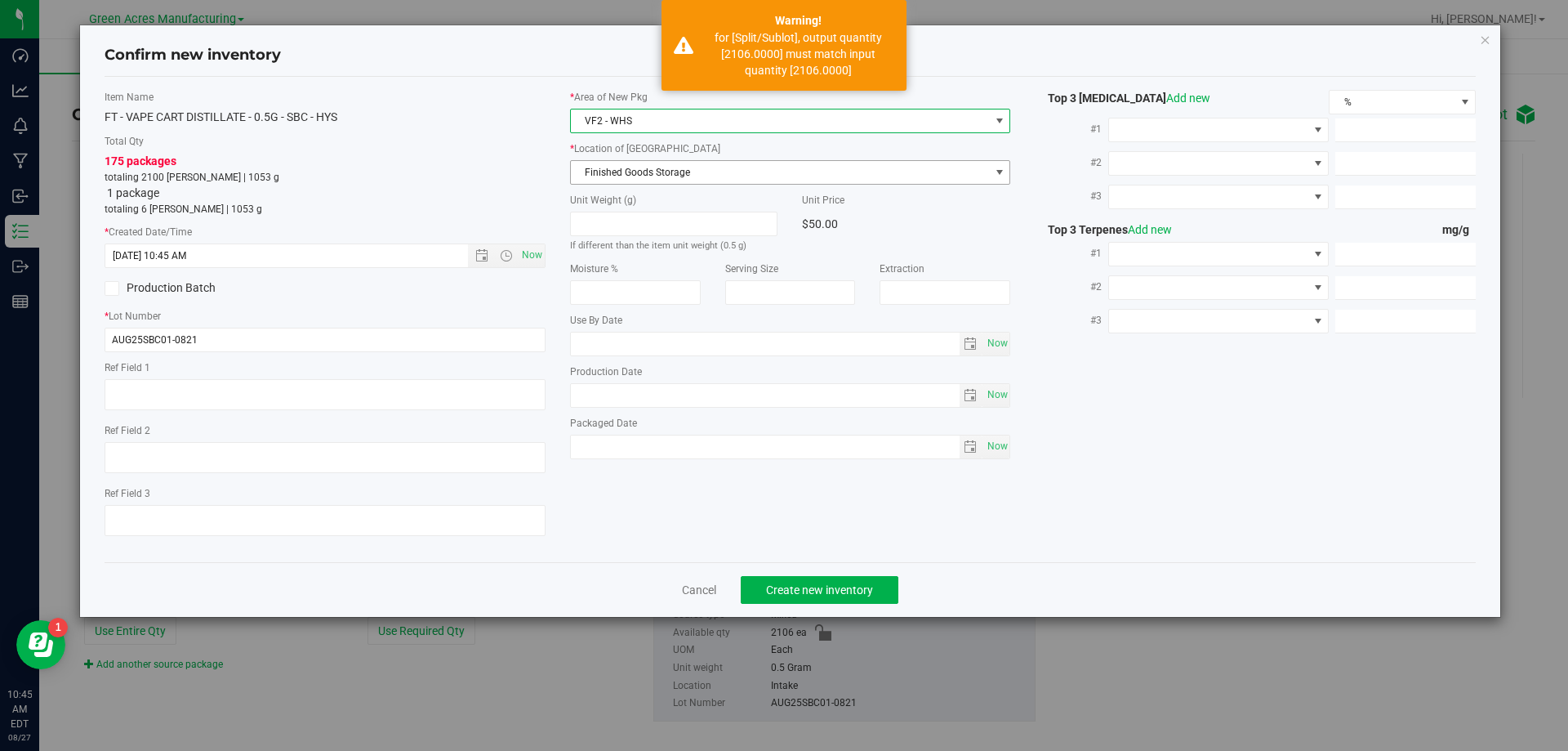
click at [672, 169] on span "Finished Goods Storage" at bounding box center [780, 172] width 419 height 22
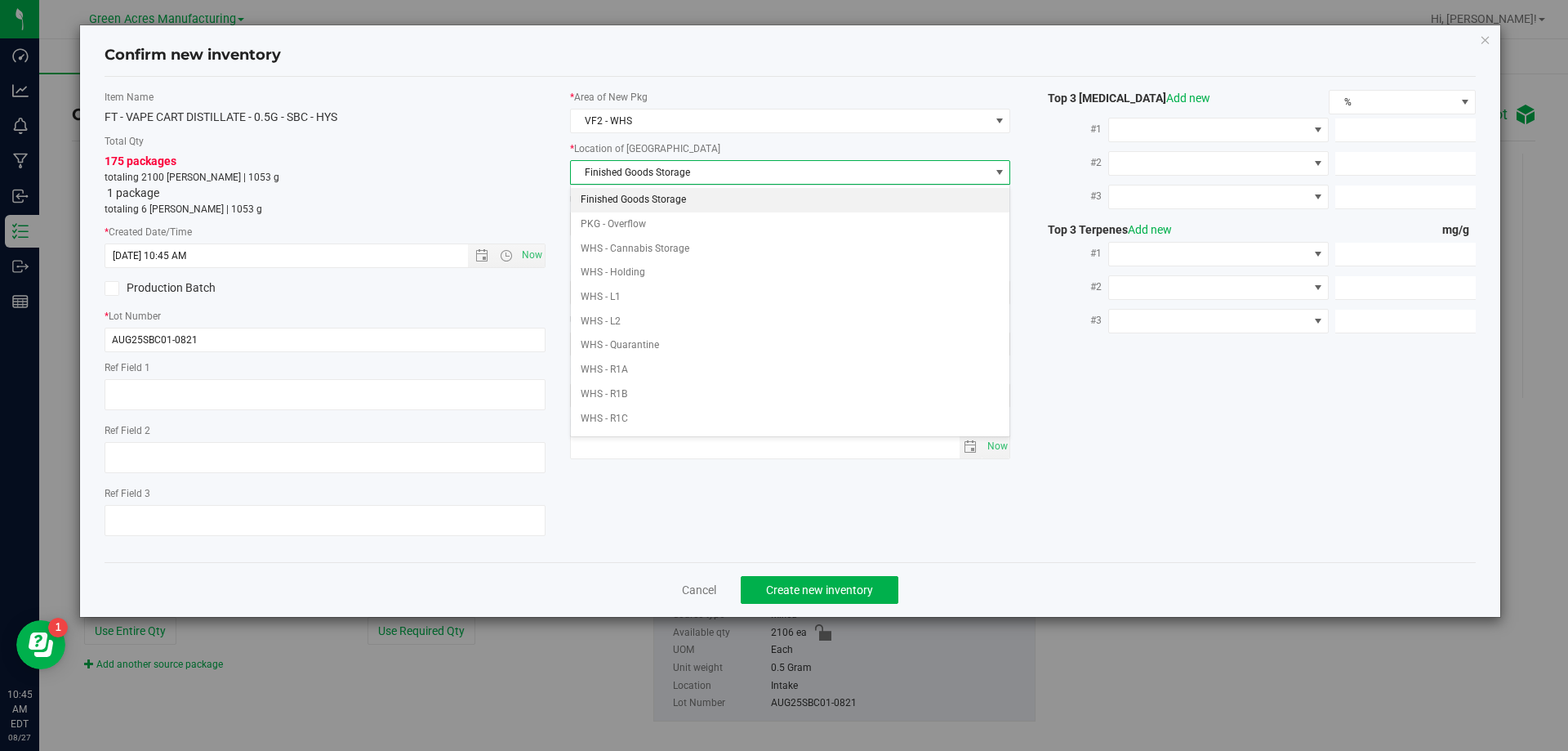
click at [676, 192] on li "Finished Goods Storage" at bounding box center [791, 199] width 439 height 24
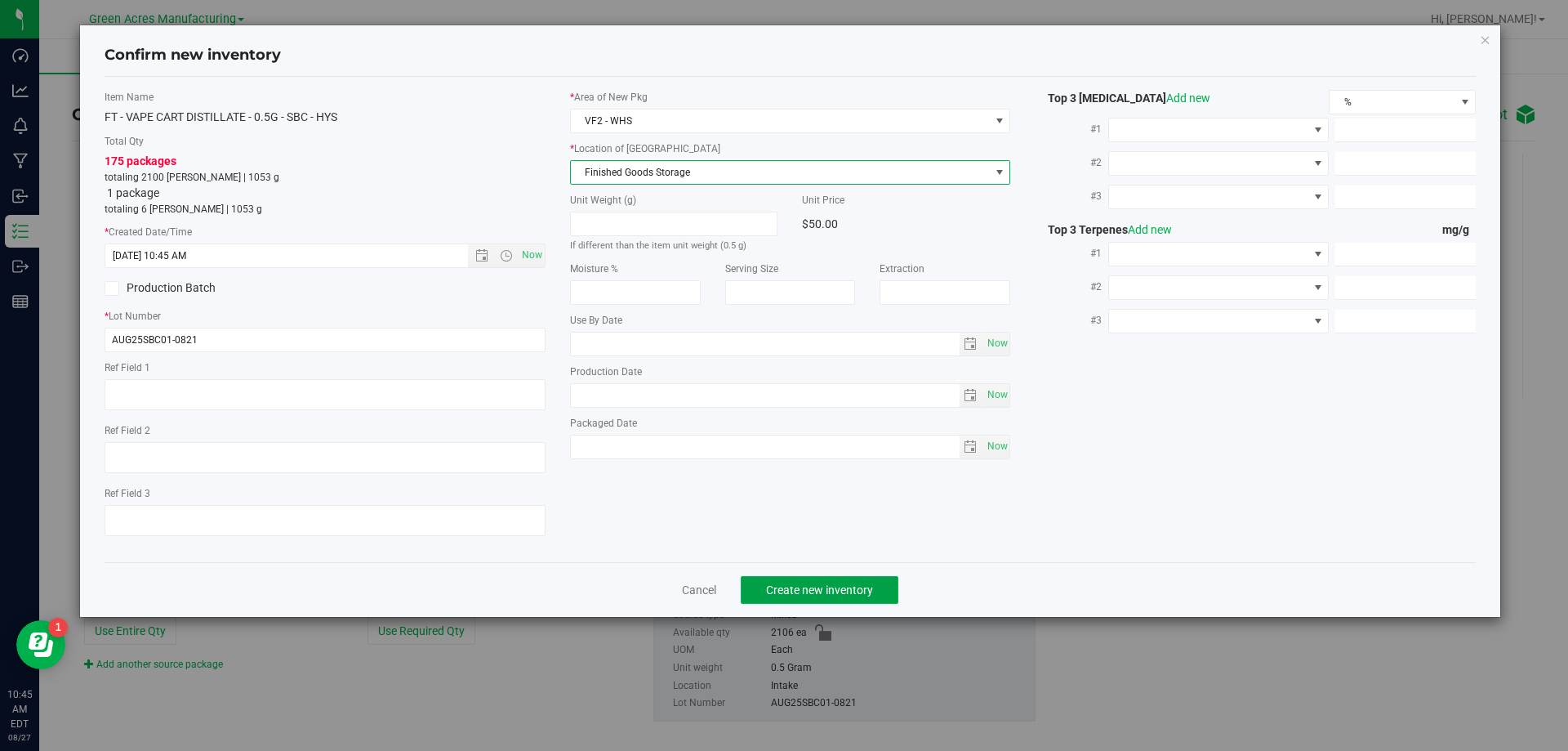
click at [856, 579] on button "Create new inventory" at bounding box center [818, 590] width 157 height 27
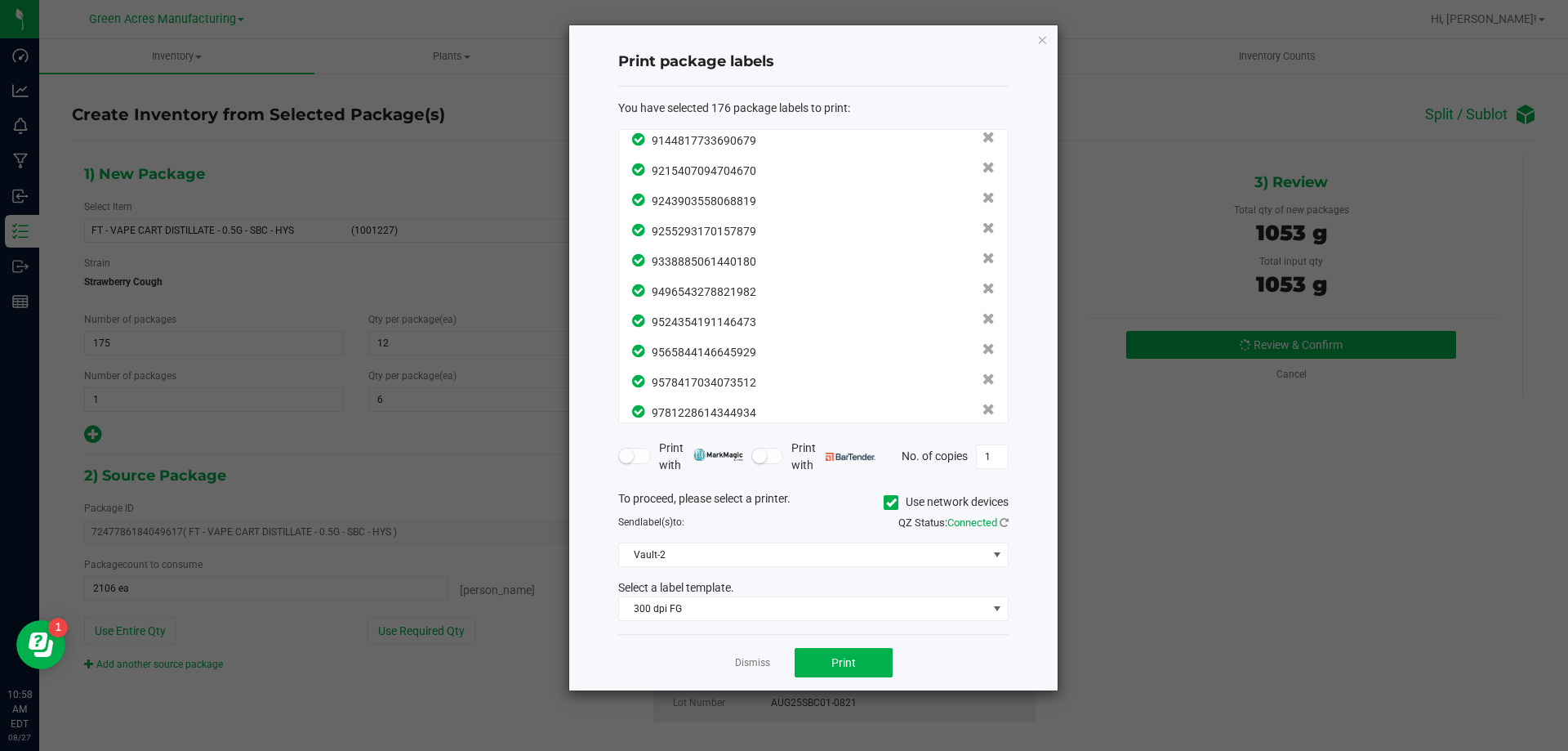
scroll to position [5039, 0]
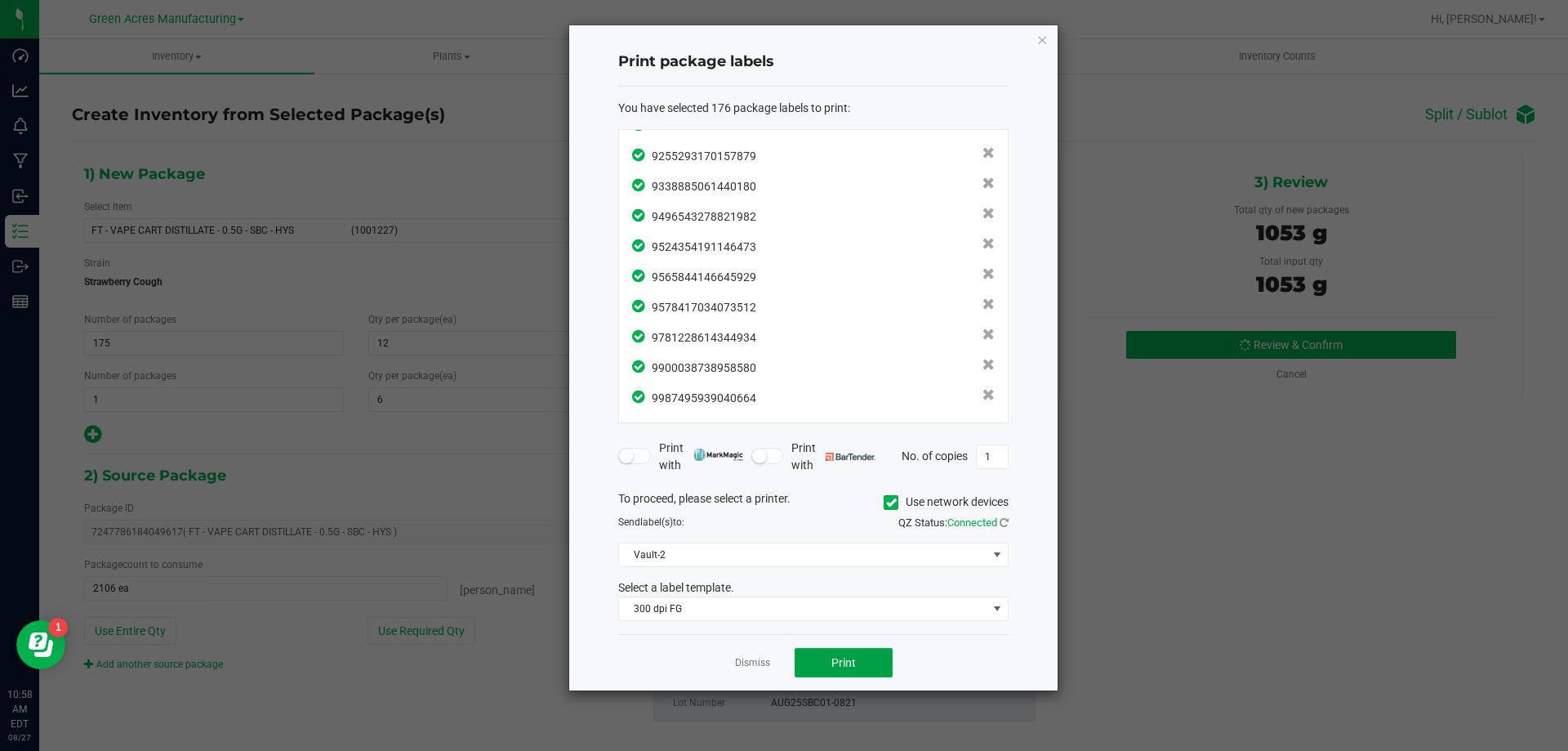
click at [816, 665] on button "Print" at bounding box center [844, 662] width 98 height 29
click at [739, 662] on link "Dismiss" at bounding box center [753, 663] width 35 height 14
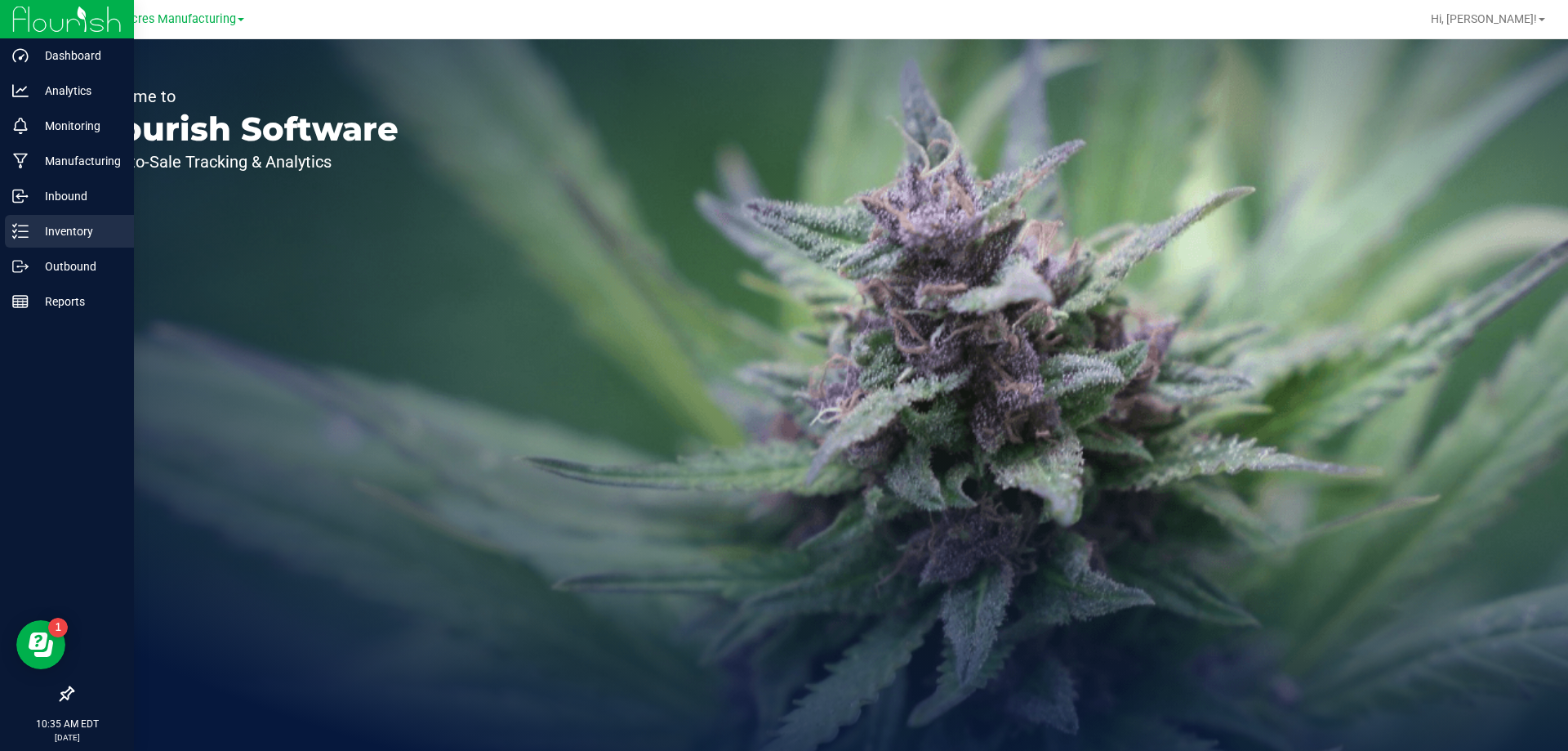
click at [36, 238] on p "Inventory" at bounding box center [77, 231] width 98 height 20
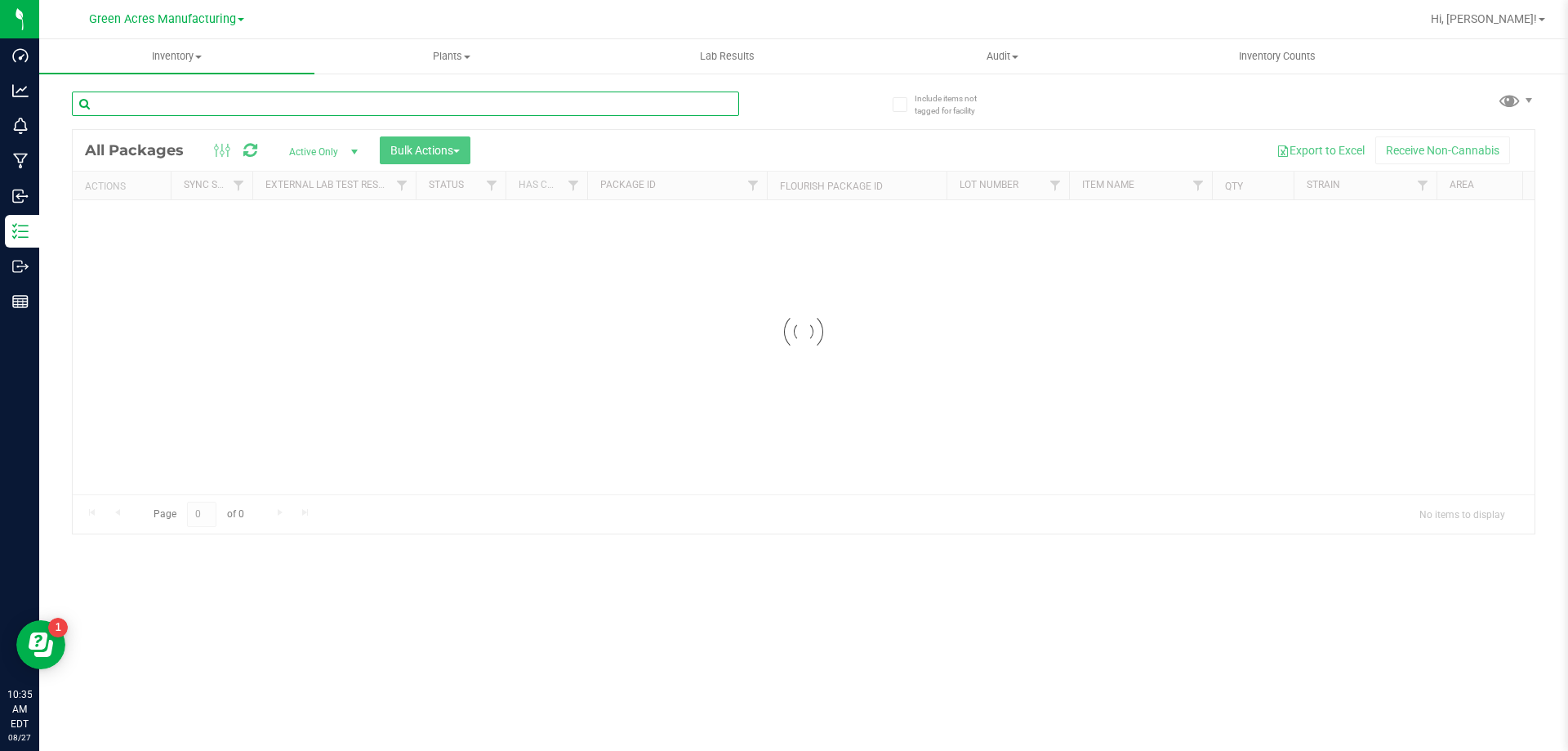
click at [506, 113] on input "text" at bounding box center [405, 104] width 667 height 24
paste input "AUG25SBC02-0821"
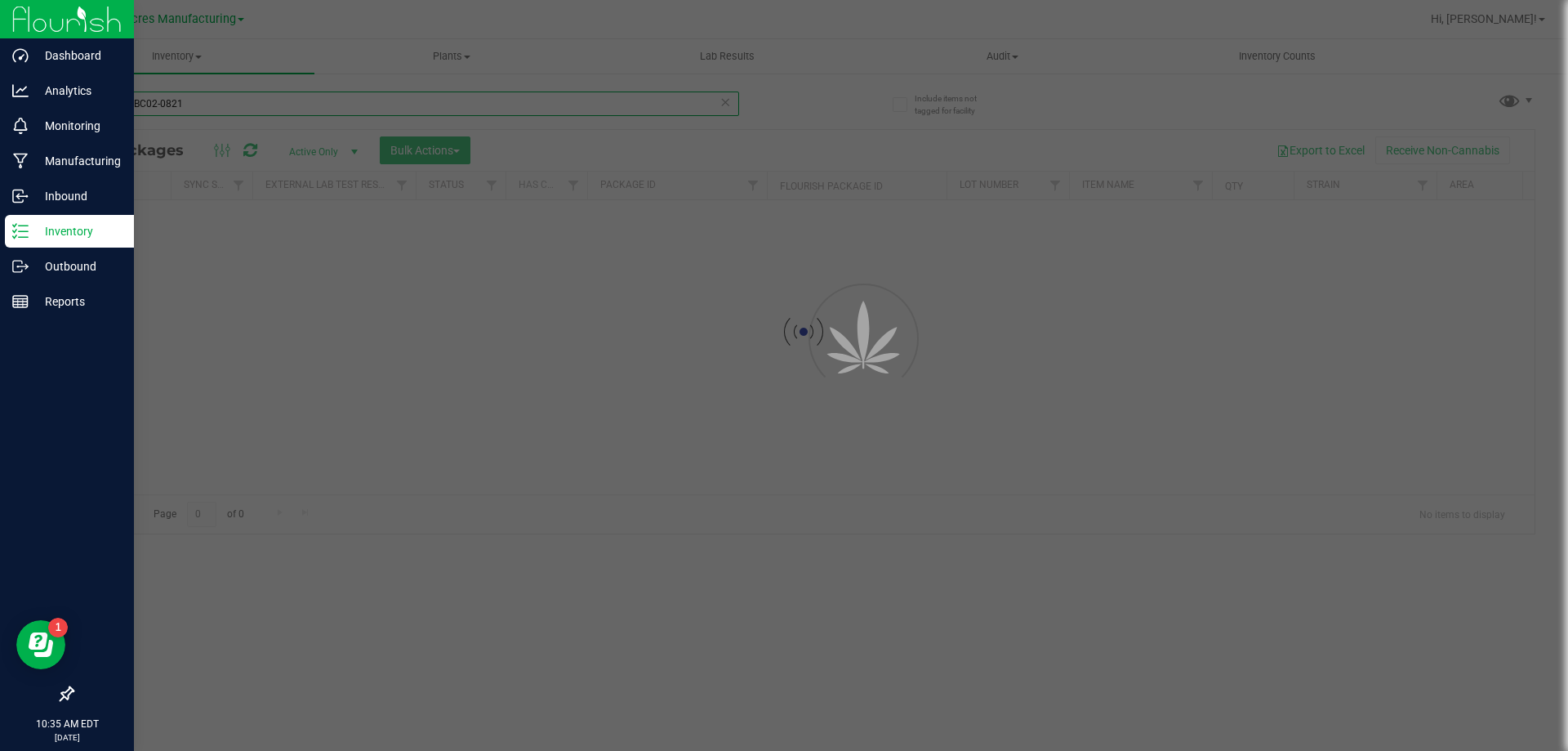
type input "AUG25SBC02-0821"
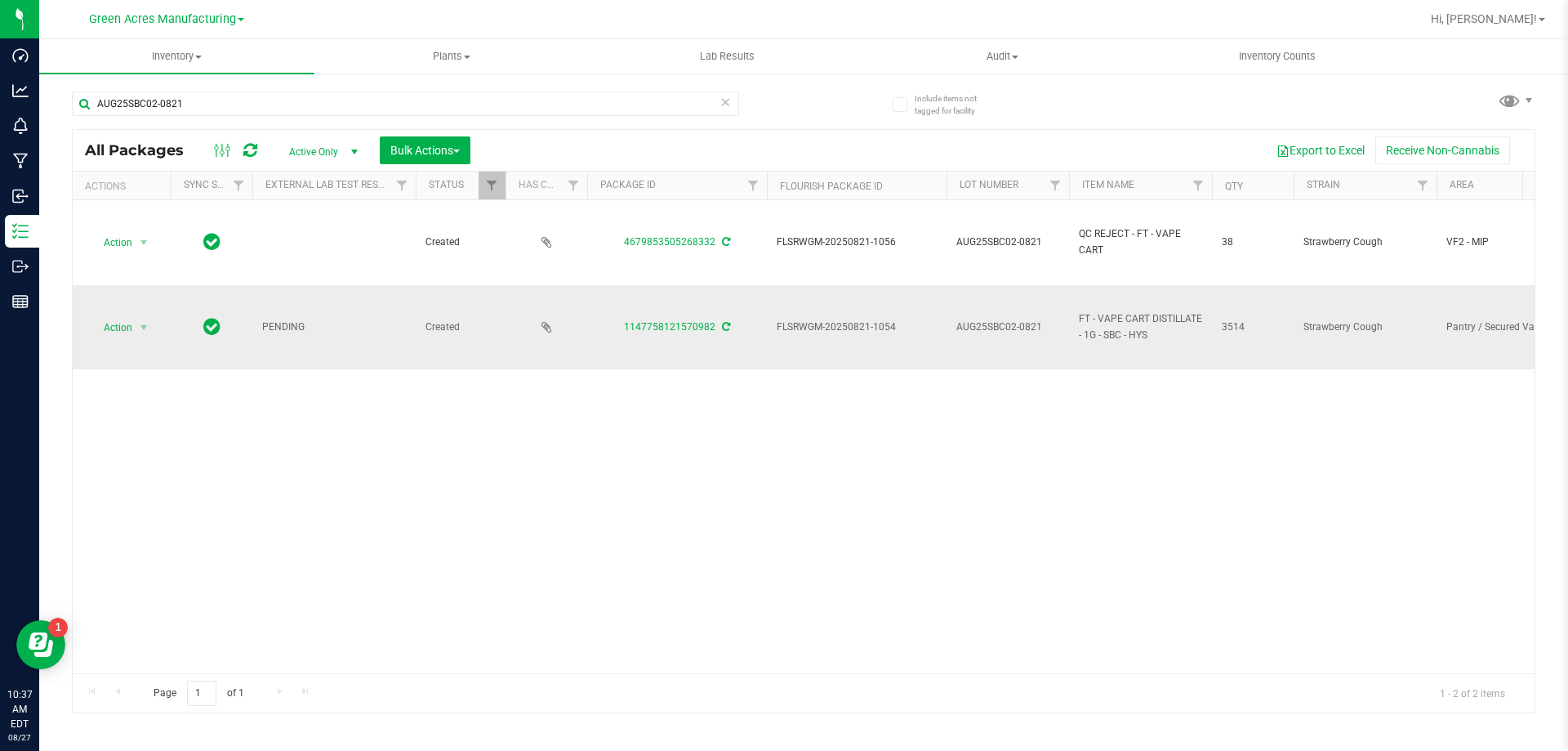
click at [724, 326] on icon at bounding box center [725, 326] width 8 height 10
click at [117, 330] on span "Action" at bounding box center [110, 327] width 44 height 22
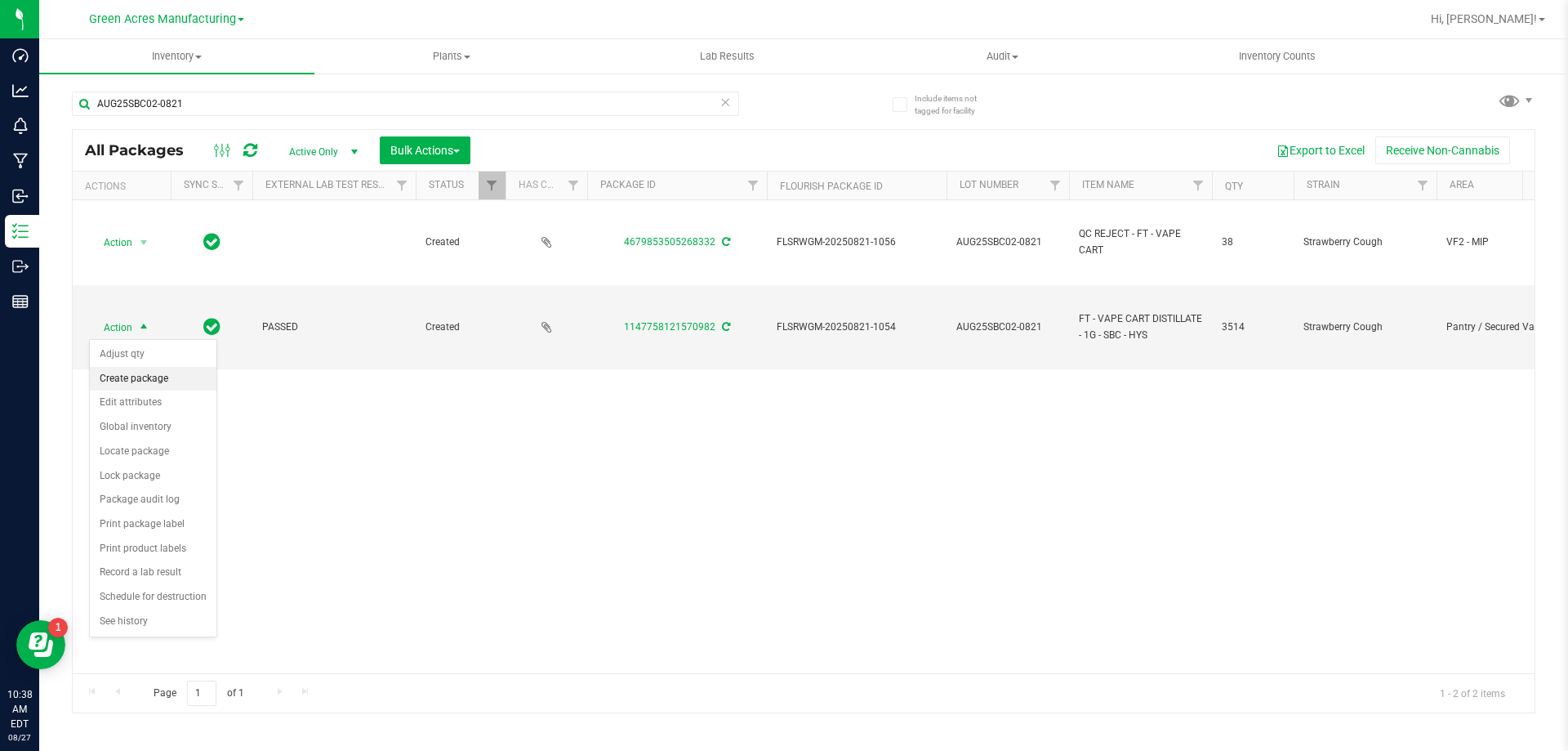
click at [193, 374] on li "Create package" at bounding box center [153, 378] width 127 height 24
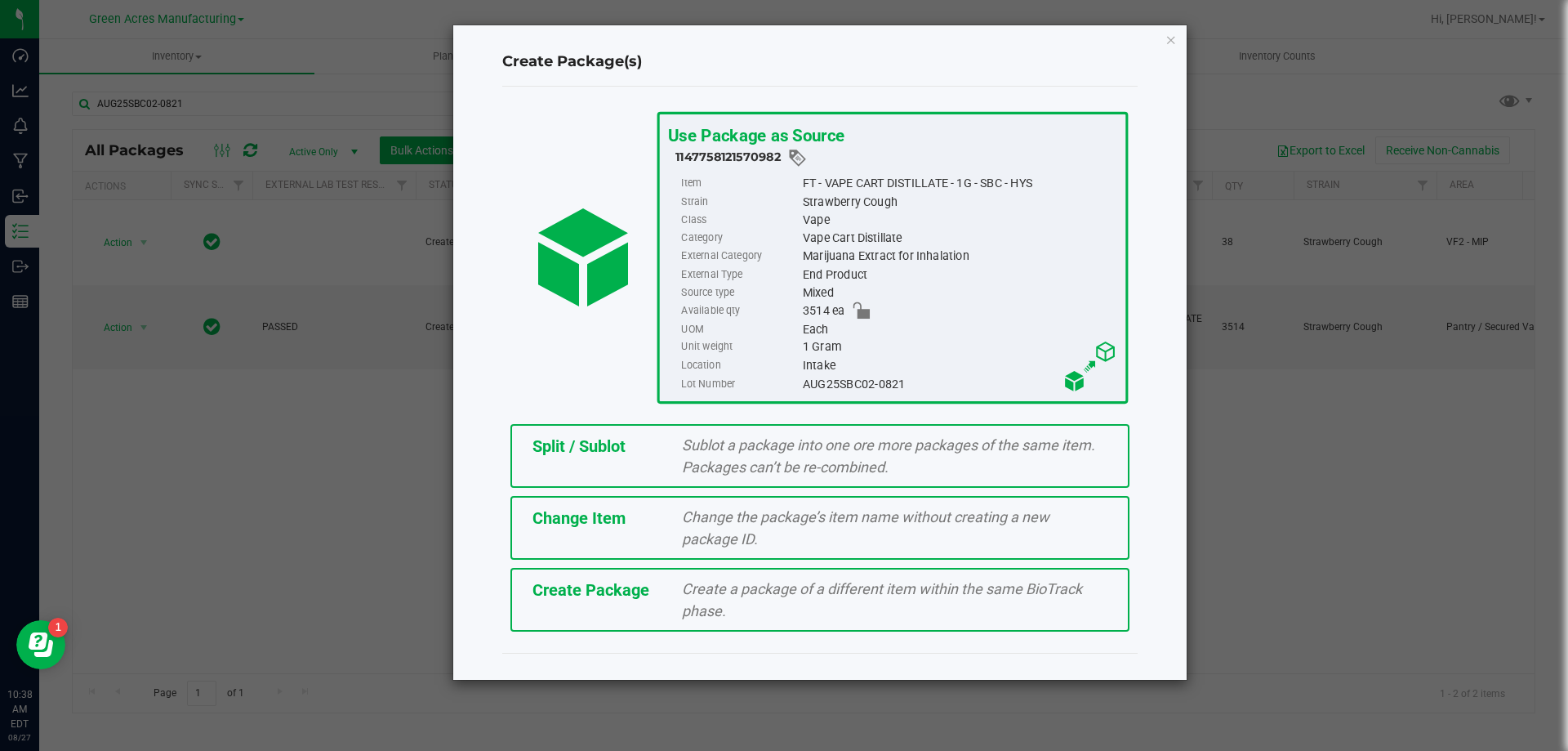
click at [678, 598] on div "Create a package of a different item within the same BioTrack phase." at bounding box center [894, 599] width 450 height 44
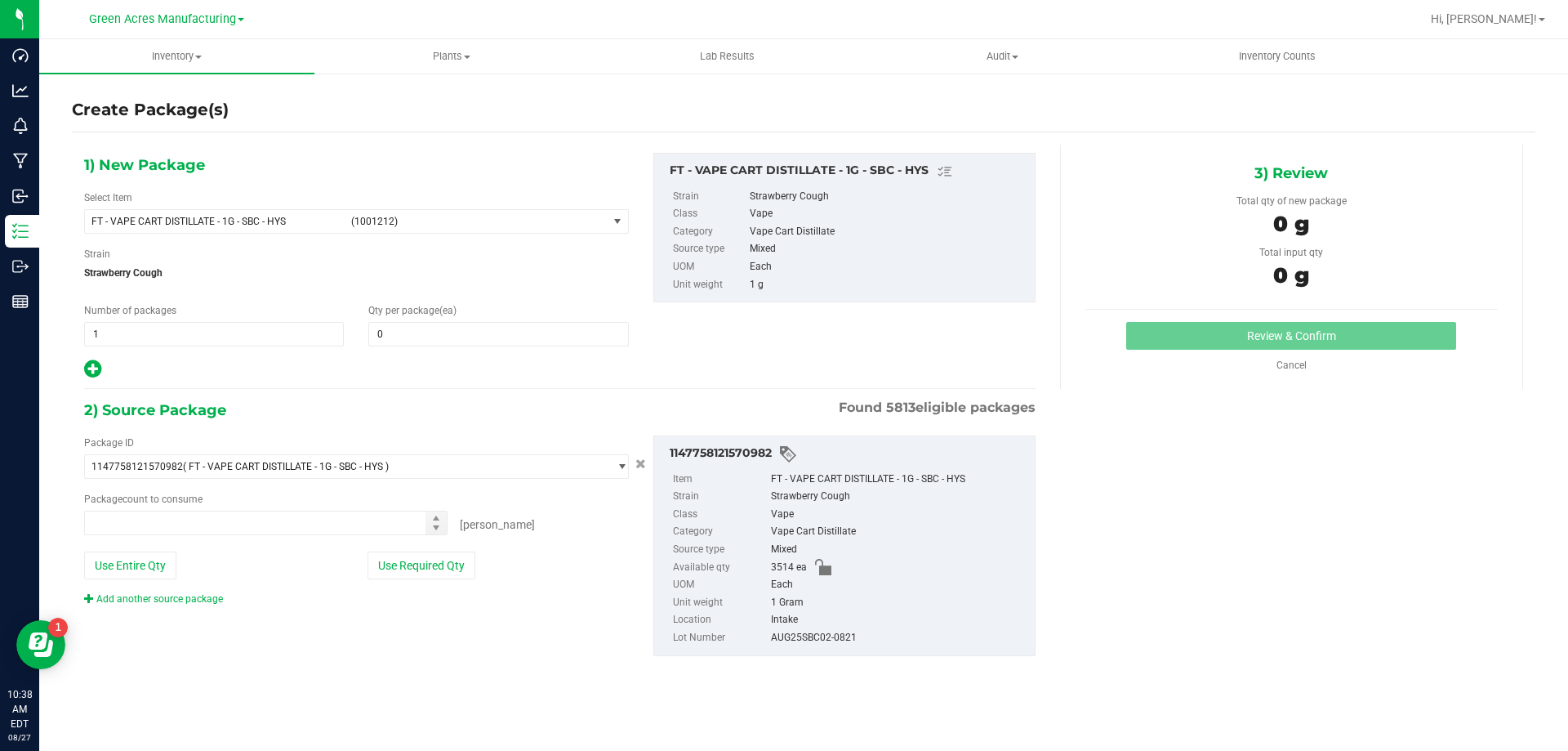
type input "0"
type input "0 ea"
click at [243, 234] on div "1) New Package Select Item FT - VAPE CART DISTILLATE - 1G - SBC - HYS (1001212)…" at bounding box center [356, 266] width 569 height 227
click at [247, 229] on span "FT - VAPE CART DISTILLATE - 1G - SBC - HYS (1001212)" at bounding box center [346, 221] width 522 height 22
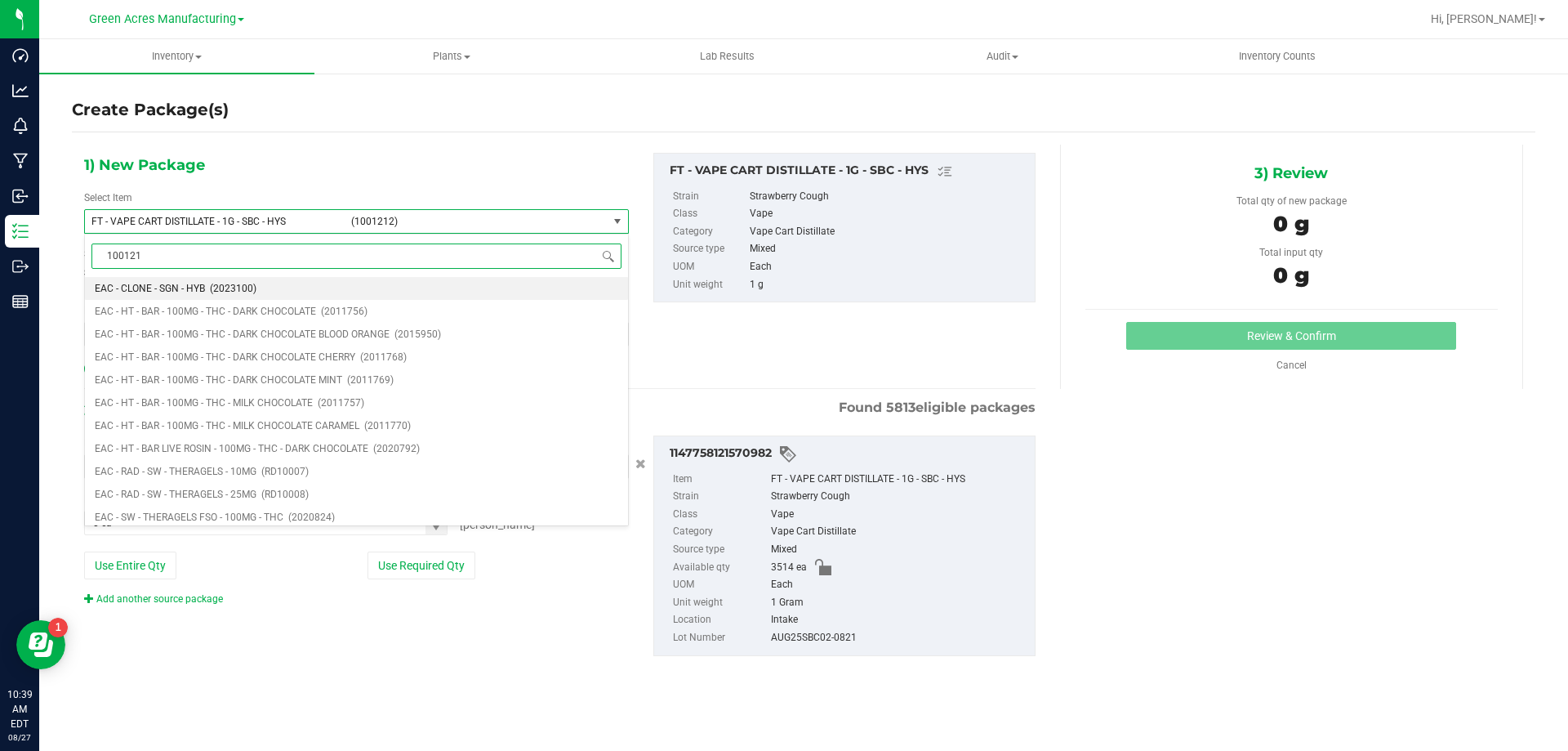
type input "1001212"
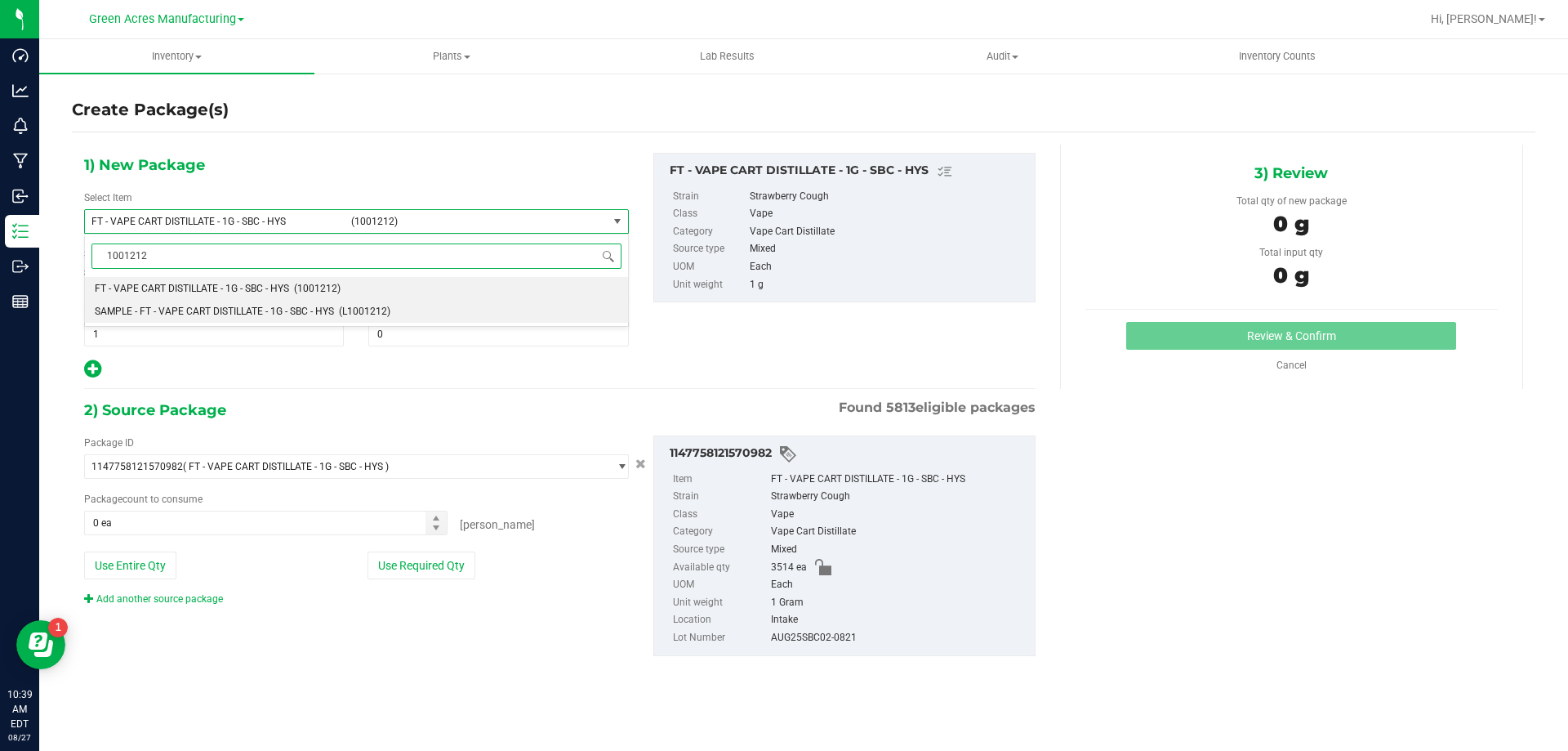
click at [306, 307] on span "SAMPLE - FT - VAPE CART DISTILLATE - 1G - SBC - HYS" at bounding box center [214, 312] width 239 height 12
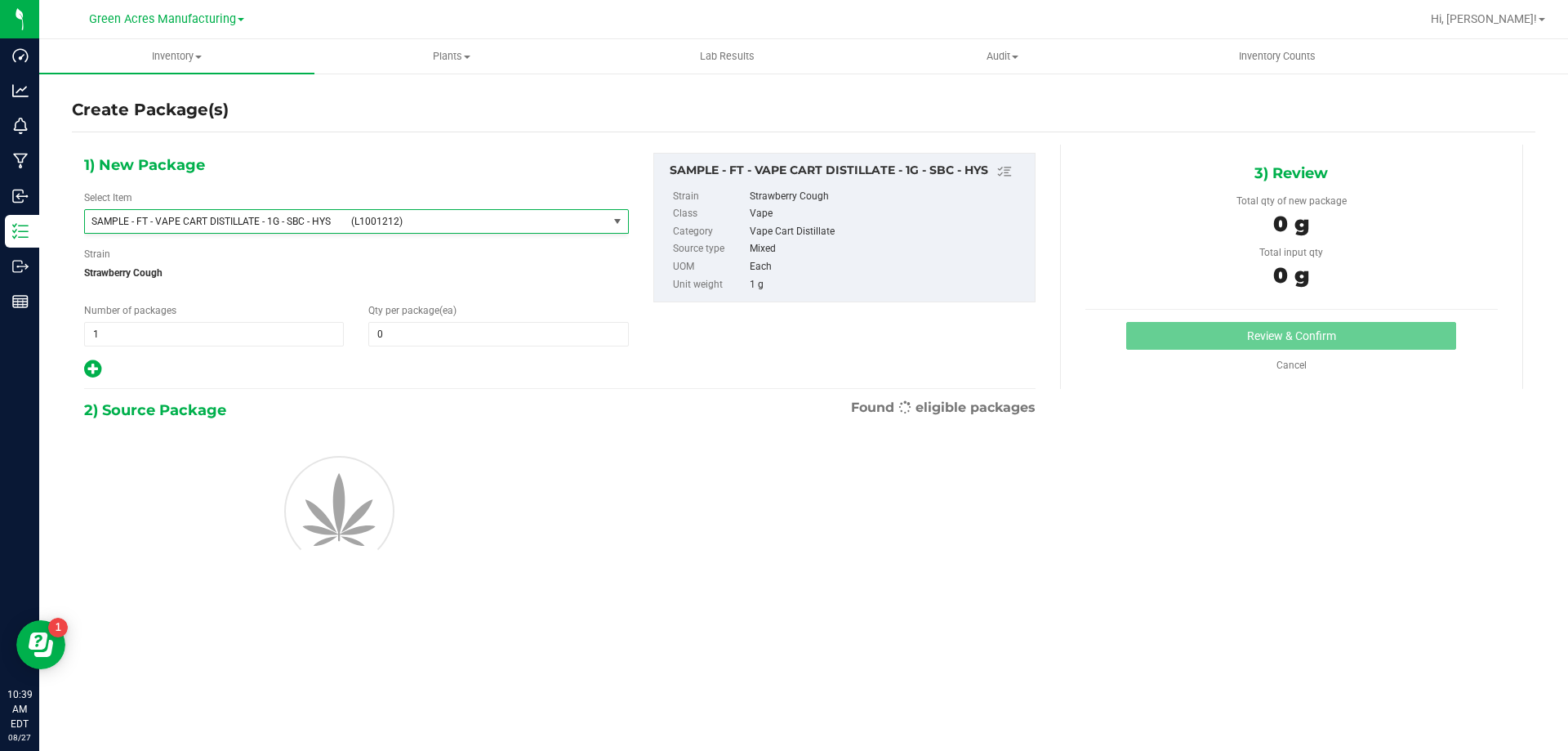
type input "0"
click at [172, 343] on span "1 1" at bounding box center [214, 333] width 260 height 24
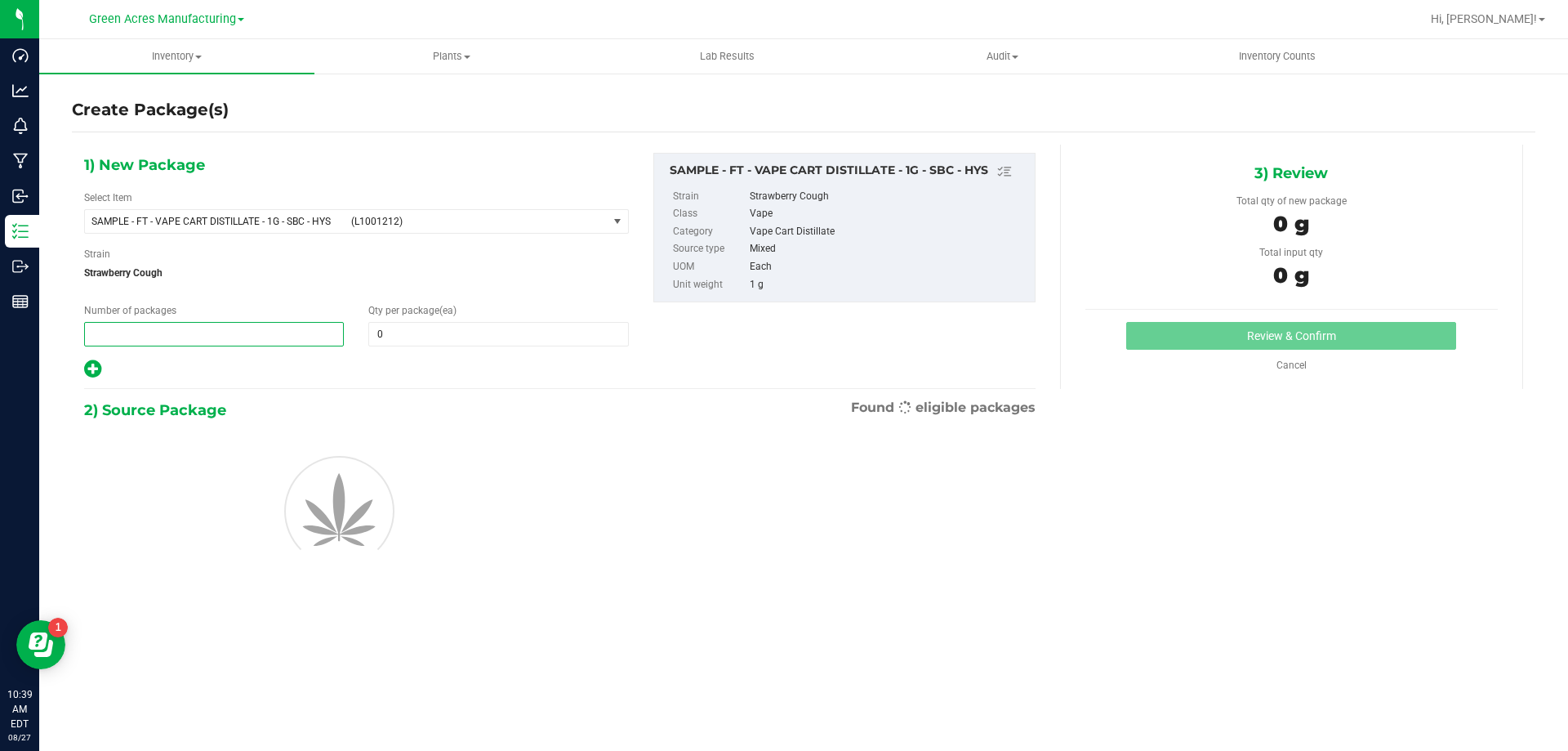
type input "2"
type input "1"
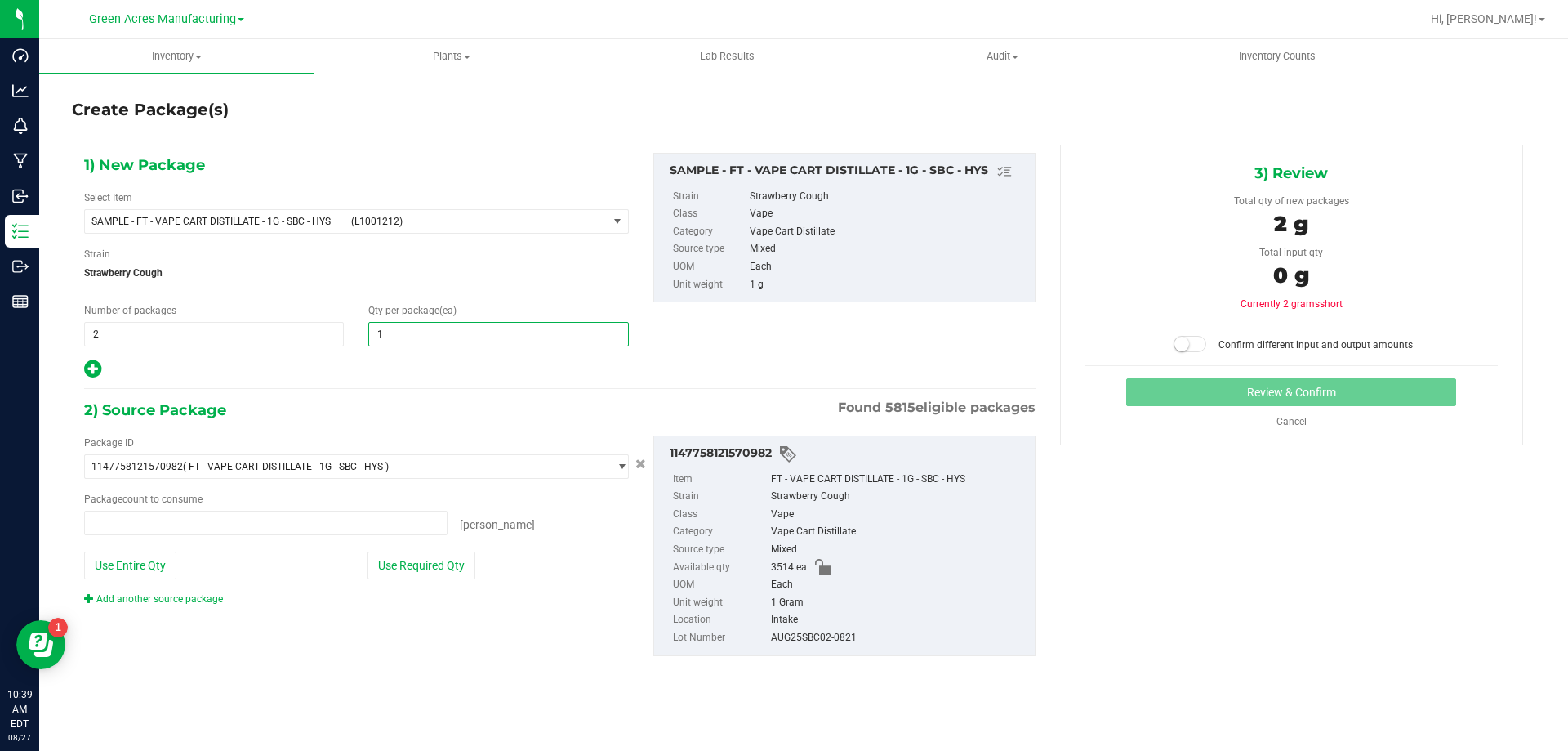
type input "0 ea"
type input "1"
click at [422, 561] on button "Use Required Qty" at bounding box center [421, 564] width 107 height 27
type input "2 ea"
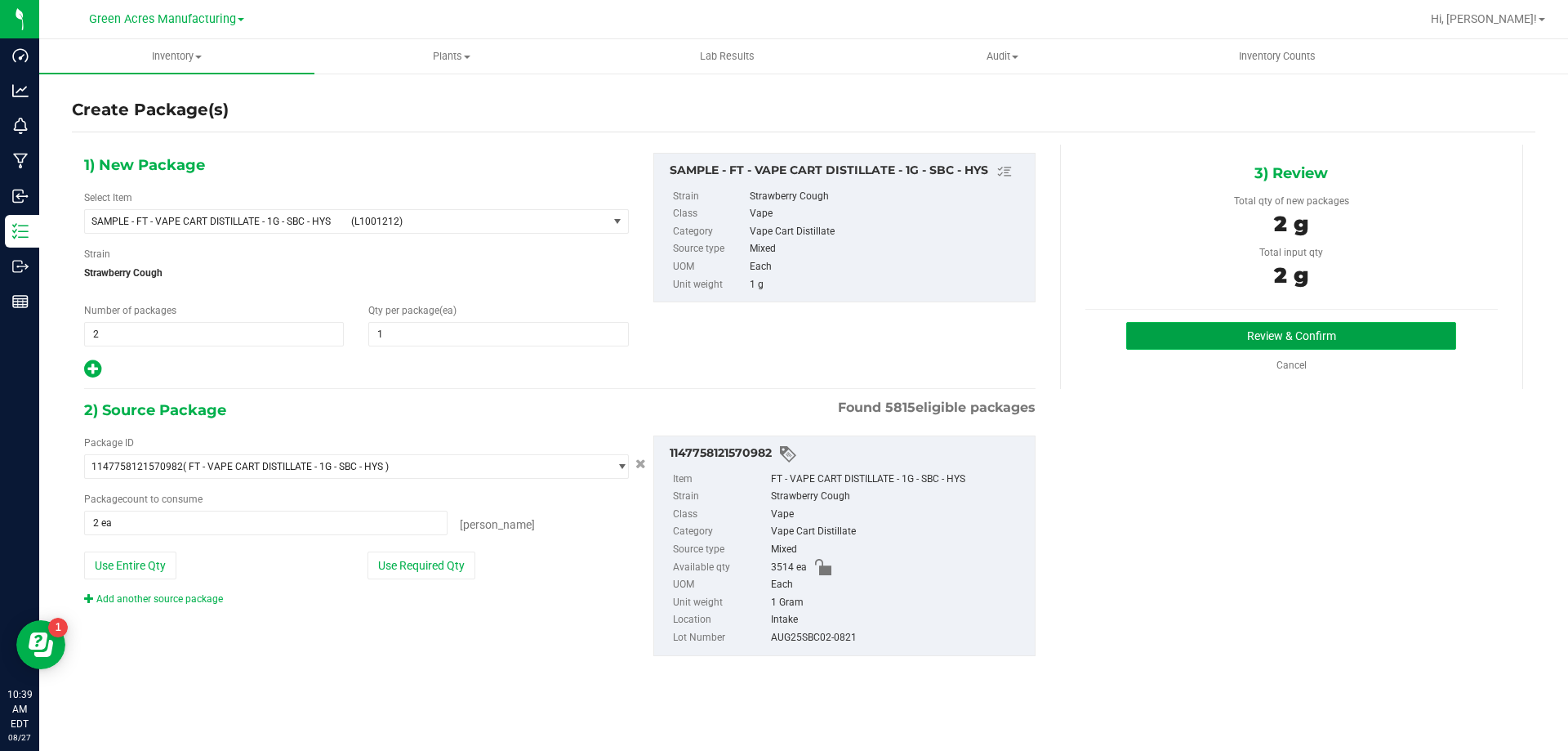
click at [1154, 326] on button "Review & Confirm" at bounding box center [1291, 335] width 330 height 27
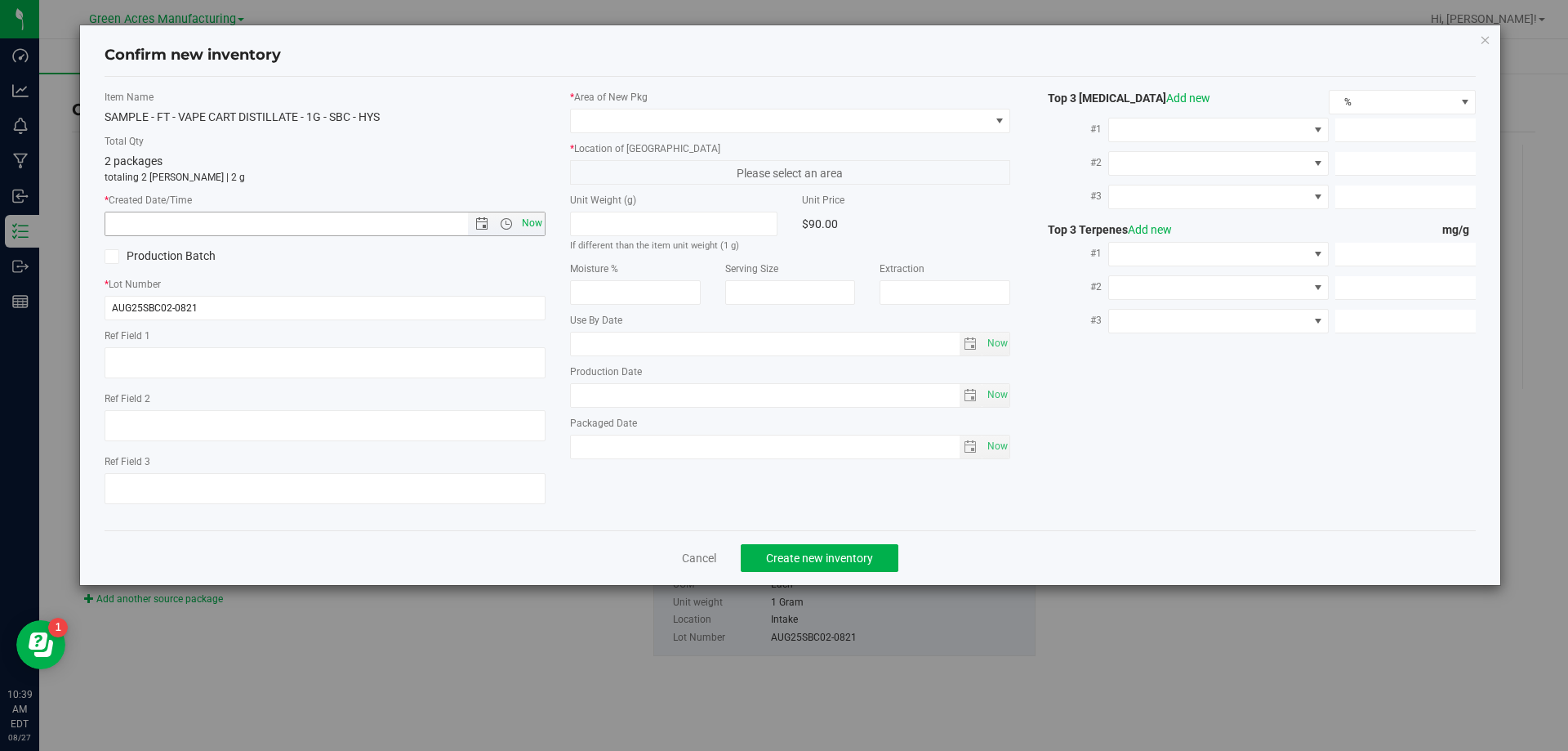
click at [526, 224] on span "Now" at bounding box center [531, 224] width 27 height 23
type input "[DATE] 10:39 AM"
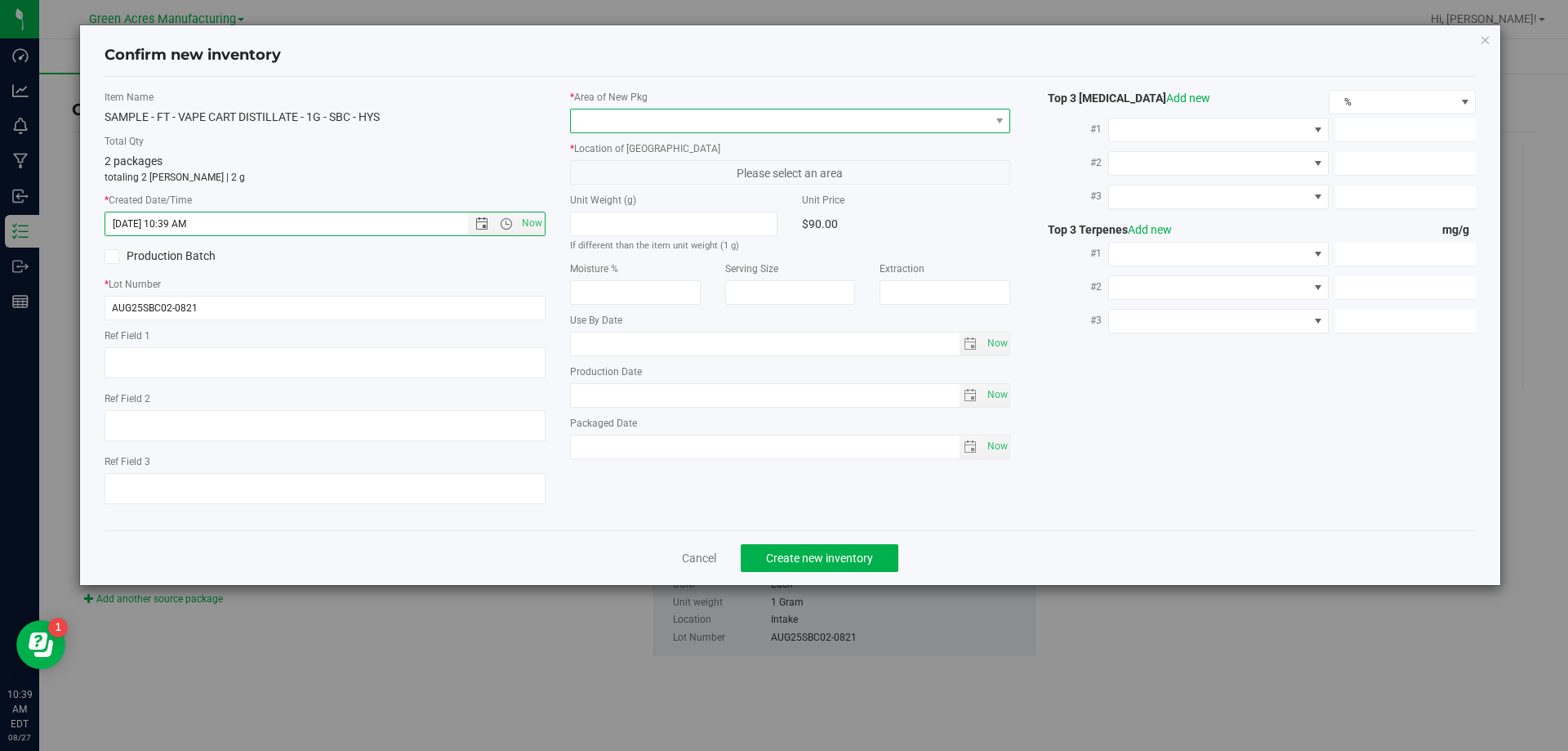
click at [606, 120] on span at bounding box center [780, 120] width 419 height 22
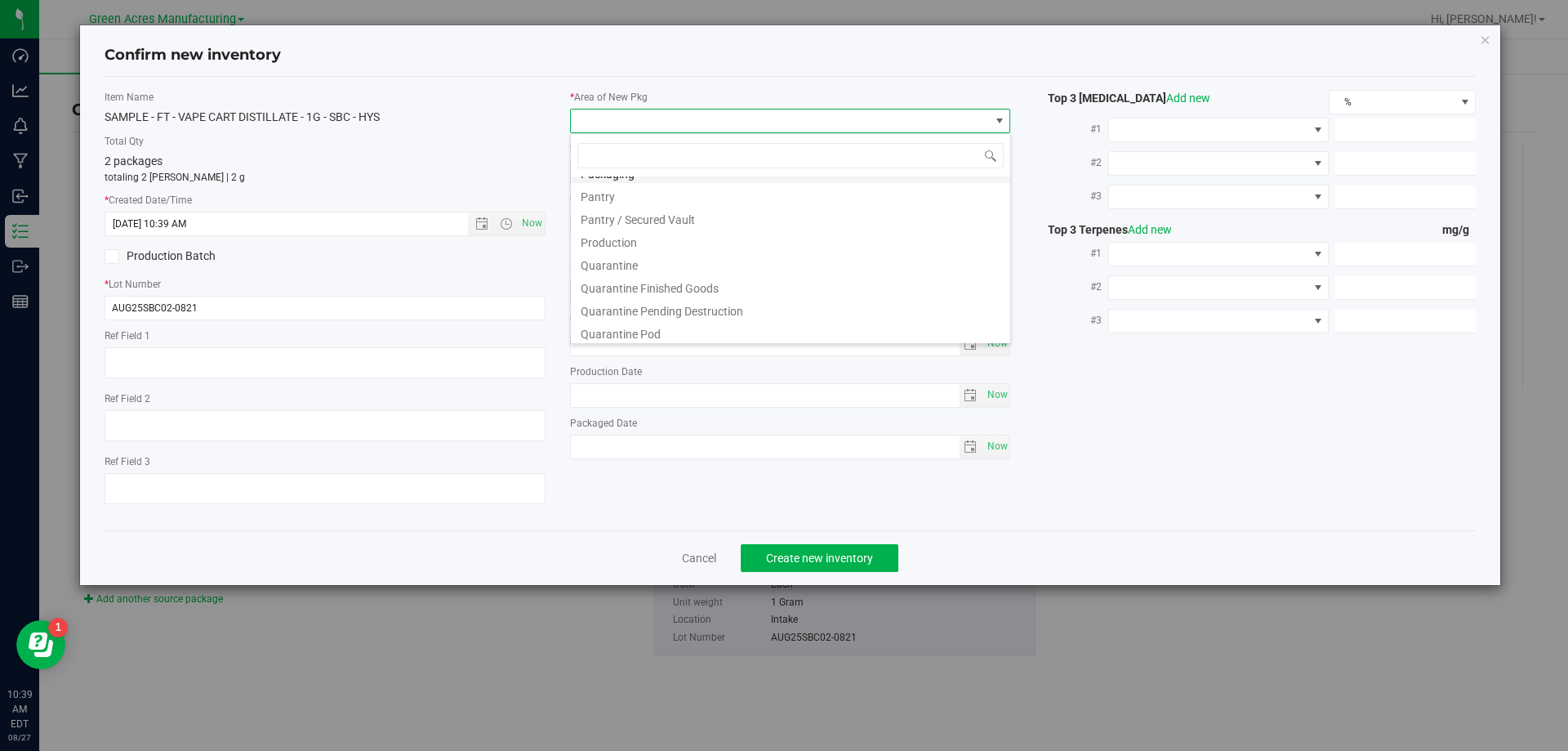
scroll to position [490, 0]
click at [671, 184] on li "Pantry / Secured Vault" at bounding box center [791, 178] width 439 height 22
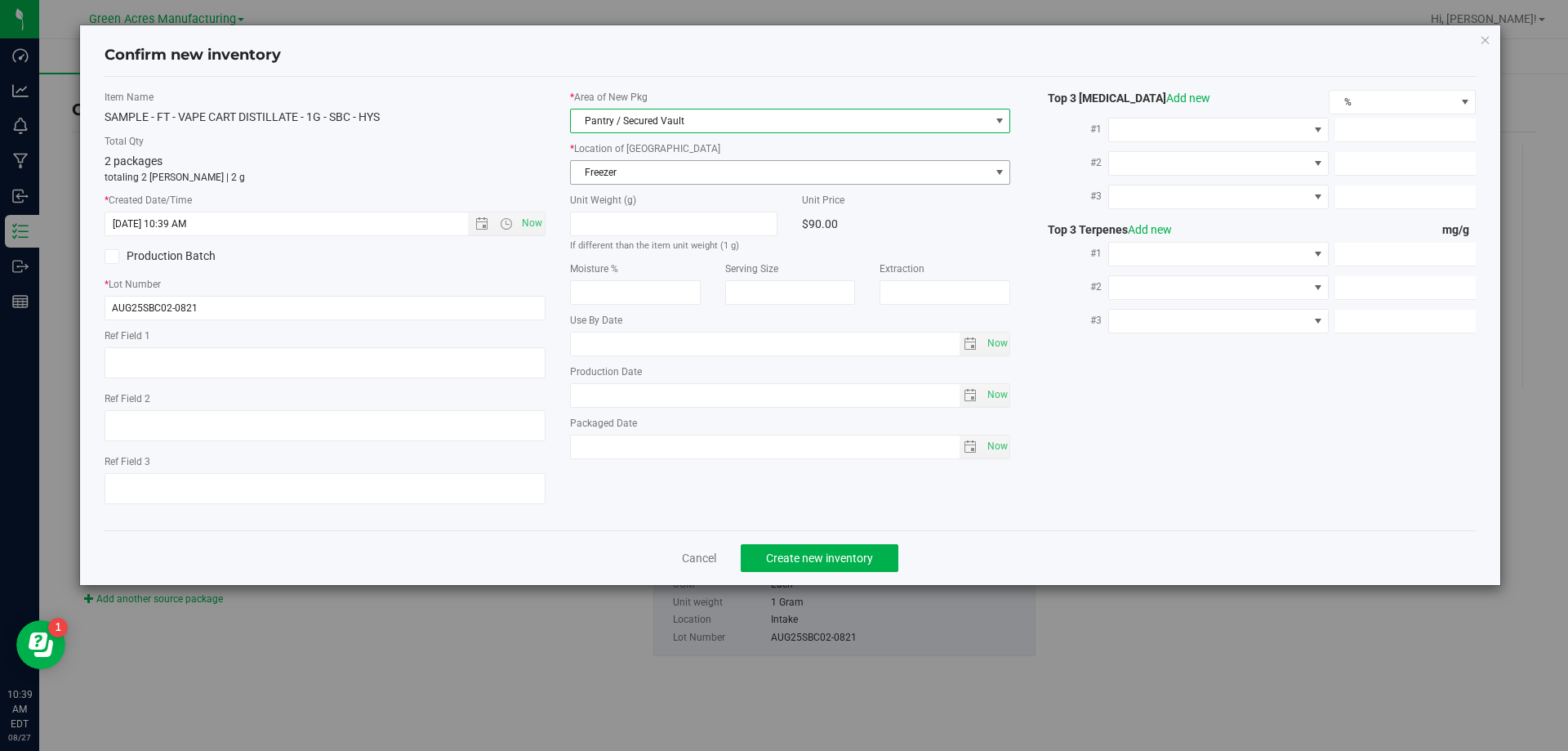
click at [666, 171] on span "Freezer" at bounding box center [780, 172] width 419 height 22
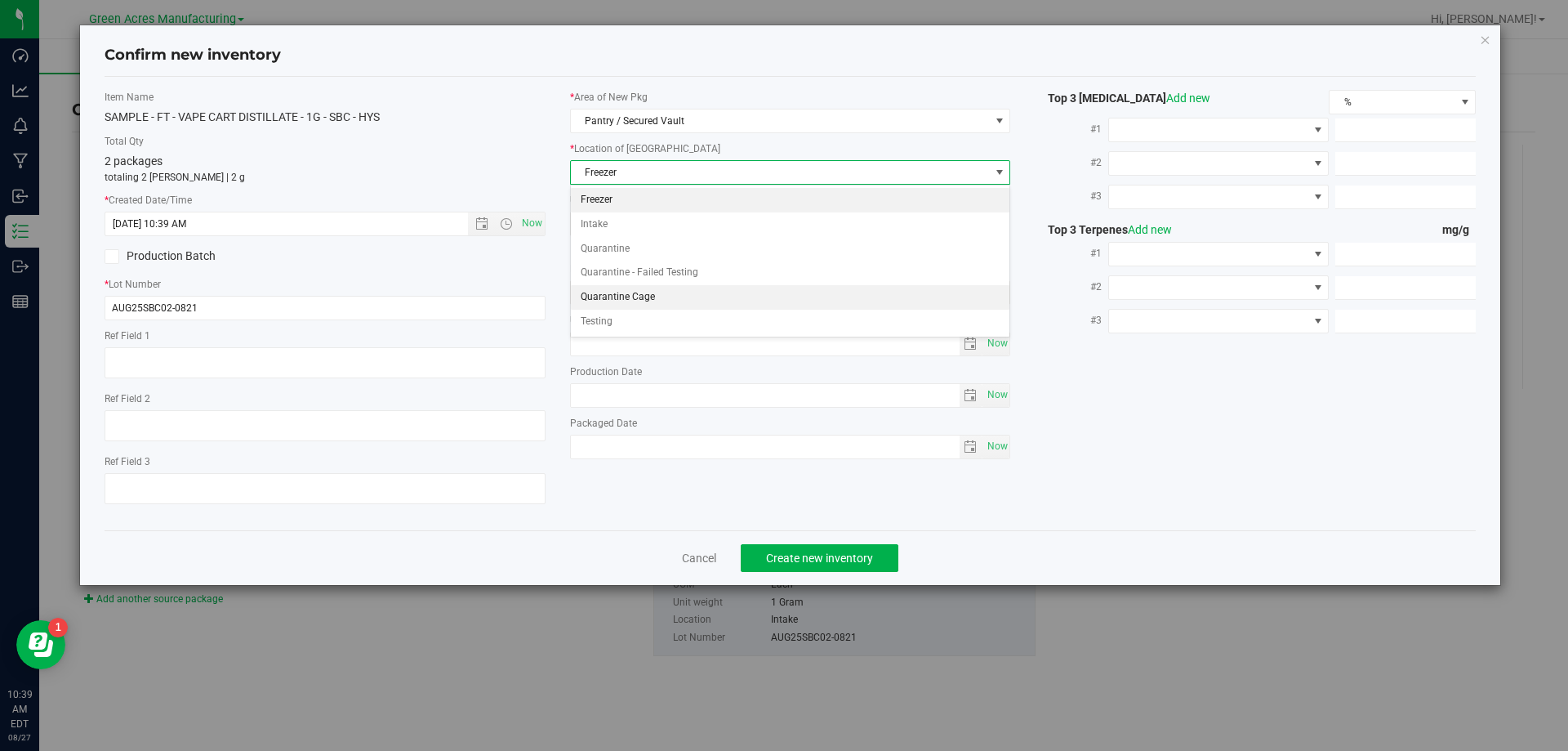
click at [665, 292] on li "Quarantine Cage" at bounding box center [791, 297] width 439 height 24
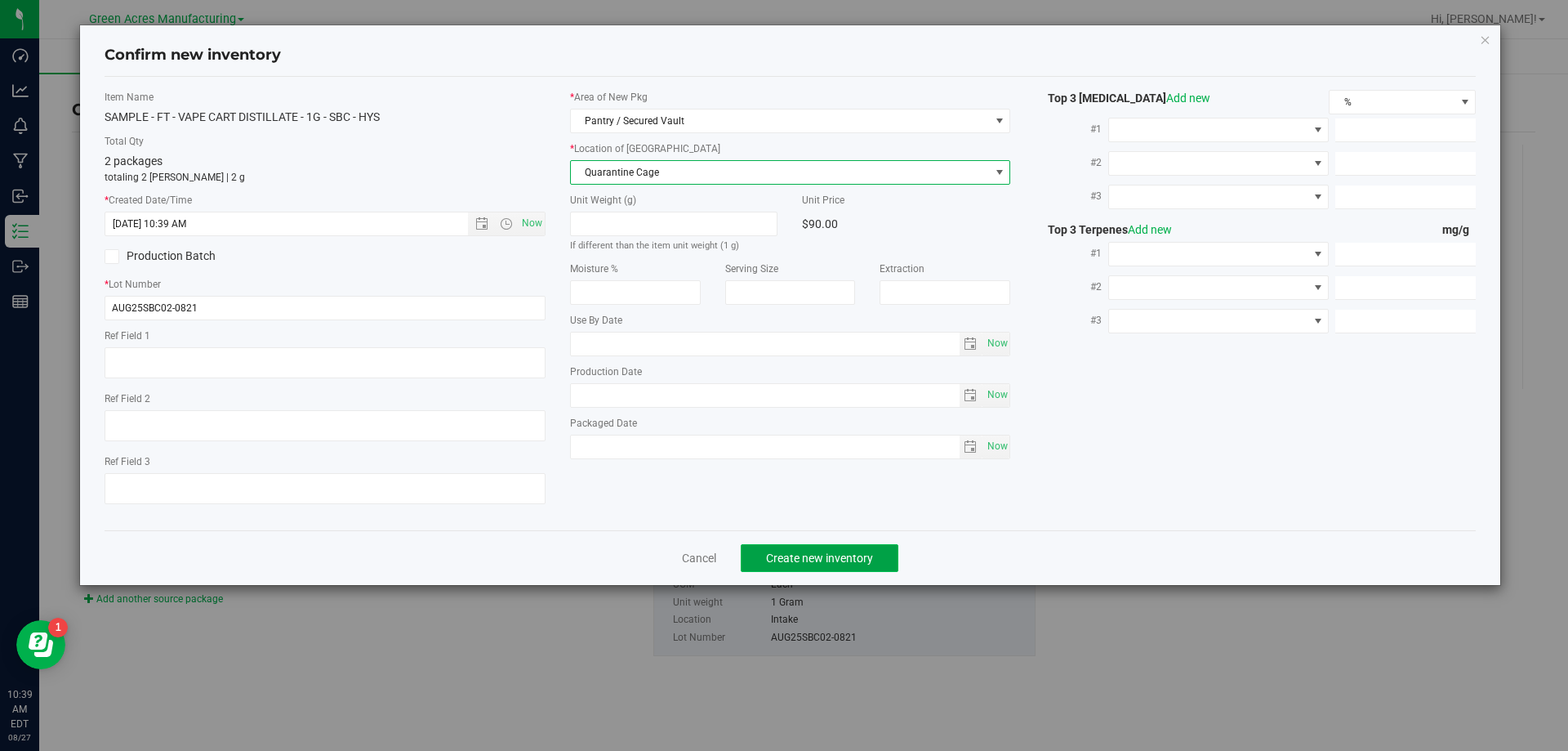
click at [818, 566] on button "Create new inventory" at bounding box center [818, 558] width 157 height 27
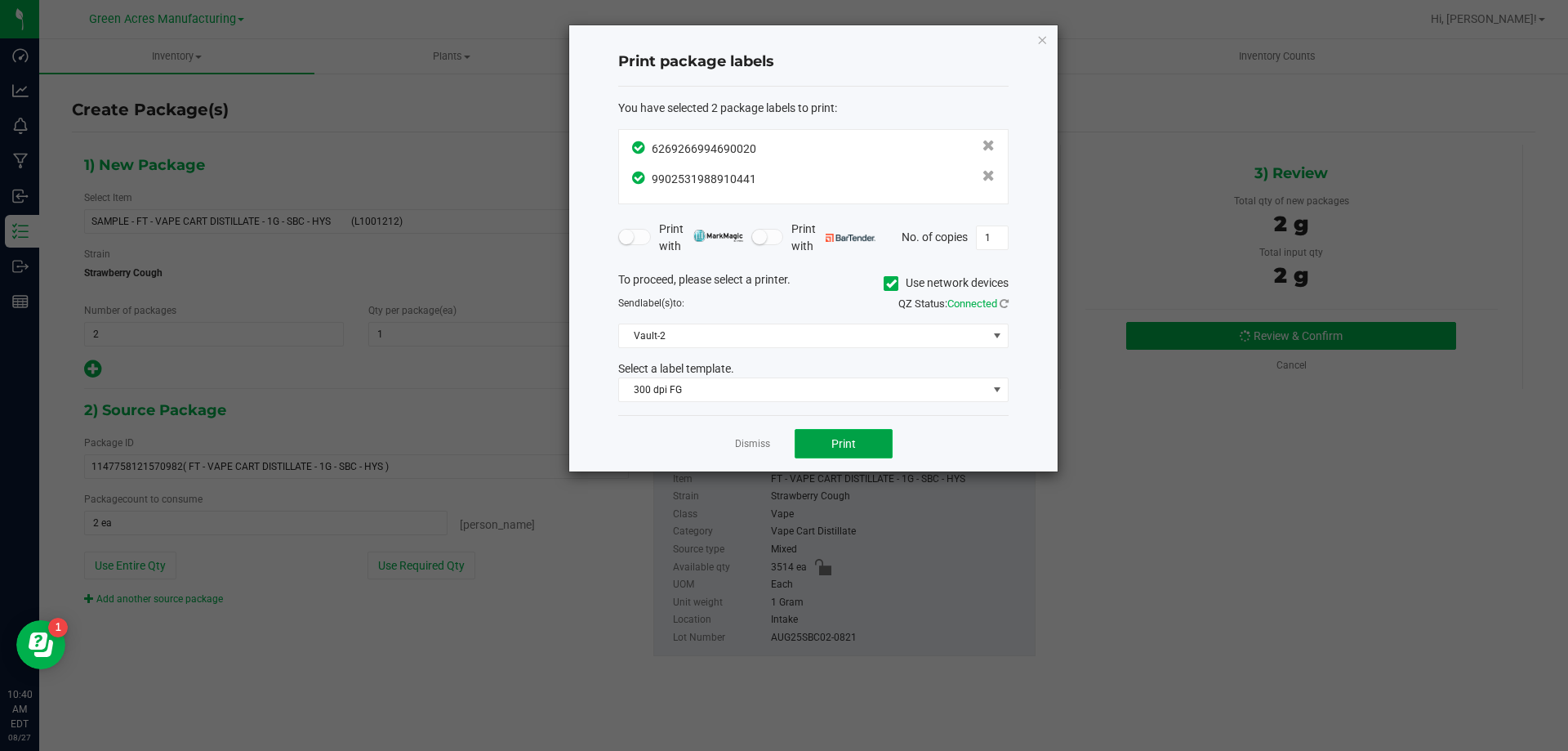
click at [829, 441] on button "Print" at bounding box center [844, 443] width 98 height 29
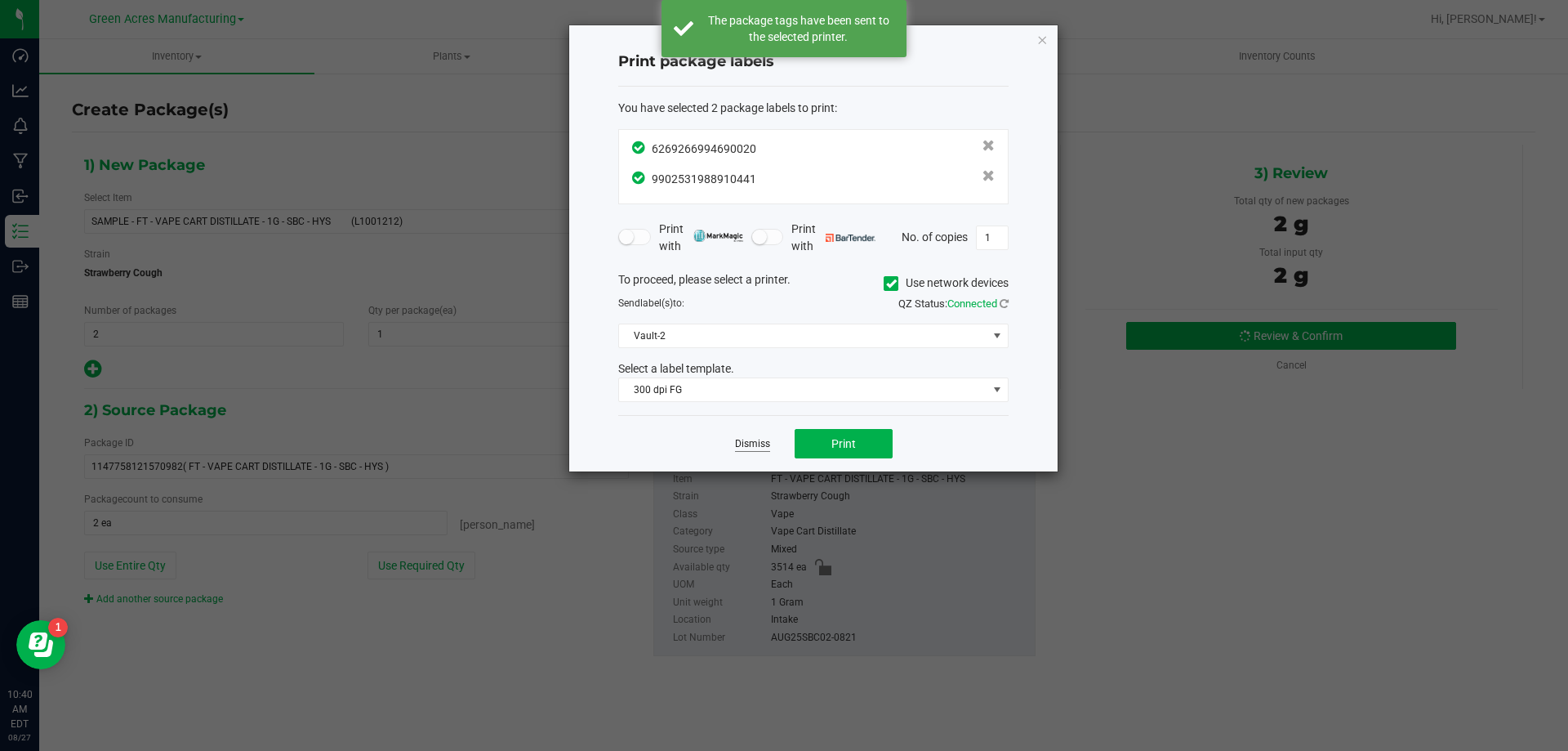
click at [761, 446] on link "Dismiss" at bounding box center [753, 443] width 35 height 14
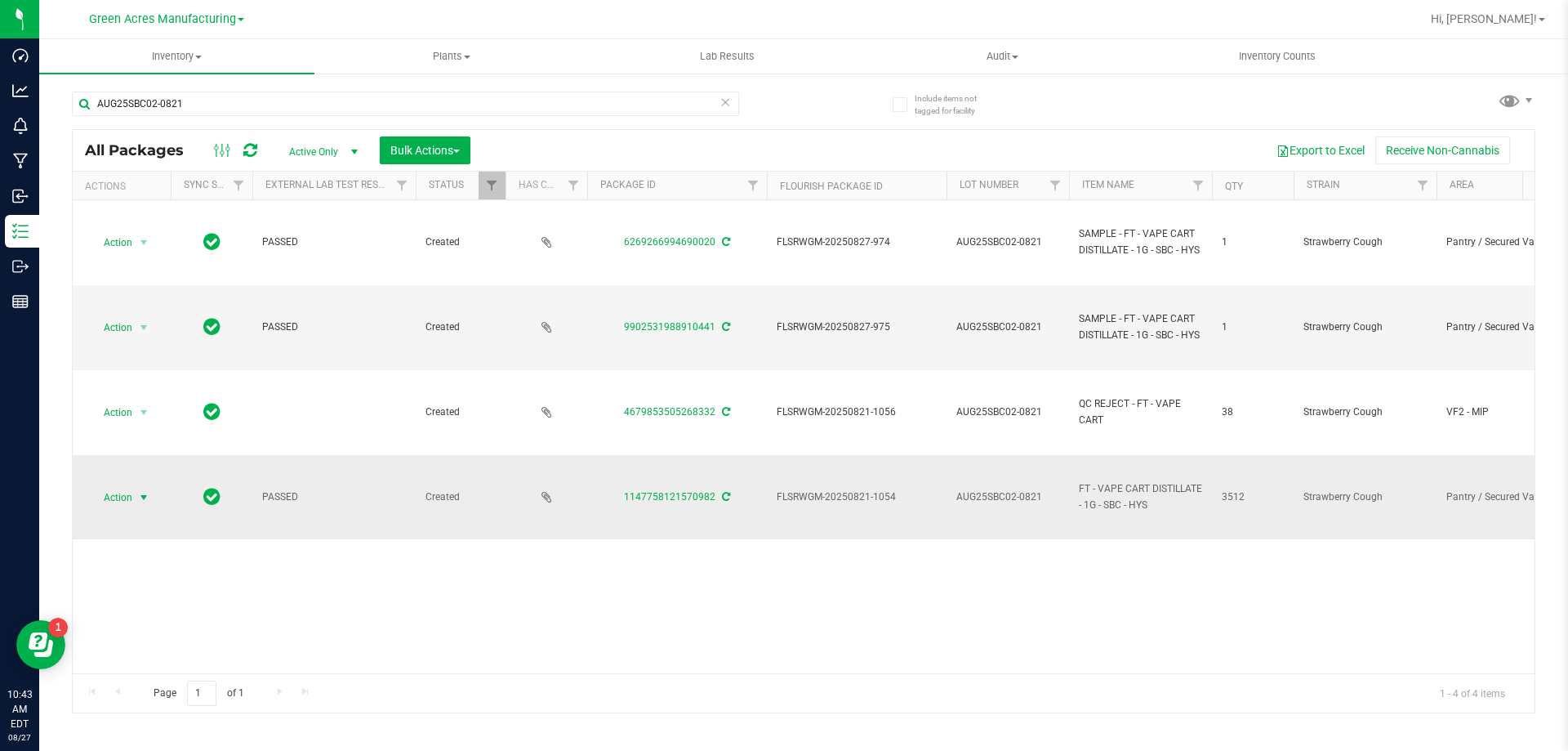
click at [117, 499] on span "Action" at bounding box center [110, 497] width 44 height 22
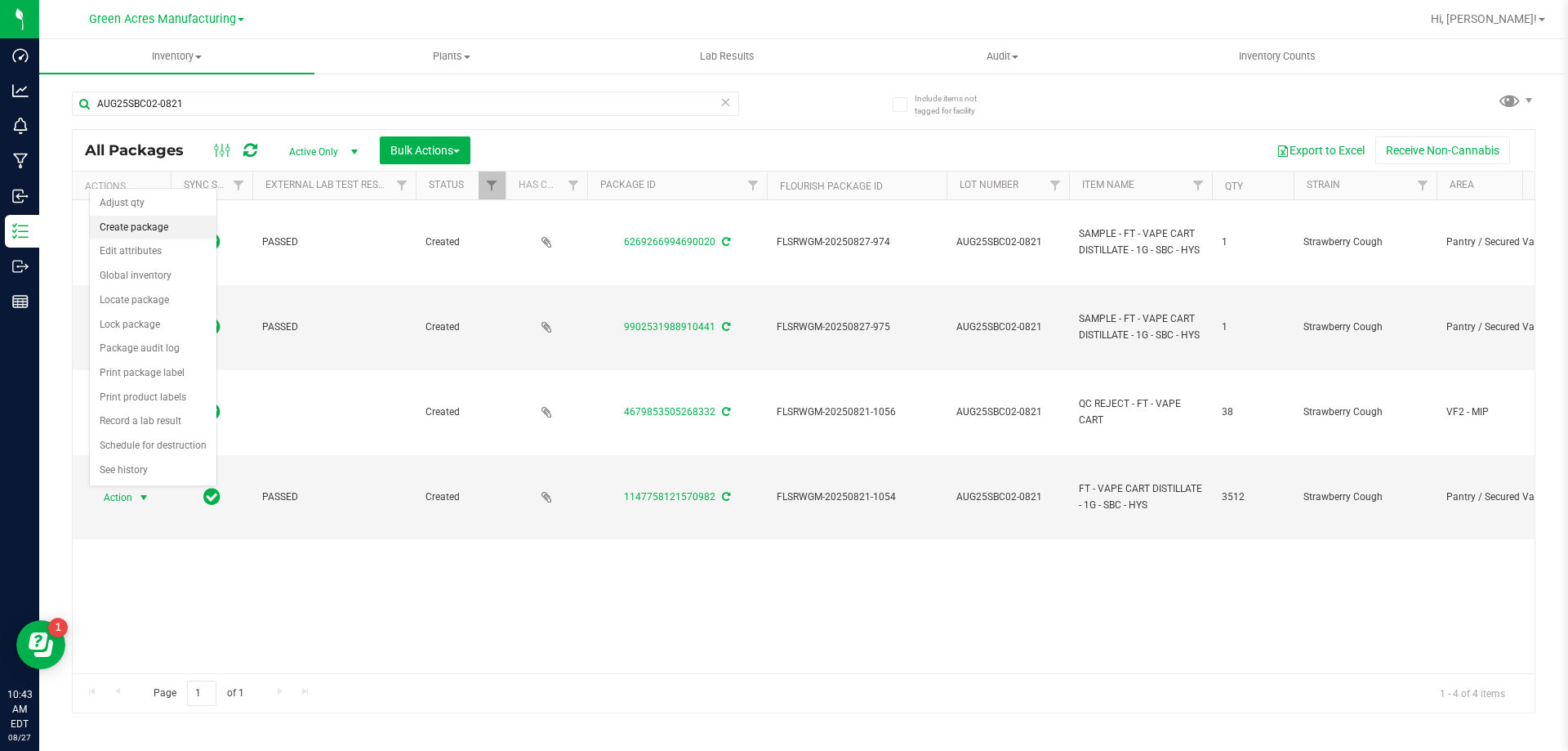
click at [126, 234] on li "Create package" at bounding box center [153, 228] width 127 height 24
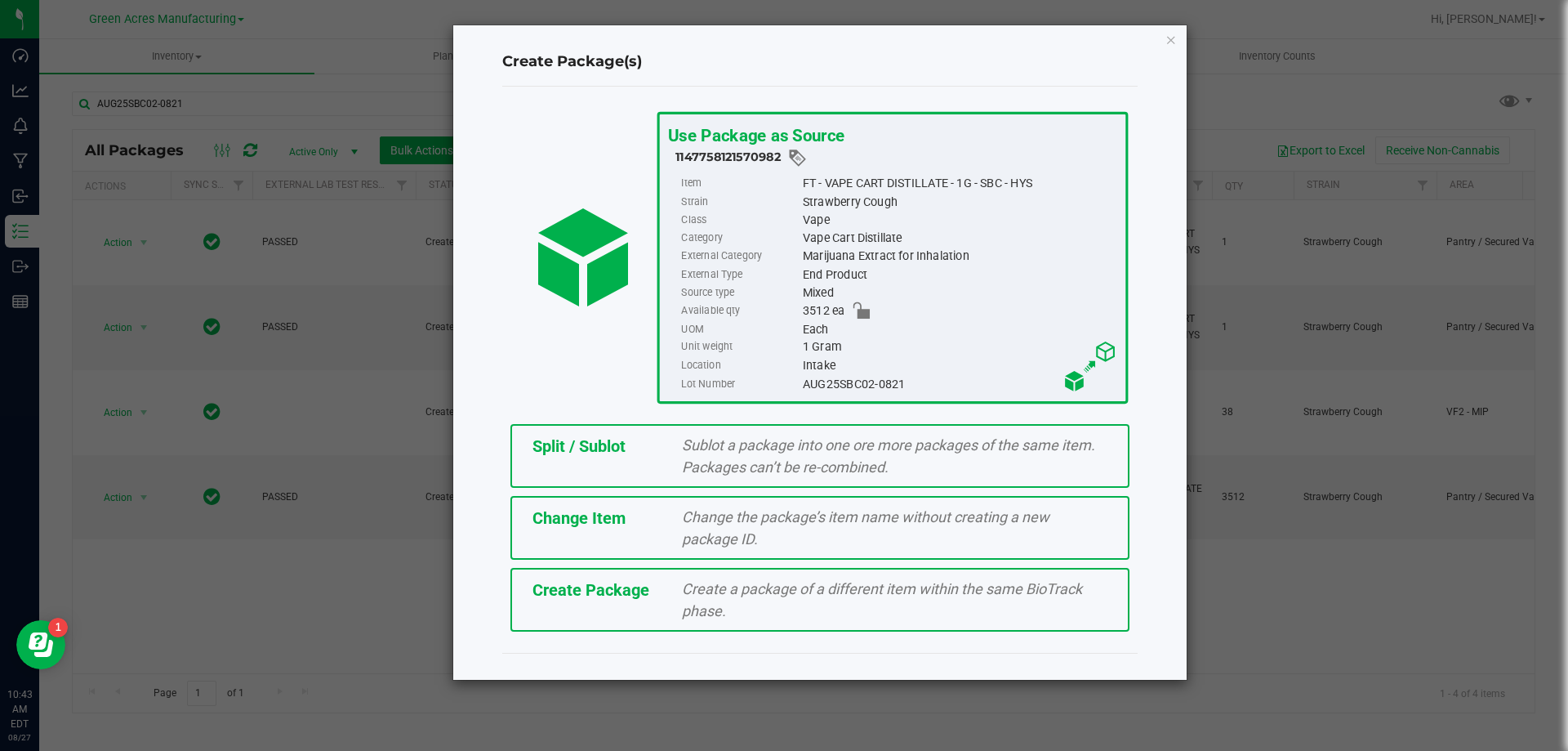
click at [565, 459] on div "Split / Sublot Sublot a package into one ore more packages of the same item. Pa…" at bounding box center [820, 455] width 619 height 63
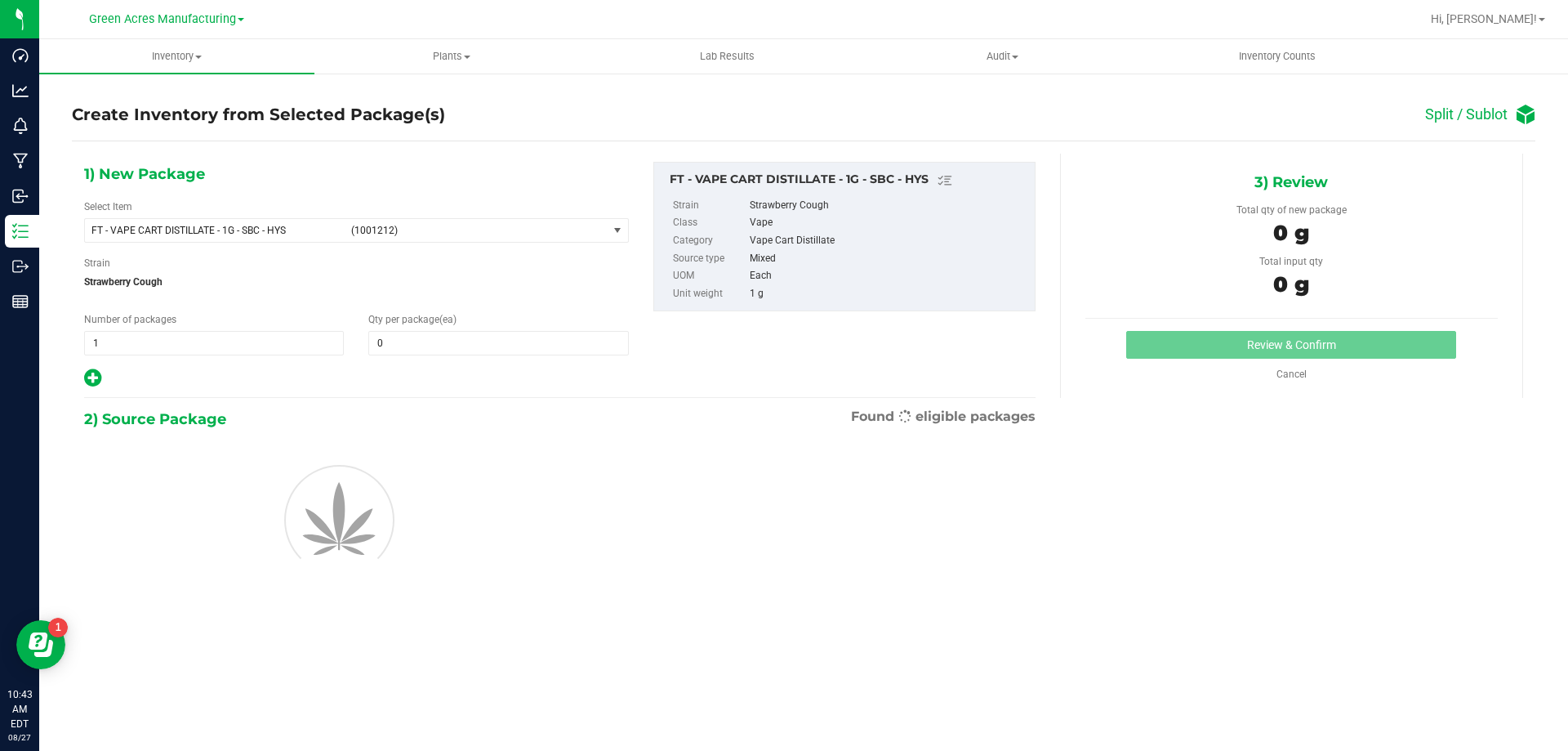
type input "0"
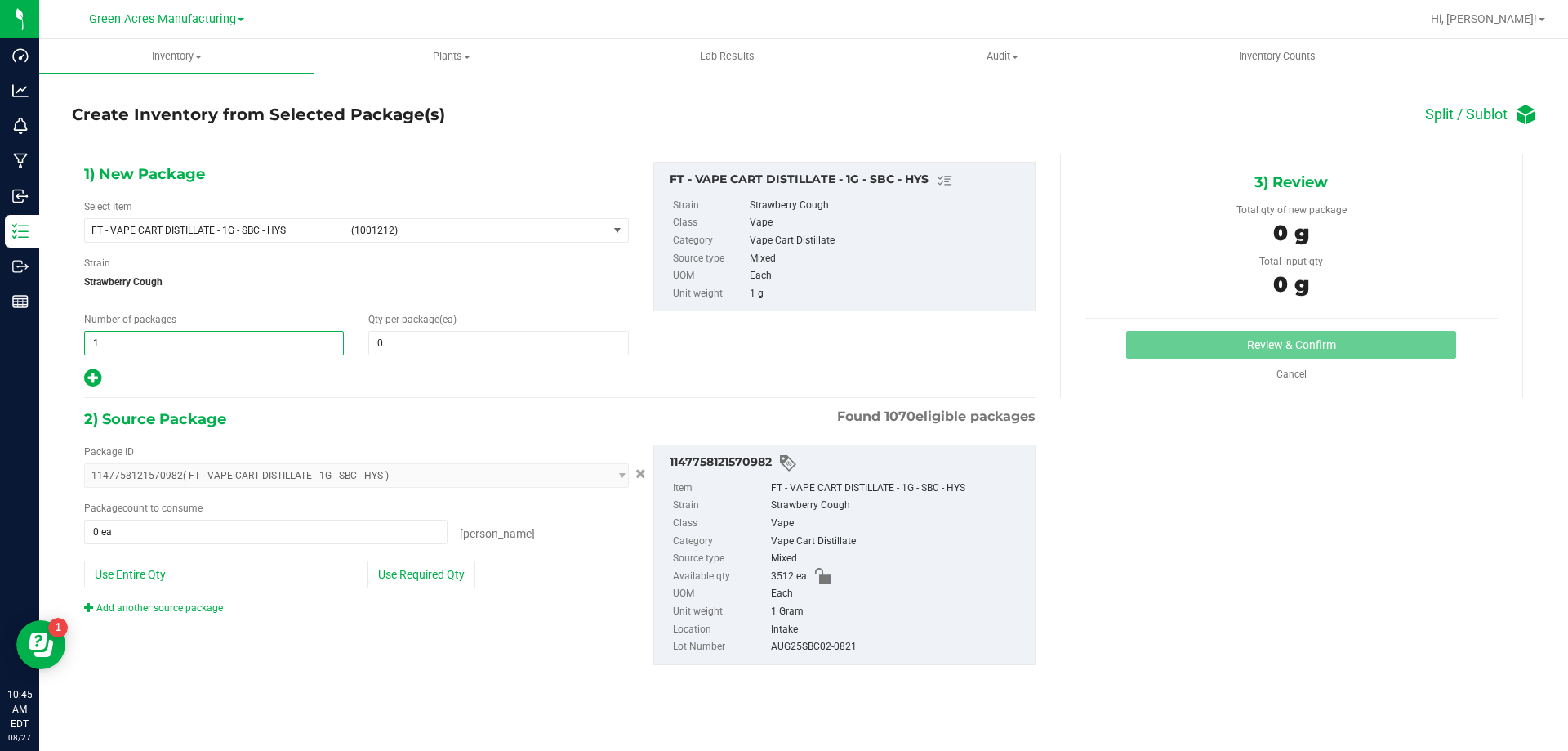
click at [172, 339] on span "1 1" at bounding box center [214, 343] width 260 height 24
type input "292"
type input "12"
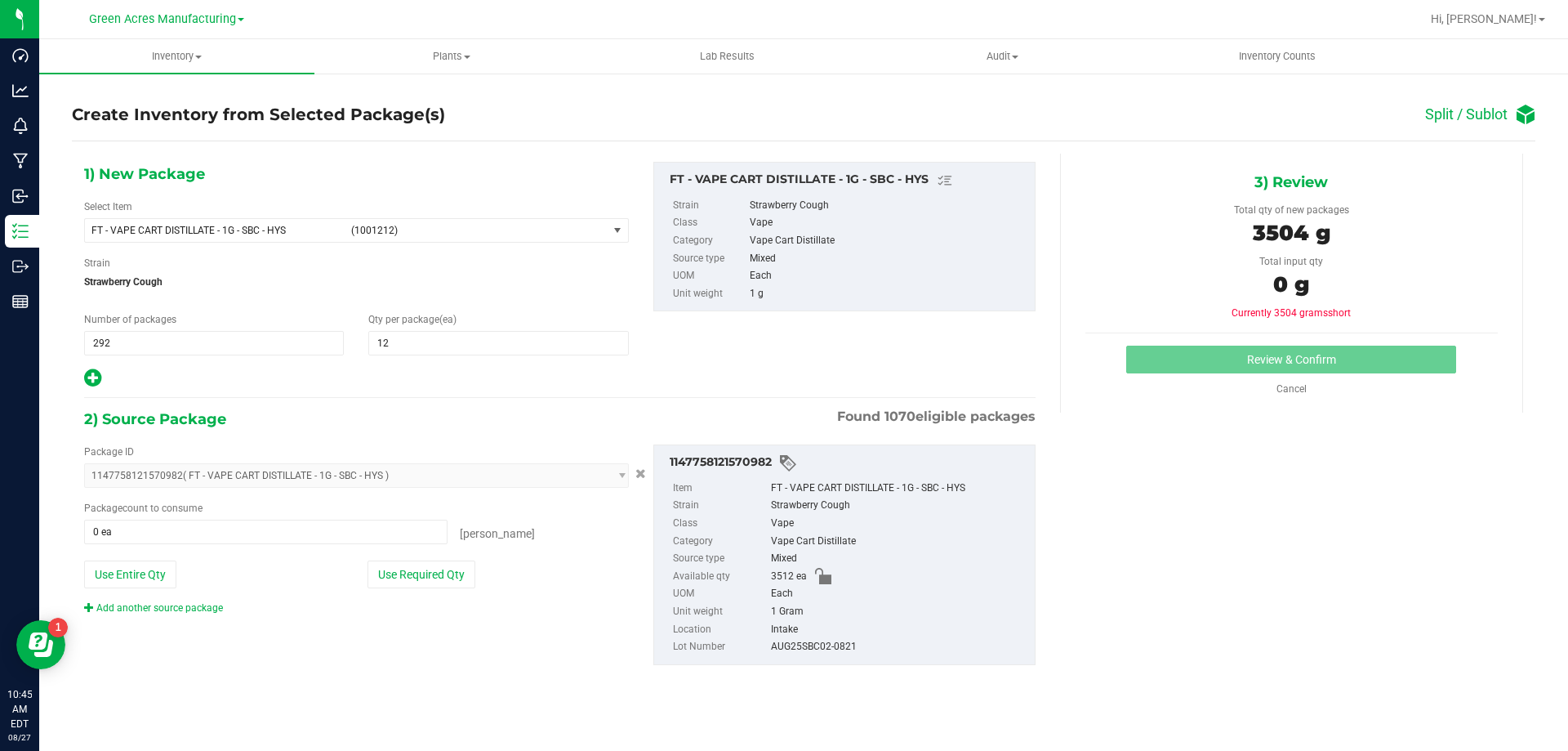
click at [85, 380] on icon at bounding box center [93, 377] width 18 height 21
type input "12"
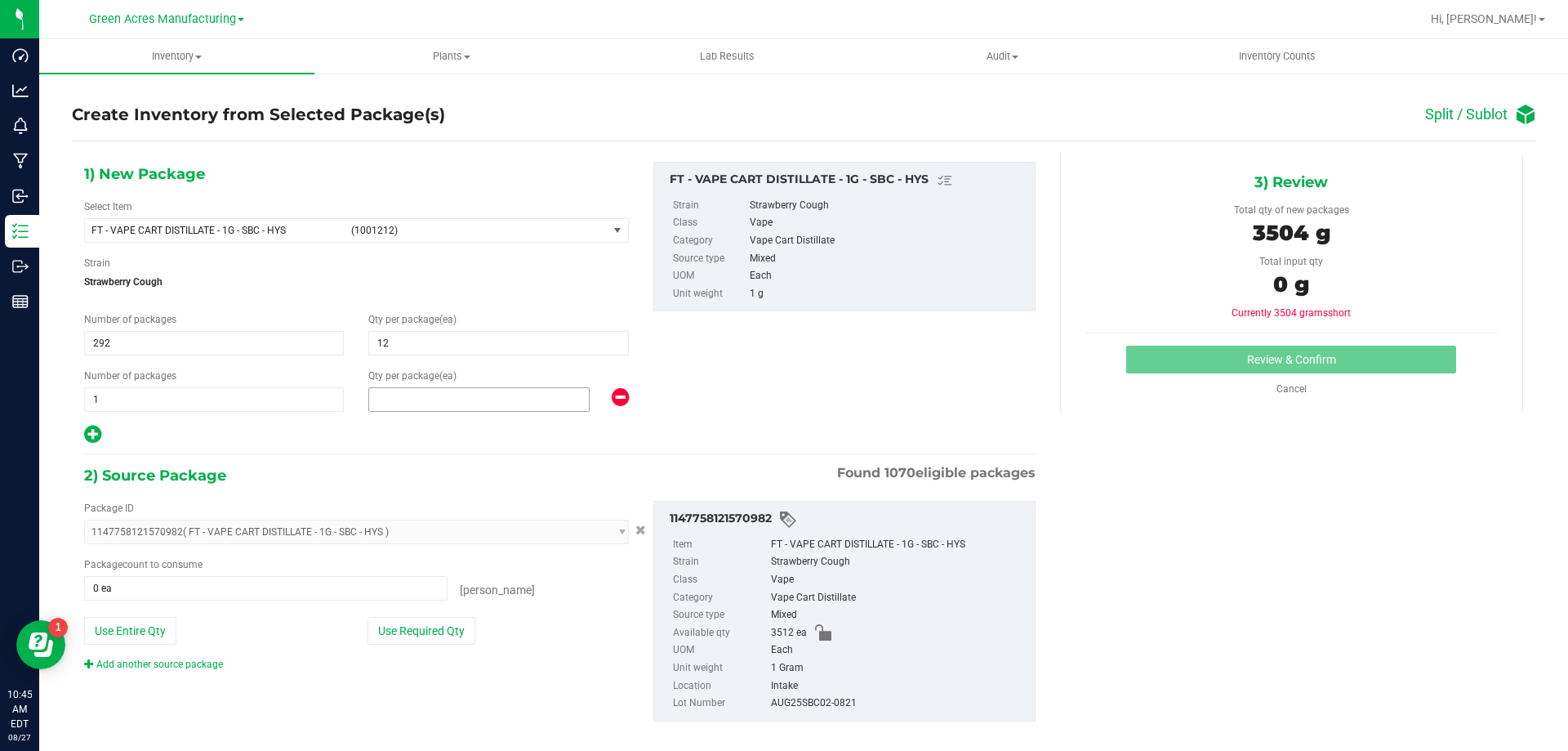
click at [414, 389] on span at bounding box center [478, 398] width 222 height 24
type input "8"
click at [413, 642] on button "Use Required Qty" at bounding box center [421, 630] width 107 height 27
type input "3512 ea"
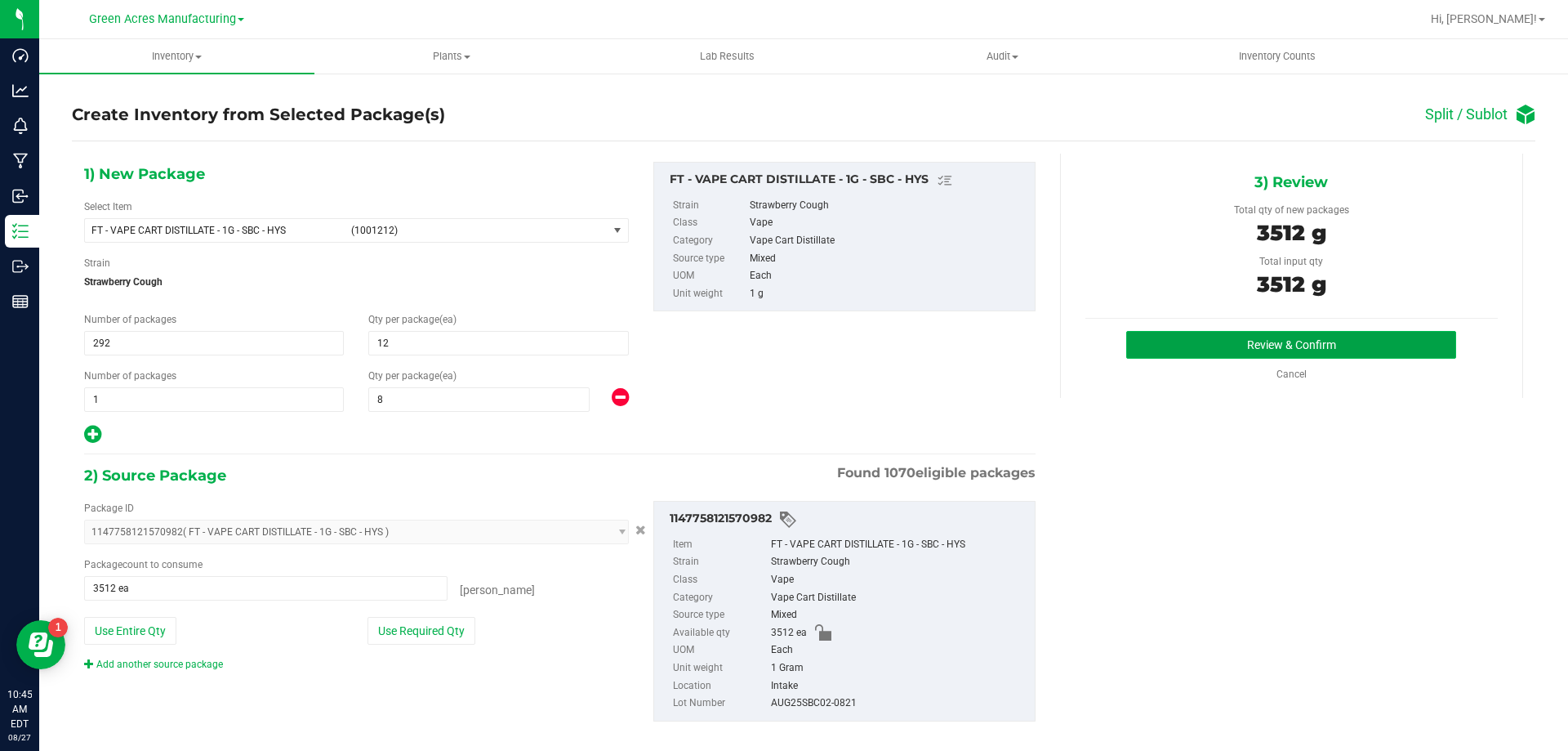
click at [1176, 354] on button "Review & Confirm" at bounding box center [1291, 345] width 330 height 27
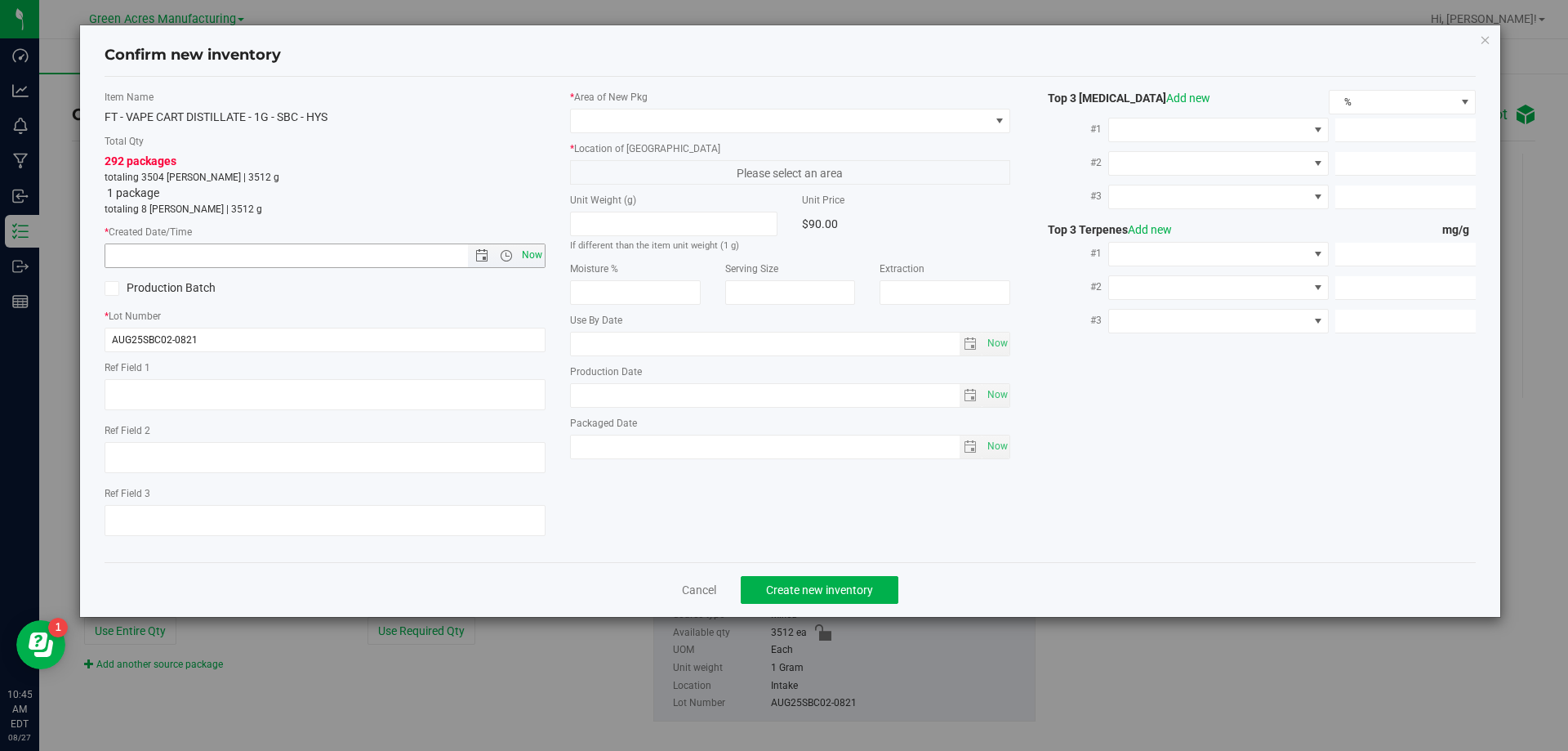
click at [536, 257] on span "Now" at bounding box center [531, 255] width 27 height 23
type input "8/27/2025 10:45 AM"
click at [695, 125] on span at bounding box center [780, 120] width 419 height 22
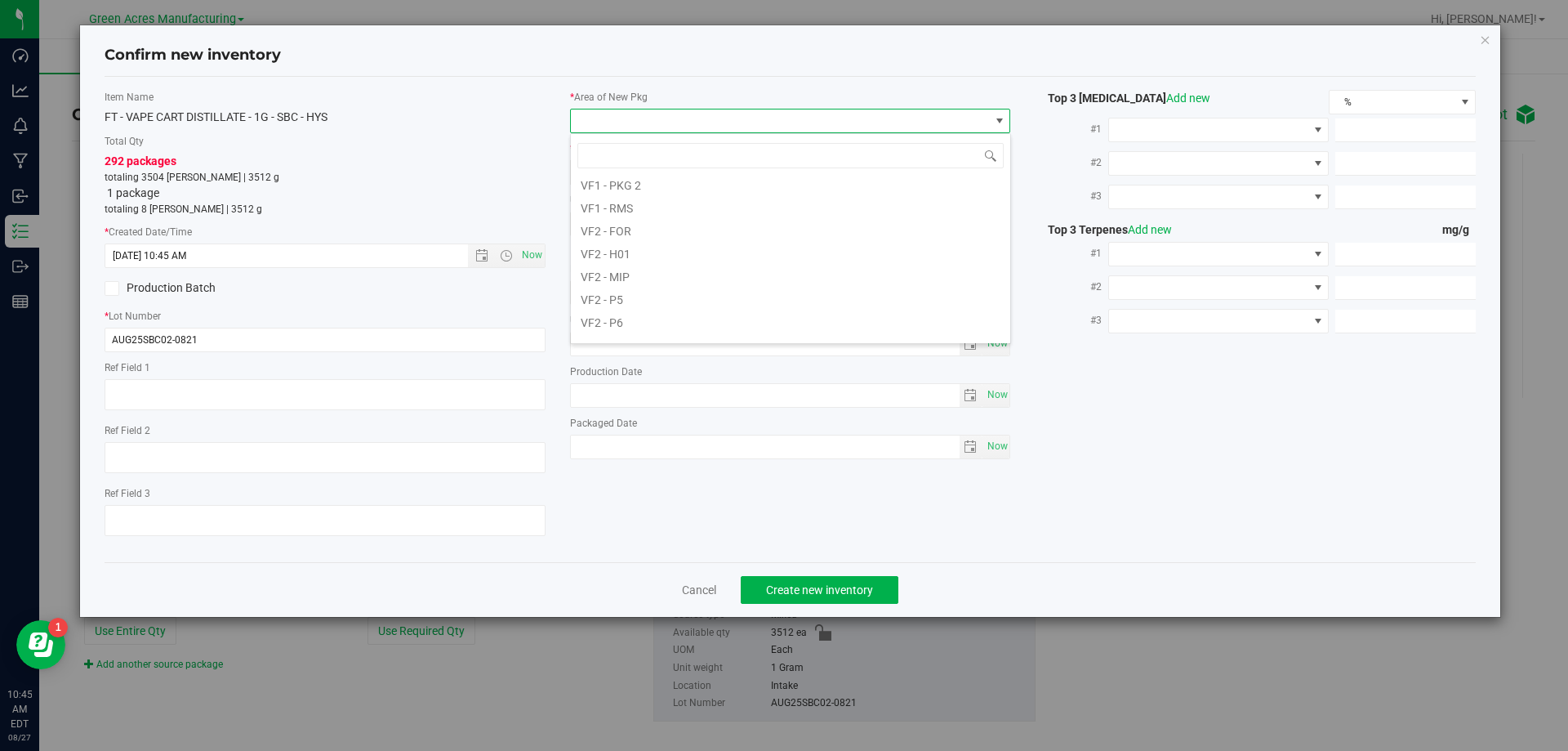
scroll to position [820, 0]
click at [677, 313] on li "VF2 - WHS" at bounding box center [791, 305] width 439 height 22
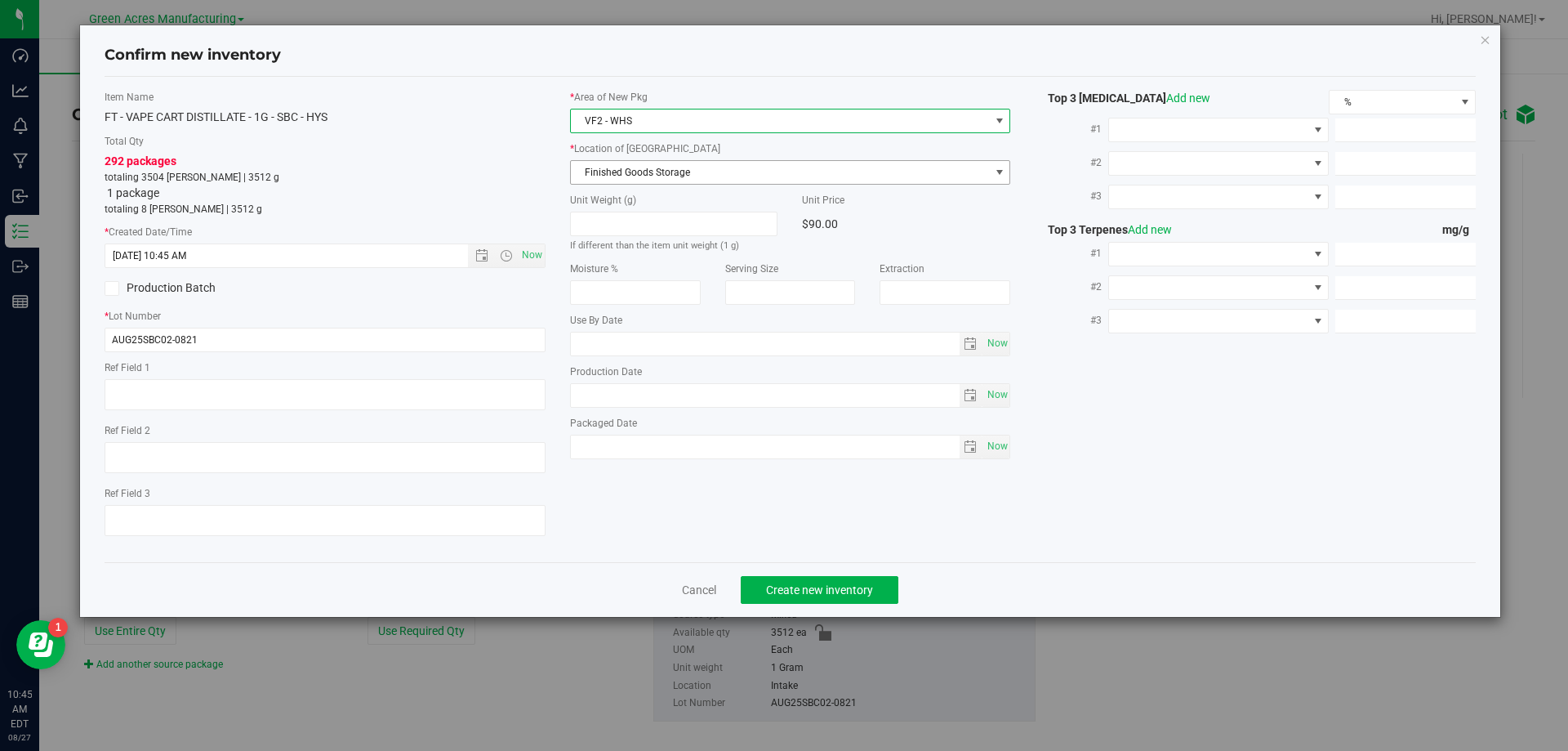
click at [674, 178] on span "Finished Goods Storage" at bounding box center [780, 172] width 419 height 22
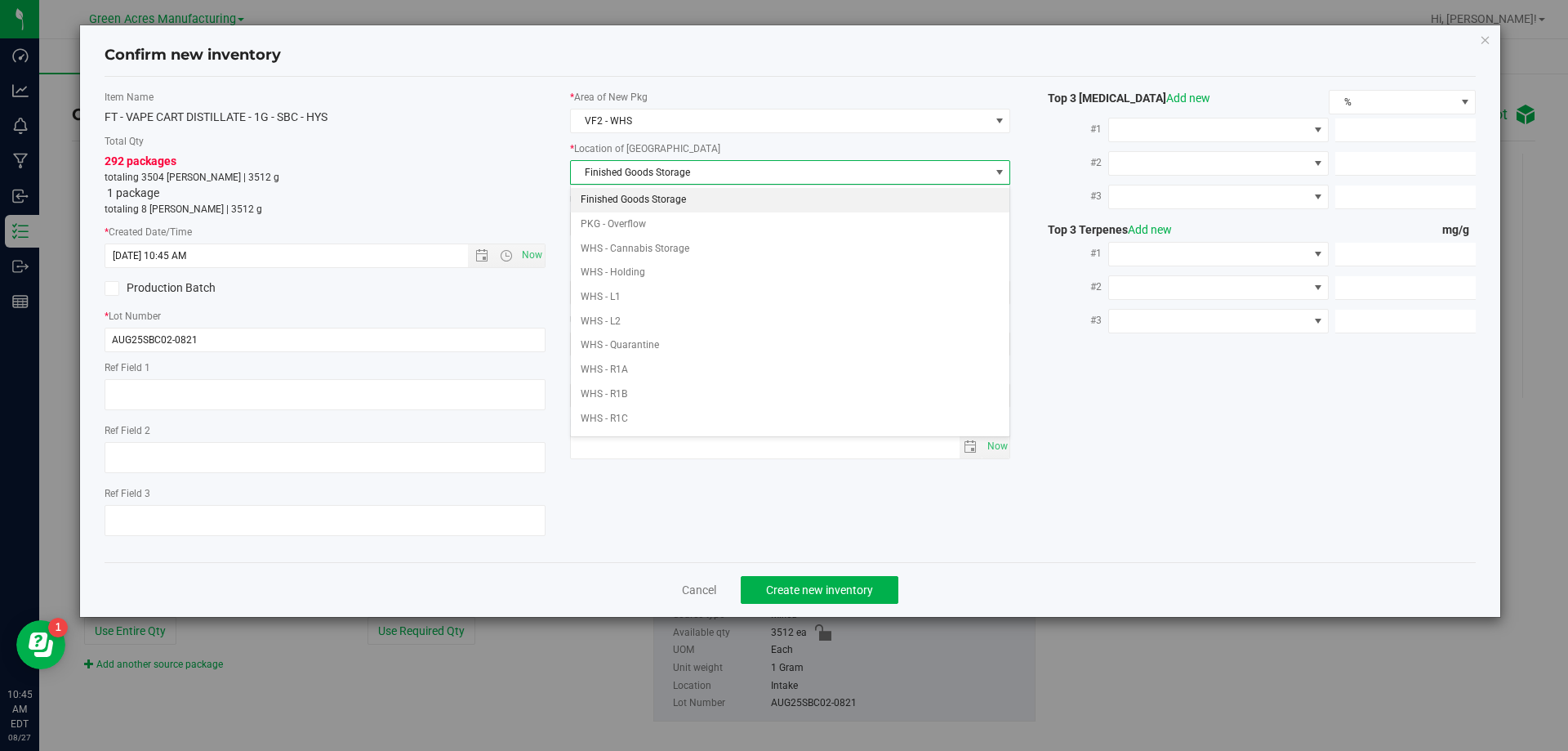
click at [679, 197] on li "Finished Goods Storage" at bounding box center [791, 199] width 439 height 24
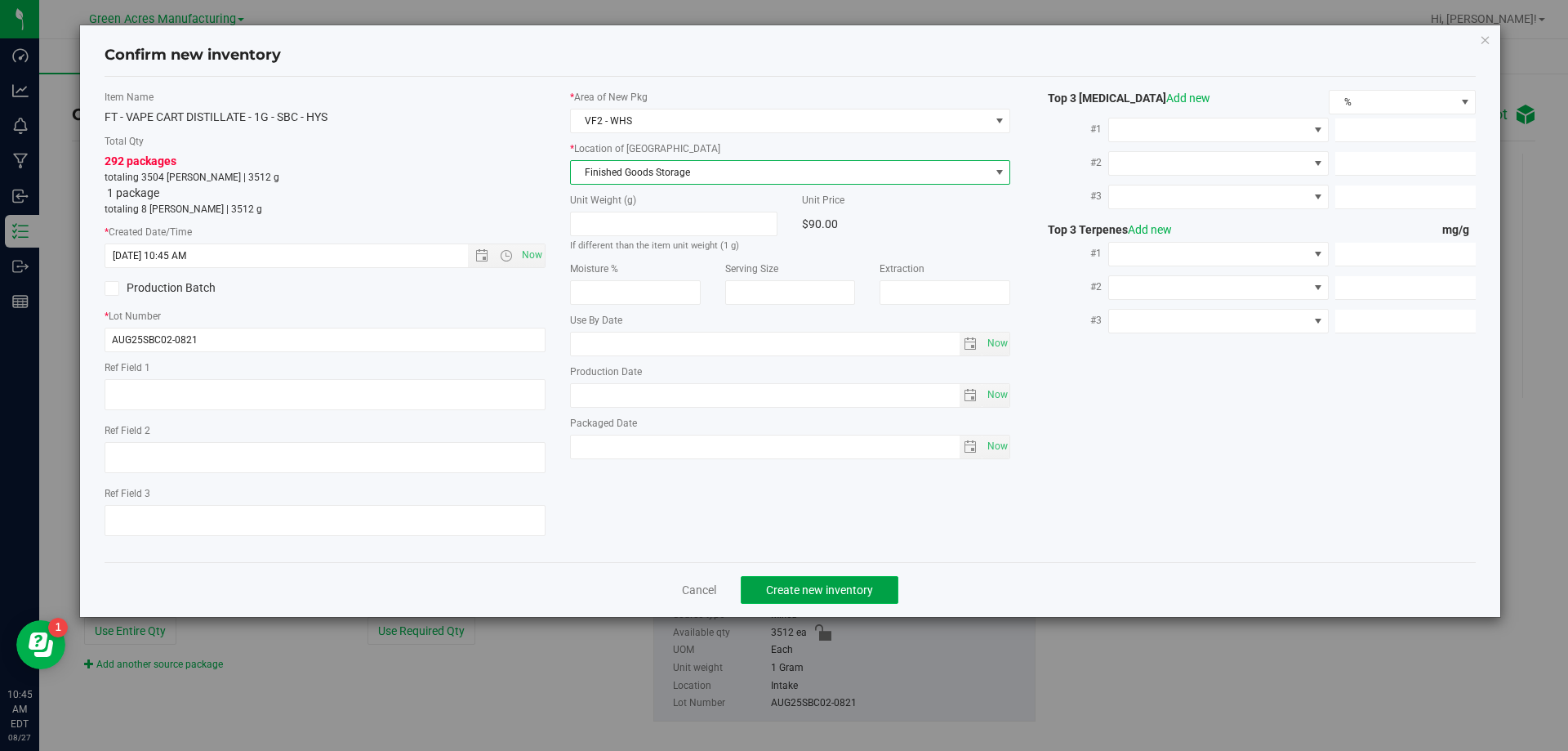
click at [845, 595] on span "Create new inventory" at bounding box center [819, 589] width 107 height 13
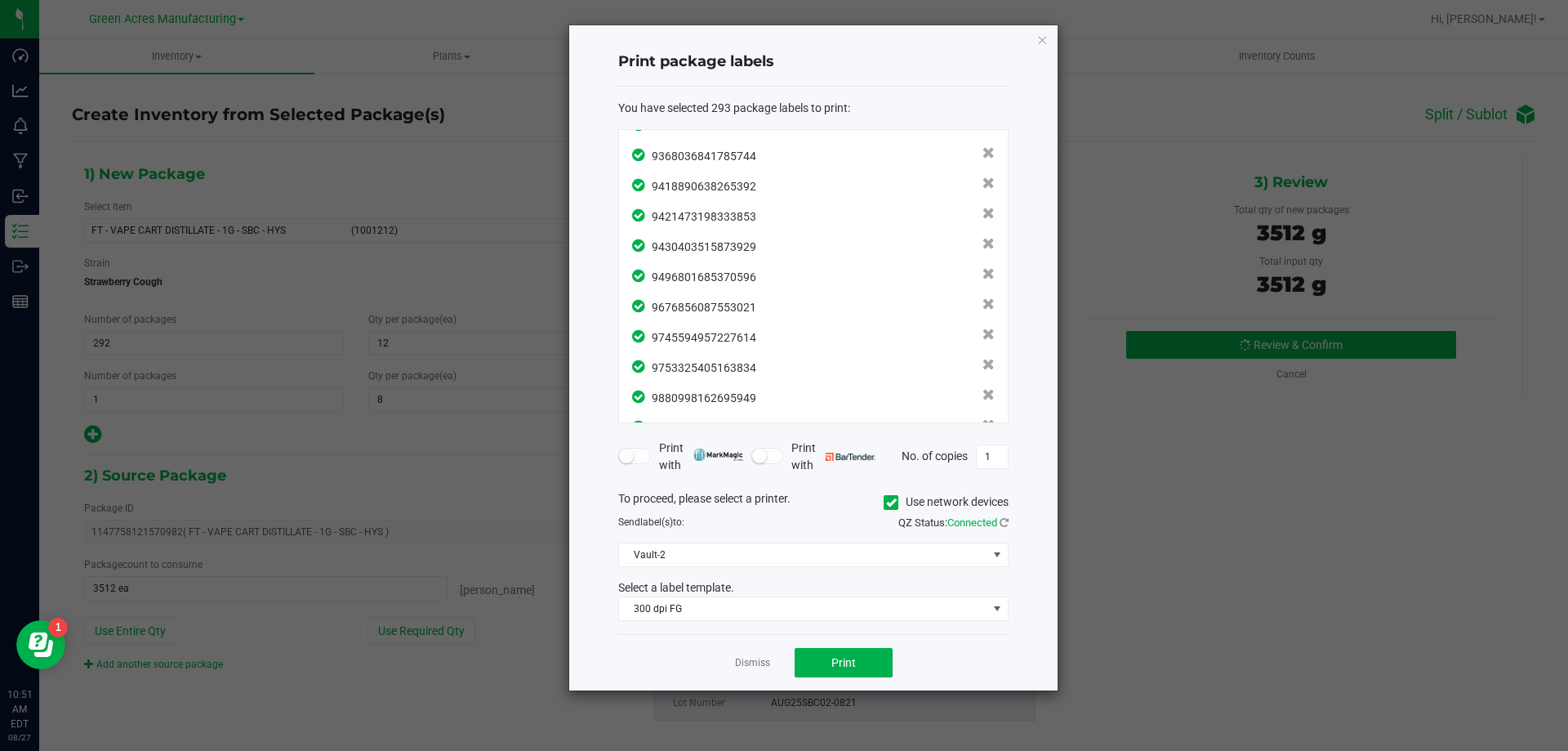
scroll to position [8574, 0]
click at [865, 654] on button "Print" at bounding box center [844, 662] width 98 height 29
click at [744, 662] on link "Dismiss" at bounding box center [753, 663] width 35 height 14
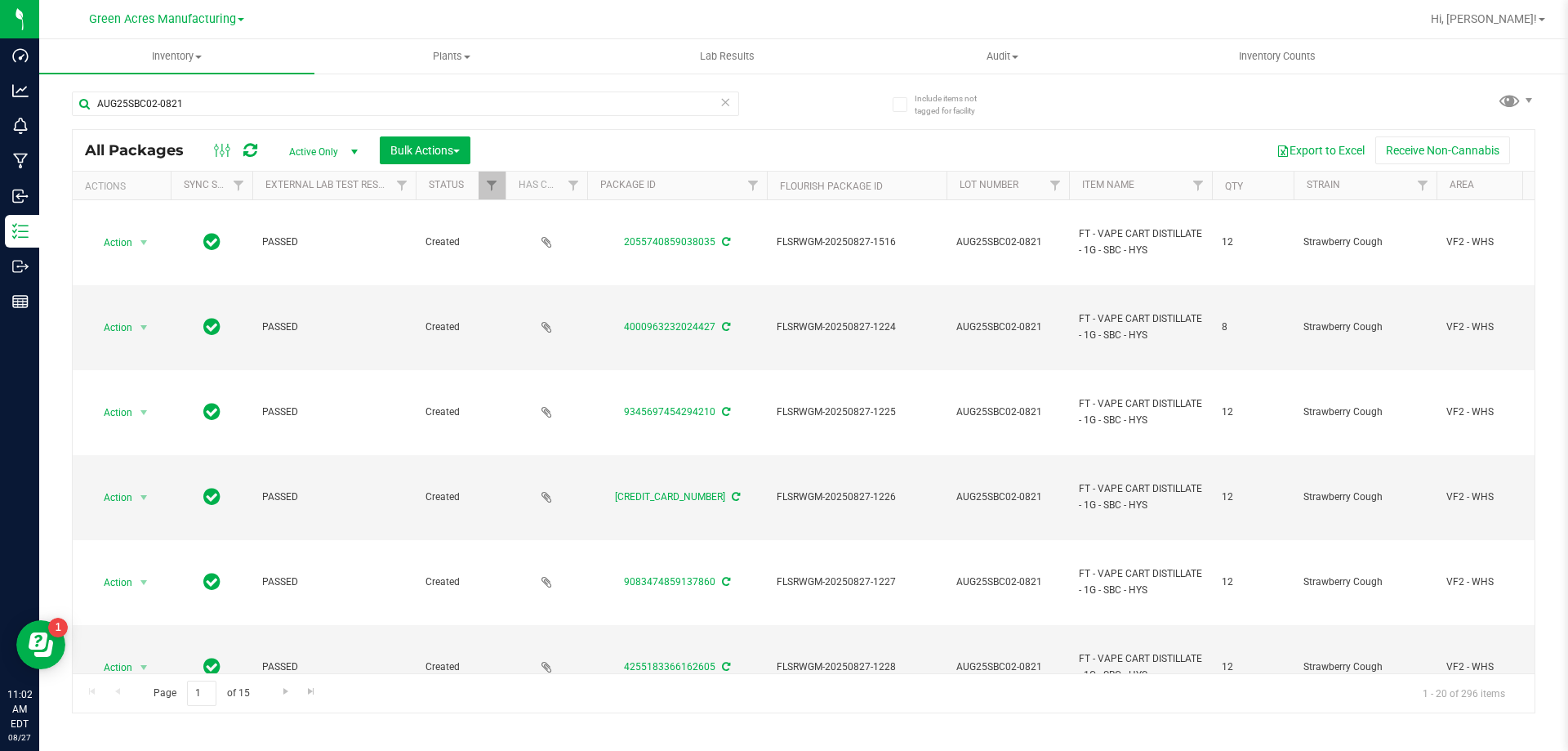
click at [724, 99] on icon at bounding box center [725, 102] width 12 height 20
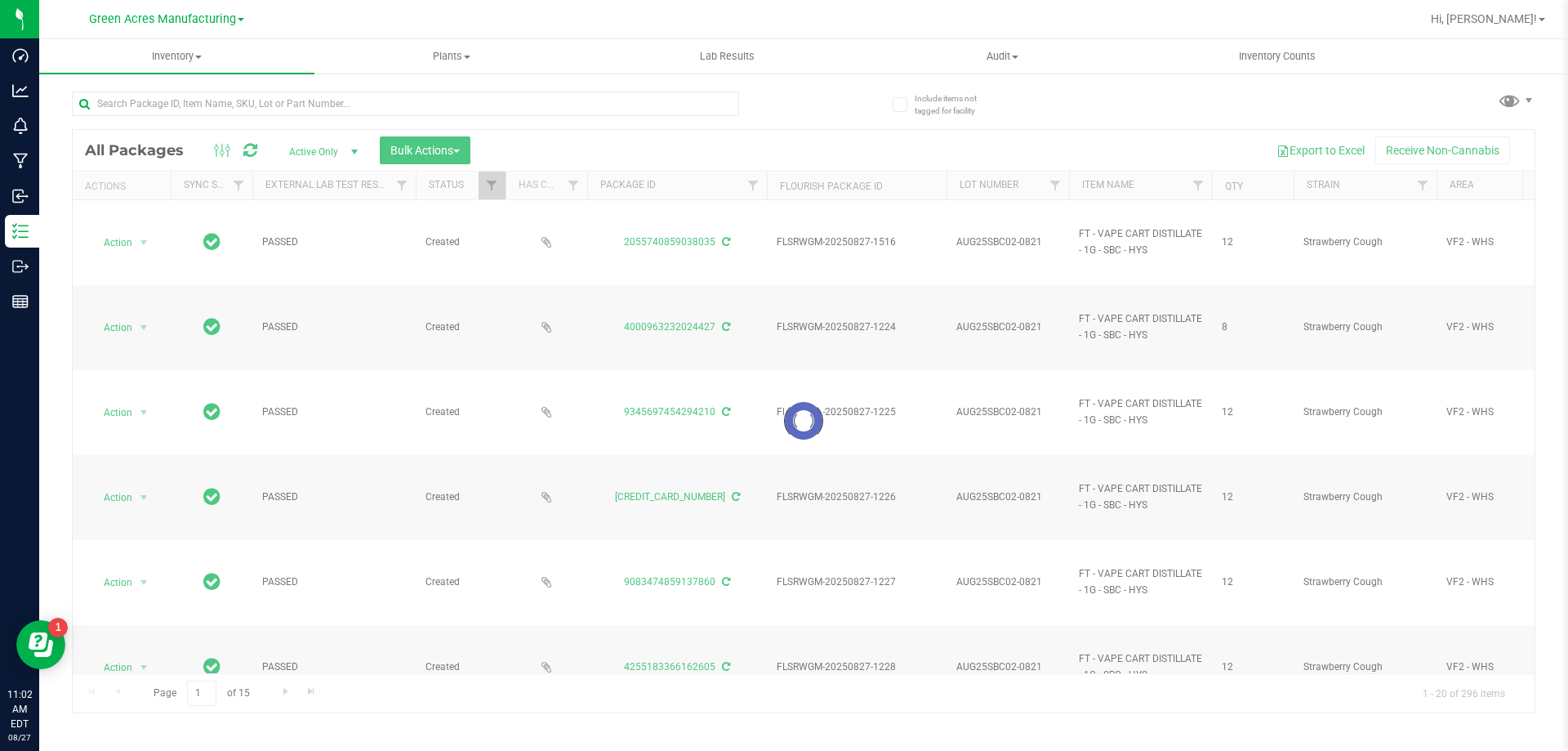
click at [302, 90] on div at bounding box center [437, 104] width 731 height 53
click at [302, 92] on input "text" at bounding box center [405, 104] width 667 height 24
click at [236, 99] on input "text" at bounding box center [405, 104] width 667 height 24
paste input "JUL25RLF02-0820"
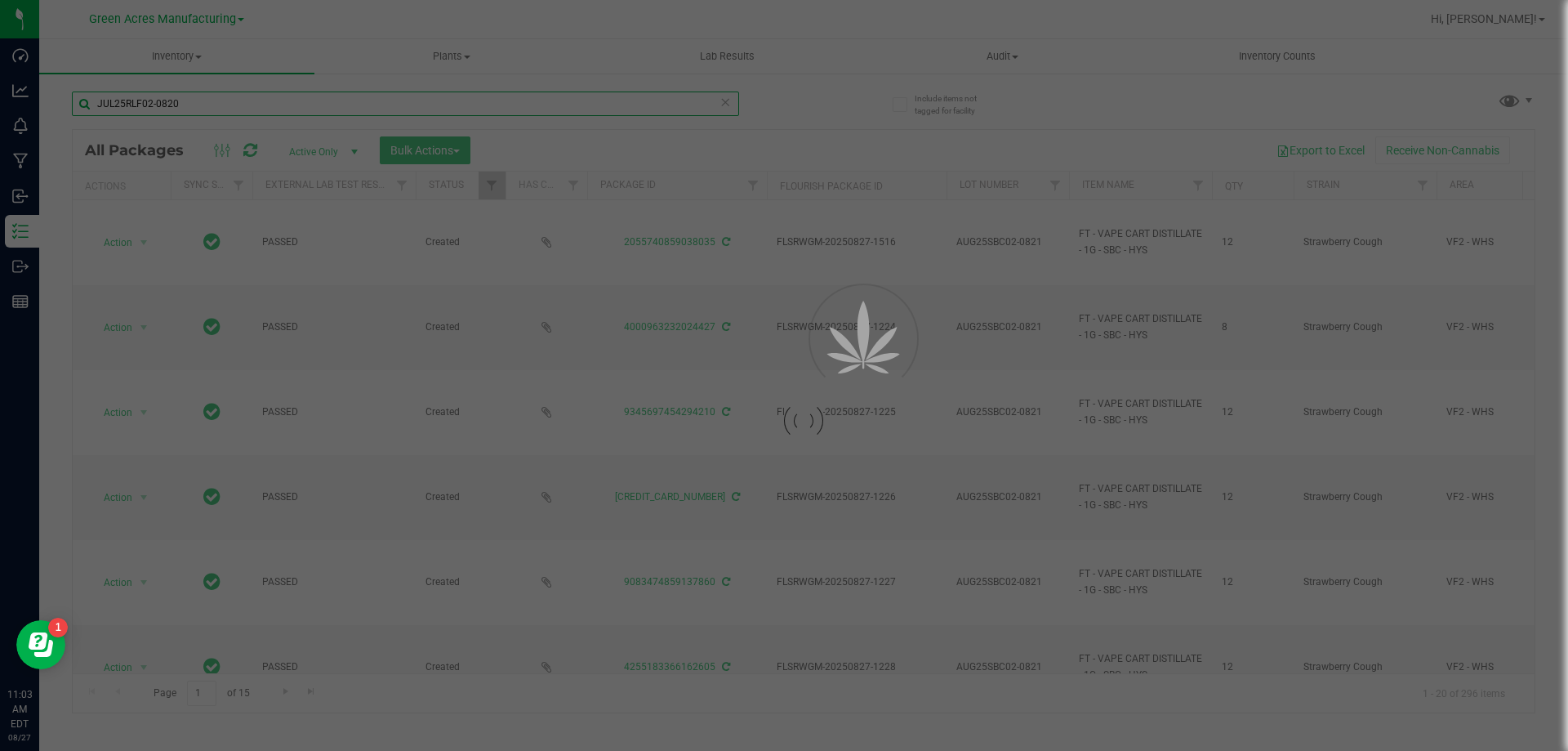
type input "JUL25RLF02-0820"
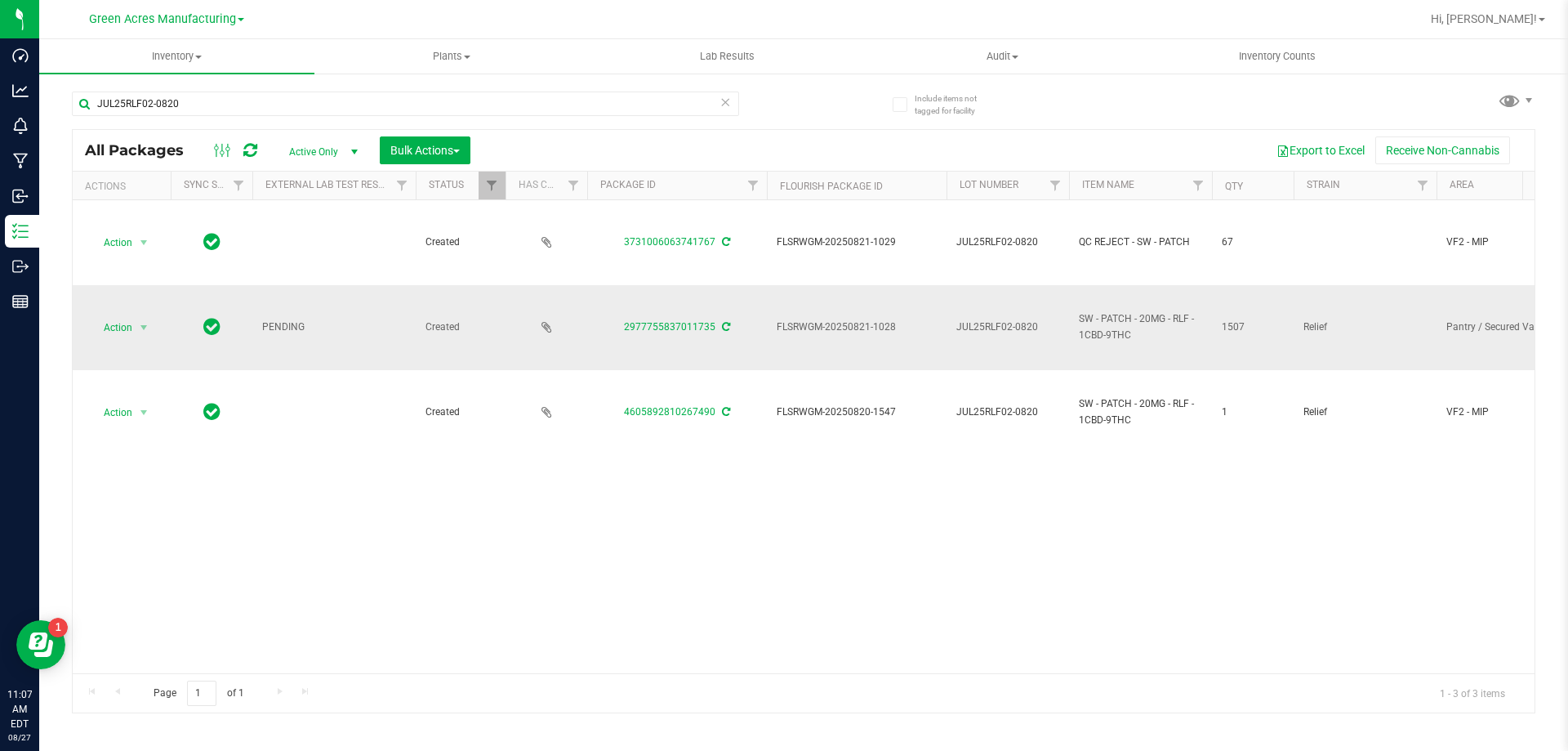
click at [725, 330] on icon at bounding box center [725, 326] width 8 height 10
click at [135, 330] on span "select" at bounding box center [144, 327] width 21 height 22
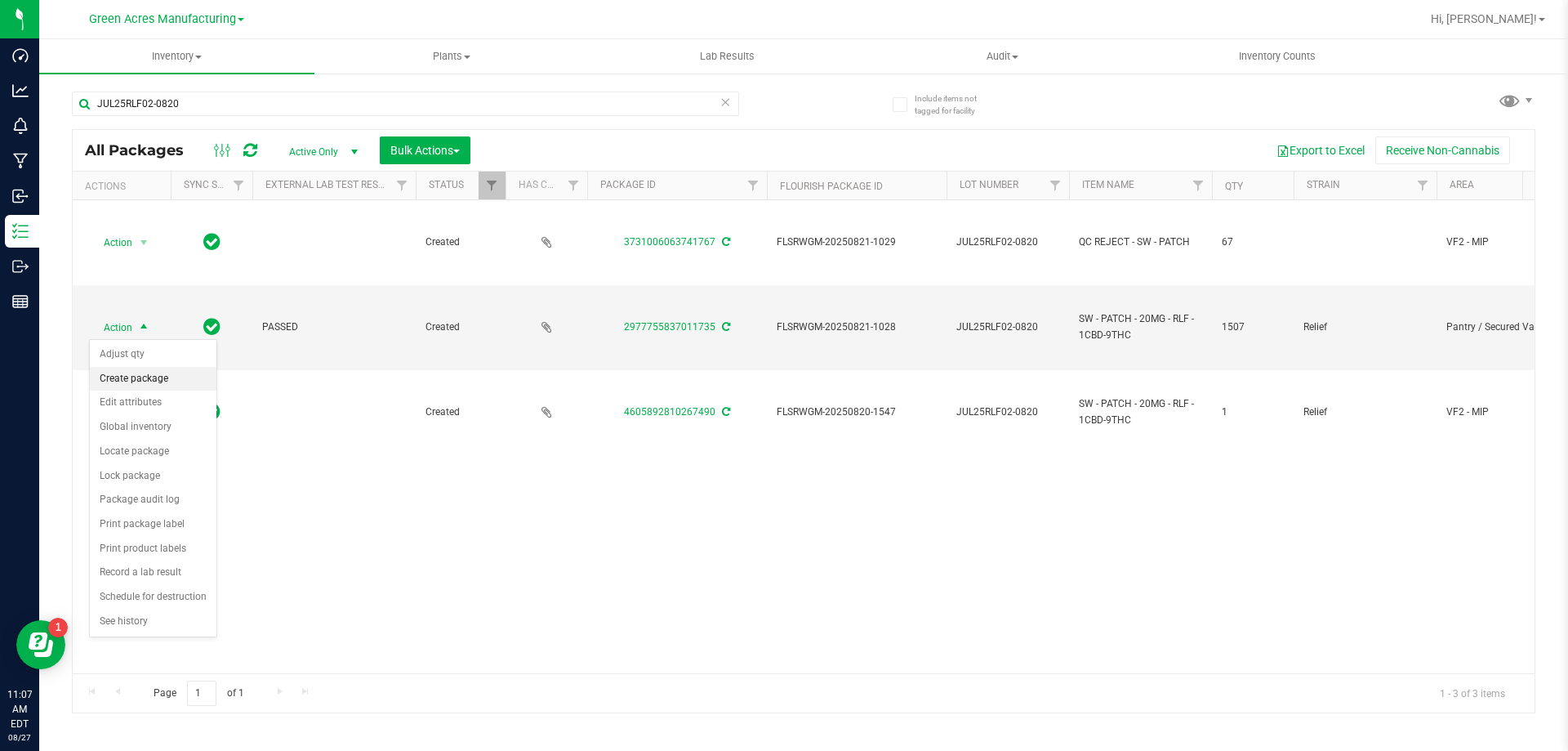
click at [144, 375] on li "Create package" at bounding box center [153, 378] width 127 height 24
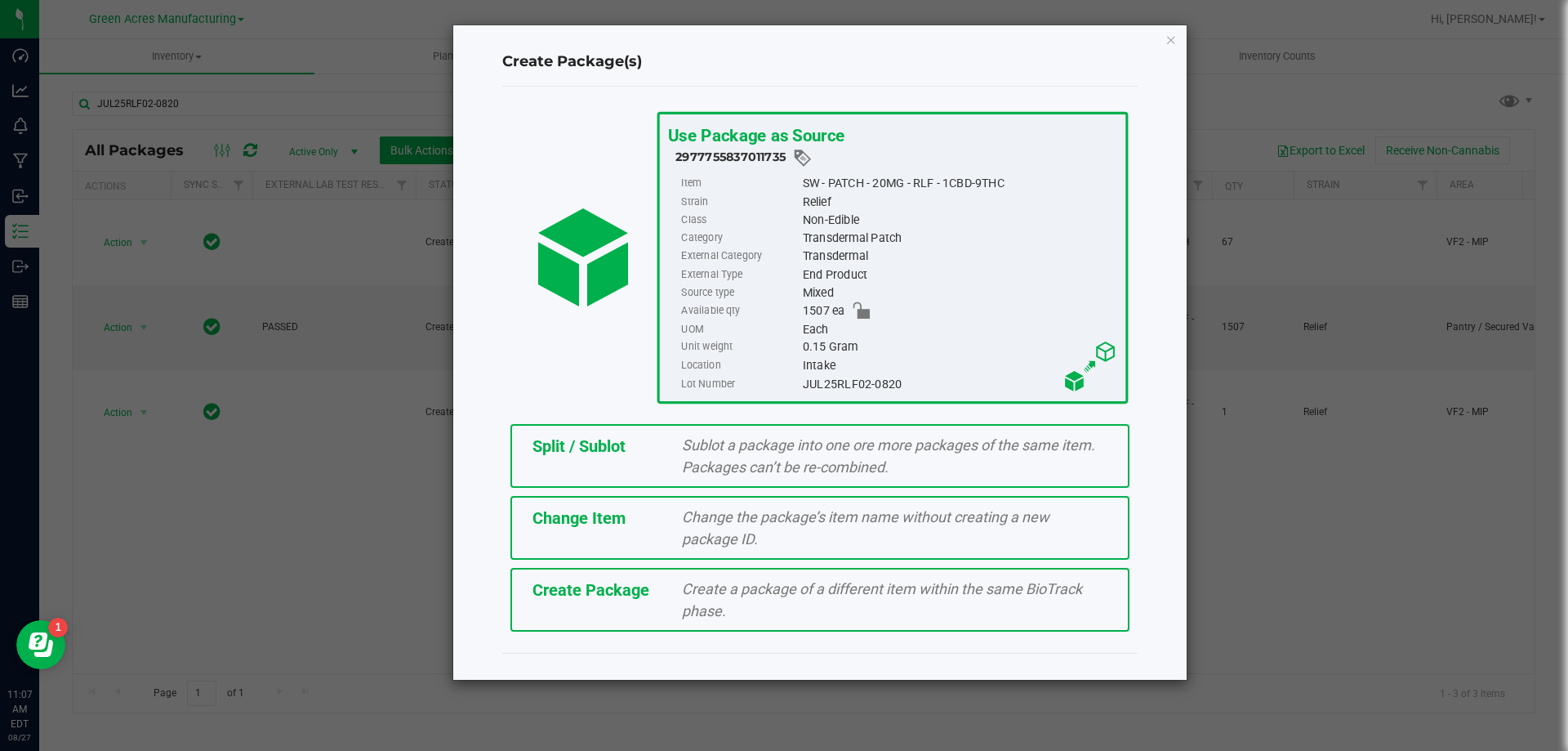
click at [568, 586] on span "Create Package" at bounding box center [591, 590] width 117 height 20
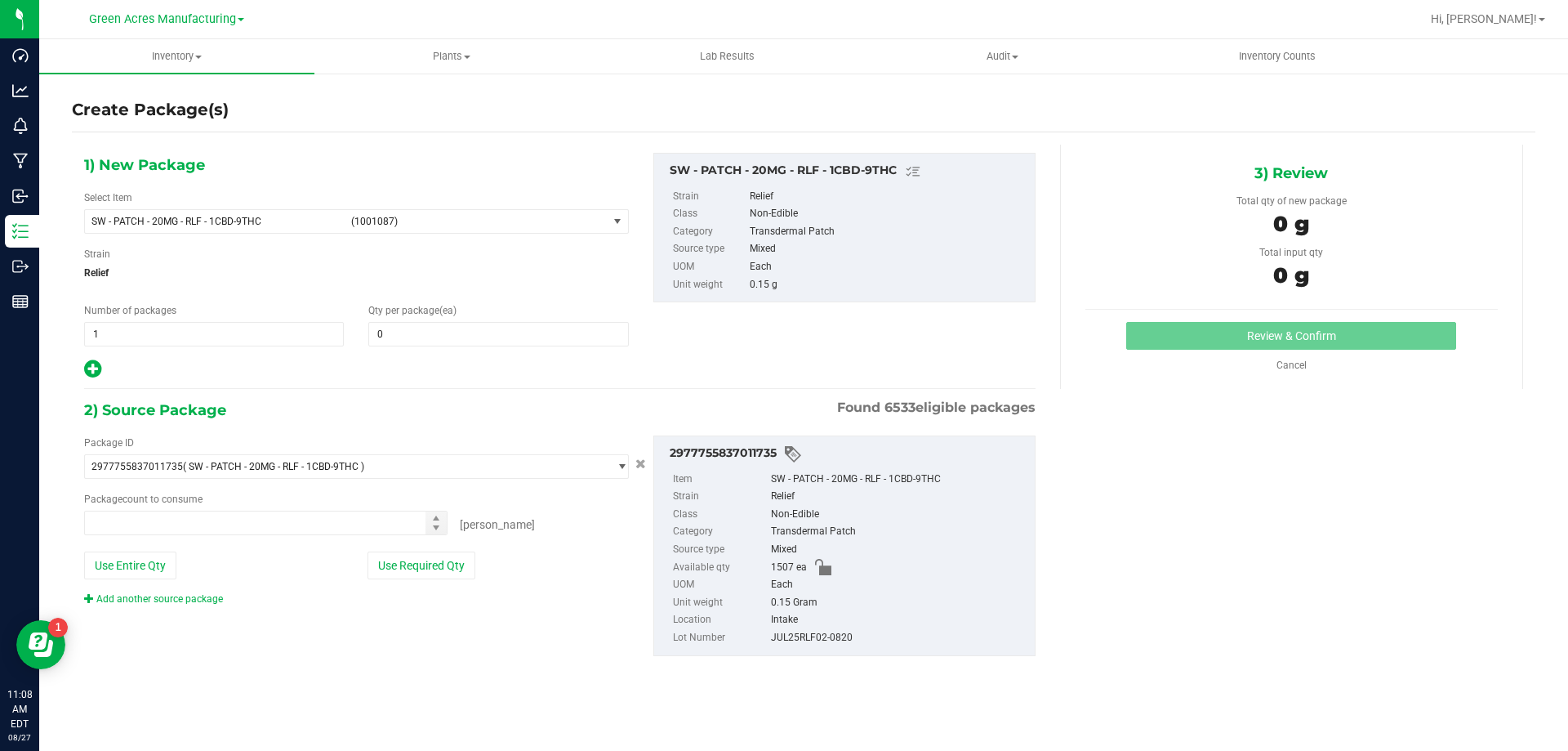
type input "0"
type input "0 ea"
click at [307, 216] on span "SW - PATCH - 20MG - RLF - 1CBD-9THC" at bounding box center [217, 222] width 250 height 12
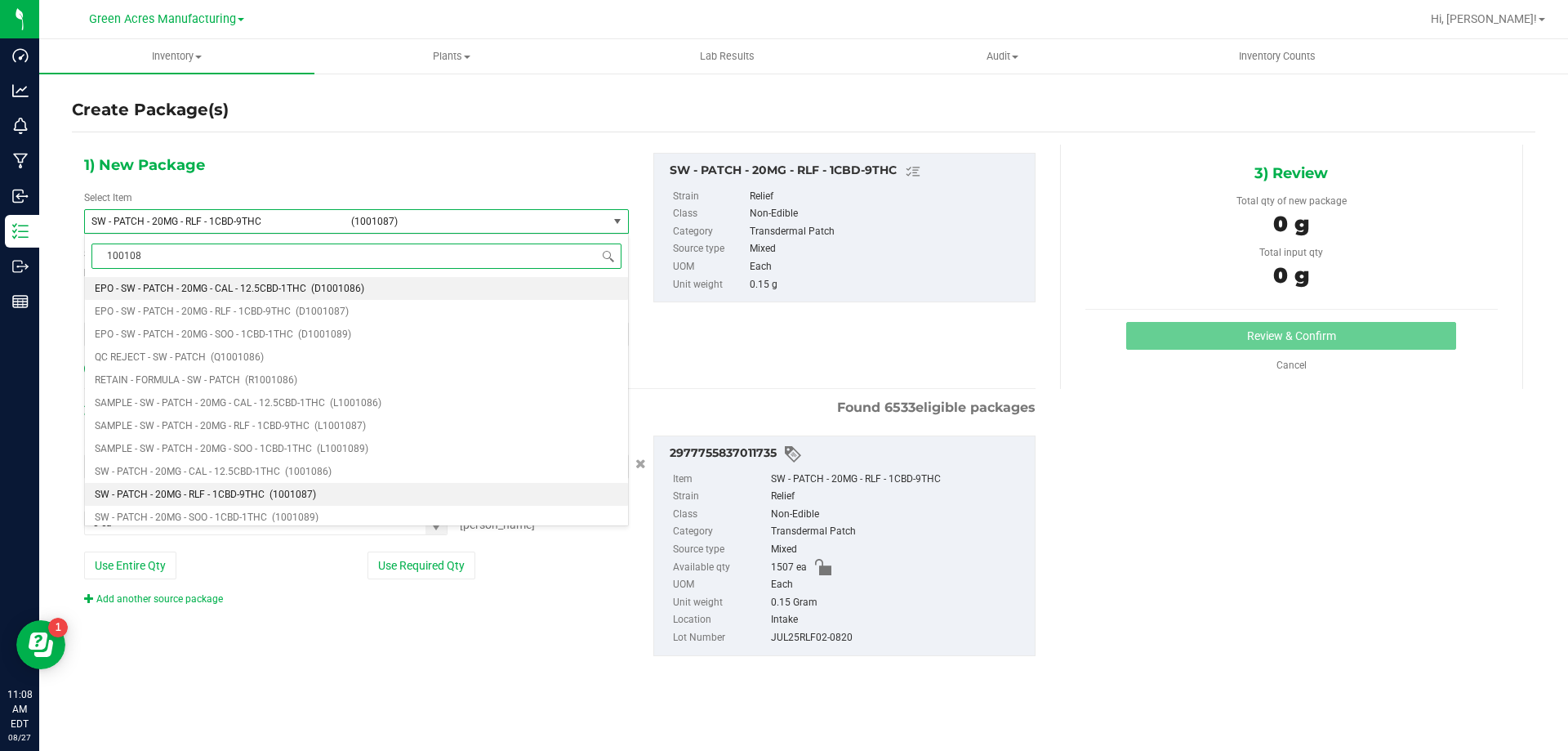
type input "1001087"
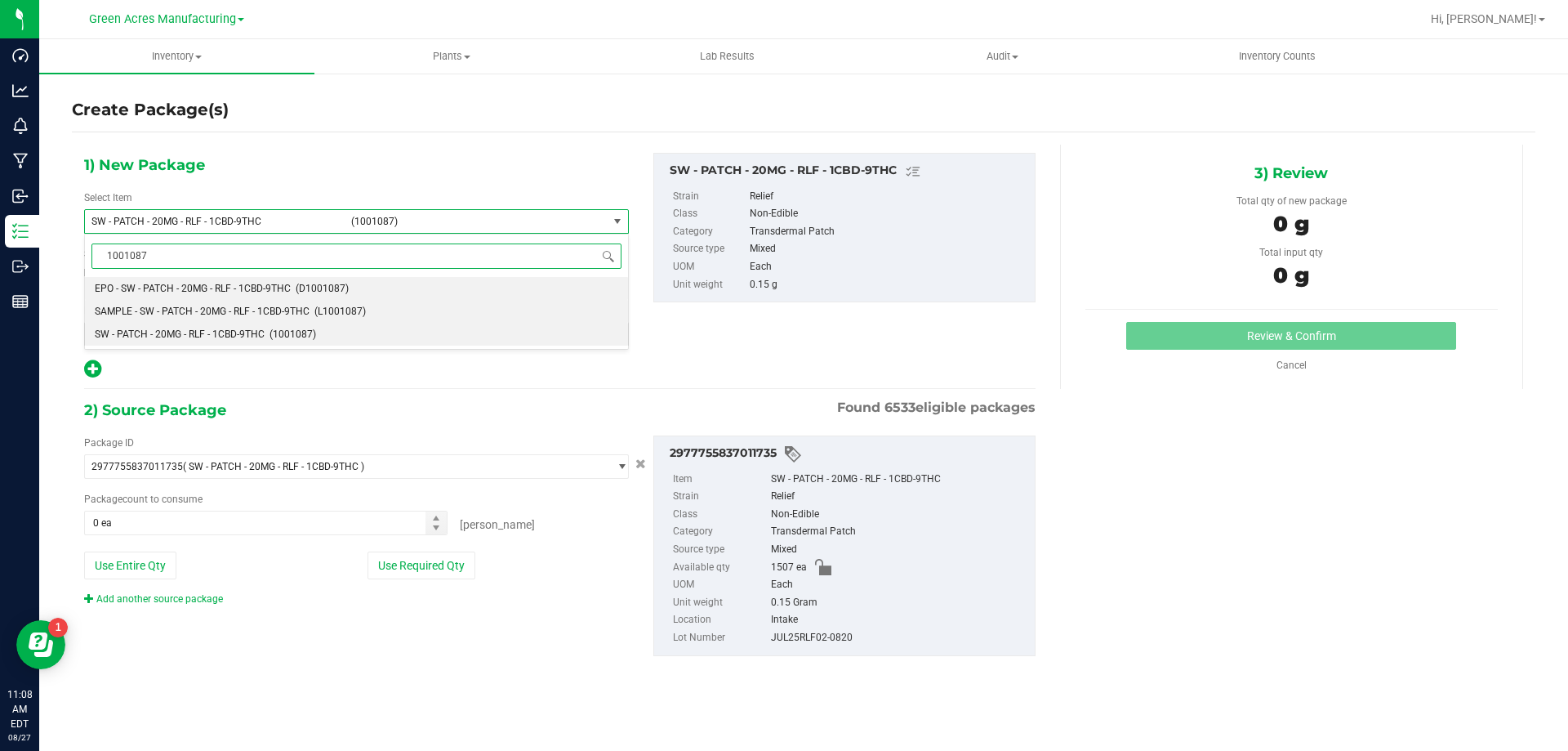
click at [265, 320] on li "SAMPLE - SW - PATCH - 20MG - RLF - 1CBD-9THC (L1001087)" at bounding box center [356, 311] width 543 height 22
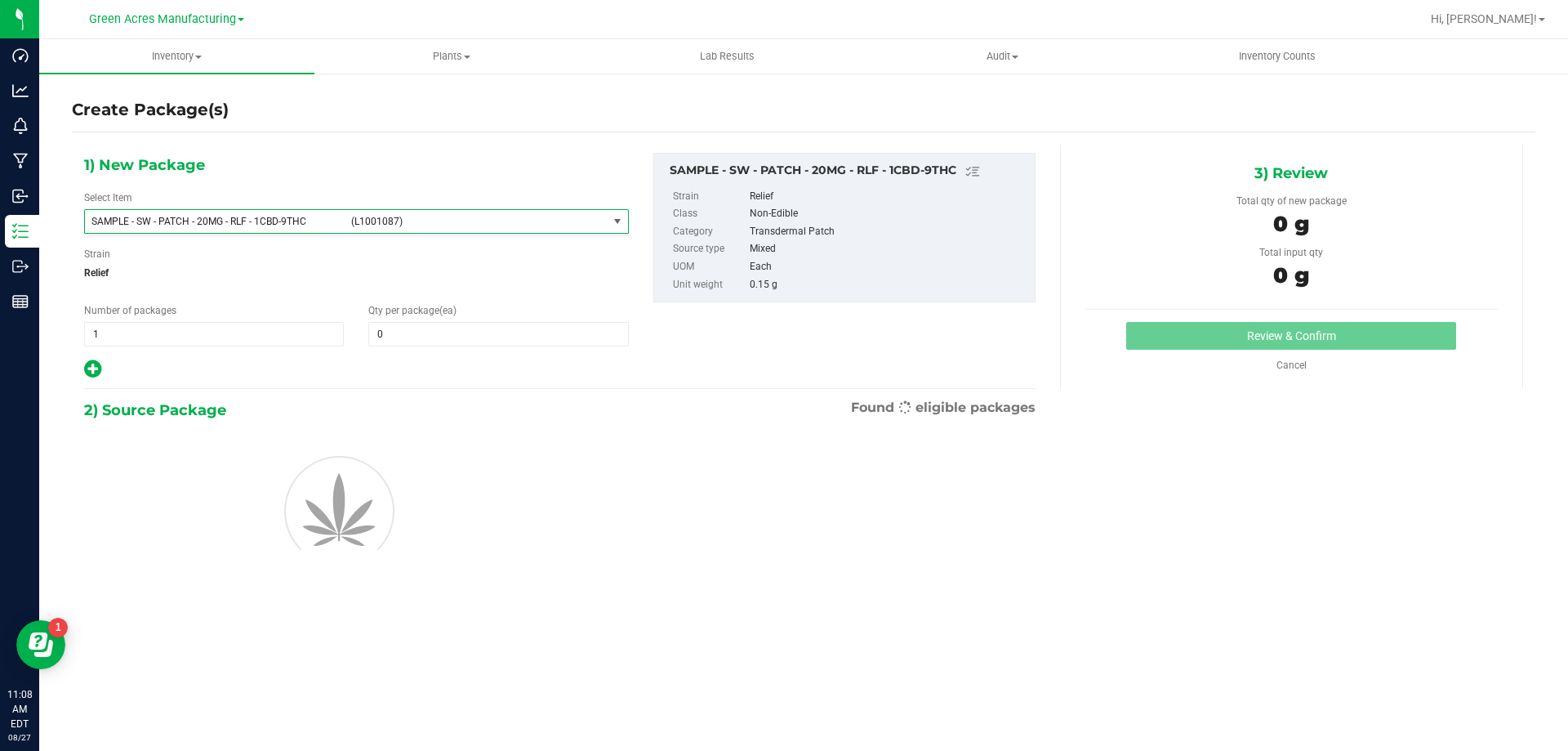
type input "0"
click at [287, 338] on span "1 1" at bounding box center [214, 333] width 260 height 24
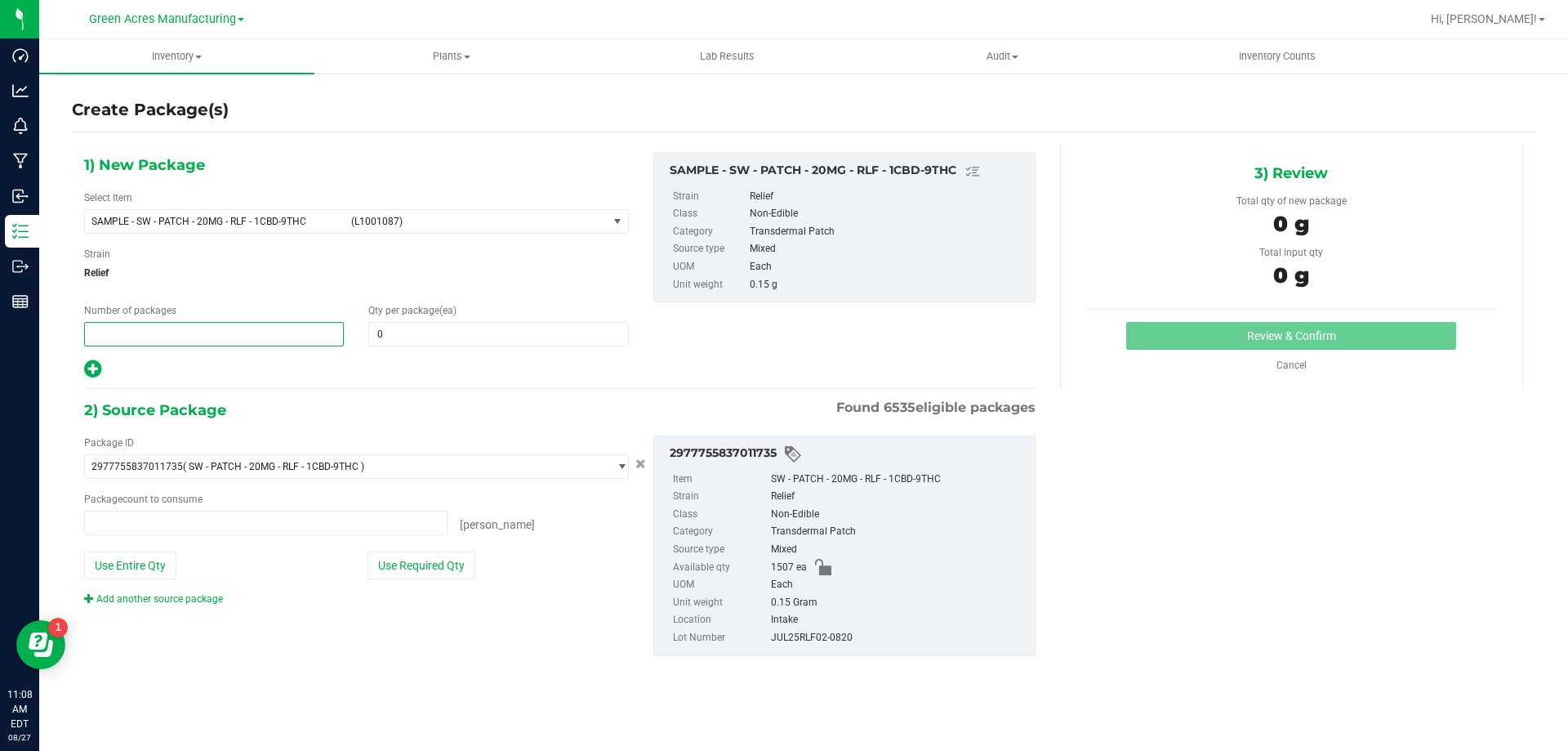
type input "0 ea"
type input "2"
type input "1"
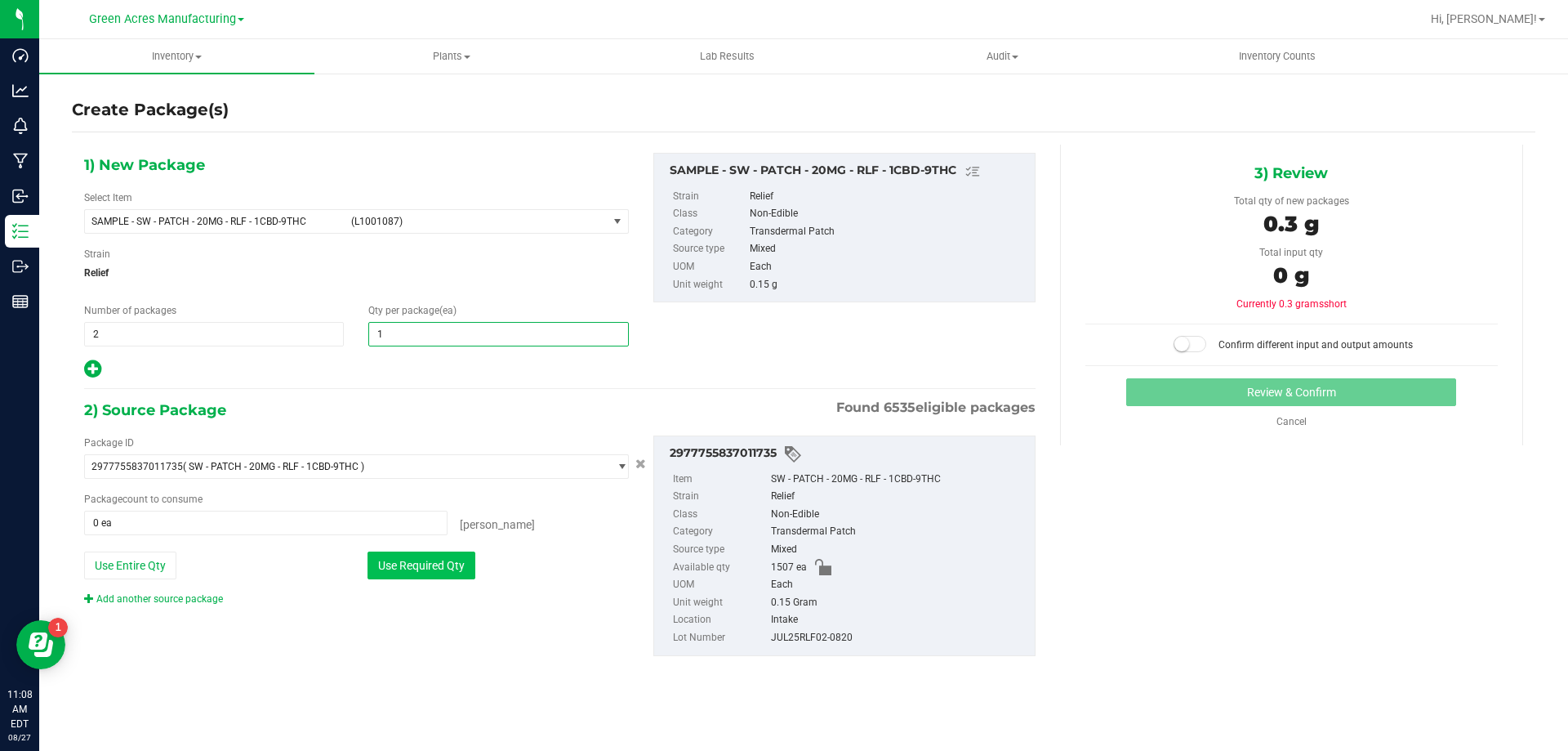
type input "1"
click at [457, 578] on div "Package ID 2977755837011735 ( SW - PATCH - 20MG - RLF - 1CBD-9THC ) 00005188418…" at bounding box center [356, 521] width 569 height 171
click at [448, 566] on button "Use Required Qty" at bounding box center [421, 564] width 107 height 27
type input "2 ea"
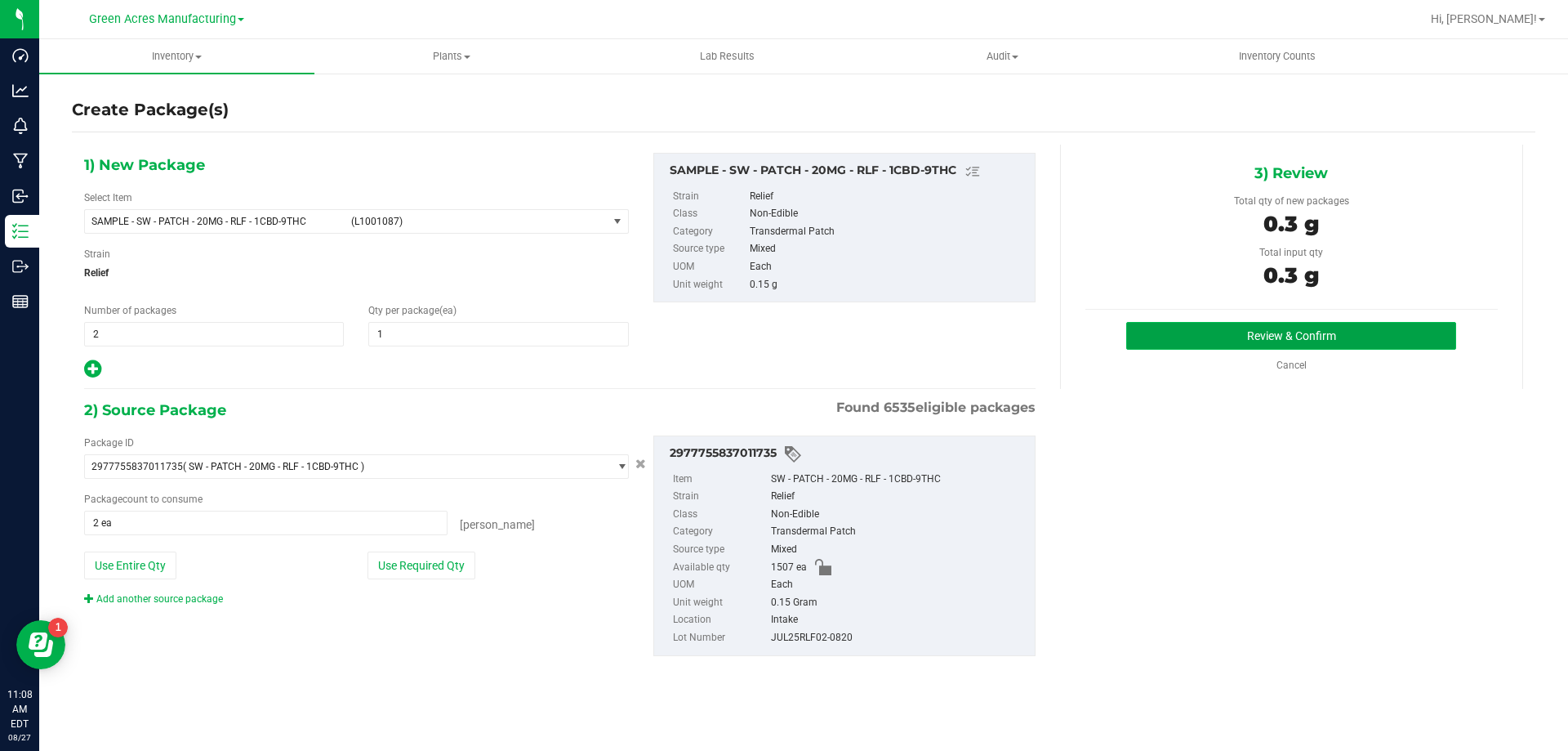
click at [1423, 343] on button "Review & Confirm" at bounding box center [1291, 335] width 330 height 27
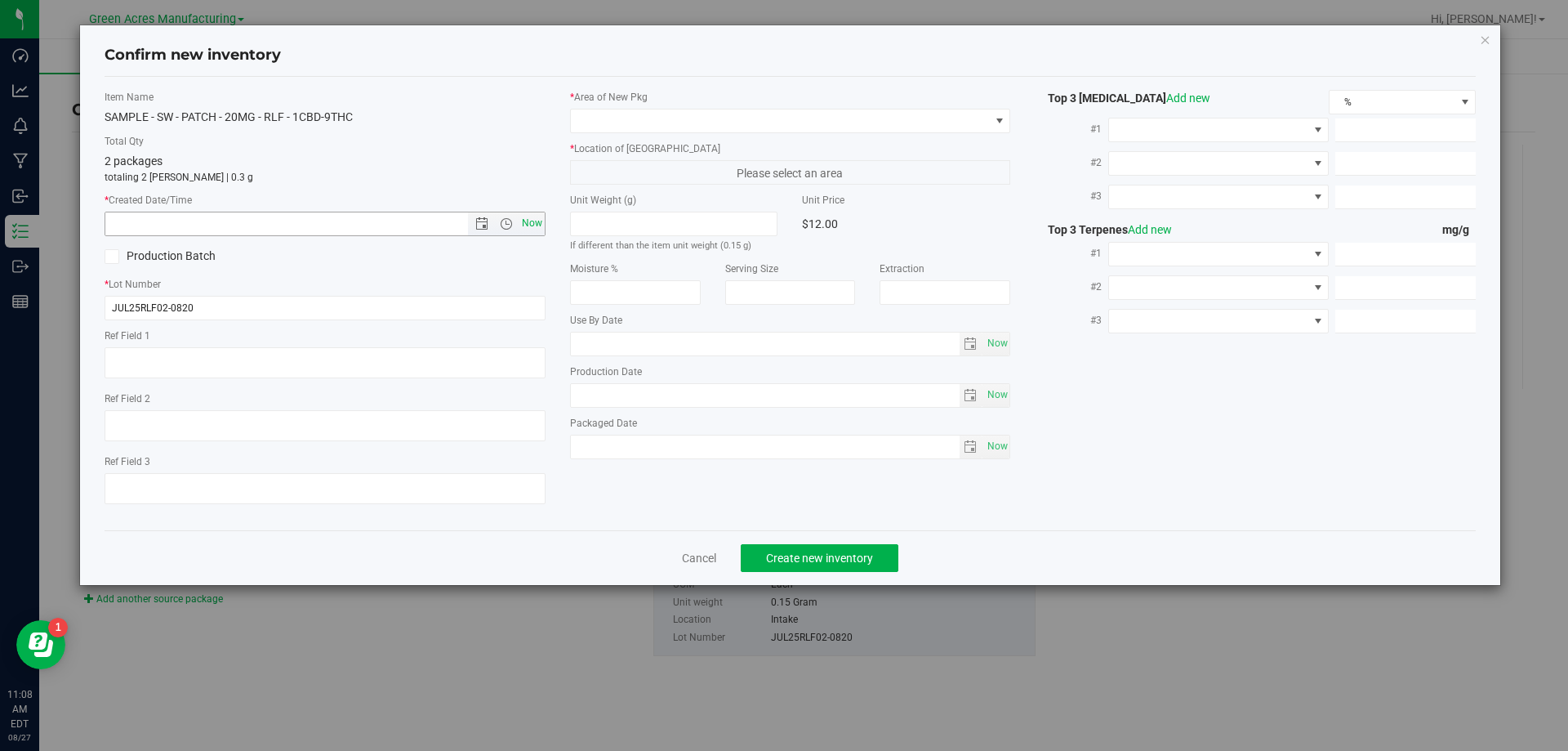
click at [540, 224] on span "Now" at bounding box center [531, 224] width 27 height 23
type input "[DATE] 11:08 AM"
click at [750, 122] on span at bounding box center [780, 120] width 419 height 22
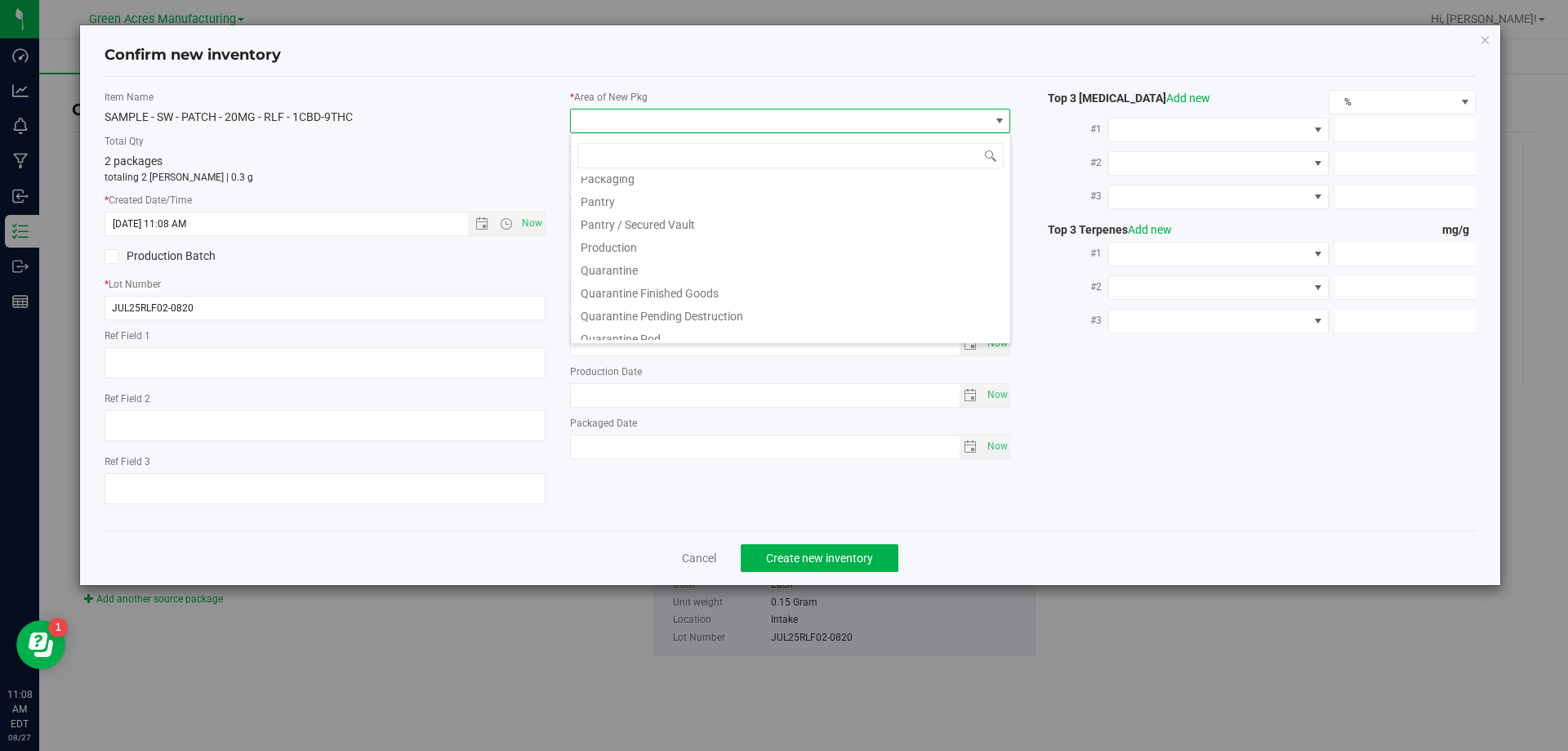
scroll to position [408, 0]
click at [698, 260] on li "Pantry / Secured Vault" at bounding box center [791, 259] width 439 height 22
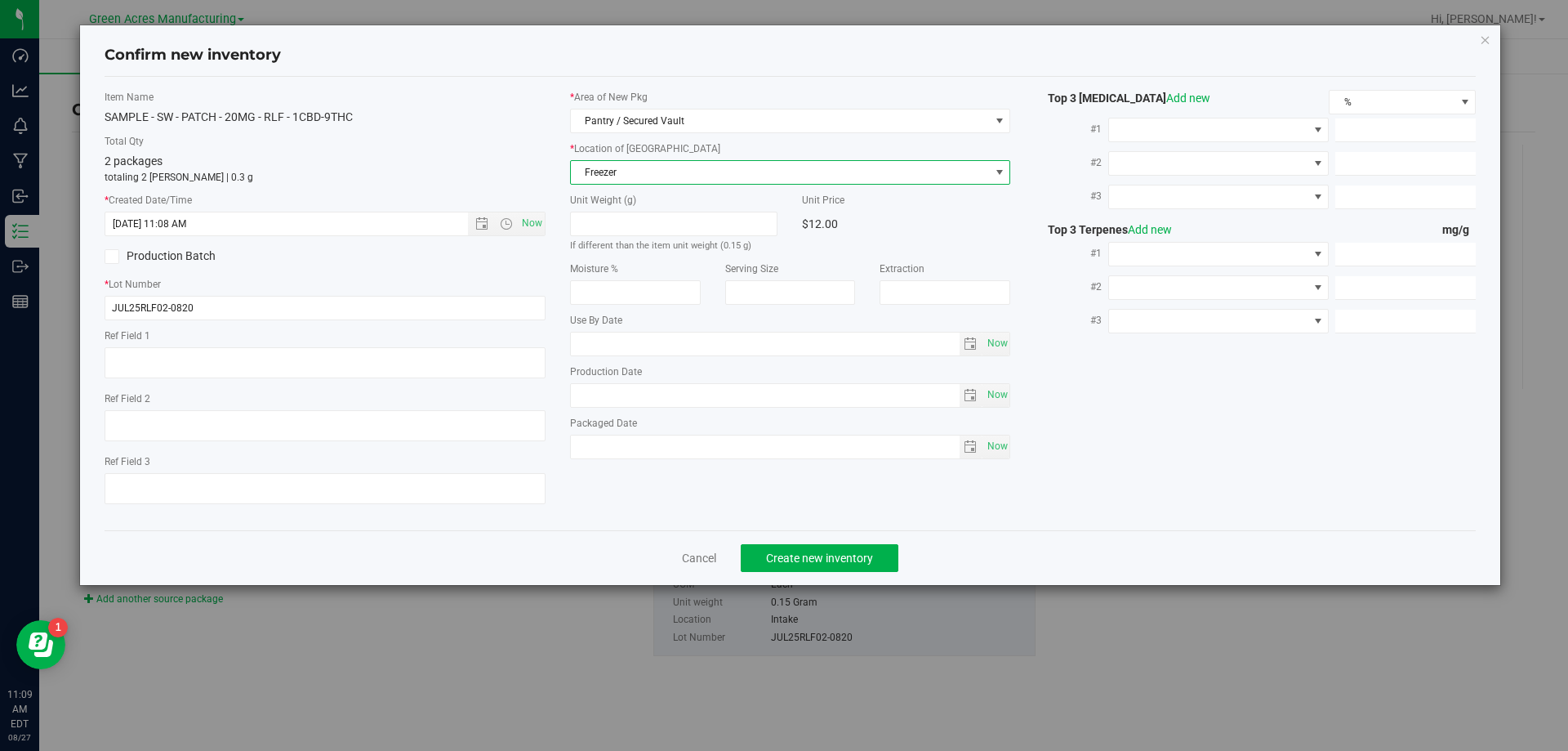
click at [670, 182] on span "Freezer" at bounding box center [780, 172] width 419 height 22
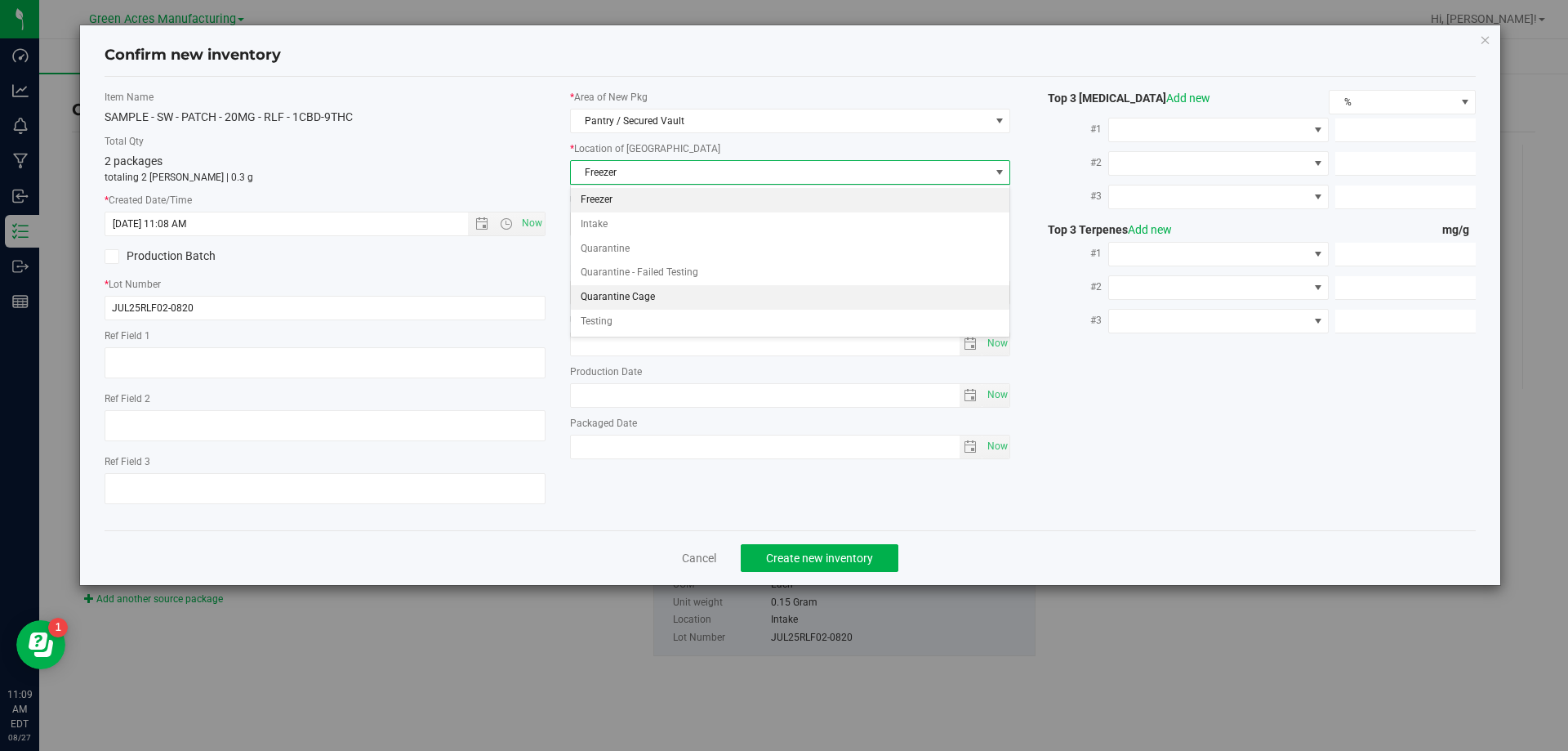
click at [643, 302] on li "Quarantine Cage" at bounding box center [791, 297] width 439 height 24
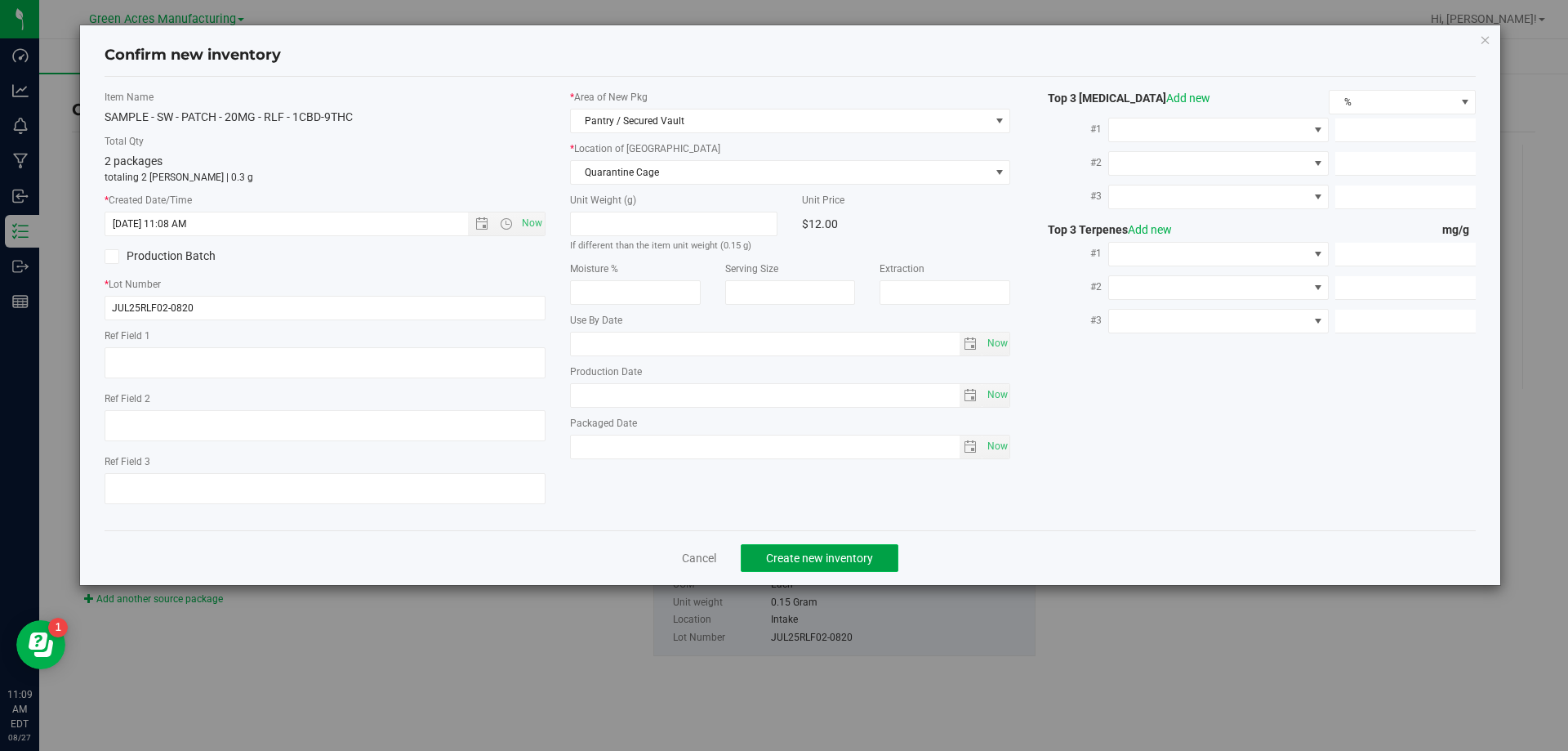
click at [795, 556] on span "Create new inventory" at bounding box center [819, 557] width 107 height 13
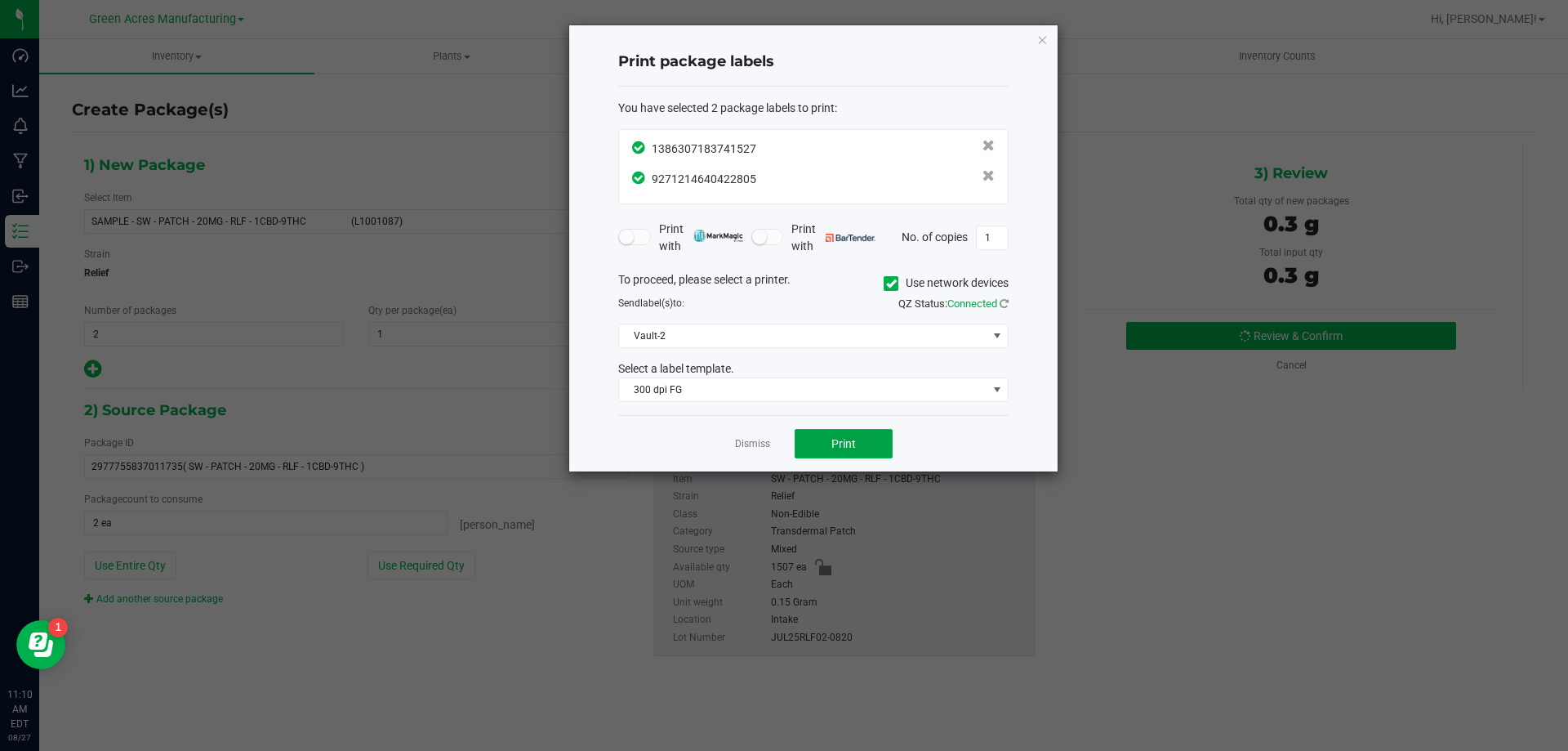
click at [826, 451] on button "Print" at bounding box center [844, 443] width 98 height 29
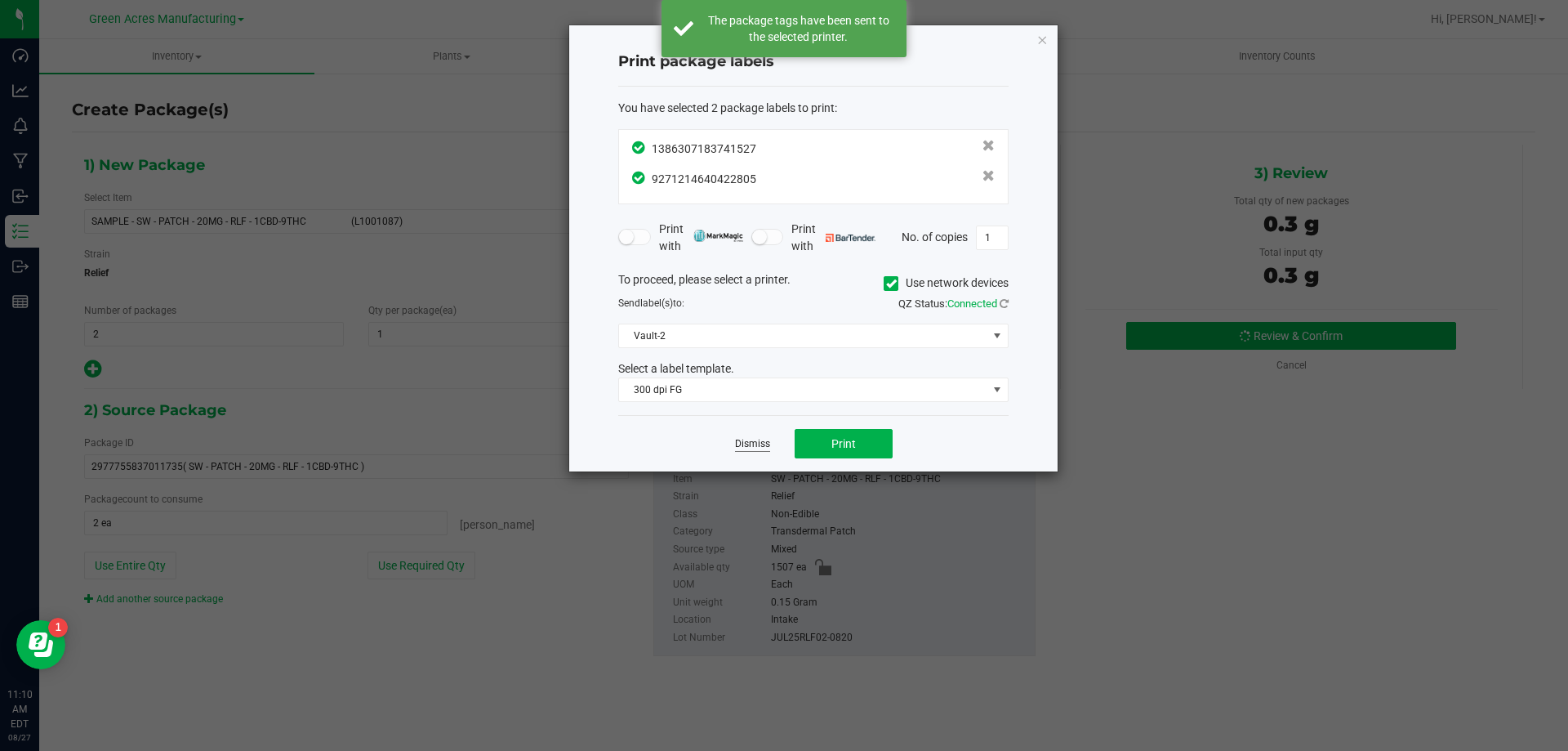
click at [749, 442] on link "Dismiss" at bounding box center [753, 443] width 35 height 14
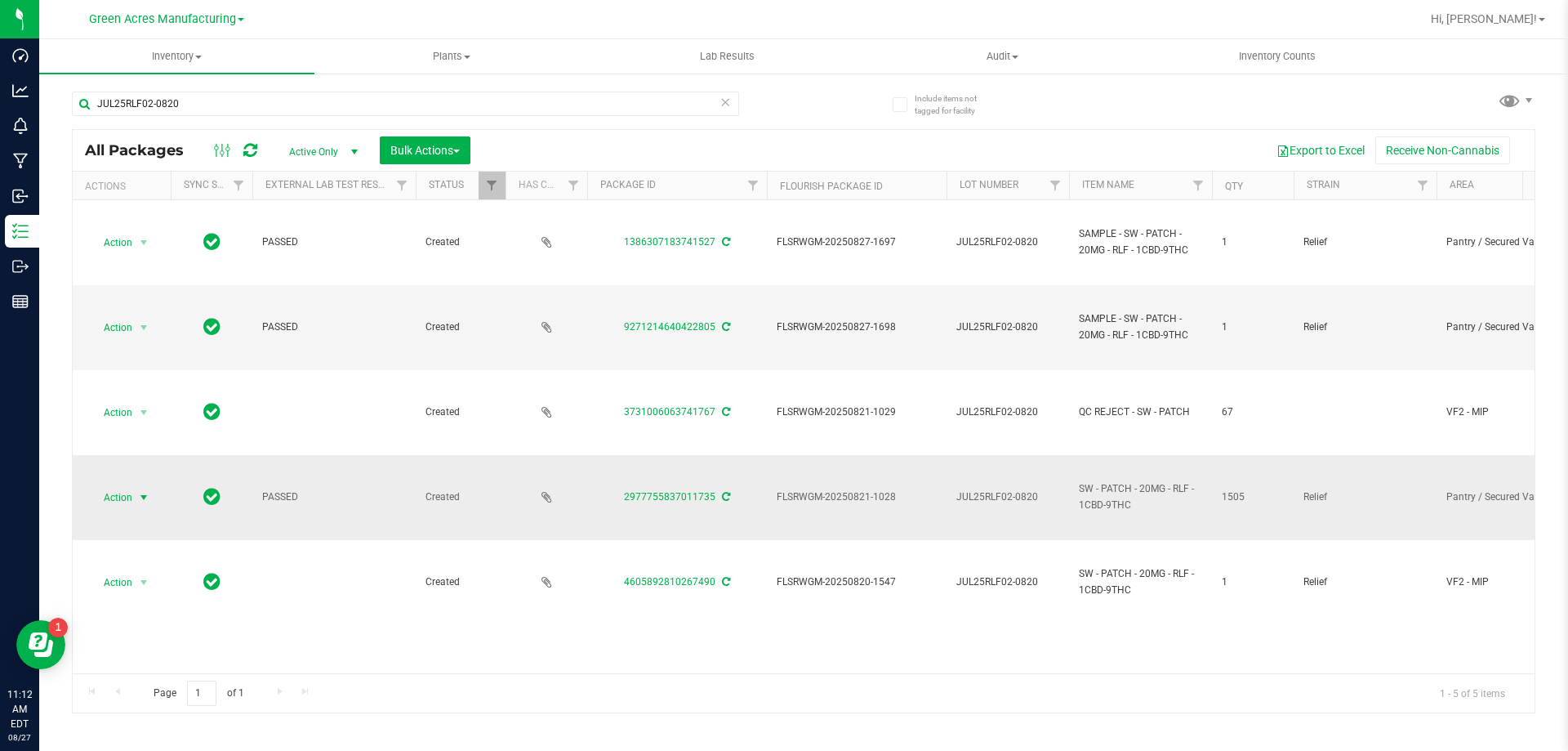
click at [138, 501] on span "select" at bounding box center [143, 497] width 13 height 13
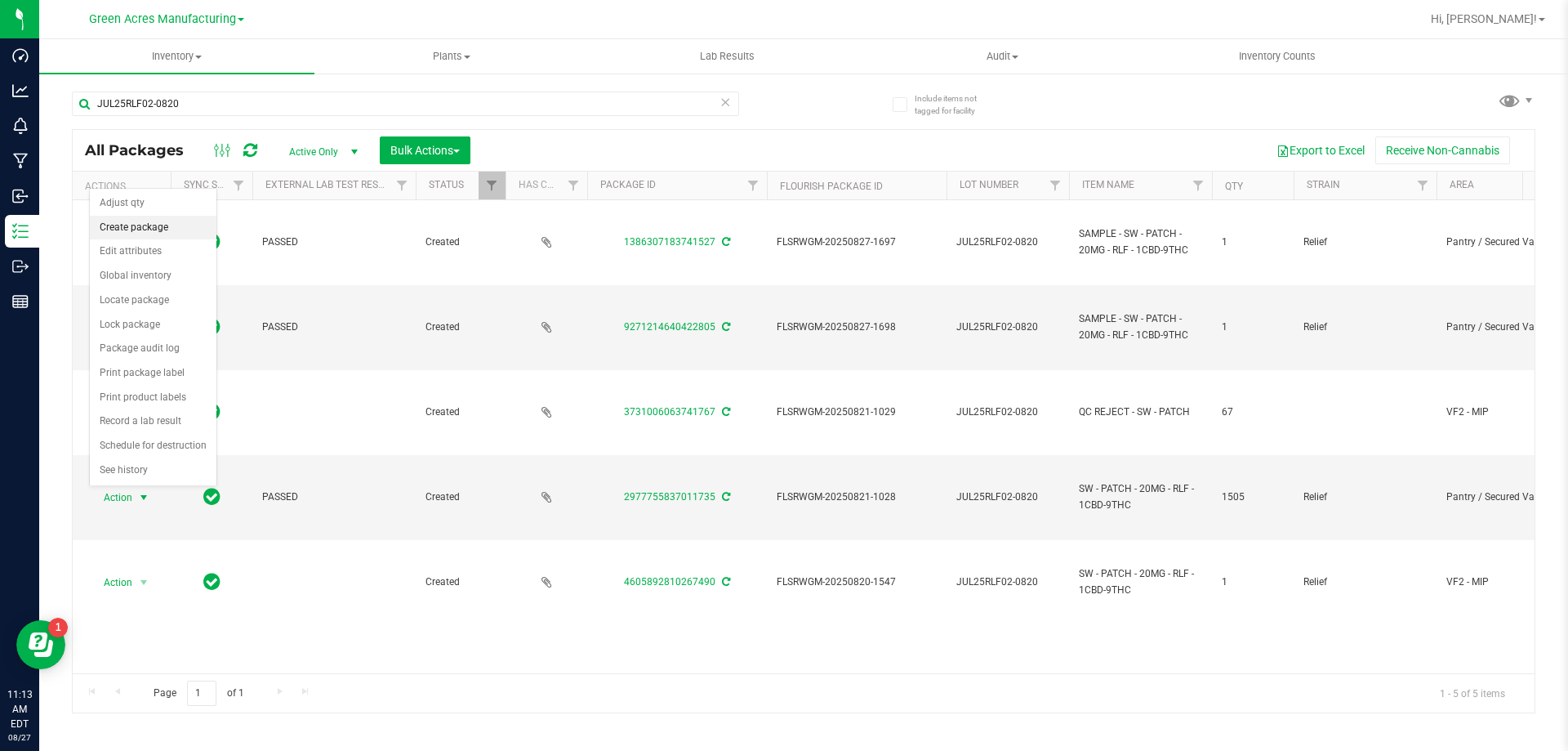
click at [108, 229] on li "Create package" at bounding box center [153, 228] width 127 height 24
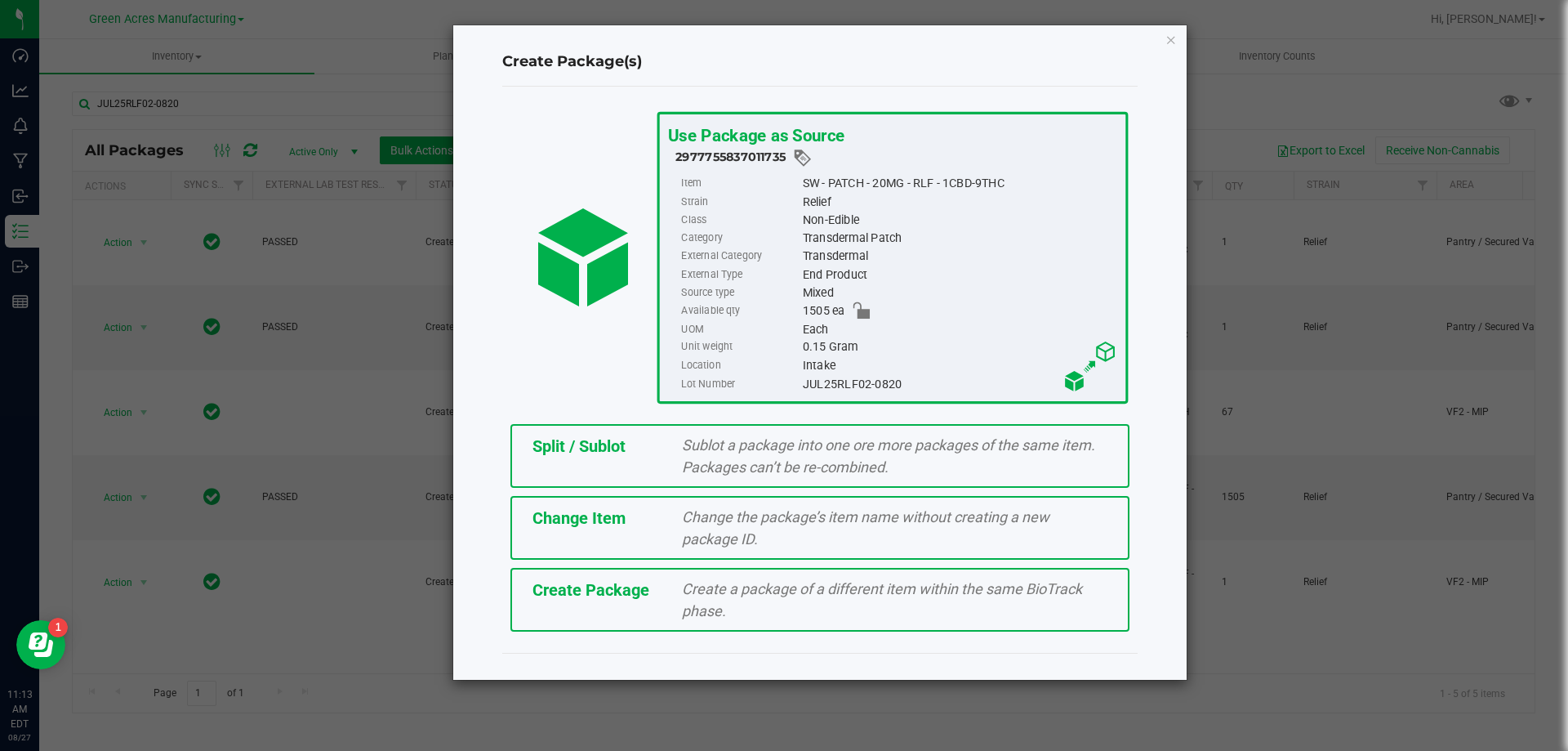
click at [536, 447] on span "Split / Sublot" at bounding box center [578, 446] width 93 height 20
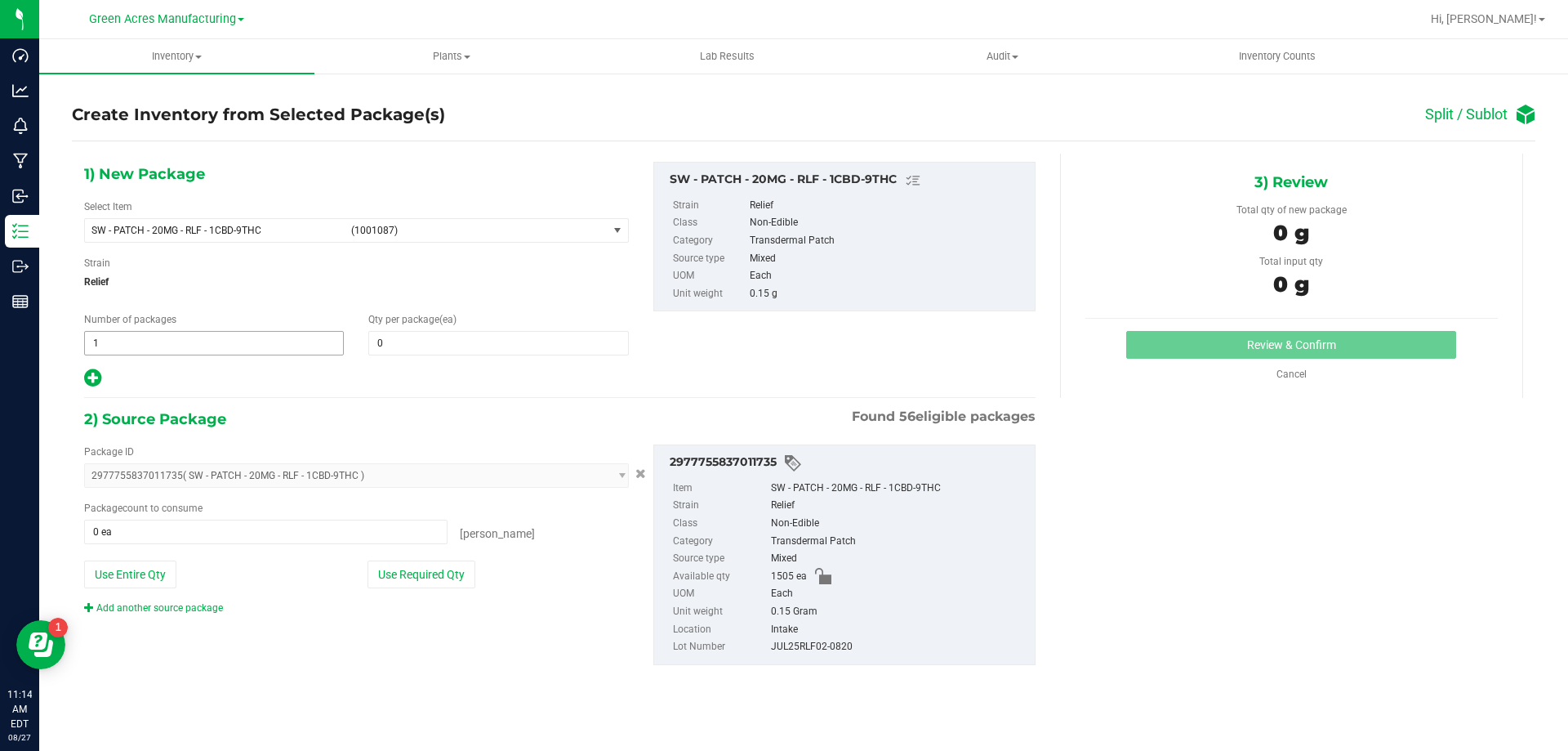
click at [275, 352] on span "1 1" at bounding box center [214, 343] width 260 height 24
type input "75"
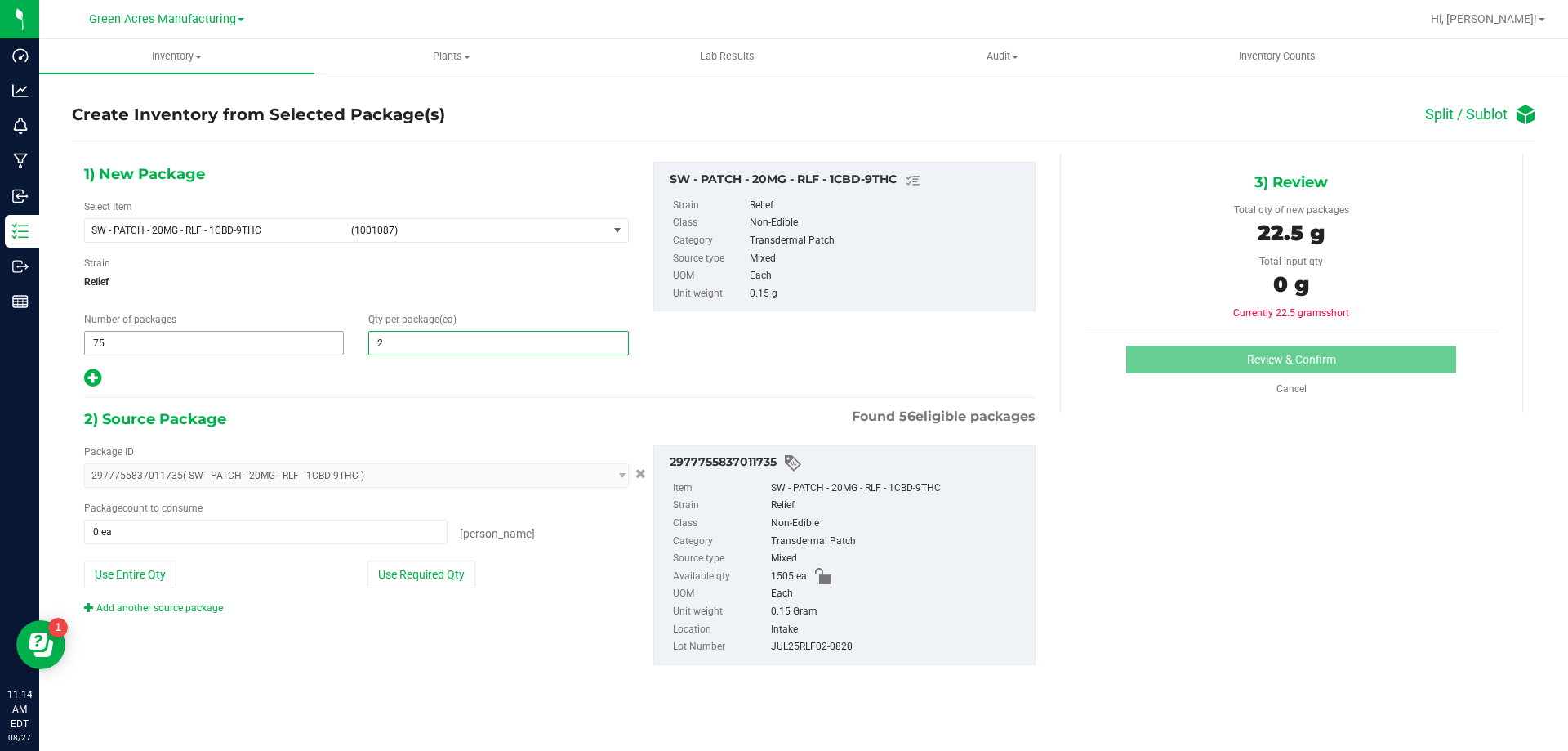
type input "20"
click at [84, 373] on icon at bounding box center [93, 377] width 18 height 21
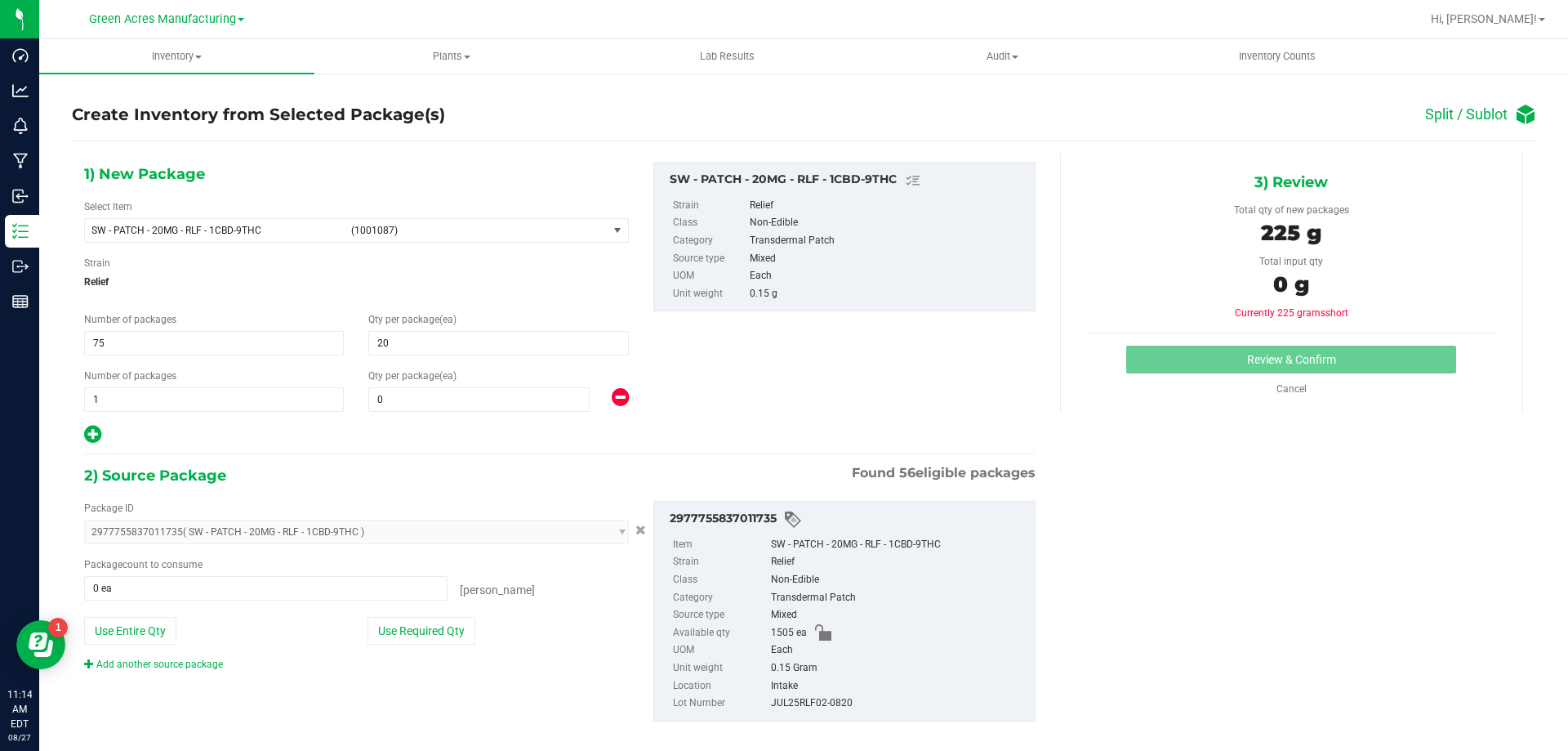
type input "20"
click at [432, 384] on div "Qty per package (ea) 0 0" at bounding box center [498, 390] width 284 height 43
click at [432, 396] on span at bounding box center [478, 398] width 222 height 24
type input "5"
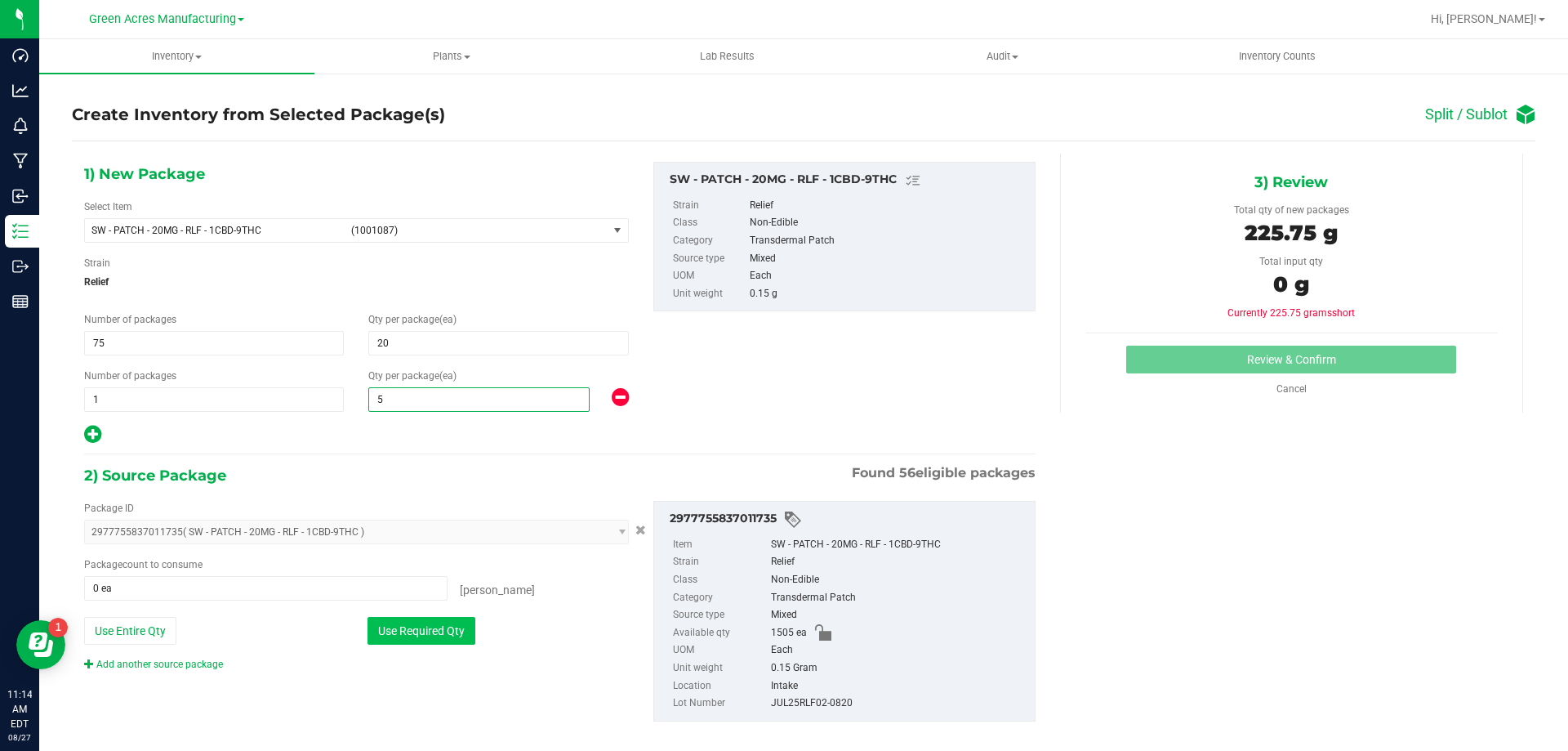
click at [415, 644] on button "Use Required Qty" at bounding box center [421, 630] width 107 height 27
type input "1505 ea"
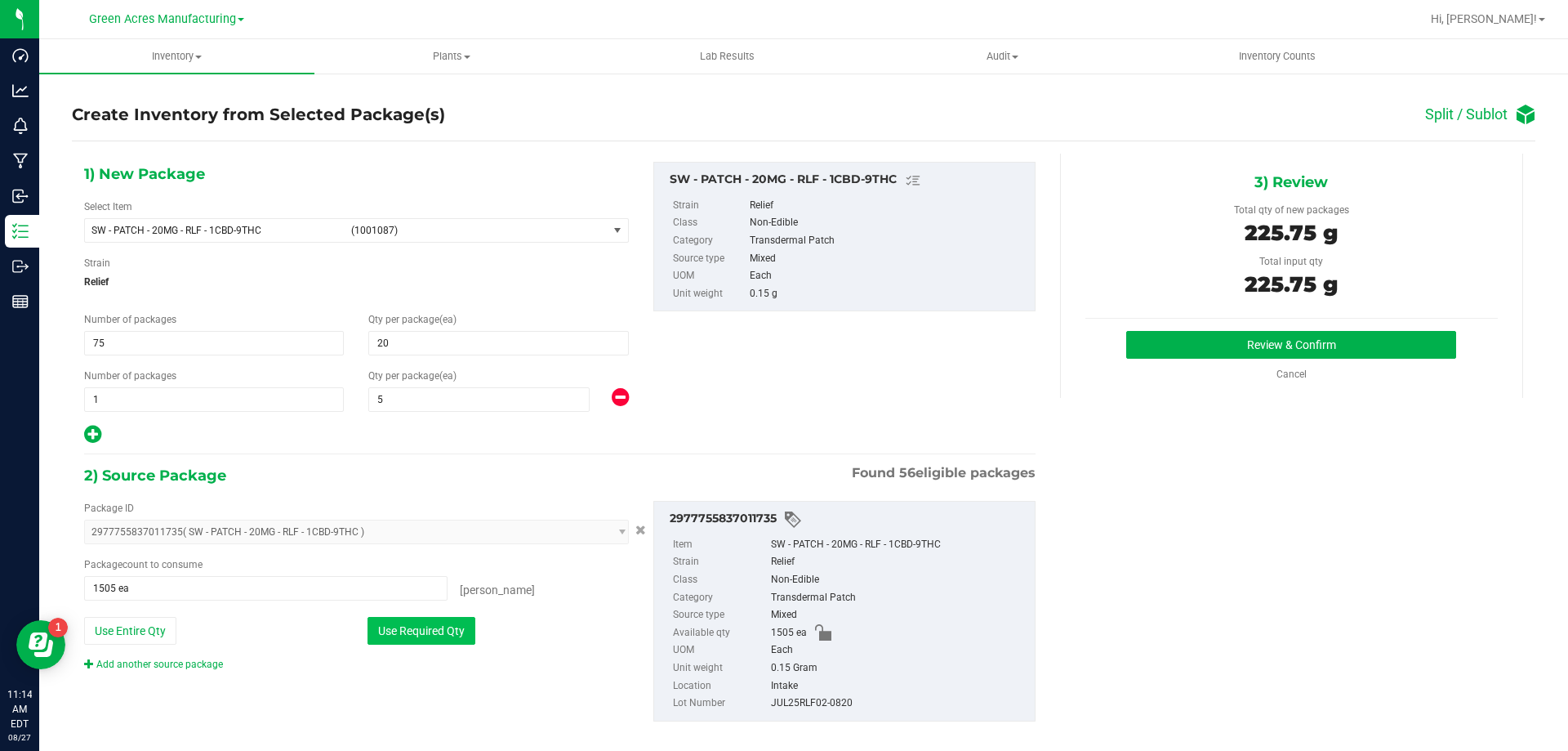
click at [415, 644] on button "Use Required Qty" at bounding box center [421, 630] width 107 height 27
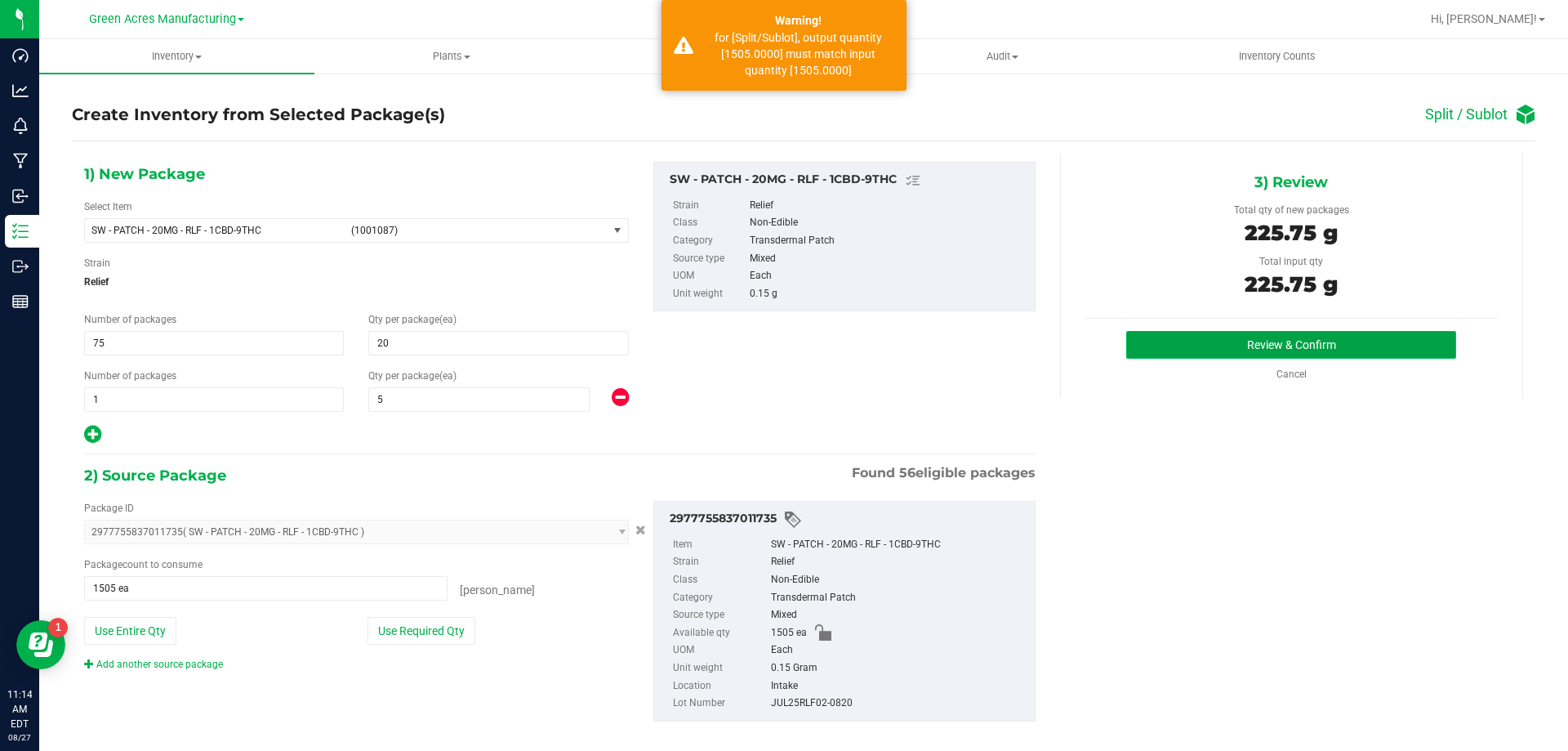
click at [1353, 357] on button "Review & Confirm" at bounding box center [1291, 345] width 330 height 27
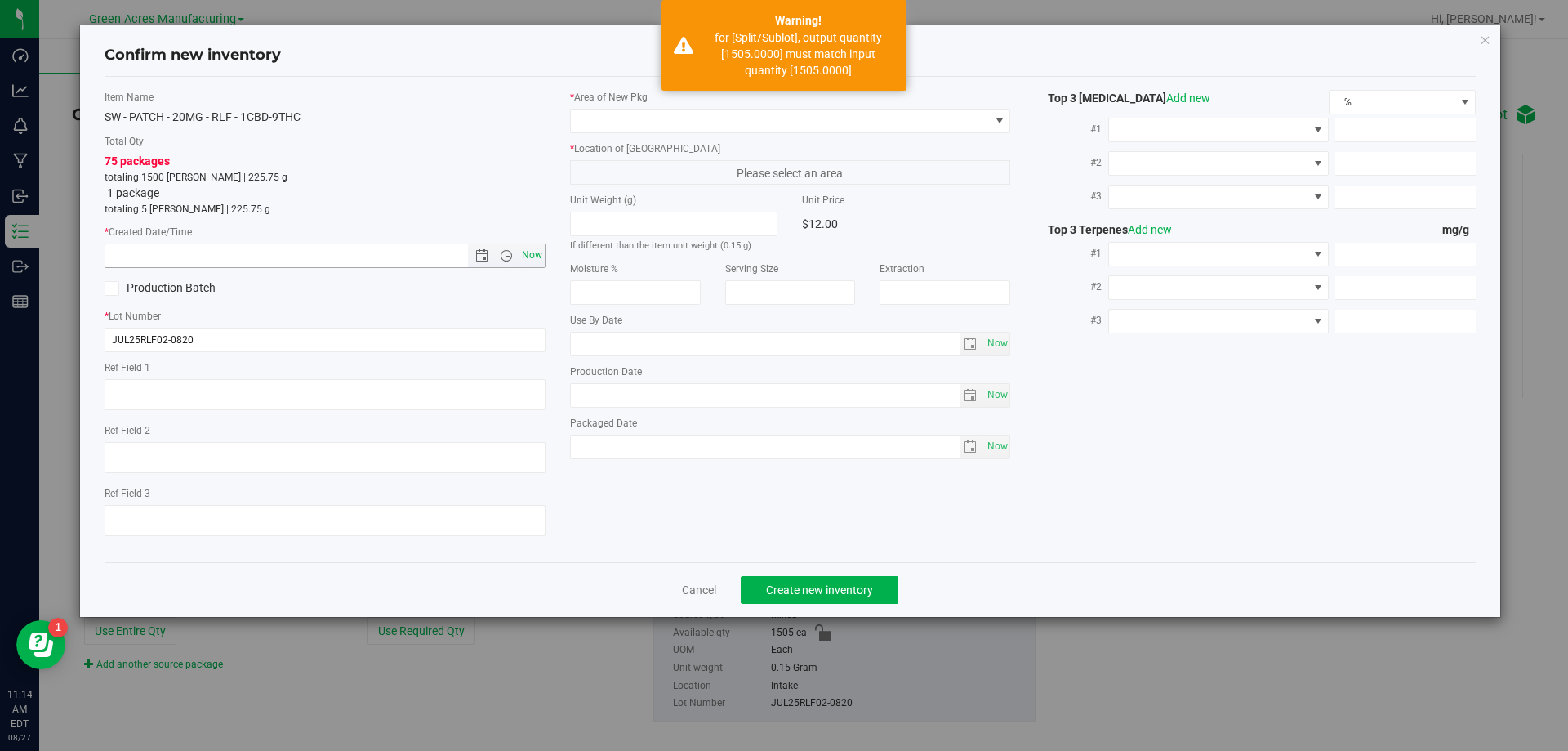
click at [532, 260] on span "Now" at bounding box center [531, 255] width 27 height 23
type input "[DATE] 11:14 AM"
click at [626, 115] on span at bounding box center [780, 120] width 419 height 22
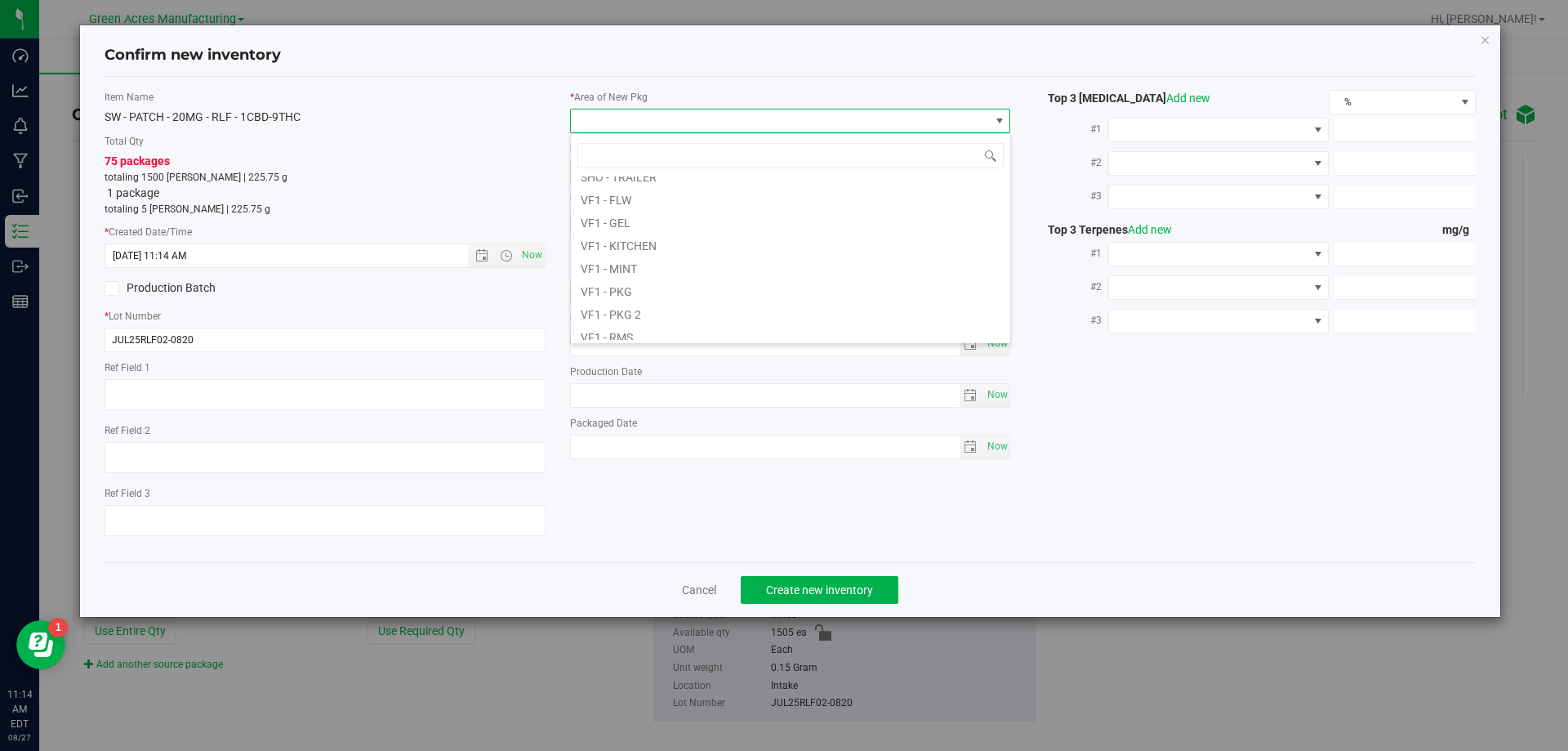
scroll to position [820, 0]
click at [625, 311] on li "VF2 - WHS" at bounding box center [791, 305] width 439 height 22
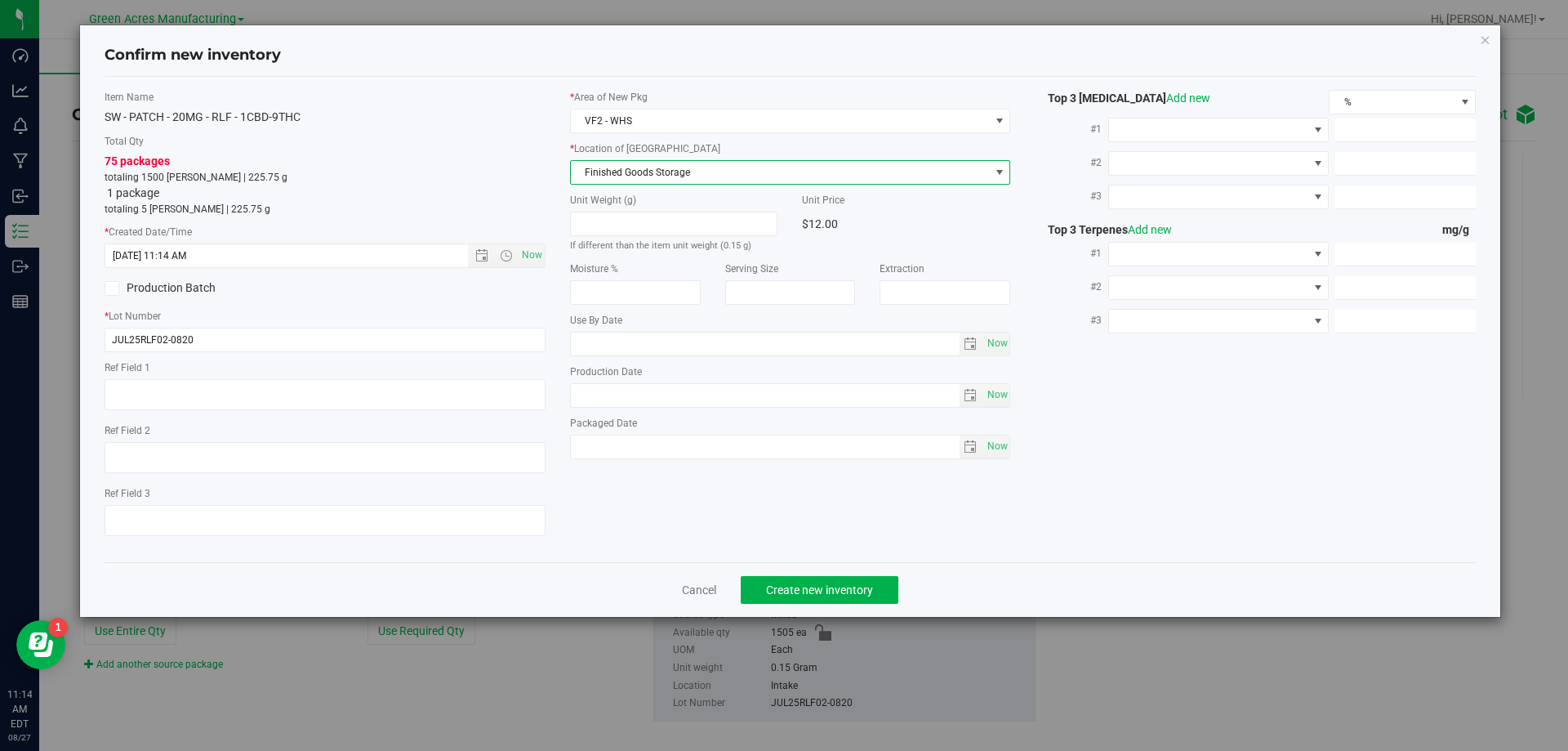
click at [636, 180] on span "Finished Goods Storage" at bounding box center [780, 172] width 419 height 22
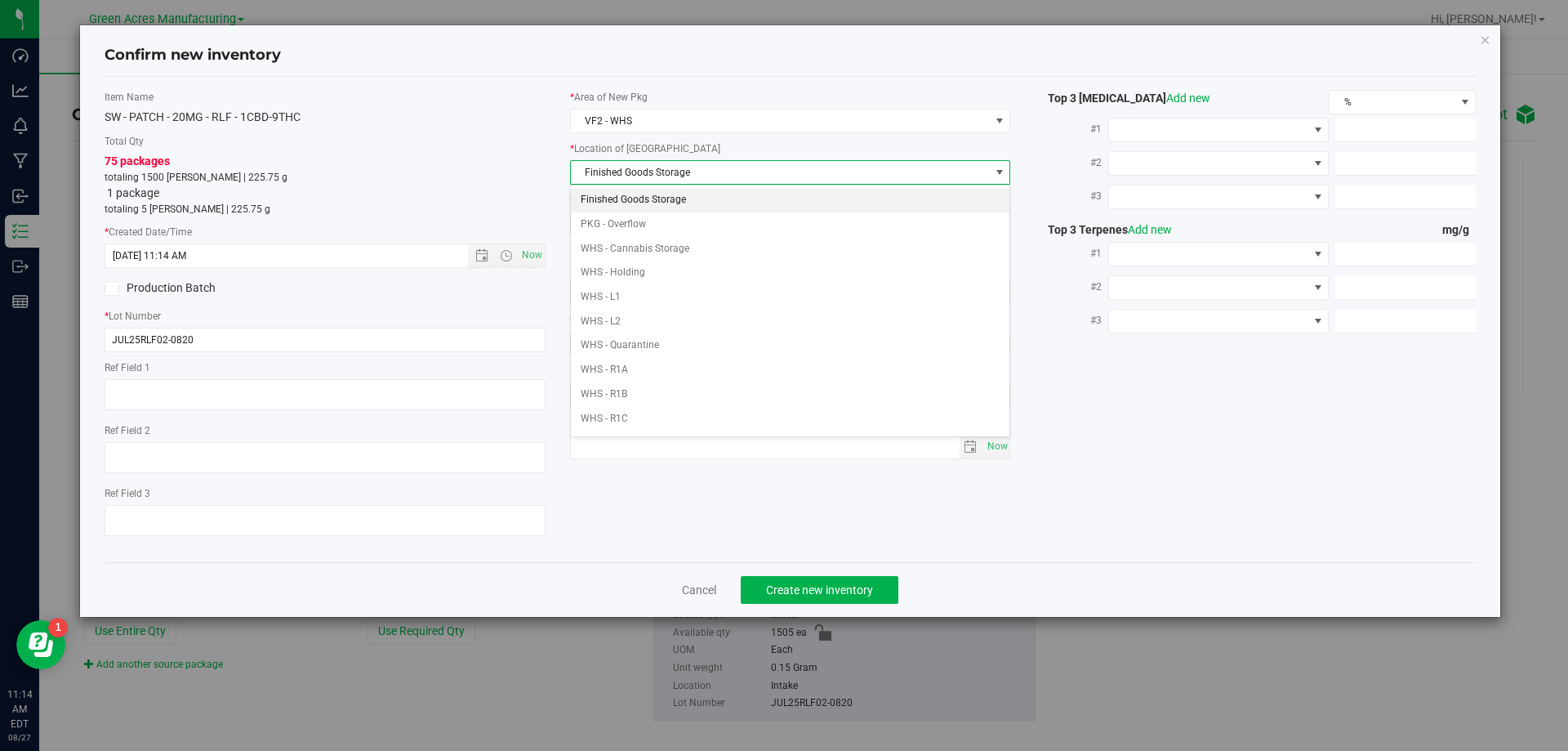
click at [633, 201] on li "Finished Goods Storage" at bounding box center [791, 199] width 439 height 24
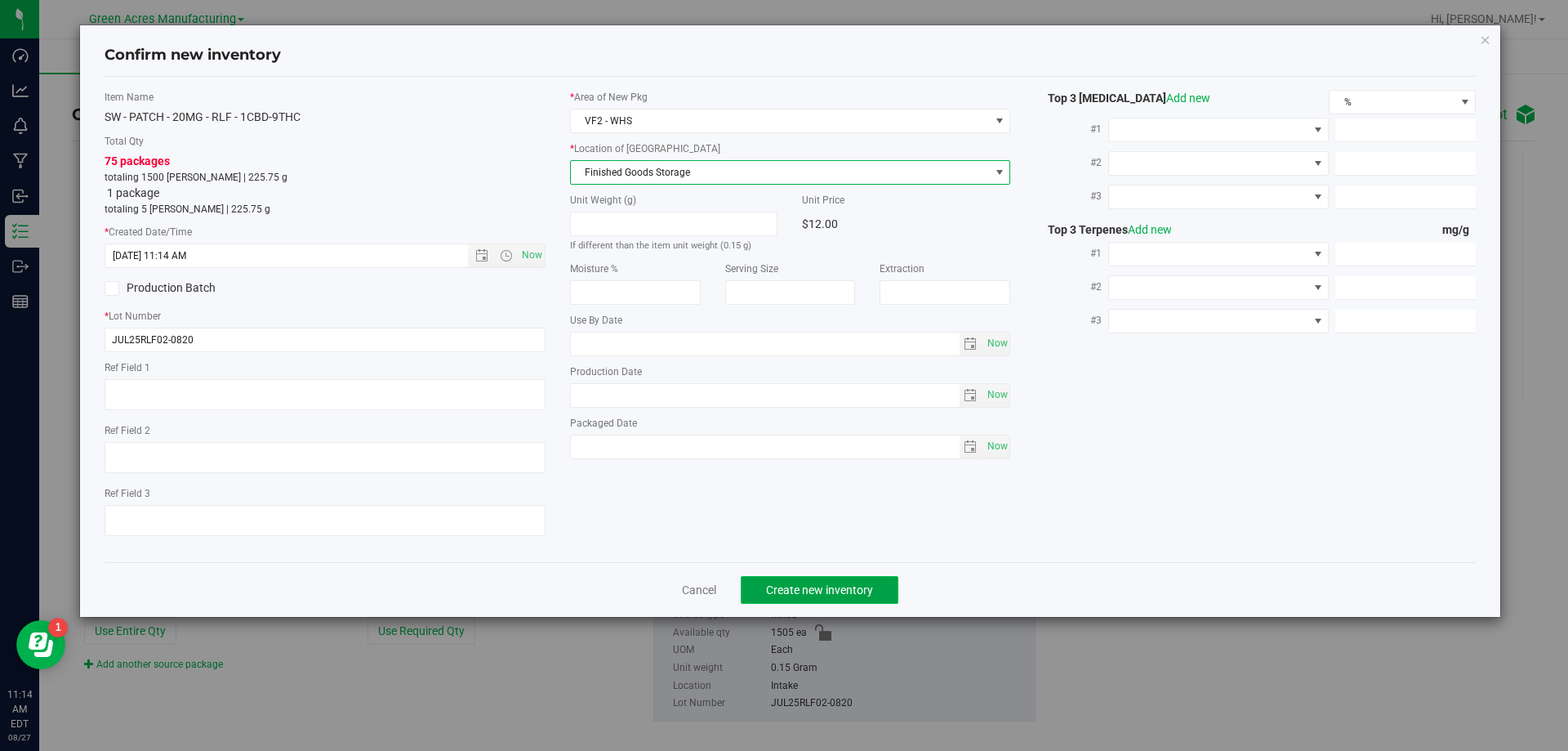
click at [791, 580] on button "Create new inventory" at bounding box center [818, 590] width 157 height 27
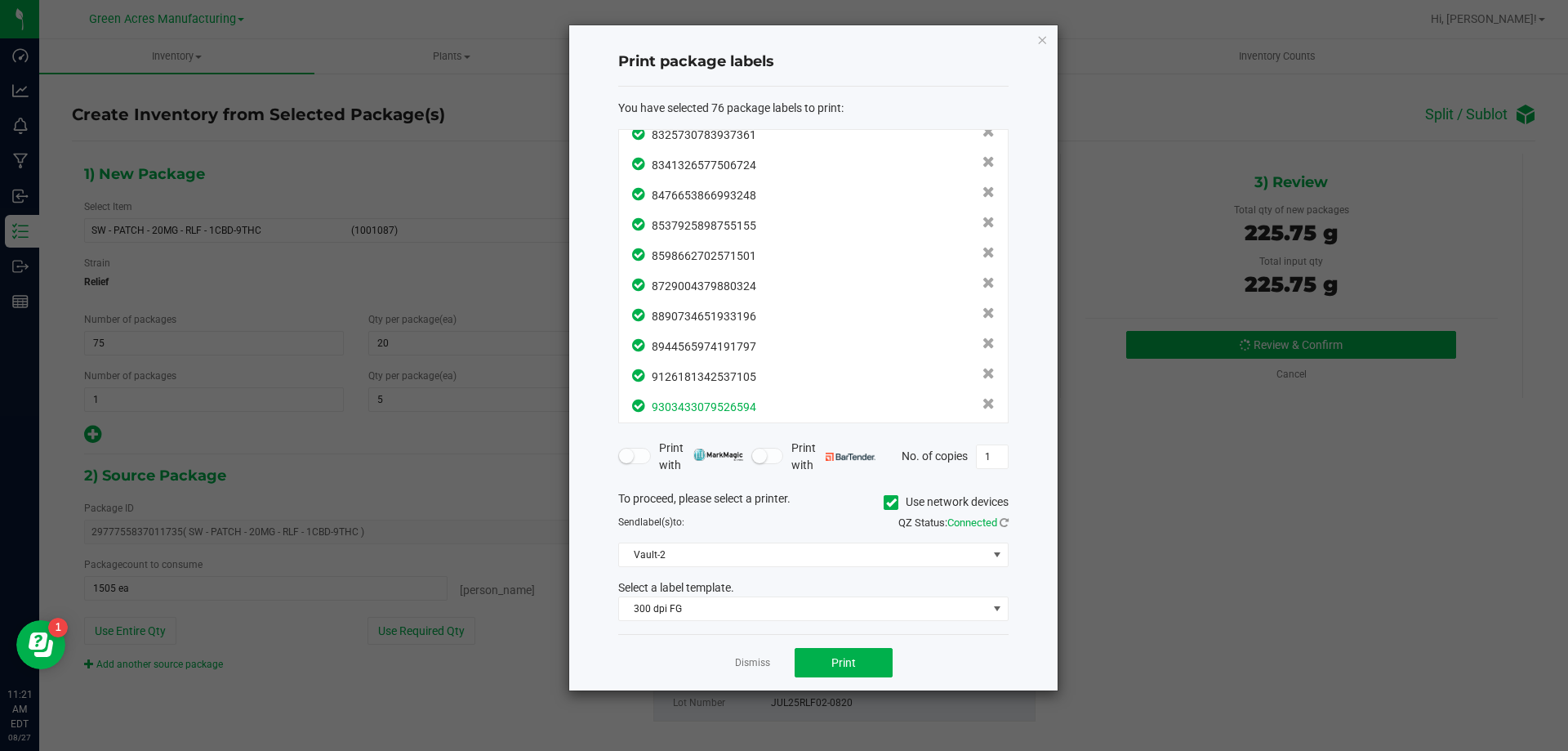
scroll to position [2018, 0]
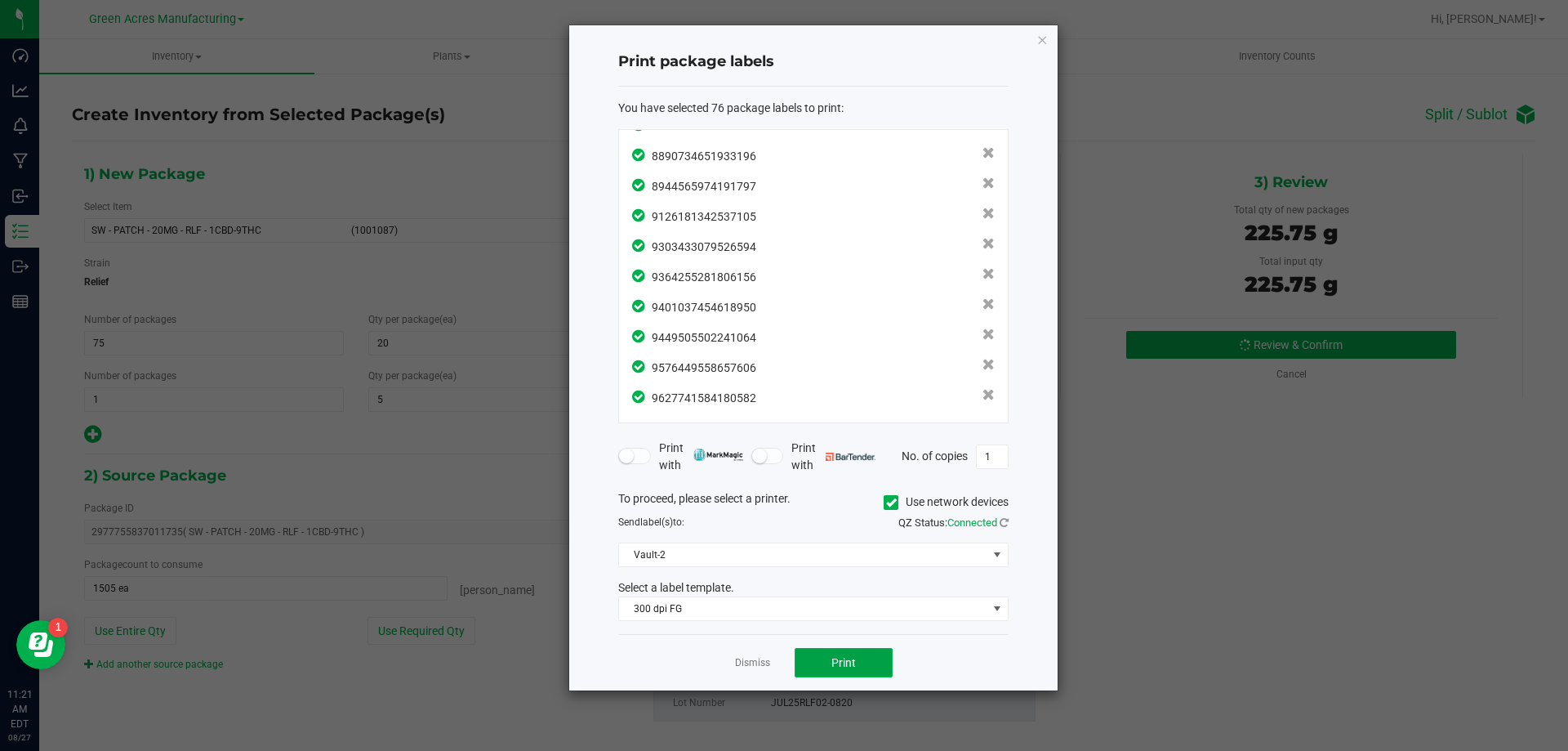
click at [857, 666] on button "Print" at bounding box center [844, 662] width 98 height 29
click at [756, 658] on link "Dismiss" at bounding box center [753, 663] width 35 height 14
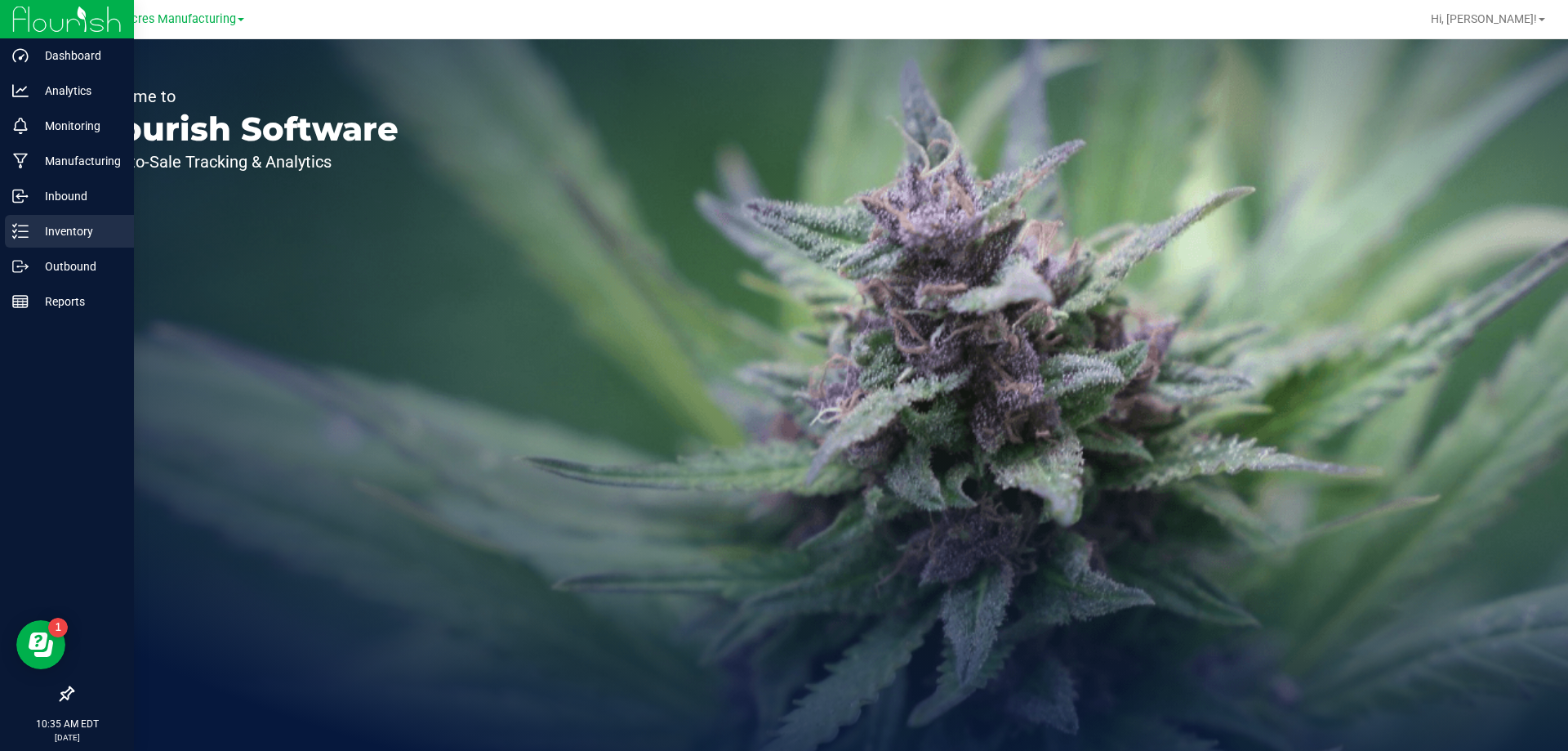
click at [40, 226] on p "Inventory" at bounding box center [77, 231] width 98 height 20
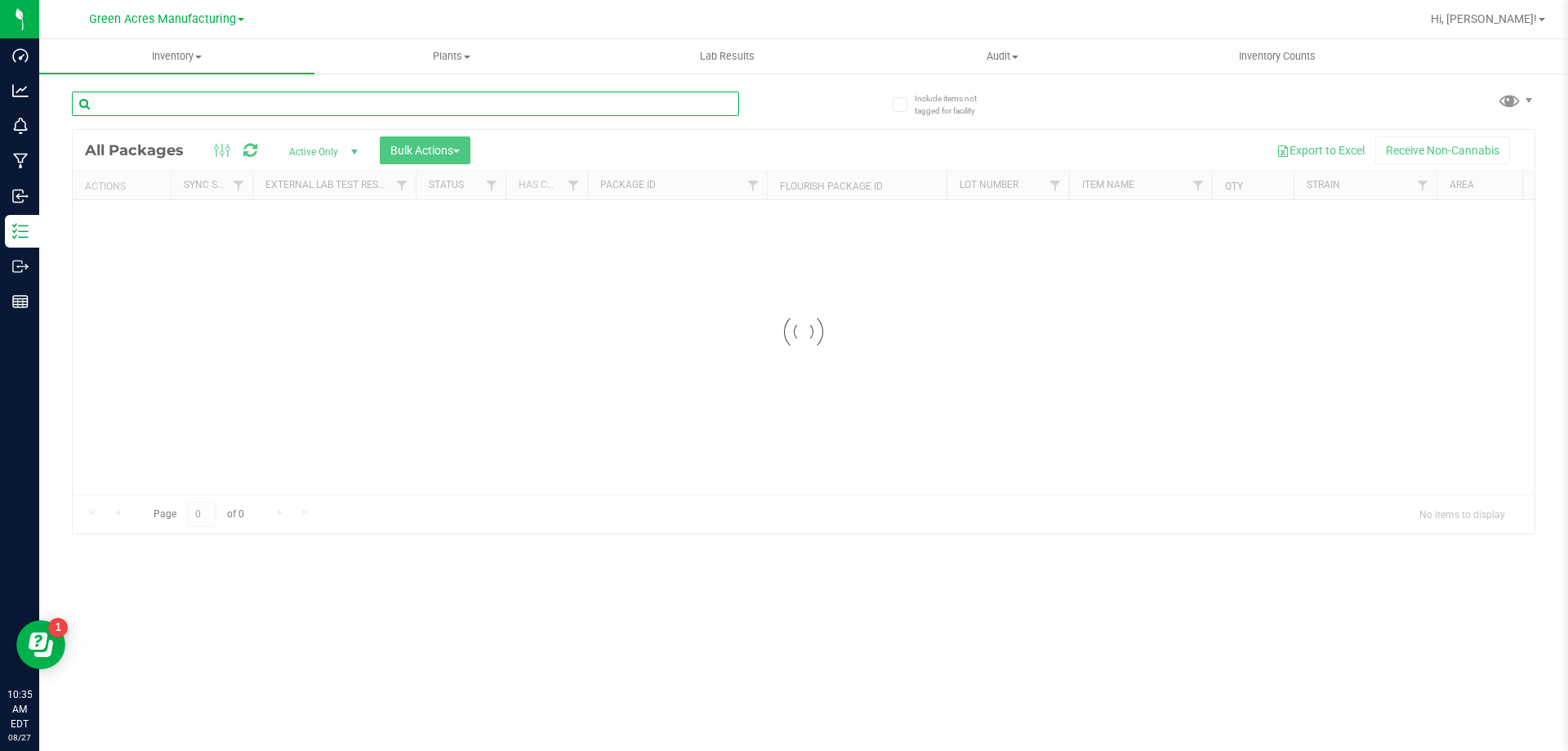
click at [211, 106] on input "text" at bounding box center [405, 104] width 667 height 24
paste input "LRV-AUG25SGZ01-0821"
type input "LRV-AUG25SGZ01-0821"
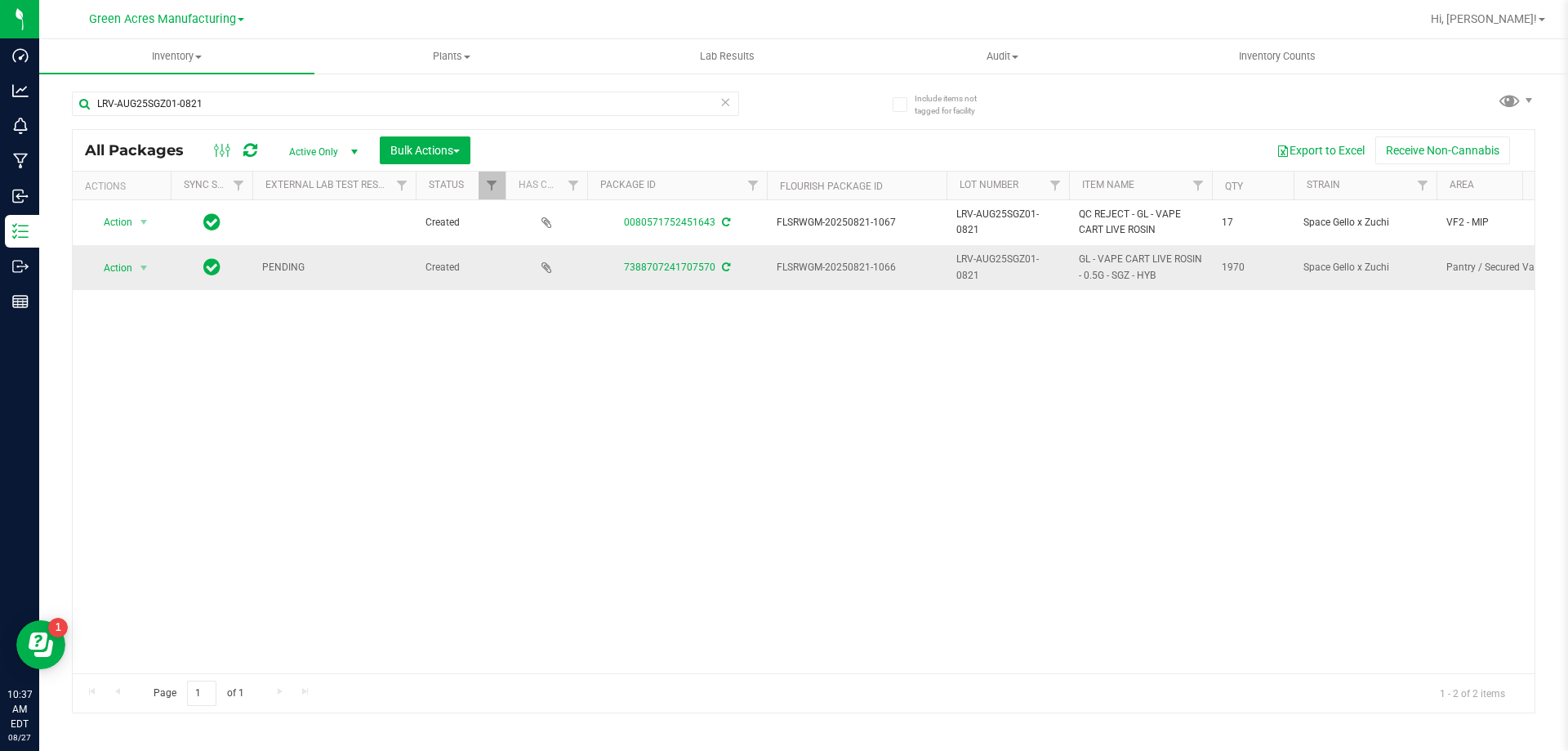
click at [726, 268] on icon at bounding box center [725, 267] width 8 height 10
click at [134, 272] on span "select" at bounding box center [144, 268] width 21 height 22
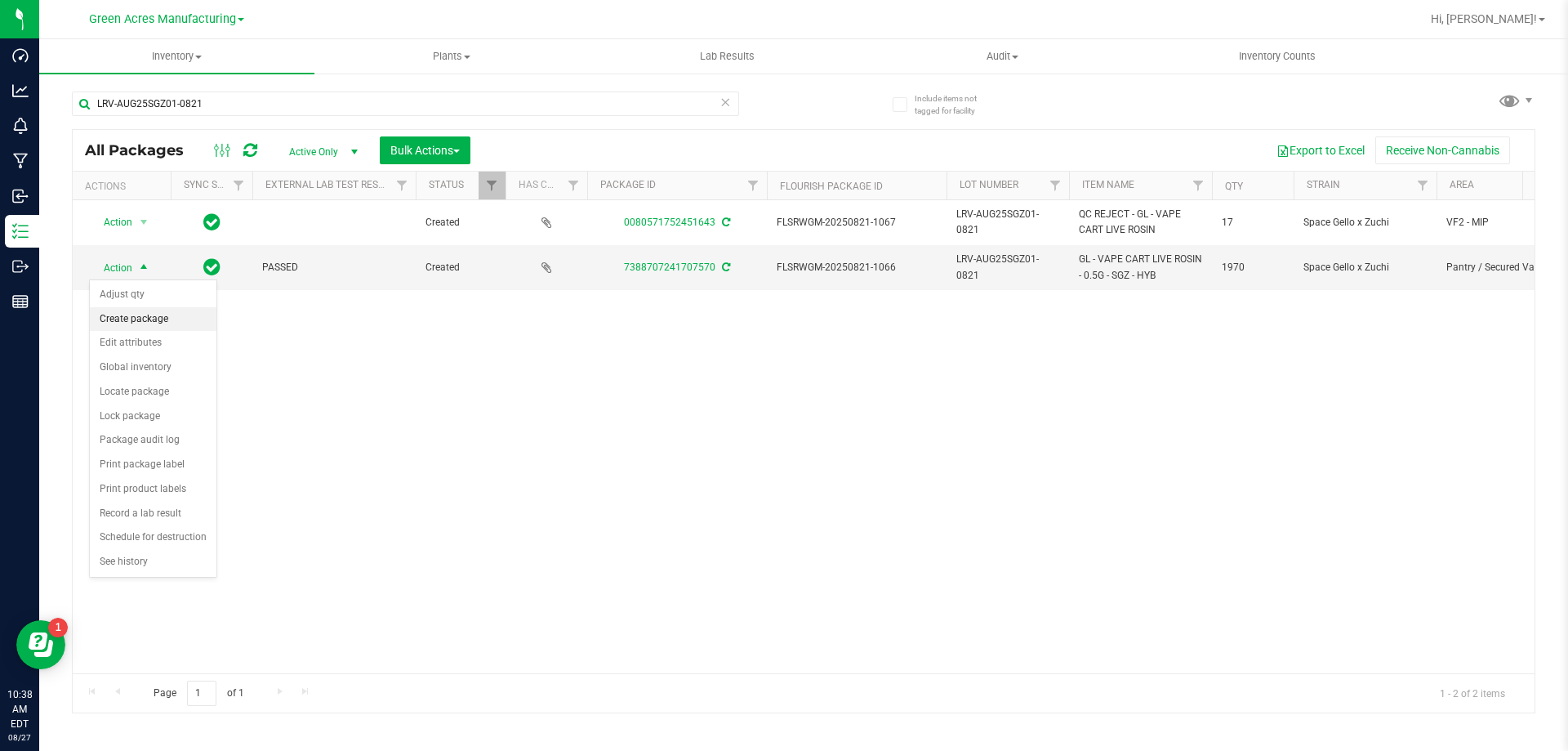
click at [141, 313] on li "Create package" at bounding box center [153, 318] width 127 height 24
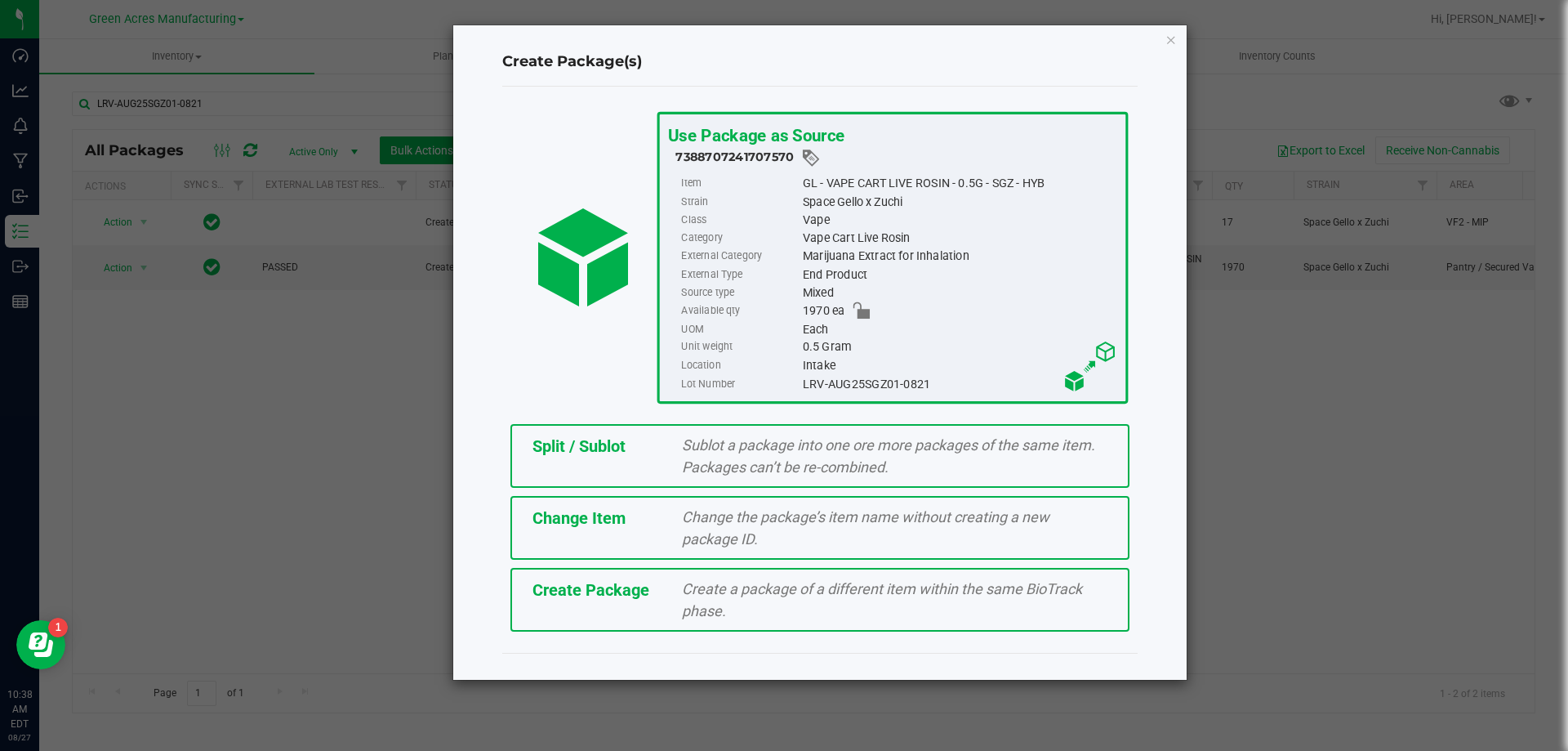
click at [585, 612] on div "Create Package Create a package of a different item within the same BioTrack ph…" at bounding box center [820, 599] width 619 height 63
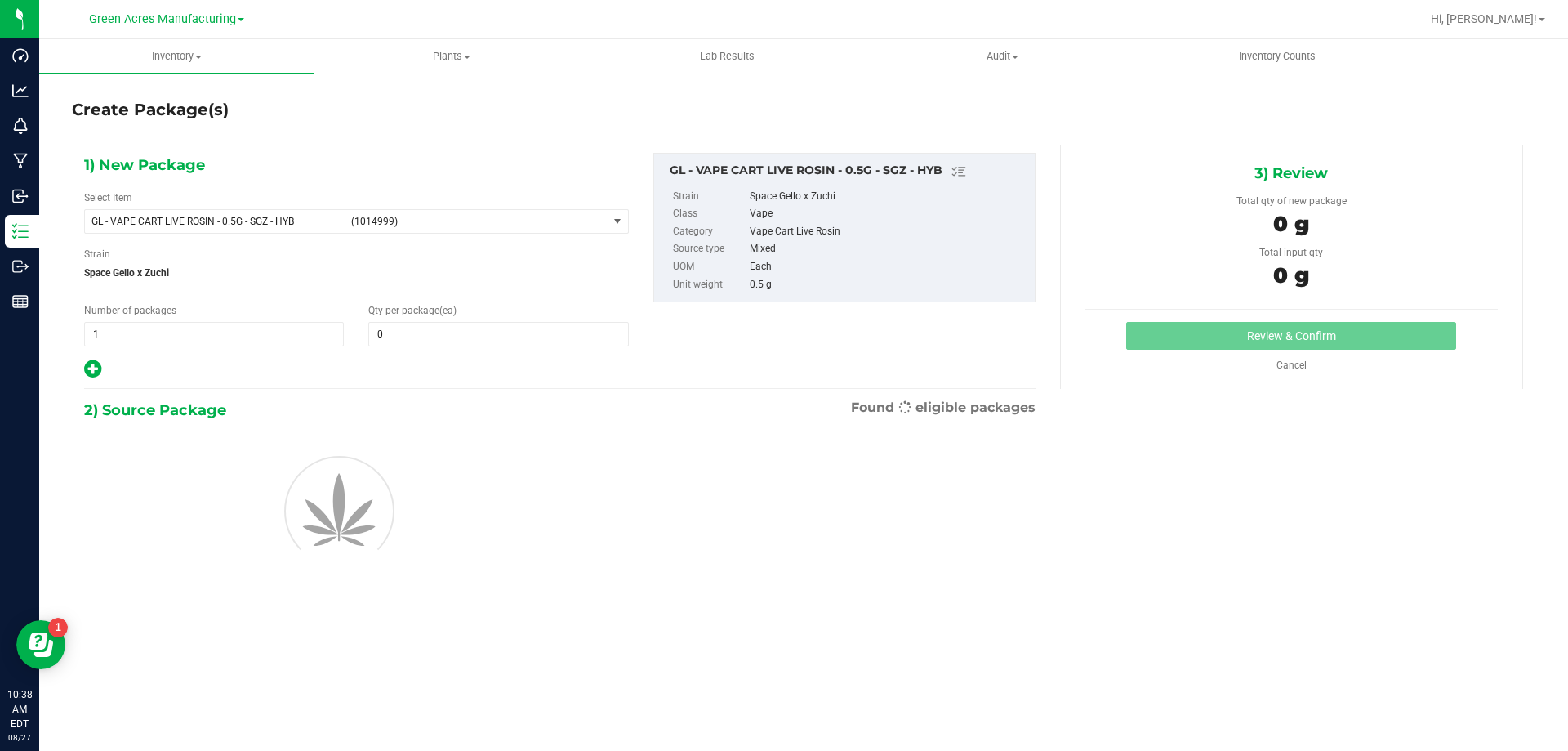
type input "0"
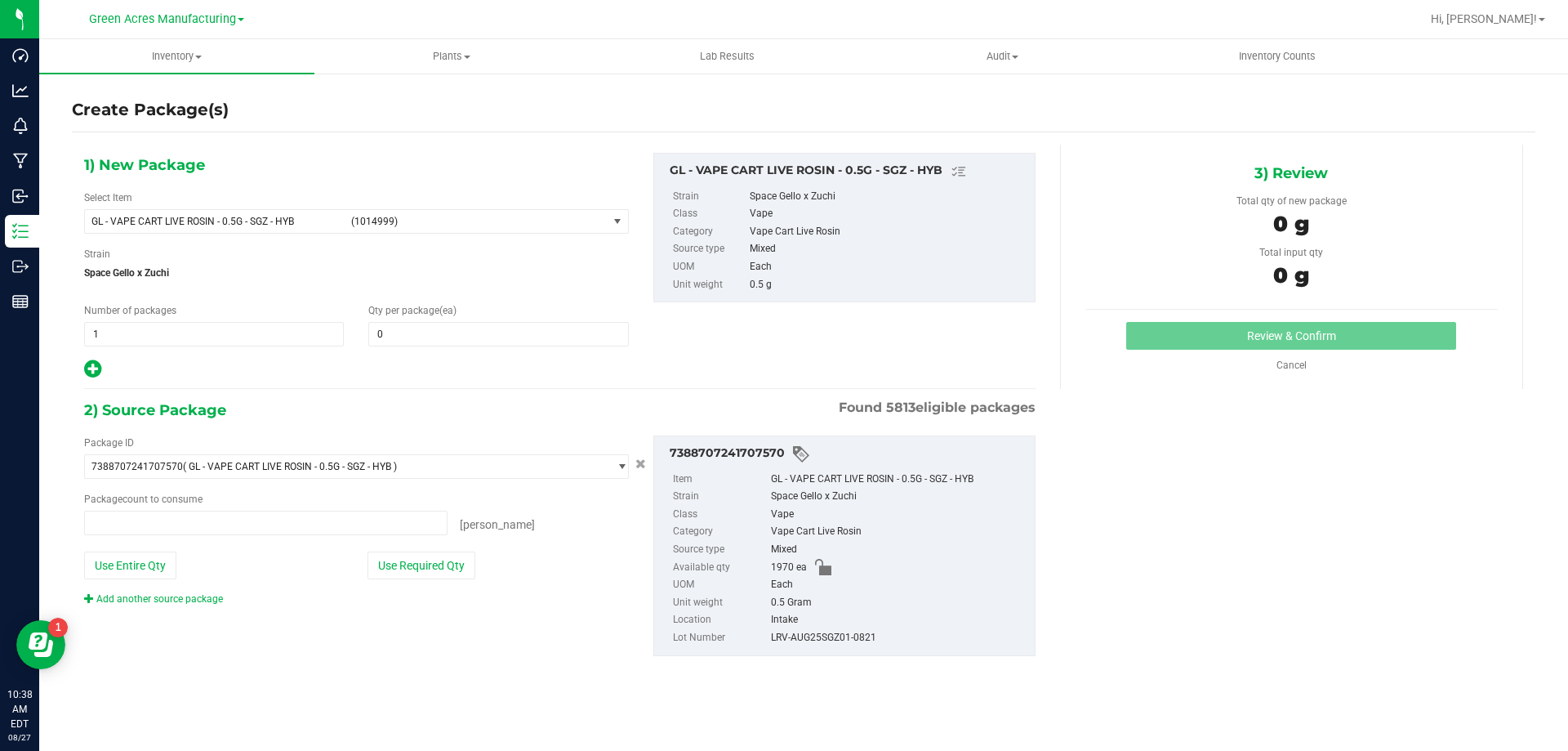
type input "0 ea"
click at [268, 231] on span "GL - VAPE CART LIVE ROSIN - 0.5G - SGZ - HYB (1014999)" at bounding box center [346, 221] width 522 height 22
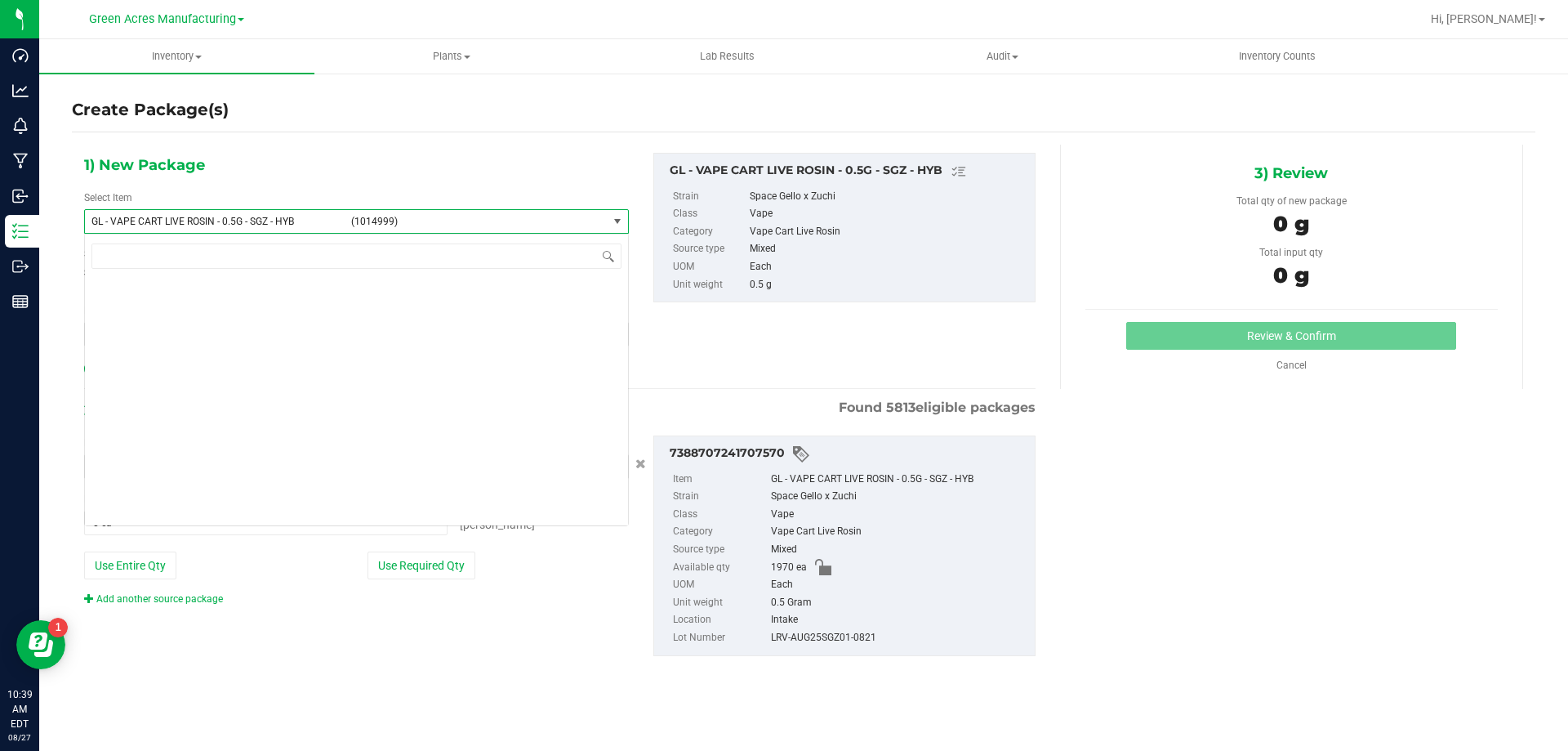
scroll to position [119158, 0]
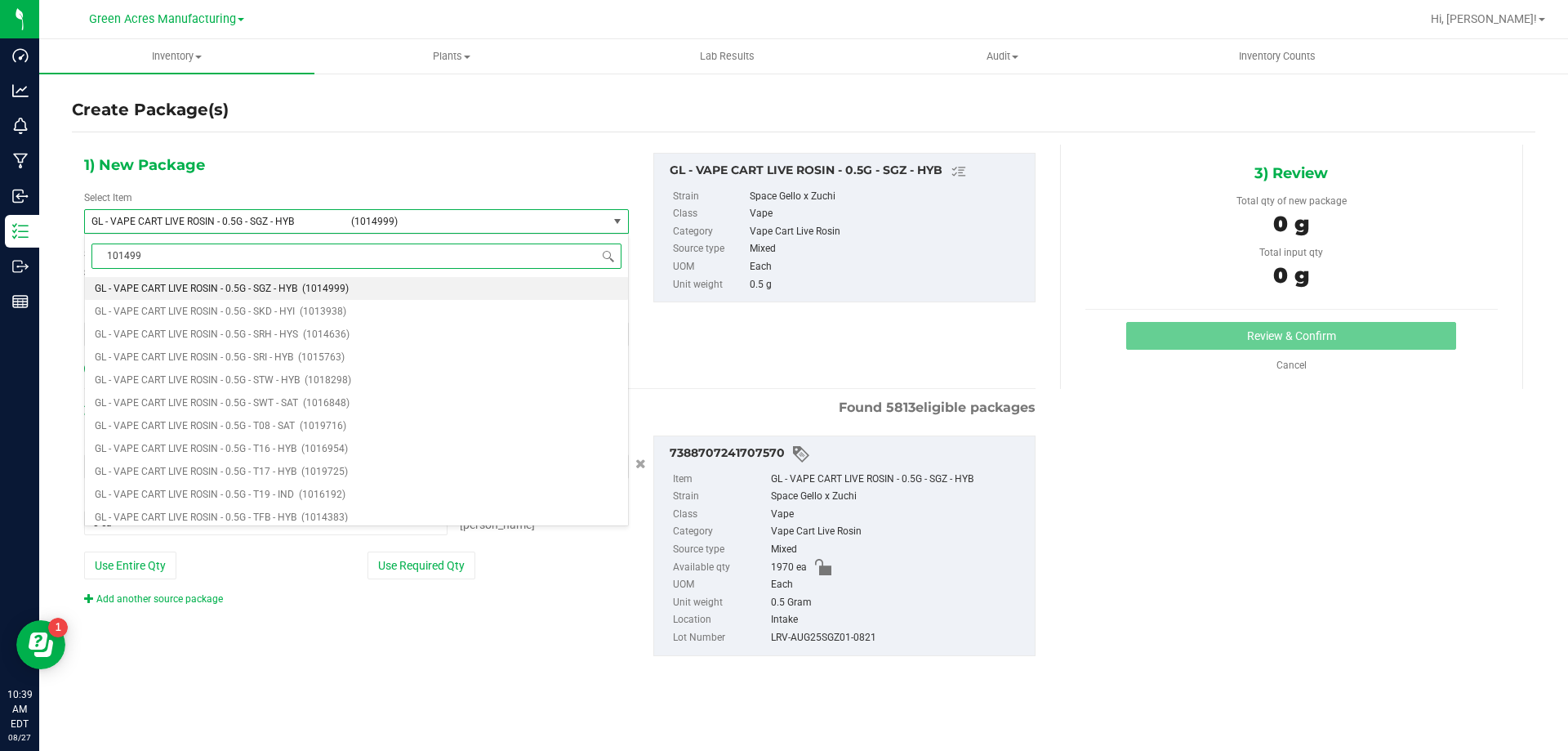
type input "1014999"
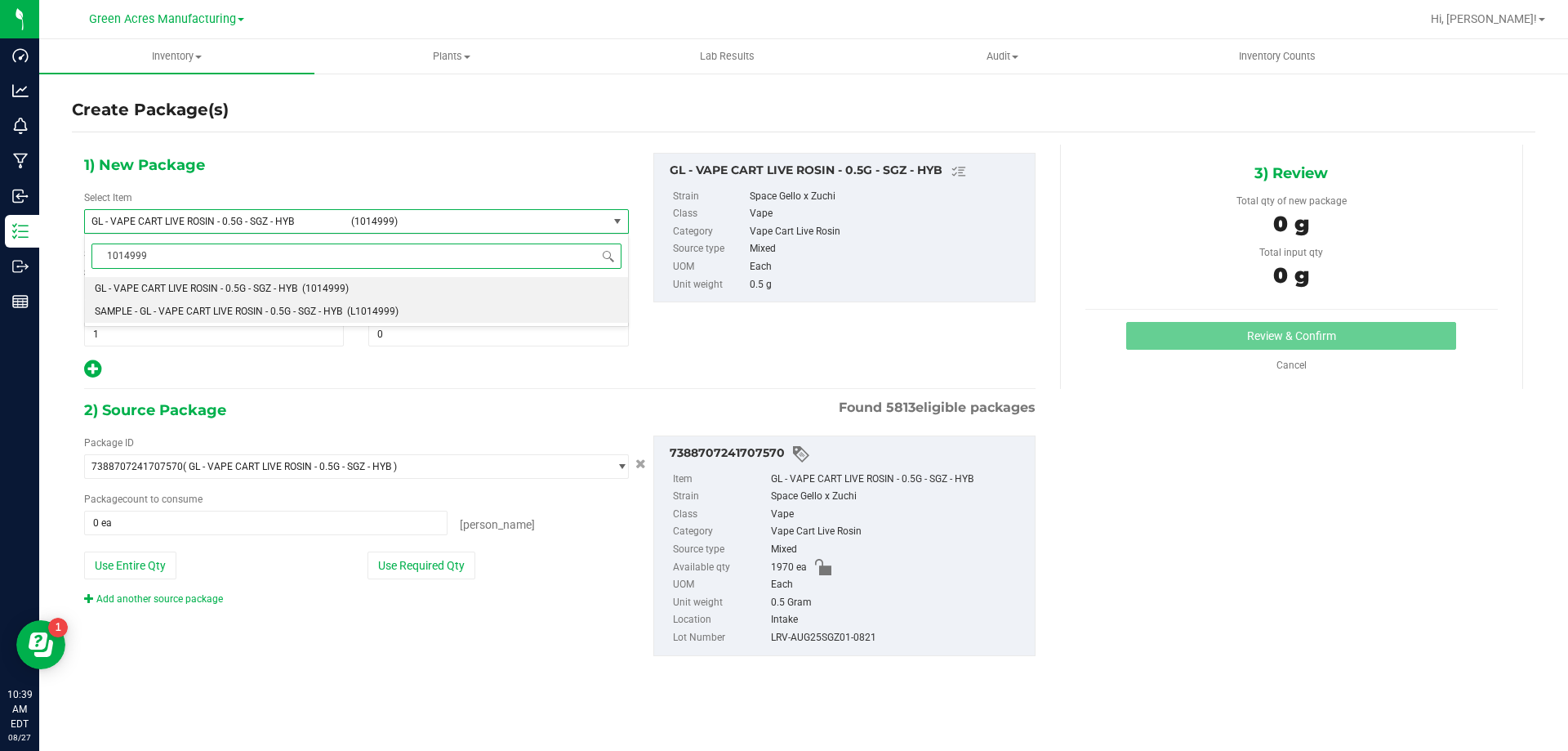
click at [242, 312] on span "SAMPLE - GL - VAPE CART LIVE ROSIN - 0.5G - SGZ - HYB" at bounding box center [218, 312] width 247 height 12
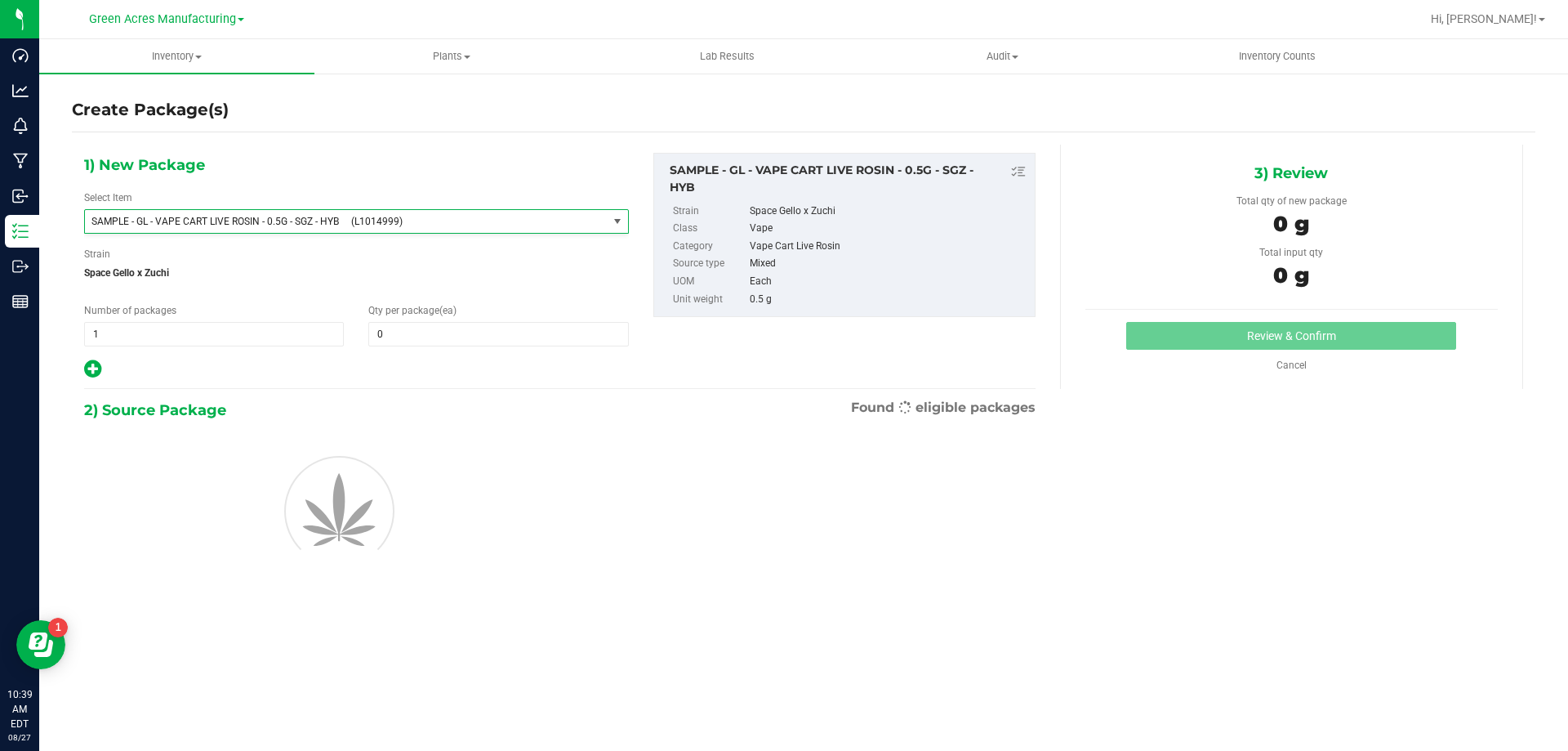
type input "0"
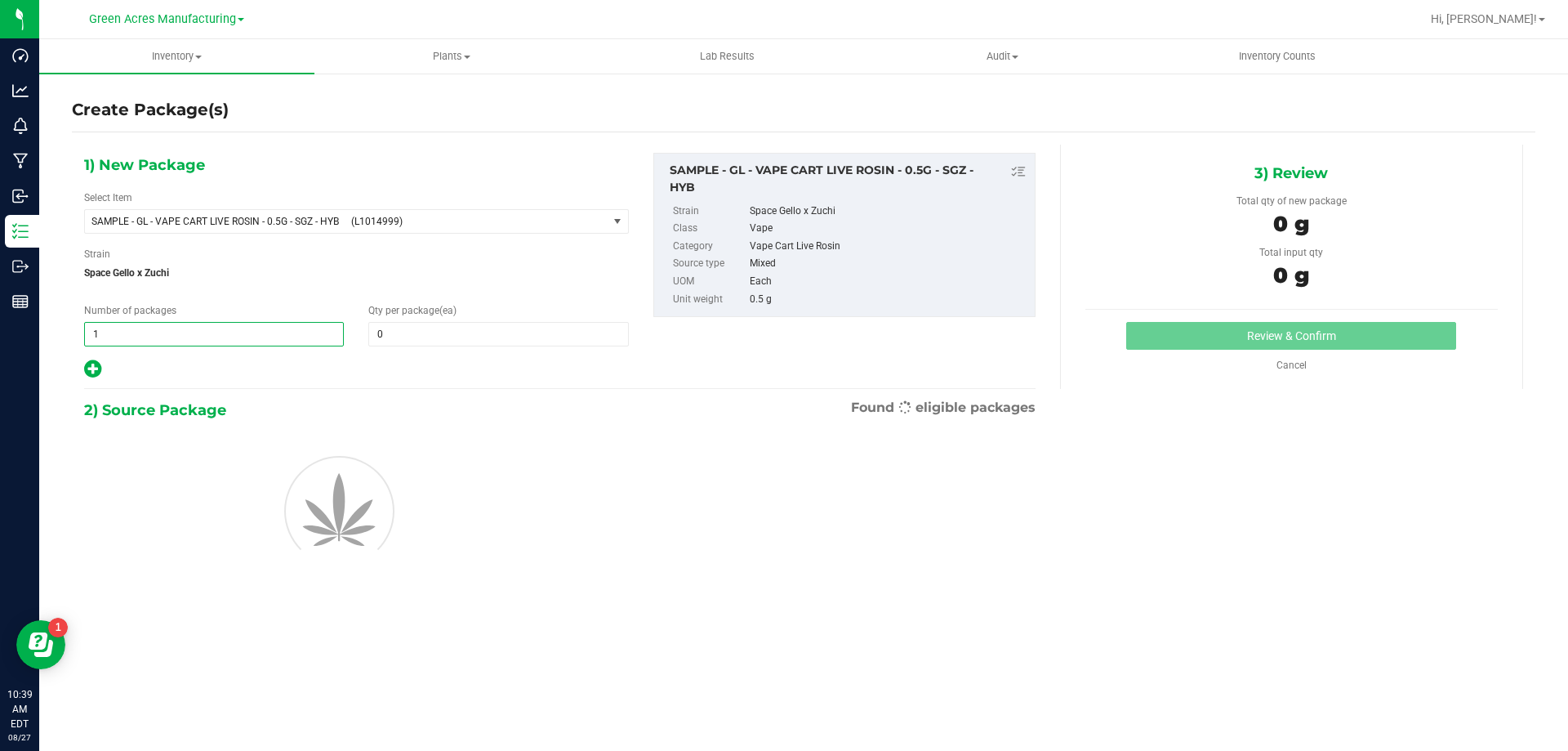
click at [133, 342] on span "1 1" at bounding box center [214, 333] width 260 height 24
type input "2"
type input "1"
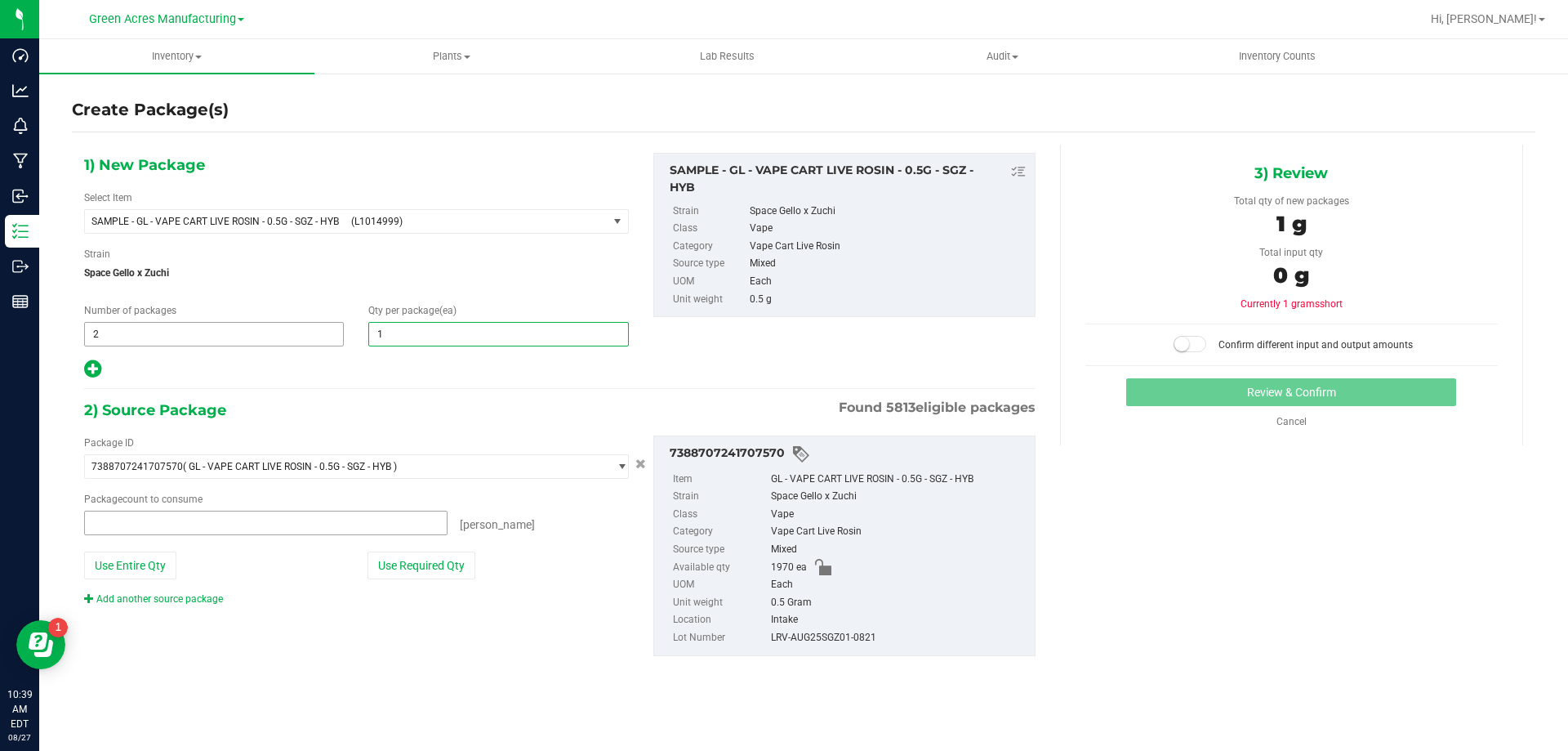
type input "0 ea"
type input "1"
click at [384, 556] on button "Use Required Qty" at bounding box center [421, 564] width 107 height 27
type input "2 ea"
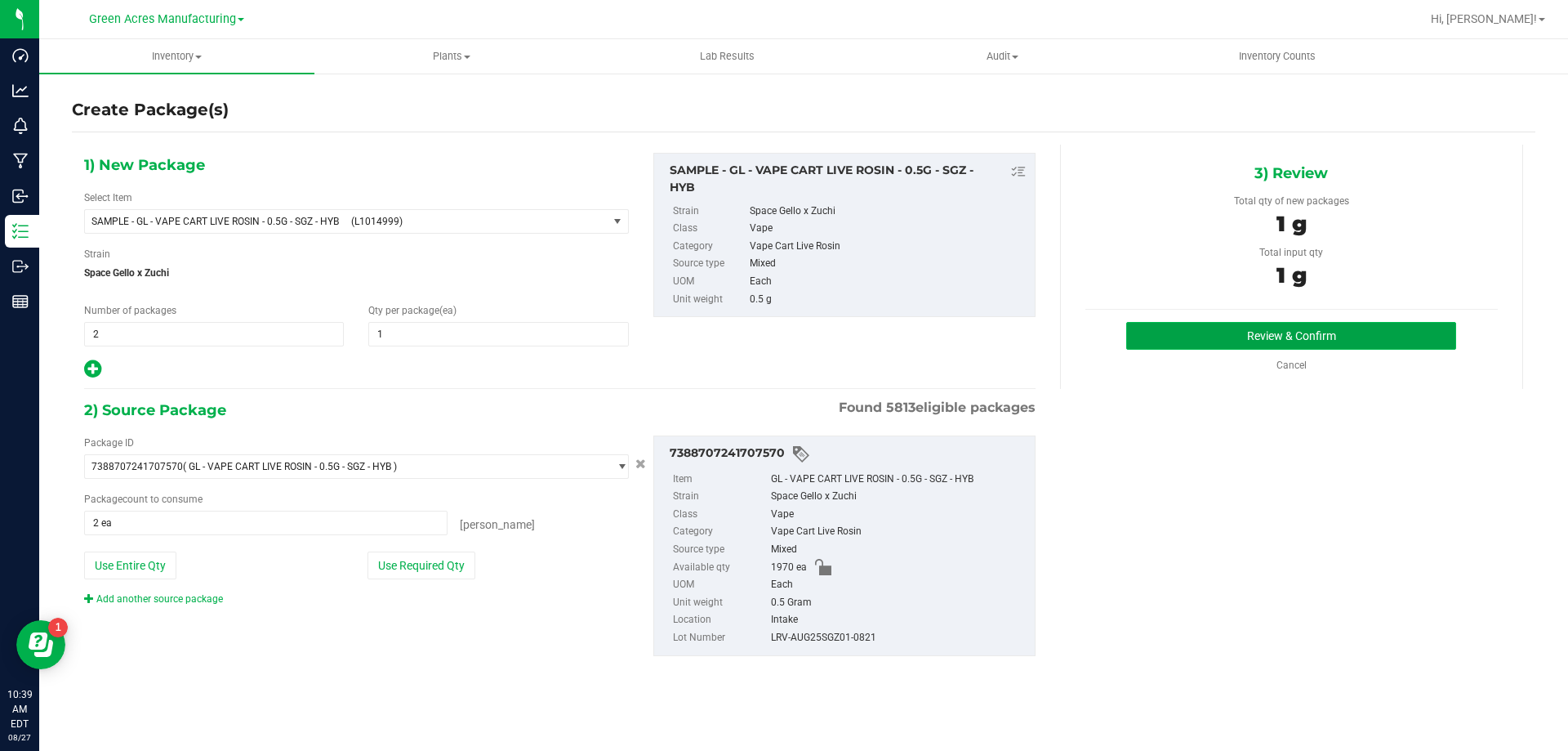
click at [1153, 341] on button "Review & Confirm" at bounding box center [1291, 335] width 330 height 27
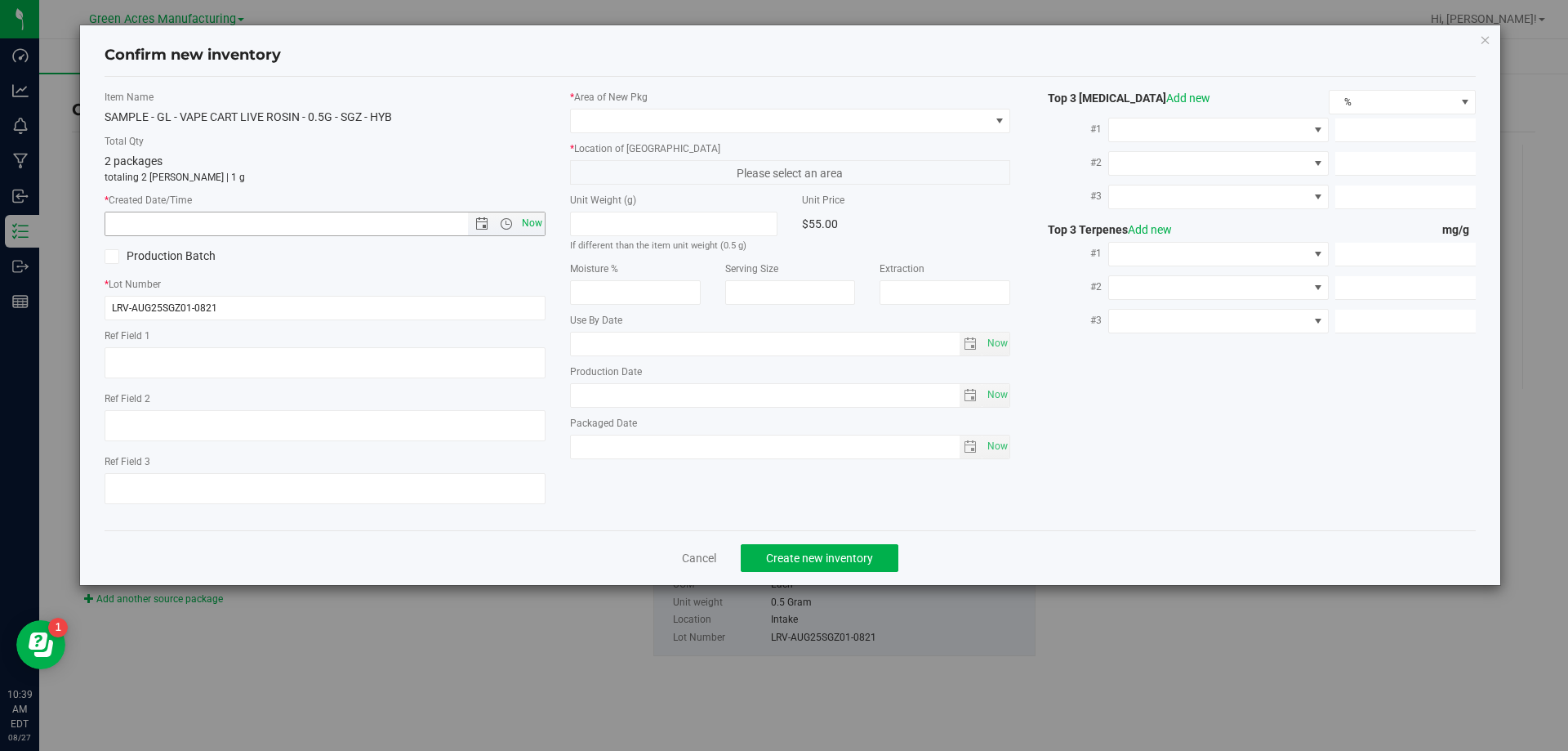
click at [534, 220] on span "Now" at bounding box center [531, 224] width 27 height 23
type input "[DATE] 10:39 AM"
click at [635, 117] on span at bounding box center [780, 120] width 419 height 22
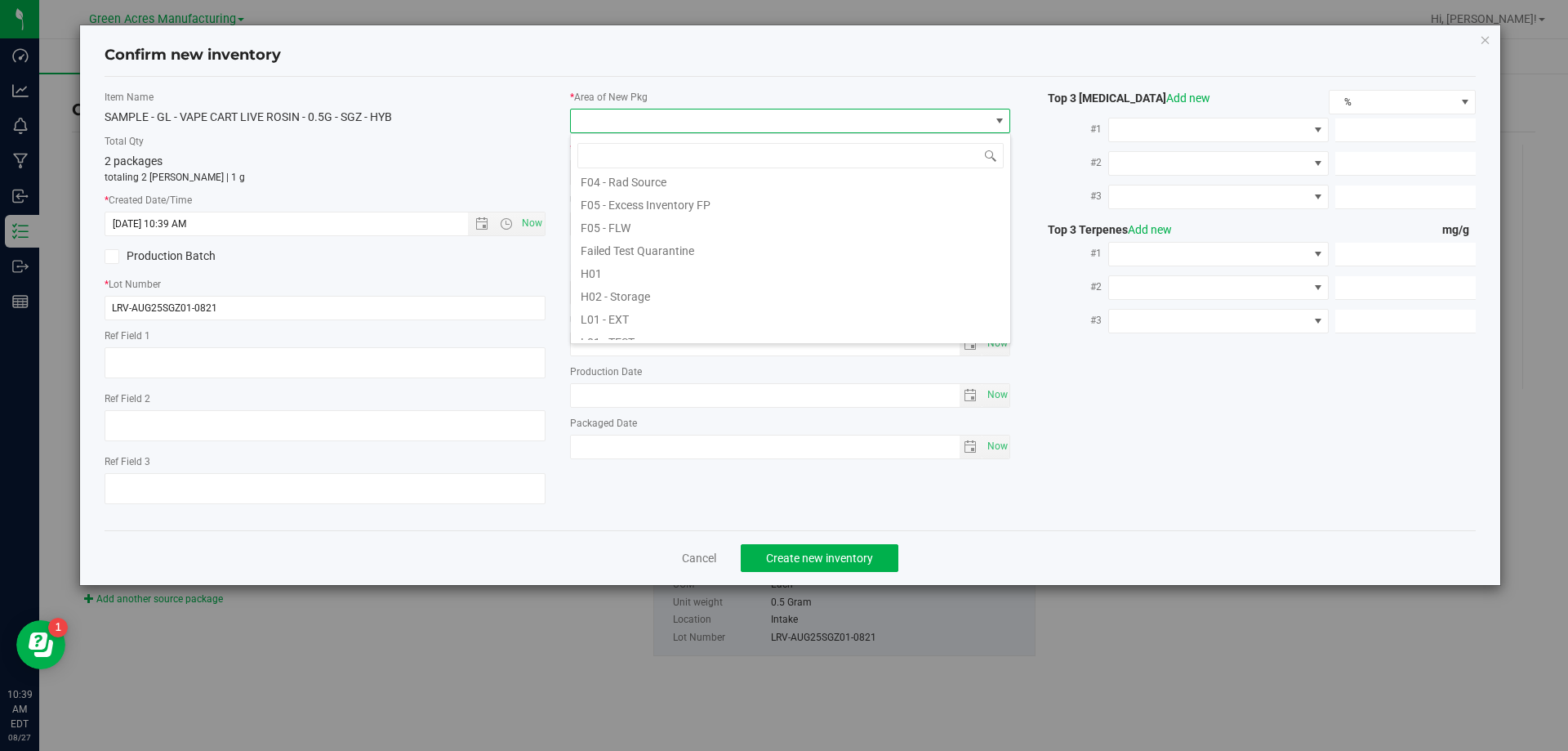
scroll to position [408, 0]
click at [670, 252] on li "Pantry / Secured Vault" at bounding box center [791, 259] width 439 height 22
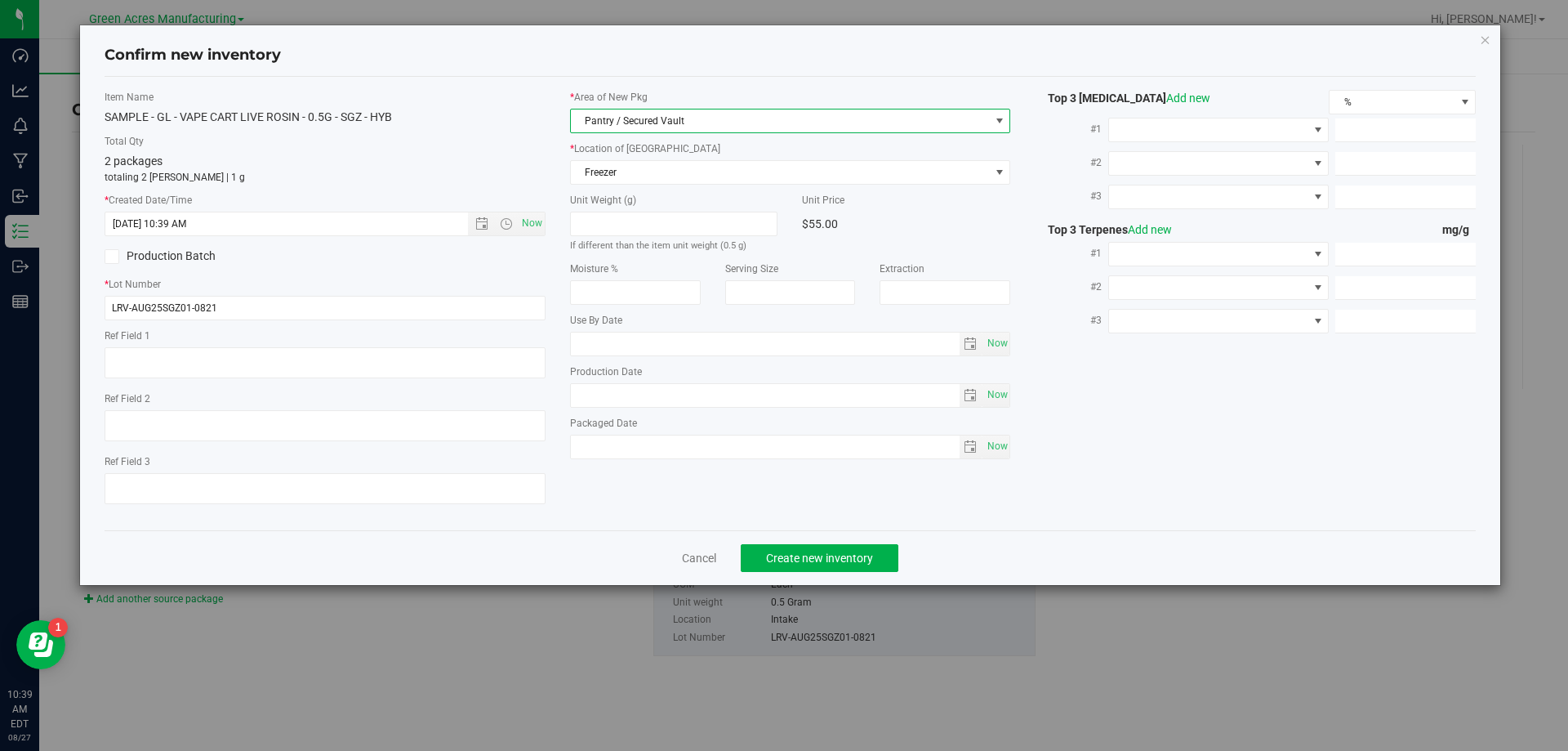
click at [679, 185] on div "* Area of [GEOGRAPHIC_DATA] Pantry / Secured Vault * Location of [GEOGRAPHIC_DA…" at bounding box center [790, 278] width 466 height 377
click at [676, 168] on span "Freezer" at bounding box center [780, 172] width 419 height 22
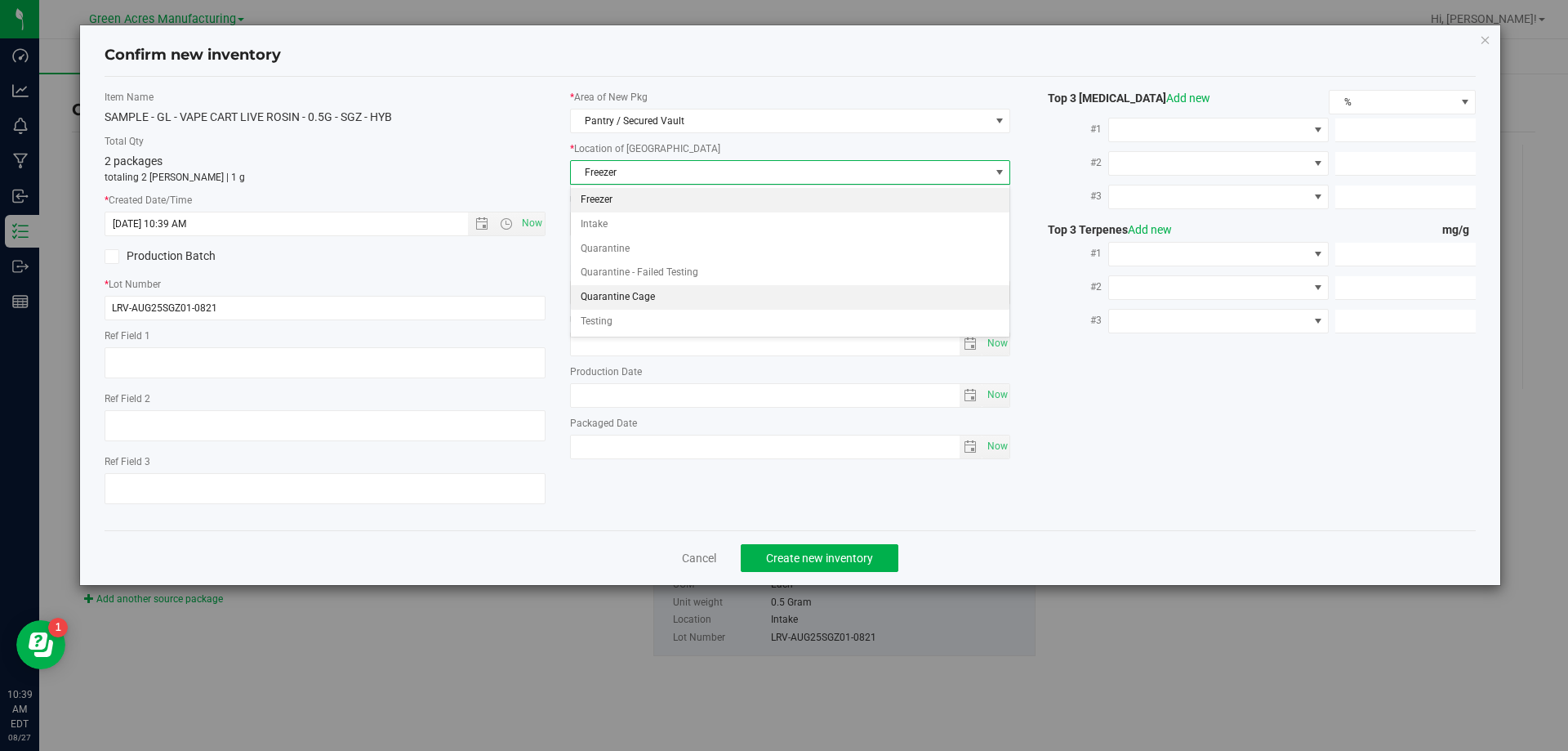
click at [664, 293] on li "Quarantine Cage" at bounding box center [791, 297] width 439 height 24
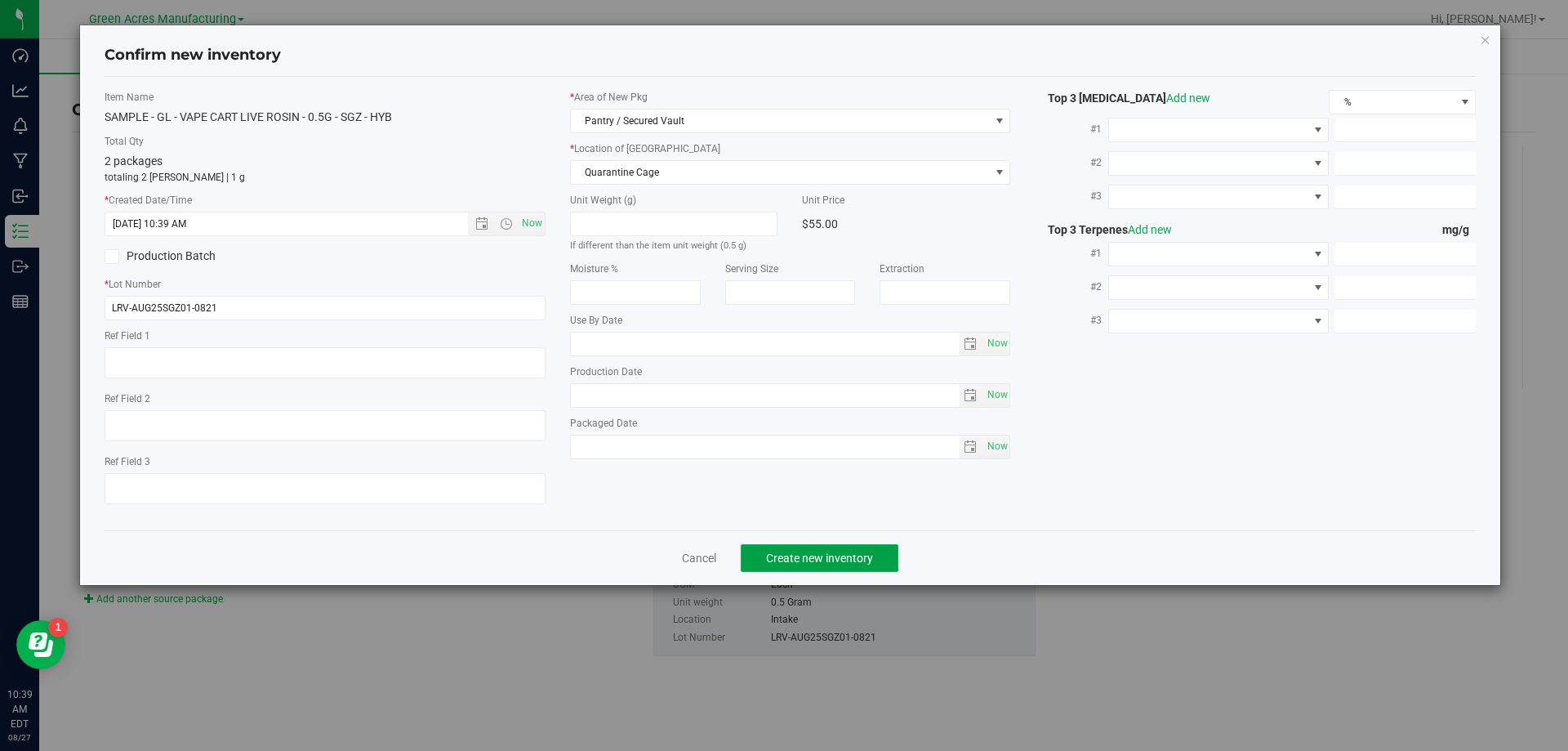
click at [778, 557] on span "Create new inventory" at bounding box center [819, 557] width 107 height 13
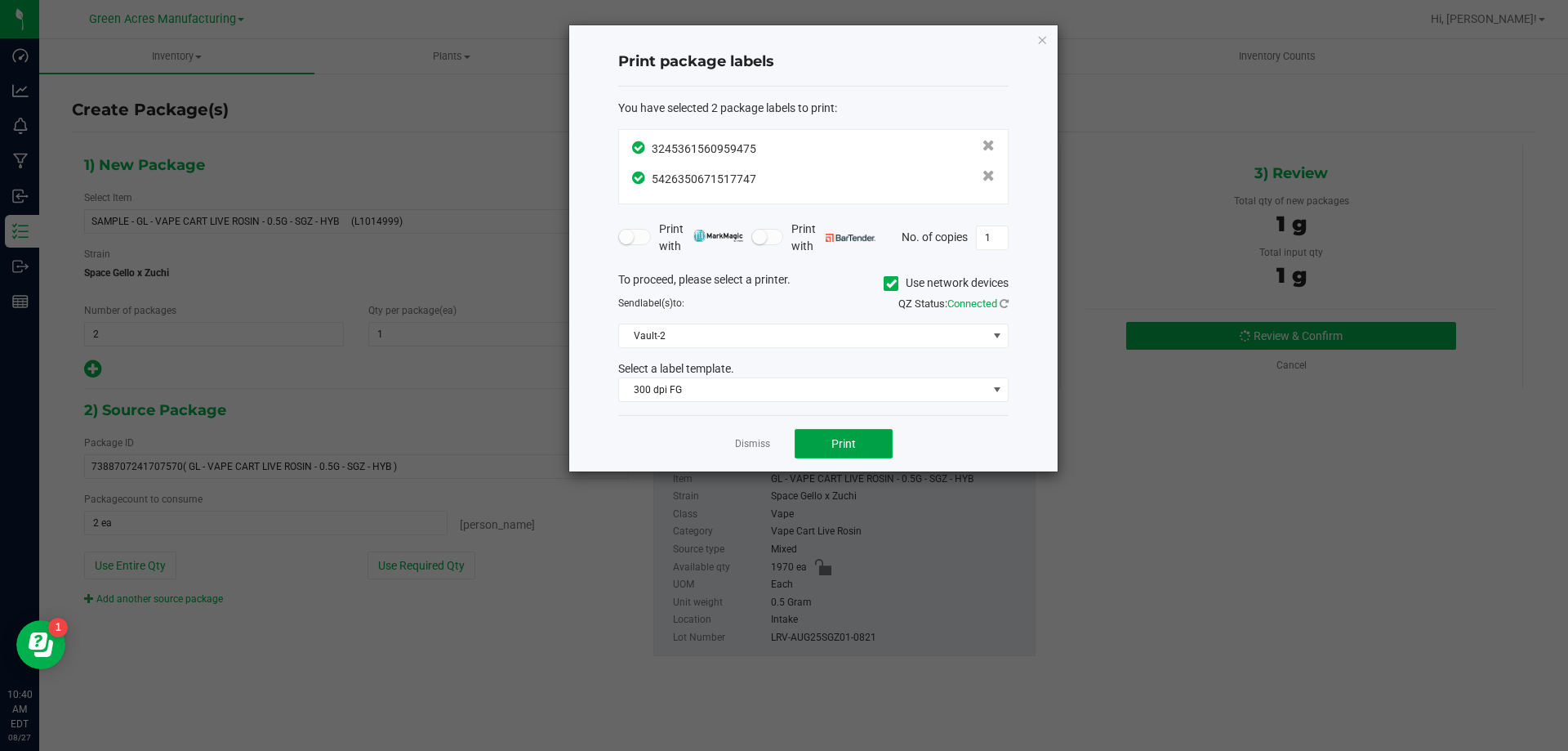
click at [830, 440] on button "Print" at bounding box center [844, 443] width 98 height 29
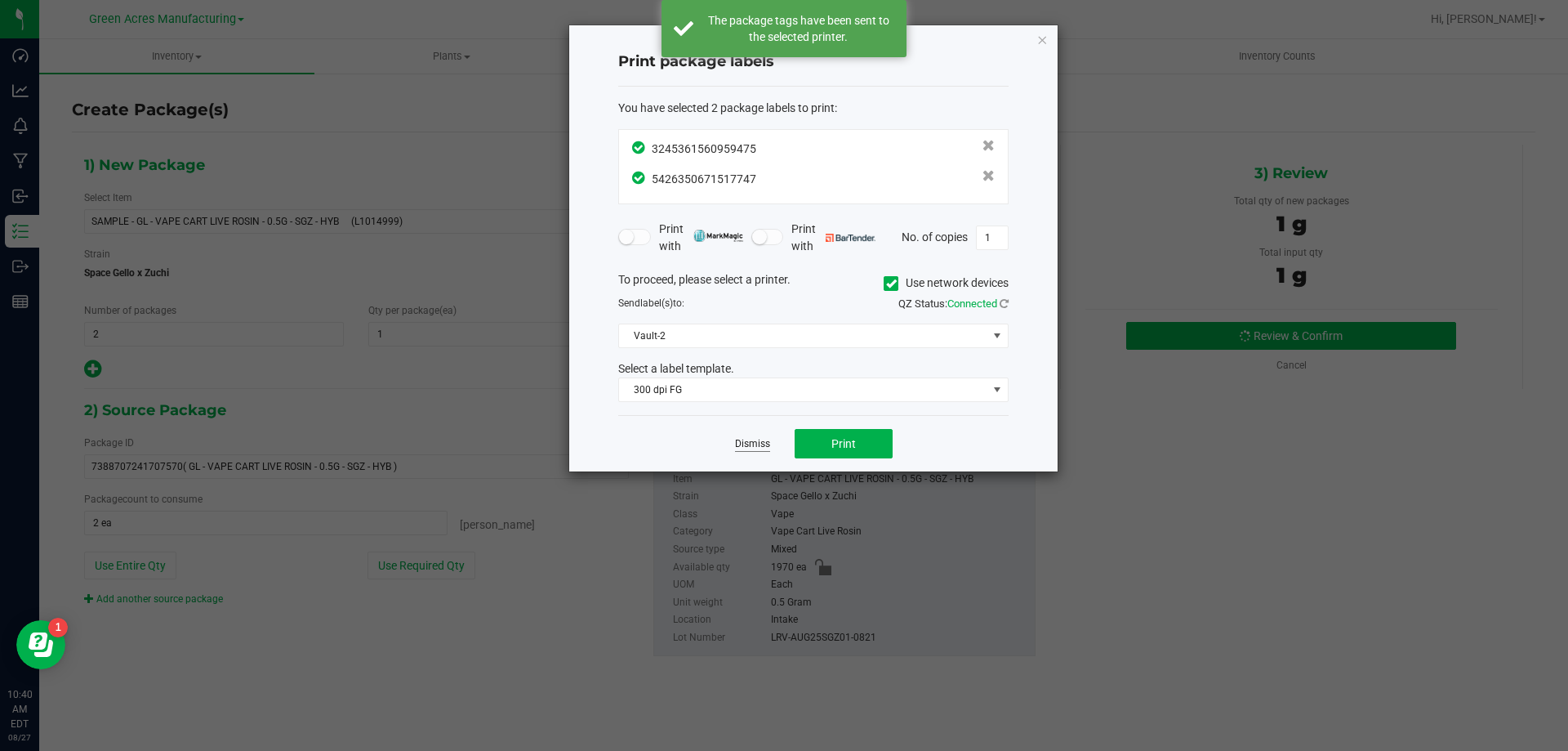
click at [740, 442] on link "Dismiss" at bounding box center [753, 443] width 35 height 14
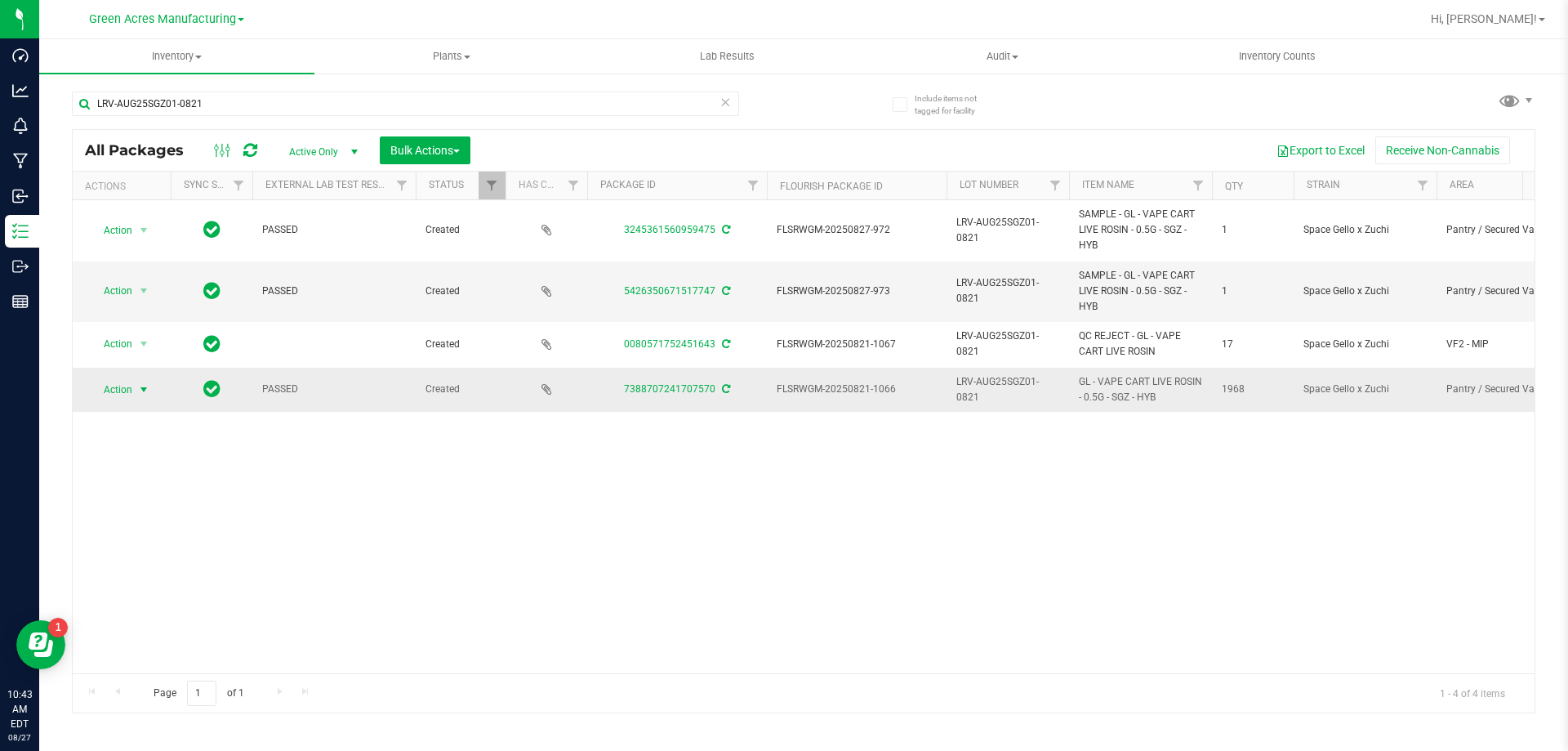
click at [126, 386] on span "Action" at bounding box center [110, 389] width 44 height 22
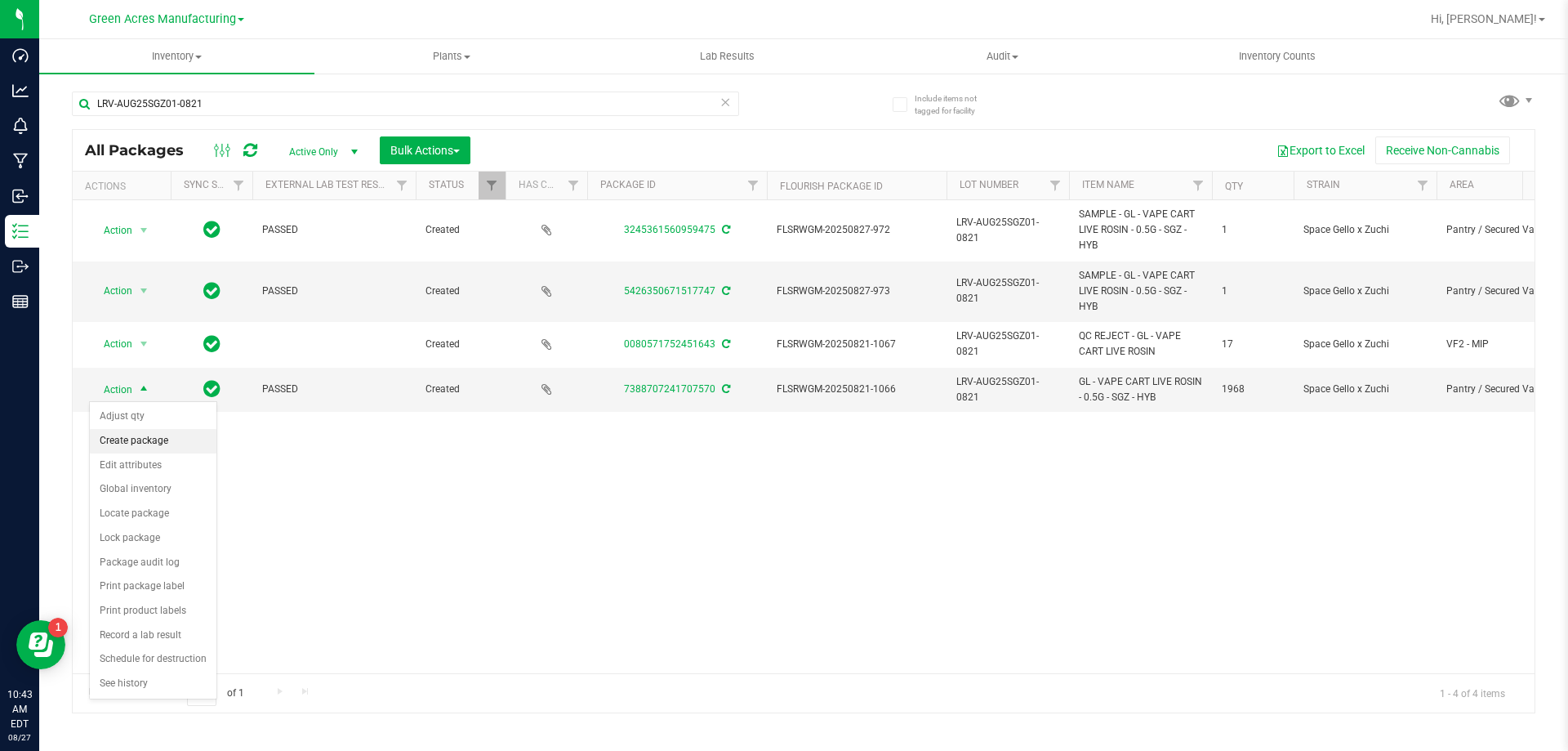
click at [156, 437] on li "Create package" at bounding box center [153, 440] width 127 height 24
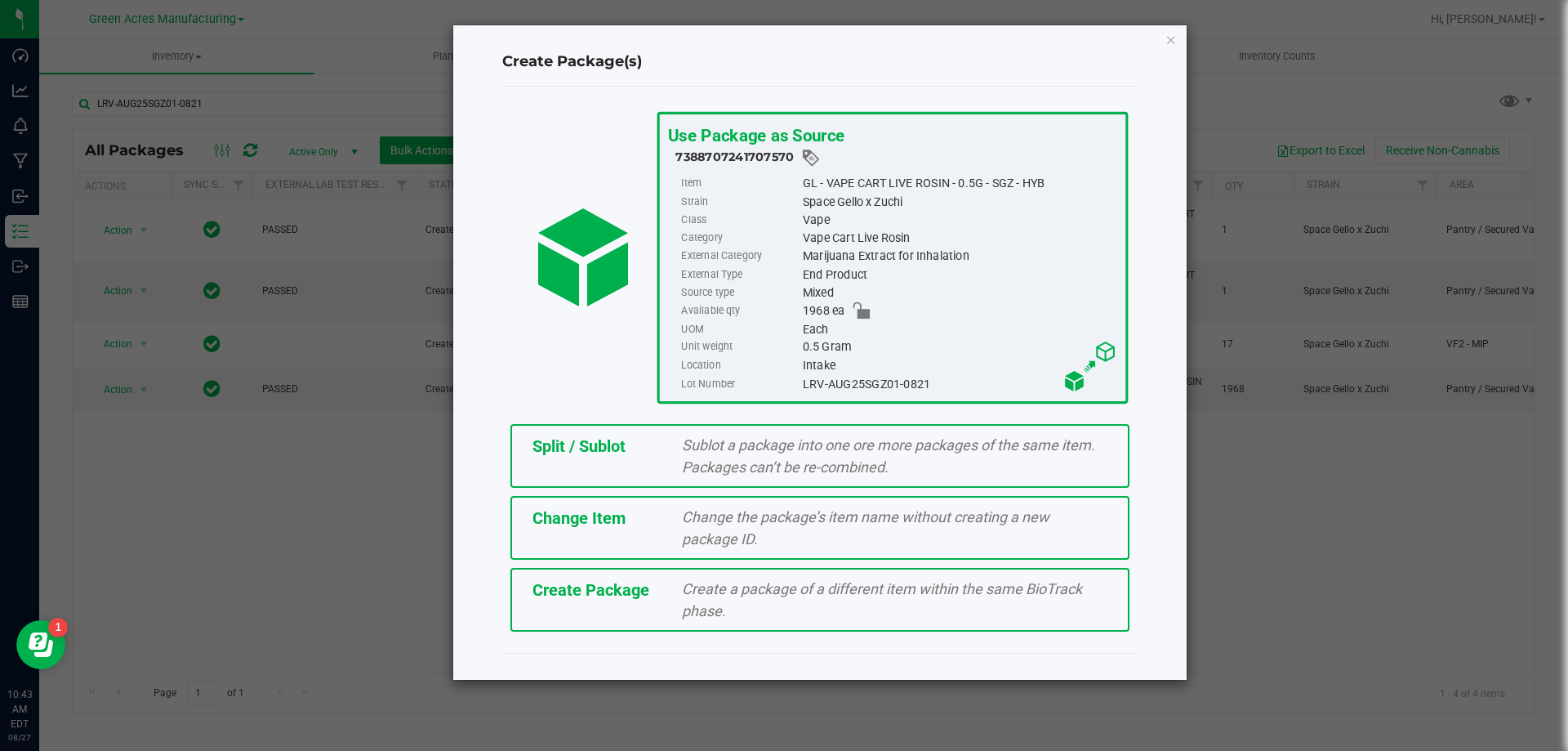
click at [541, 466] on div "Split / Sublot Sublot a package into one ore more packages of the same item. Pa…" at bounding box center [820, 455] width 619 height 63
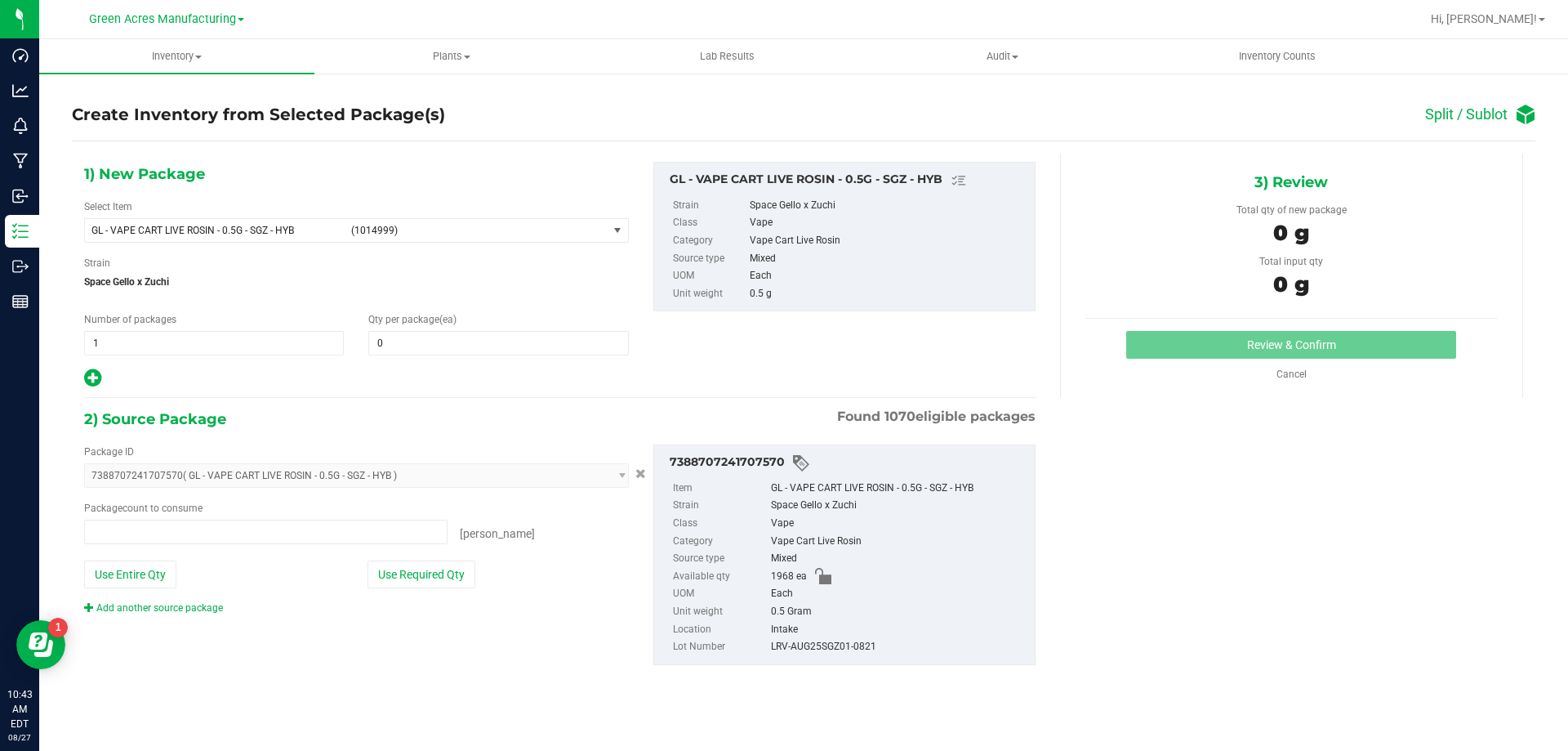
type input "0 ea"
click at [217, 343] on span "1 1" at bounding box center [214, 343] width 260 height 24
type input "3"
type input "246"
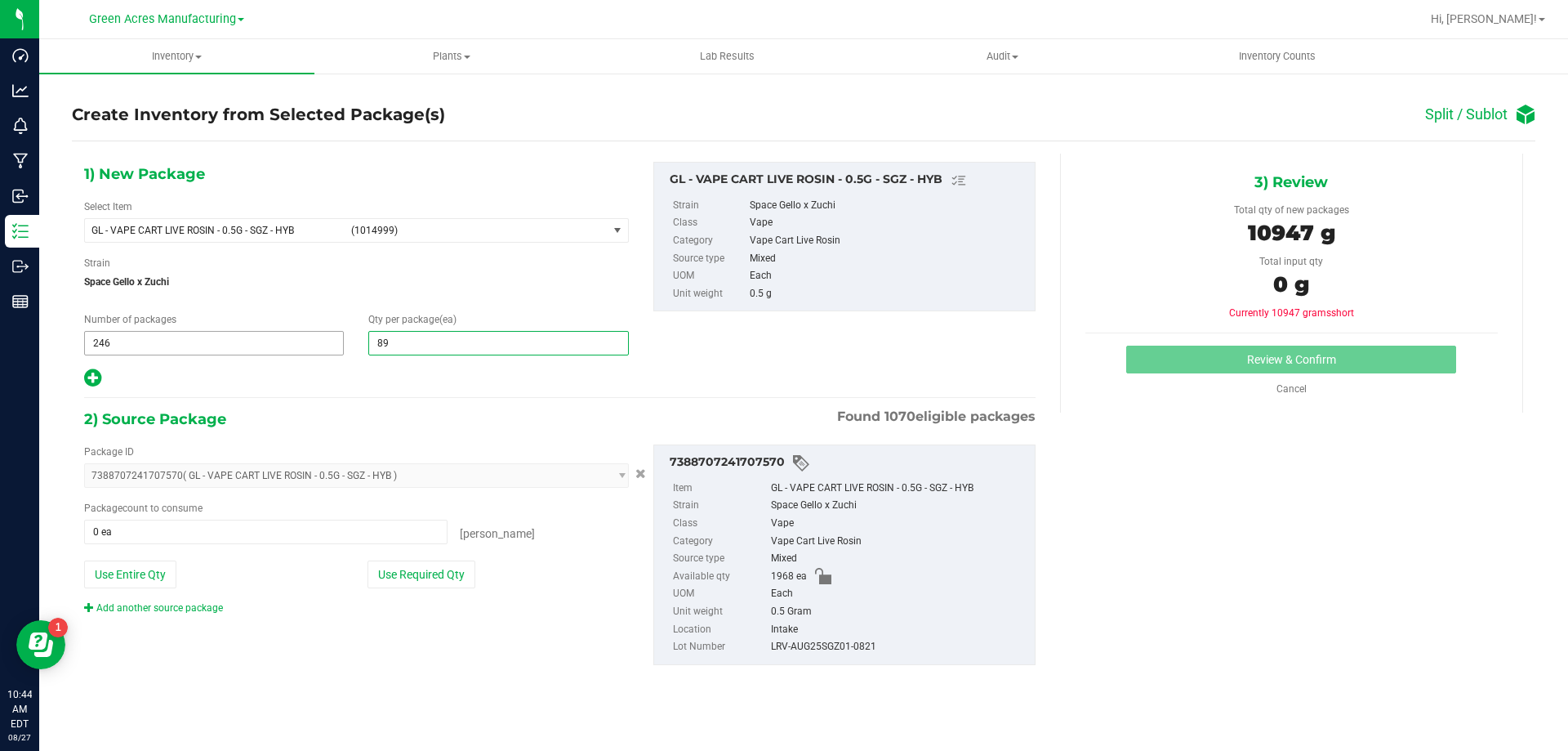
type input "8"
click at [425, 576] on button "Use Required Qty" at bounding box center [421, 574] width 107 height 27
type input "1968 ea"
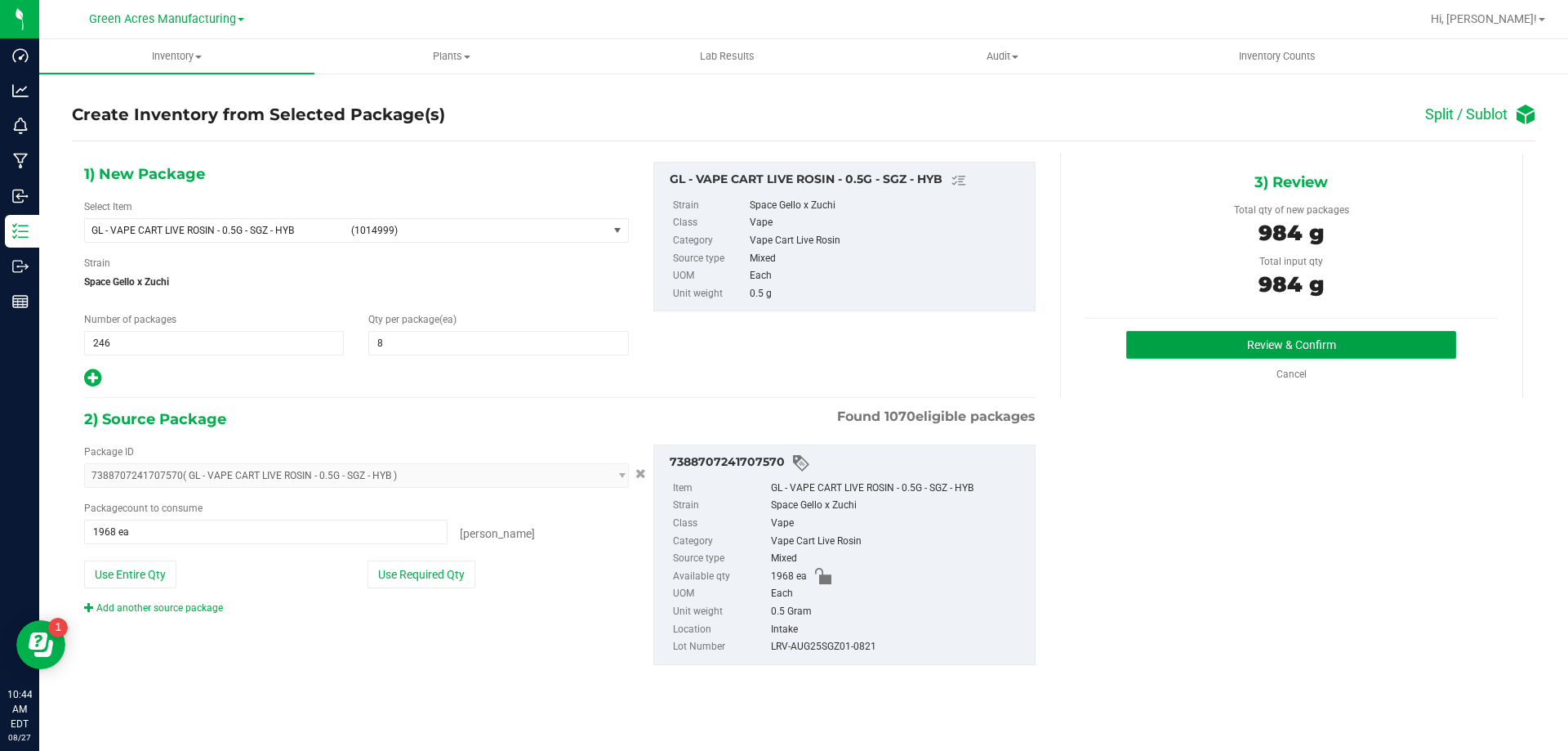
click at [1173, 355] on button "Review & Confirm" at bounding box center [1291, 345] width 330 height 27
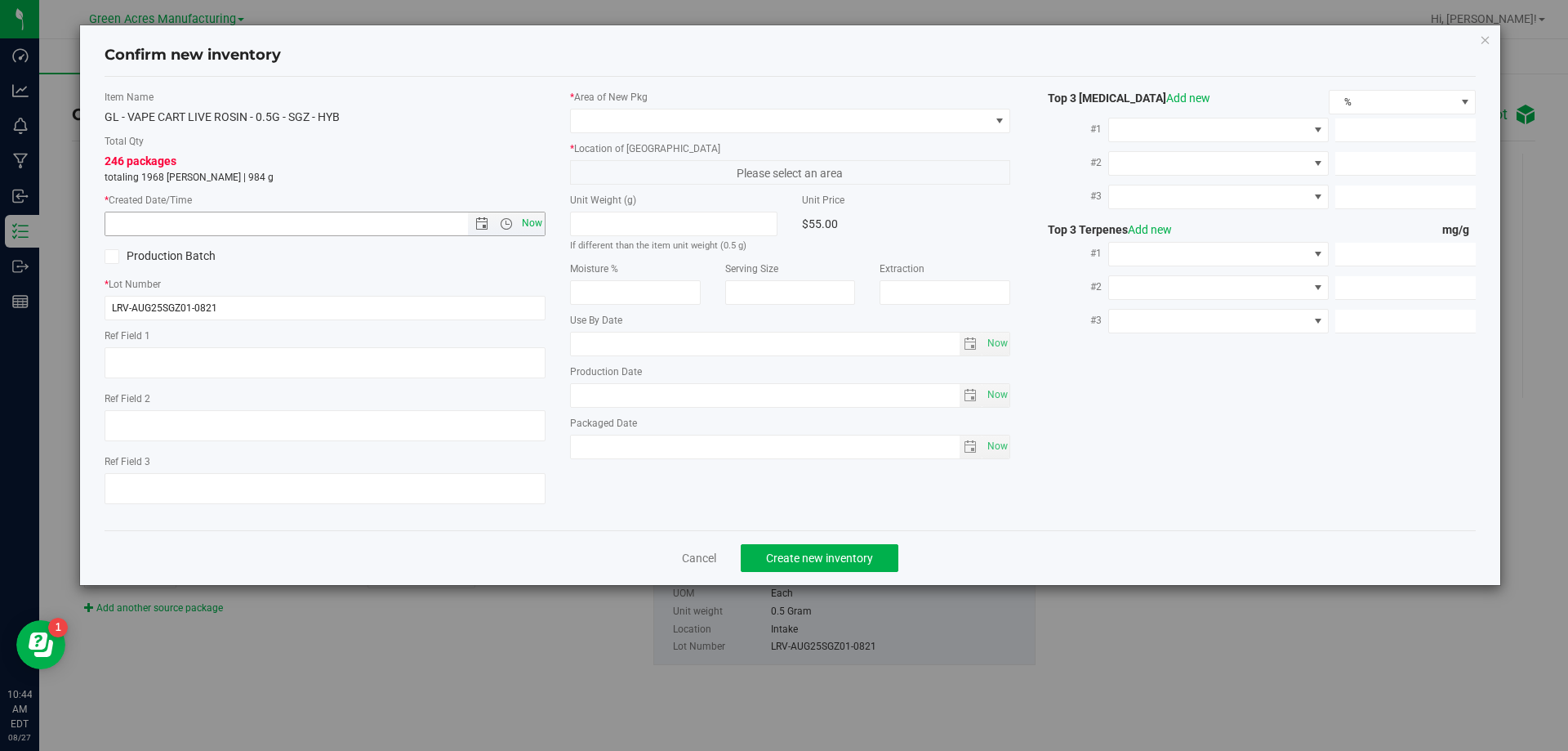
click at [521, 224] on span "Now" at bounding box center [531, 224] width 27 height 23
type input "[DATE] 10:44 AM"
click at [621, 122] on span at bounding box center [780, 120] width 419 height 22
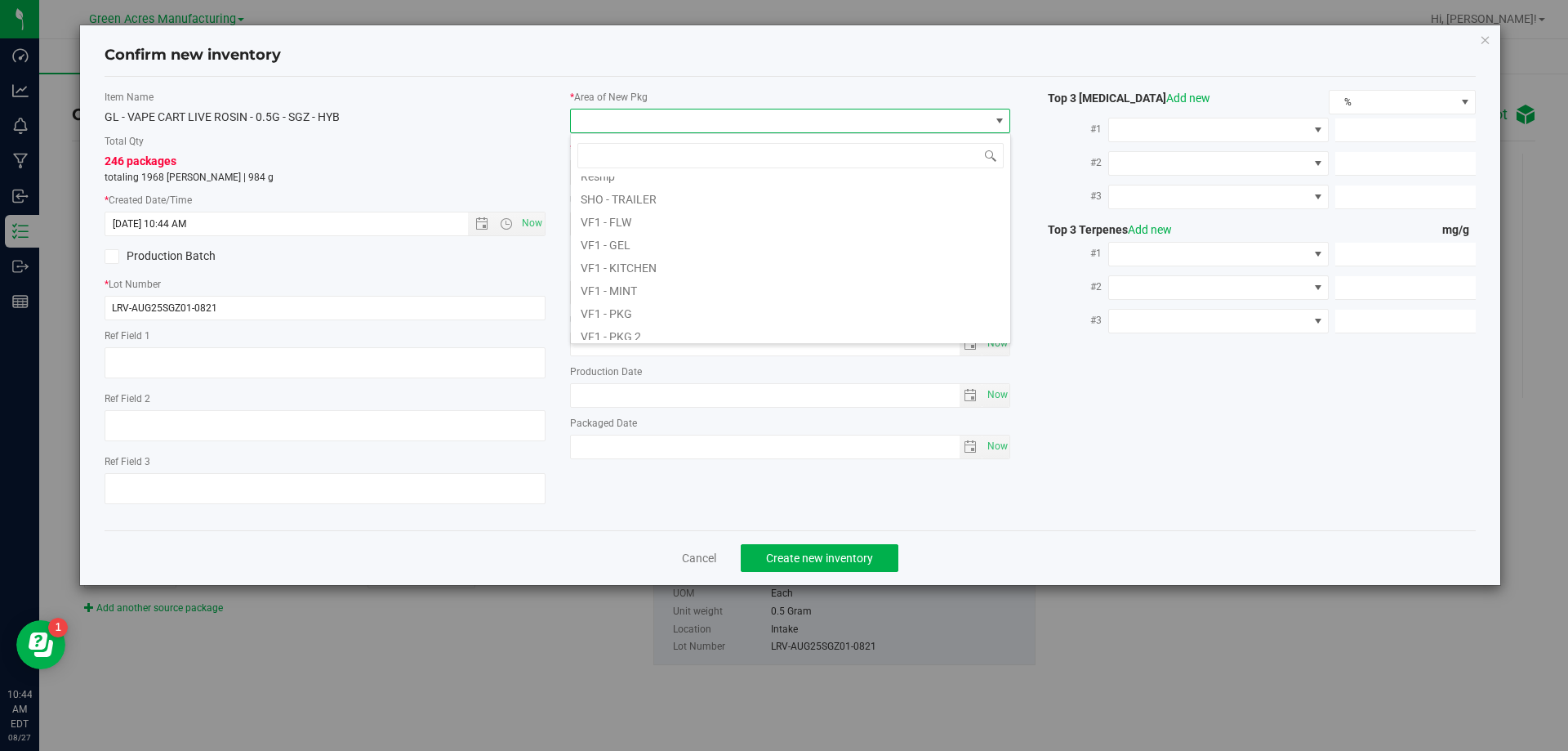
scroll to position [820, 0]
click at [656, 304] on li "VF2 - WHS" at bounding box center [791, 305] width 439 height 22
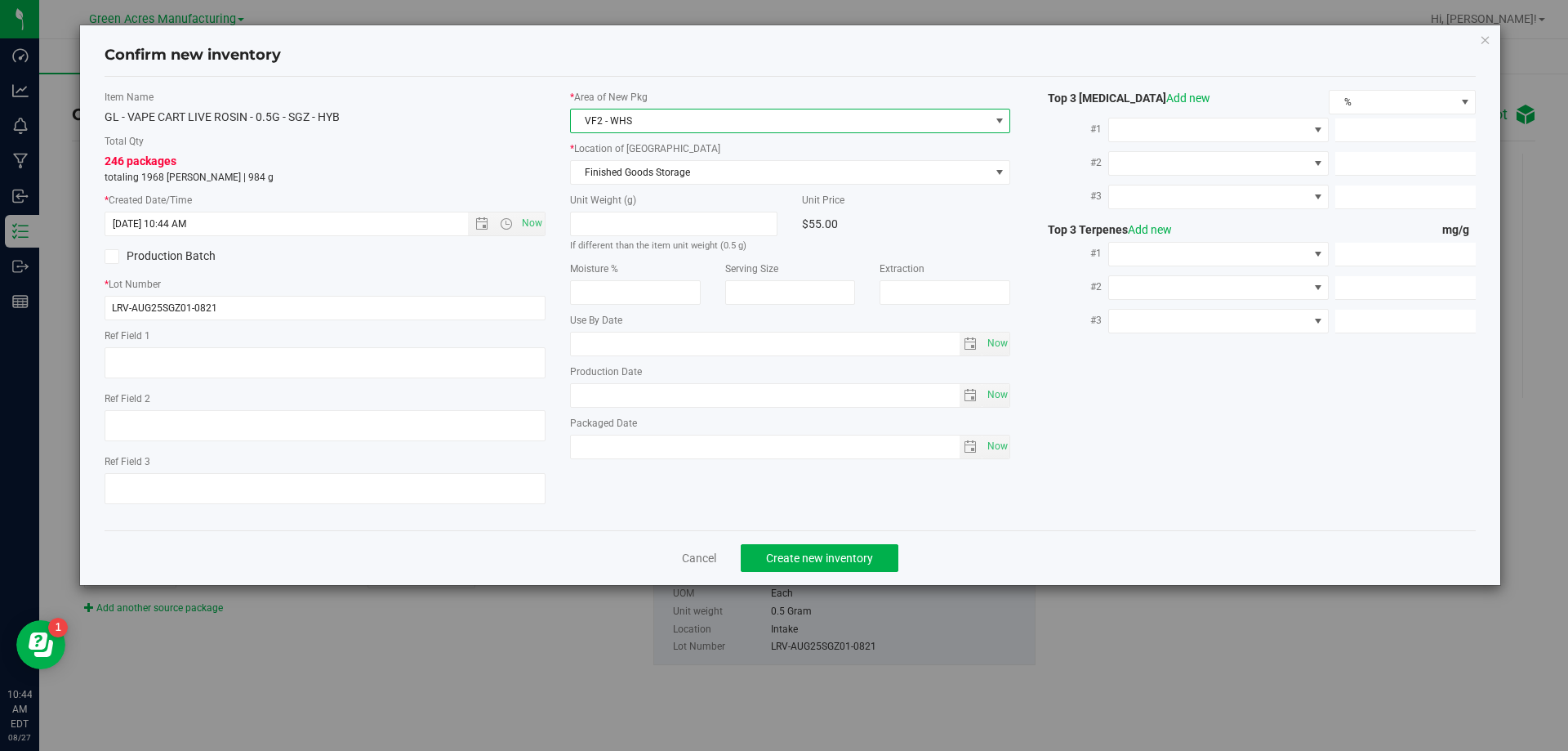
click at [681, 188] on div "* Area of [GEOGRAPHIC_DATA] VF2 - WHS * Location of [GEOGRAPHIC_DATA] Finished …" at bounding box center [790, 278] width 466 height 377
click at [685, 181] on span "Finished Goods Storage" at bounding box center [780, 172] width 419 height 22
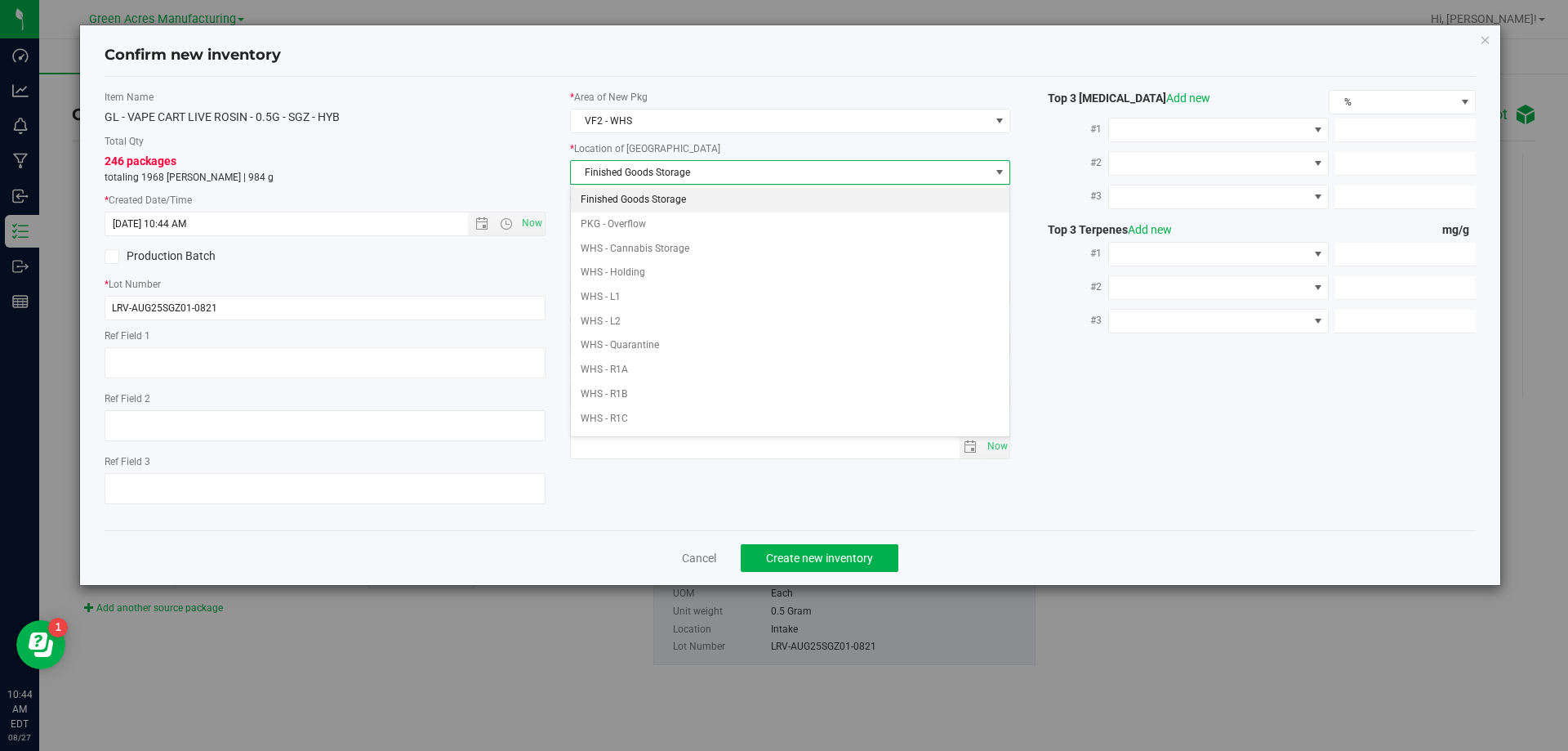
click at [674, 211] on li "Finished Goods Storage" at bounding box center [791, 199] width 439 height 24
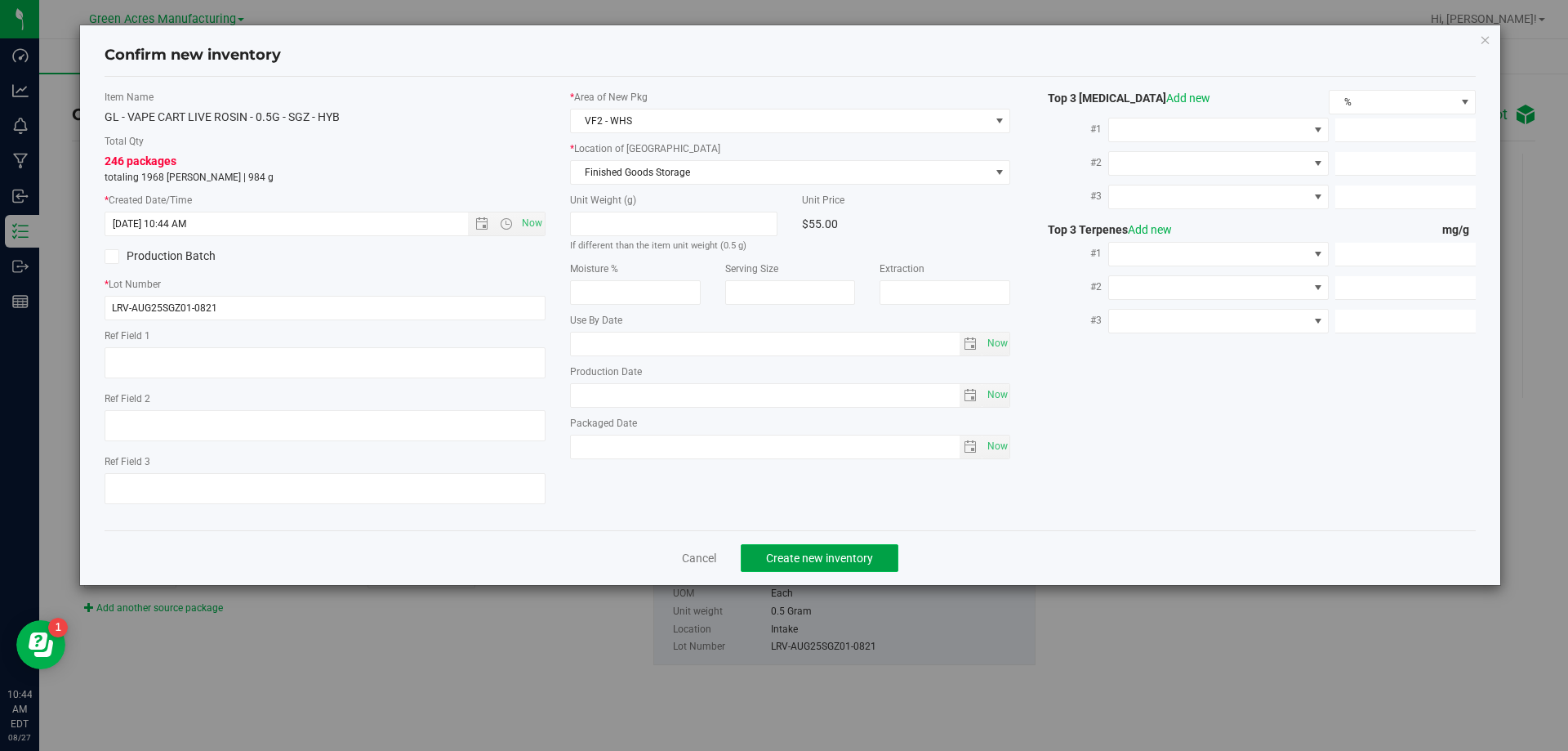
click at [785, 556] on span "Create new inventory" at bounding box center [819, 557] width 107 height 13
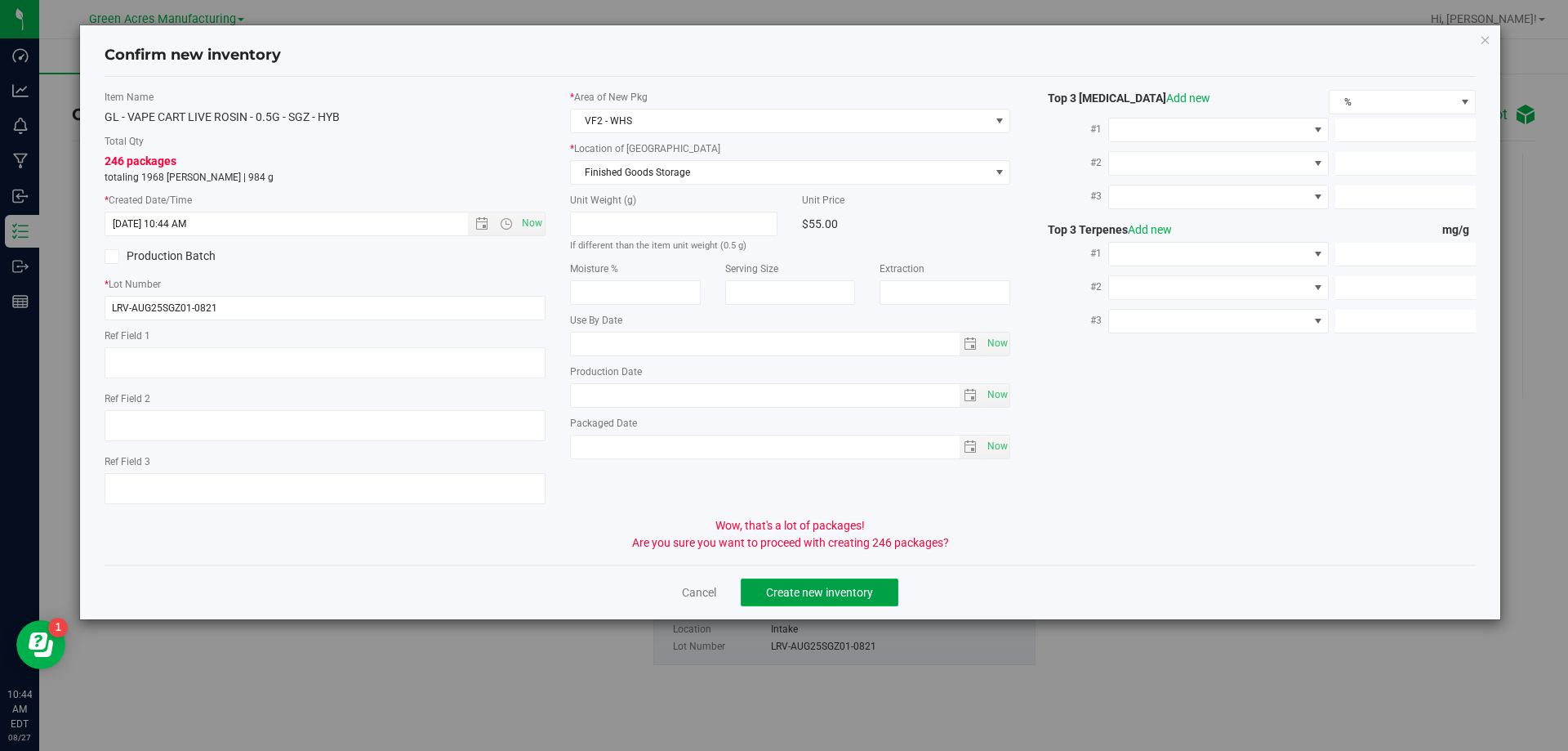
click at [784, 592] on span "Create new inventory" at bounding box center [819, 592] width 107 height 13
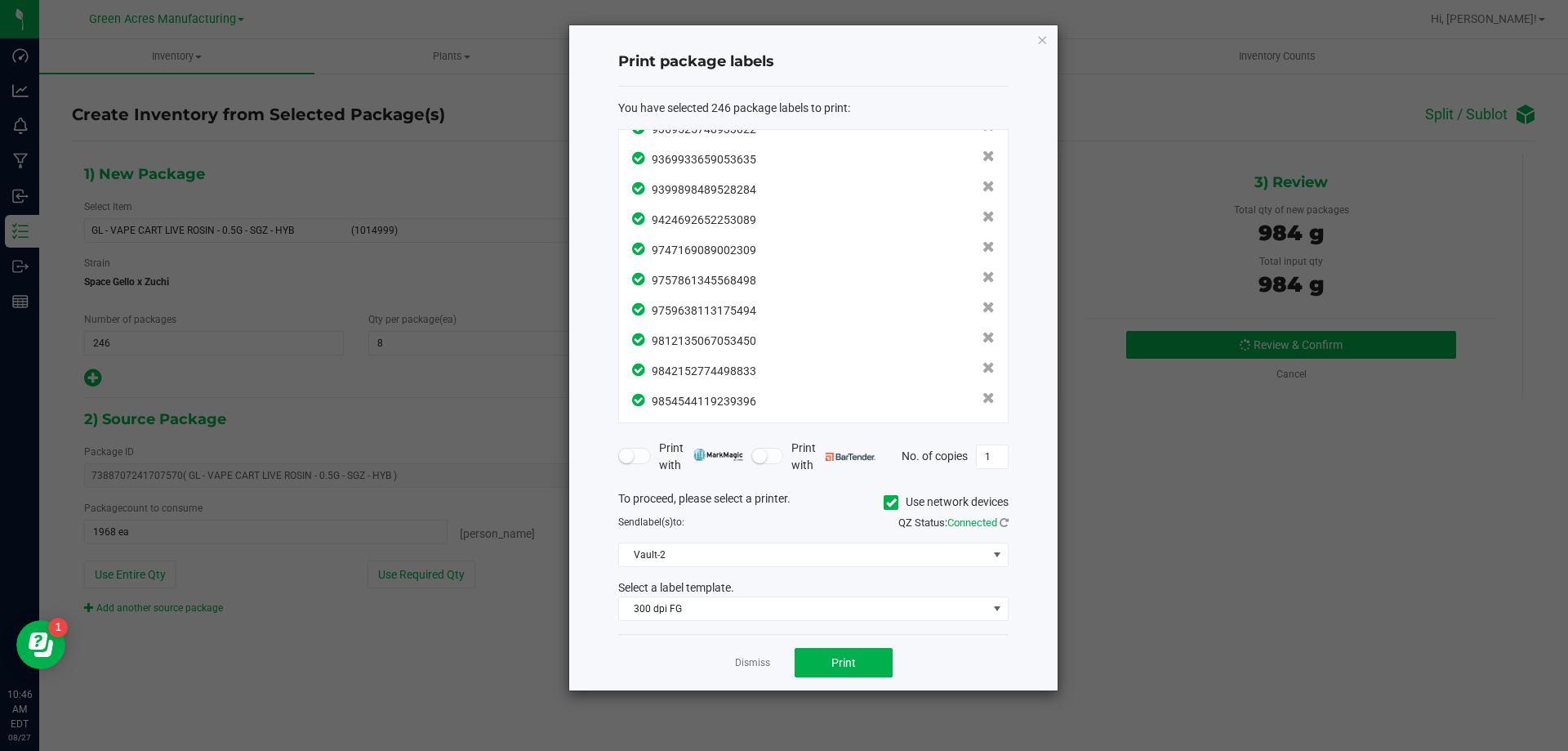
scroll to position [7154, 0]
click at [873, 663] on button "Print" at bounding box center [844, 662] width 98 height 29
click at [751, 660] on link "Dismiss" at bounding box center [753, 663] width 35 height 14
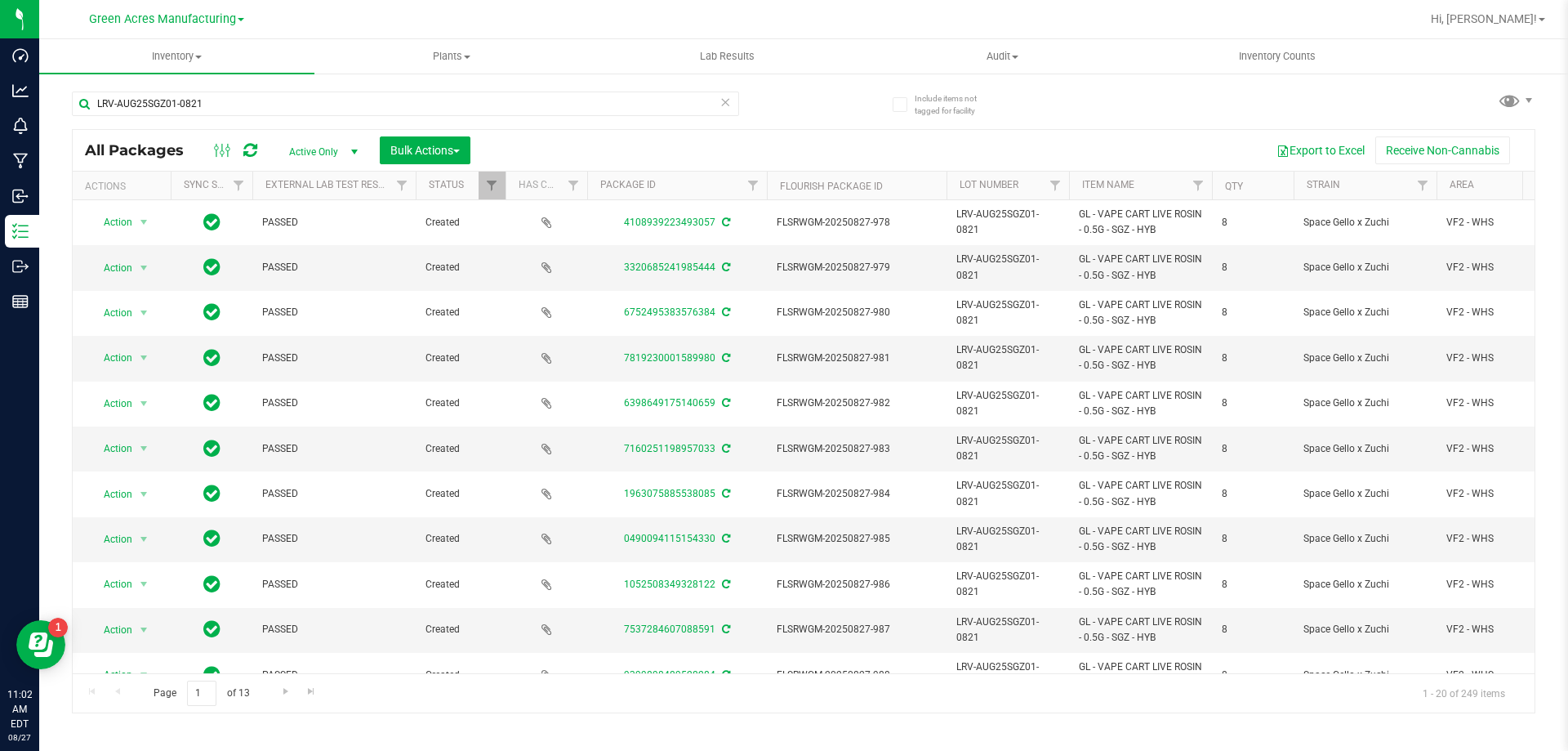
click at [729, 103] on icon at bounding box center [725, 102] width 12 height 20
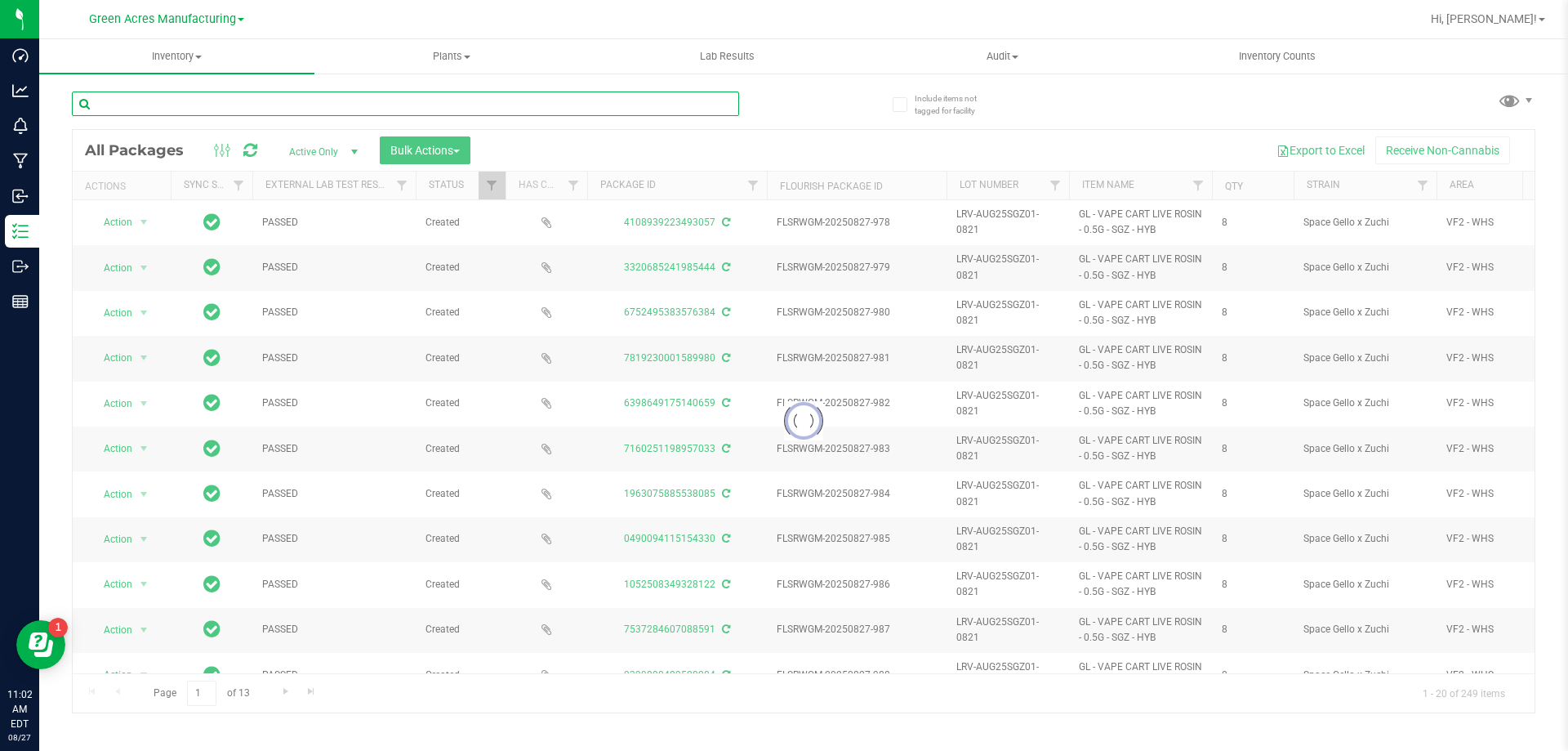
click at [207, 102] on input "text" at bounding box center [405, 104] width 667 height 24
paste input "AUG25ZEN02-0821"
type input "AUG25ZEN02-0821"
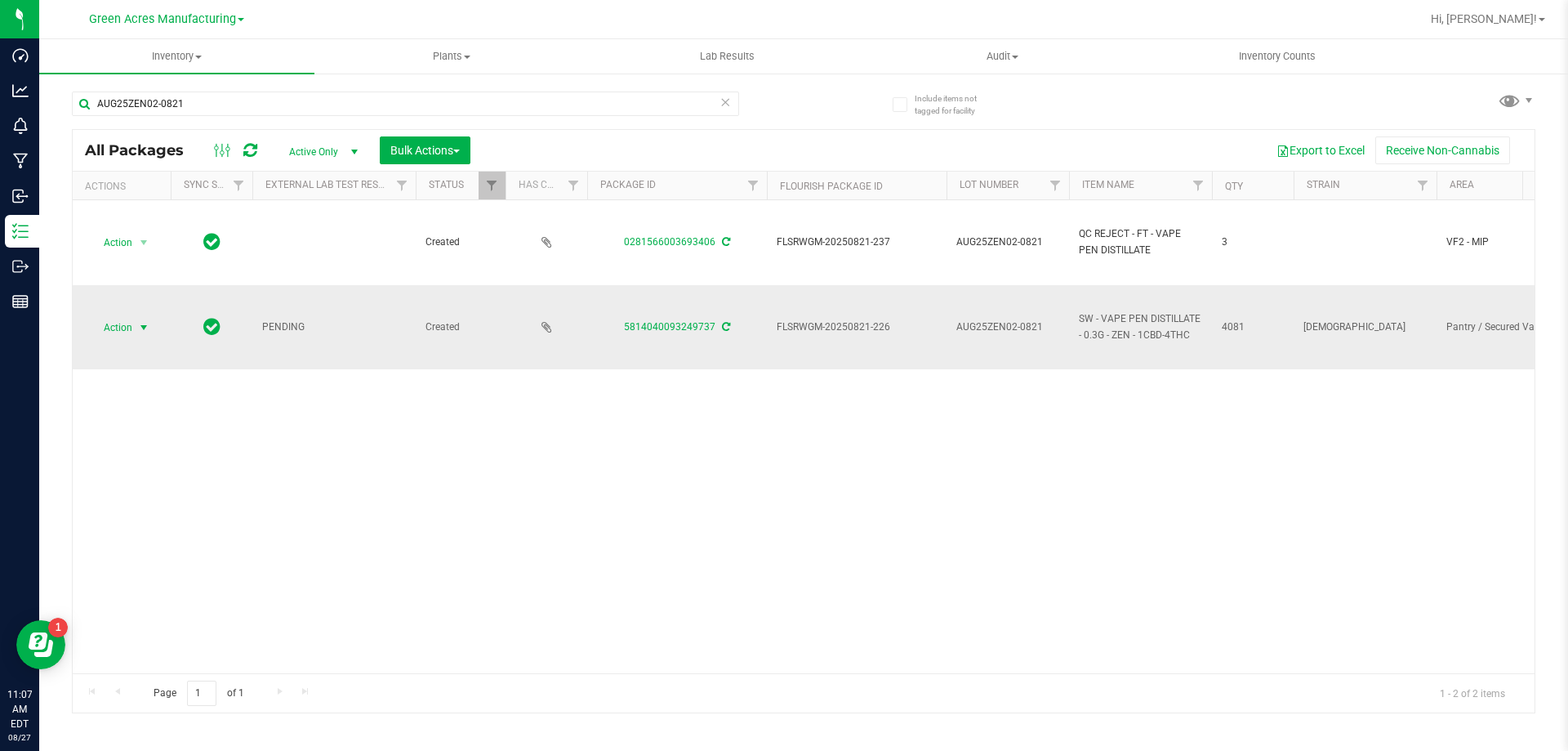
click at [122, 324] on span "Action" at bounding box center [110, 327] width 44 height 22
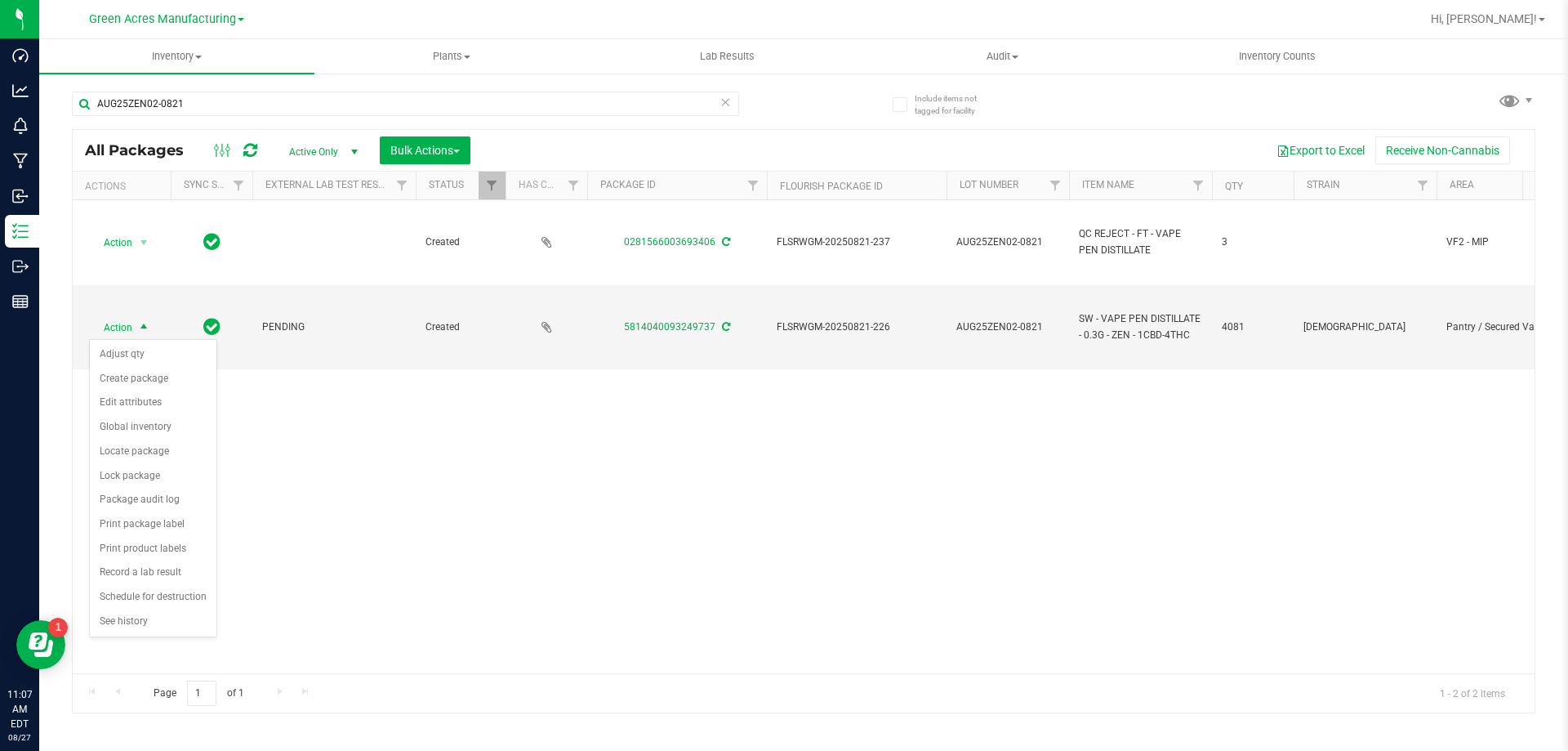
click at [668, 556] on div "Action Action Adjust qty Create package Edit attributes Global inventory Locate…" at bounding box center [803, 437] width 1462 height 473
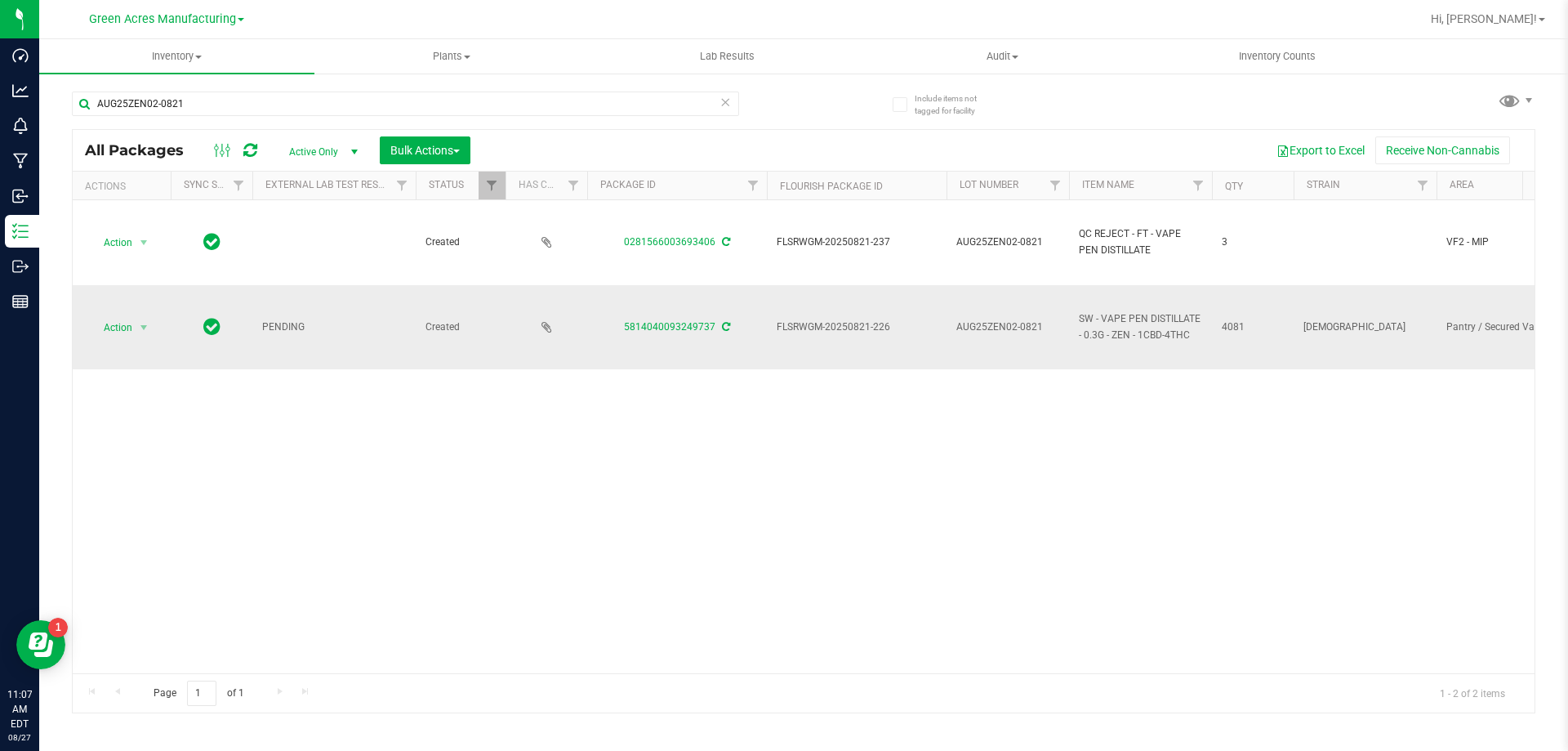
click at [722, 329] on icon at bounding box center [725, 326] width 8 height 10
click at [124, 320] on span "Action" at bounding box center [110, 327] width 44 height 22
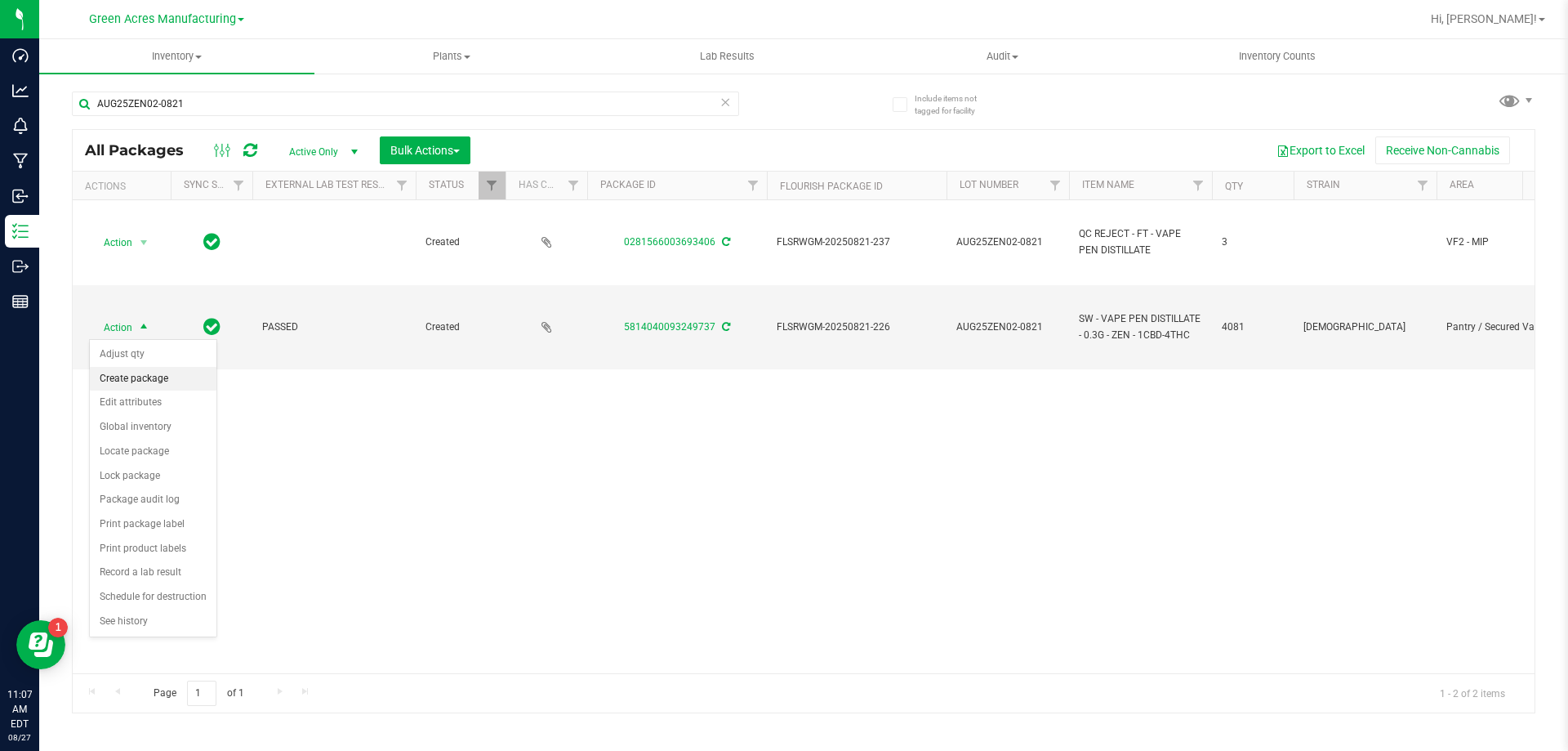
click at [142, 377] on li "Create package" at bounding box center [153, 378] width 127 height 24
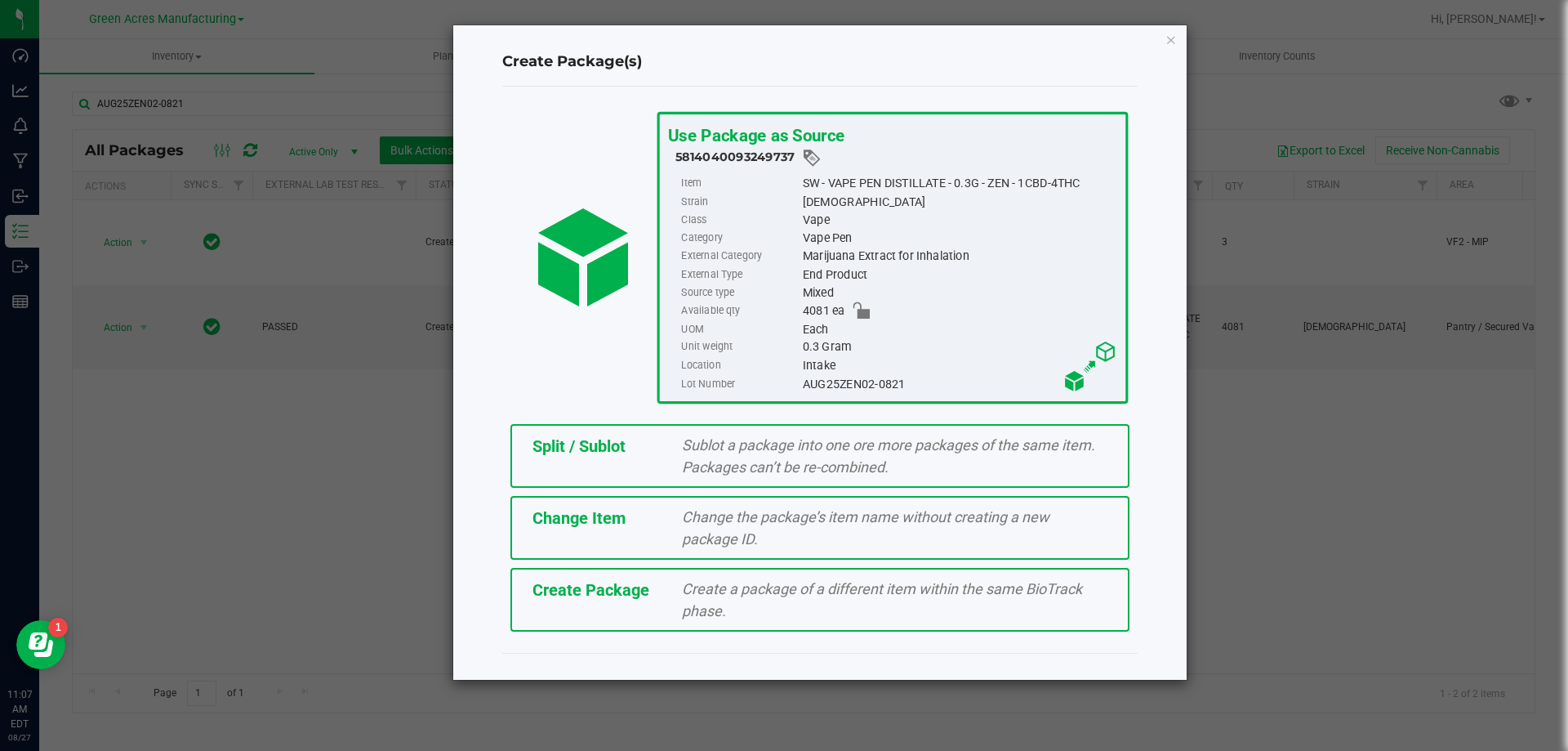
click at [681, 606] on div "Create a package of a different item within the same BioTrack phase." at bounding box center [894, 599] width 450 height 44
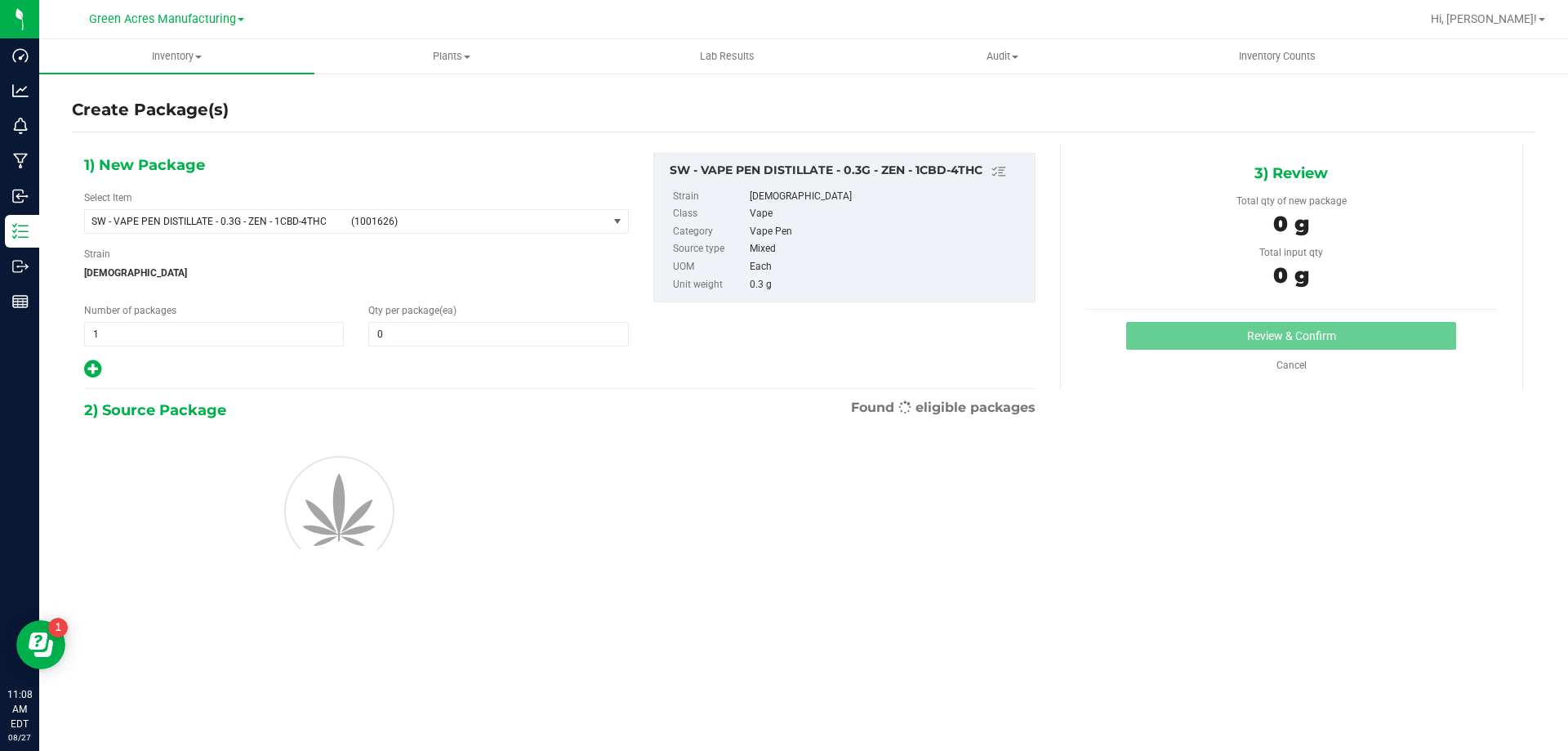
type input "0"
click at [251, 334] on span "1 1" at bounding box center [214, 333] width 260 height 24
click at [321, 211] on span "SW - VAPE PEN DISTILLATE - 0.3G - ZEN - 1CBD-4THC (1001626)" at bounding box center [346, 221] width 522 height 22
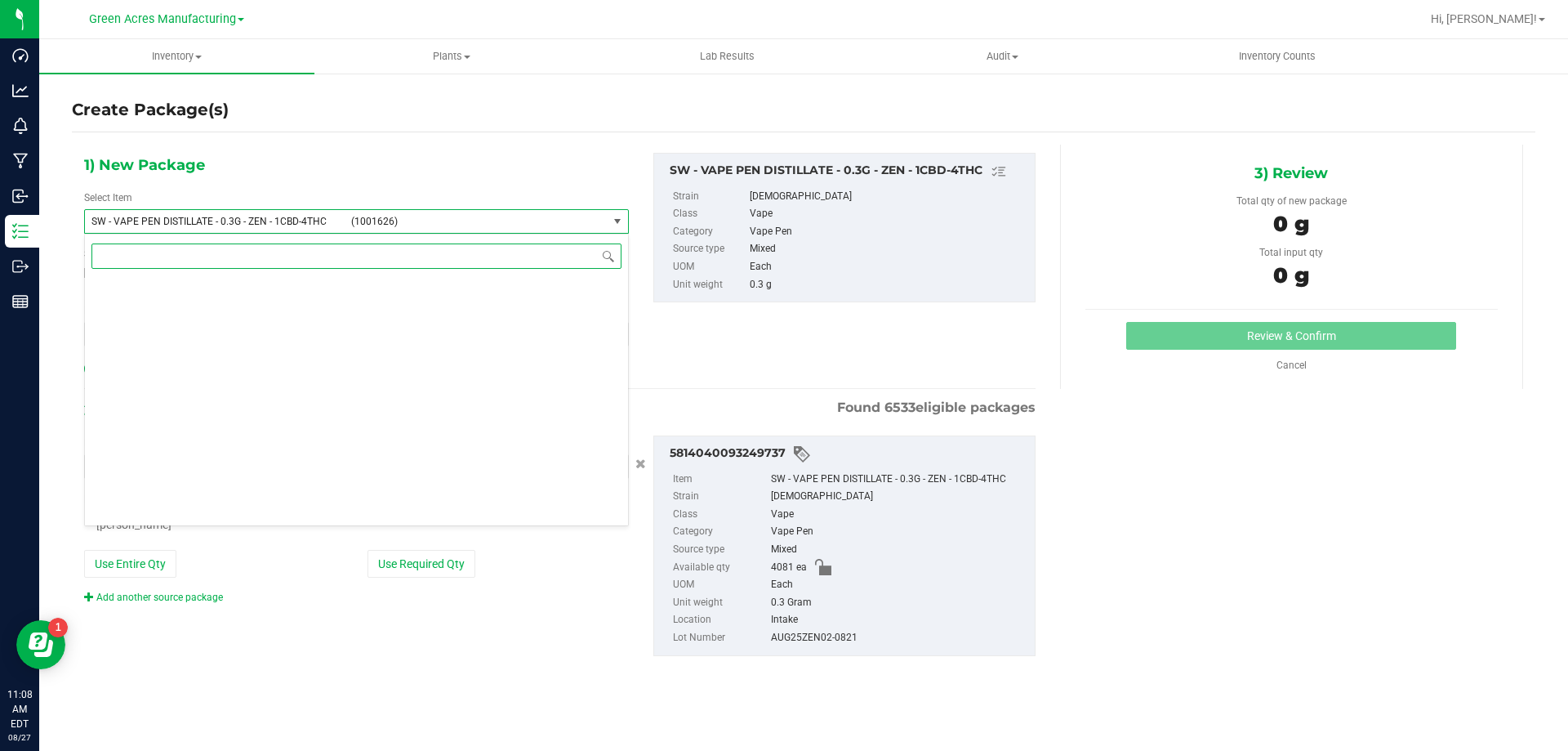
type input "1"
type input "0 ea"
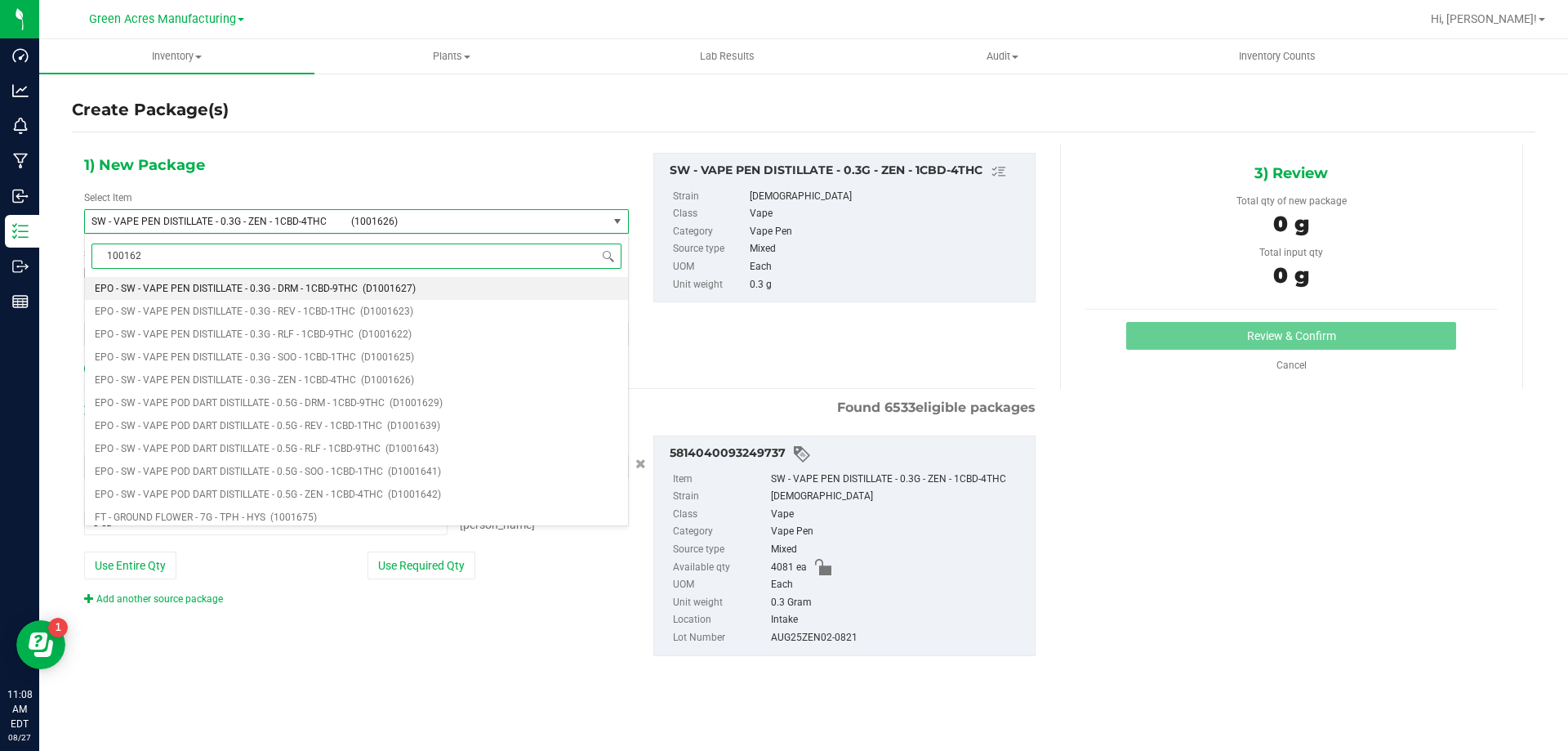
type input "1001626"
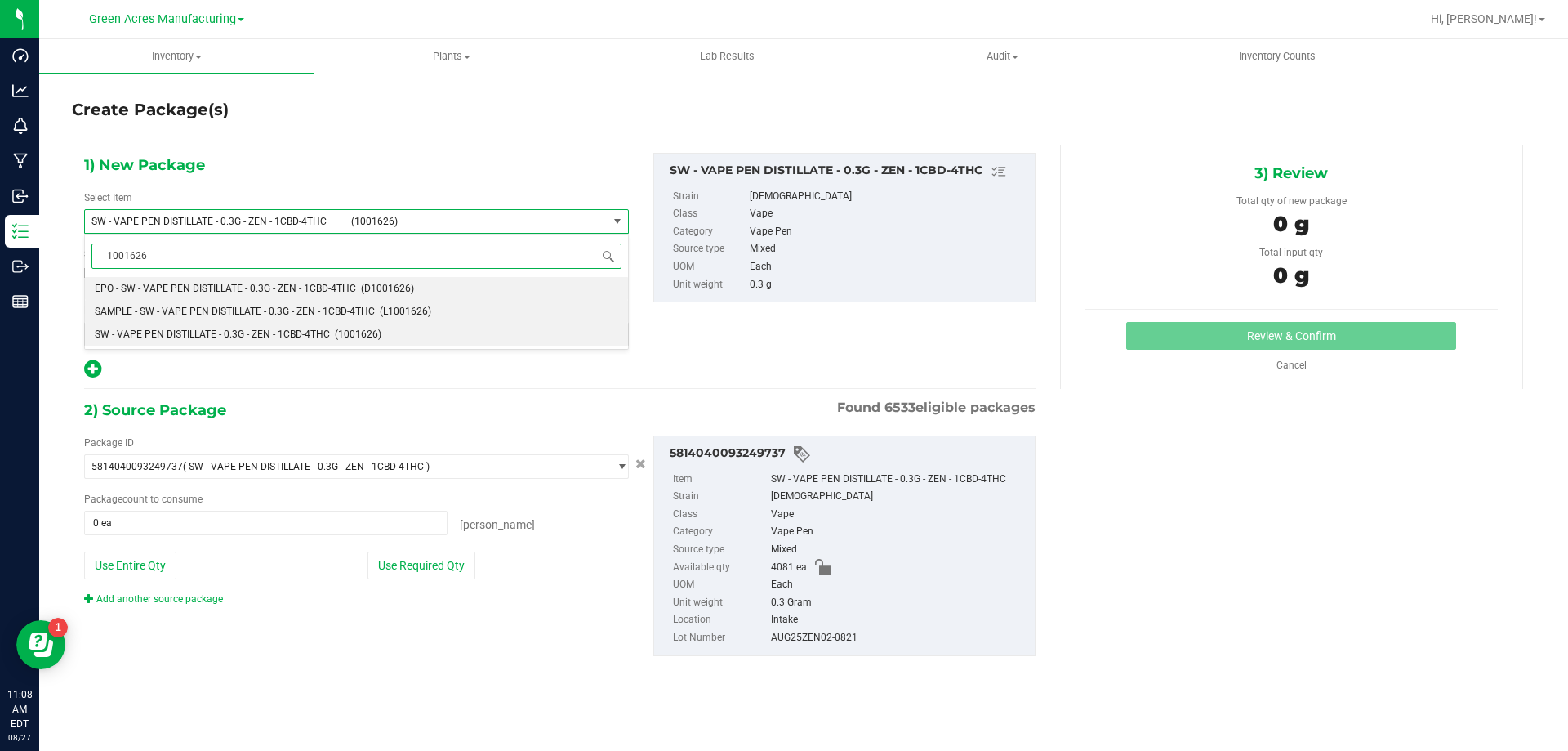
click at [112, 306] on span "SAMPLE - SW - VAPE PEN DISTILLATE - 0.3G - ZEN - 1CBD-4THC" at bounding box center [234, 312] width 280 height 12
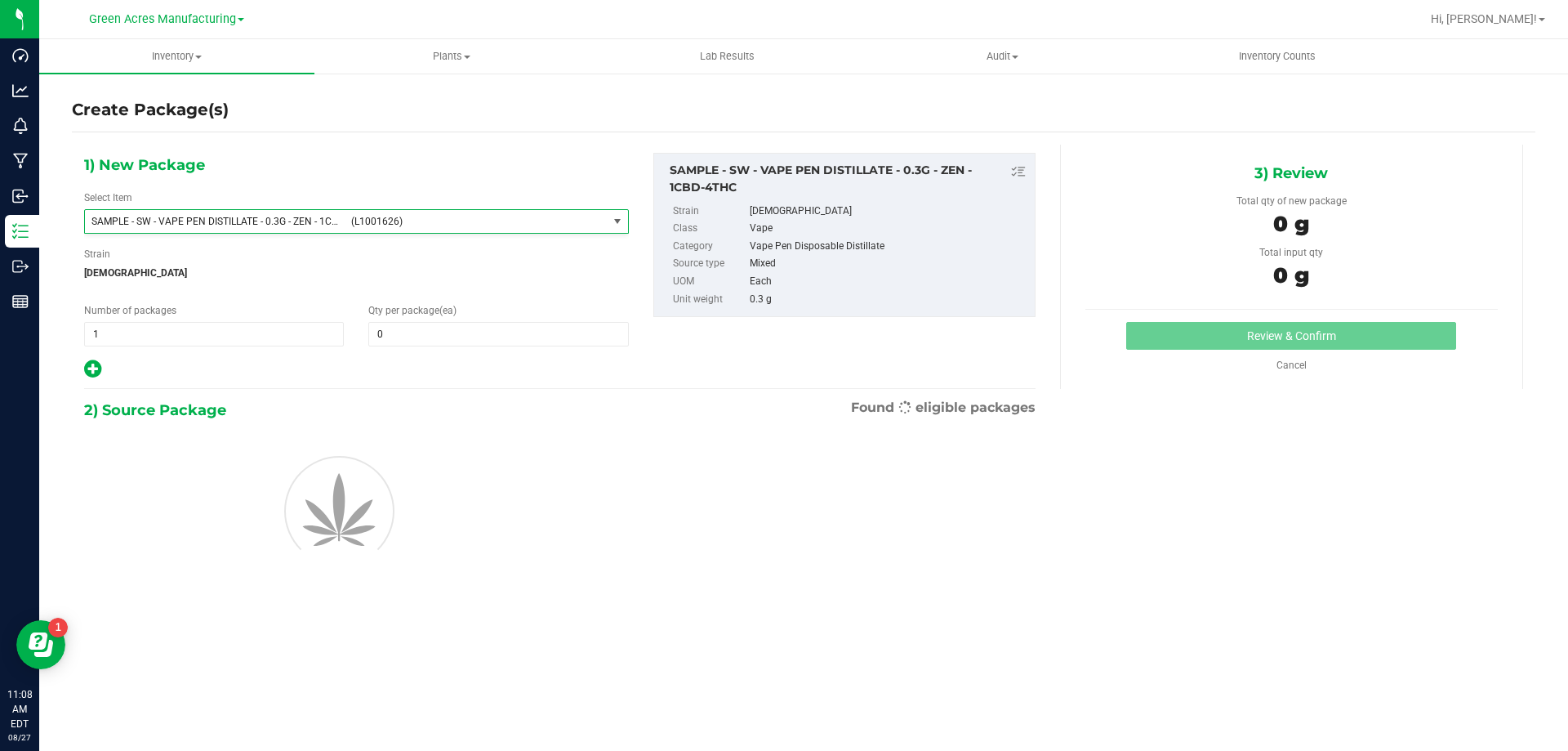
type input "0"
click at [139, 337] on span "1 1" at bounding box center [214, 333] width 260 height 24
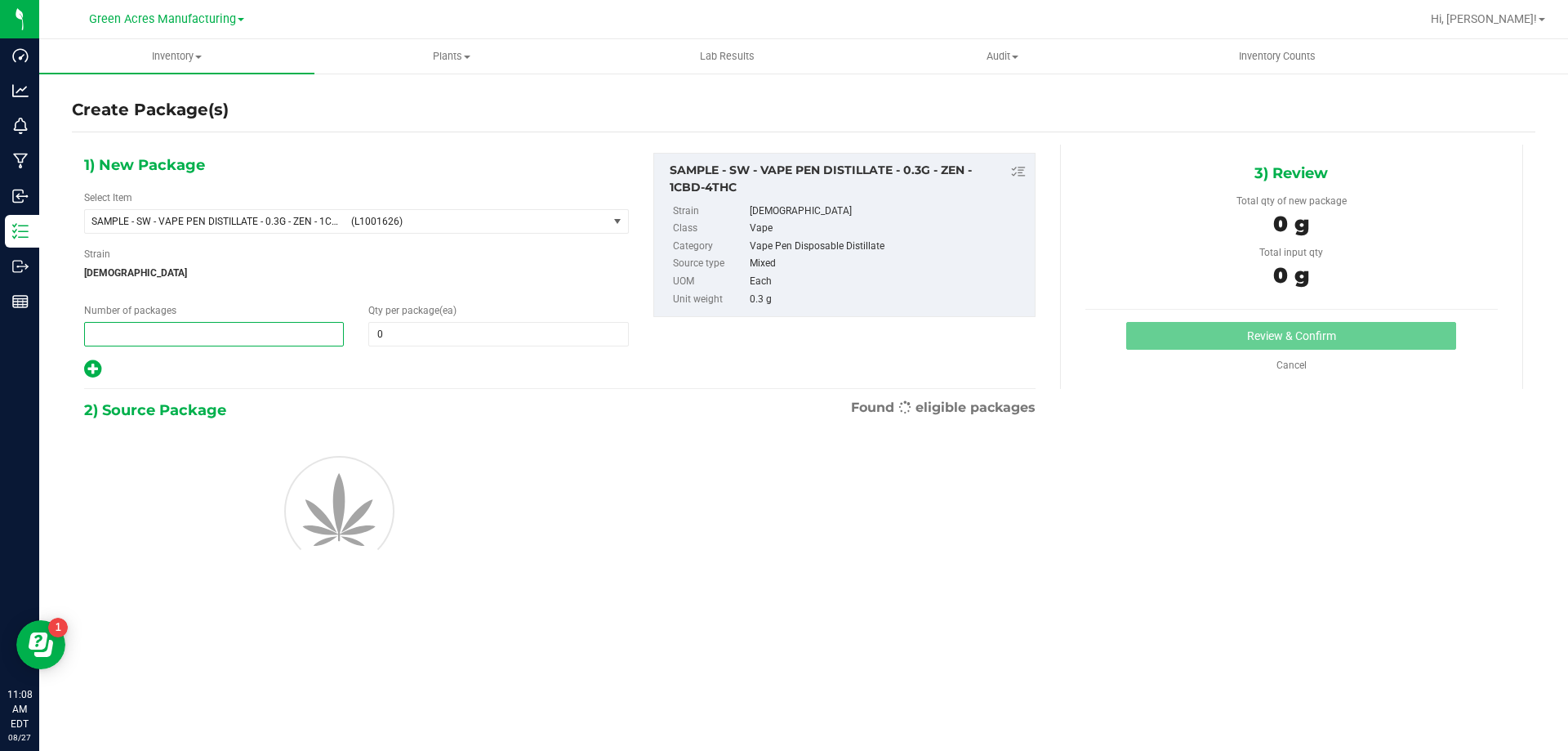
type input "2"
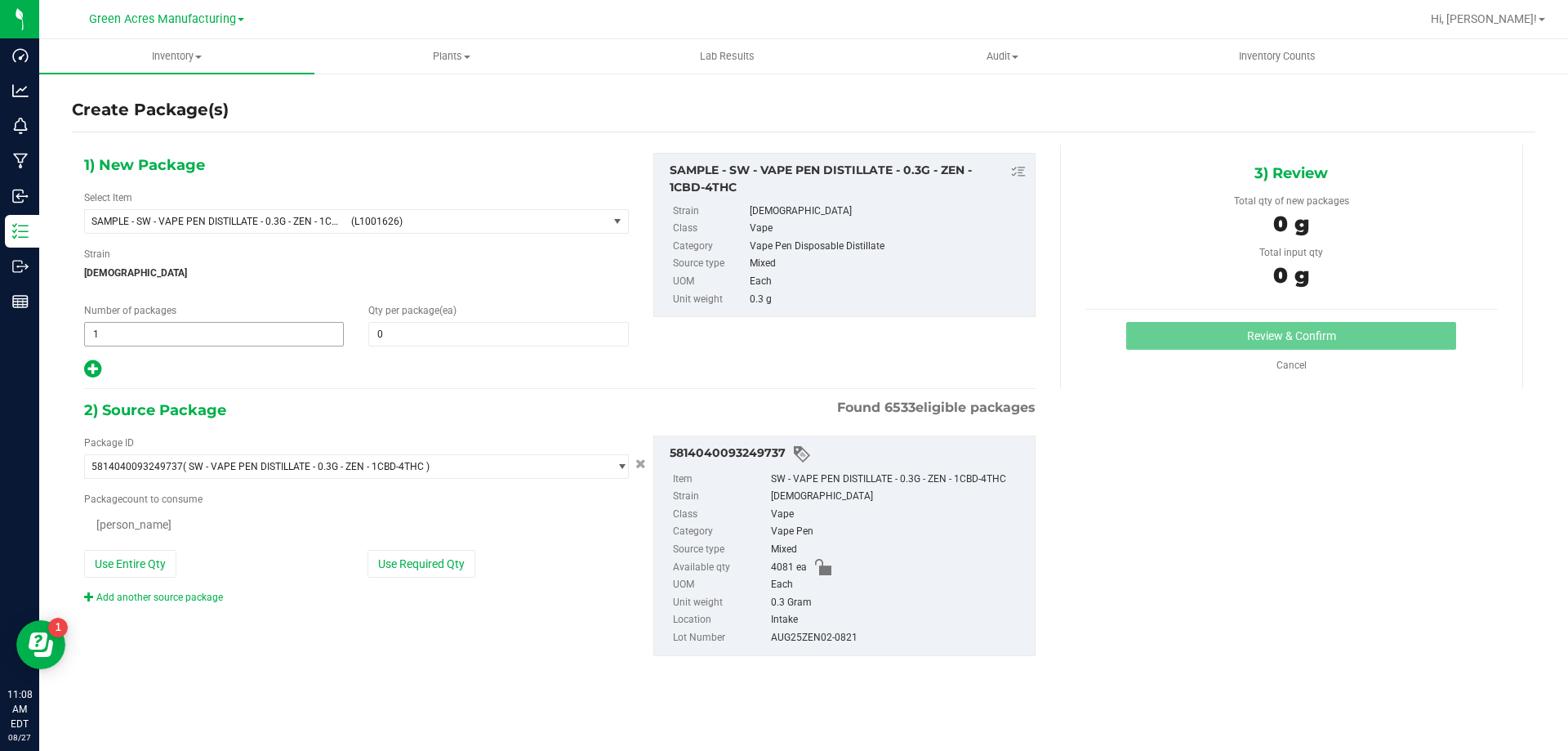
type input "2"
type input "0 ea"
type input "1"
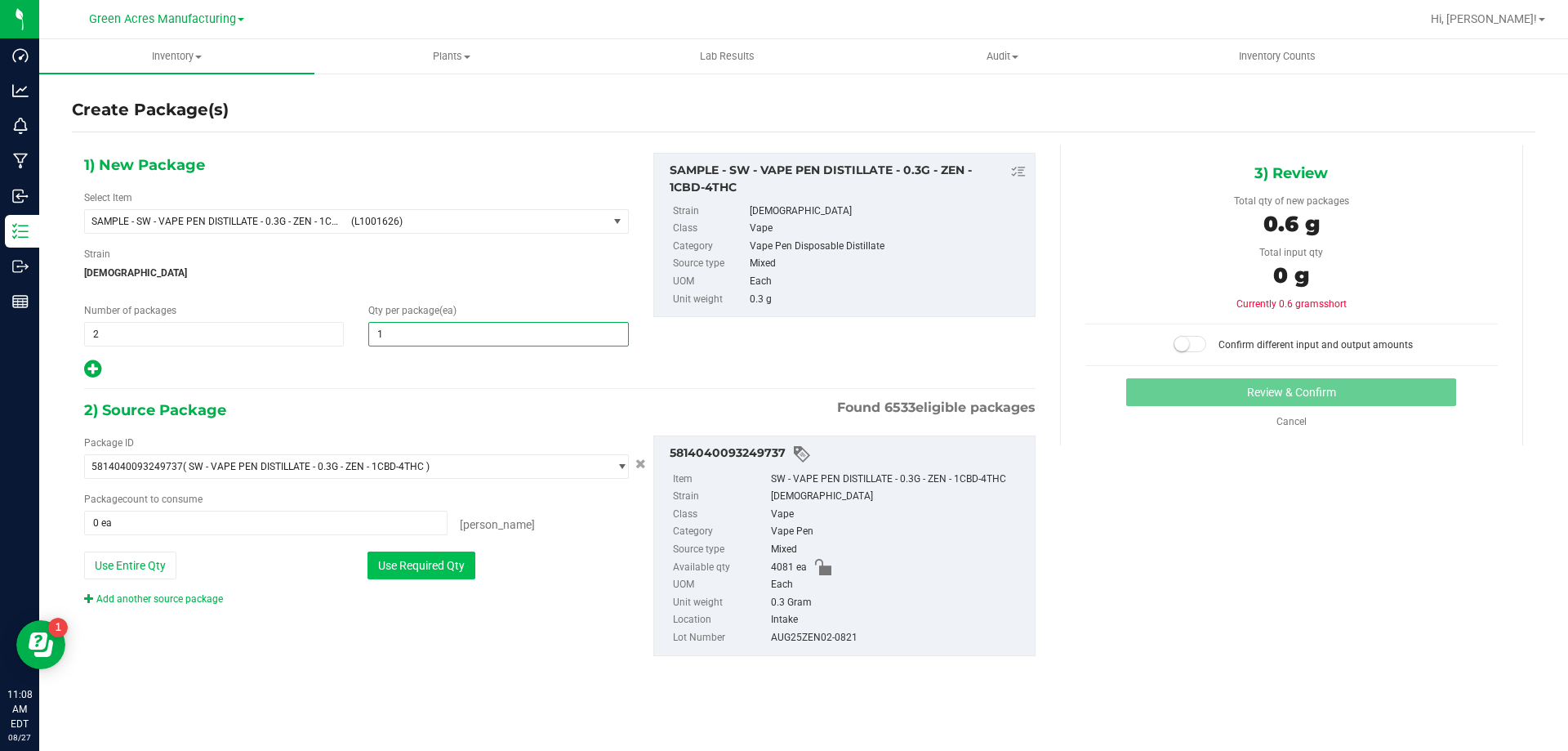
type input "1"
click at [418, 561] on button "Use Required Qty" at bounding box center [421, 564] width 107 height 27
type input "2 ea"
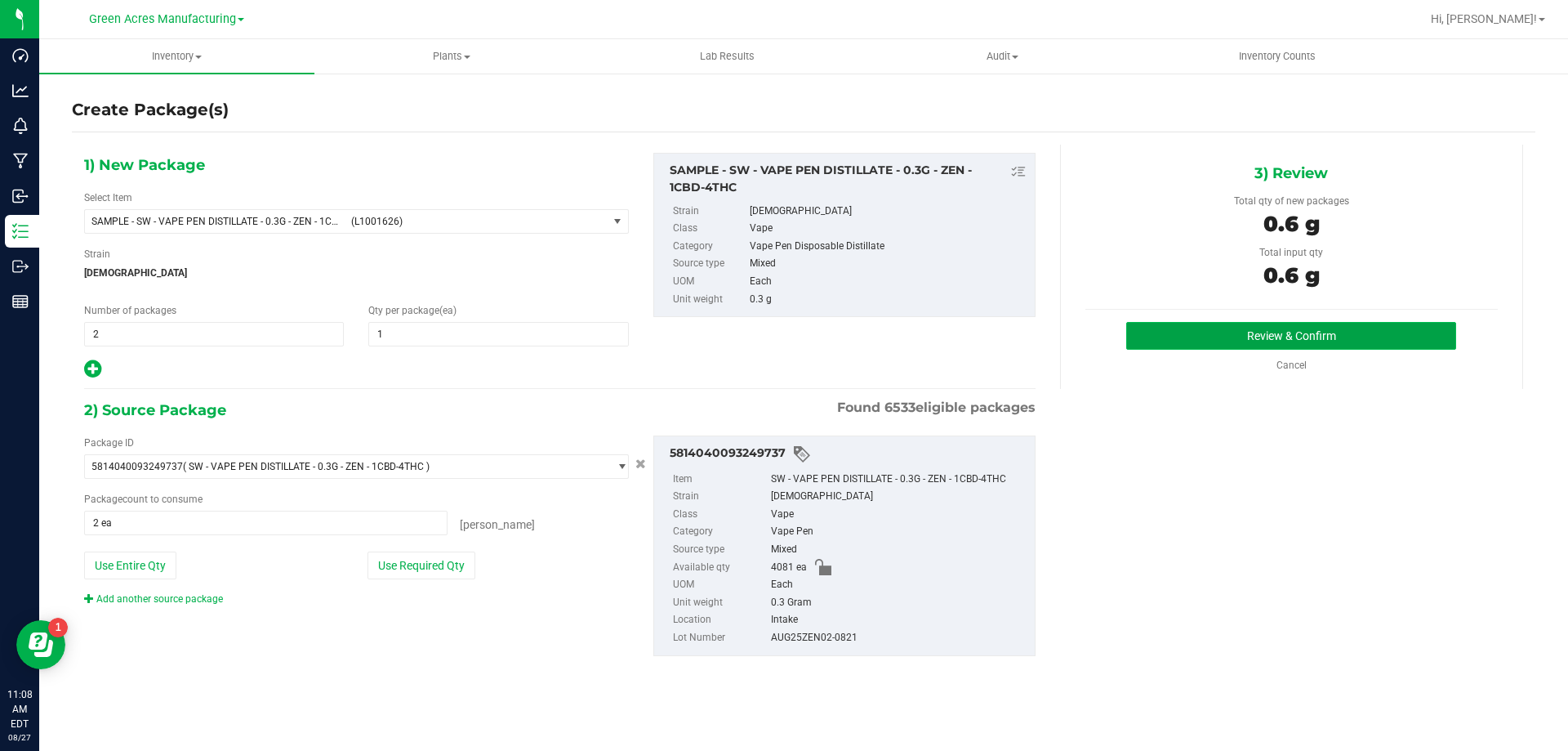
click at [1206, 326] on button "Review & Confirm" at bounding box center [1291, 335] width 330 height 27
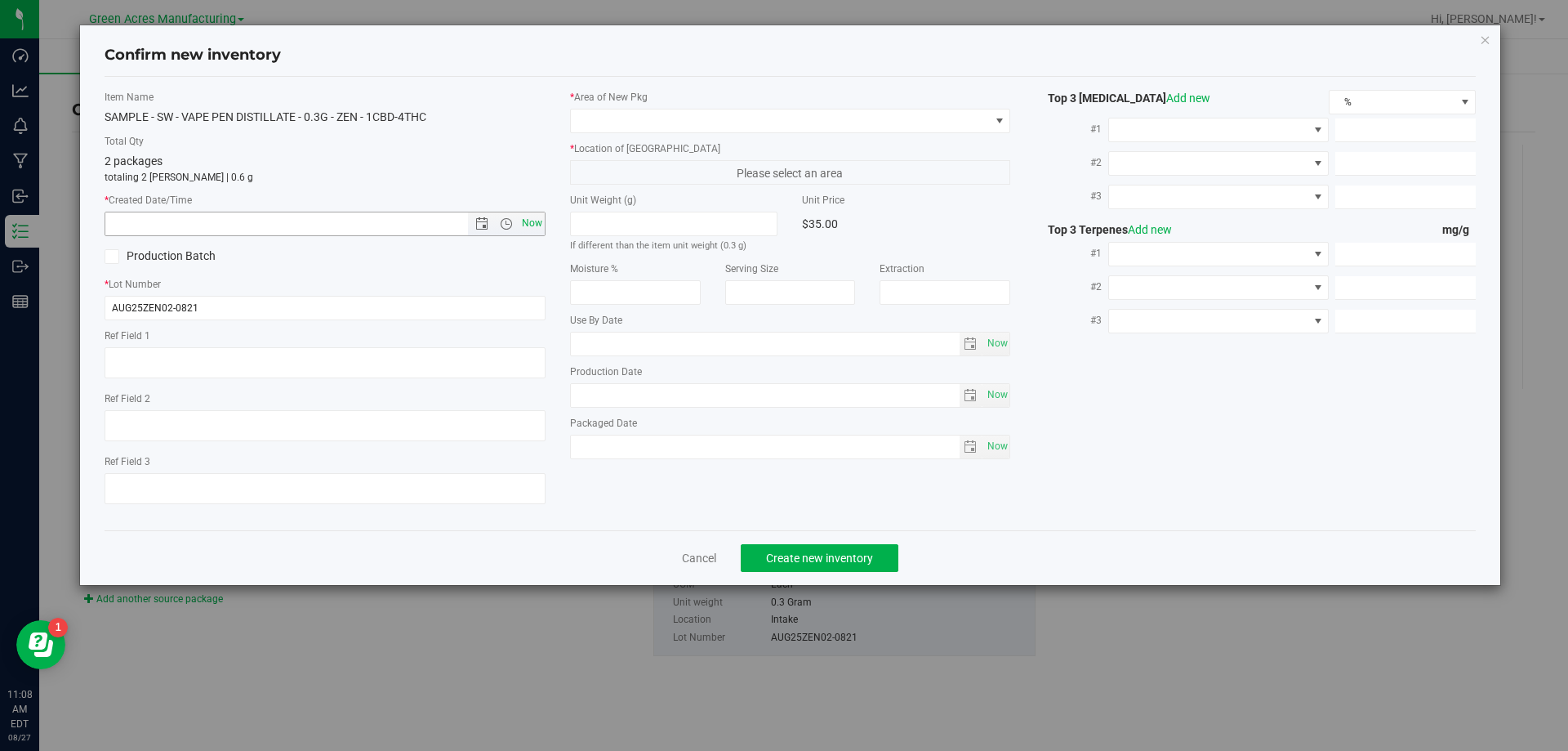
click at [538, 217] on span "Now" at bounding box center [531, 224] width 27 height 23
type input "[DATE] 11:08 AM"
click at [702, 122] on span at bounding box center [780, 120] width 419 height 22
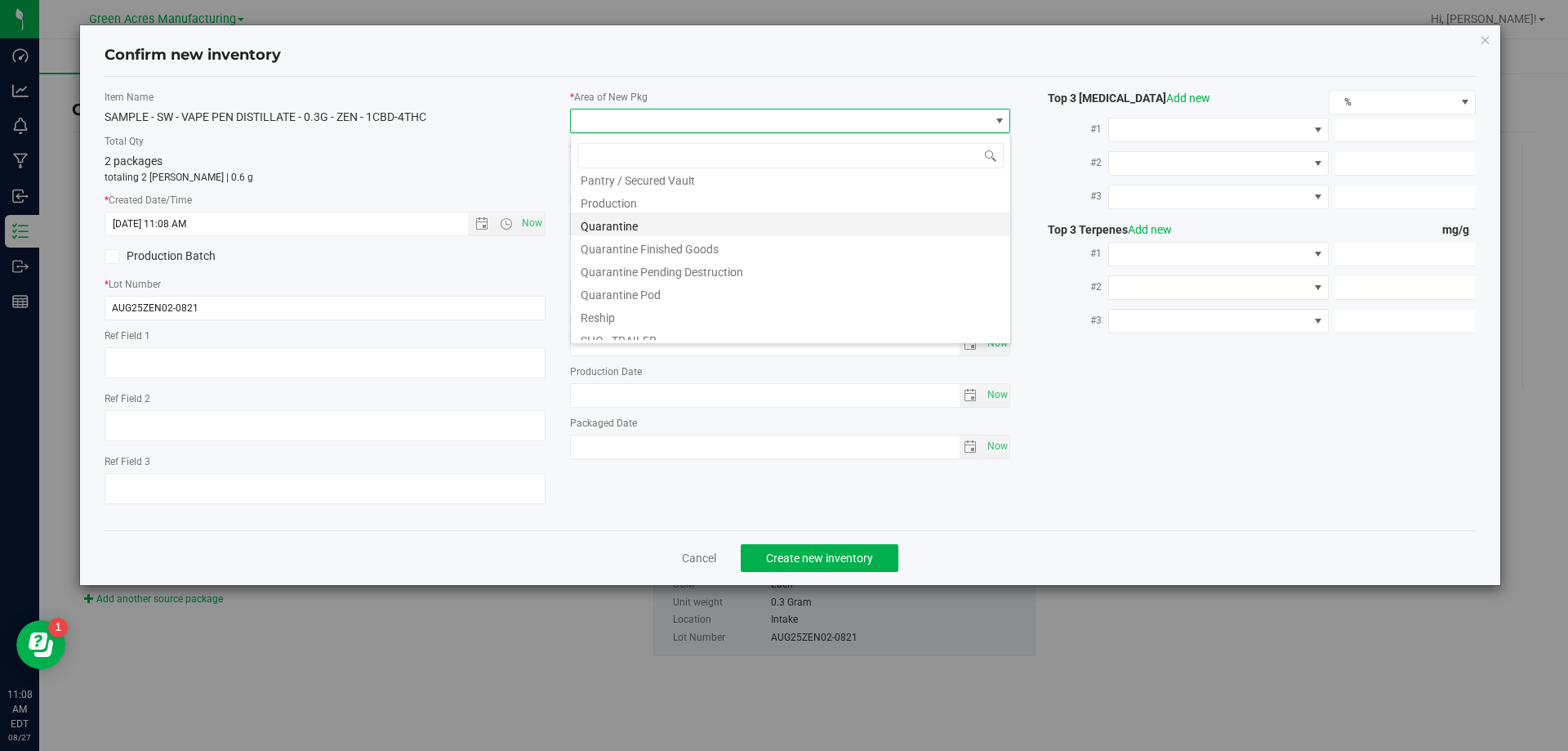
scroll to position [408, 0]
click at [687, 261] on li "Pantry / Secured Vault" at bounding box center [791, 259] width 439 height 22
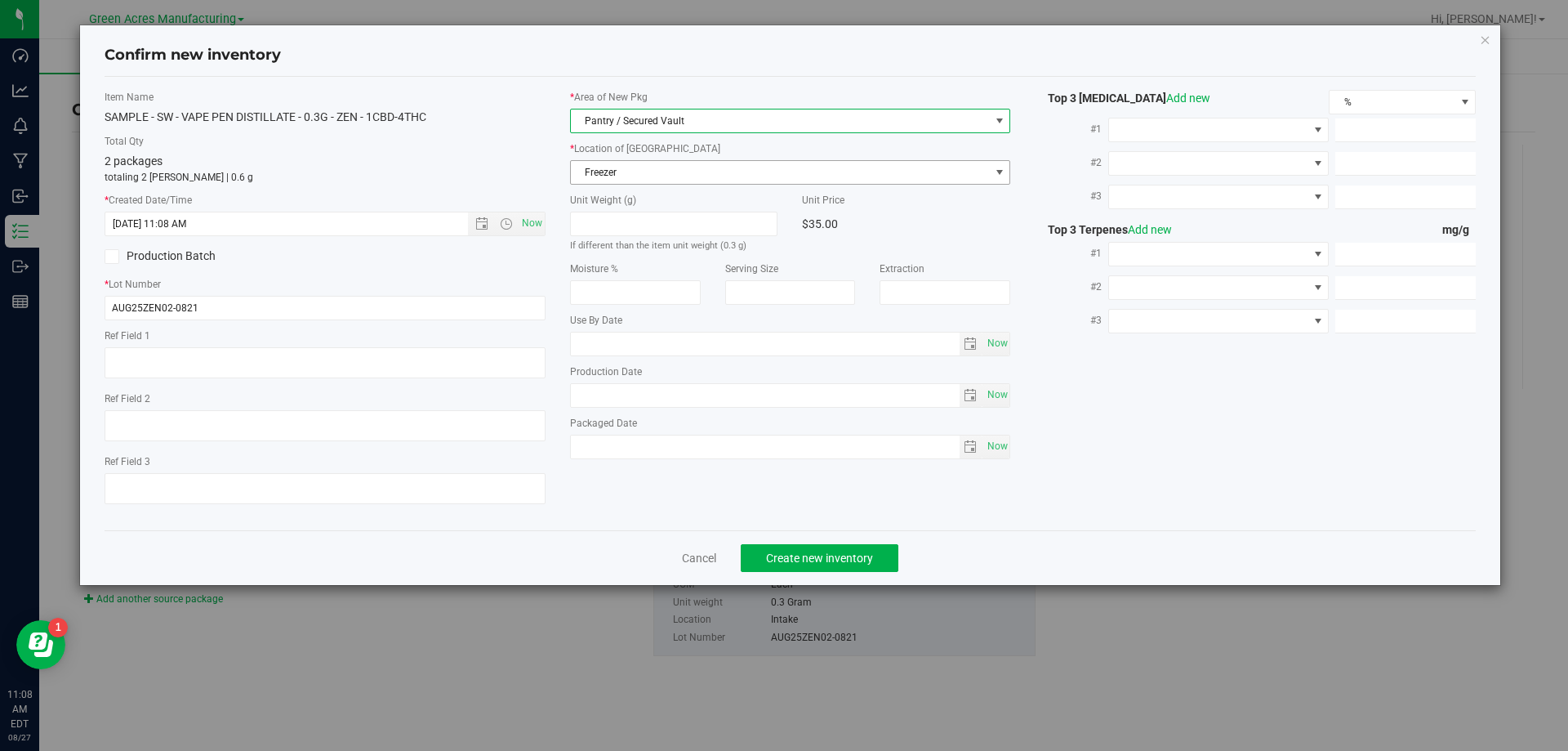
click at [661, 172] on span "Freezer" at bounding box center [780, 172] width 419 height 22
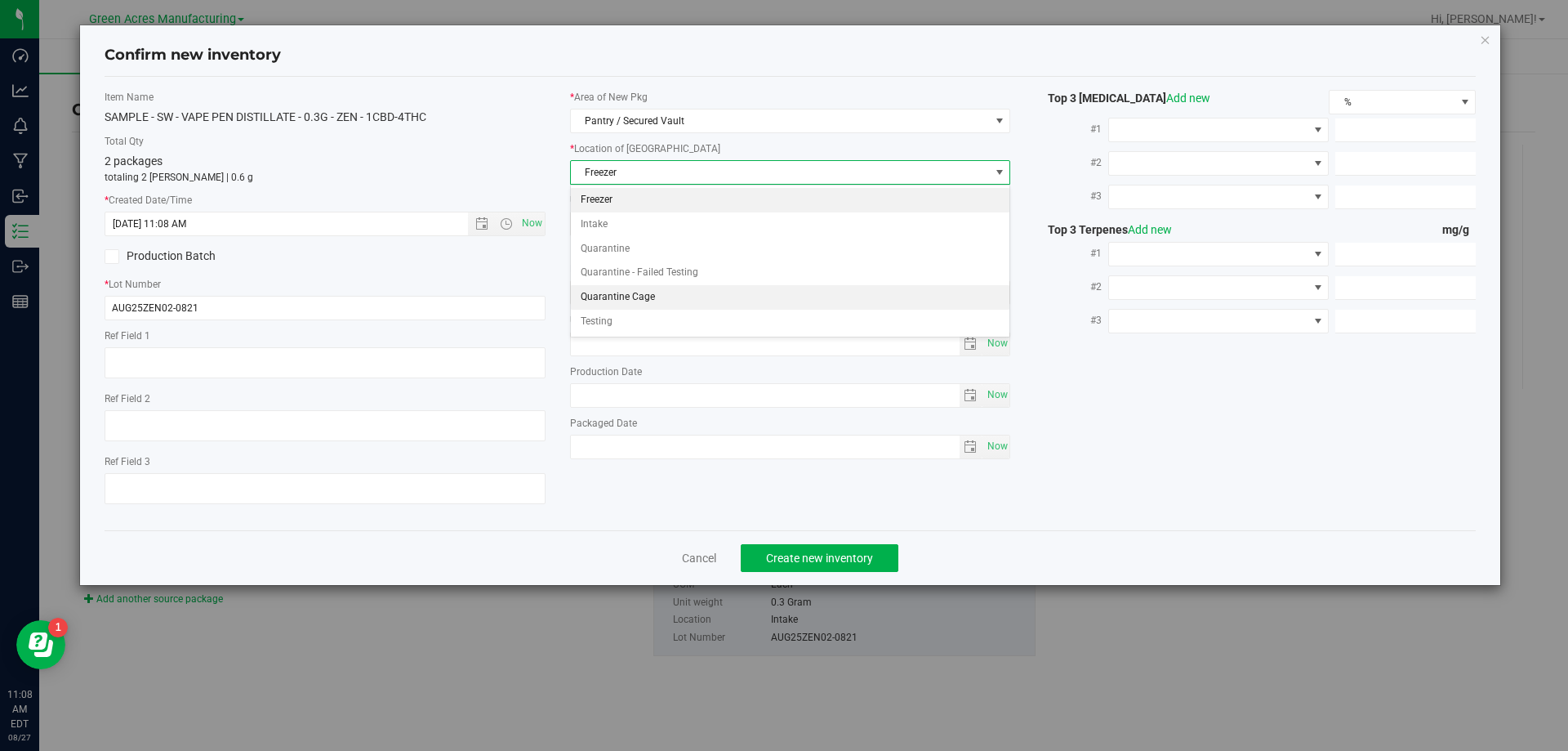
click at [662, 302] on li "Quarantine Cage" at bounding box center [791, 297] width 439 height 24
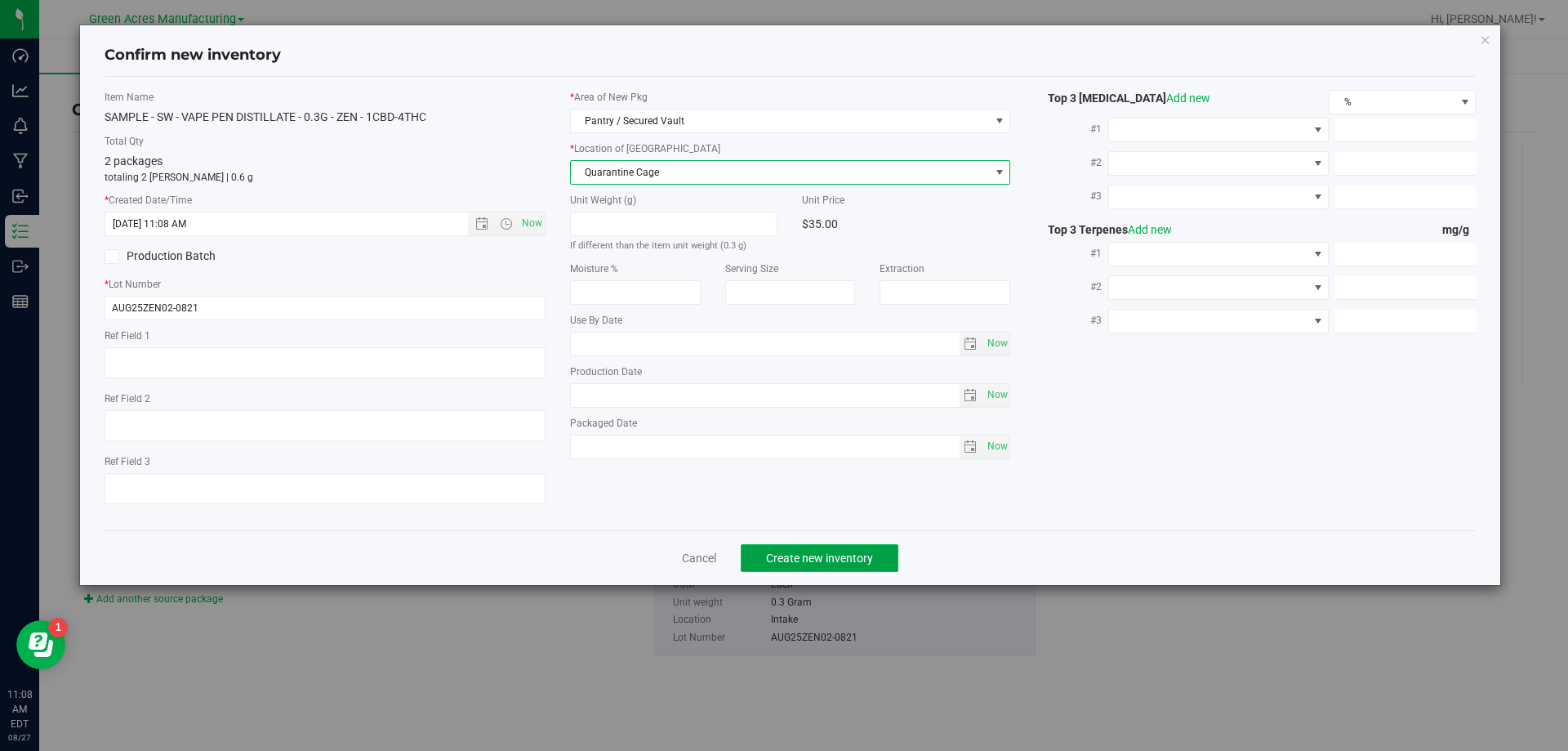
click at [775, 554] on span "Create new inventory" at bounding box center [819, 557] width 107 height 13
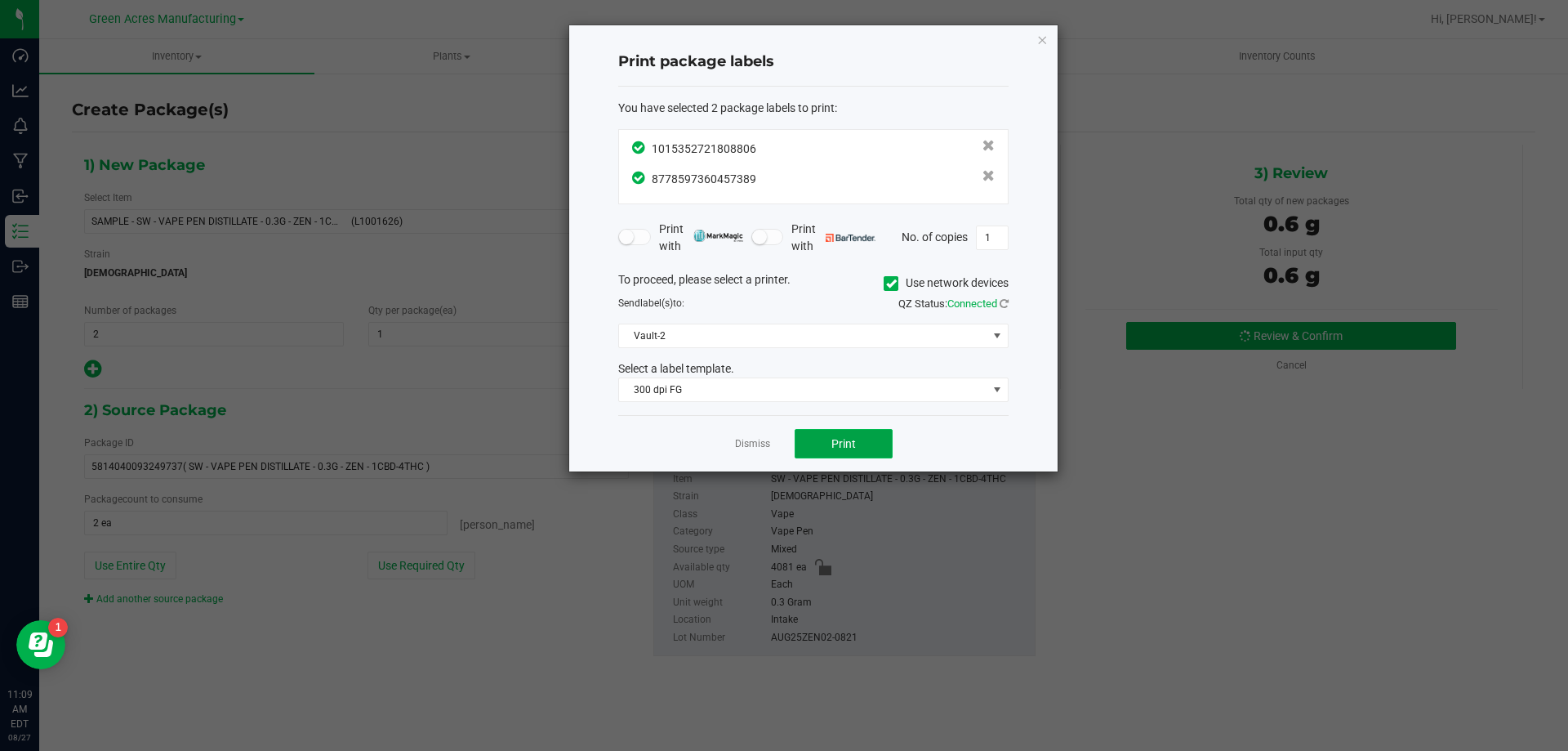
click at [805, 449] on button "Print" at bounding box center [844, 443] width 98 height 29
click at [751, 440] on link "Dismiss" at bounding box center [753, 443] width 35 height 14
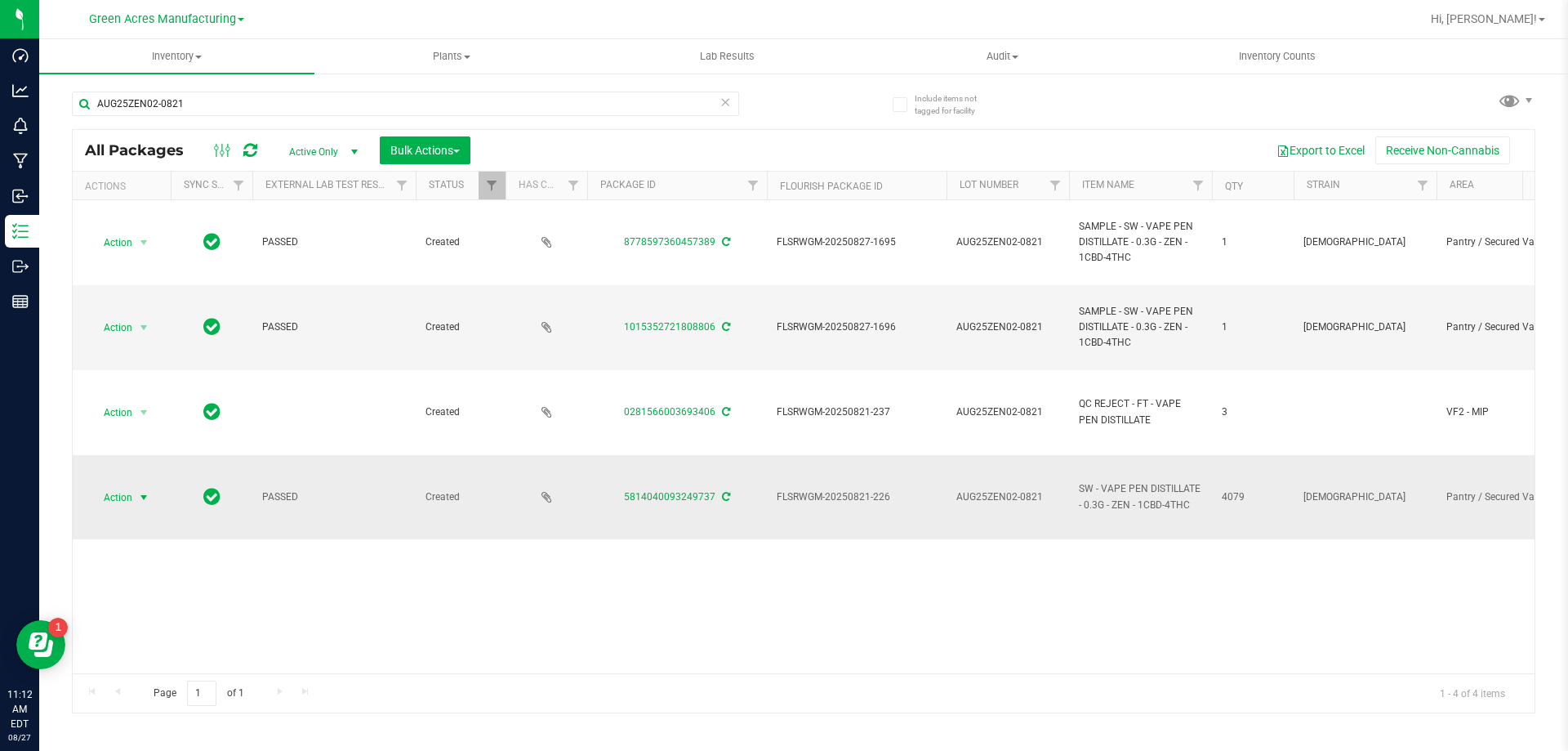
click at [125, 494] on span "Action" at bounding box center [110, 497] width 44 height 22
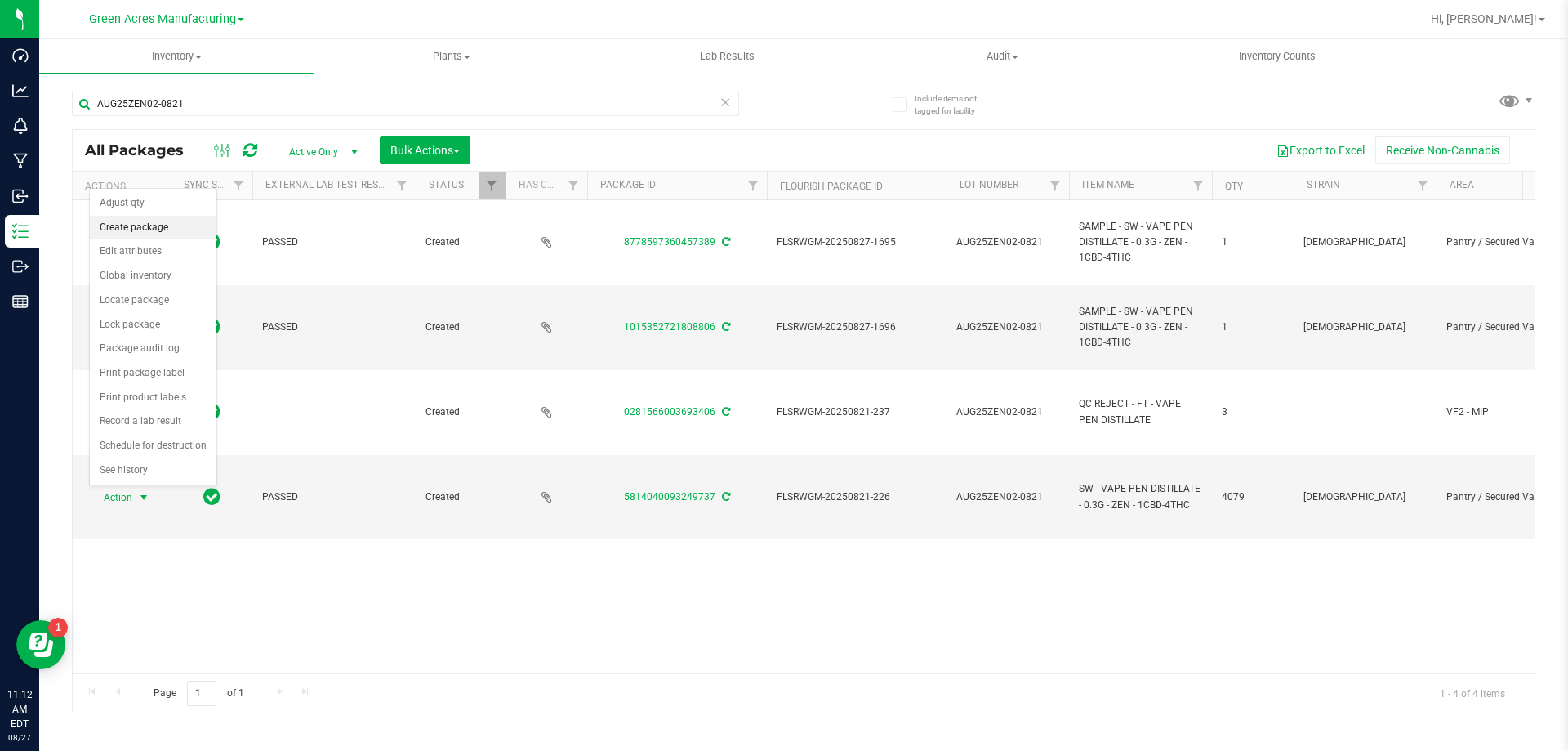
click at [118, 231] on li "Create package" at bounding box center [153, 228] width 127 height 24
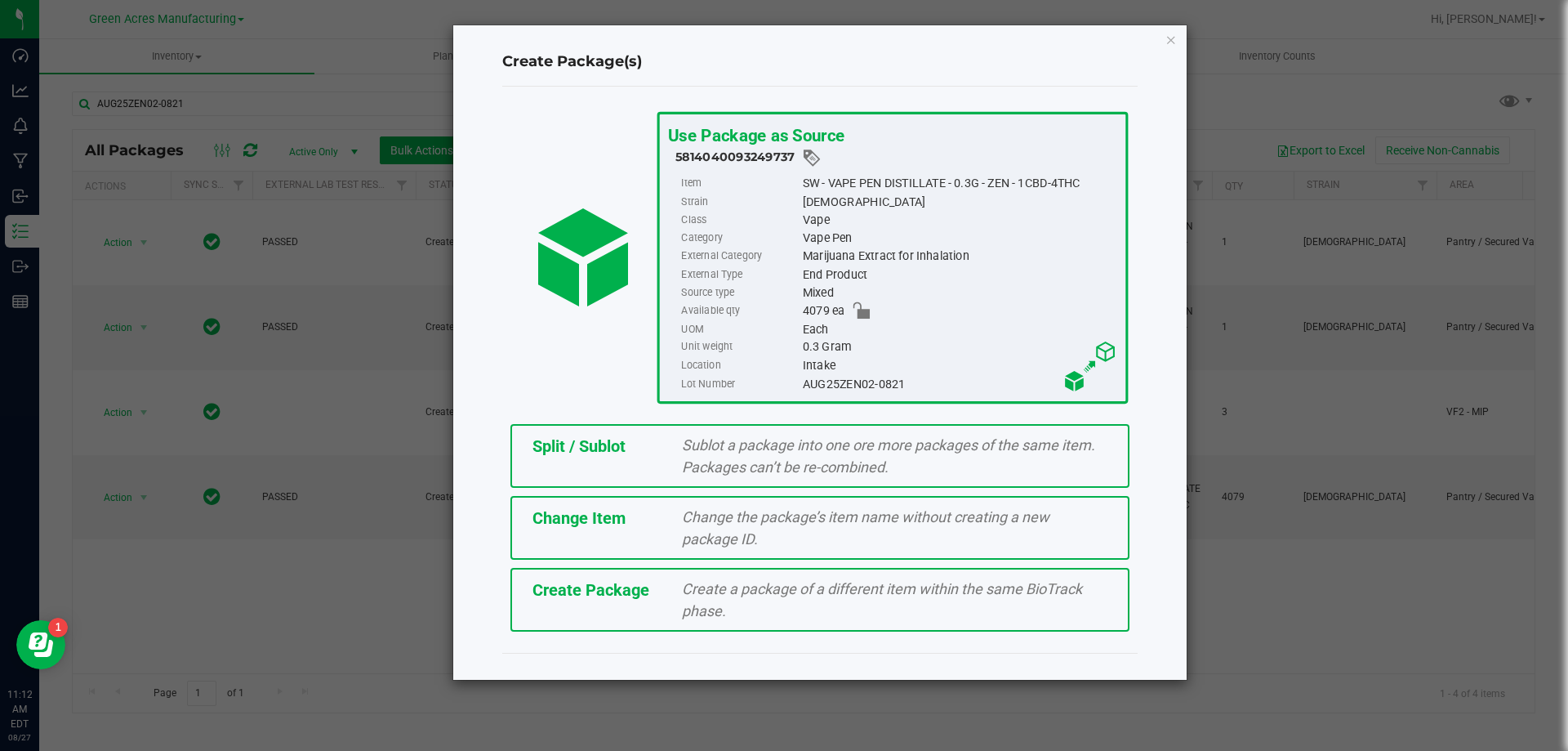
click at [573, 441] on span "Split / Sublot" at bounding box center [578, 446] width 93 height 20
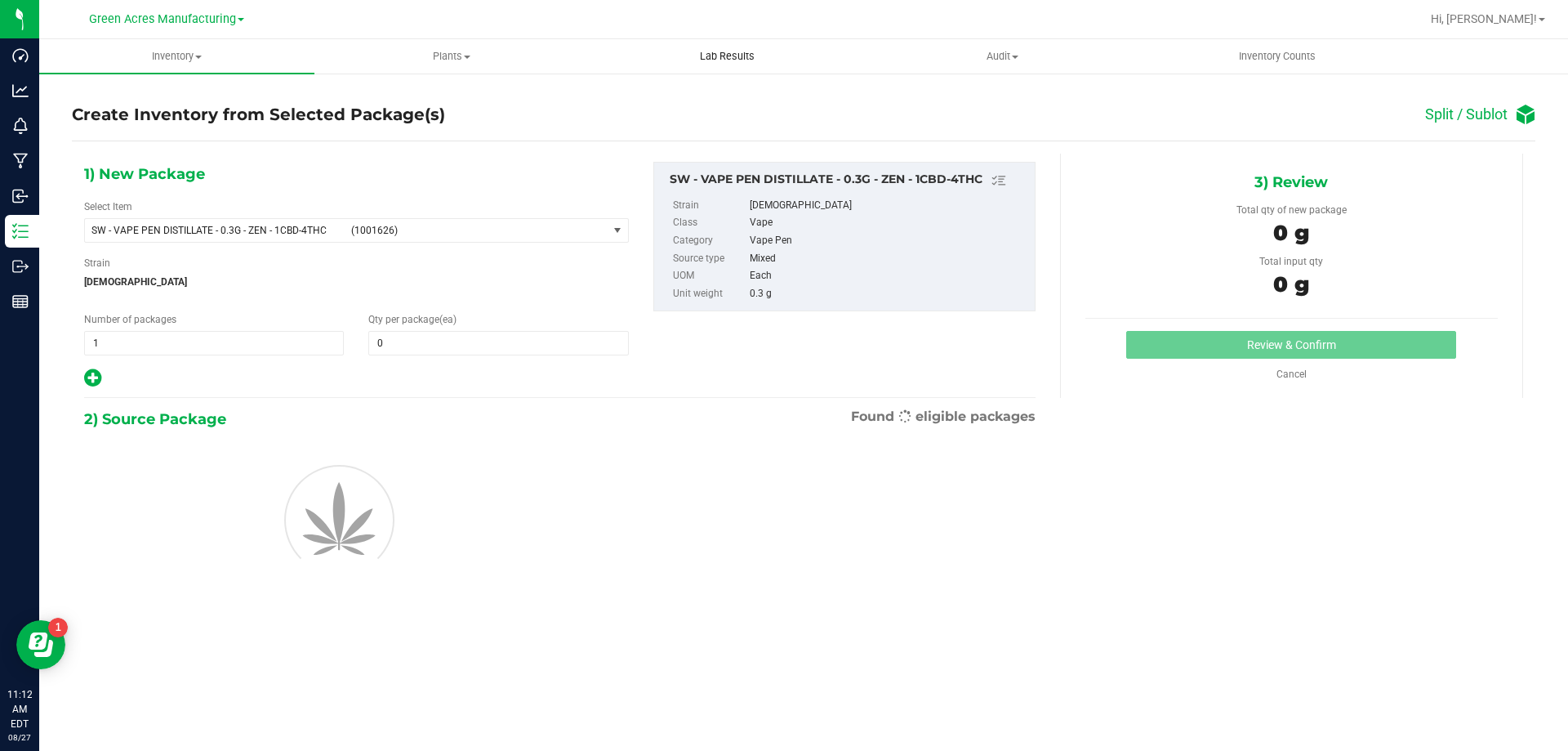
type input "0"
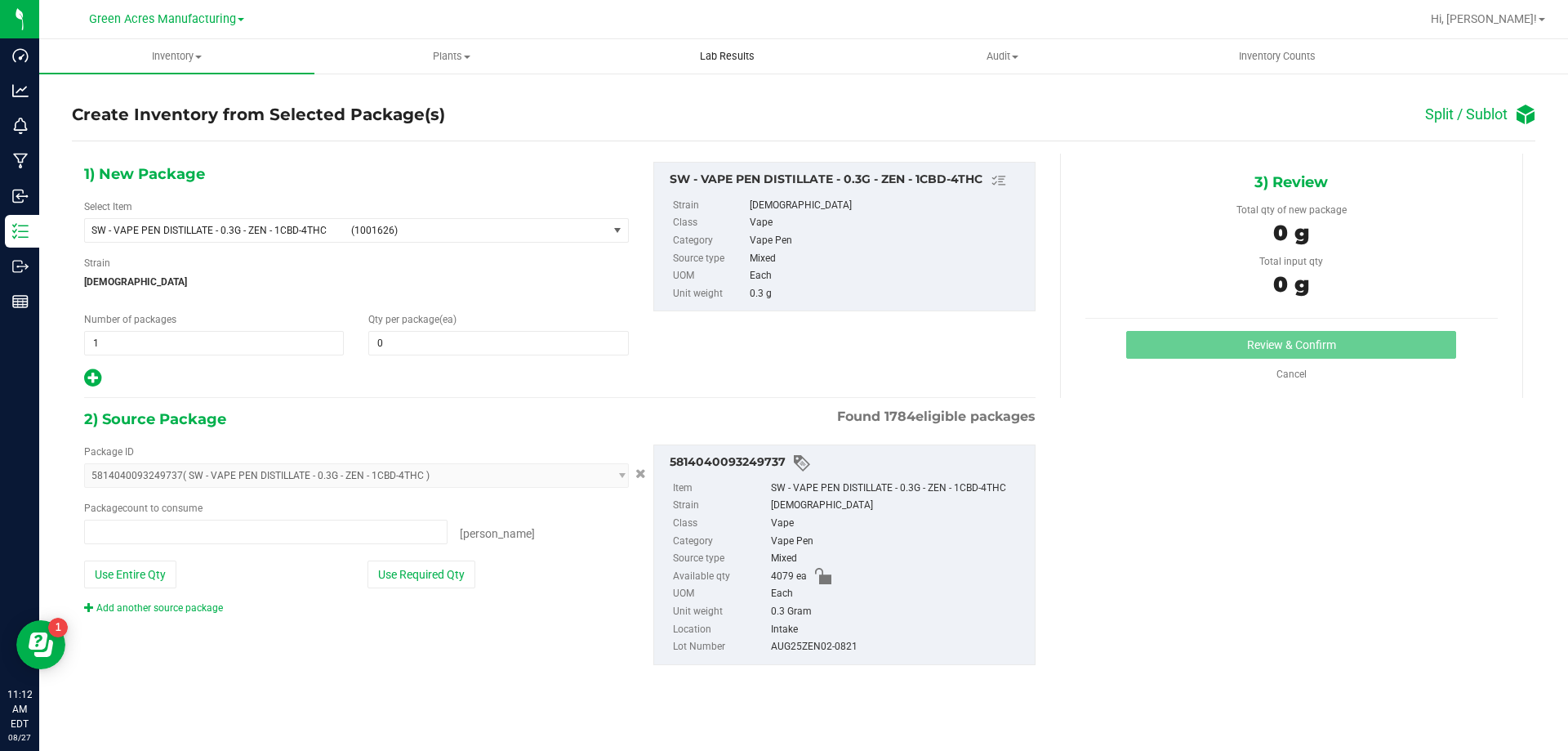
type input "0 ea"
click at [143, 342] on span "1 1" at bounding box center [214, 343] width 260 height 24
type input "203"
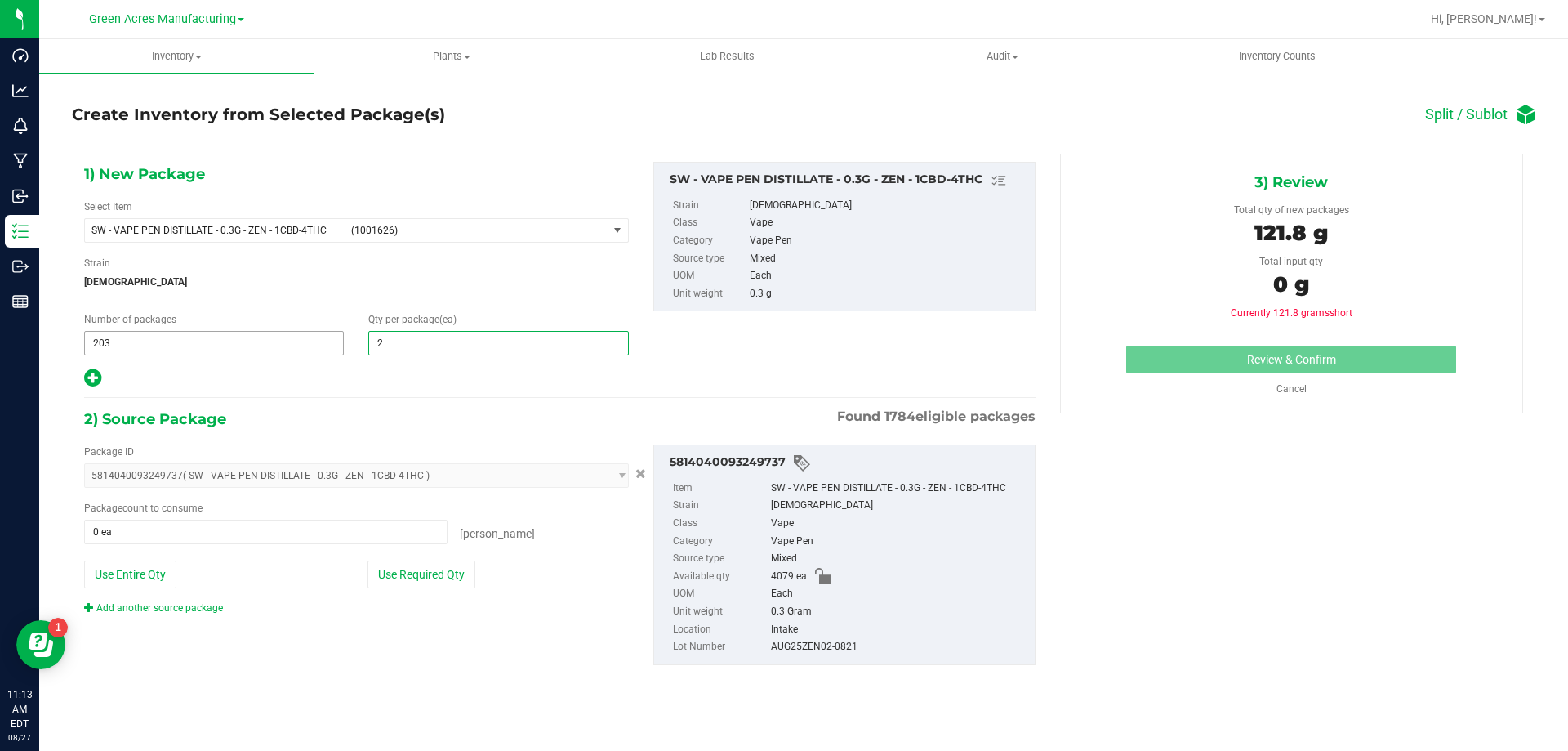
type input "20"
click at [103, 374] on div at bounding box center [356, 378] width 545 height 21
click at [101, 374] on icon at bounding box center [93, 377] width 18 height 21
type input "20"
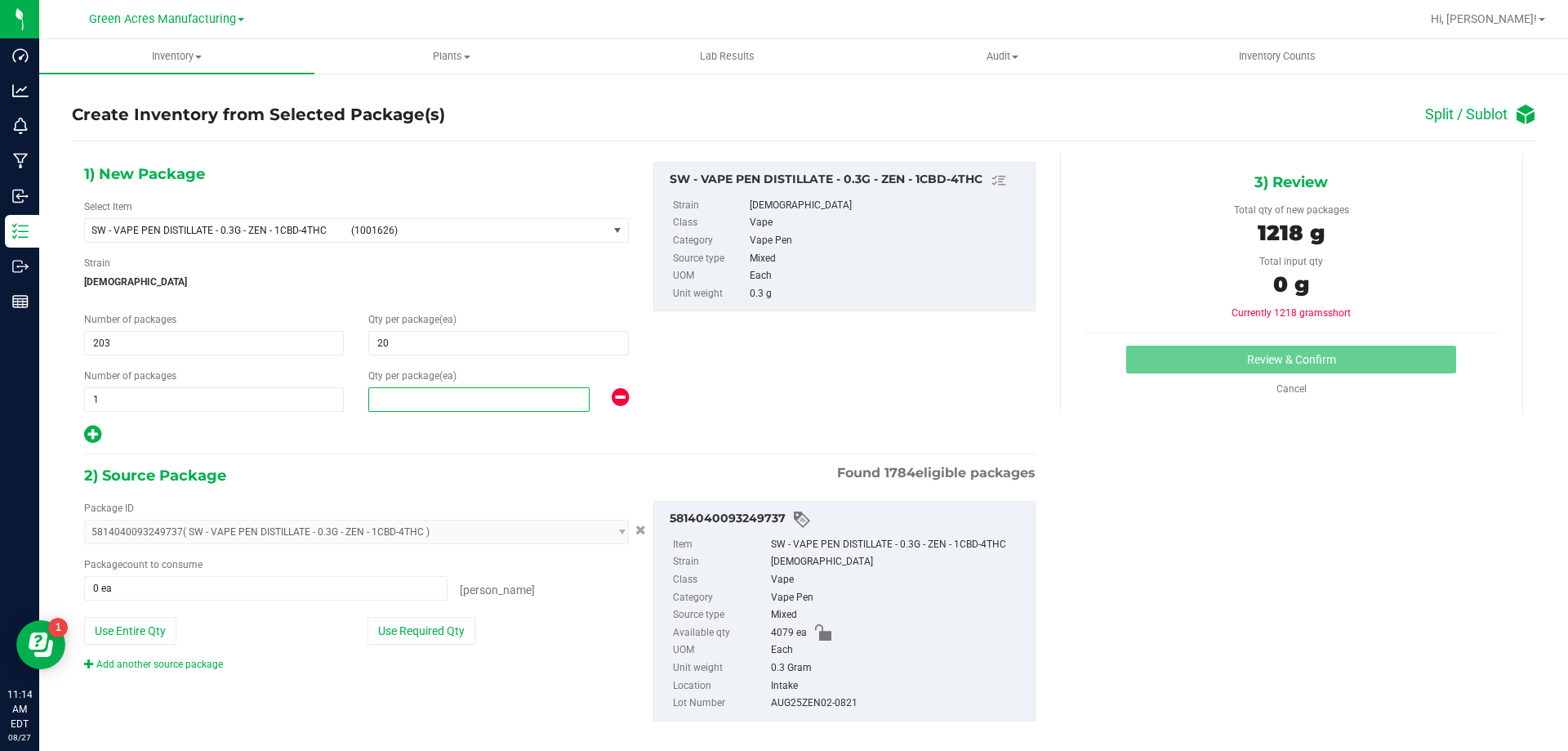
drag, startPoint x: 408, startPoint y: 393, endPoint x: 411, endPoint y: 404, distance: 11.4
click at [411, 399] on span at bounding box center [478, 398] width 222 height 24
type input "19"
click at [402, 619] on button "Use Required Qty" at bounding box center [421, 630] width 107 height 27
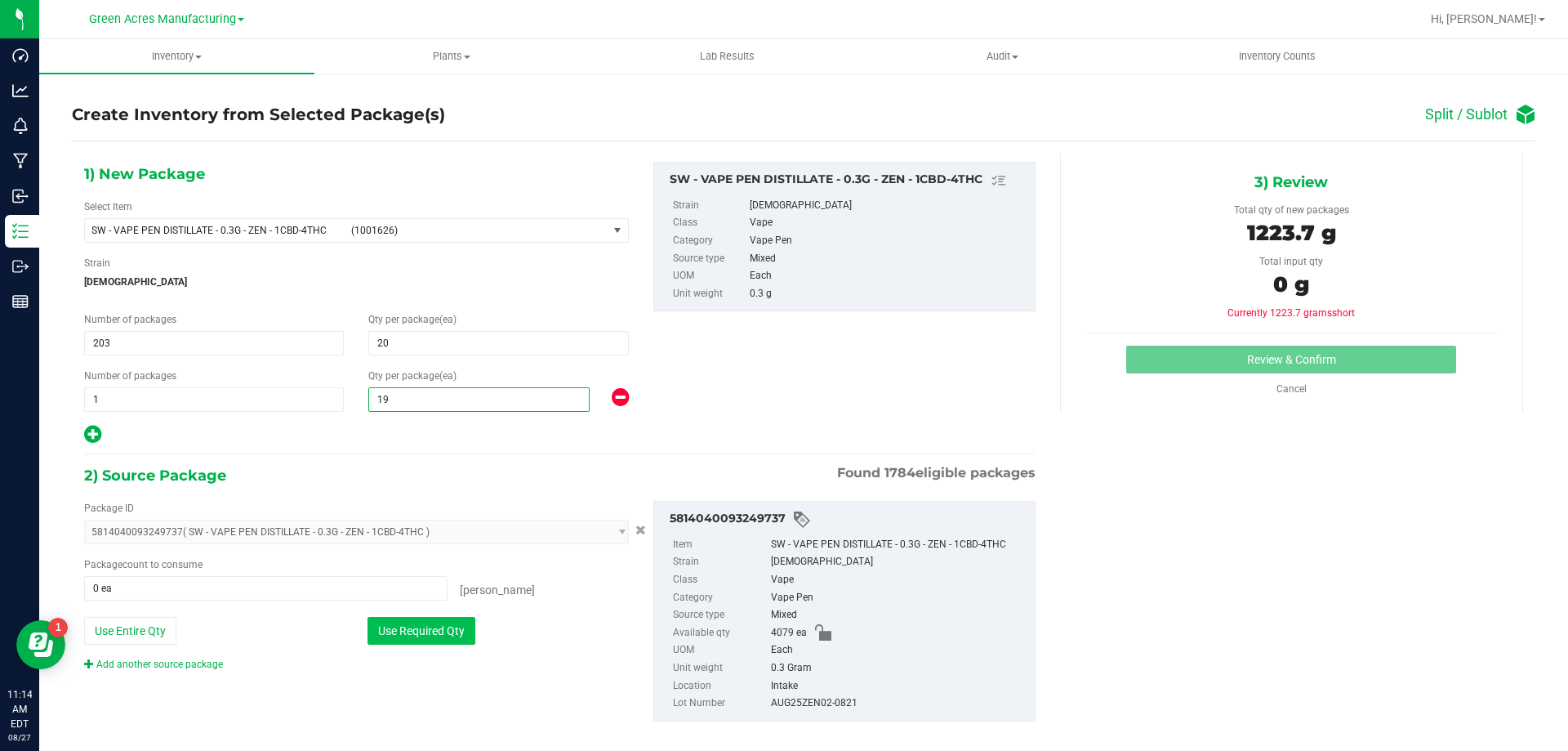
type input "4079 ea"
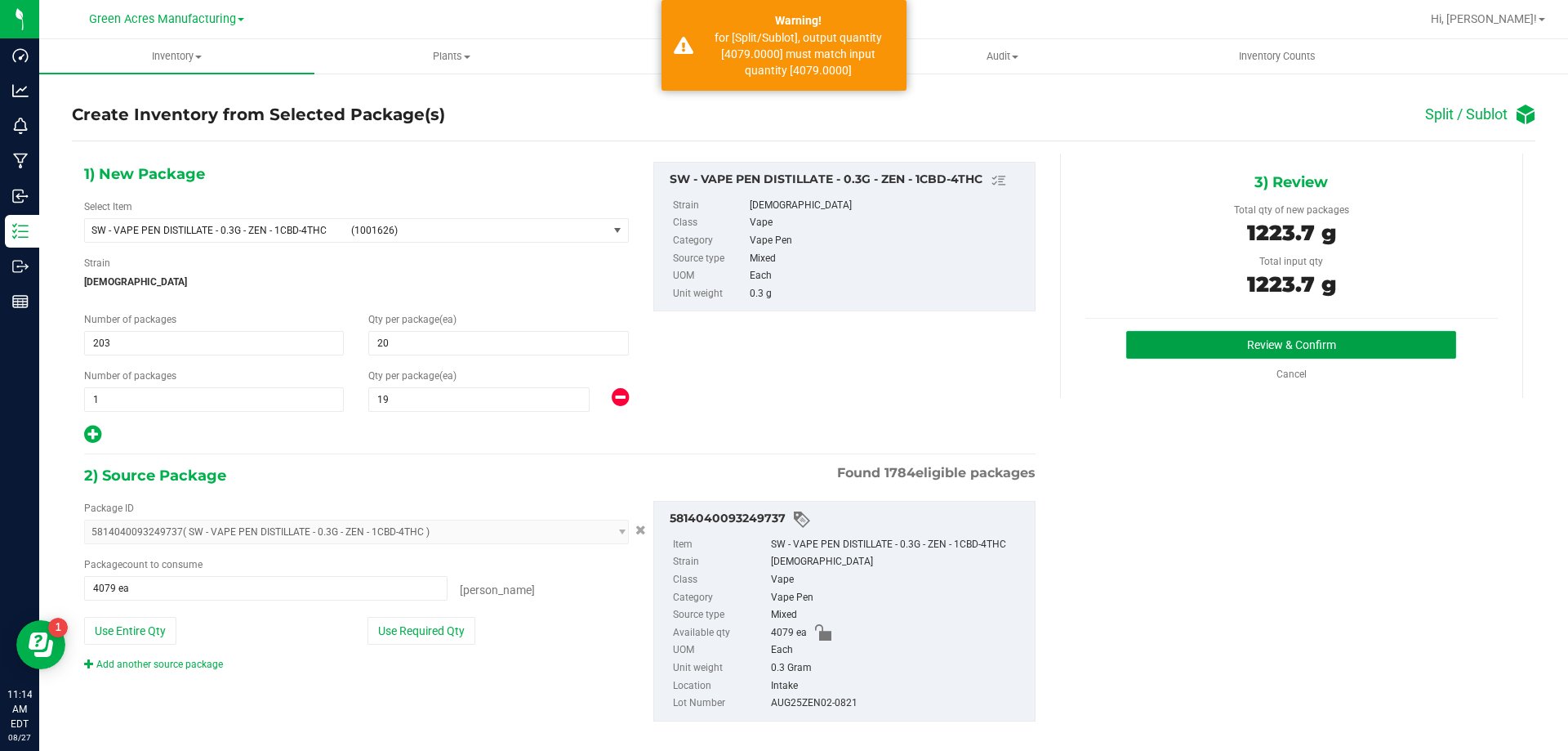
click at [1386, 341] on button "Review & Confirm" at bounding box center [1291, 345] width 330 height 27
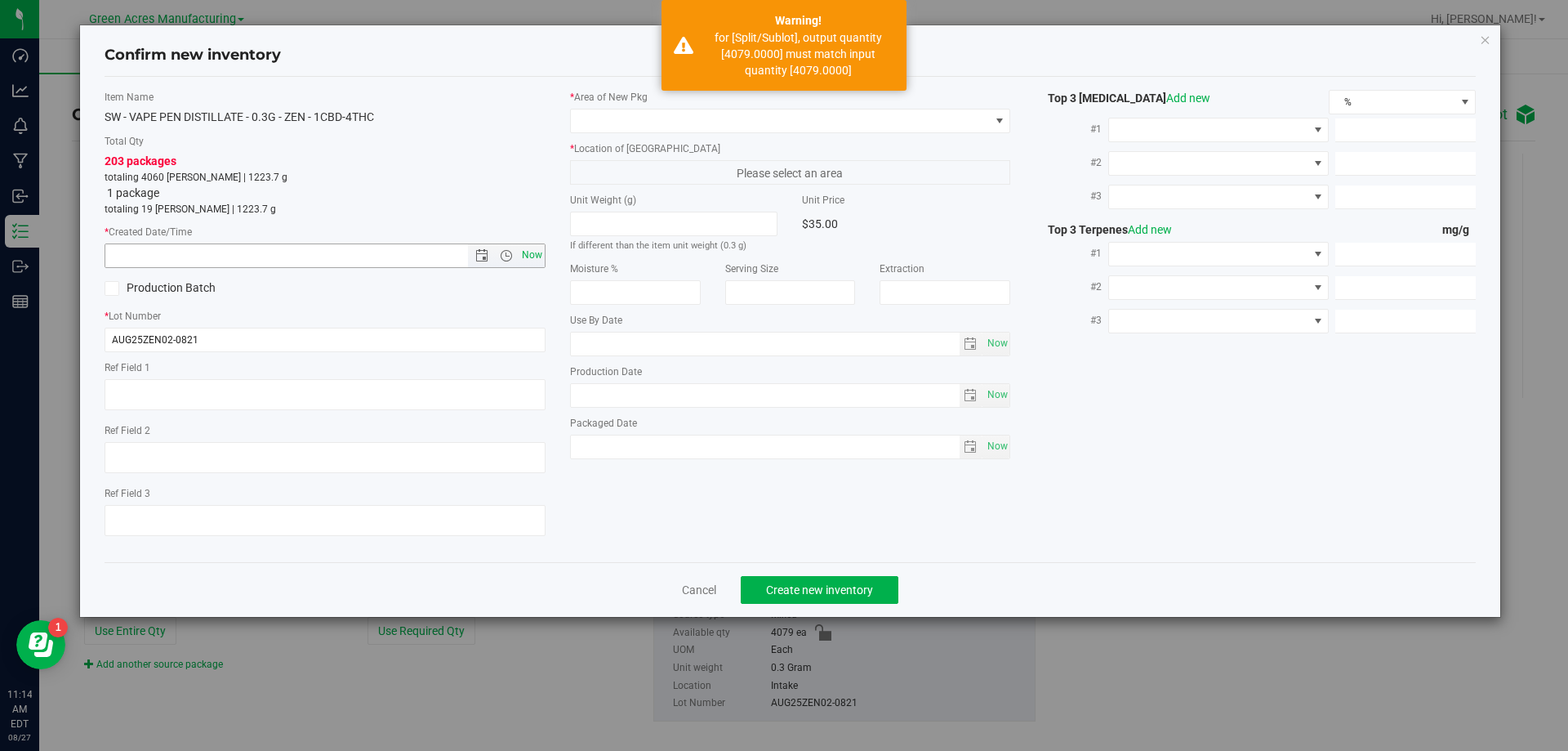
click at [520, 257] on span "Now" at bounding box center [531, 255] width 27 height 23
type input "[DATE] 11:14 AM"
click at [706, 127] on span at bounding box center [780, 120] width 419 height 22
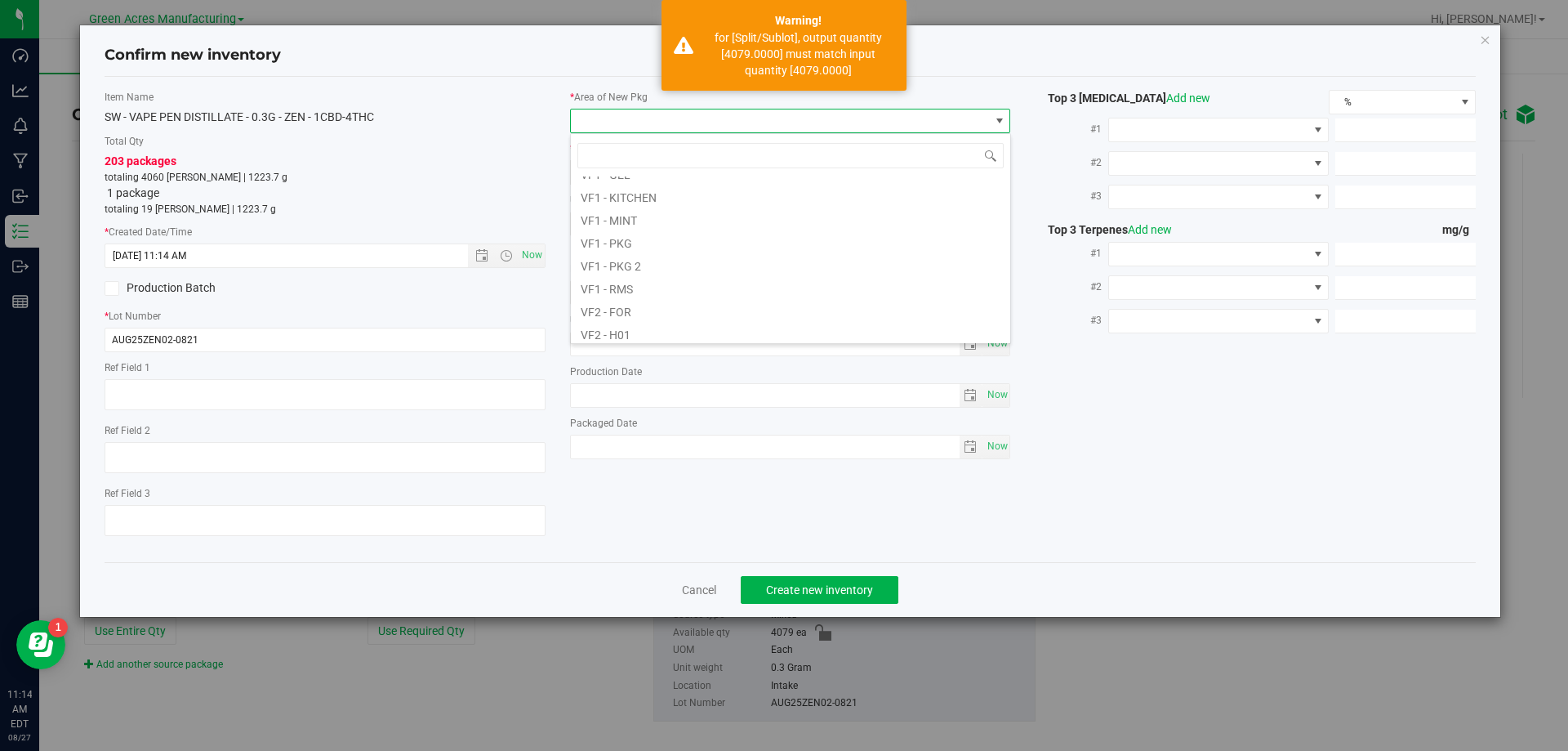
scroll to position [820, 0]
click at [604, 304] on li "VF2 - WHS" at bounding box center [791, 305] width 439 height 22
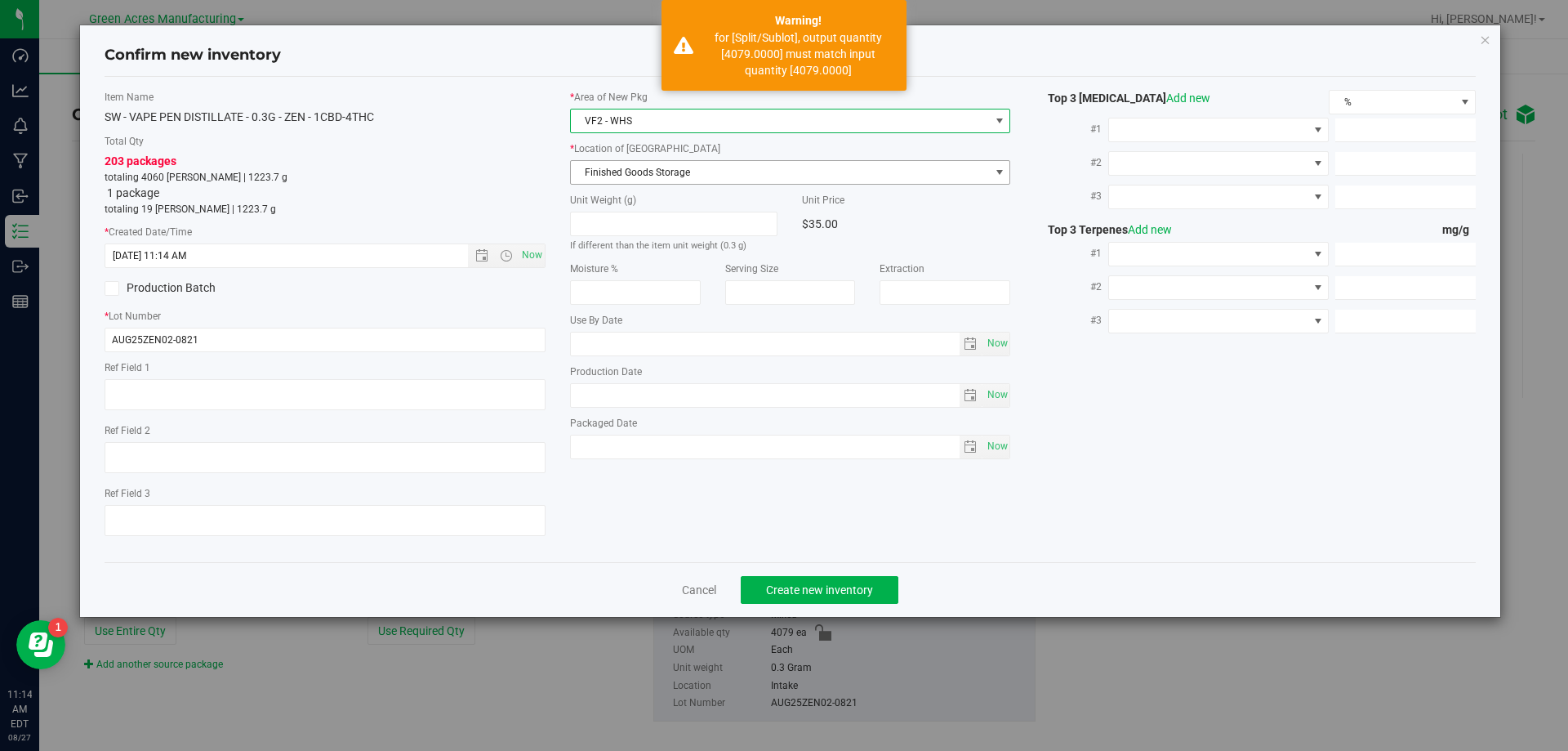
click at [711, 174] on span "Finished Goods Storage" at bounding box center [780, 172] width 419 height 22
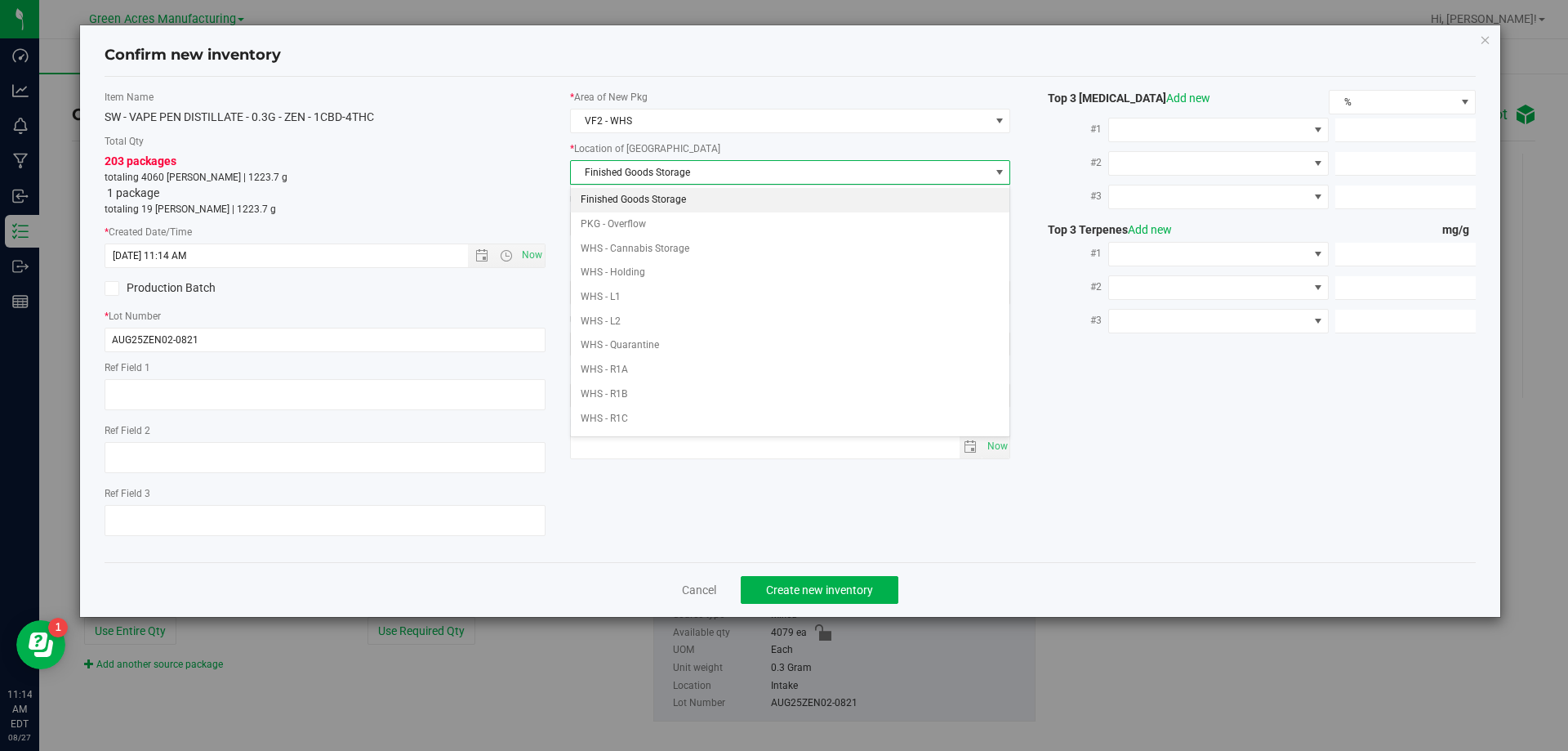
click at [709, 194] on li "Finished Goods Storage" at bounding box center [791, 199] width 439 height 24
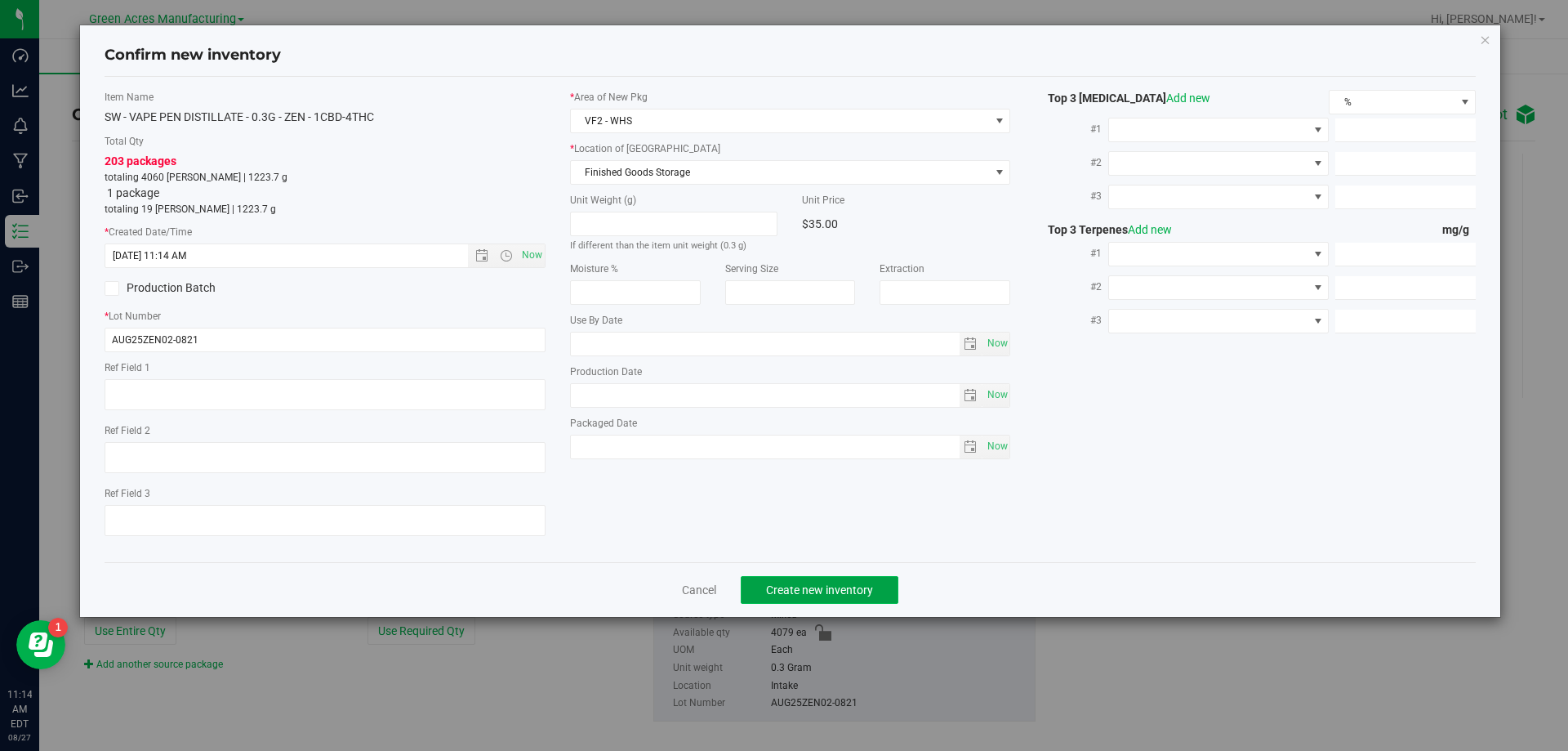
click at [795, 589] on span "Create new inventory" at bounding box center [819, 589] width 107 height 13
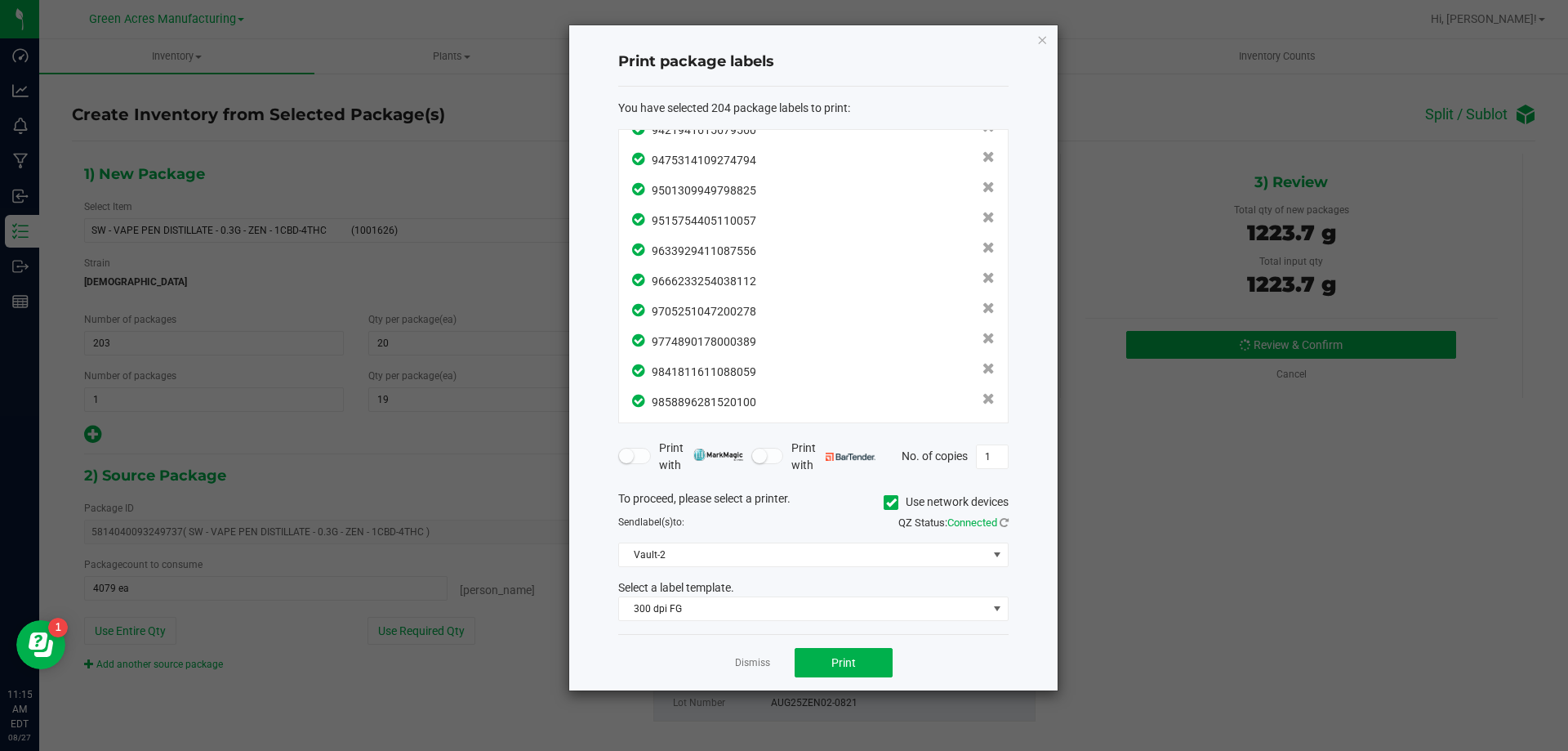
scroll to position [5885, 0]
click at [824, 656] on button "Print" at bounding box center [844, 662] width 98 height 29
click at [746, 665] on link "Dismiss" at bounding box center [753, 663] width 35 height 14
